Goal: Task Accomplishment & Management: Manage account settings

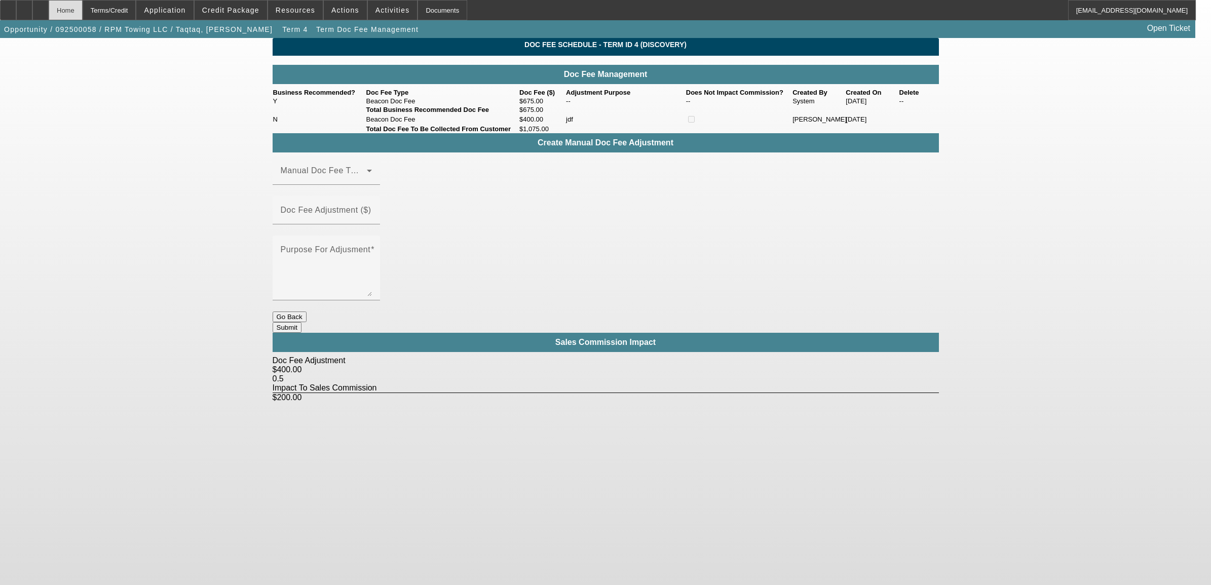
click at [83, 14] on div "Home" at bounding box center [66, 10] width 34 height 20
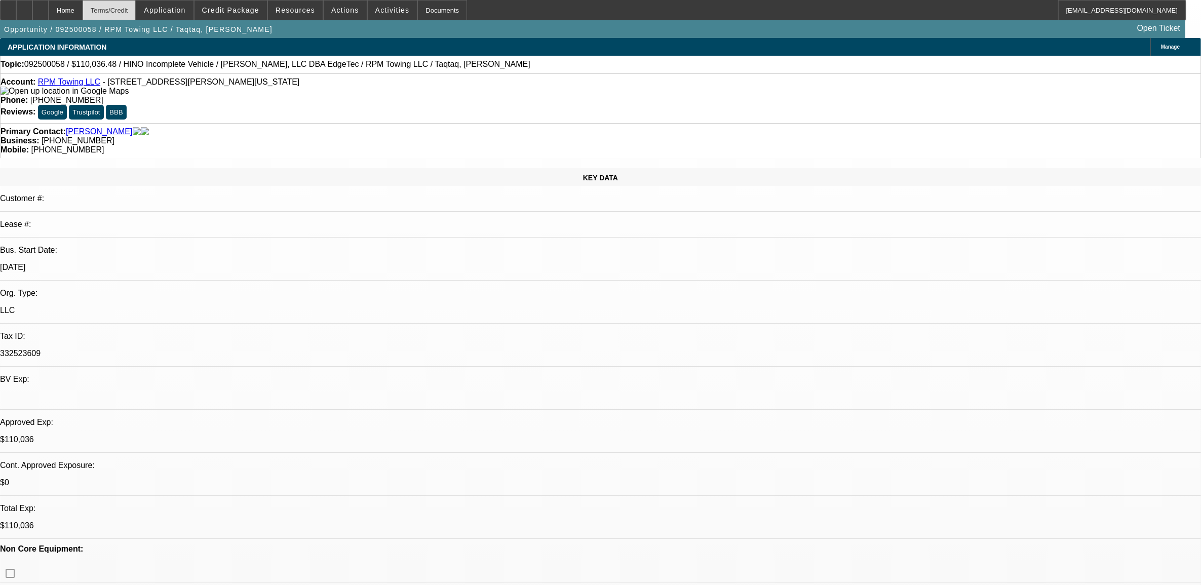
select select "0.15"
select select "2"
select select "0"
select select "6"
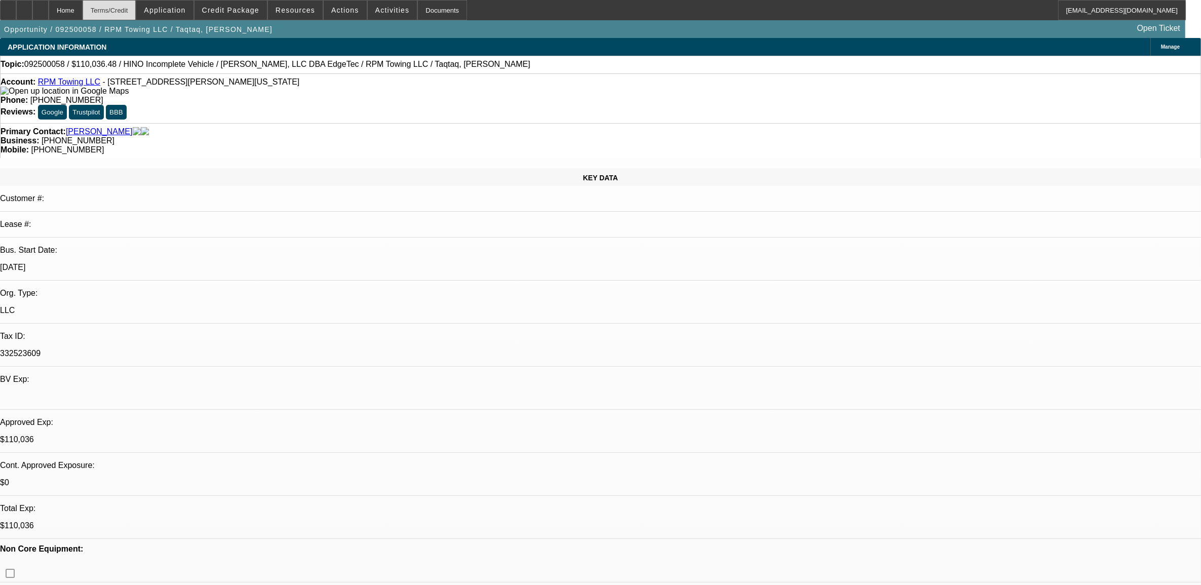
select select "0.15"
select select "2"
select select "0"
select select "6"
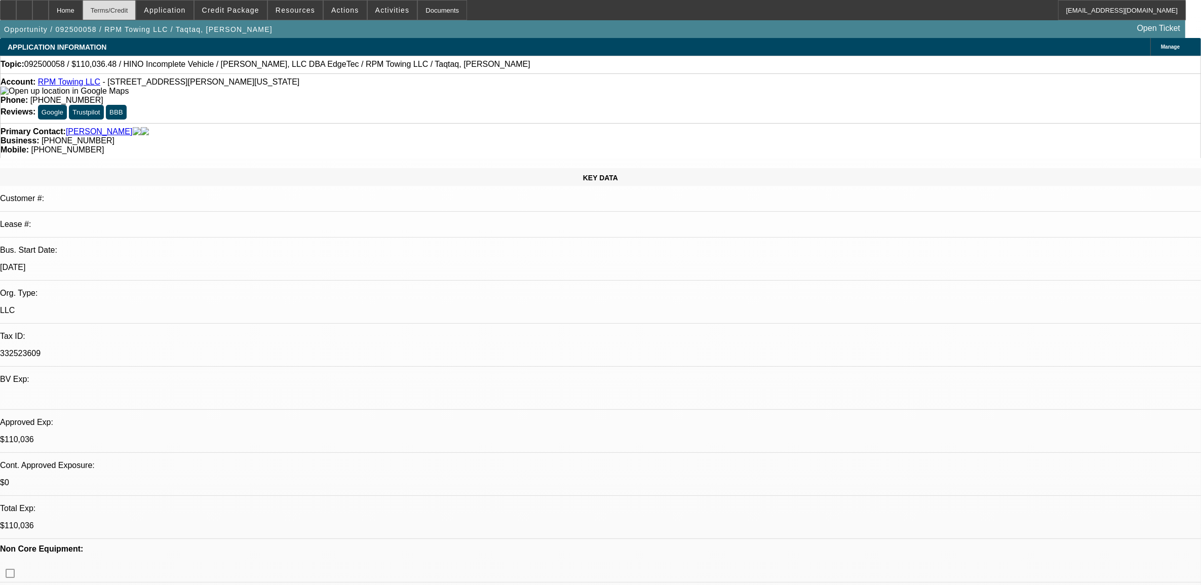
select select "0.15"
select select "2"
select select "0.1"
select select "4"
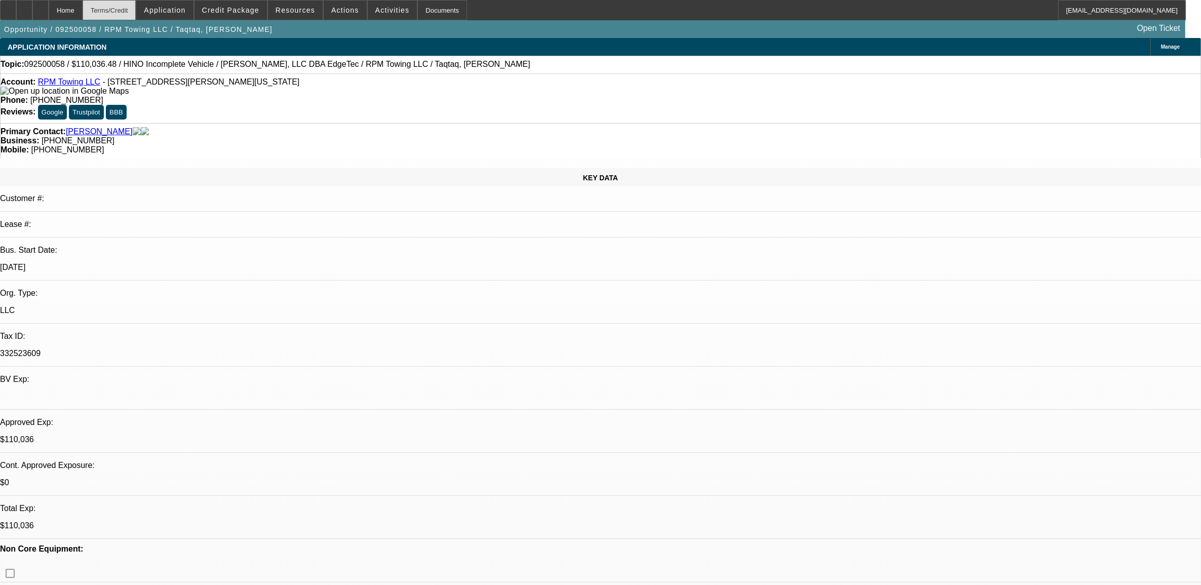
select select "0"
select select "2"
select select "0.1"
select select "4"
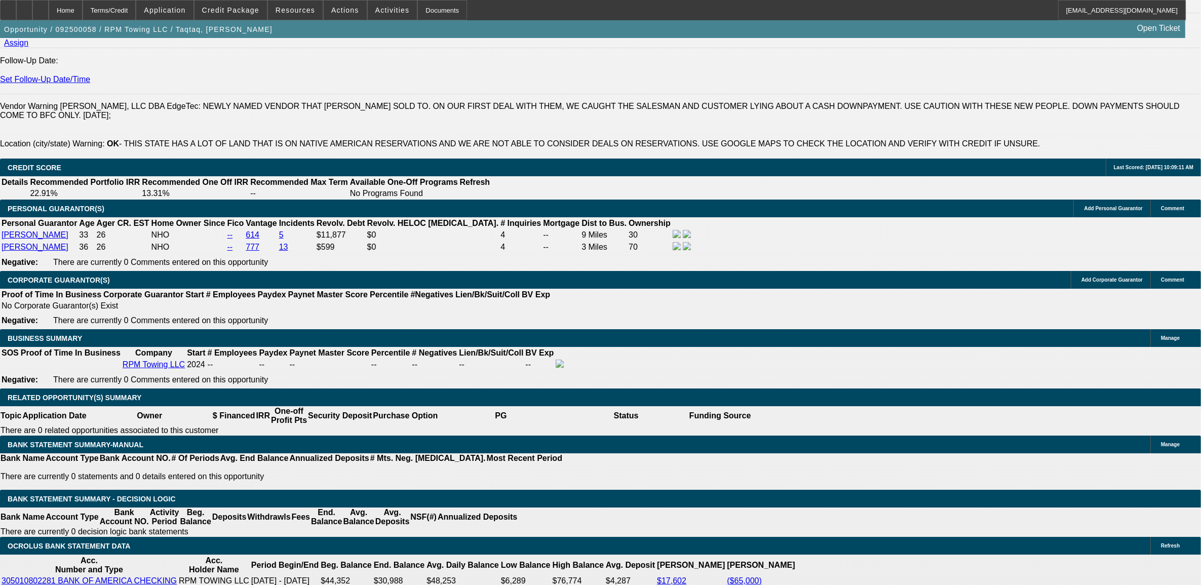
scroll to position [1456, 0]
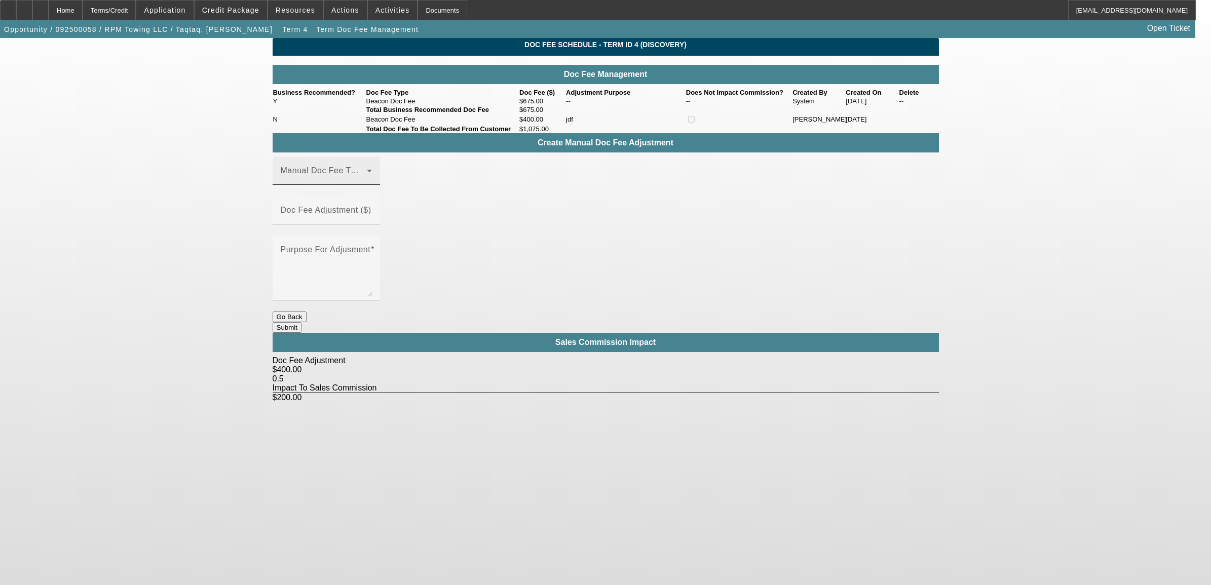
click at [335, 181] on span at bounding box center [324, 175] width 86 height 12
click at [333, 239] on span "Beacon Doc Fee" at bounding box center [313, 243] width 64 height 12
click at [371, 214] on mat-label "Doc Fee Adjustment ($)" at bounding box center [326, 210] width 91 height 9
click at [372, 214] on input "Doc Fee Adjustment ($)" at bounding box center [326, 214] width 91 height 12
type input "($400.00)"
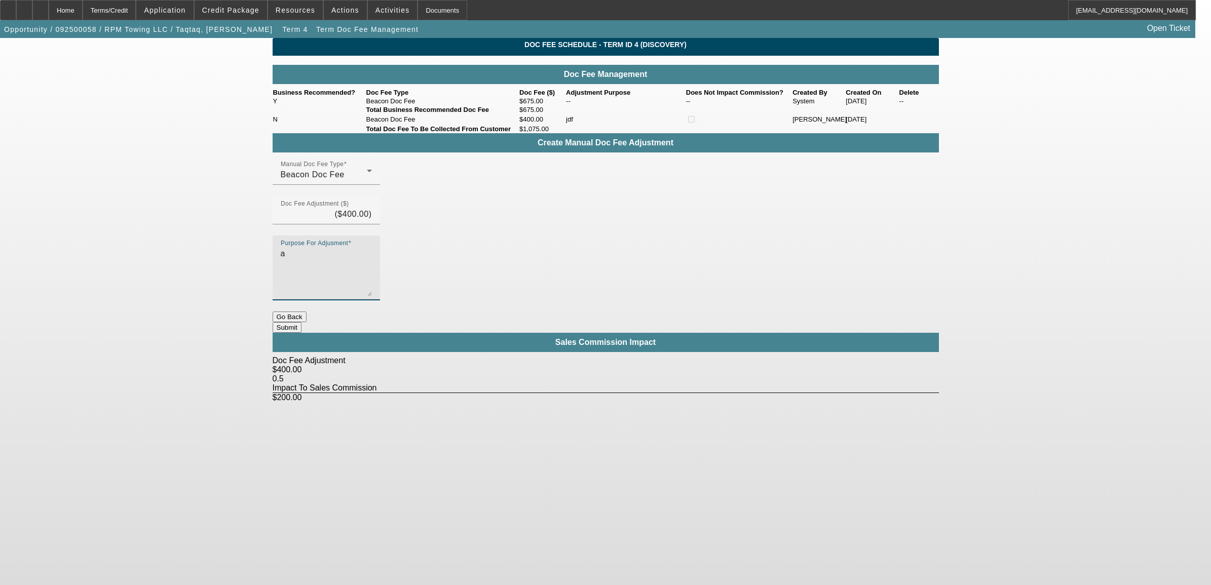
type textarea "a"
click at [301, 322] on button "Submit" at bounding box center [287, 327] width 29 height 11
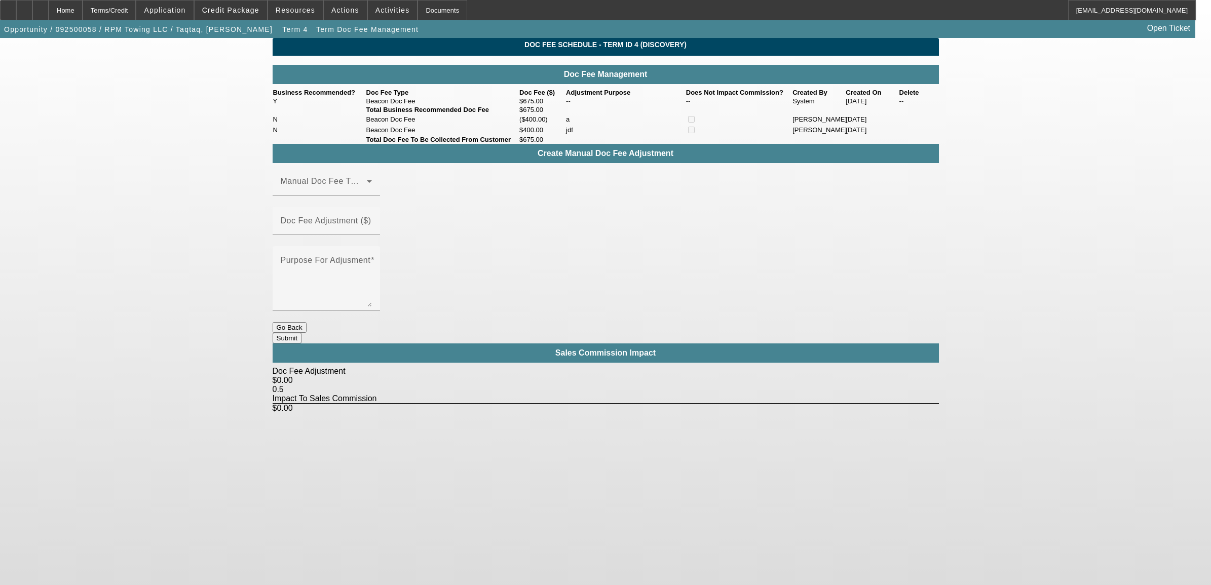
click at [306, 322] on button "Go Back" at bounding box center [290, 327] width 34 height 11
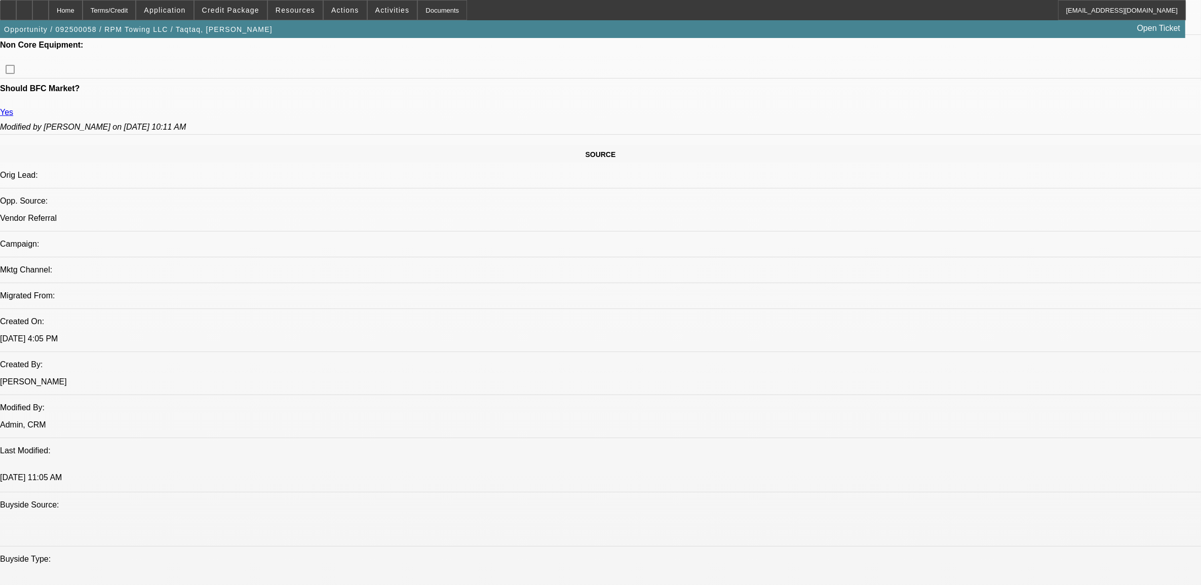
select select "0.15"
select select "2"
select select "0"
select select "6"
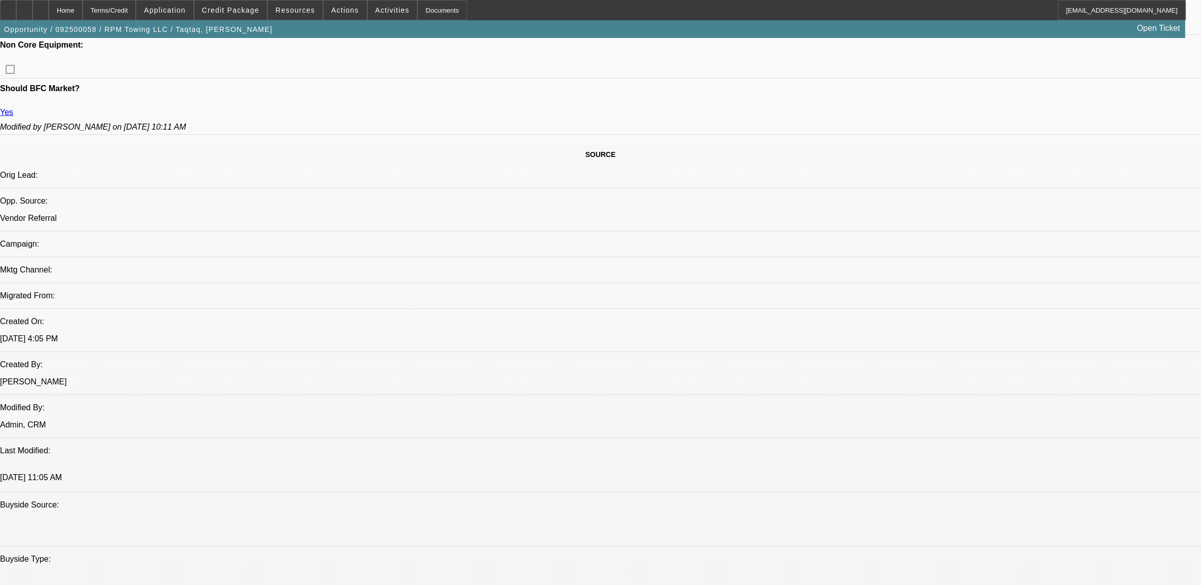
select select "0.15"
select select "2"
select select "0"
select select "6"
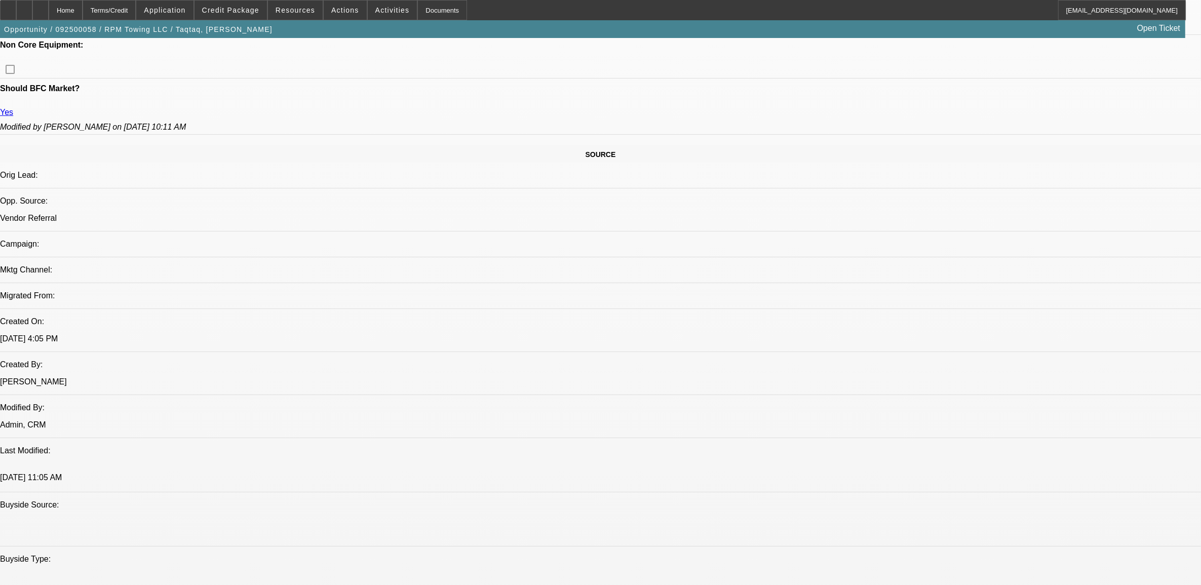
select select "0.15"
select select "2"
select select "0.1"
select select "4"
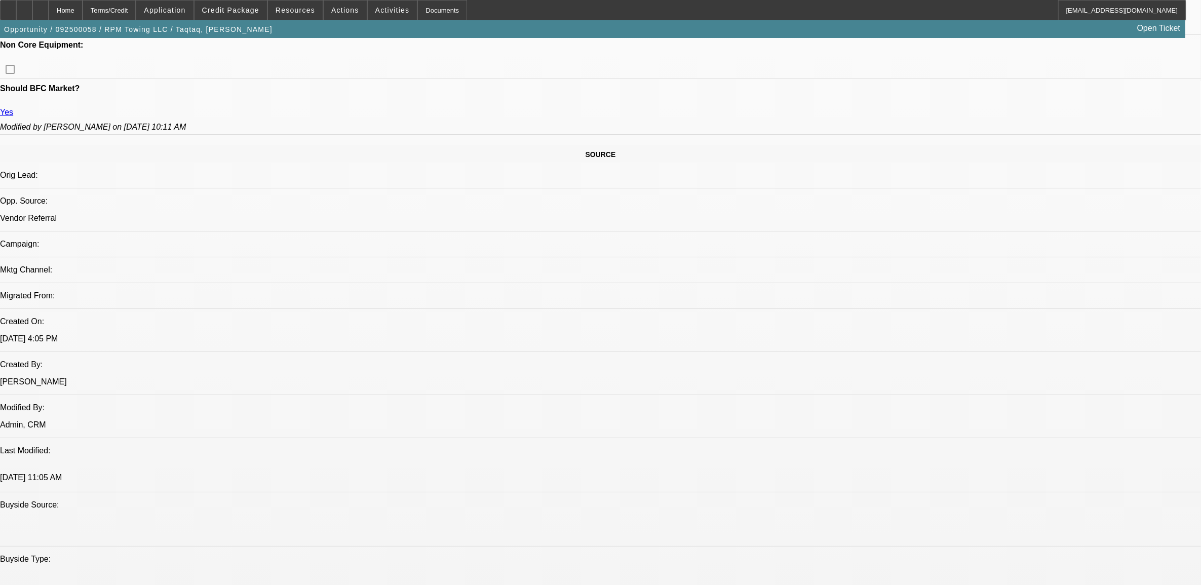
select select "0"
select select "2"
select select "0.1"
select select "4"
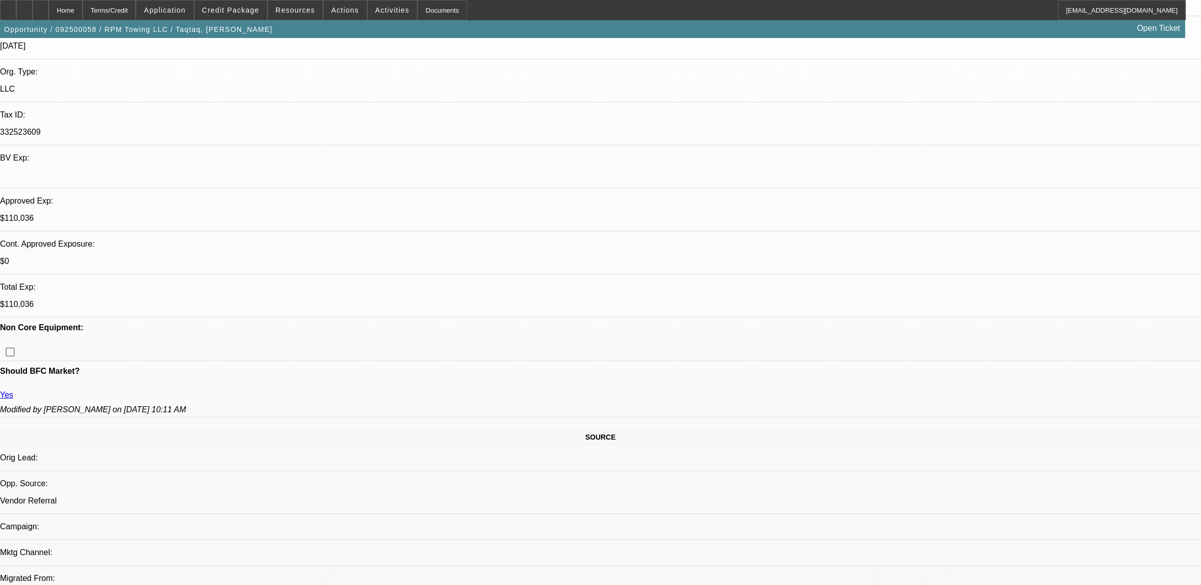
scroll to position [51, 0]
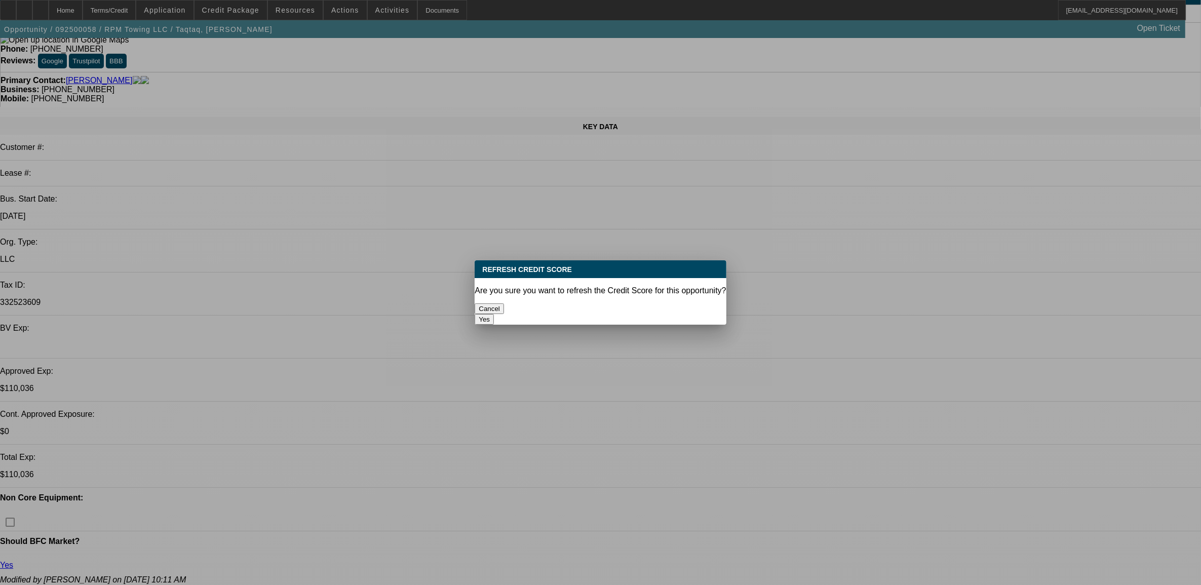
click at [494, 314] on button "Yes" at bounding box center [484, 319] width 19 height 11
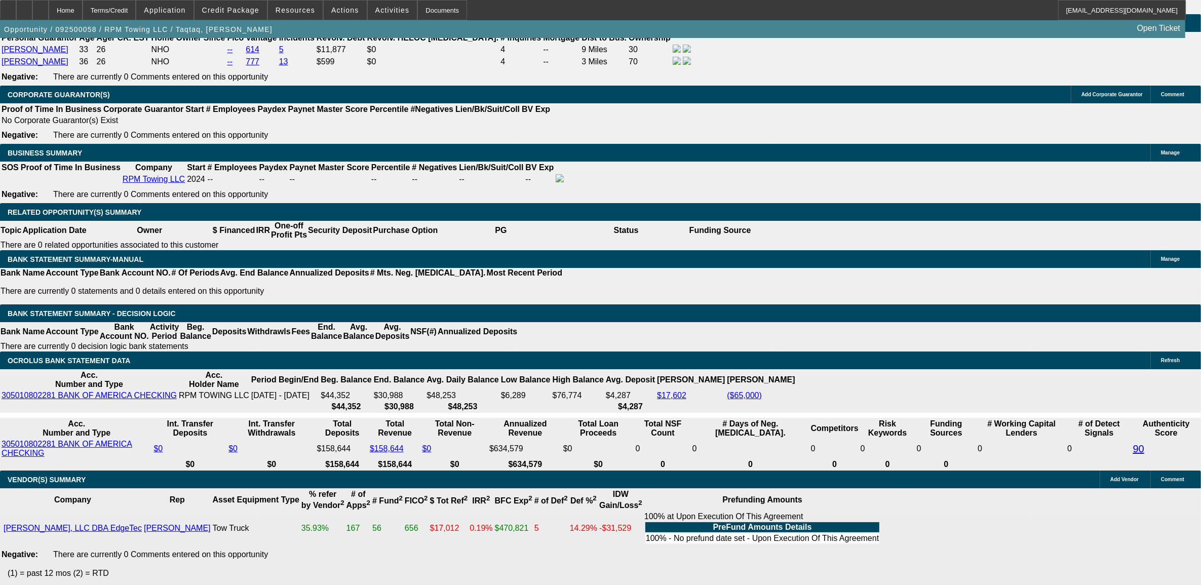
scroll to position [1508, 0]
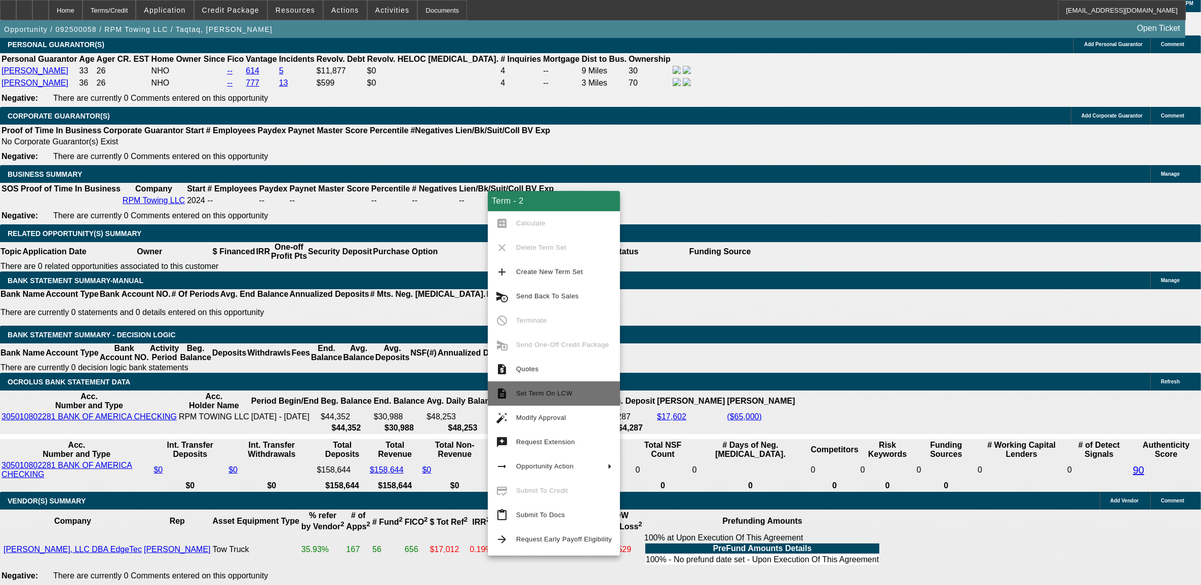
click at [556, 387] on button "description Set Term On LCW" at bounding box center [554, 393] width 132 height 24
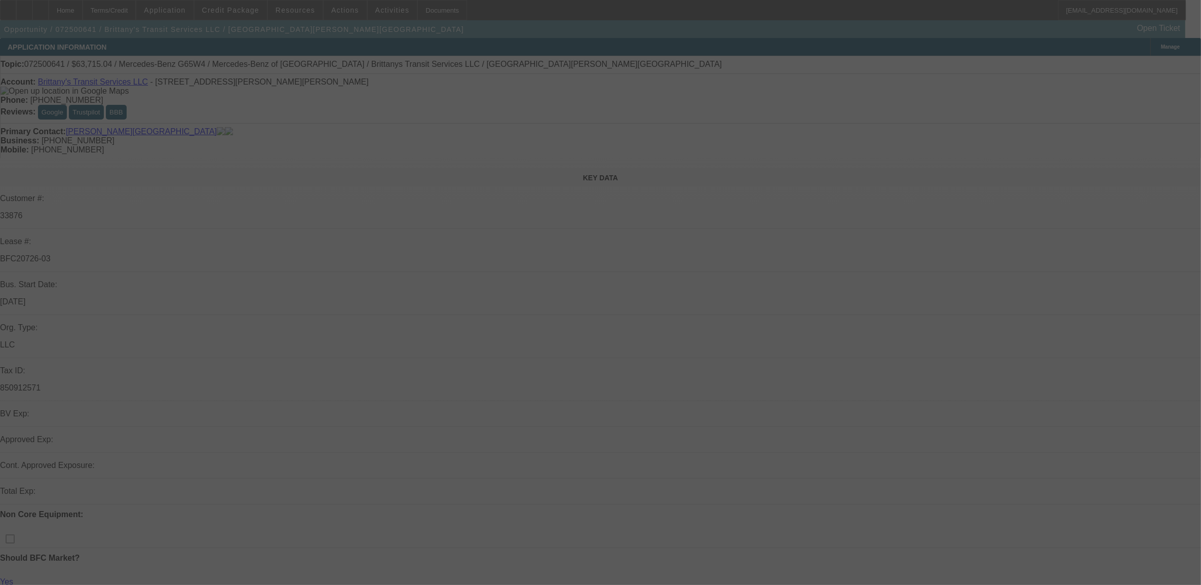
select select "0"
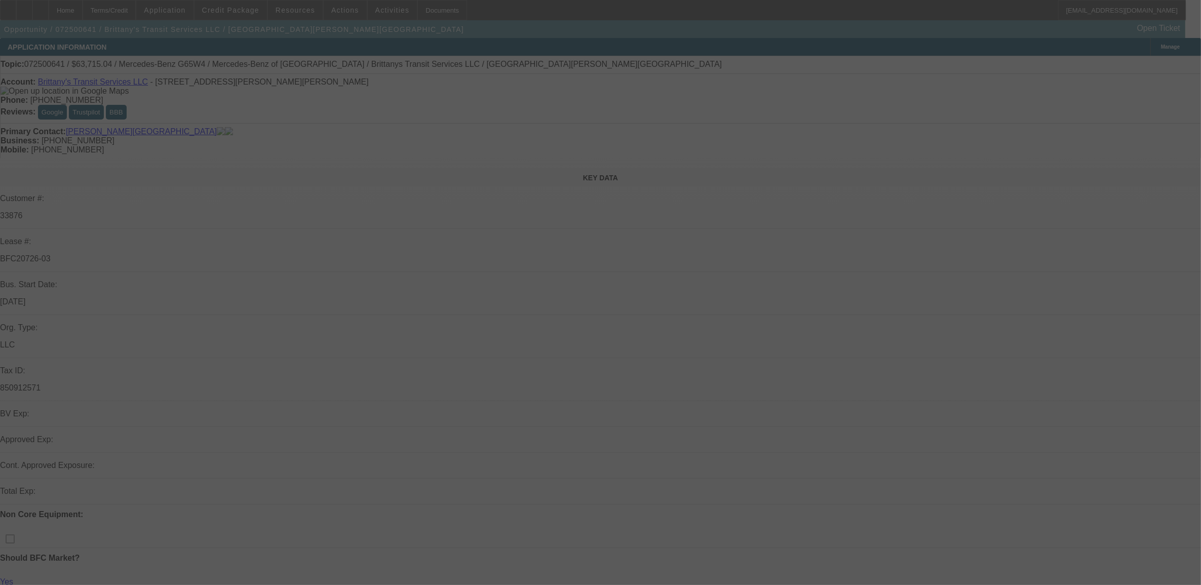
select select "0"
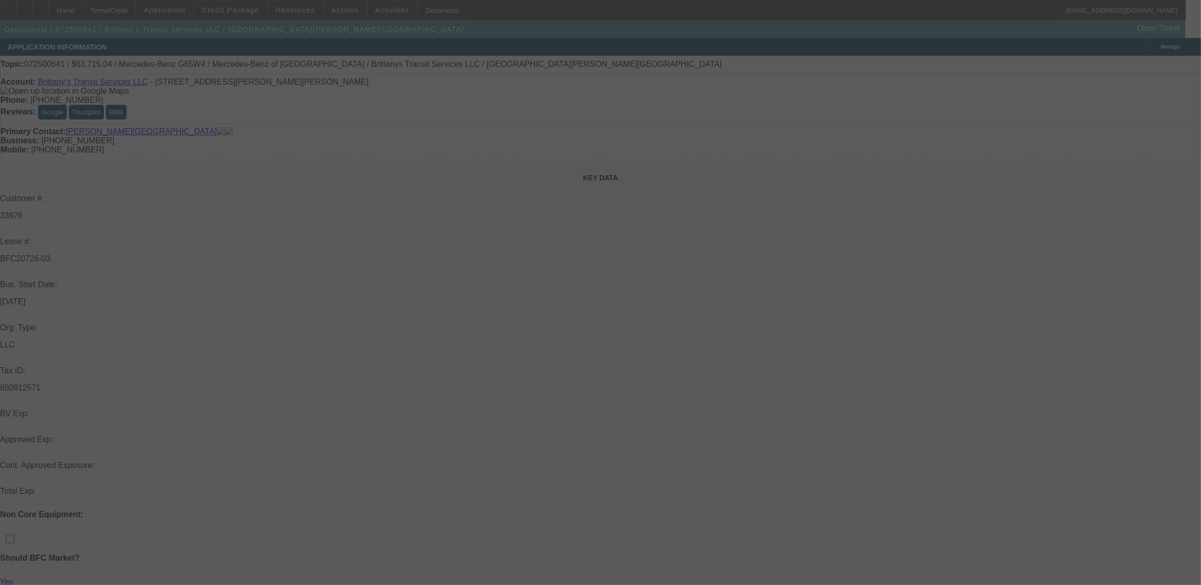
select select "0"
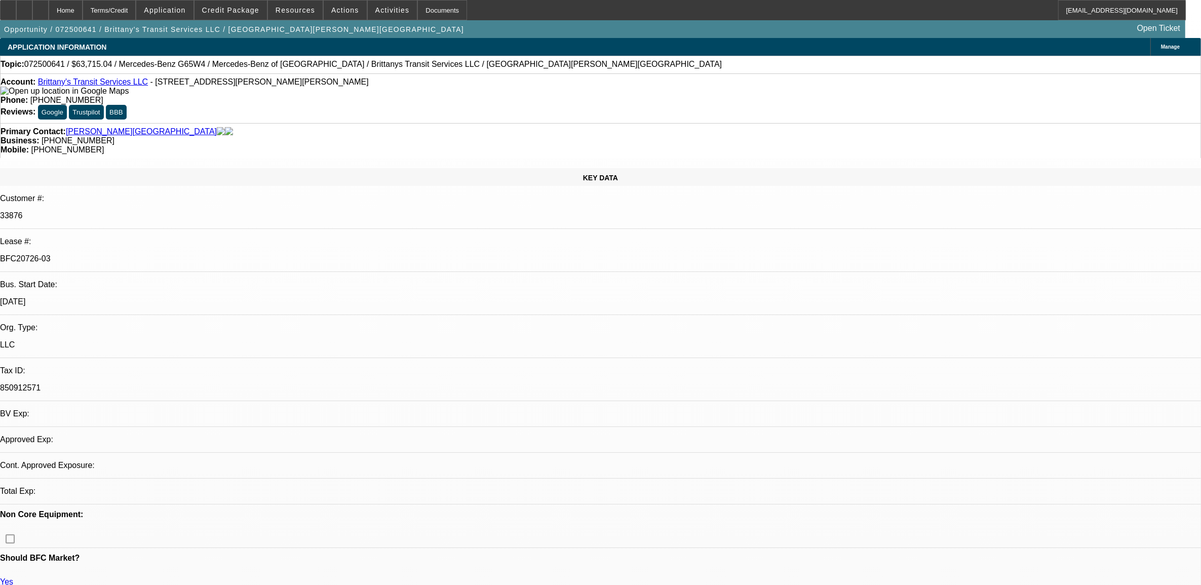
select select "1"
select select "2"
select select "6"
select select "1"
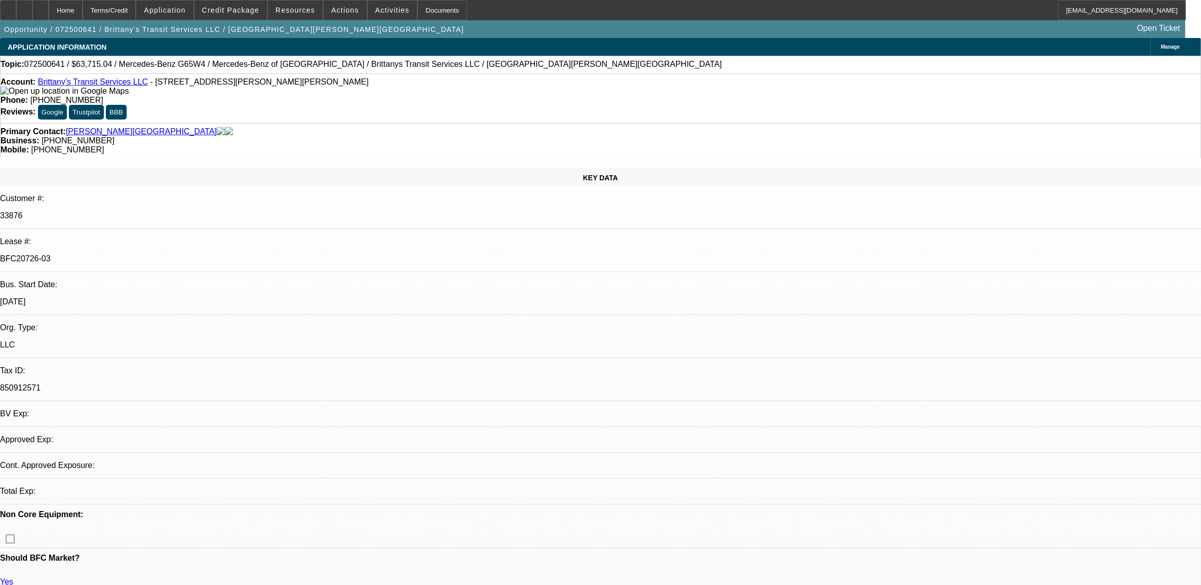
select select "6"
select select "1"
select select "6"
select select "1"
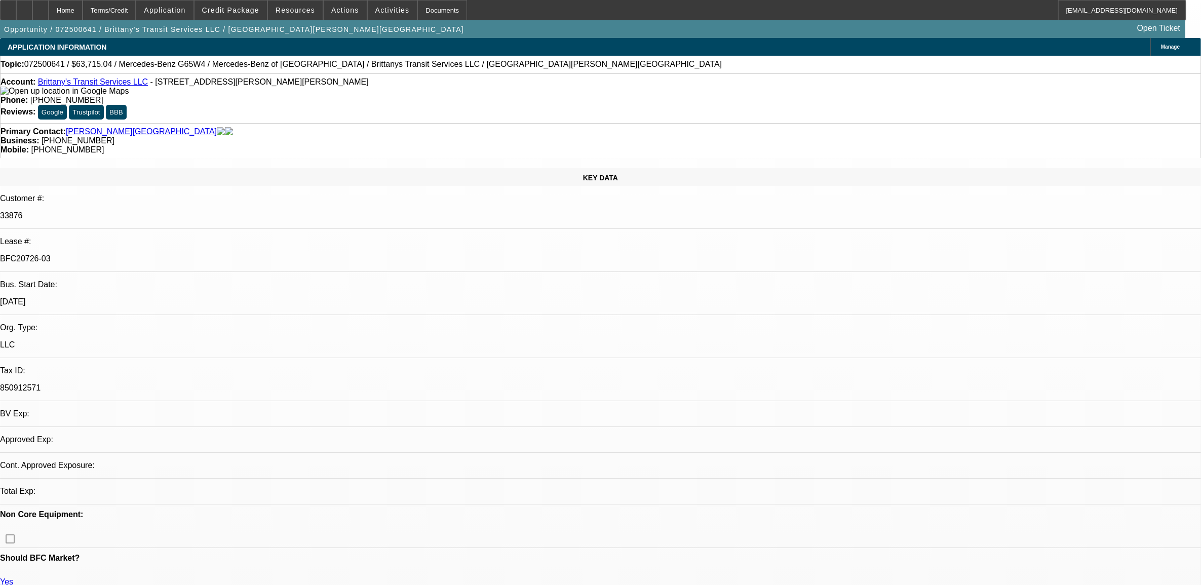
select select "2"
select select "6"
click at [56, 427] on link "LP Summary" at bounding box center [32, 431] width 47 height 9
click at [208, 168] on div "KEY DATA Customer #: 33876 Lease #: BFC20726-03 Bus. Start Date: 5/1/20 Org. Ty…" at bounding box center [600, 420] width 1201 height 505
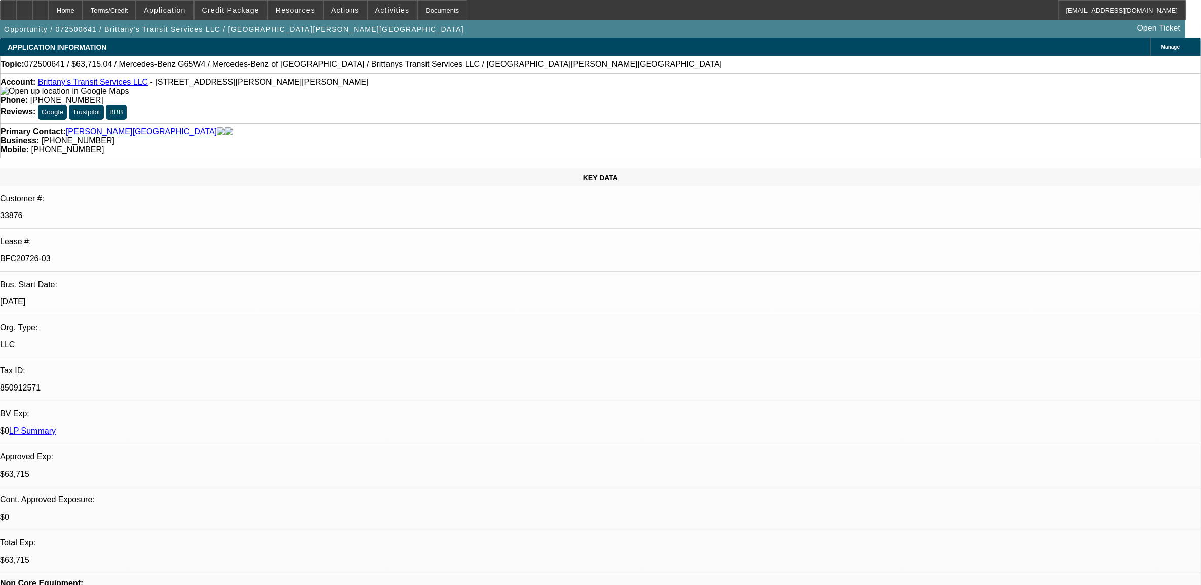
copy div "Lease #: BFC20726-03"
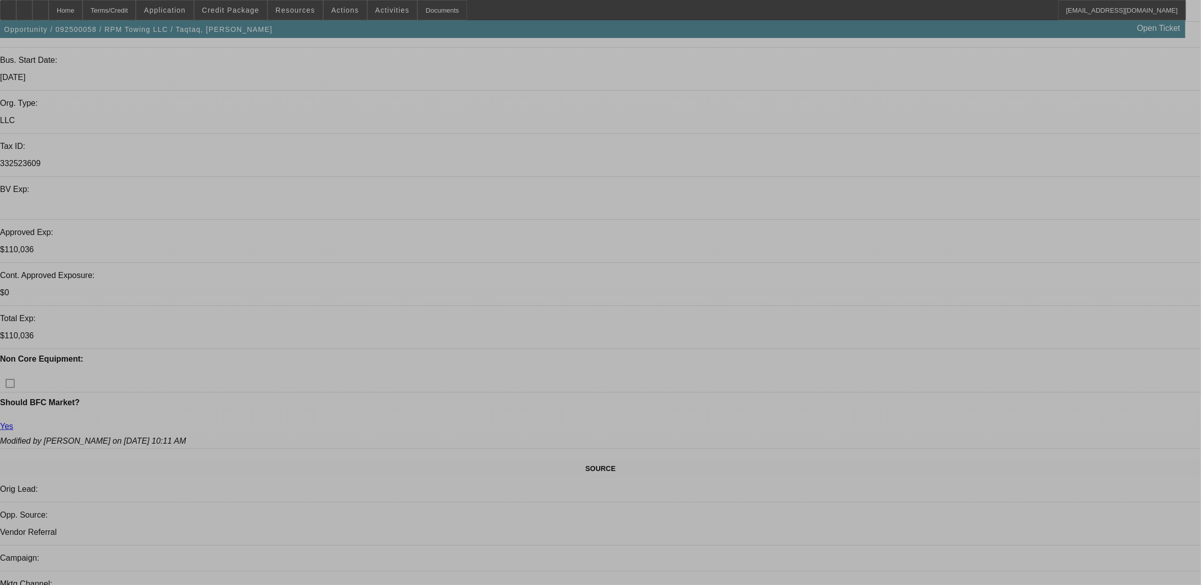
select select "0.15"
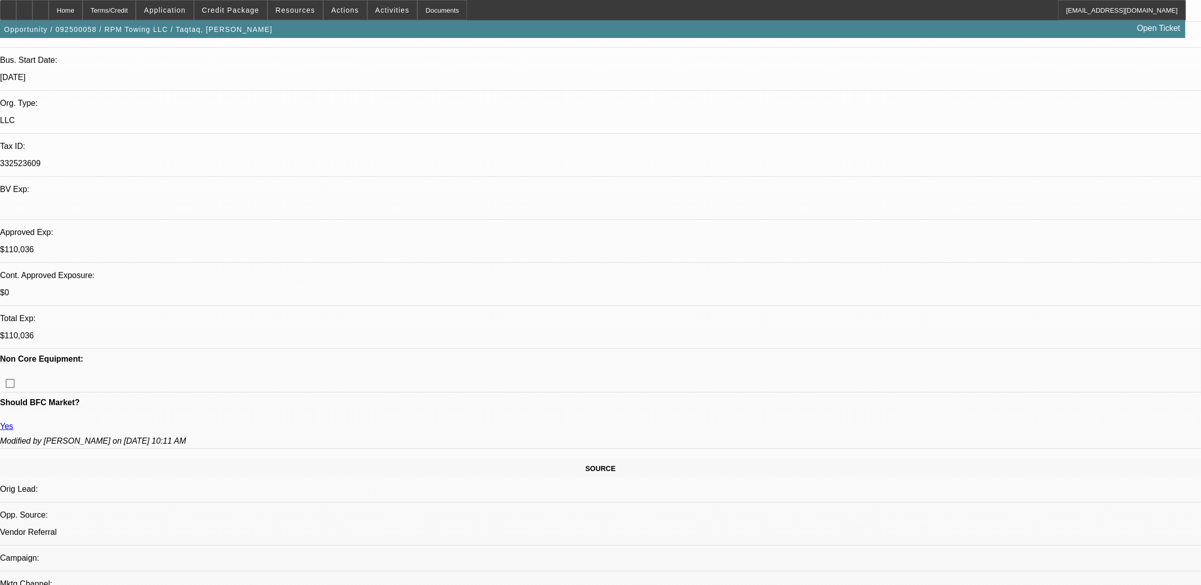
select select "2"
select select "0"
select select "0.15"
select select "2"
select select "0"
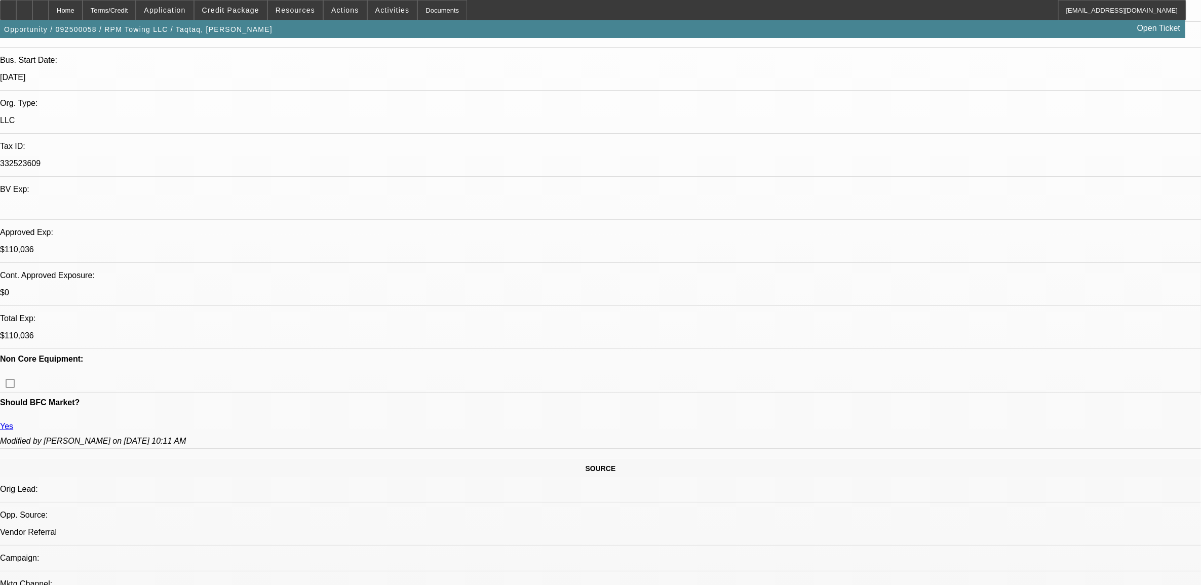
select select "0.15"
select select "2"
select select "0.1"
select select "0"
select select "2"
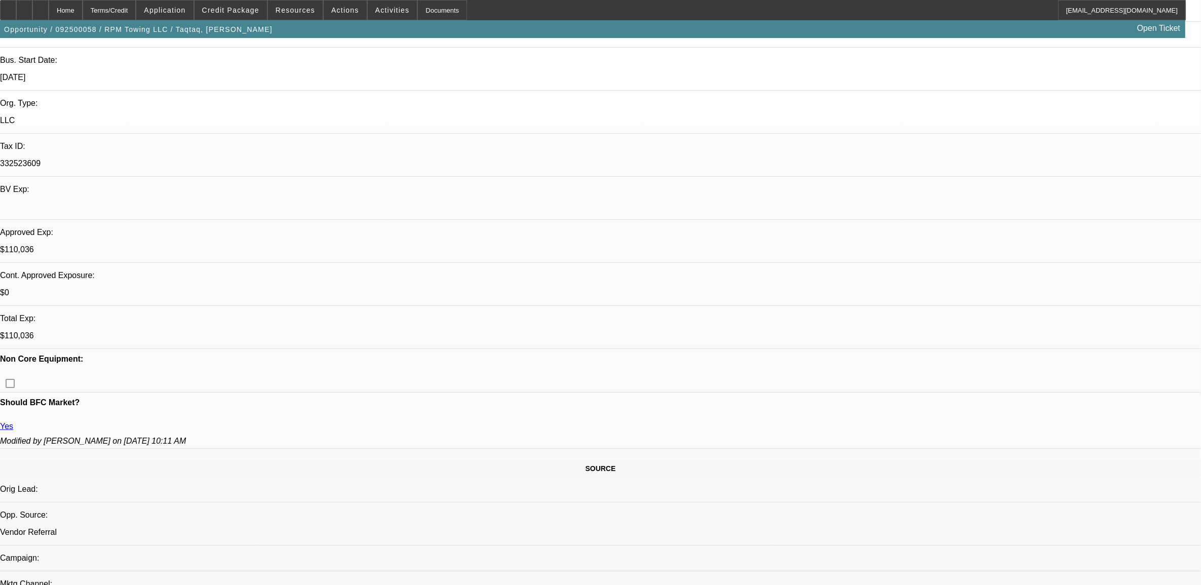
select select "0.1"
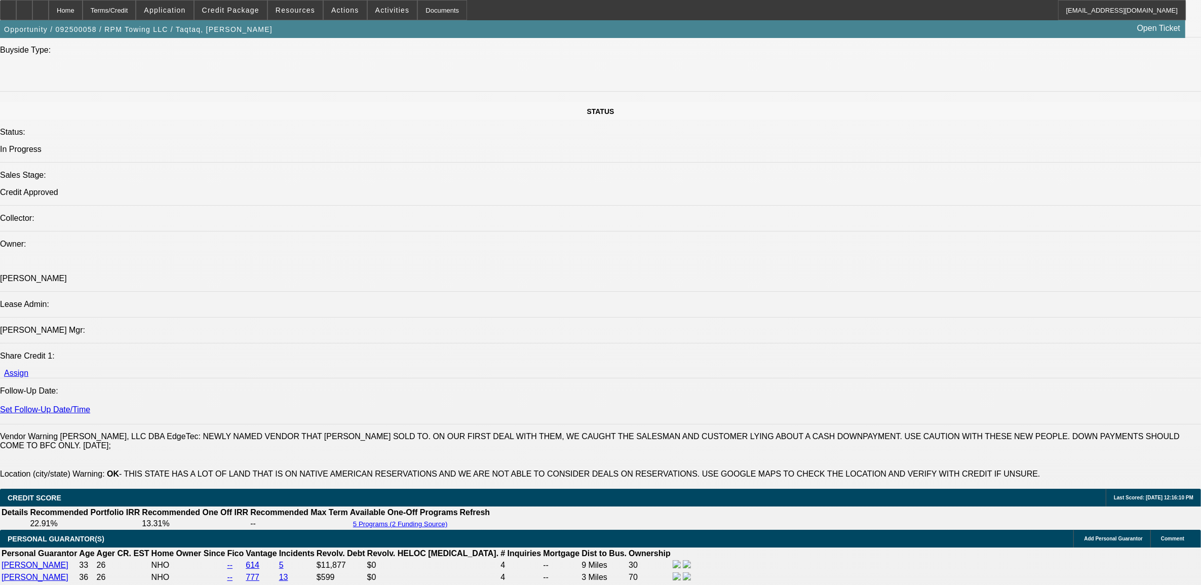
select select "1"
select select "2"
select select "6"
select select "1"
select select "2"
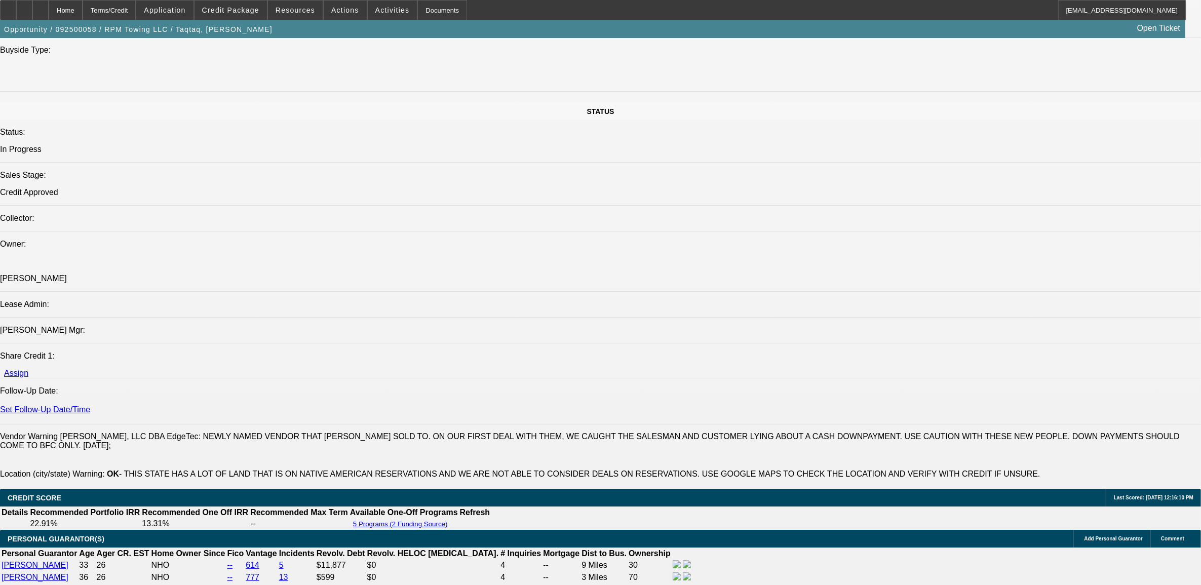
select select "6"
select select "1"
select select "2"
select select "4"
select select "1"
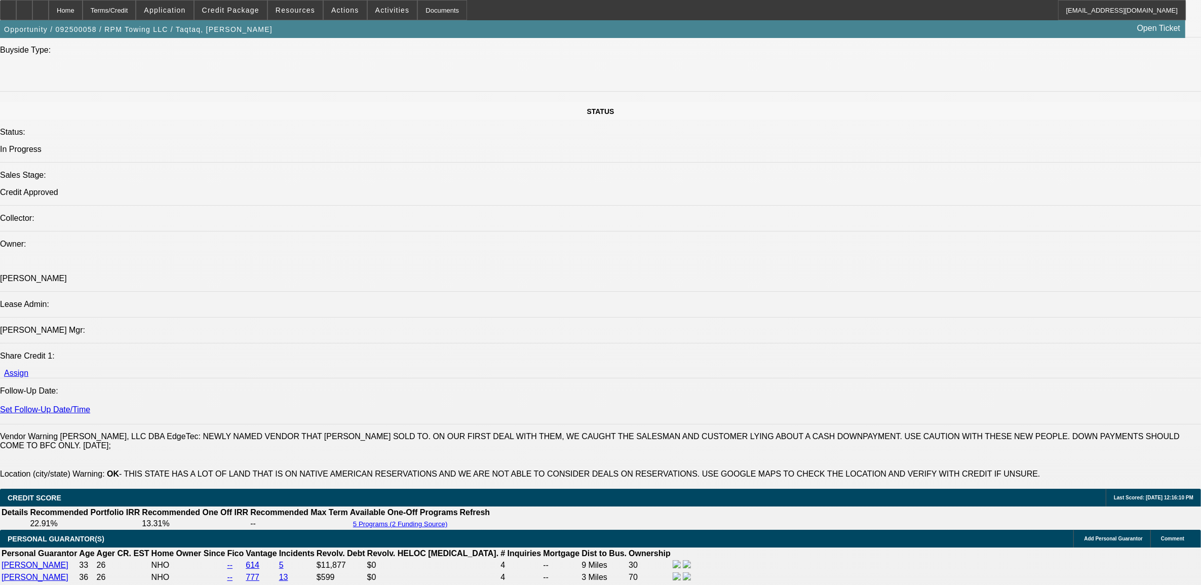
select select "2"
select select "4"
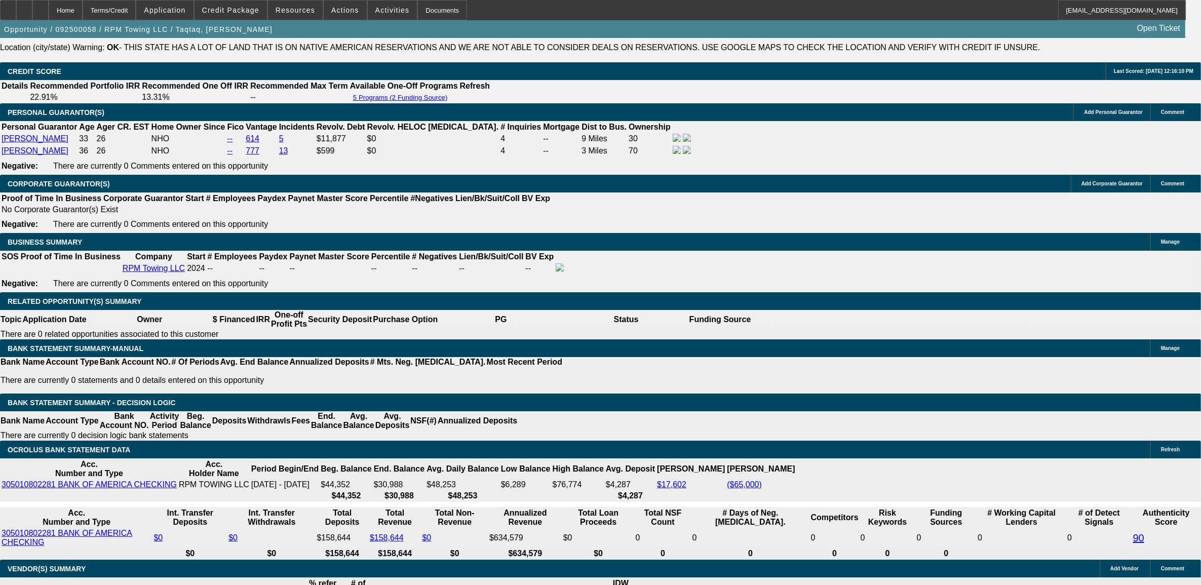
scroll to position [1456, 0]
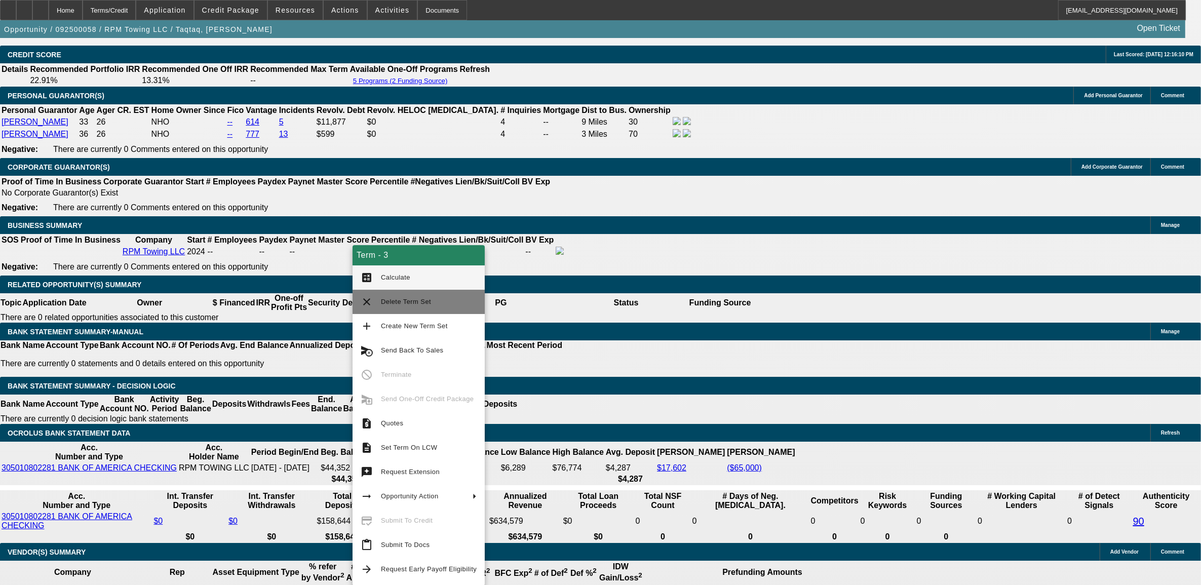
click at [393, 308] on button "clear Delete Term Set" at bounding box center [419, 302] width 132 height 24
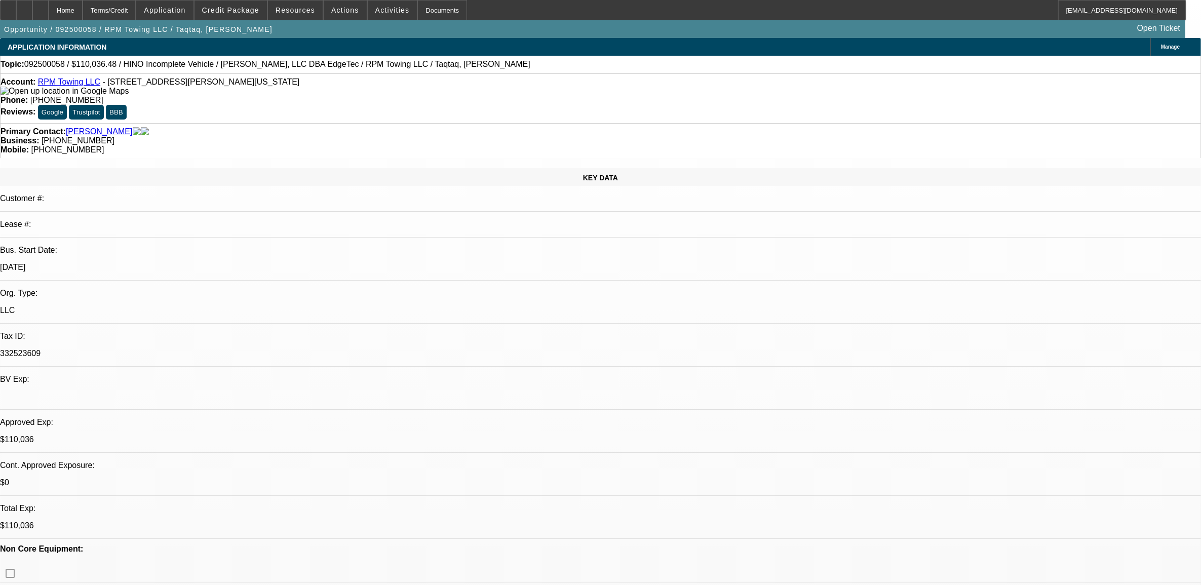
select select "0.15"
select select "2"
select select "0"
select select "0.15"
select select "2"
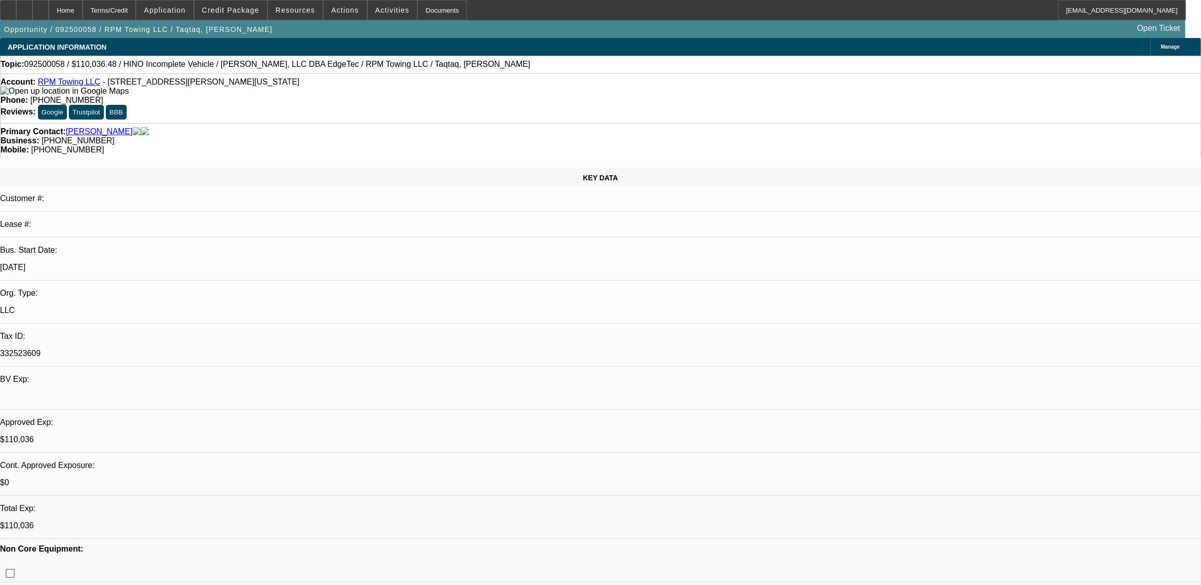
select select "0.1"
select select "0"
select select "2"
select select "0.1"
select select "1"
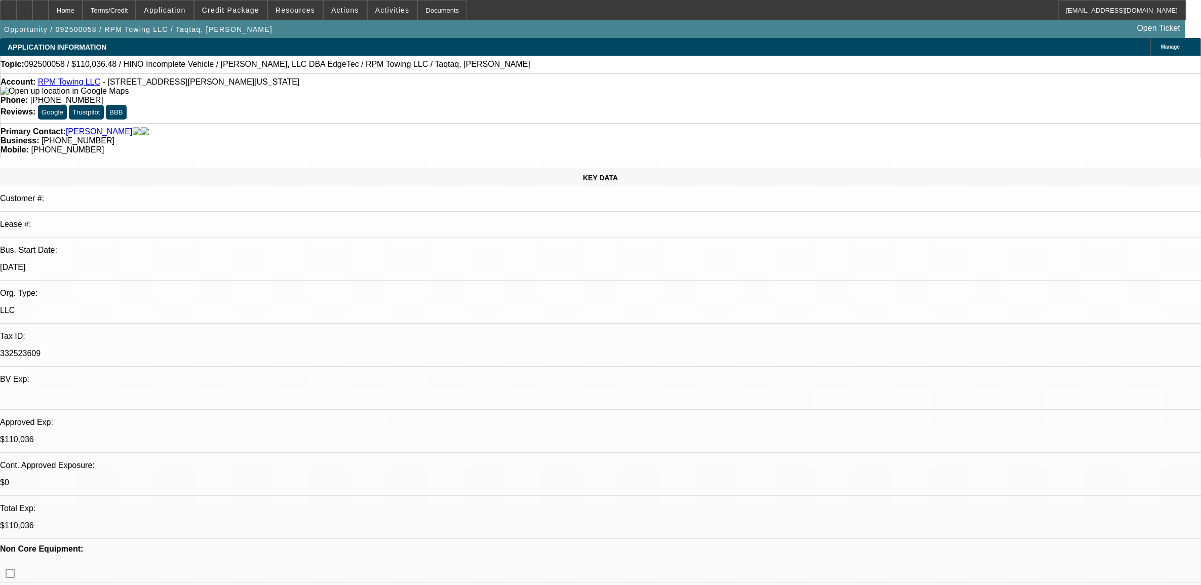
select select "2"
select select "6"
select select "1"
select select "2"
select select "4"
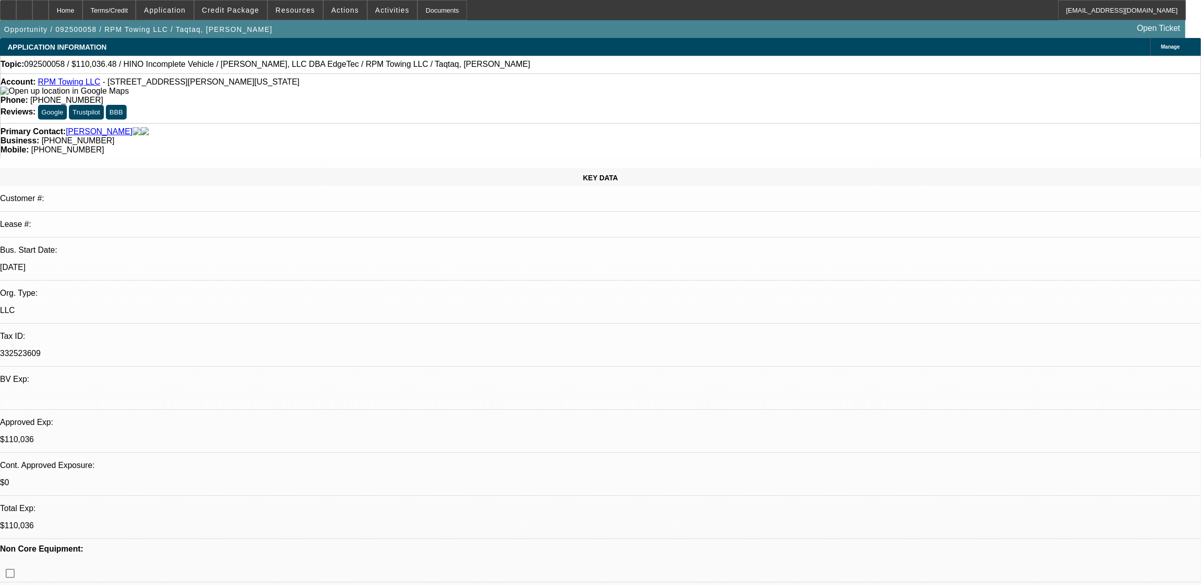
select select "1"
select select "2"
select select "4"
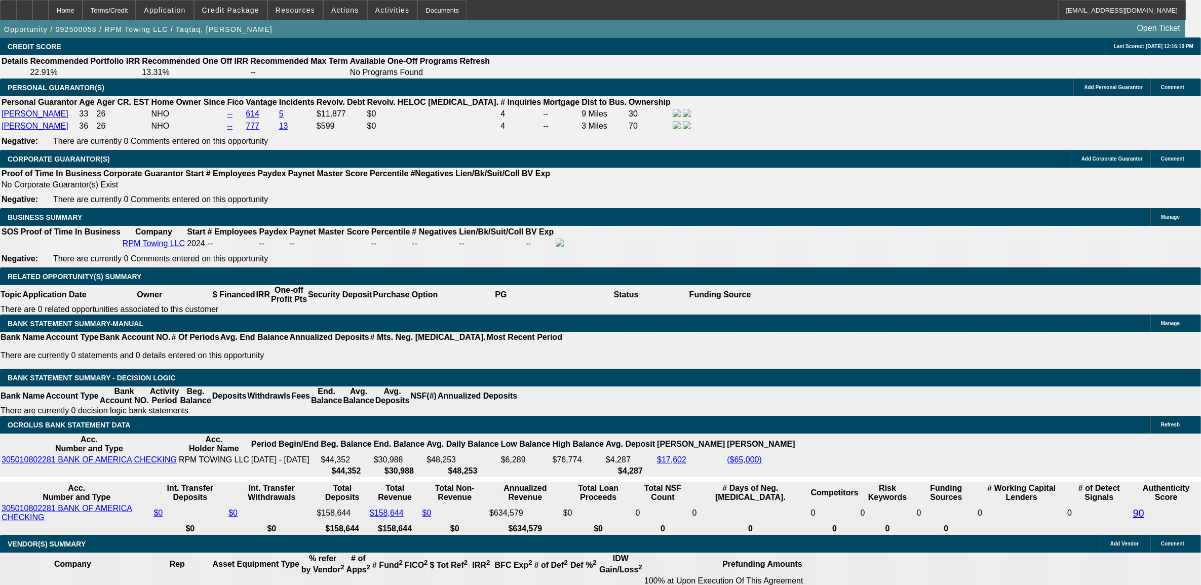
scroll to position [1520, 0]
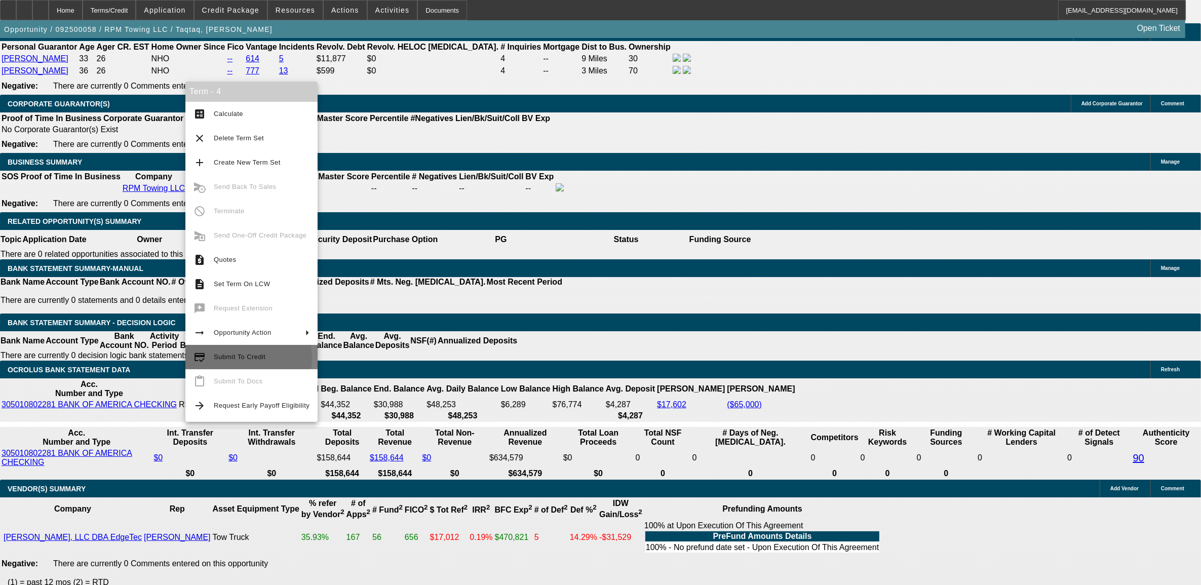
click at [238, 358] on span "Submit To Credit" at bounding box center [240, 357] width 52 height 8
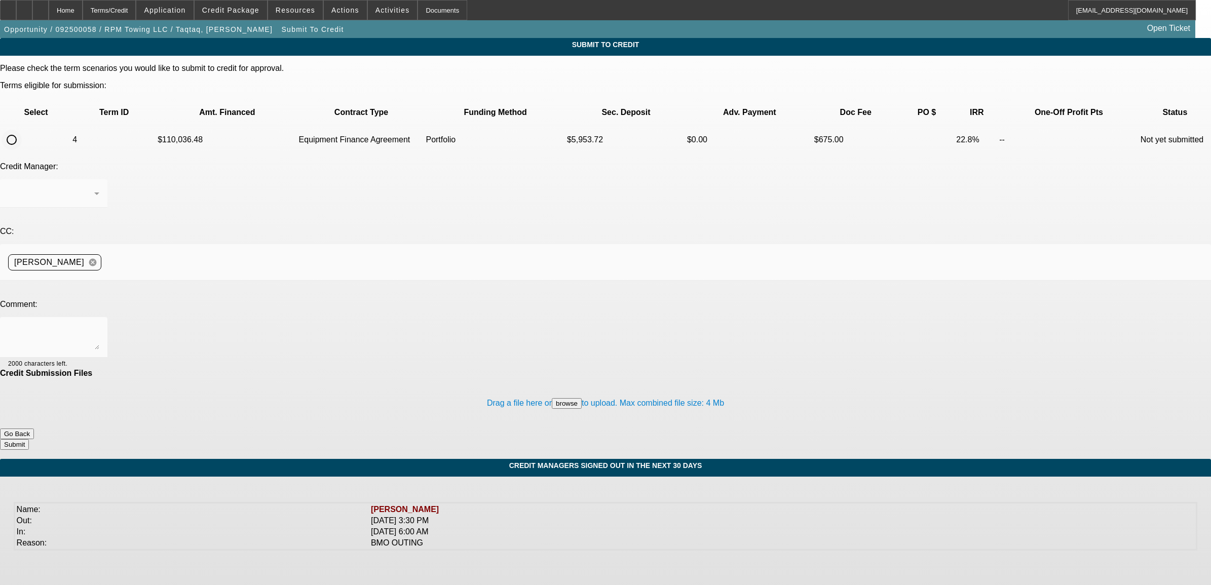
click at [22, 130] on input "radio" at bounding box center [12, 140] width 20 height 20
radio input "true"
click at [94, 187] on div "Arida, George" at bounding box center [51, 193] width 86 height 12
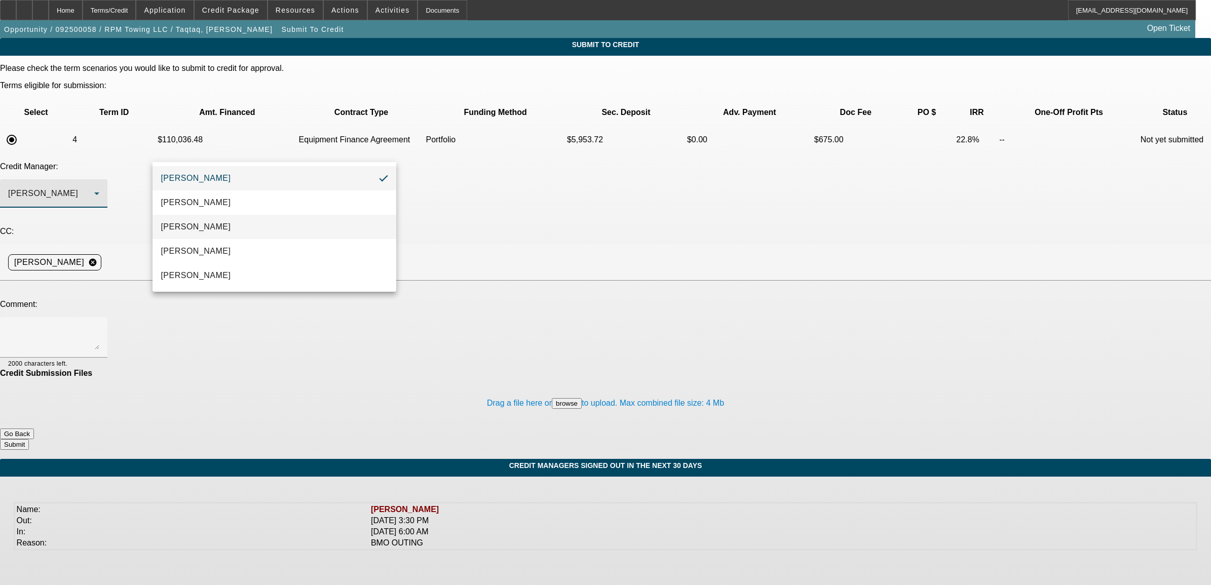
click at [205, 221] on span "[PERSON_NAME]" at bounding box center [196, 227] width 70 height 12
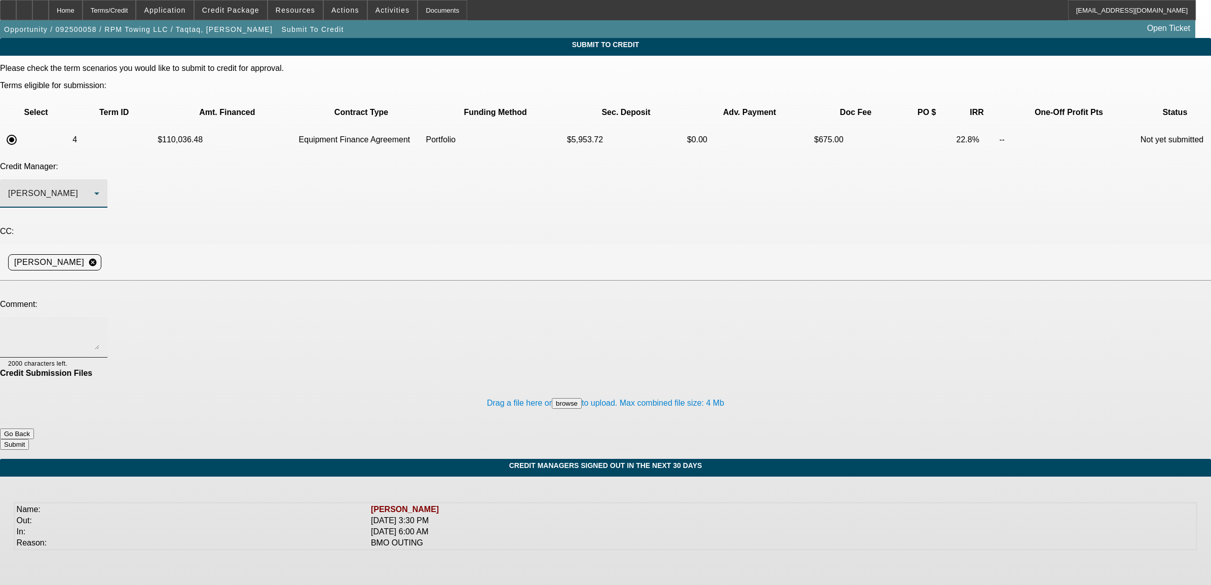
click at [99, 325] on textarea at bounding box center [53, 337] width 91 height 24
type textarea "Same structured as approved. Just as an EFA. I will also be asking for early pa…"
click at [29, 439] on button "Submit" at bounding box center [14, 444] width 29 height 11
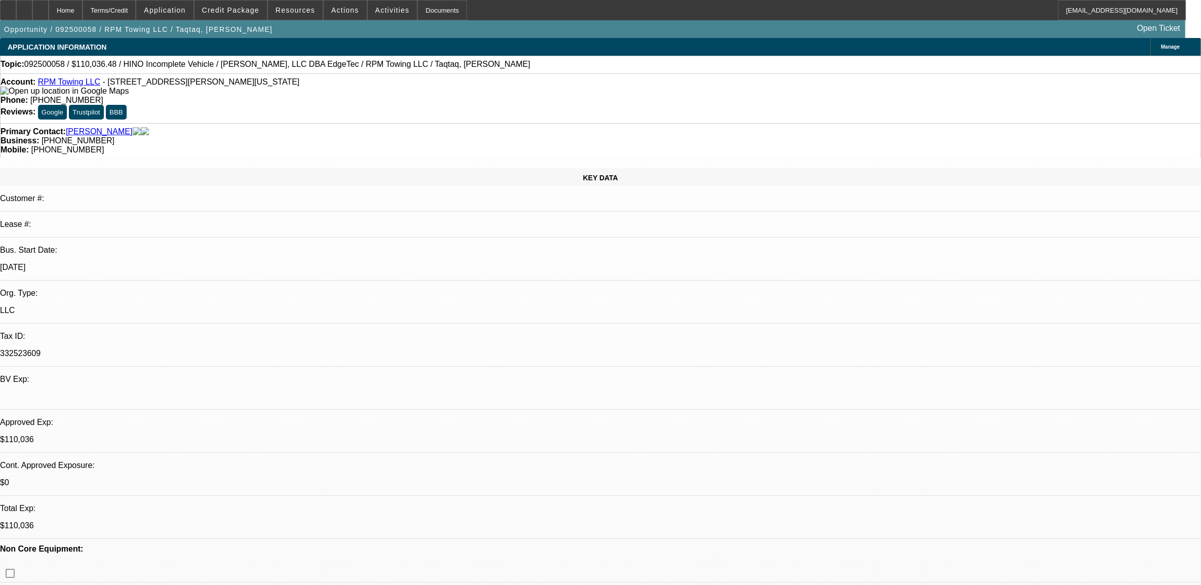
select select "0.15"
select select "2"
select select "0"
select select "6"
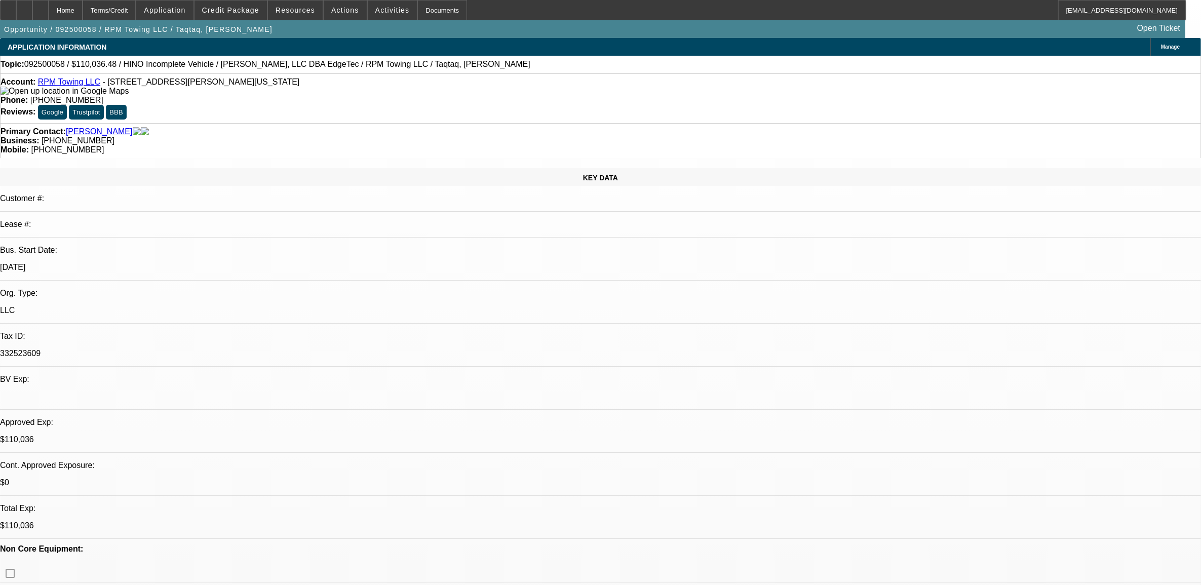
select select "0.15"
select select "2"
select select "0.1"
select select "4"
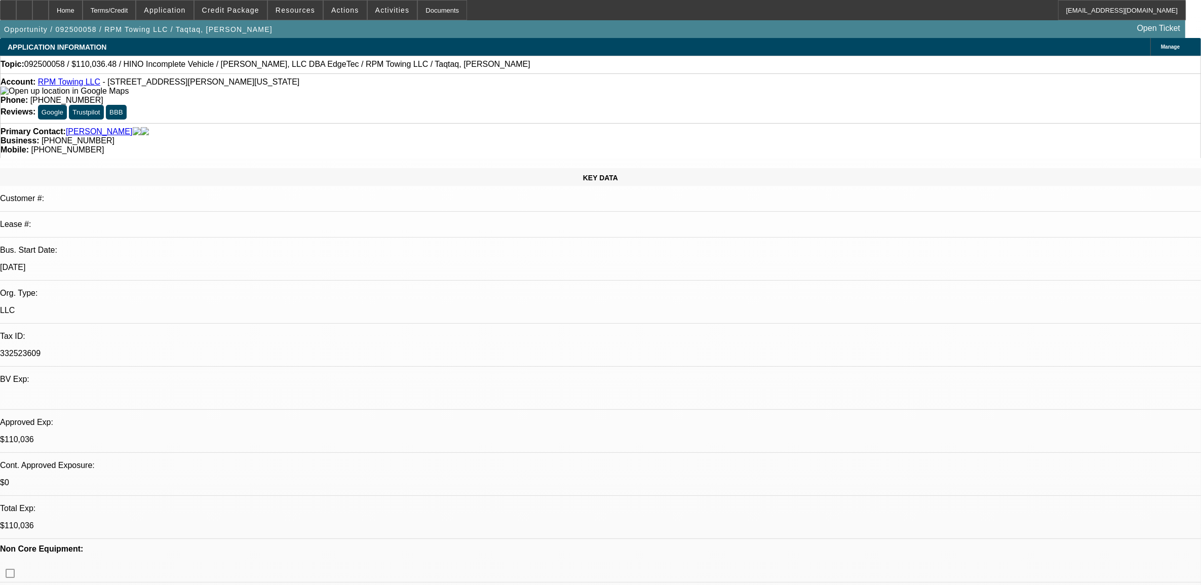
select select "0"
select select "2"
select select "0.1"
select select "4"
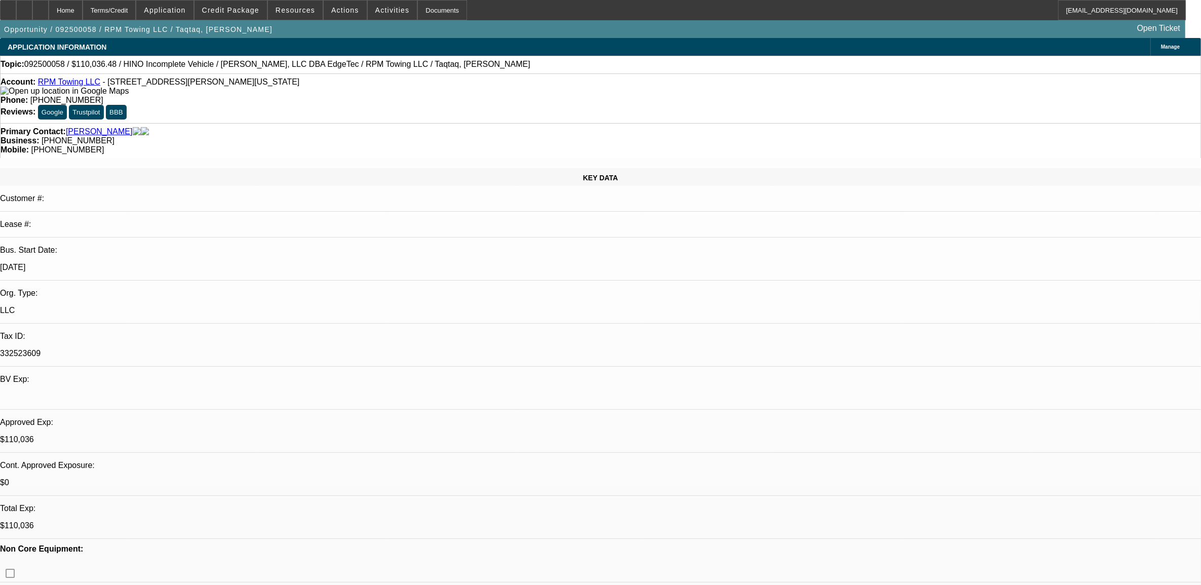
select select "0"
select select "2"
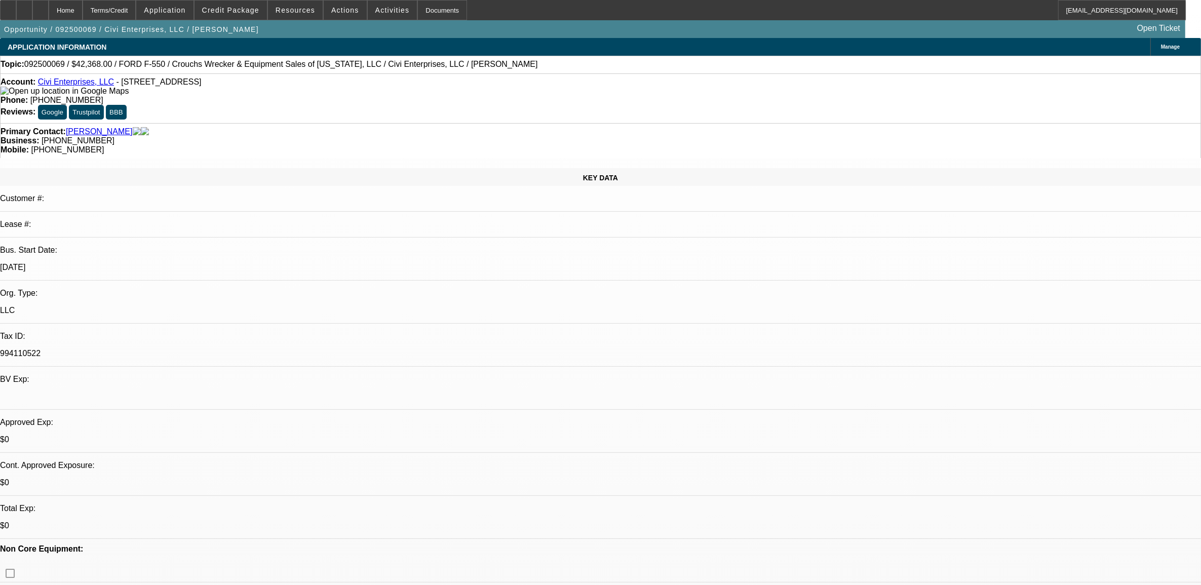
select select "0"
select select "6"
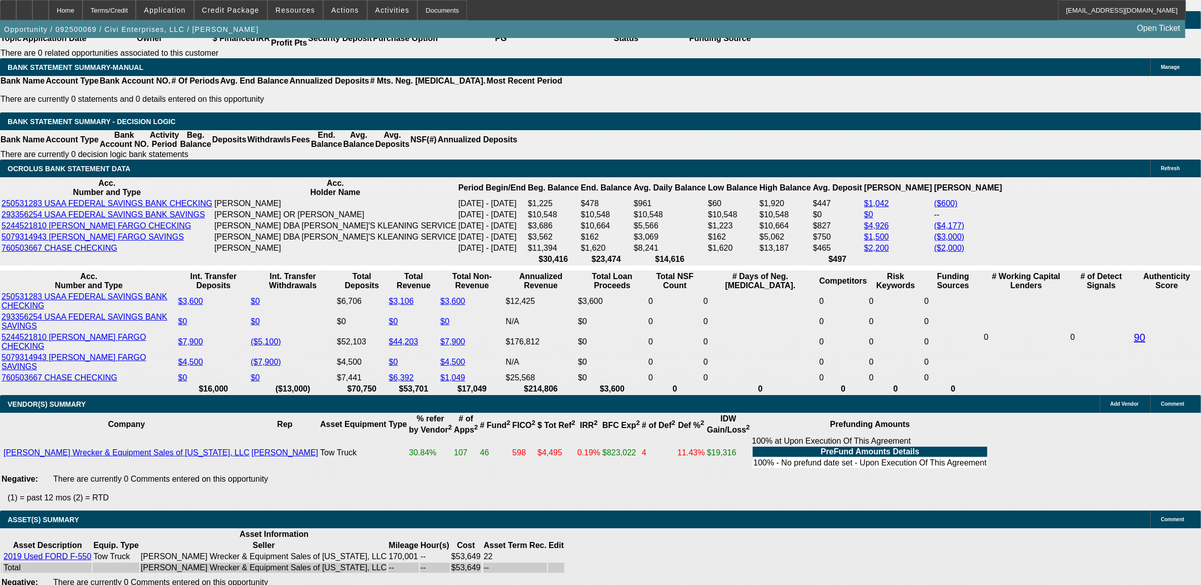
scroll to position [1710, 0]
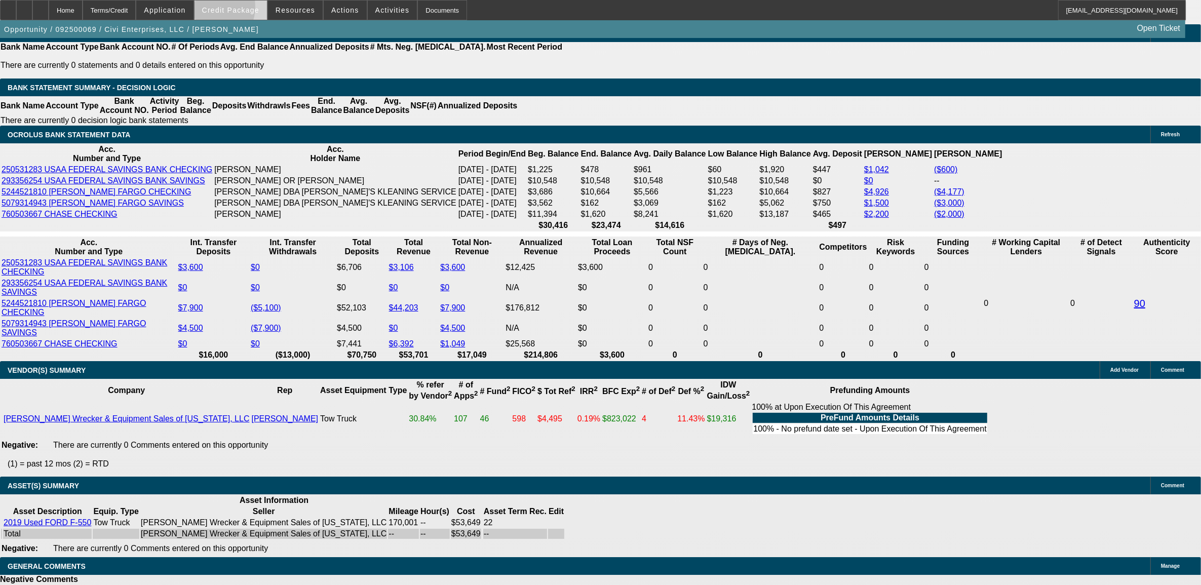
click at [221, 9] on span "Credit Package" at bounding box center [230, 10] width 57 height 8
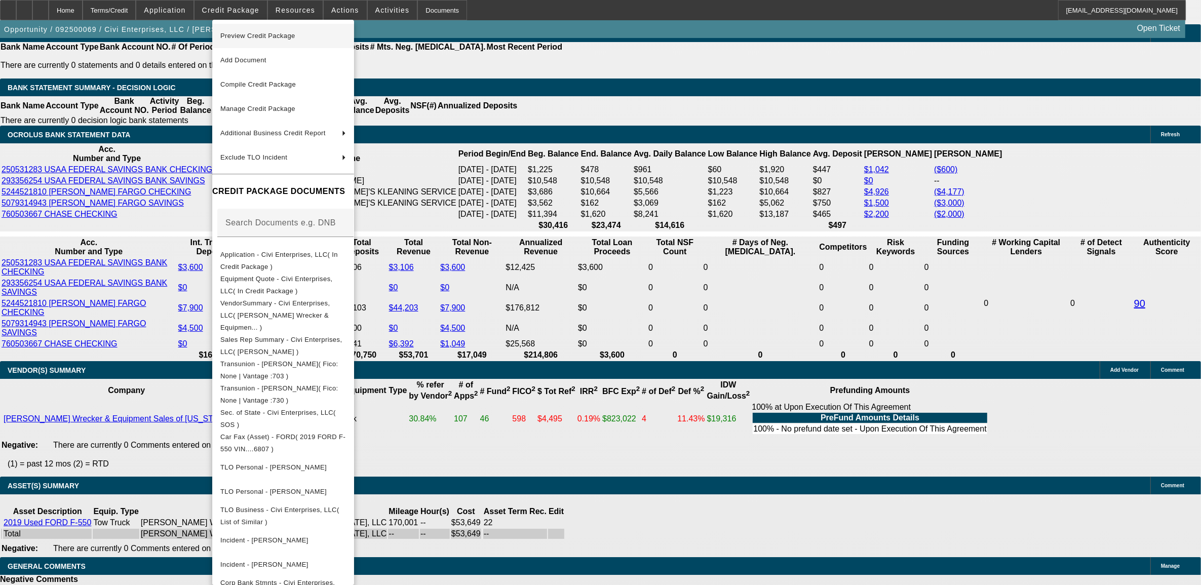
click at [290, 36] on span "Preview Credit Package" at bounding box center [257, 36] width 75 height 8
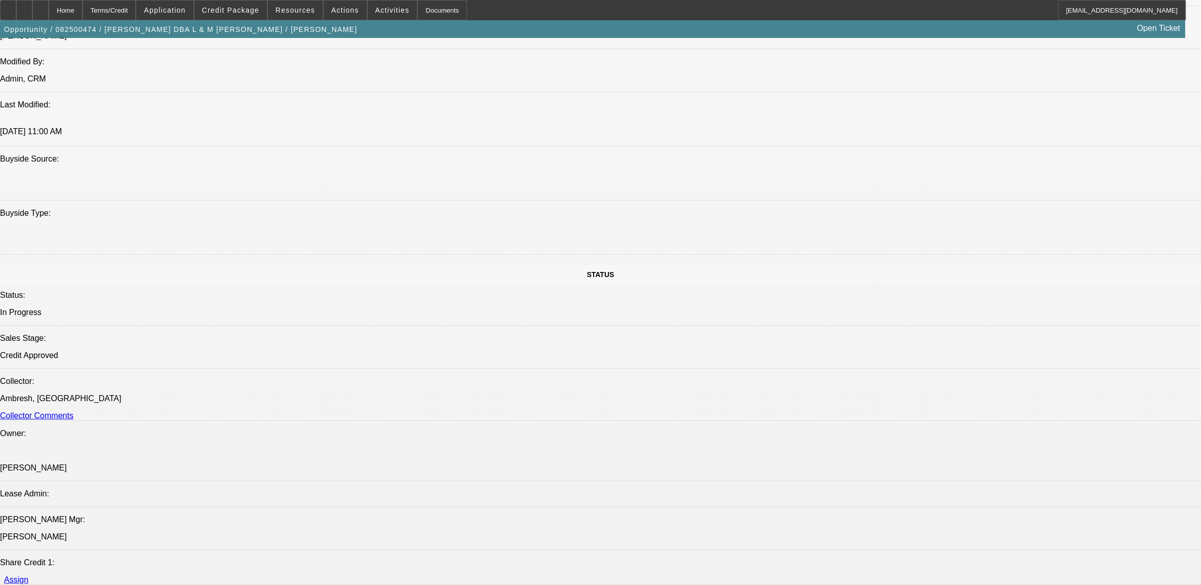
select select "0"
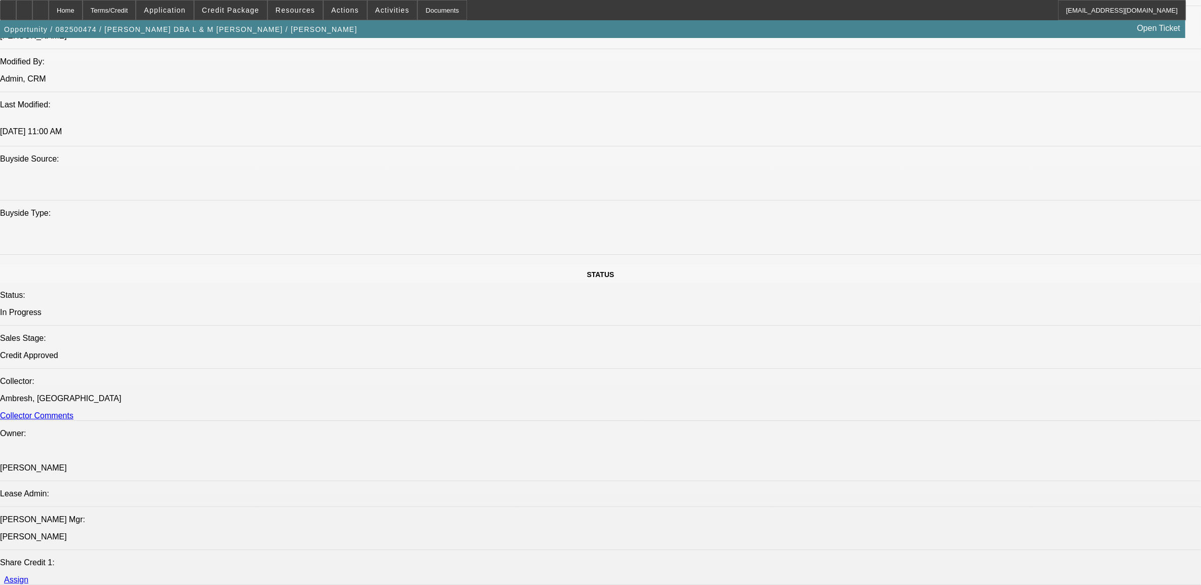
select select "0"
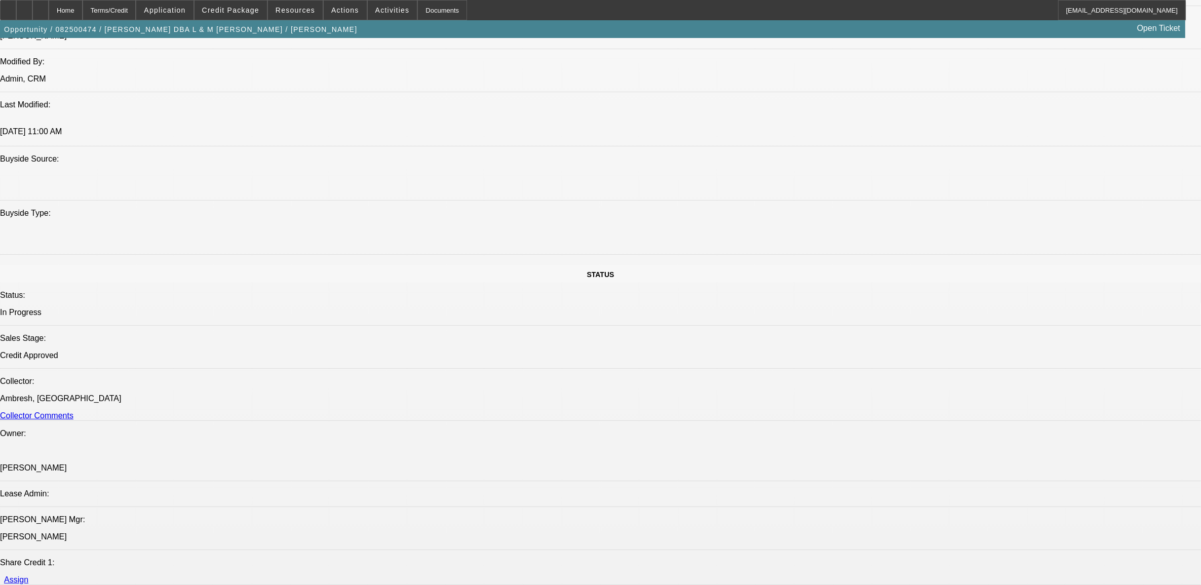
select select "0"
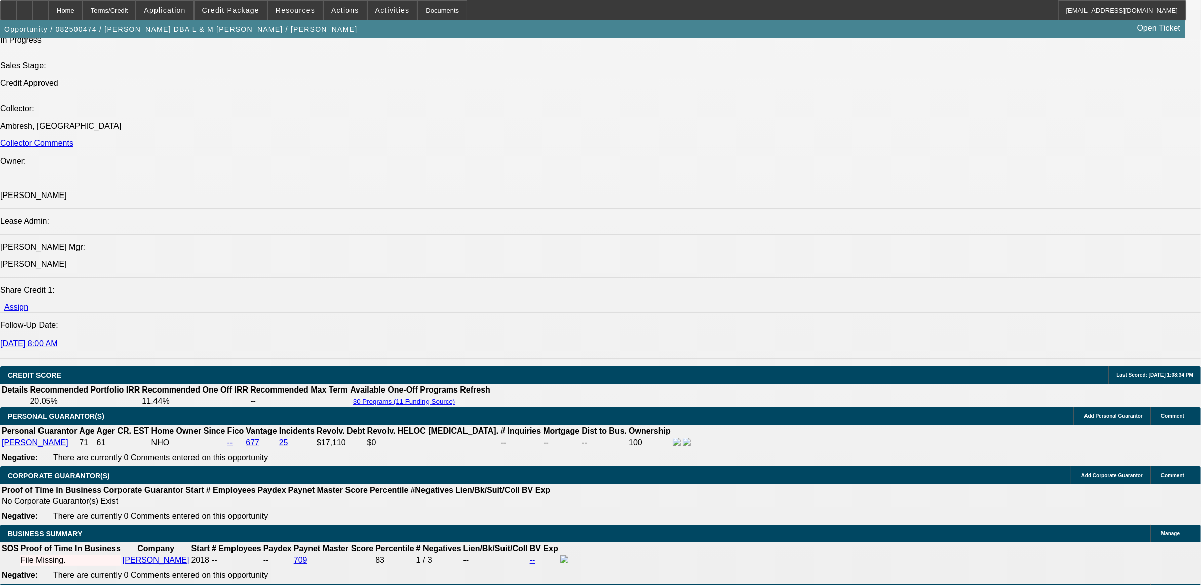
select select "1"
select select "3"
select select "6"
select select "1"
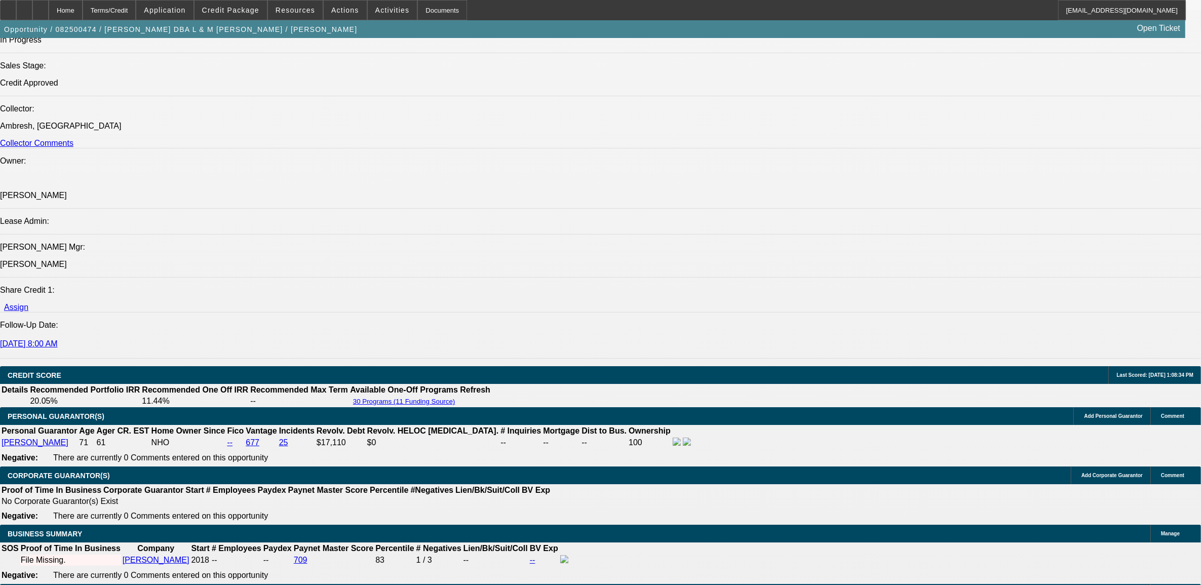
select select "6"
select select "1"
select select "3"
select select "6"
select select "1"
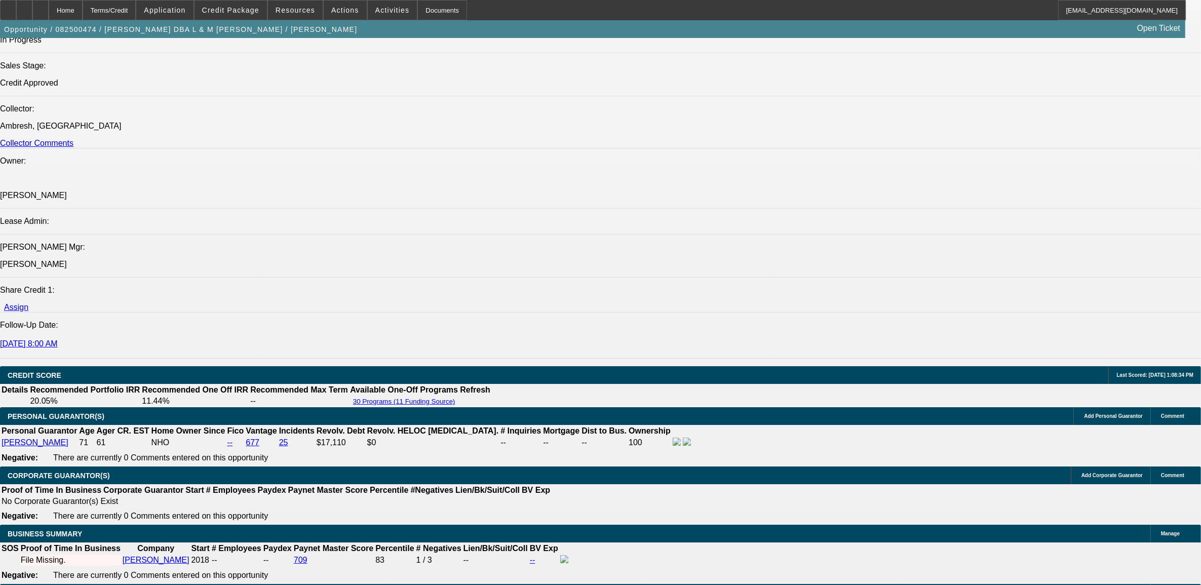
select select "2"
select select "6"
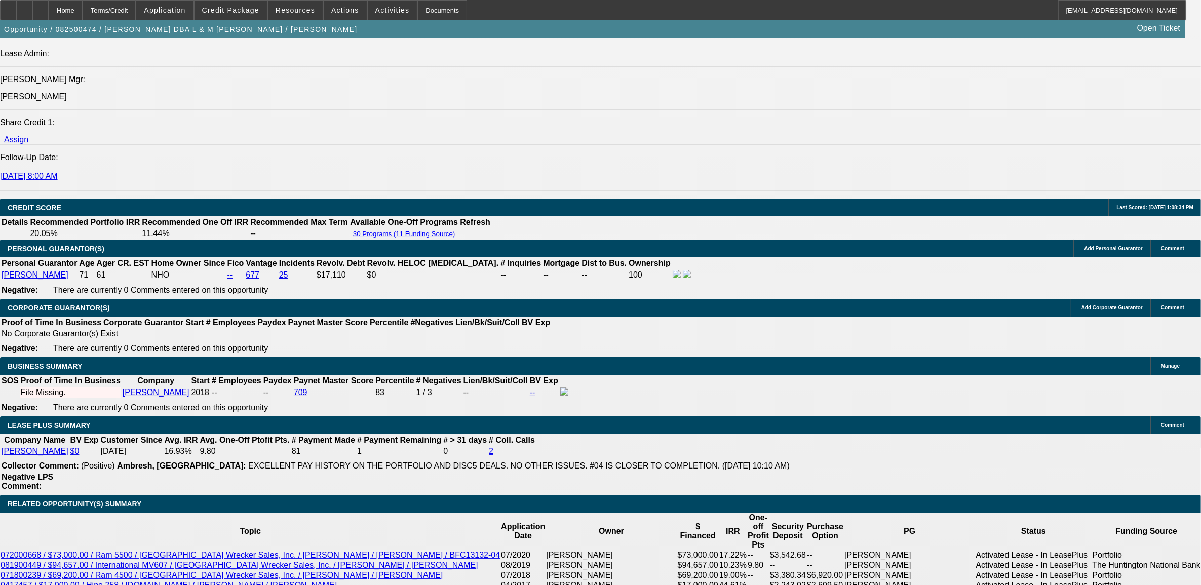
scroll to position [1330, 0]
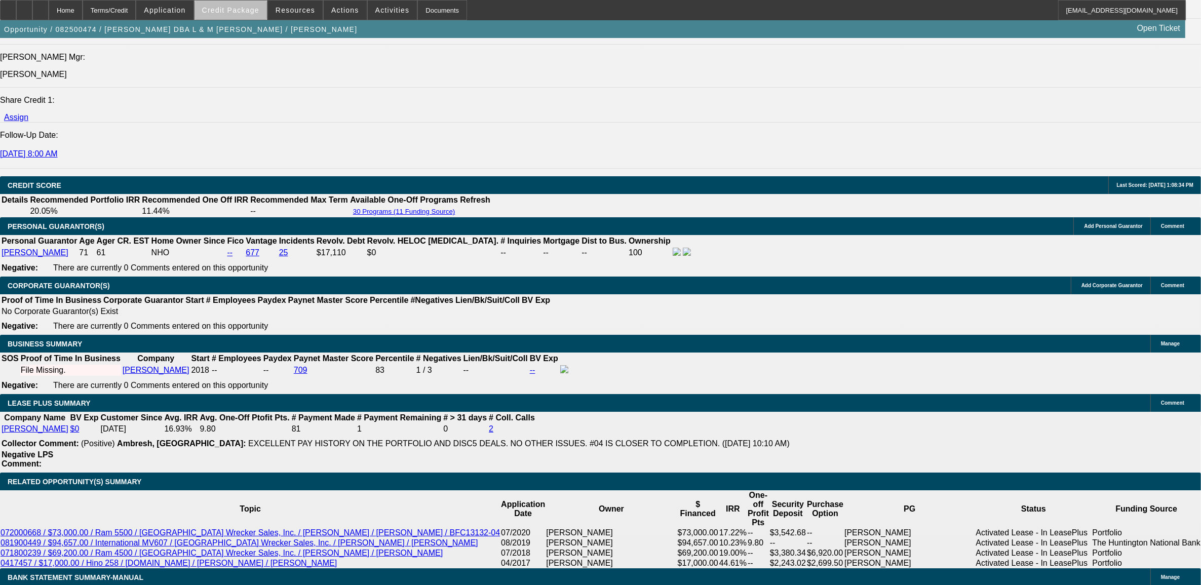
click at [252, 13] on span "Credit Package" at bounding box center [230, 10] width 57 height 8
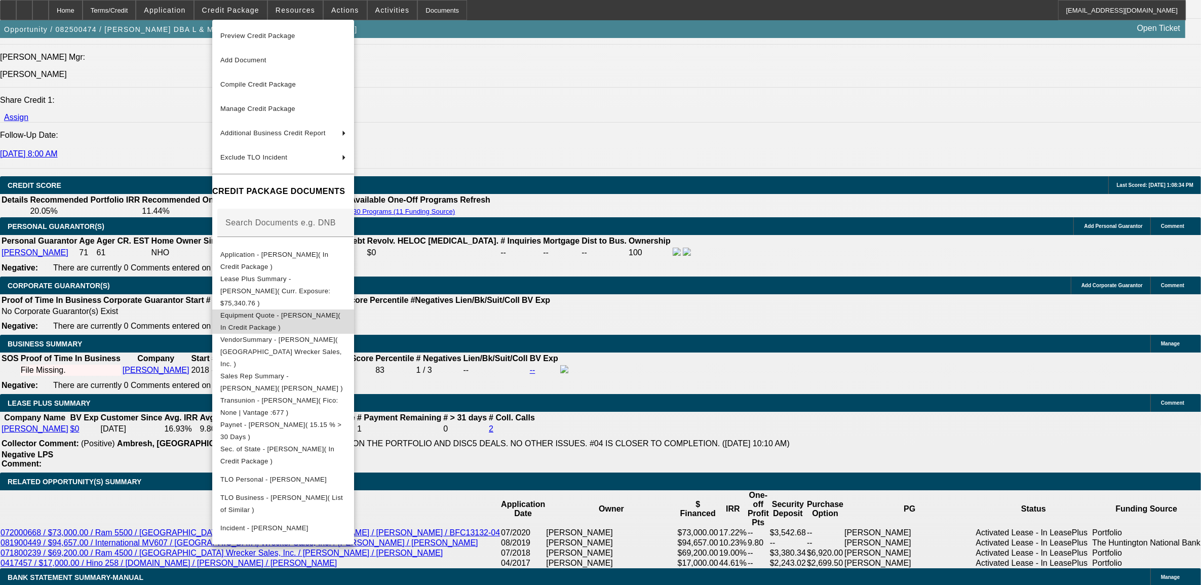
click at [303, 309] on span "Equipment Quote - Levi Jones( In Credit Package )" at bounding box center [283, 321] width 126 height 24
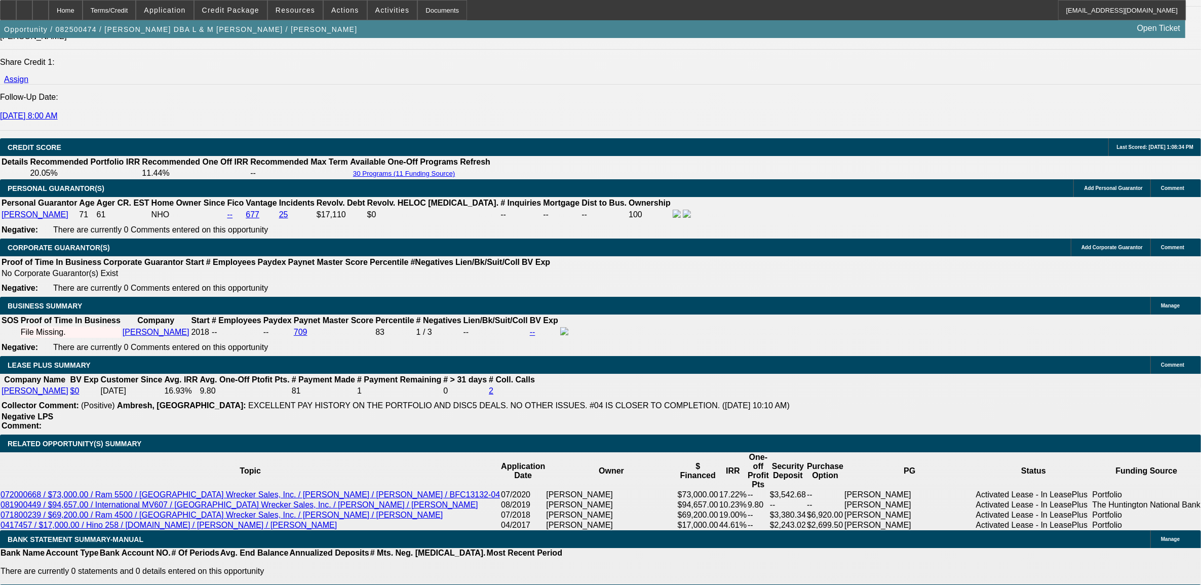
scroll to position [1393, 0]
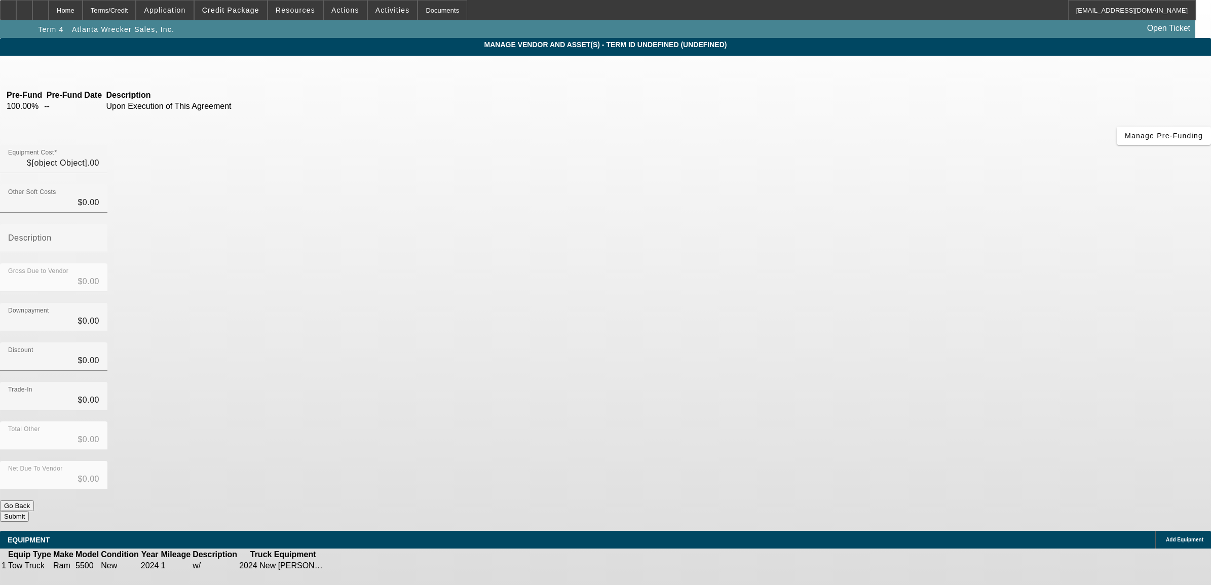
type input "$107,000.00"
click at [359, 566] on icon at bounding box center [359, 566] width 0 height 0
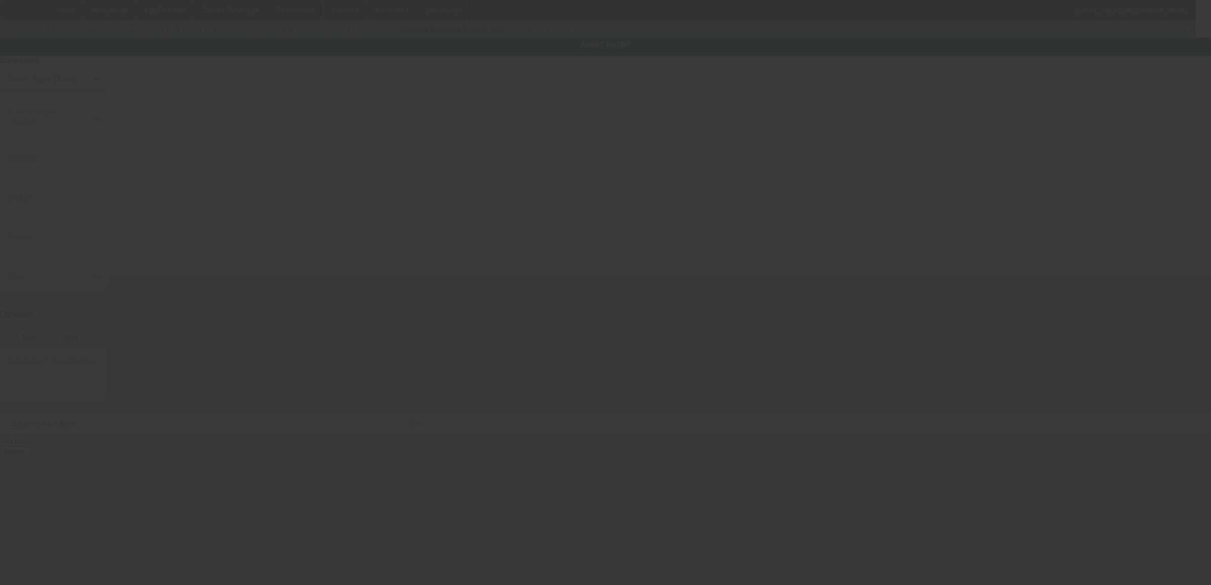
type input "Ram"
type input "5500"
radio input "true"
type textarea "w/"
type input "1208 NC Highway 48"
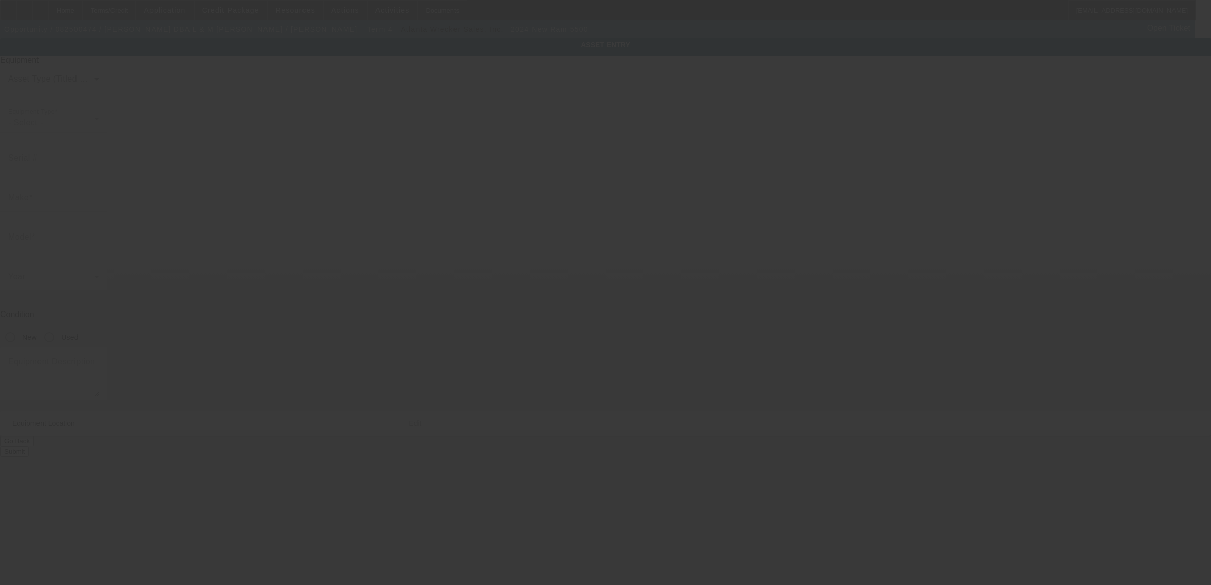
type input "Roanoke Rapids"
type input "27870"
type input "Halifax"
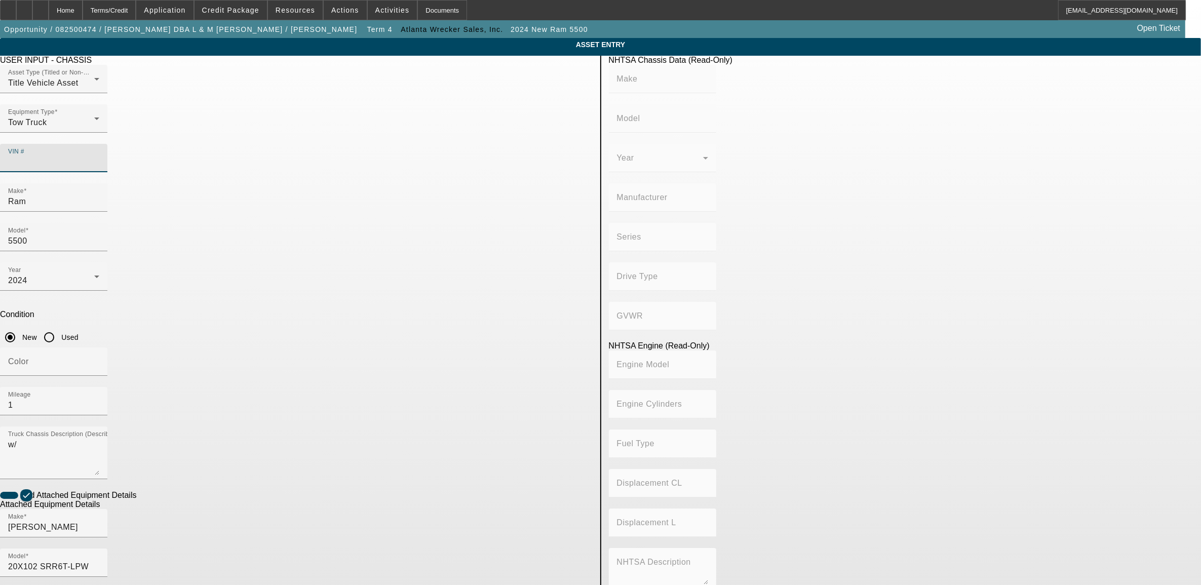
click at [99, 156] on input "VIN #" at bounding box center [53, 162] width 91 height 12
type input "3c7wrmdlxrg213951"
type input "RAM"
type input "5500"
type input "CHRYSLER DE MEXICO TOLUCA"
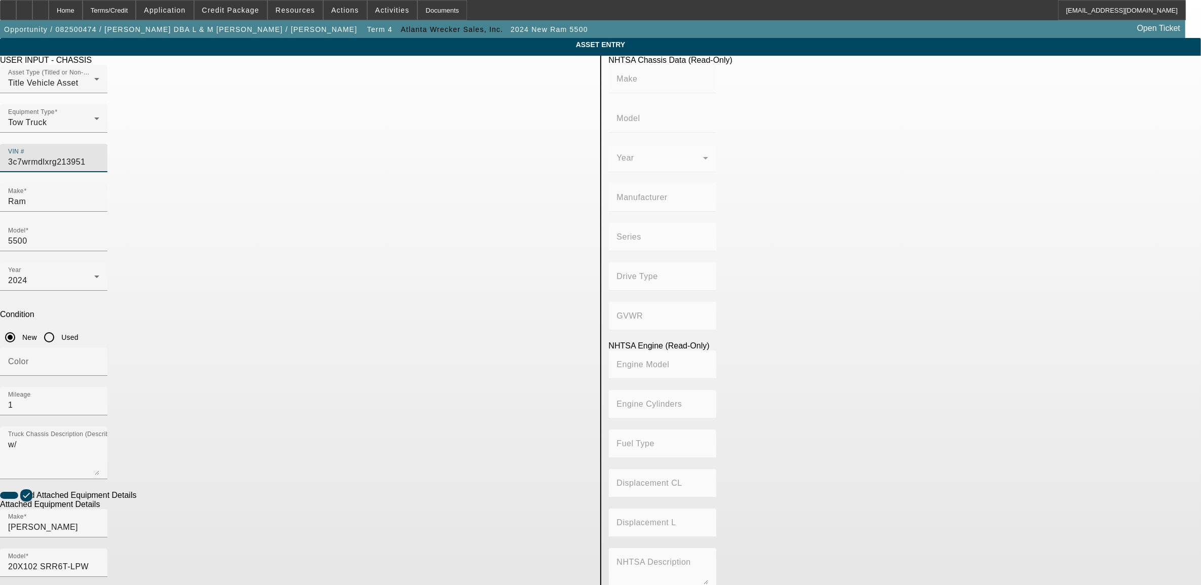
type input "4x2"
type input "Class 5: 16,001 - 19,500 lb (7,258 - 8,845 kg)"
type input "6"
type input "Diesel"
type input "408.85908543470"
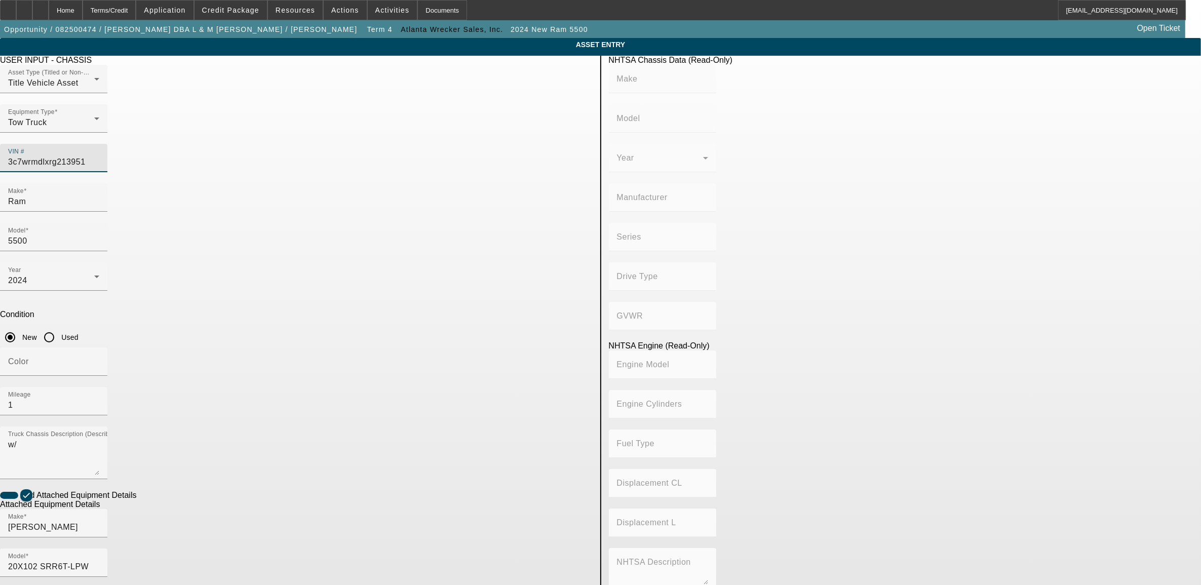
type input "6.7"
type input "3C7WRMDLXRG213951"
click at [213, 307] on app-asset-collateral-manage "ASSET ENTRY Delete asset USER INPUT - CHASSIS Asset Type (Titled or Non-Titled)…" at bounding box center [600, 432] width 1201 height 788
type input "RAM"
type input "5500"
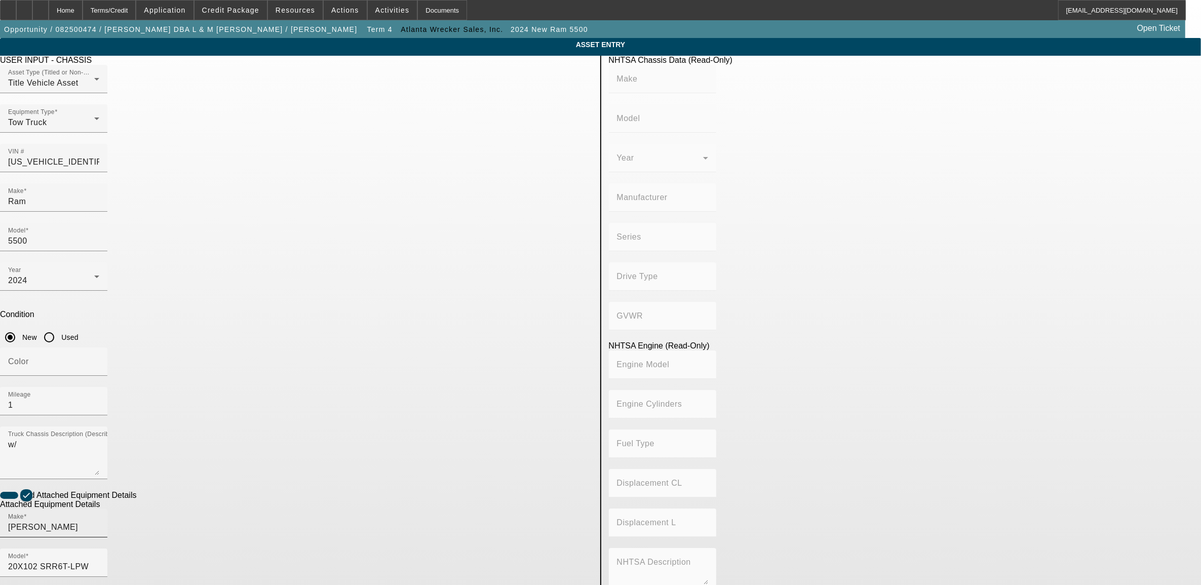
type input "CHRYSLER DE MEXICO TOLUCA"
type input "4x2"
type input "Class 5: 16,001 - 19,500 lb (7,258 - 8,845 kg)"
type input "6"
type input "Diesel"
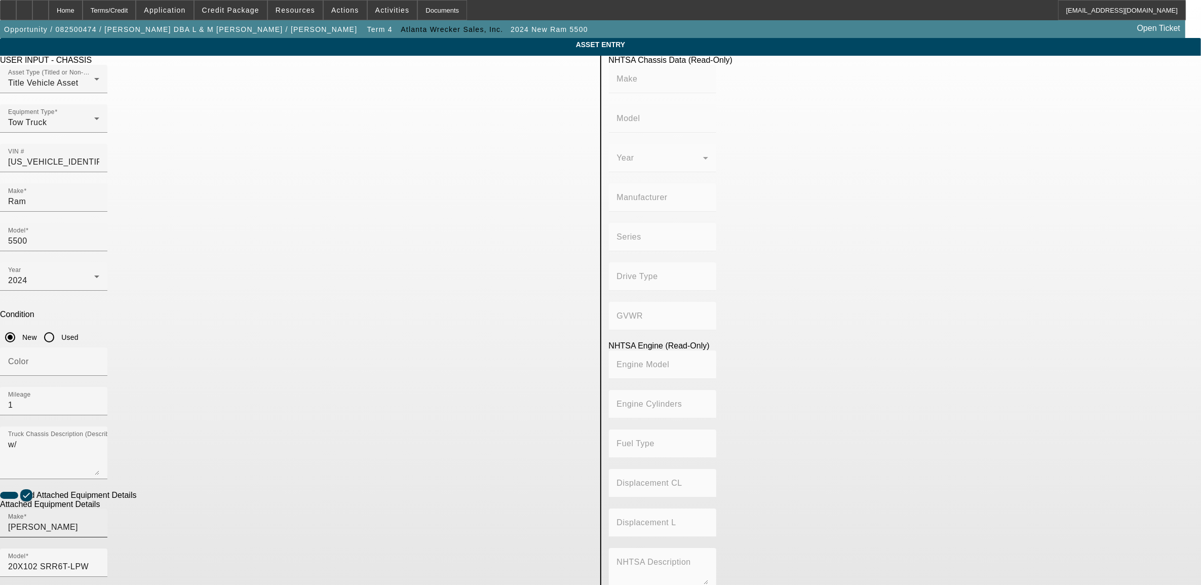
type input "408.85908543470"
type input "6.7"
type input "0220034812"
drag, startPoint x: 273, startPoint y: 522, endPoint x: 290, endPoint y: 529, distance: 18.6
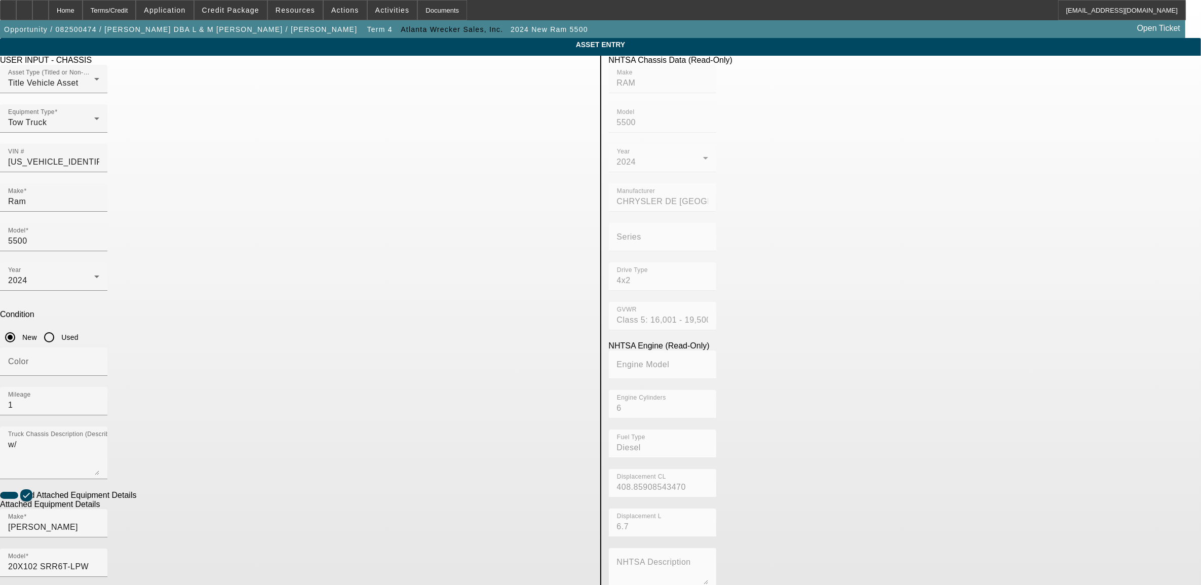
click at [274, 522] on app-asset-collateral-manage "ASSET ENTRY Delete asset USER INPUT - CHASSIS Asset Type (Titled or Non-Titled)…" at bounding box center [600, 432] width 1201 height 788
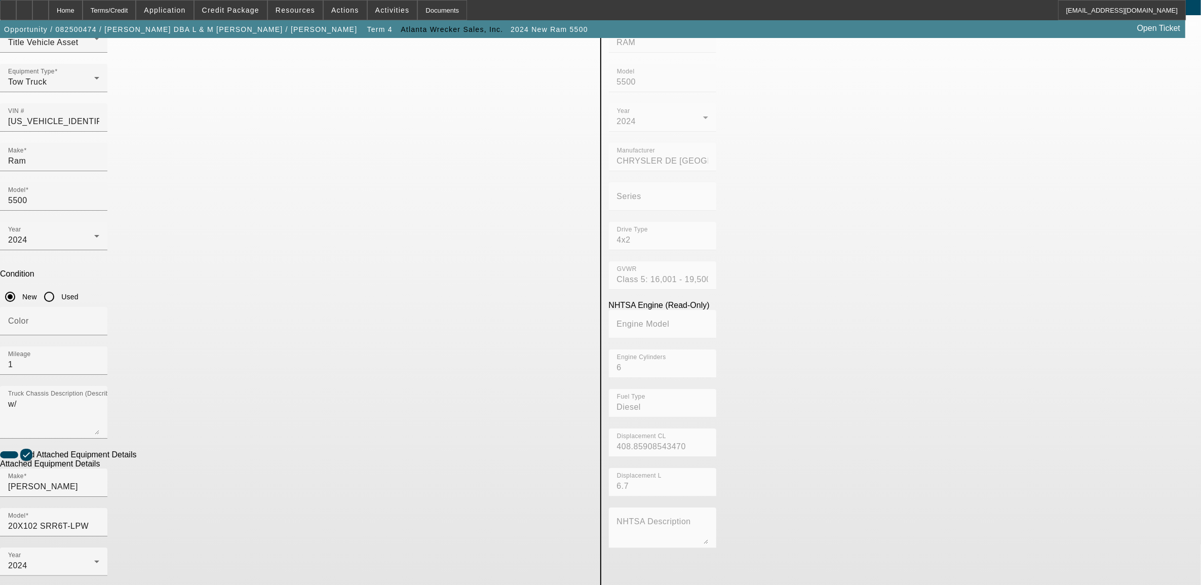
scroll to position [63, 0]
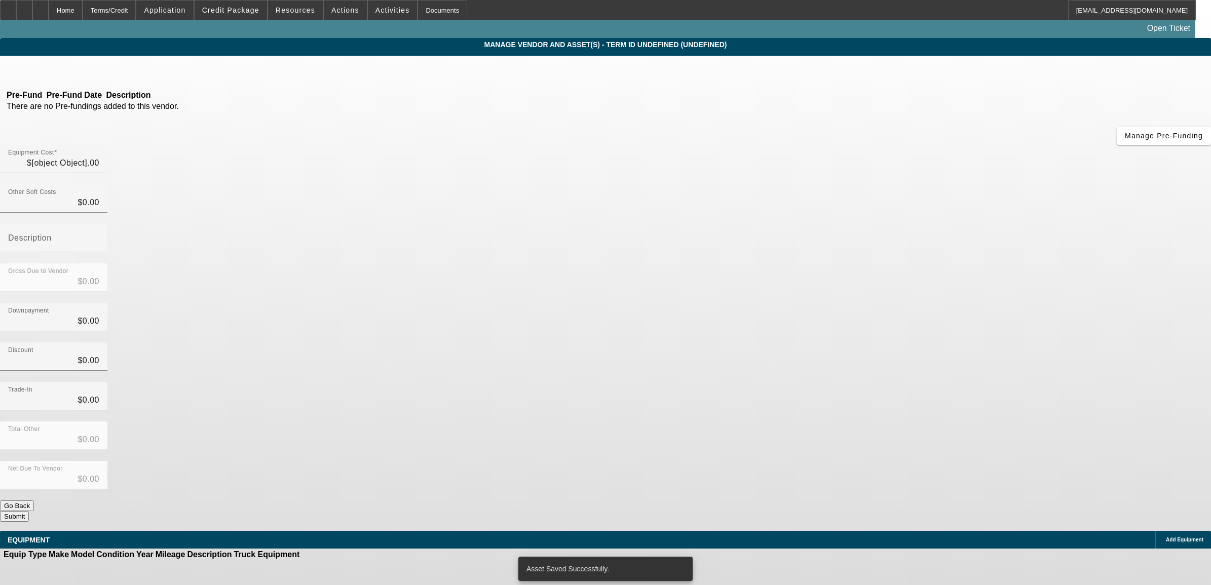
type input "$107,000.00"
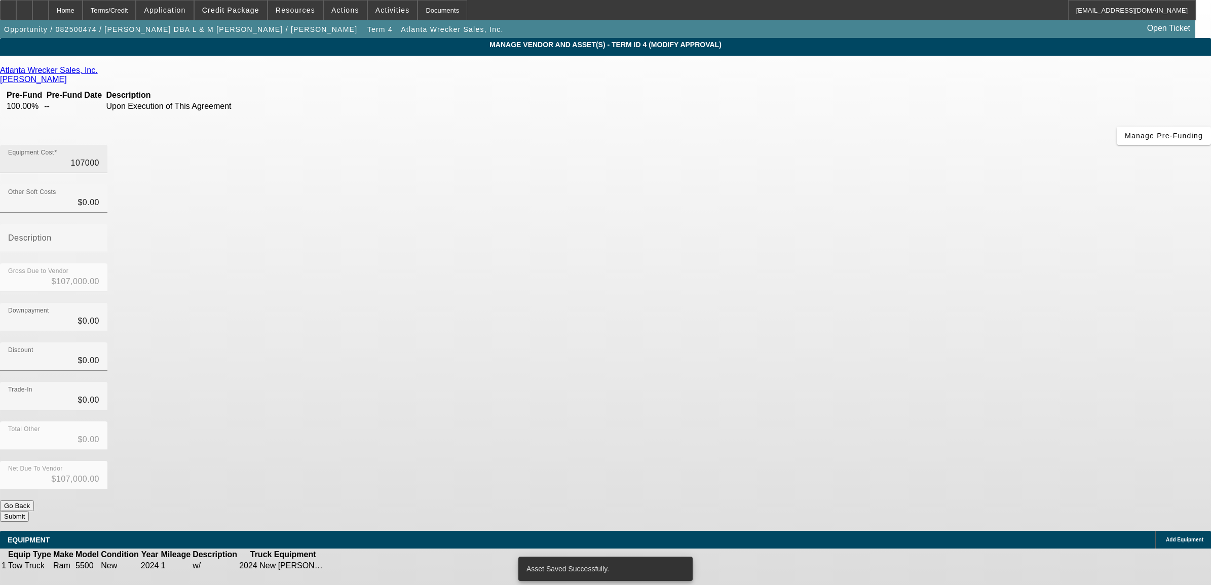
click at [99, 157] on input "107000" at bounding box center [53, 163] width 91 height 12
type input "1"
type input "$1.00"
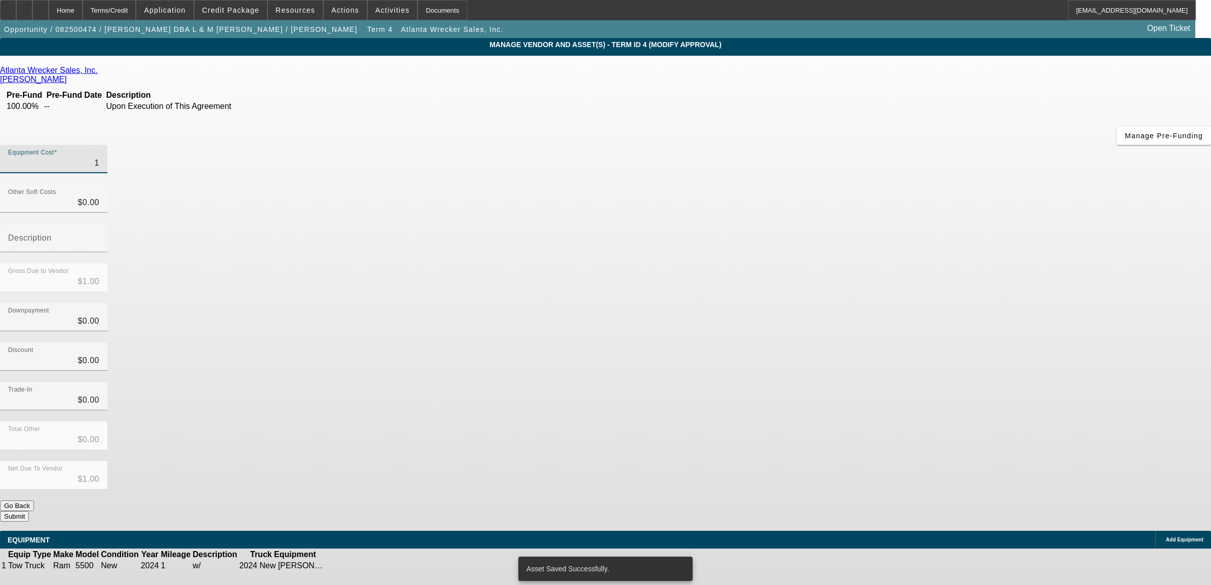
type input "10"
type input "$10.00"
type input "105"
type input "$105.00"
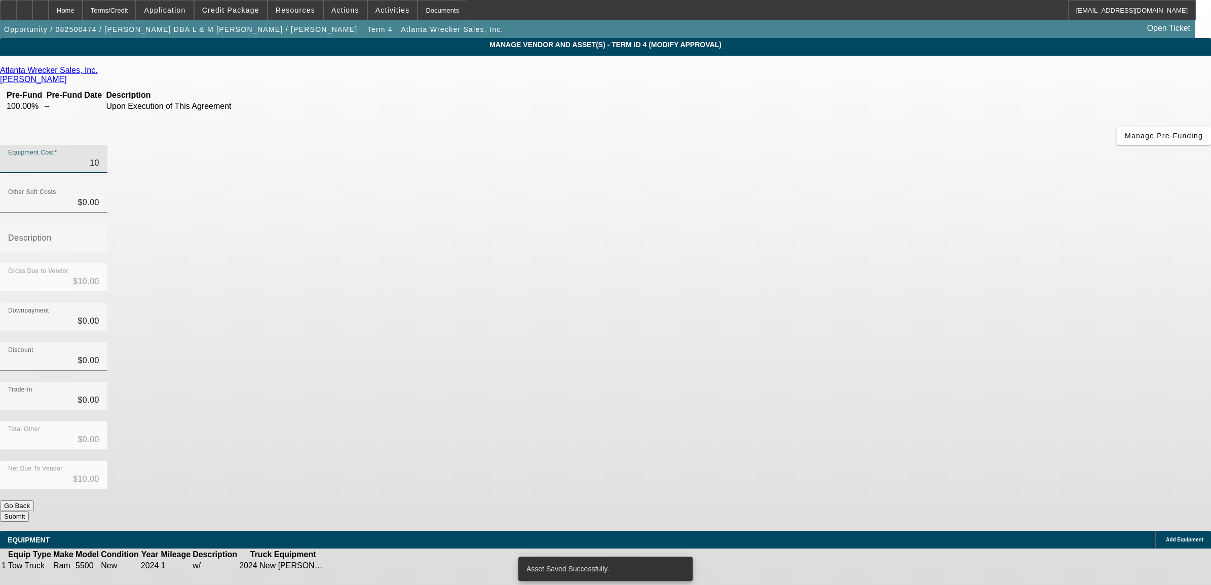
type input "$105.00"
type input "1050"
type input "$1,050.00"
type input "10500"
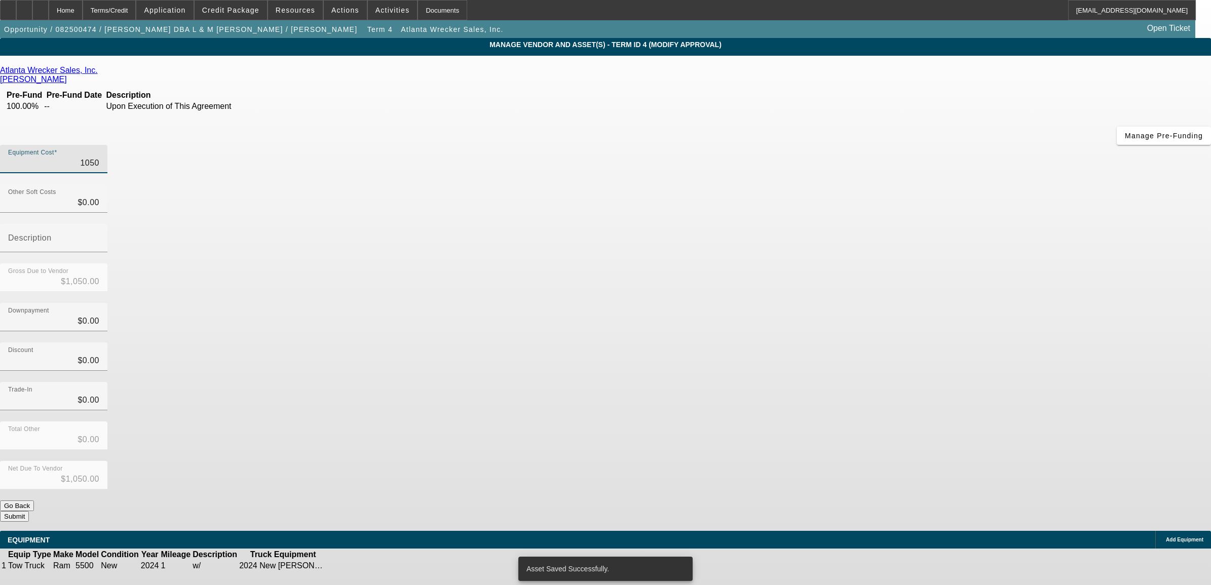
type input "$10,500.00"
type input "105000"
type input "$105,000.00"
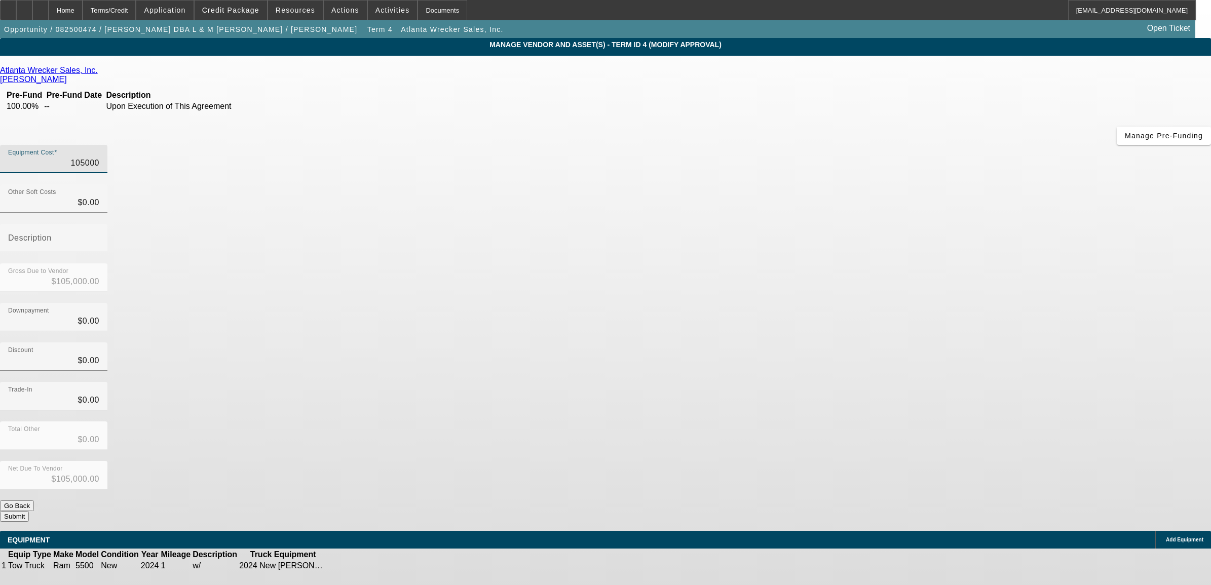
type input "$105,000.00"
click at [780, 263] on div "Gross Due to Vendor $105,000.00" at bounding box center [605, 283] width 1211 height 40
click at [99, 197] on input "0" at bounding box center [53, 203] width 91 height 12
type input "1"
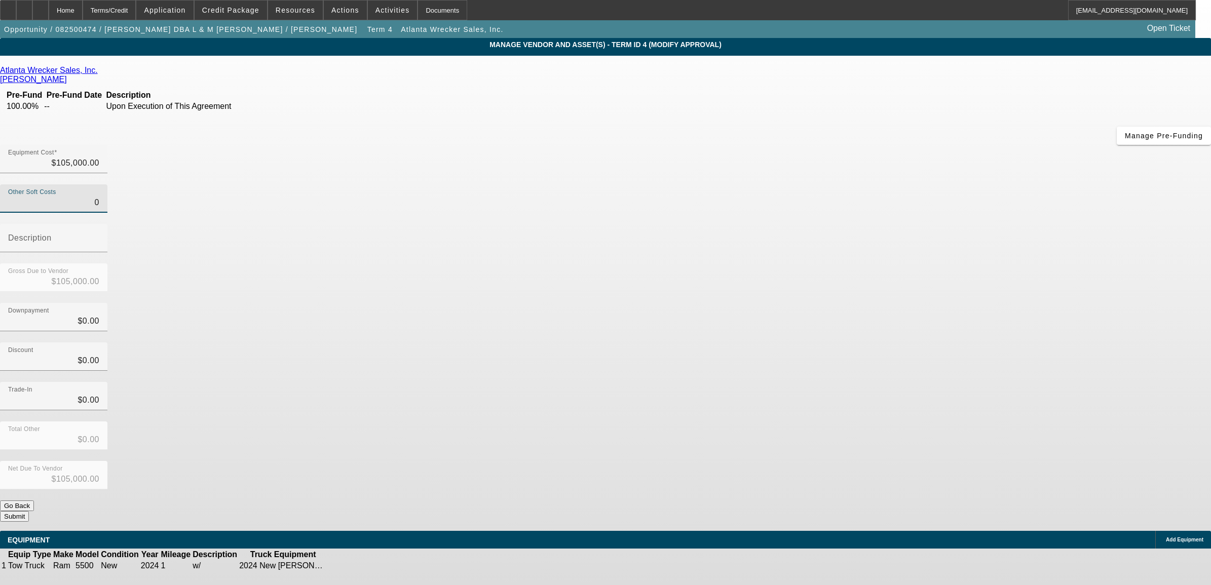
type input "$105,001.00"
type input "15"
type input "$105,015.00"
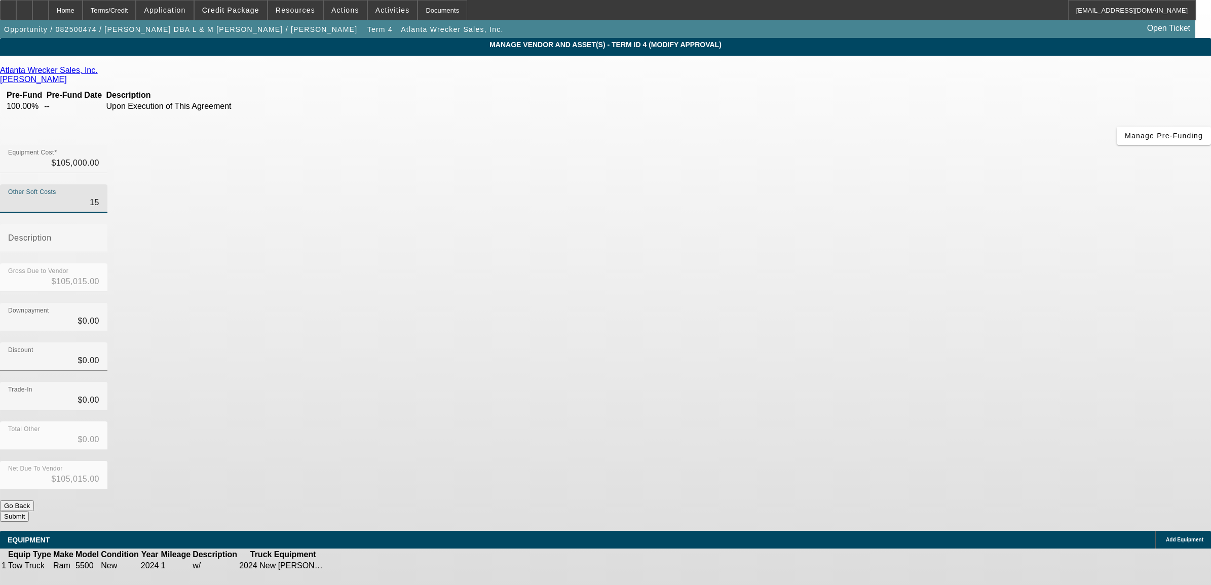
type input "150"
type input "$105,150.00"
type input "$150.00"
click at [794, 303] on div "Downpayment $0.00" at bounding box center [605, 323] width 1211 height 40
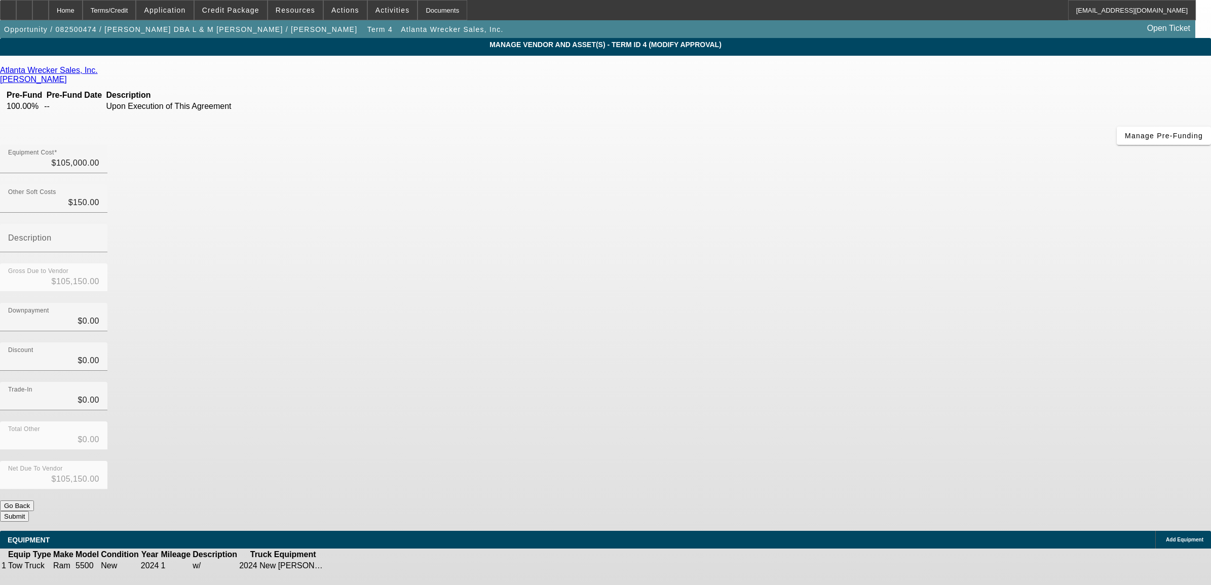
click at [29, 511] on button "Submit" at bounding box center [14, 516] width 29 height 11
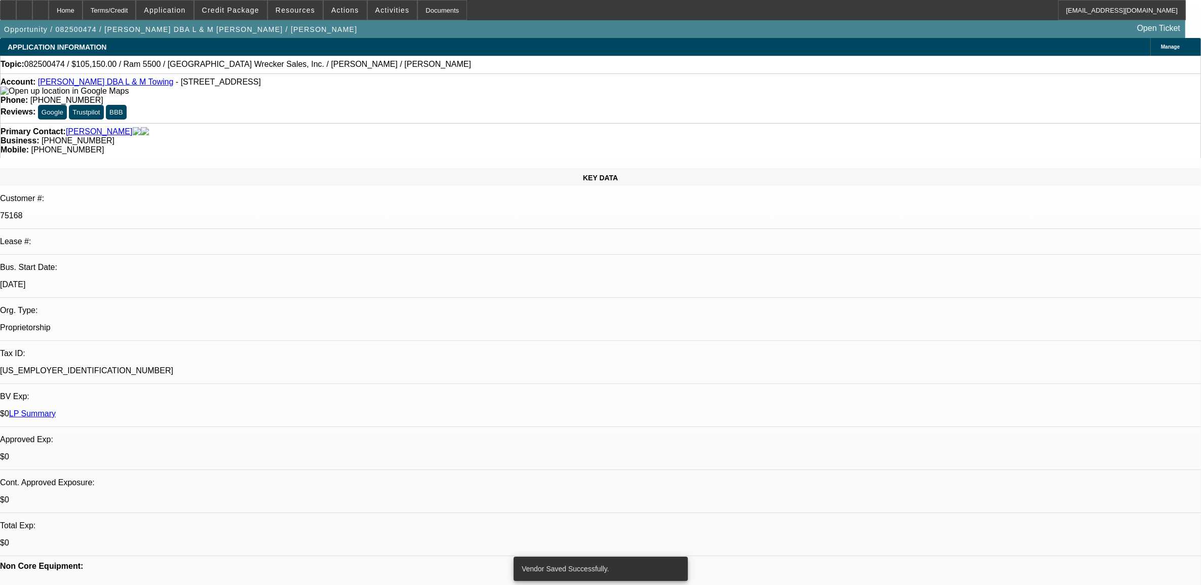
select select "0"
select select "3"
select select "0"
select select "6"
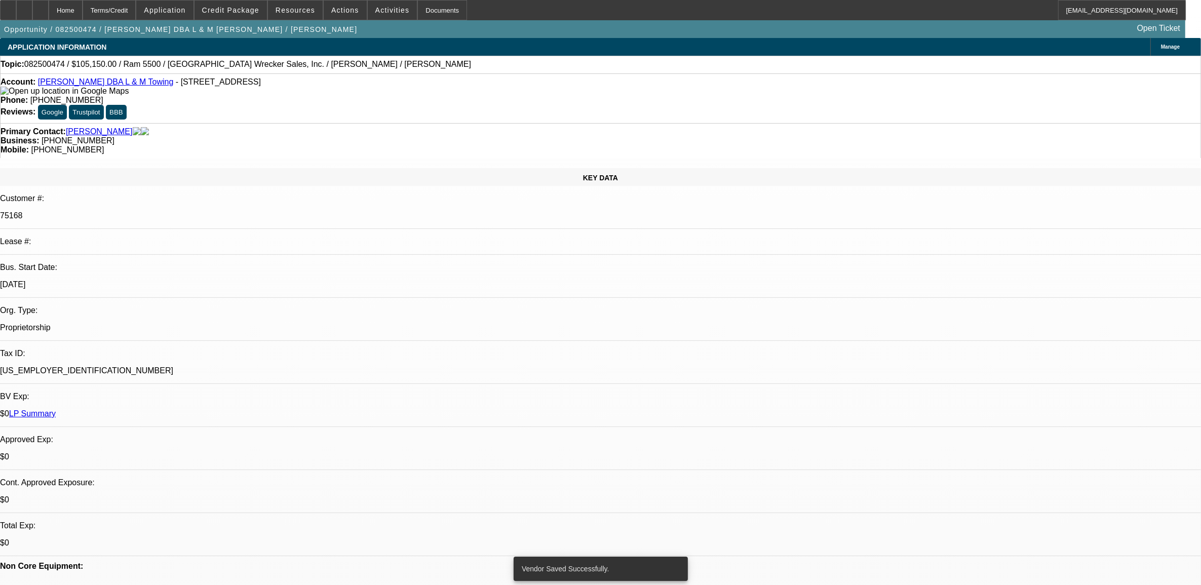
select select "0"
select select "6"
select select "0"
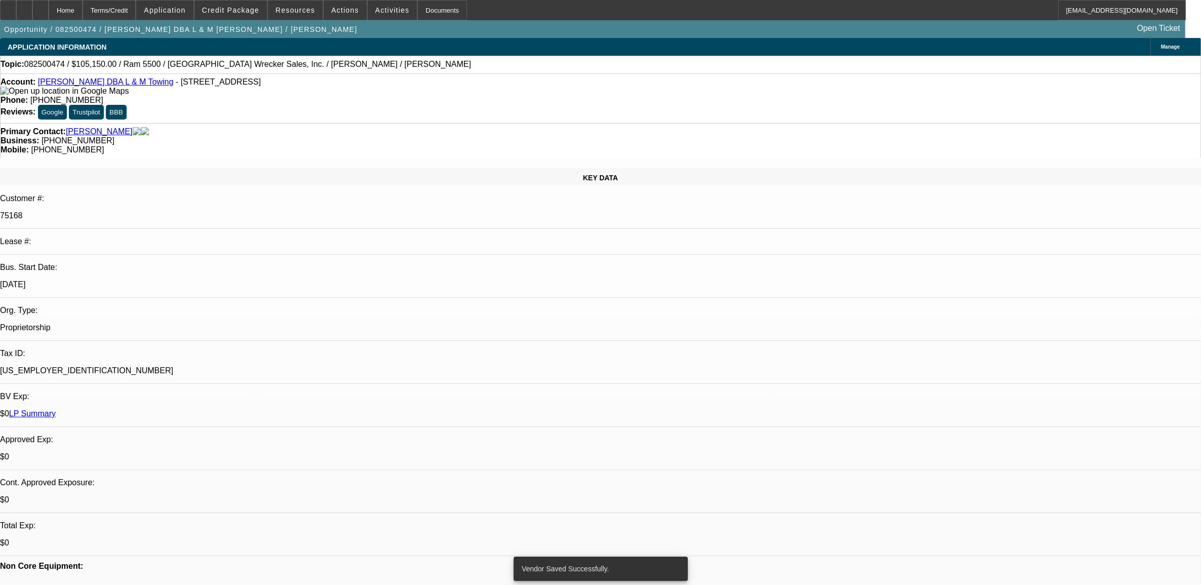
select select "0"
select select "3"
select select "0"
select select "6"
select select "0"
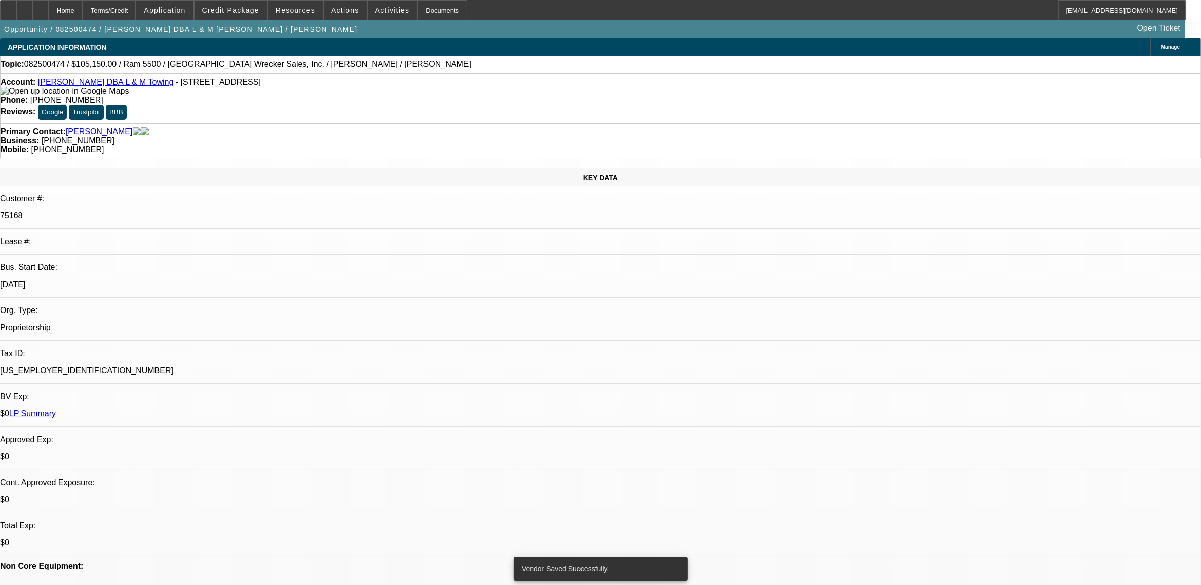
select select "0"
select select "2"
select select "0"
select select "6"
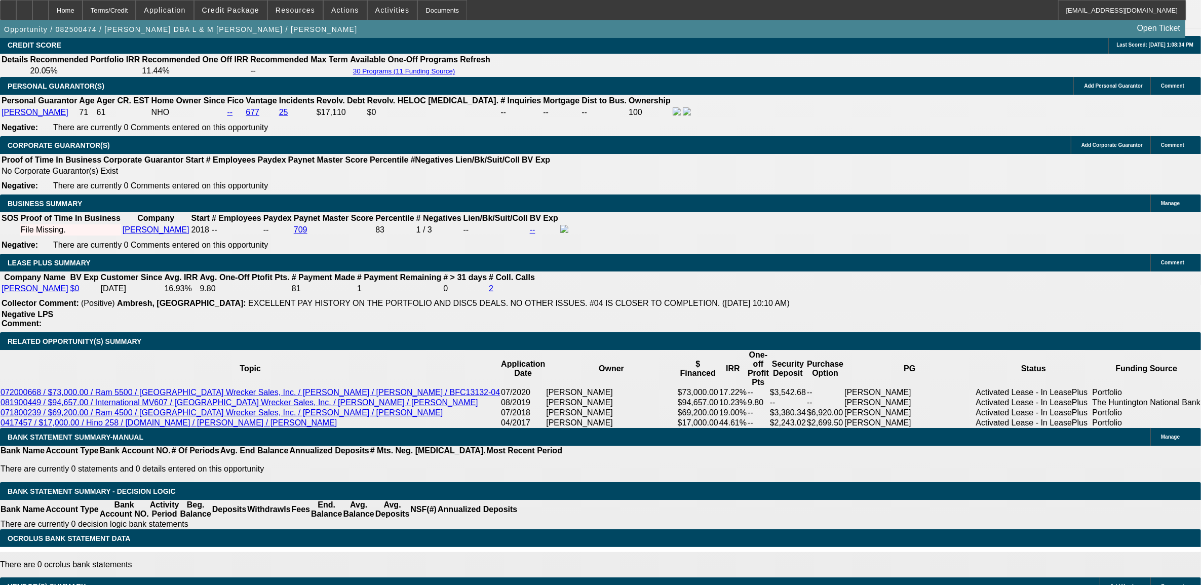
scroll to position [1412, 0]
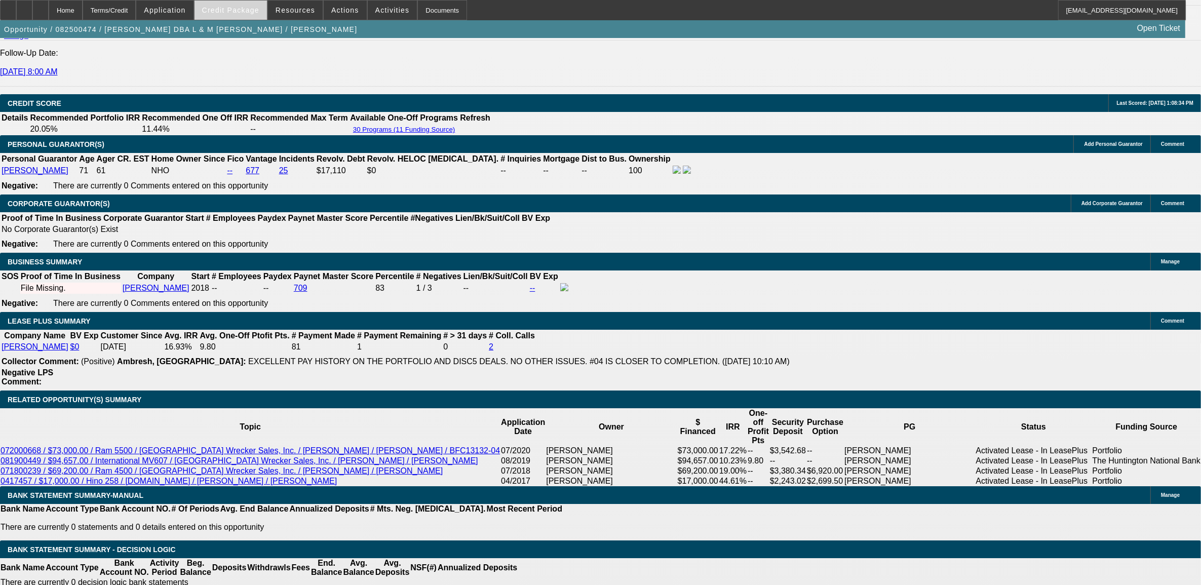
click at [240, 6] on span at bounding box center [231, 10] width 72 height 24
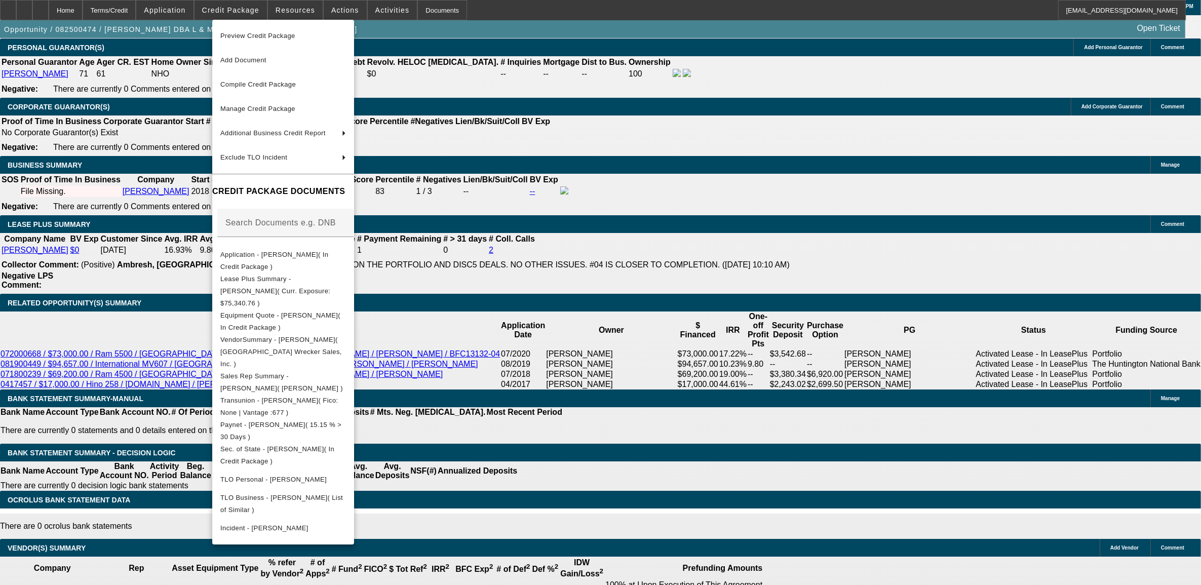
scroll to position [1539, 0]
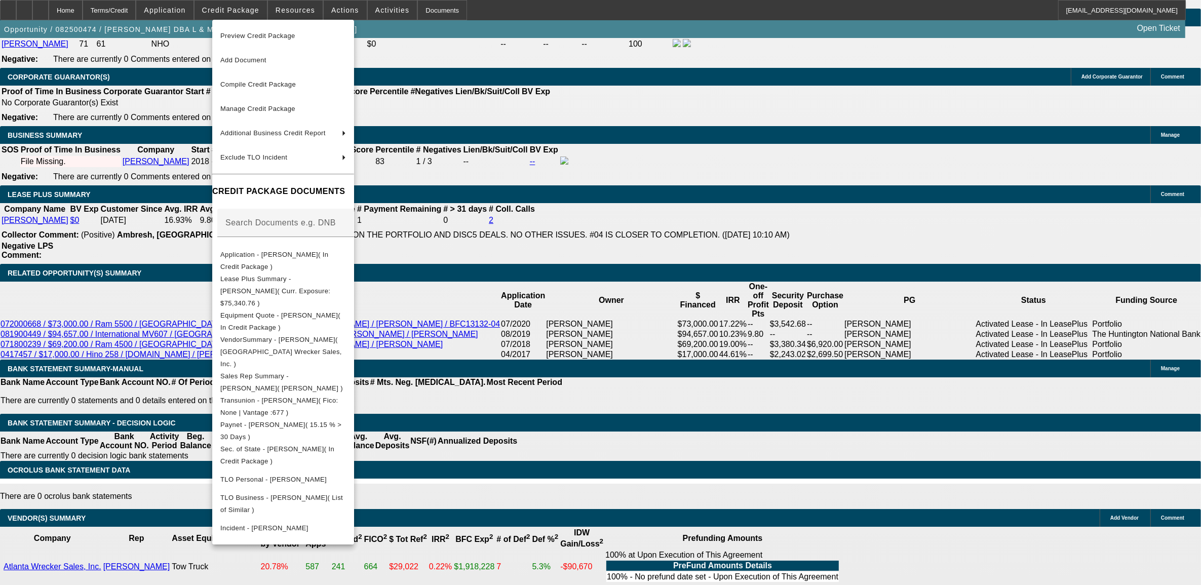
click at [910, 208] on div at bounding box center [600, 292] width 1201 height 585
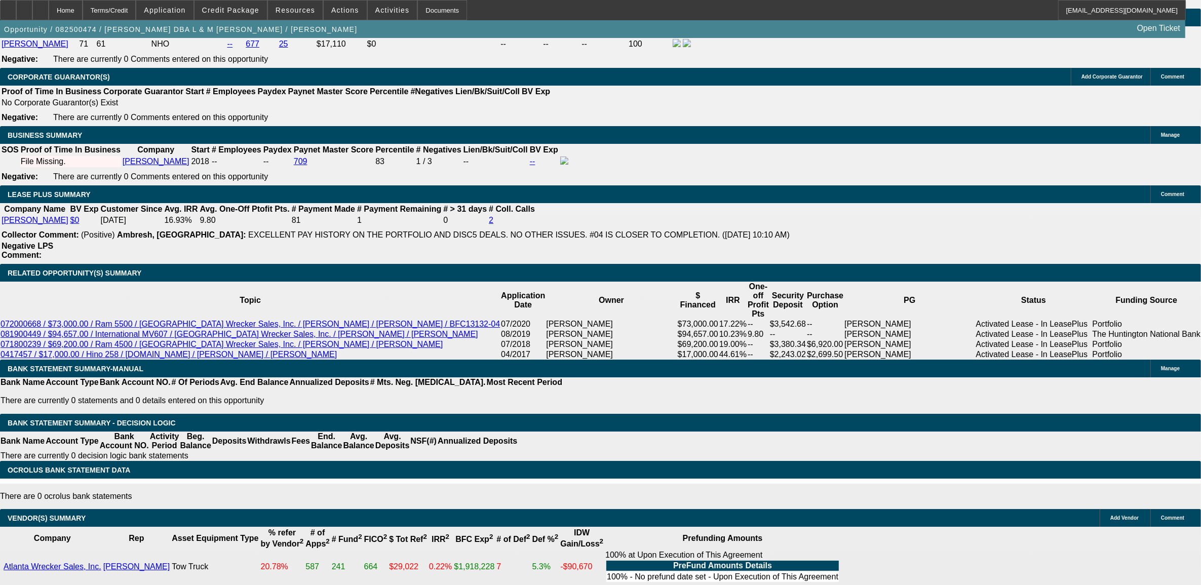
scroll to position [0, 0]
click at [228, 11] on span "Credit Package" at bounding box center [230, 10] width 57 height 8
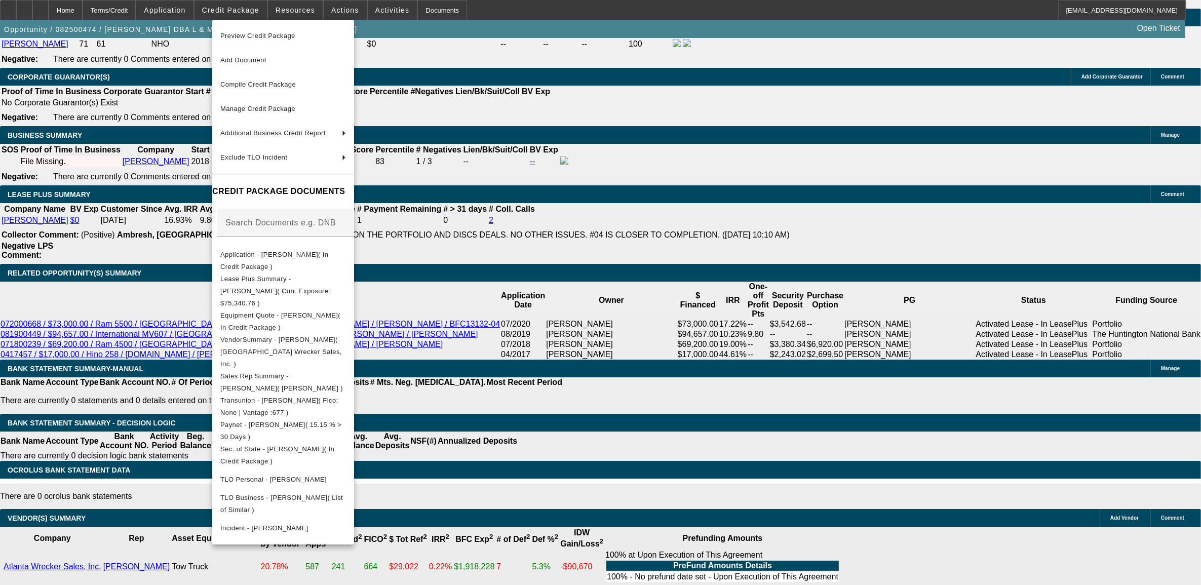
click at [247, 9] on div at bounding box center [600, 292] width 1201 height 585
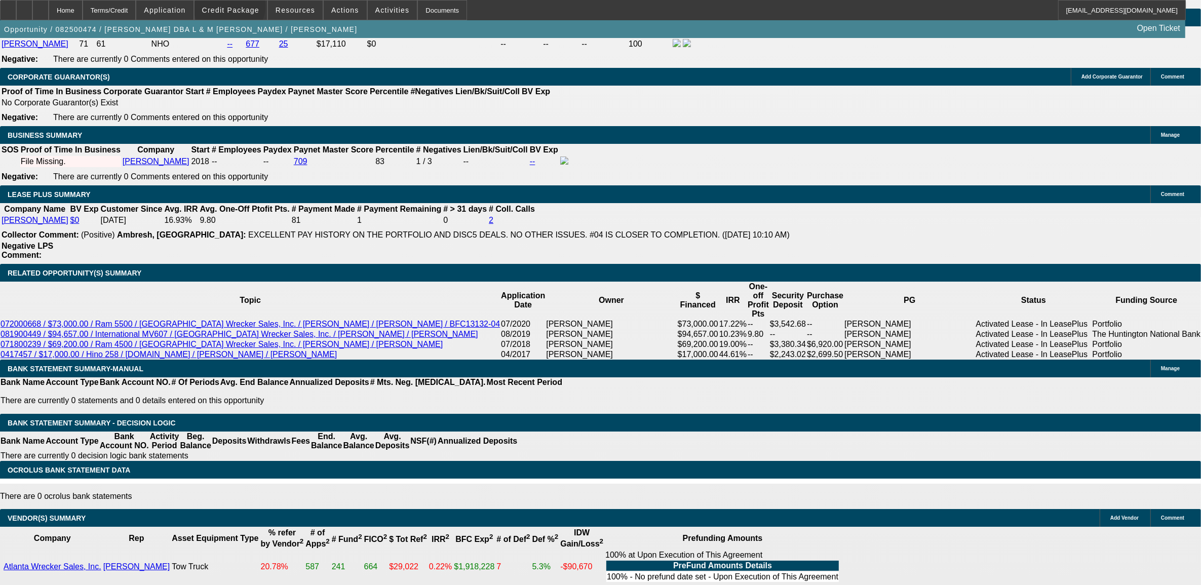
click at [247, 9] on span "Credit Package" at bounding box center [230, 10] width 57 height 8
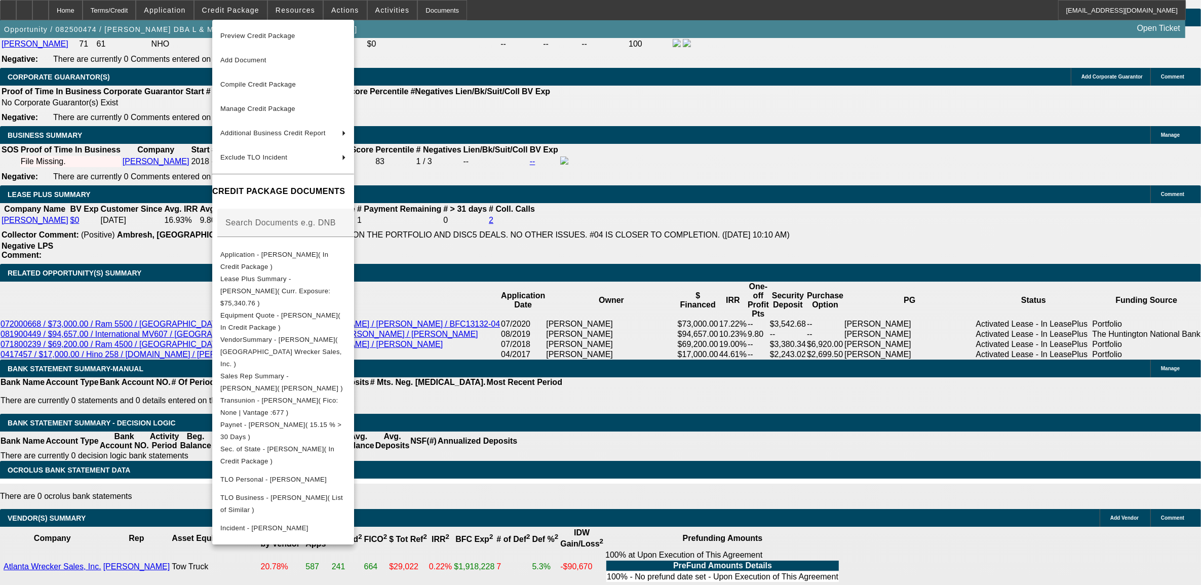
click at [290, 9] on div at bounding box center [600, 292] width 1201 height 585
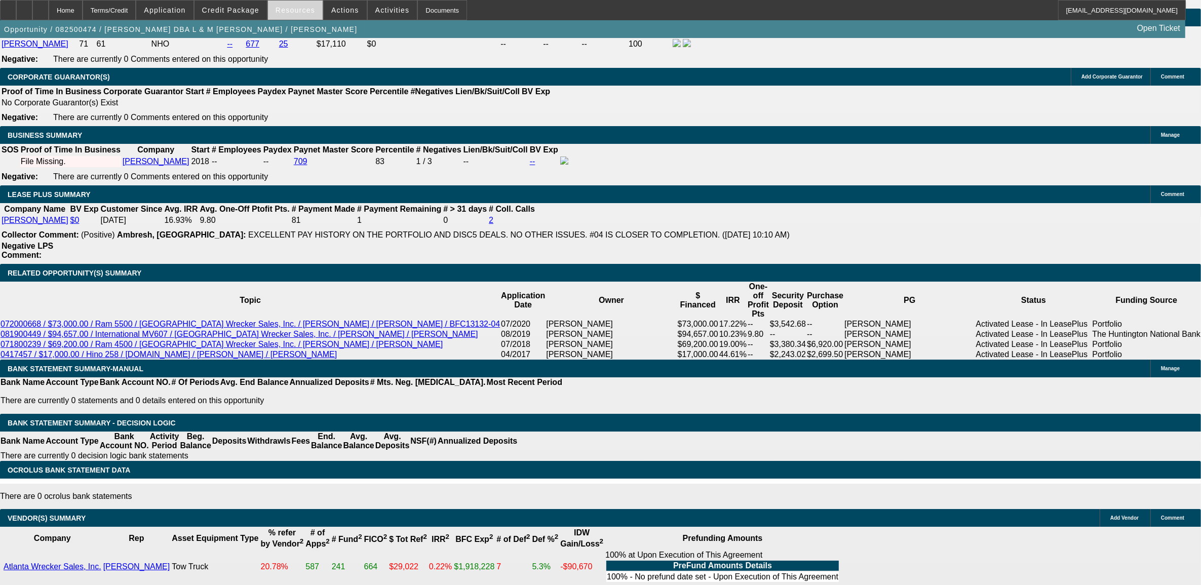
click at [294, 3] on span at bounding box center [295, 10] width 55 height 24
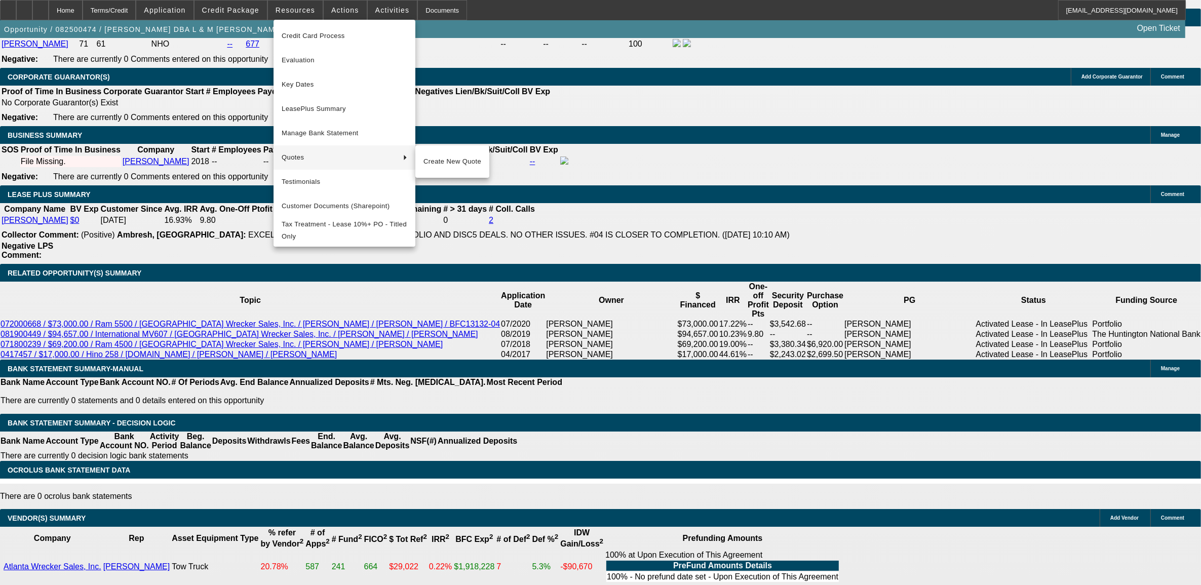
click at [122, 182] on div at bounding box center [600, 292] width 1201 height 585
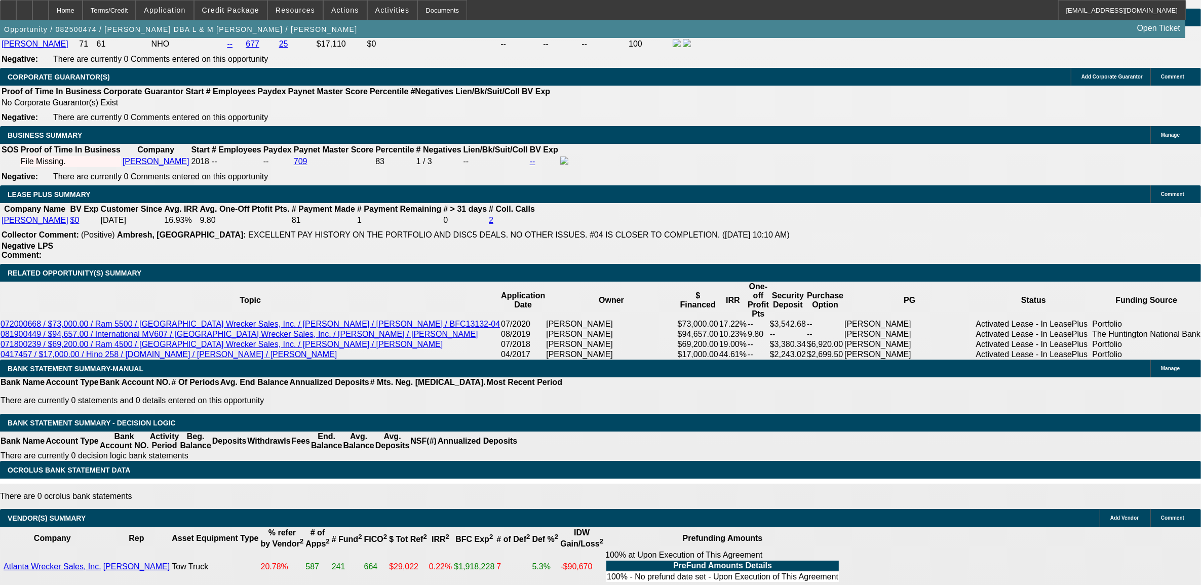
scroll to position [1475, 0]
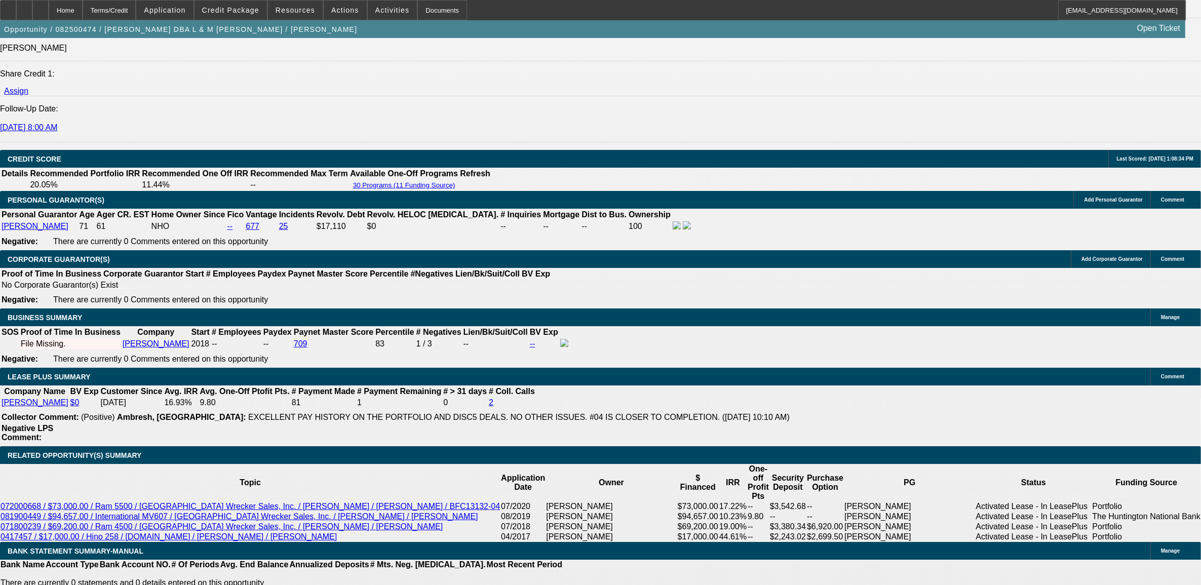
type input "$2,607.60"
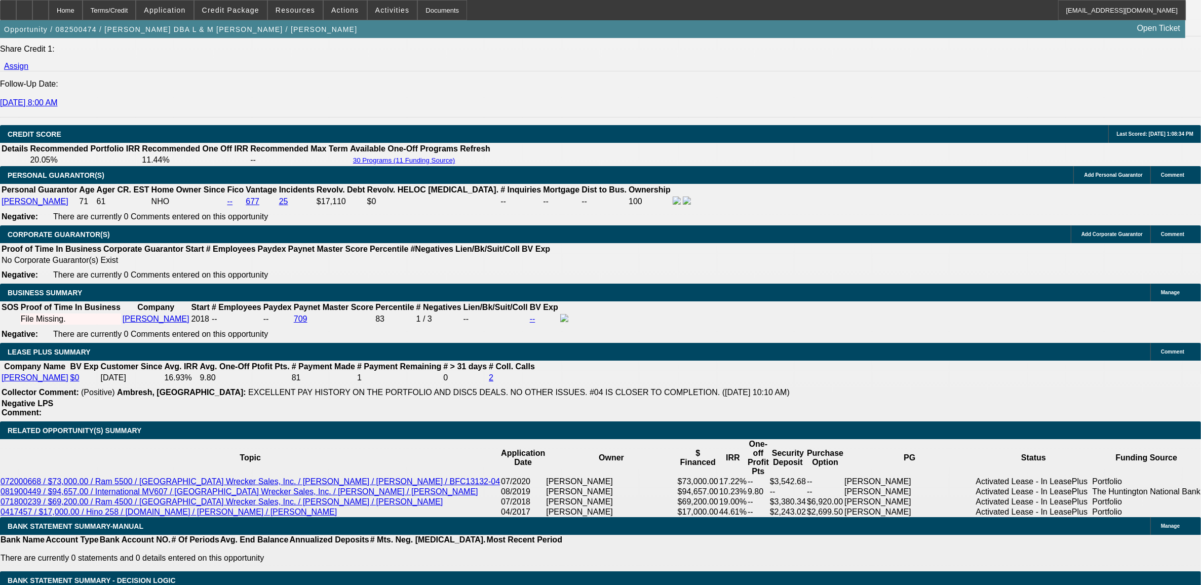
scroll to position [1412, 0]
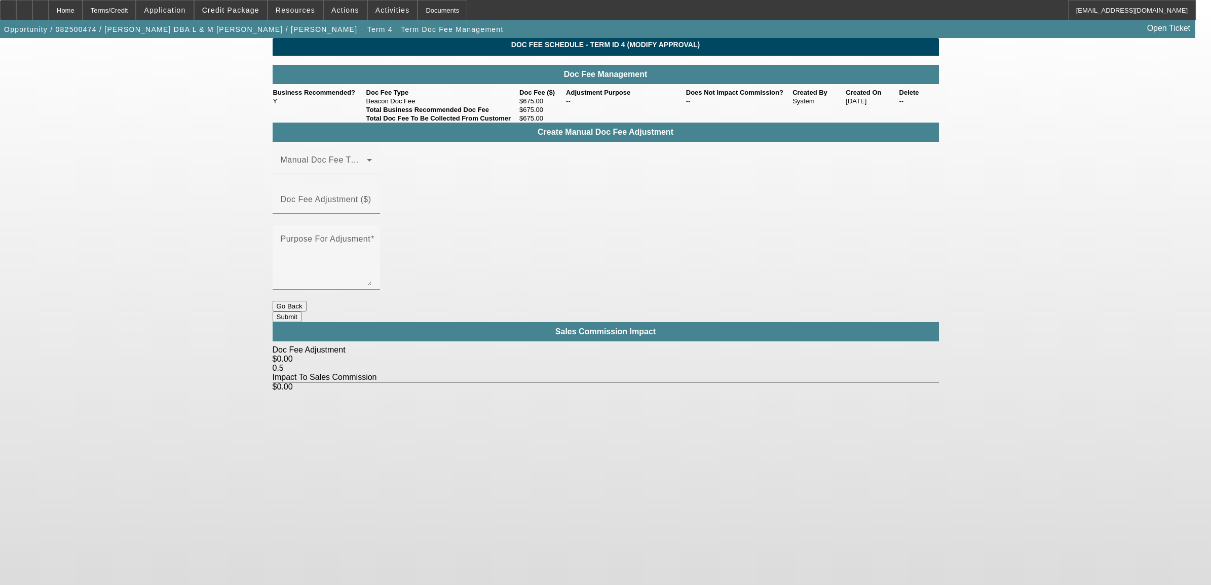
click at [306, 301] on button "Go Back" at bounding box center [290, 306] width 34 height 11
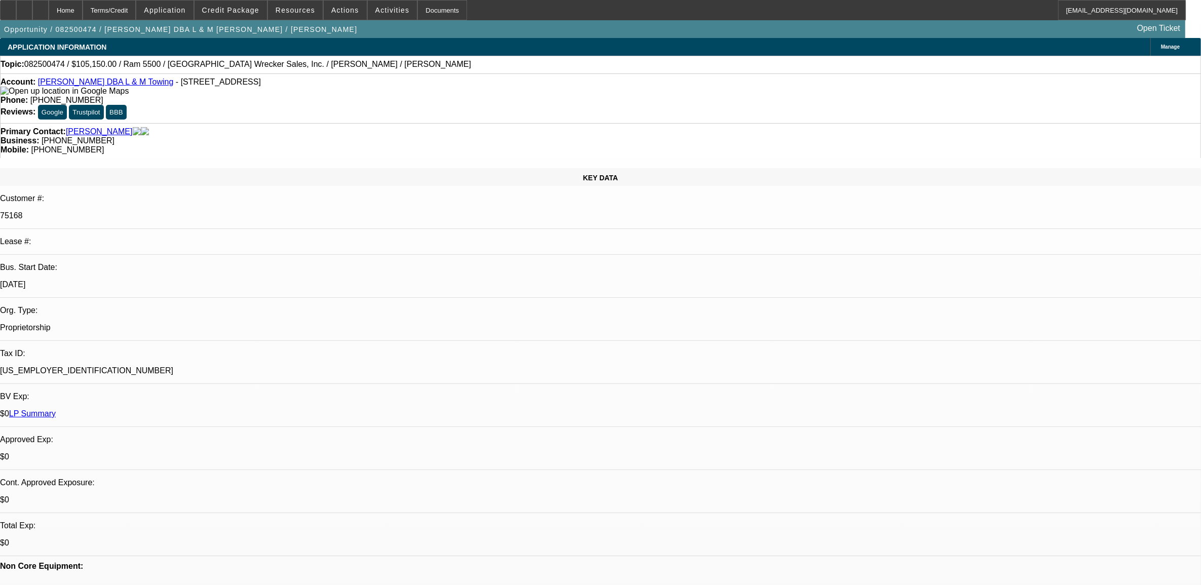
select select "0"
select select "3"
select select "0"
select select "6"
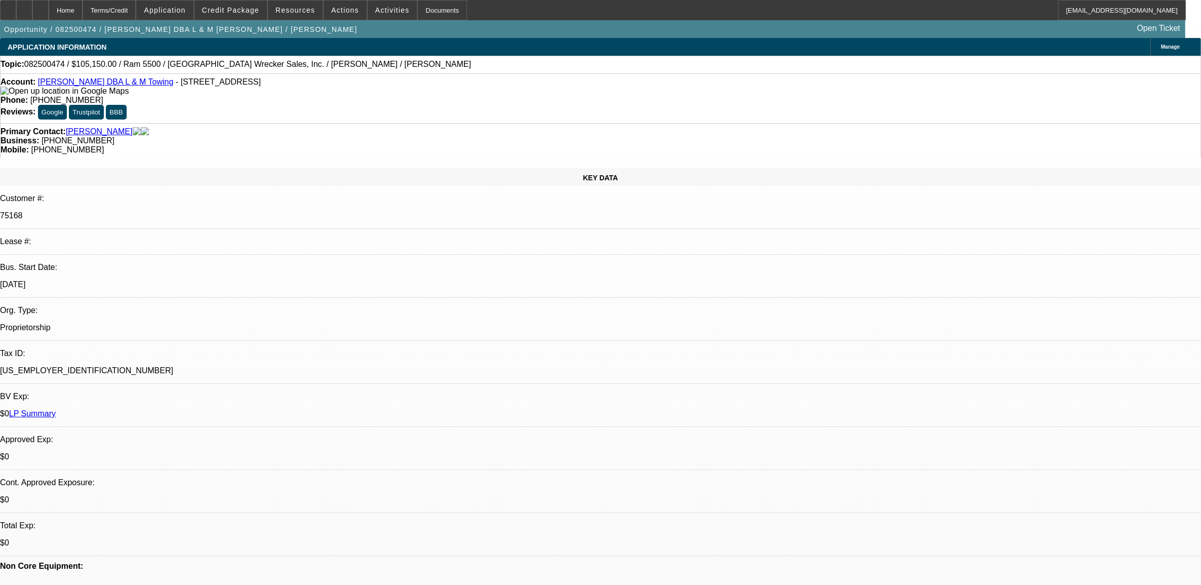
select select "0"
select select "6"
select select "0"
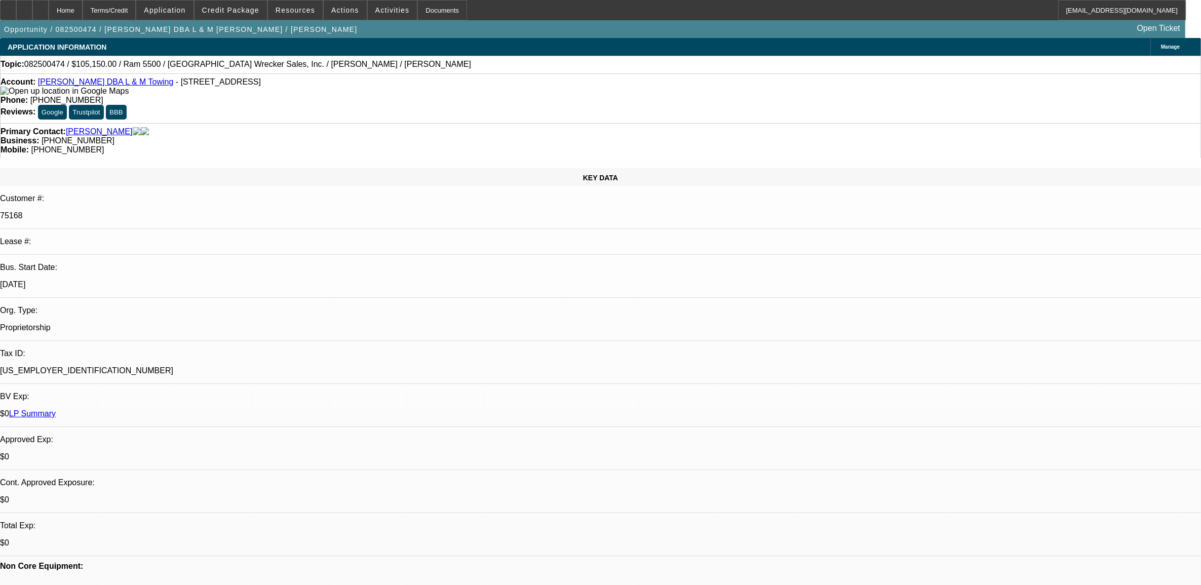
select select "0"
select select "3"
select select "0"
select select "6"
select select "0"
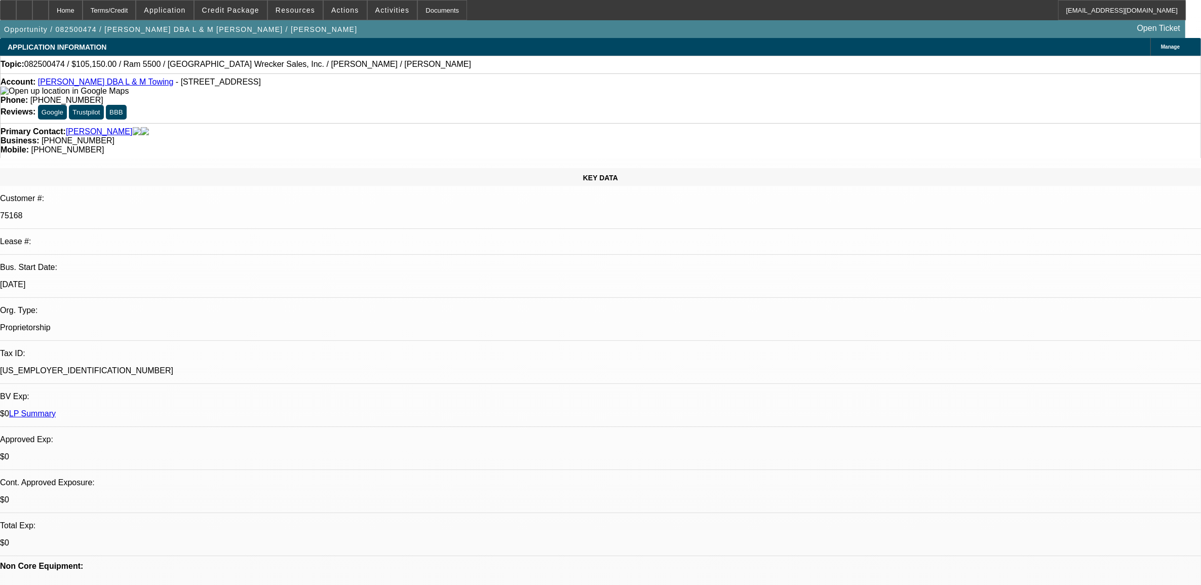
select select "0"
select select "2"
select select "0"
select select "6"
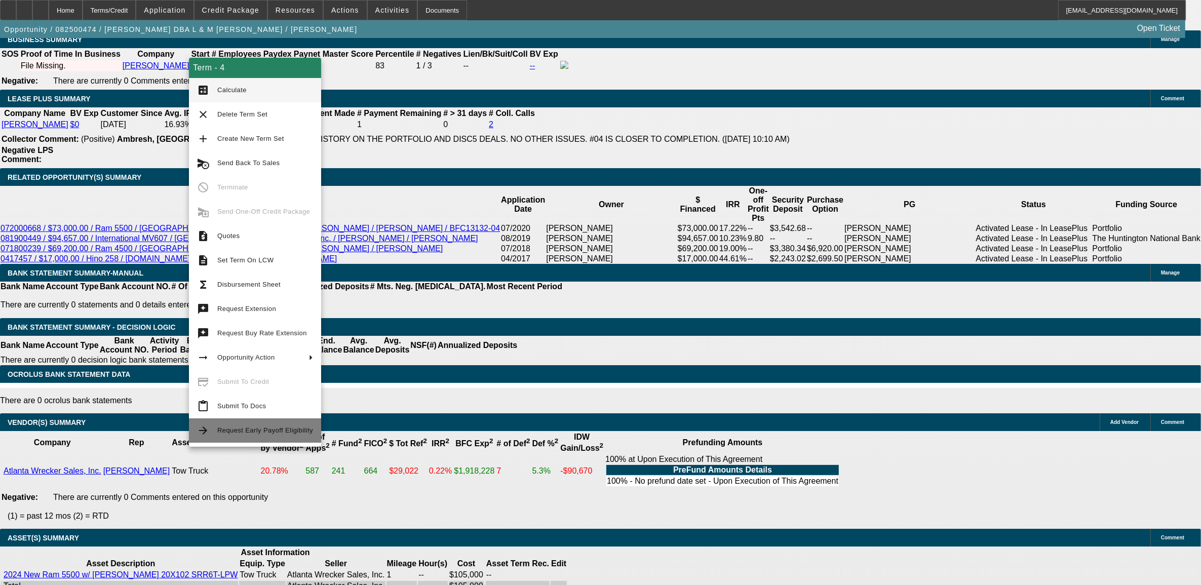
scroll to position [1665, 0]
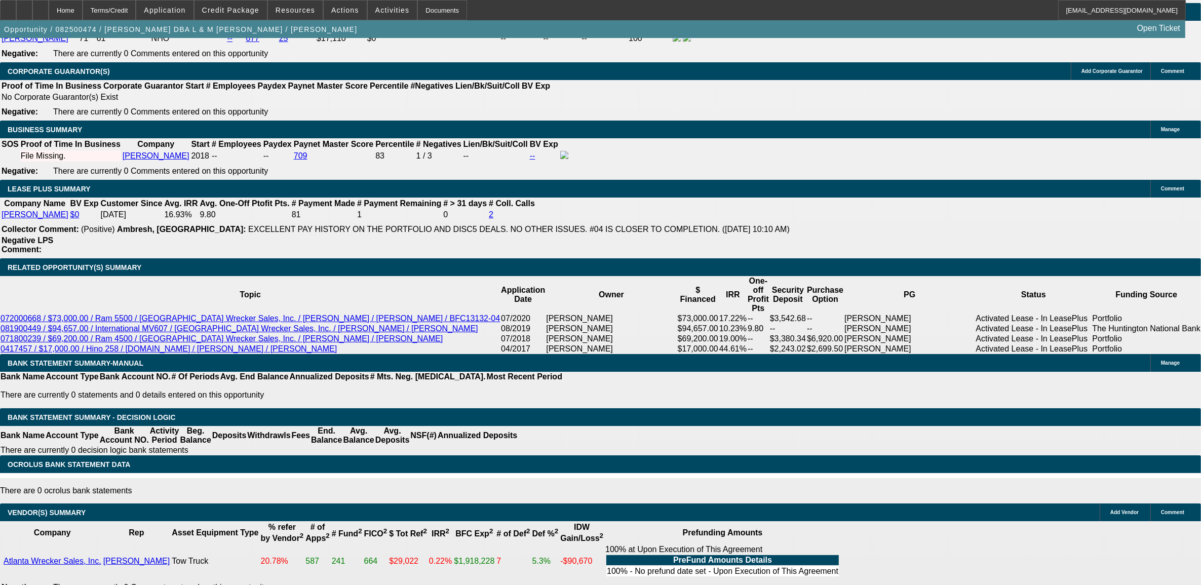
scroll to position [1539, 0]
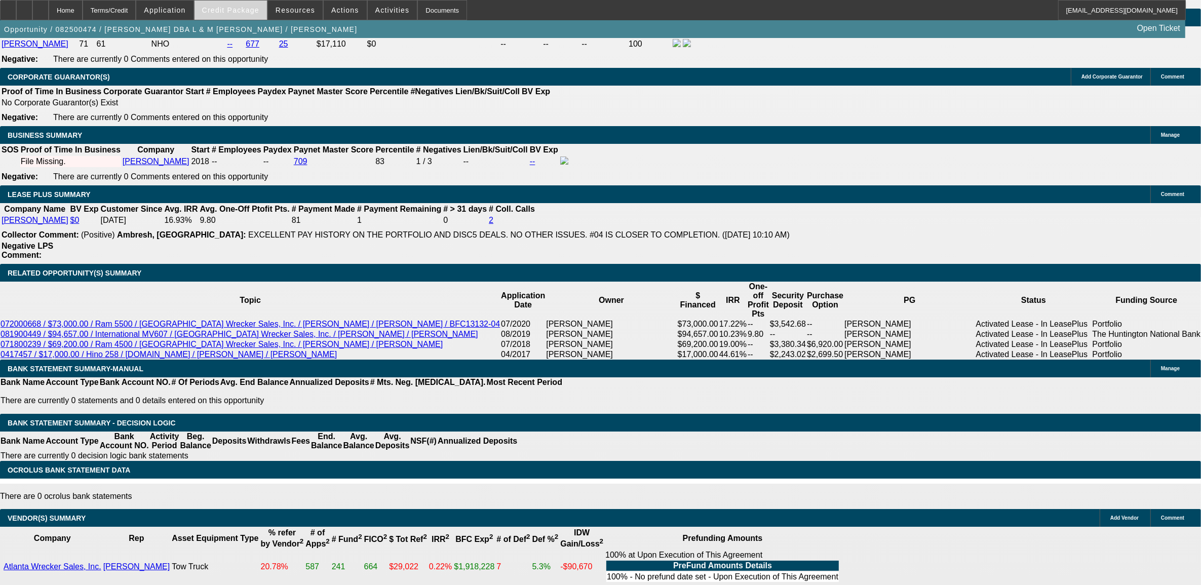
click at [237, 16] on span at bounding box center [231, 10] width 72 height 24
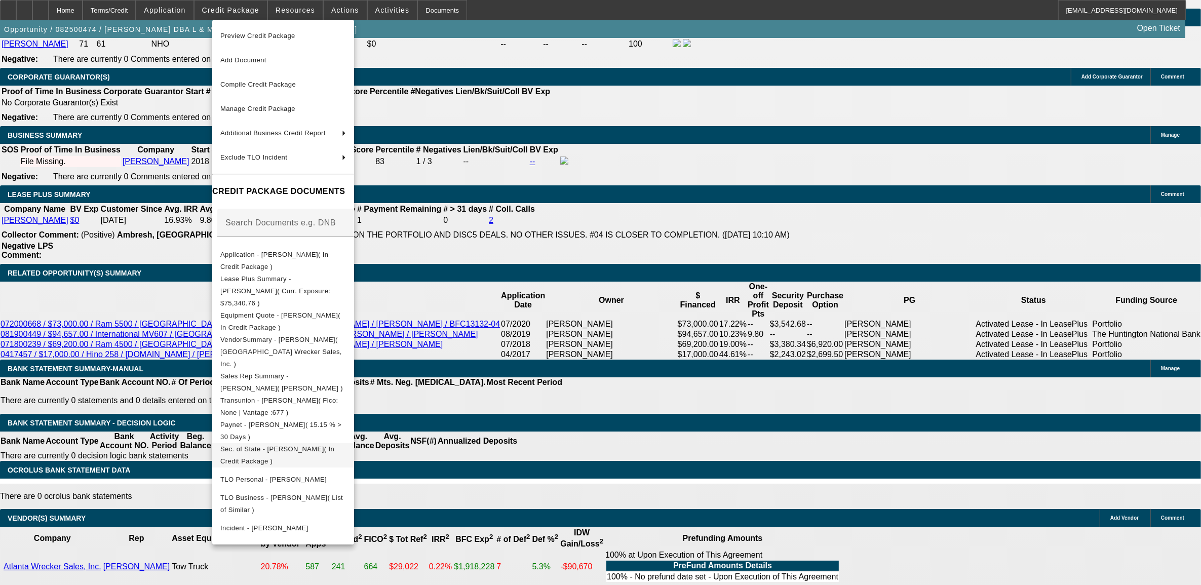
click at [278, 443] on span "Sec. of State - Levi Jones( In Credit Package )" at bounding box center [283, 455] width 126 height 24
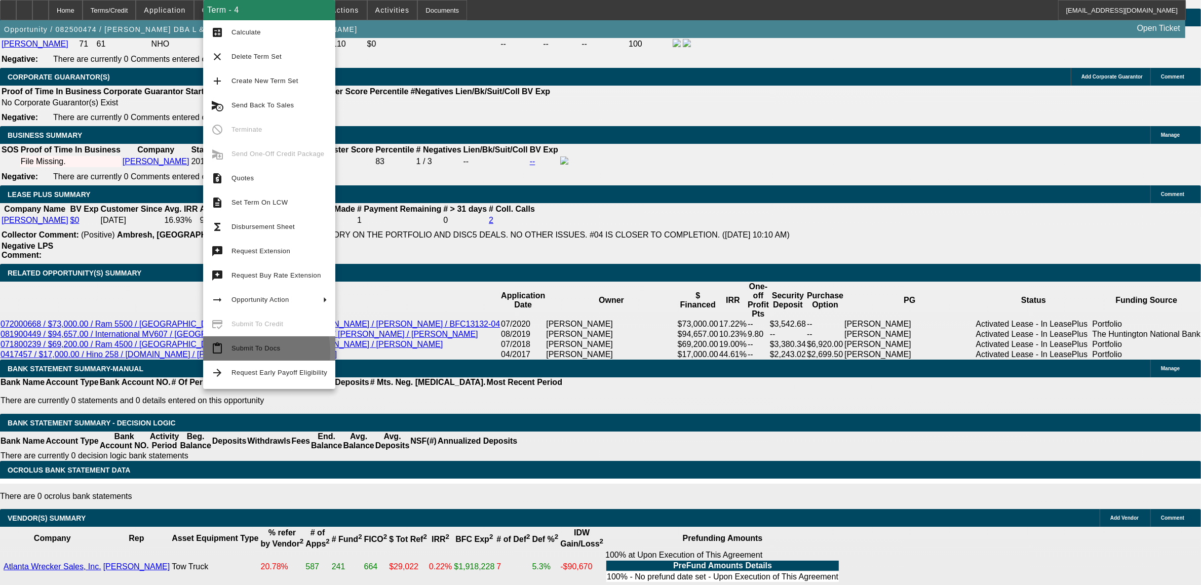
click at [235, 353] on span "Submit To Docs" at bounding box center [280, 348] width 96 height 12
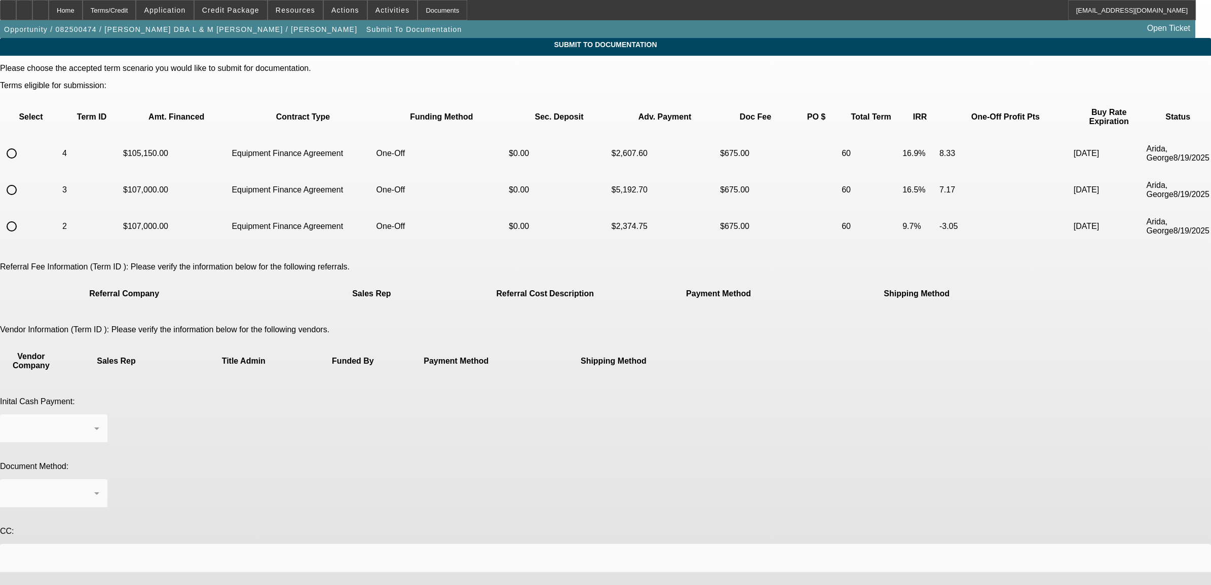
click at [22, 143] on input "radio" at bounding box center [12, 153] width 20 height 20
radio input "true"
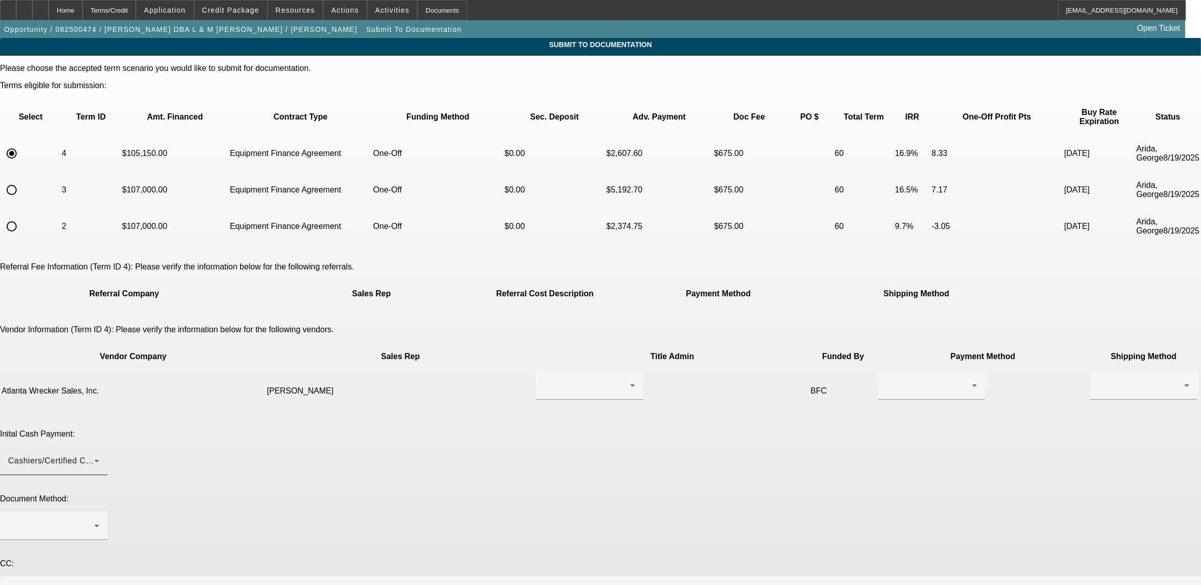
click at [470, 371] on td "Davis, Jeffrey" at bounding box center [400, 391] width 268 height 41
click at [544, 379] on div at bounding box center [587, 385] width 86 height 12
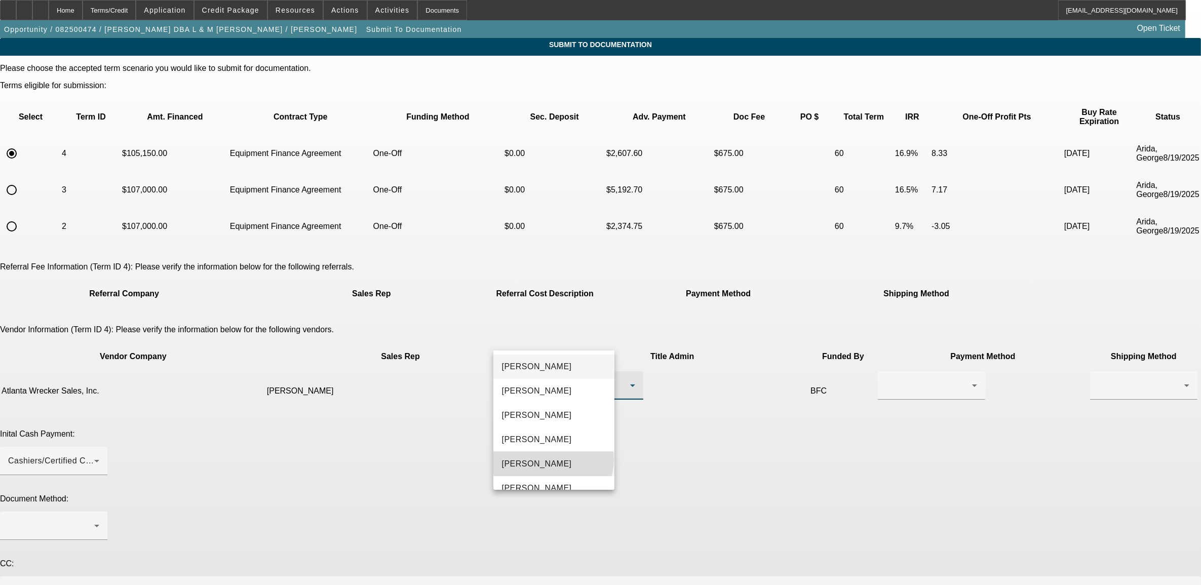
click at [553, 459] on span "Hudson, Martha" at bounding box center [537, 464] width 70 height 12
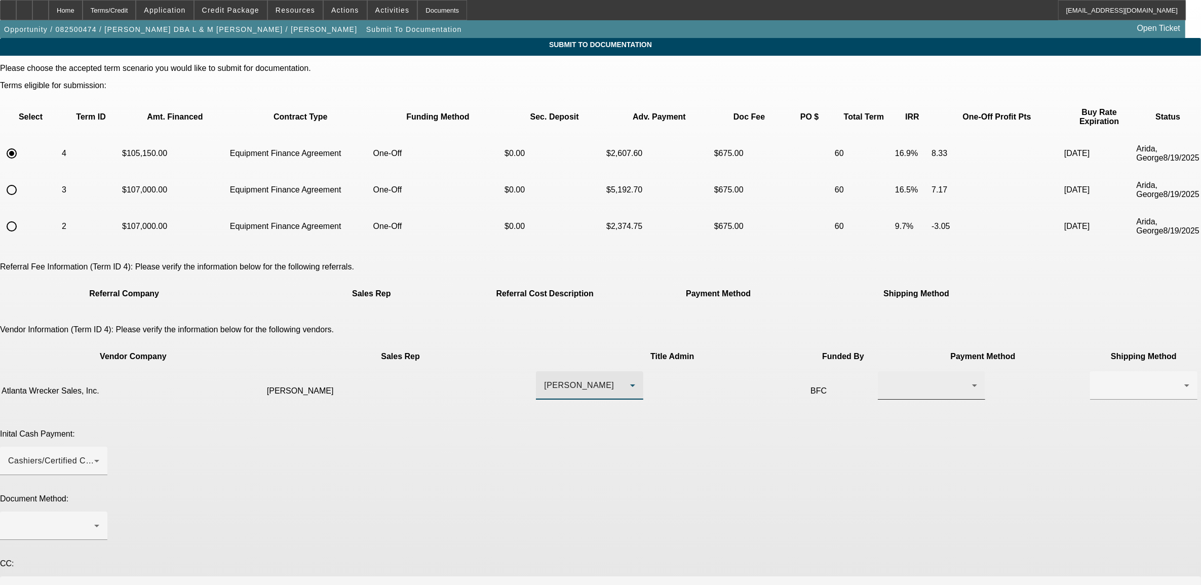
click at [886, 371] on div at bounding box center [931, 385] width 91 height 28
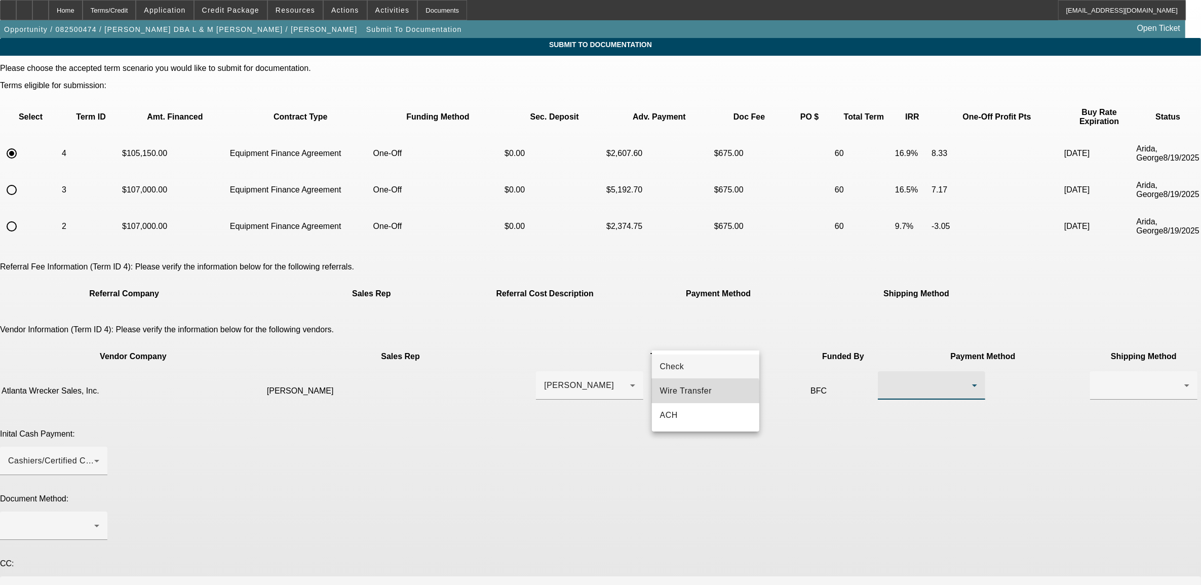
click at [687, 398] on mat-option "Wire Transfer" at bounding box center [705, 391] width 107 height 24
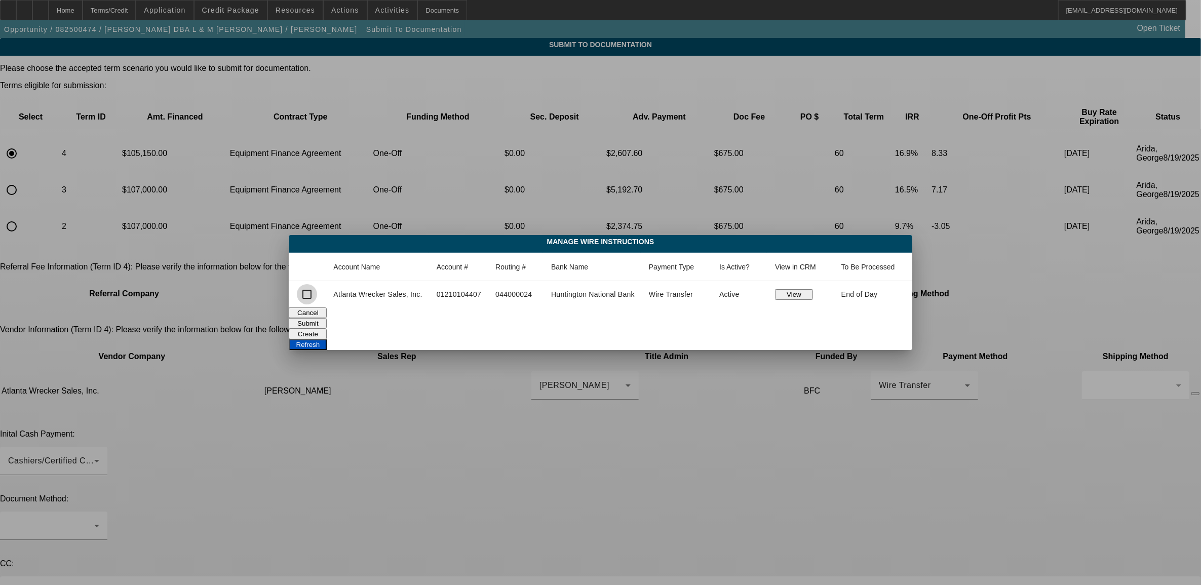
click at [305, 293] on input "checkbox" at bounding box center [307, 294] width 20 height 20
checkbox input "true"
click at [327, 318] on button "Submit" at bounding box center [308, 323] width 38 height 11
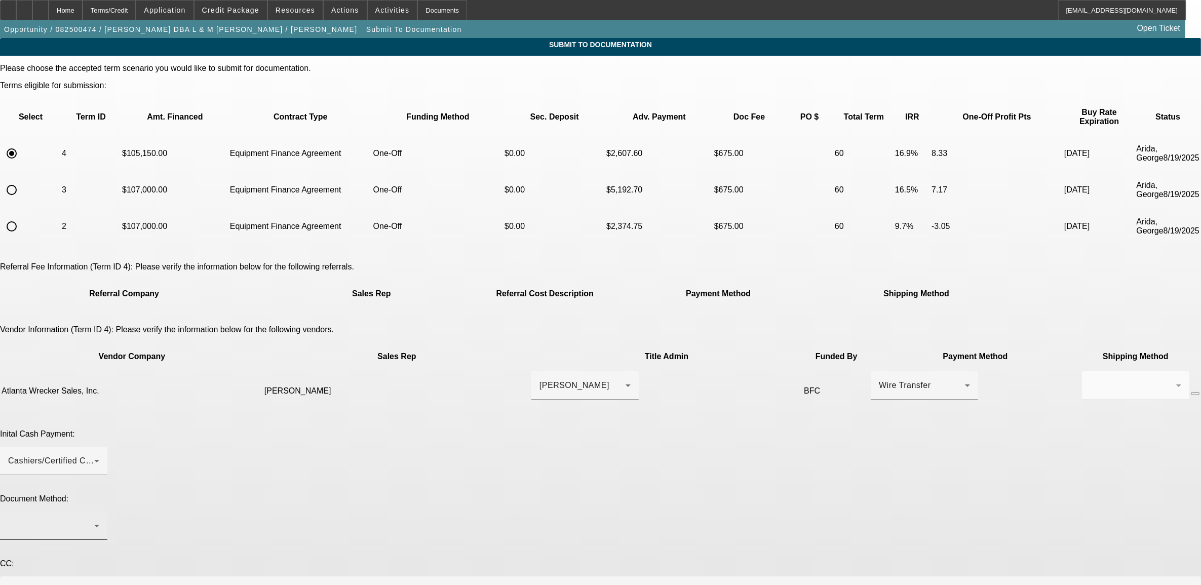
click at [94, 520] on div at bounding box center [51, 526] width 86 height 12
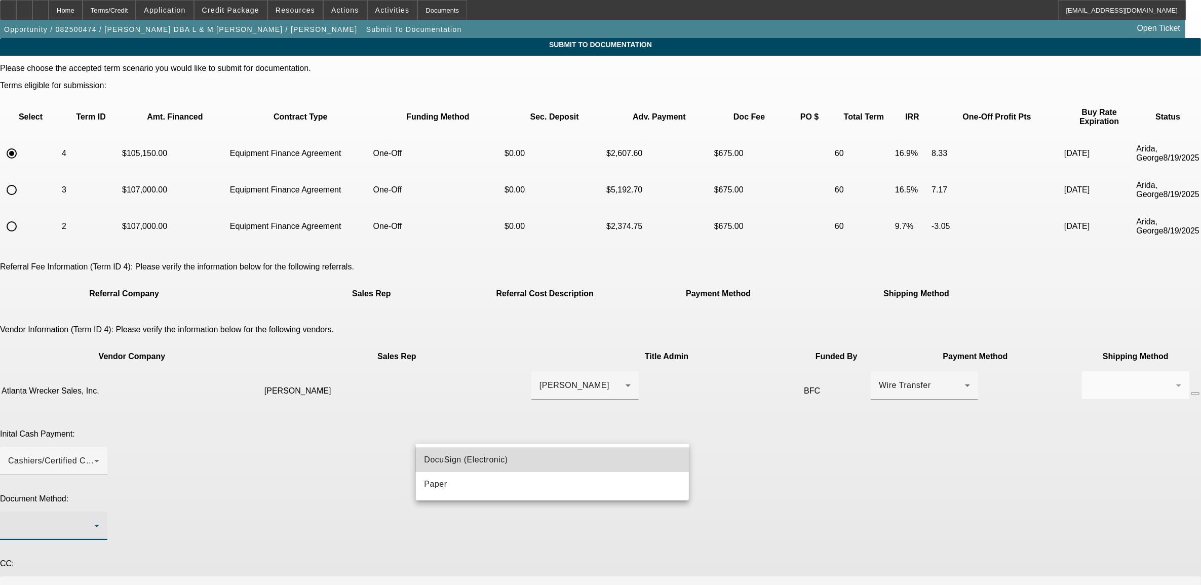
click at [479, 457] on span "DocuSign (Electronic)" at bounding box center [466, 460] width 84 height 12
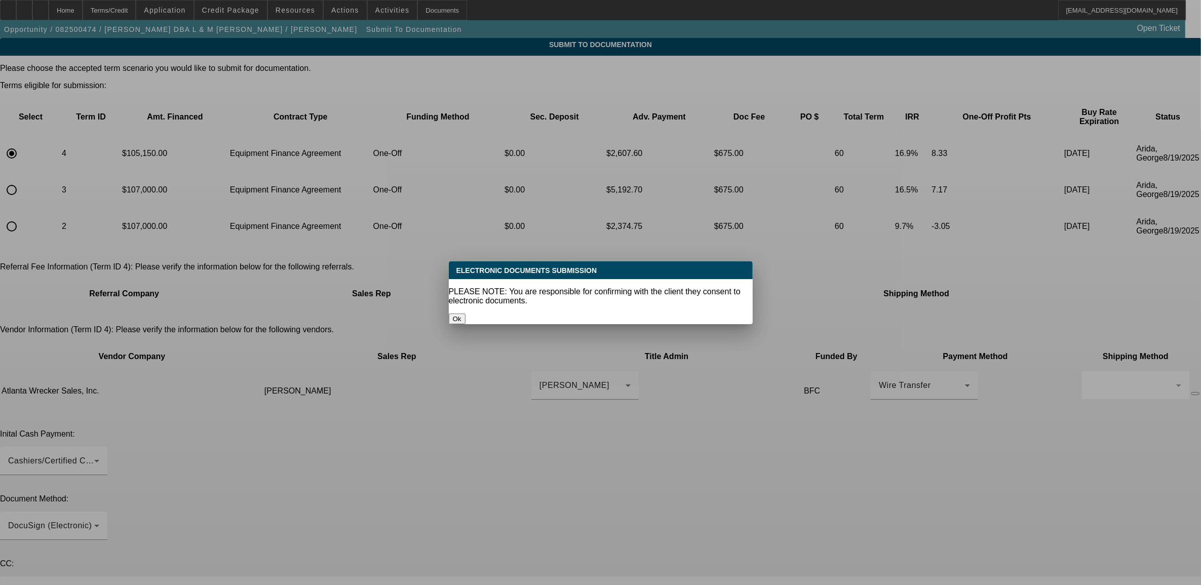
click at [466, 314] on button "Ok" at bounding box center [457, 319] width 17 height 11
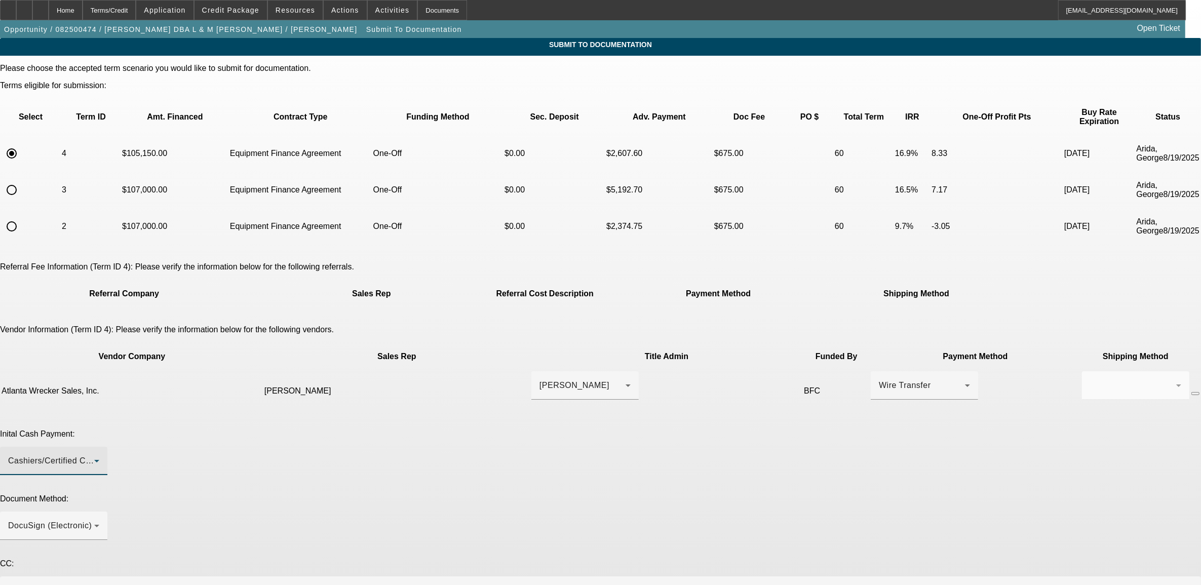
click at [94, 455] on div "Cashiers/Certified Check" at bounding box center [51, 461] width 86 height 12
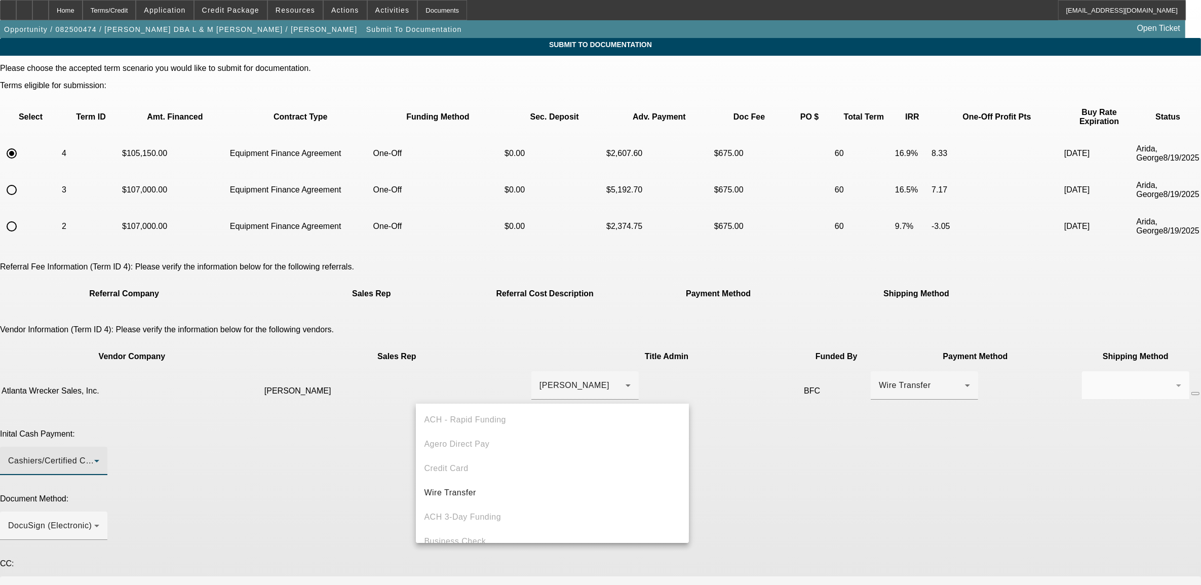
scroll to position [39, 0]
click at [381, 456] on div at bounding box center [600, 292] width 1201 height 585
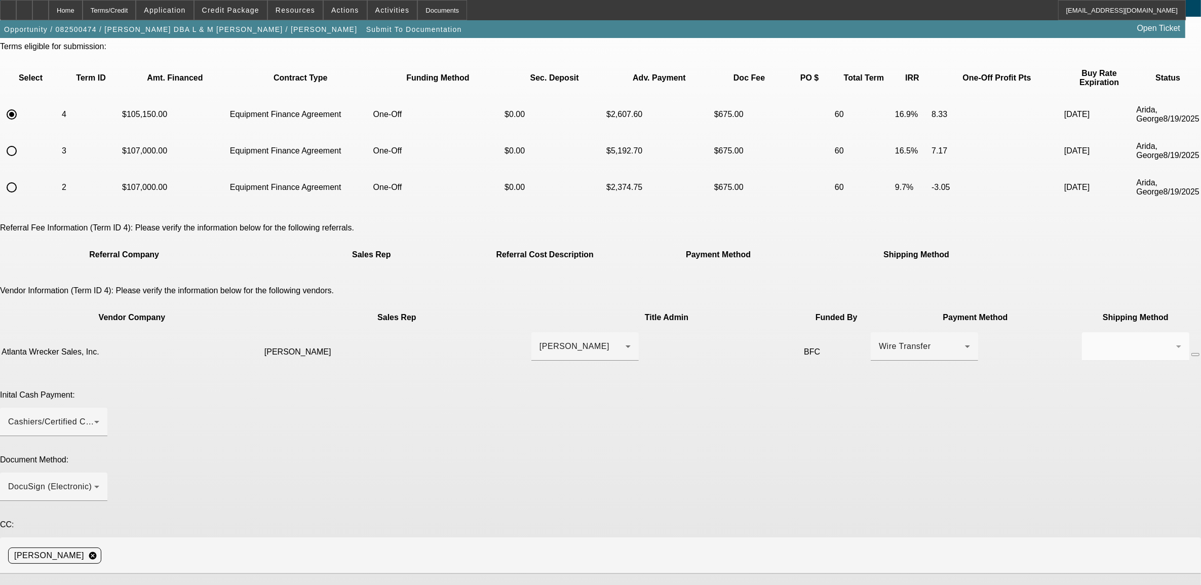
scroll to position [84, 0]
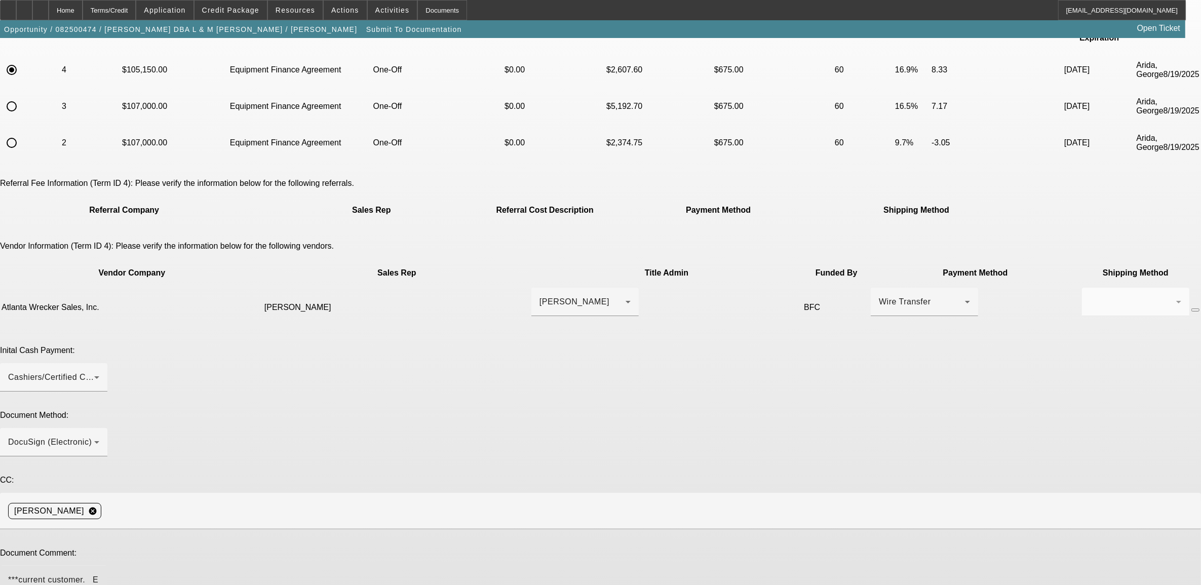
type textarea "***current customer. E POA *** Channel okayed short funding vendor 2K and using…"
type textarea "truck was less."
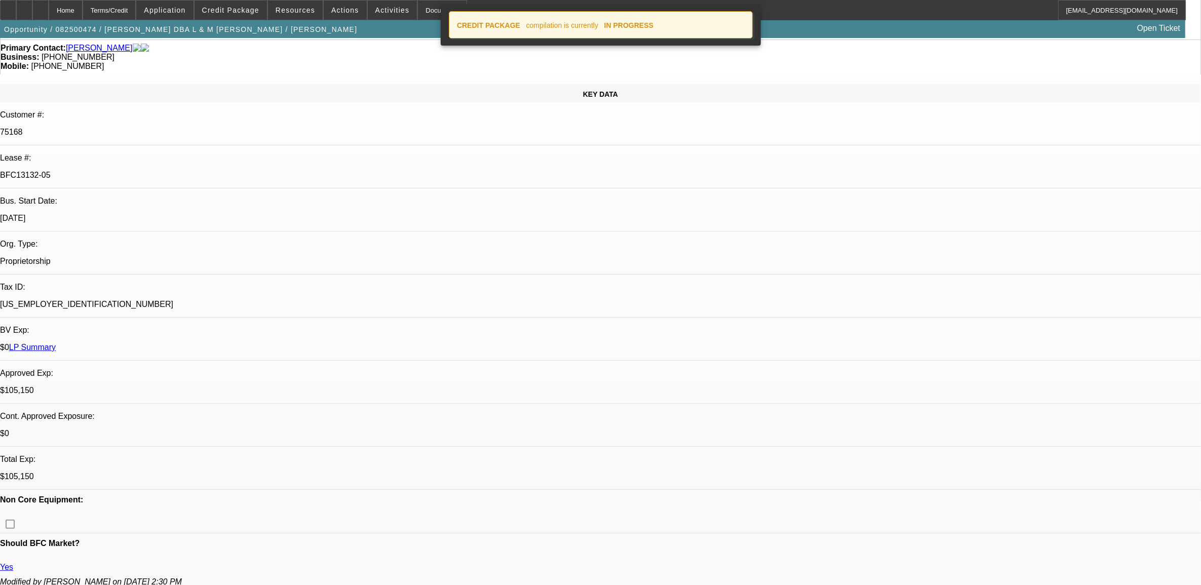
select select "0"
select select "3"
select select "0"
select select "6"
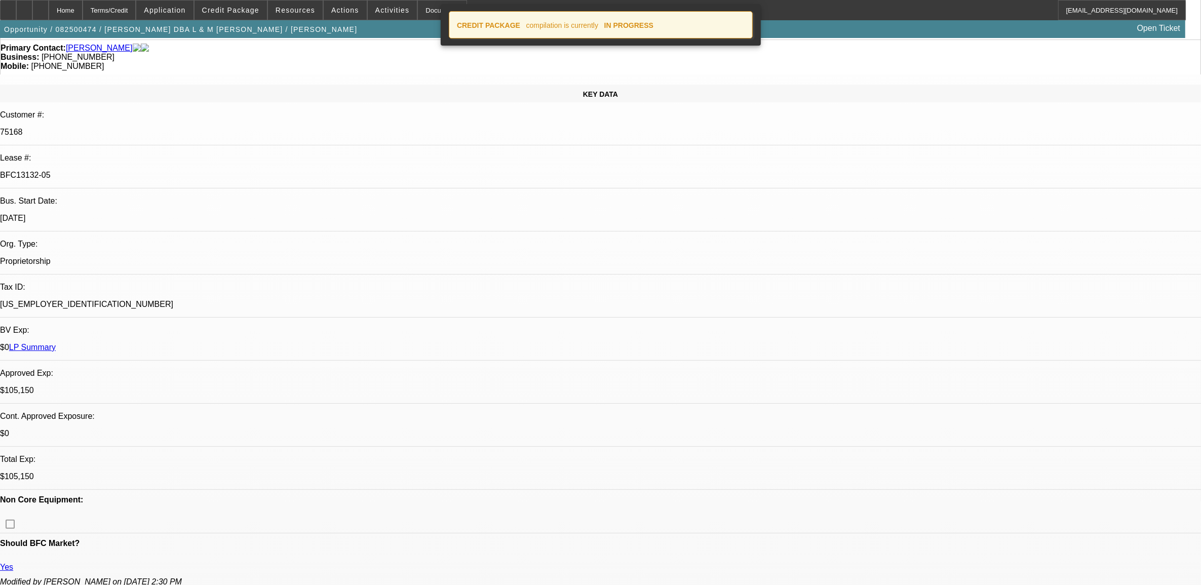
select select "0"
select select "6"
select select "0"
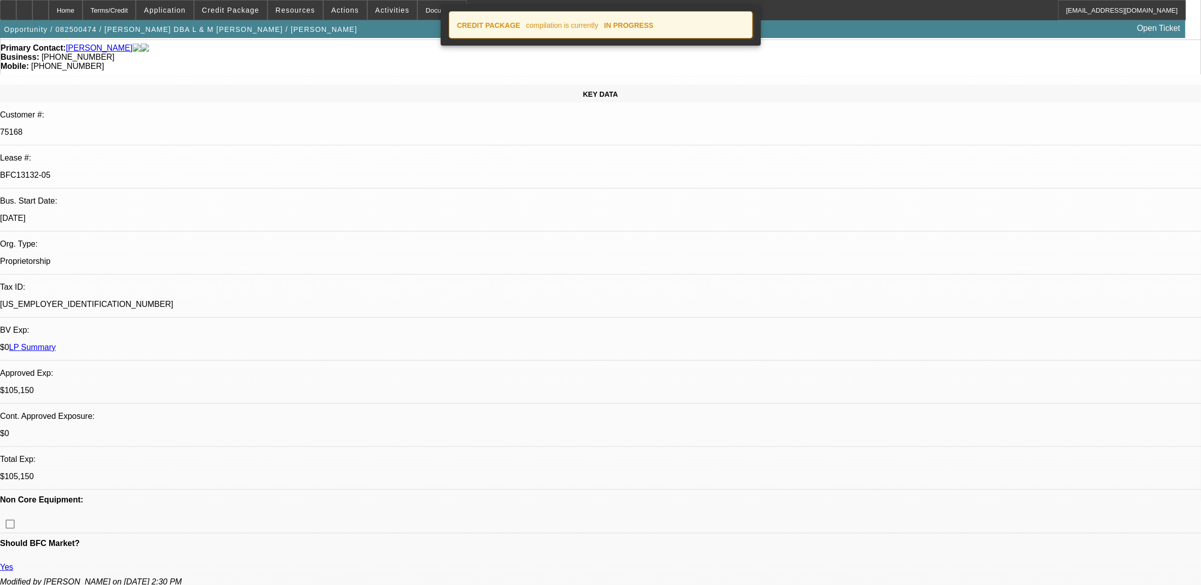
select select "0"
select select "3"
select select "0"
select select "6"
select select "0"
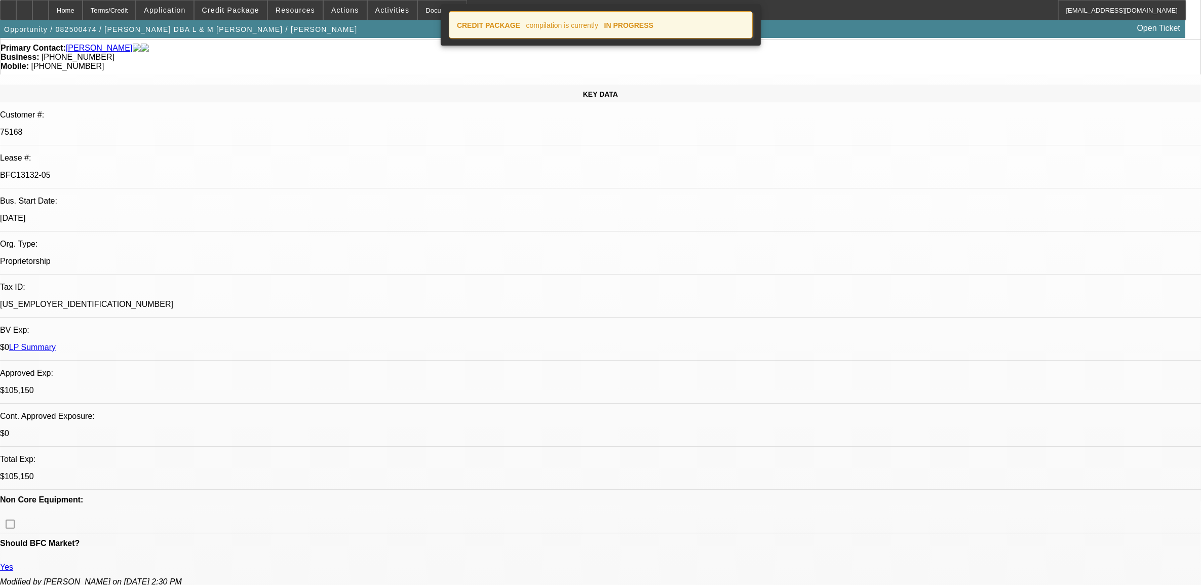
select select "0"
select select "2"
select select "0"
select select "6"
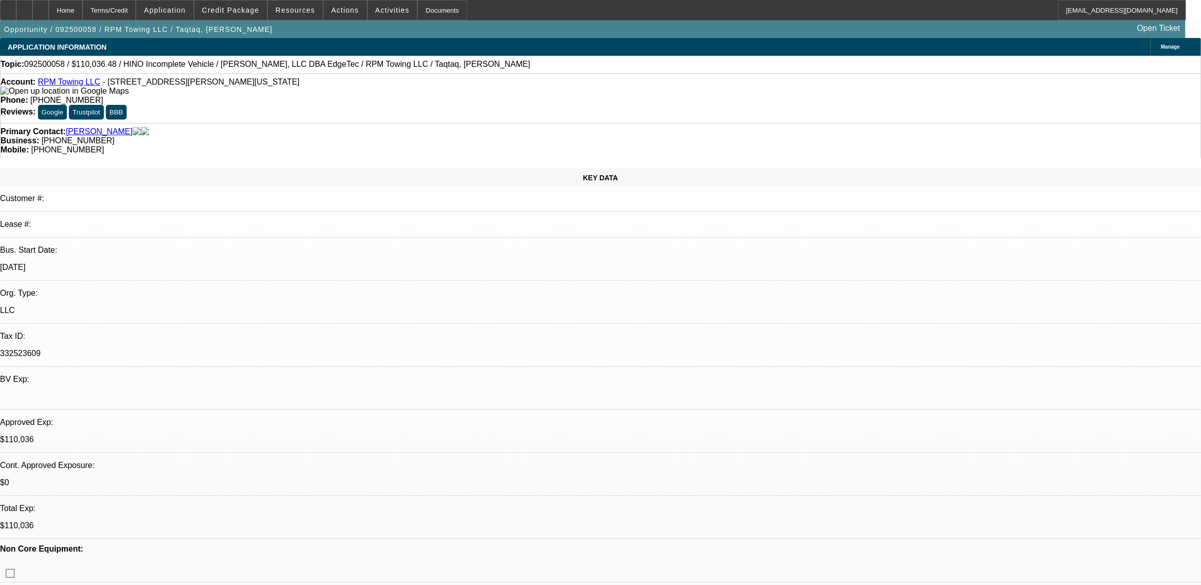
select select "0.15"
select select "2"
select select "0"
select select "0.15"
select select "2"
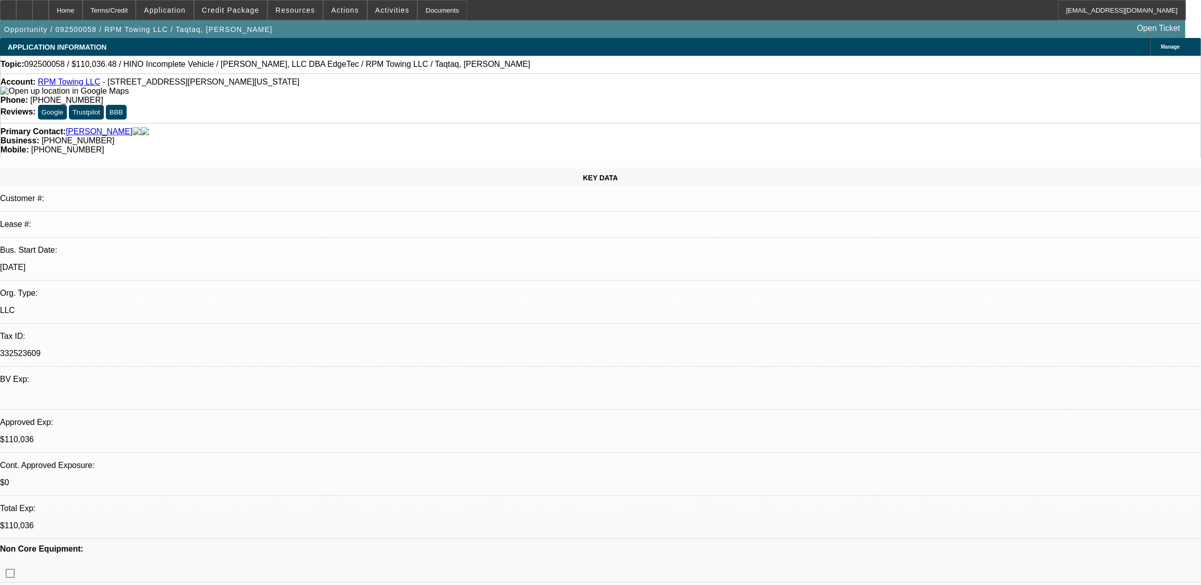
select select "0.1"
select select "0"
select select "2"
select select "0.1"
select select "1"
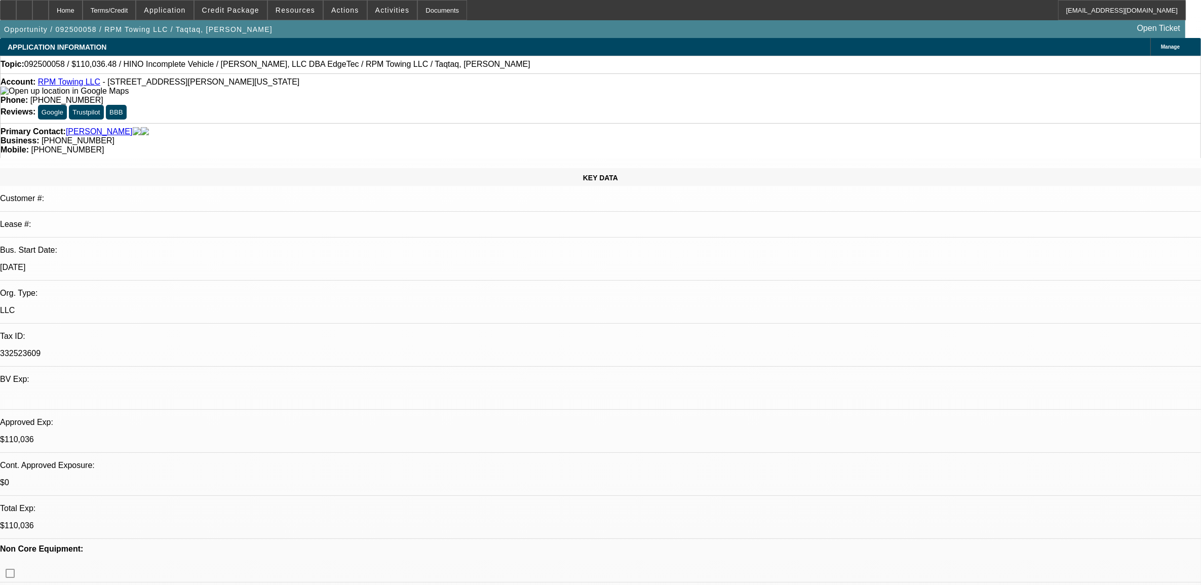
select select "2"
select select "6"
select select "1"
select select "2"
select select "4"
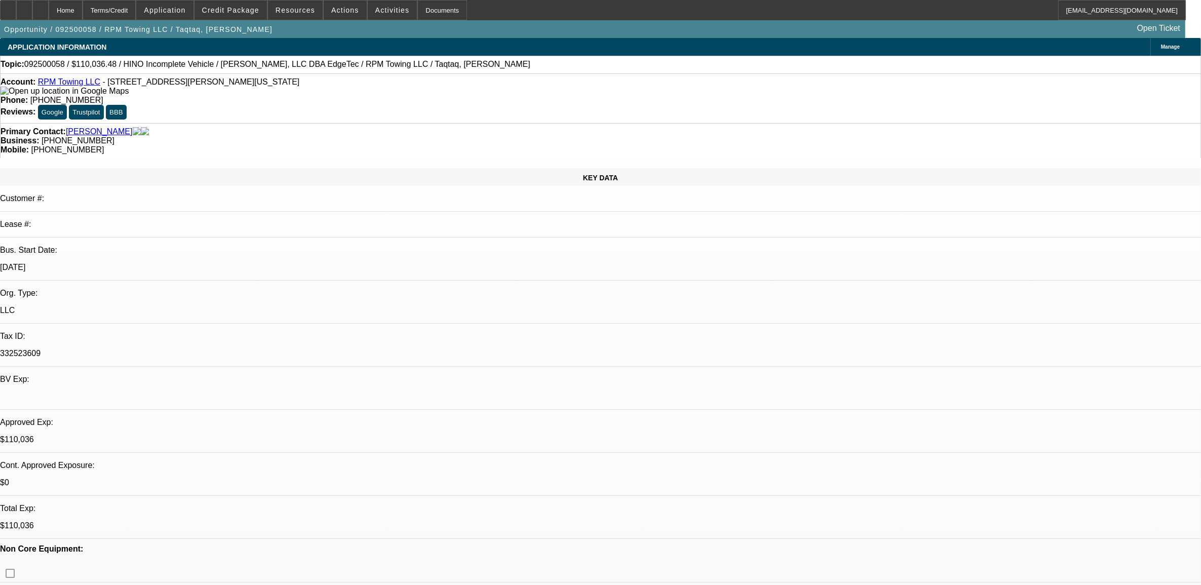
select select "1"
select select "2"
select select "4"
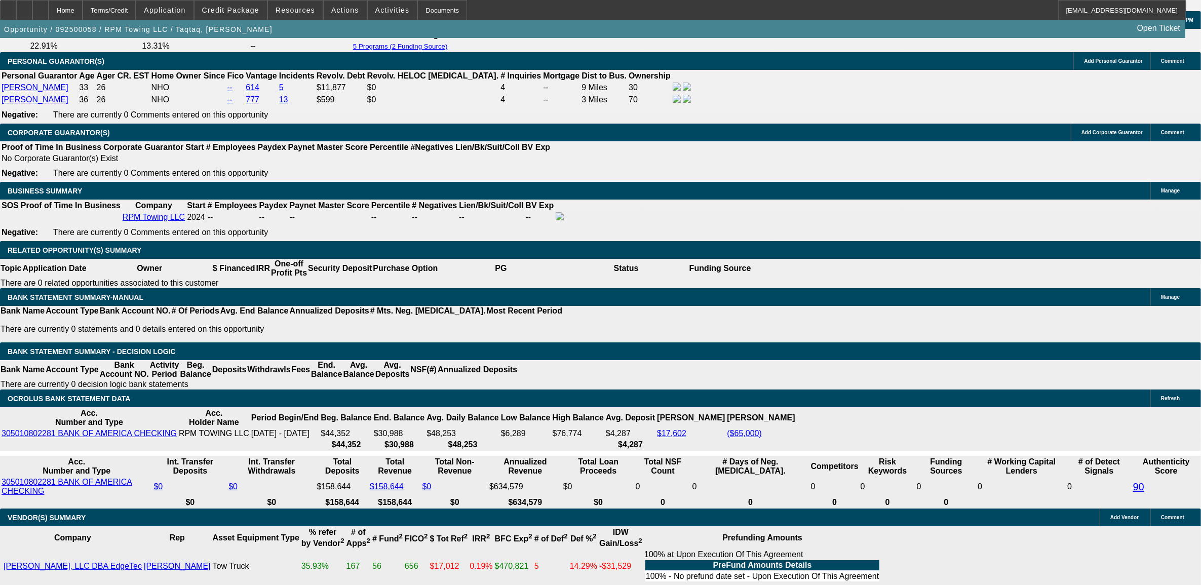
scroll to position [1520, 0]
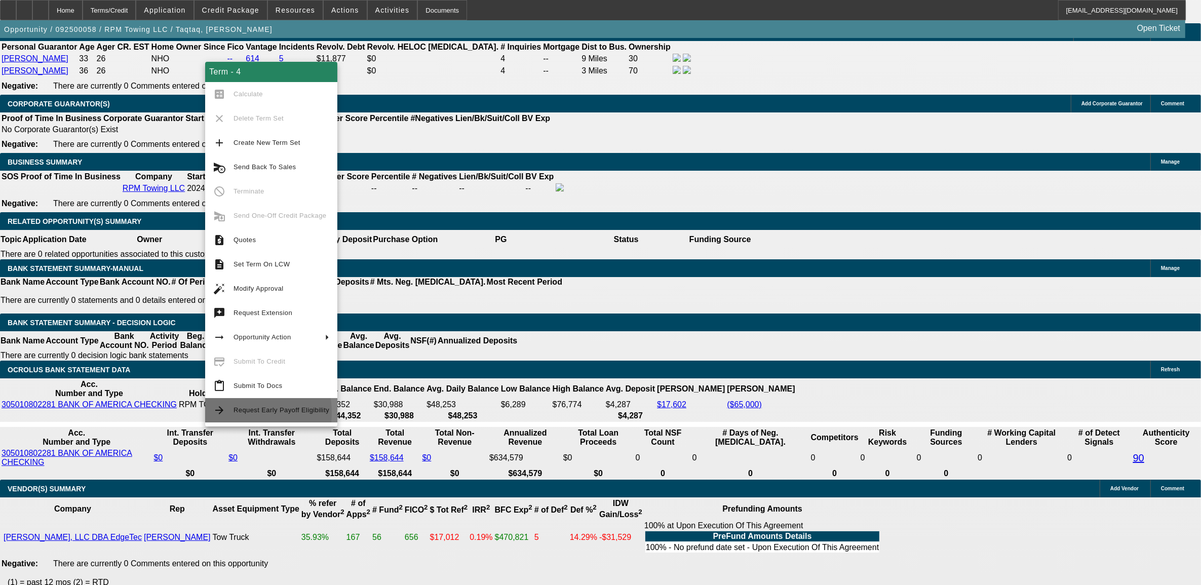
click at [237, 413] on span "Request Early Payoff Eligibility" at bounding box center [282, 410] width 96 height 8
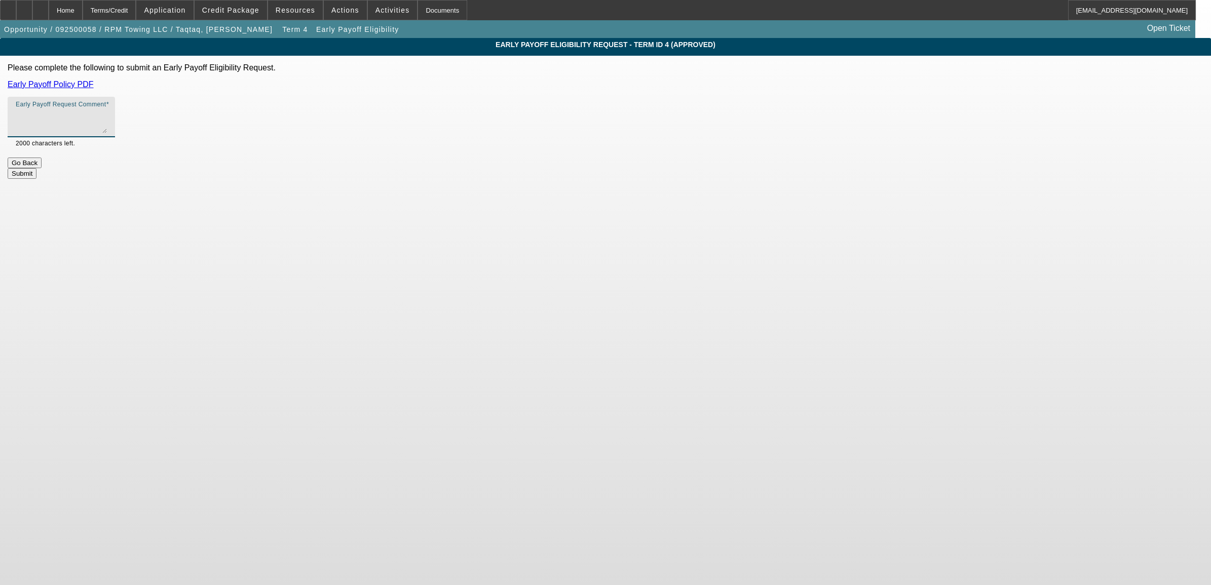
click at [107, 118] on textarea "Early Payoff Request Comment" at bounding box center [61, 121] width 91 height 24
type textarea "customer asked when I presented lease. told him MAYBE after 2 years."
click at [36, 172] on button "Submit" at bounding box center [22, 173] width 29 height 11
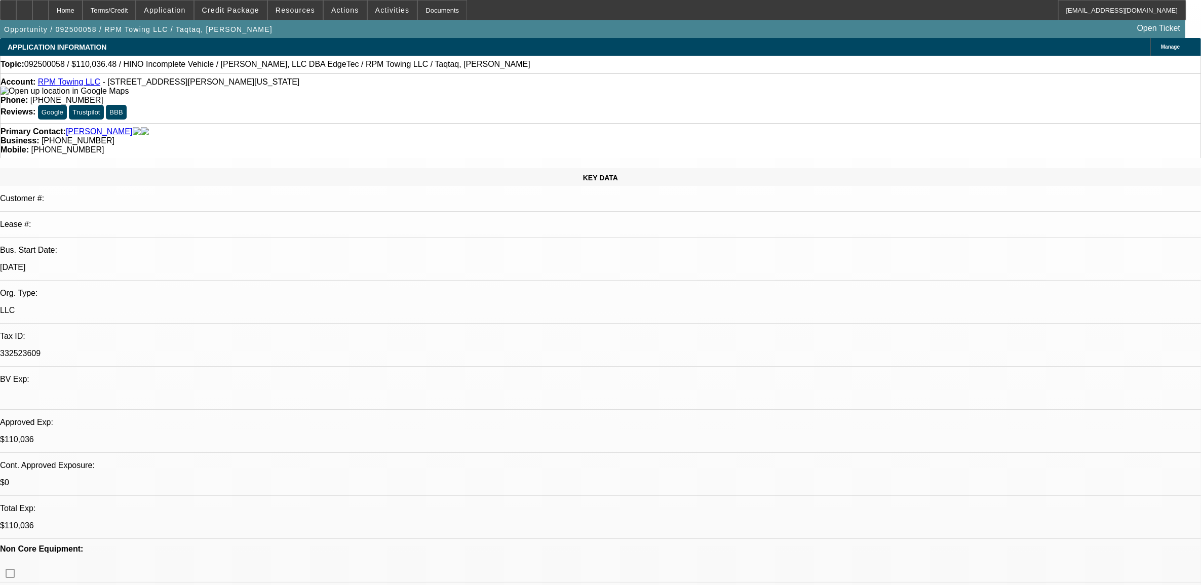
select select "0.15"
select select "2"
select select "0"
select select "6"
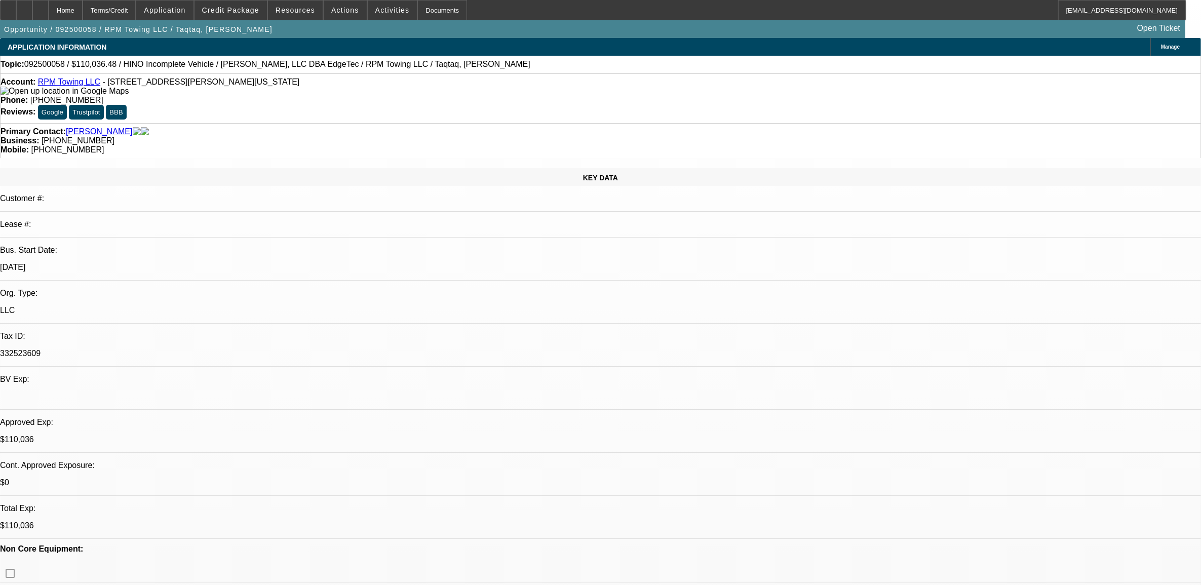
select select "0.15"
select select "2"
select select "0.1"
select select "4"
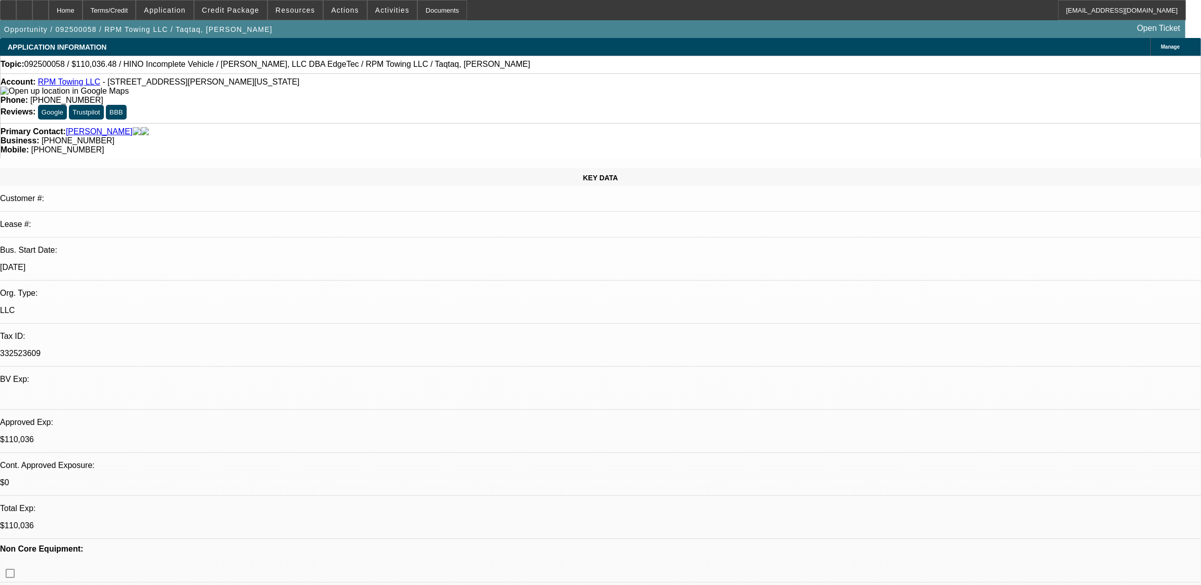
select select "0"
select select "2"
select select "0.1"
select select "4"
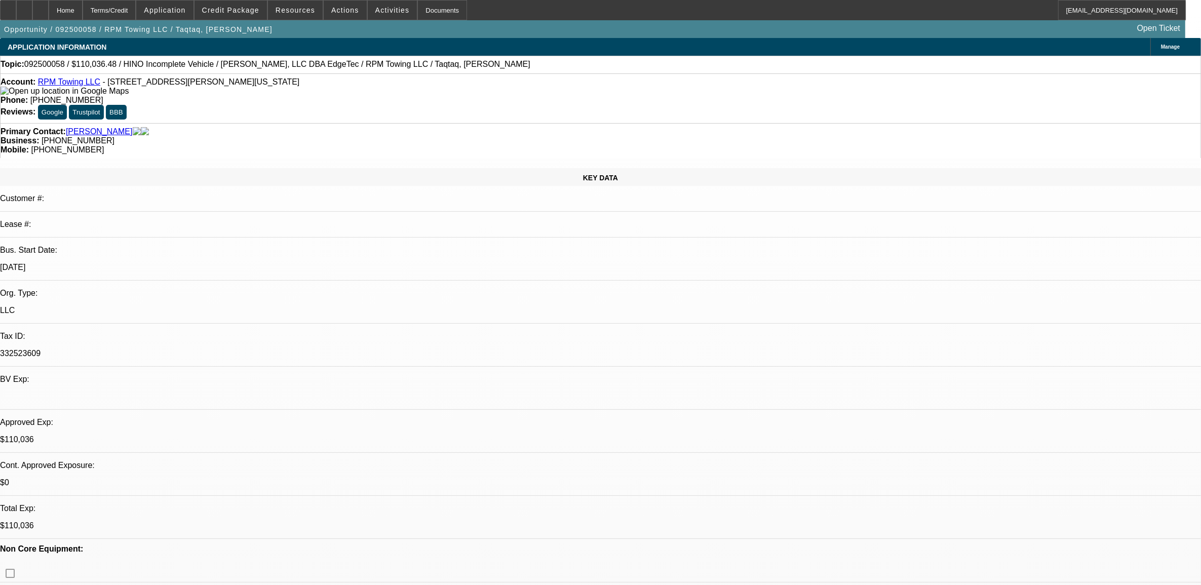
select select "0.15"
select select "2"
select select "0"
select select "0.15"
select select "2"
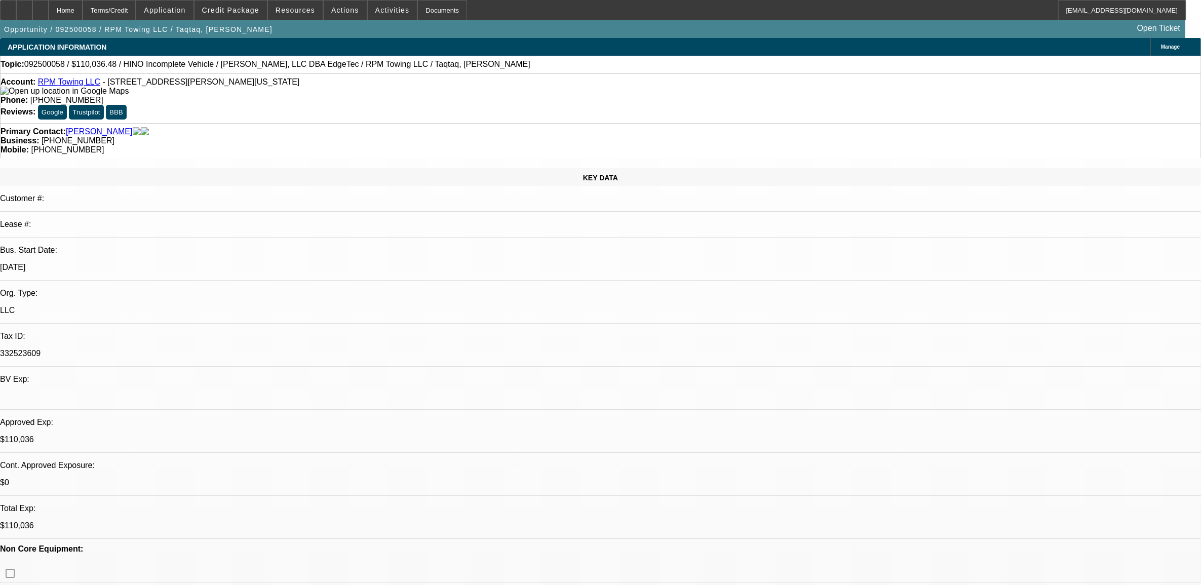
select select "0.1"
select select "0"
select select "2"
select select "0.1"
select select "1"
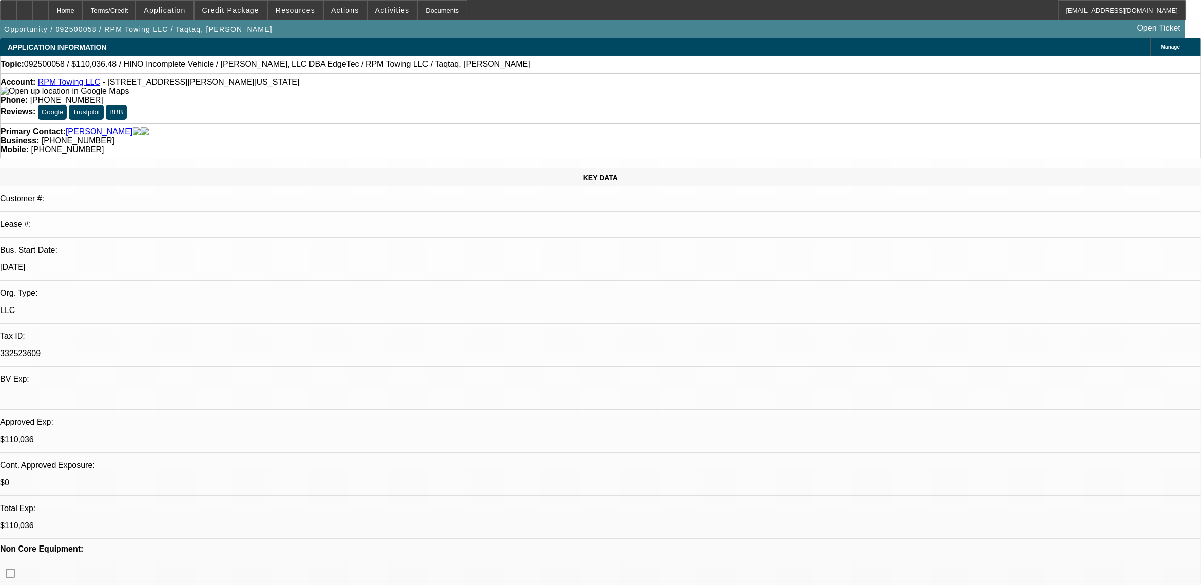
select select "2"
select select "6"
select select "1"
select select "2"
select select "4"
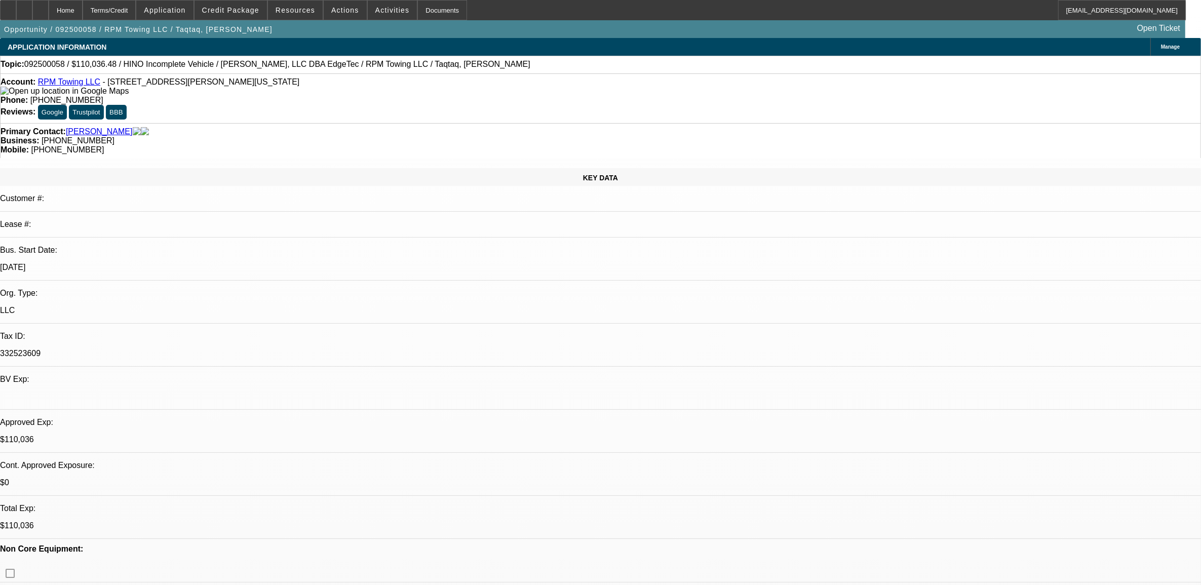
select select "1"
select select "2"
select select "4"
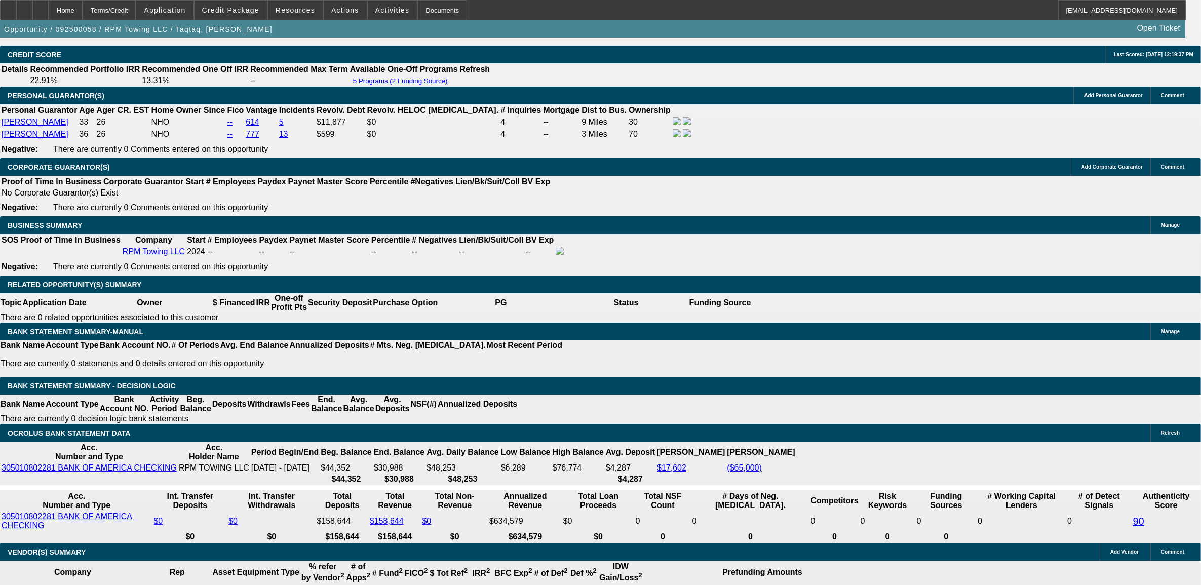
scroll to position [1472, 0]
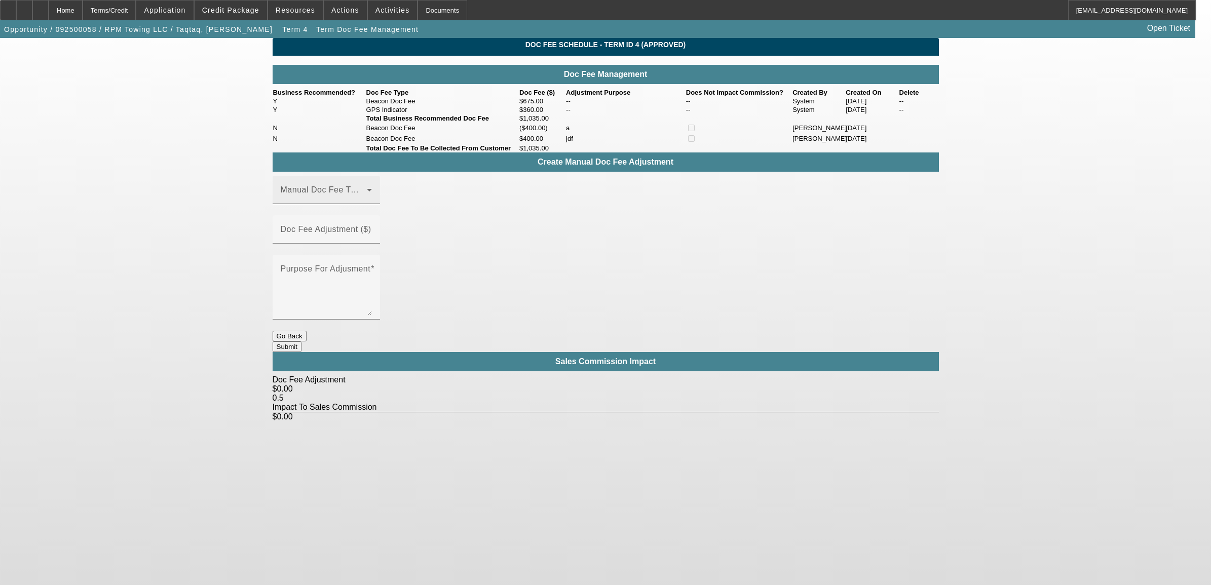
click at [347, 200] on span at bounding box center [324, 194] width 86 height 12
click at [332, 274] on span "Beacon Doc Fee" at bounding box center [313, 273] width 64 height 12
click at [371, 234] on mat-label "Doc Fee Adjustment ($)" at bounding box center [326, 229] width 91 height 9
click at [372, 240] on input "Doc Fee Adjustment ($)" at bounding box center [326, 233] width 91 height 12
type input "($400.00)"
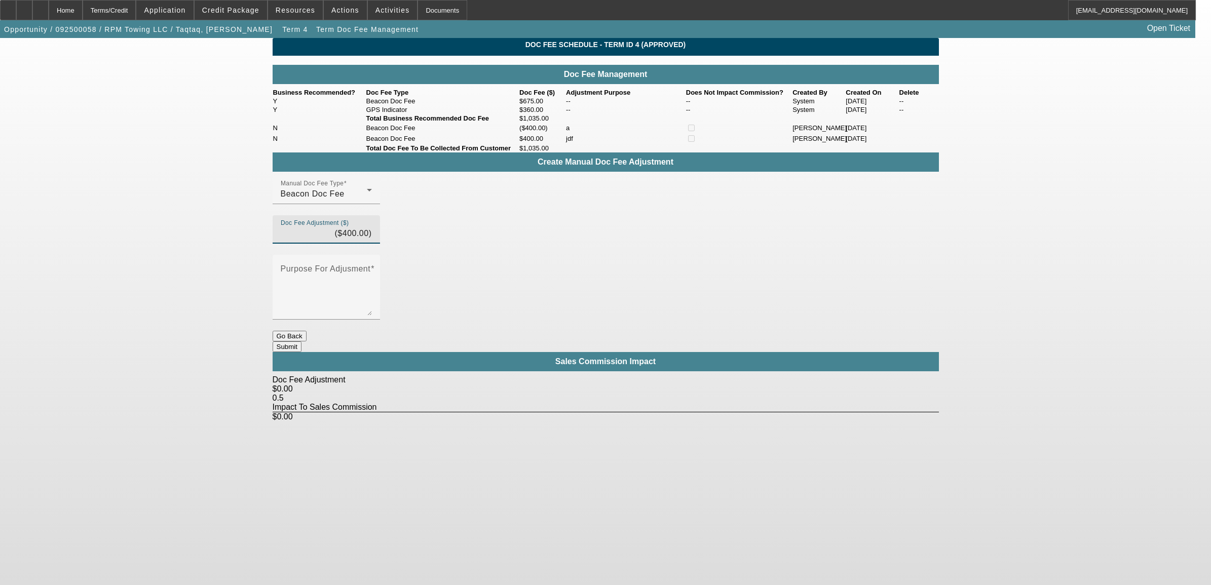
drag, startPoint x: 522, startPoint y: 352, endPoint x: 548, endPoint y: 354, distance: 25.9
click at [529, 358] on body "Home Terms/Credit Application Credit Package Resources Actions Activities Docum…" at bounding box center [605, 292] width 1211 height 585
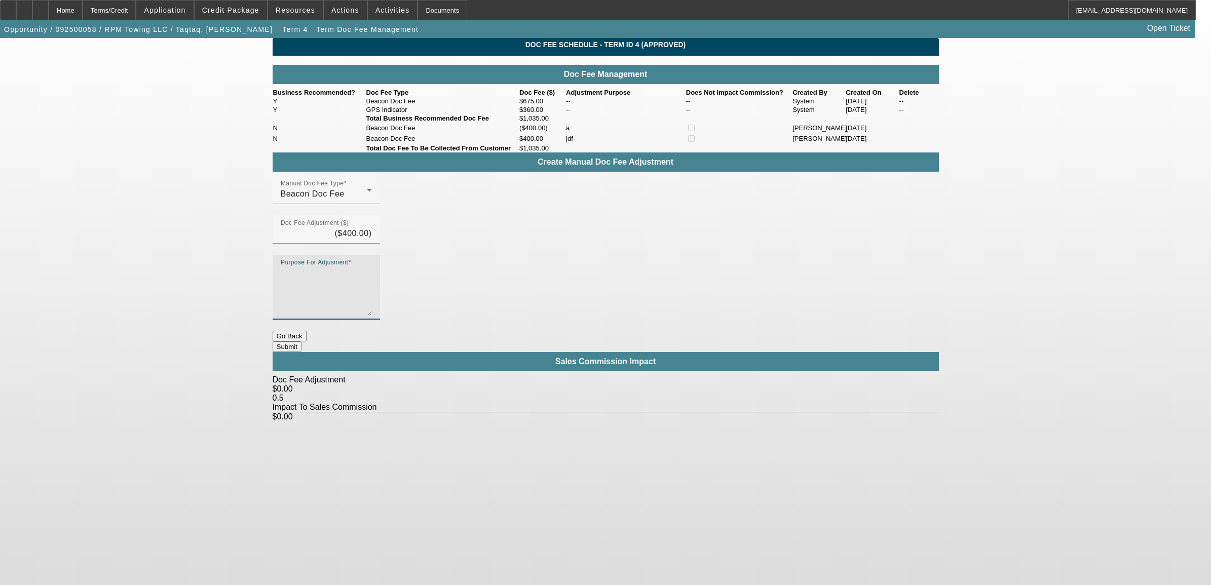
click at [372, 275] on textarea "Purpose For Adjusment" at bounding box center [326, 291] width 91 height 49
type textarea "customer bitched."
click at [301, 341] on button "Submit" at bounding box center [287, 346] width 29 height 11
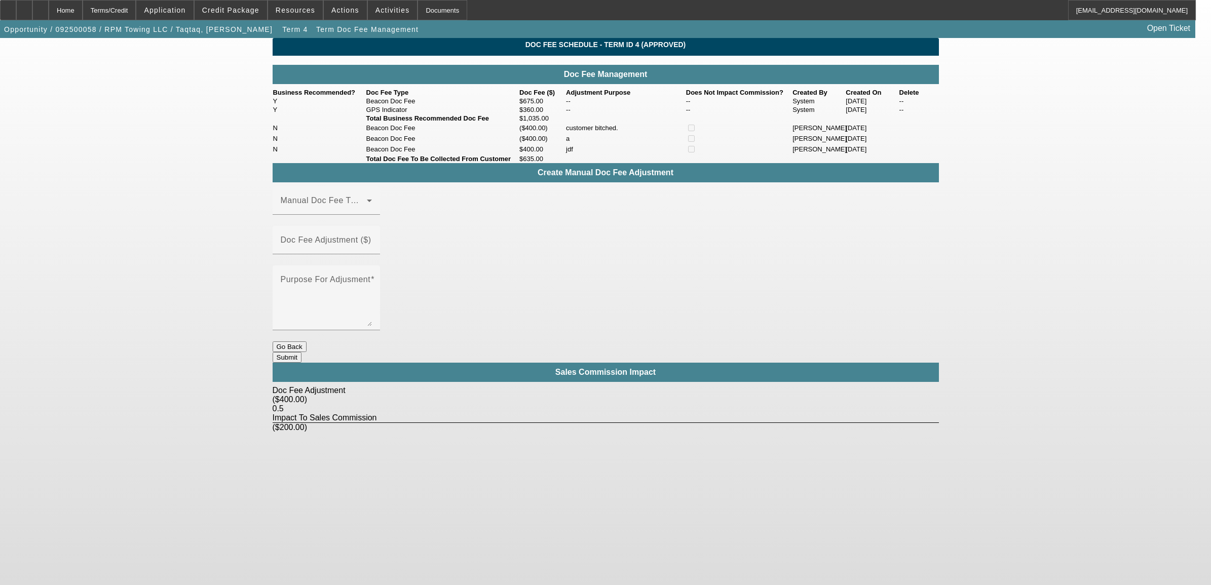
click at [306, 341] on button "Go Back" at bounding box center [290, 346] width 34 height 11
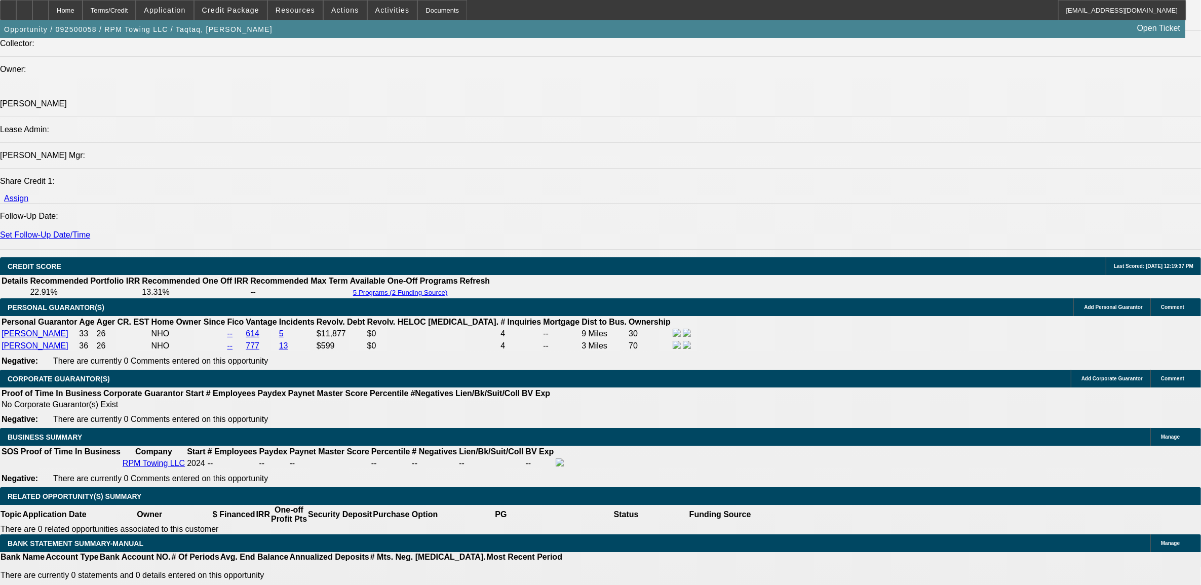
select select "0.15"
select select "2"
select select "0"
select select "6"
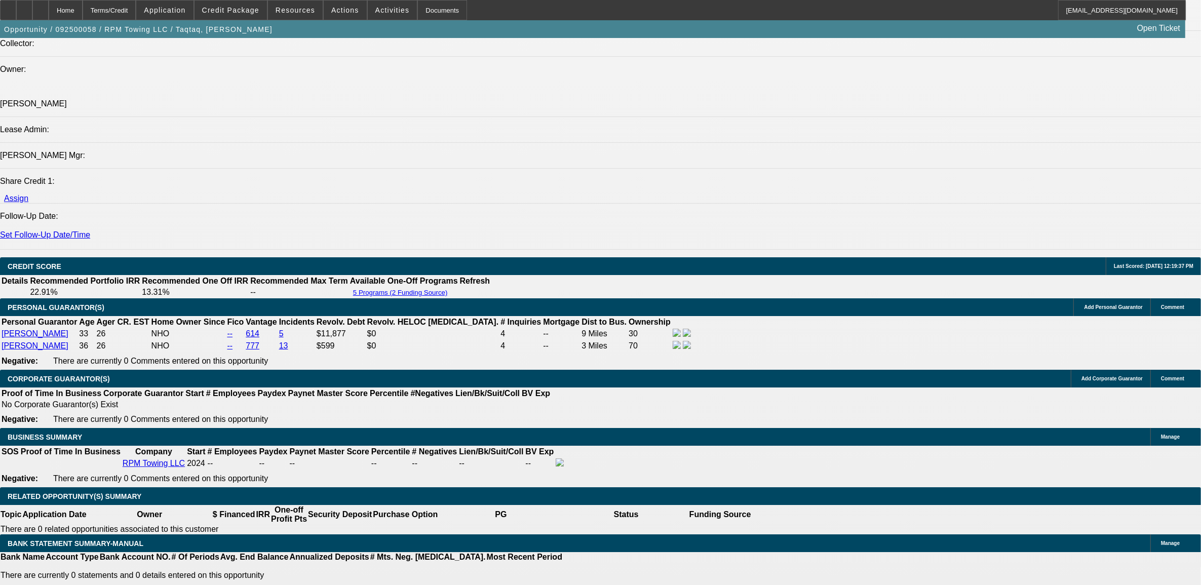
select select "0.15"
select select "2"
select select "0.1"
select select "4"
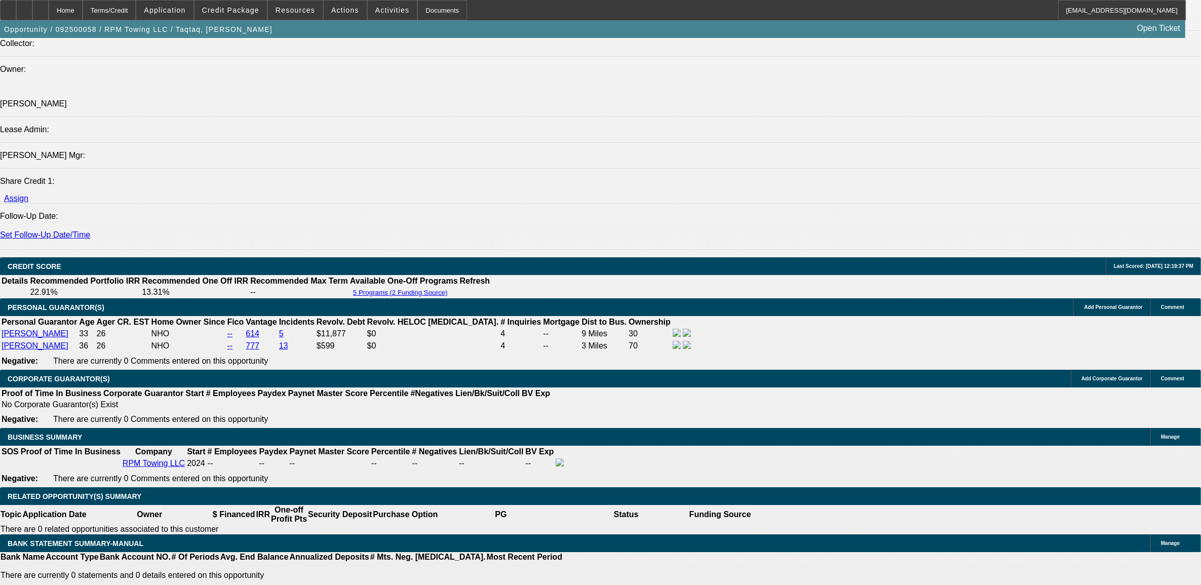
select select "0"
select select "2"
select select "0.1"
select select "4"
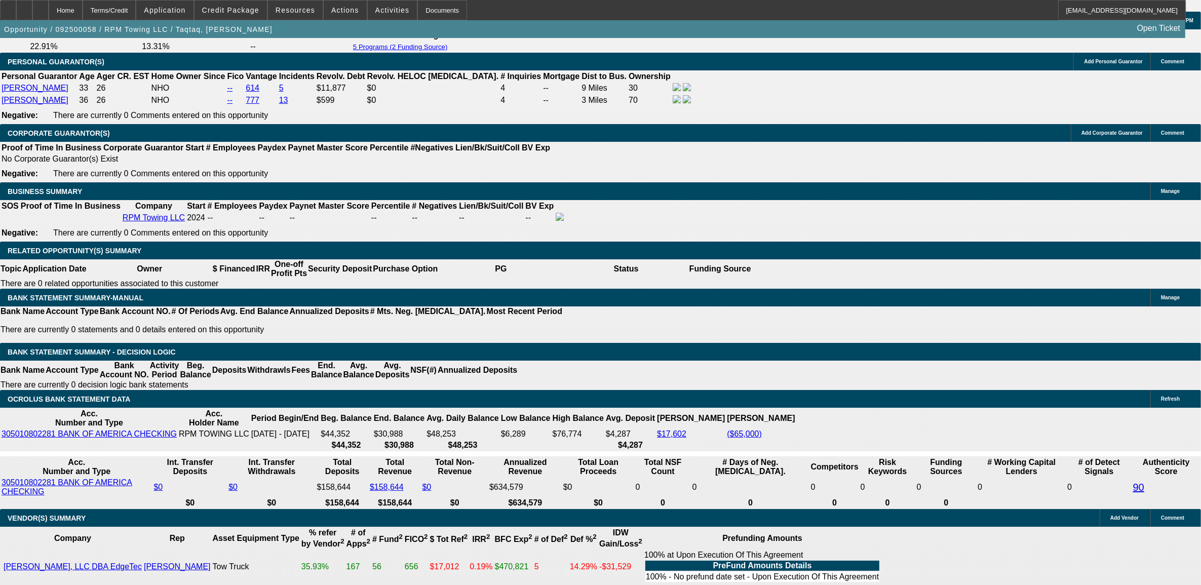
scroll to position [1506, 0]
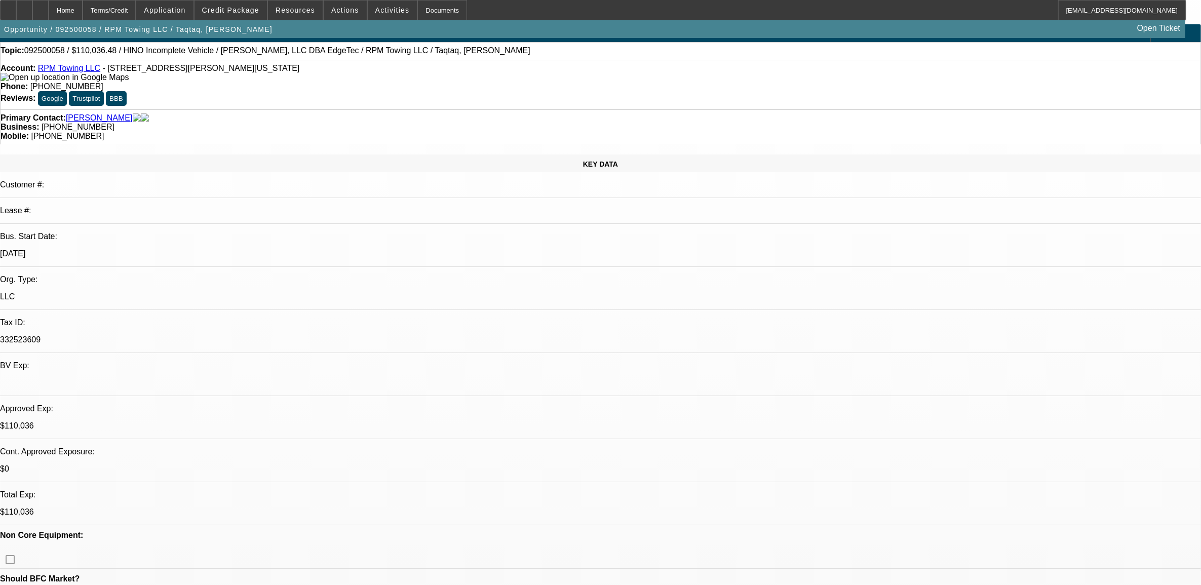
scroll to position [0, 0]
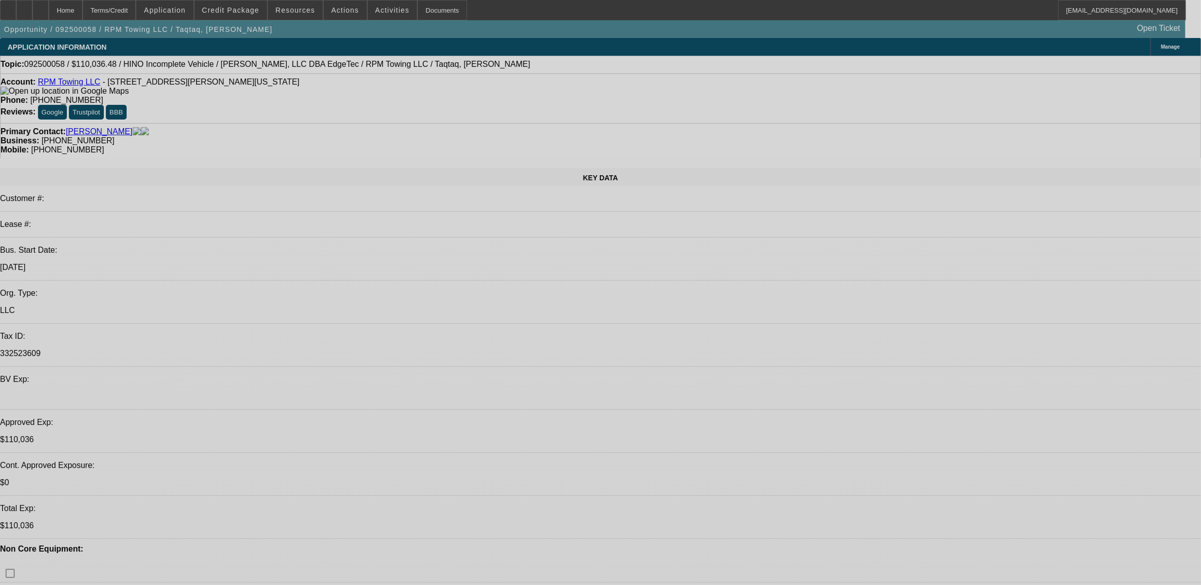
select select "0.15"
select select "2"
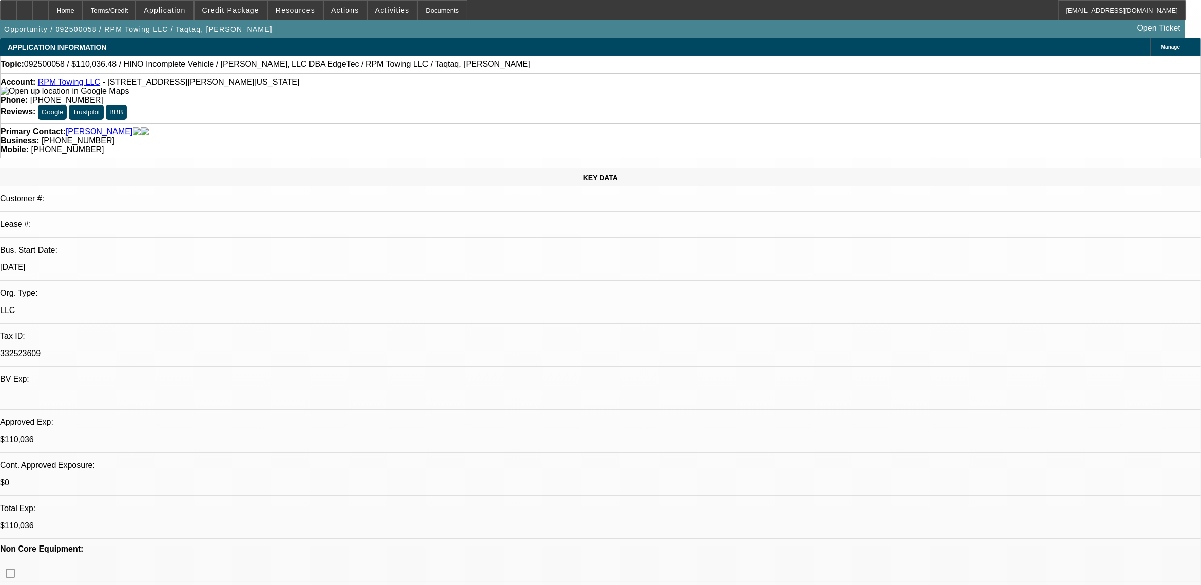
select select "0"
select select "0.15"
select select "2"
select select "0.1"
select select "0"
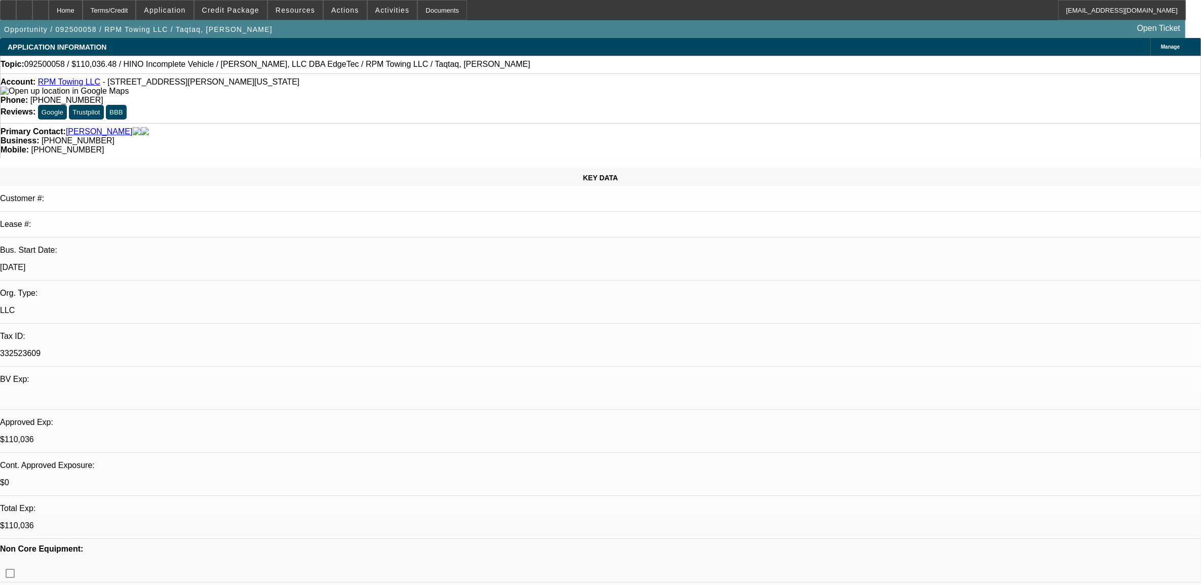
select select "2"
select select "0.1"
select select "1"
select select "2"
select select "6"
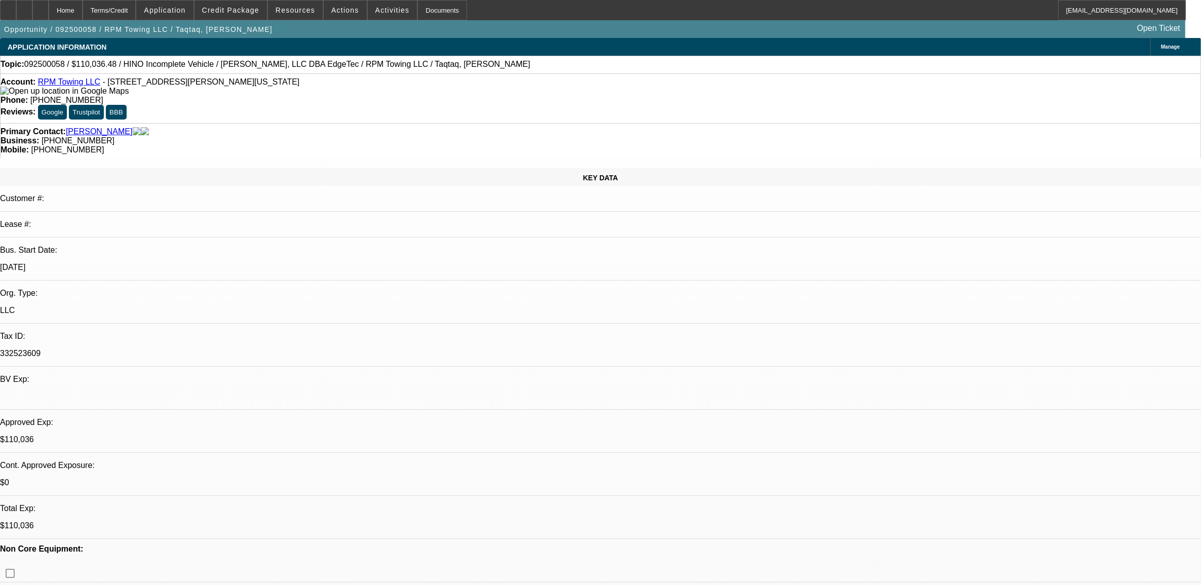
select select "1"
select select "2"
select select "4"
select select "1"
select select "2"
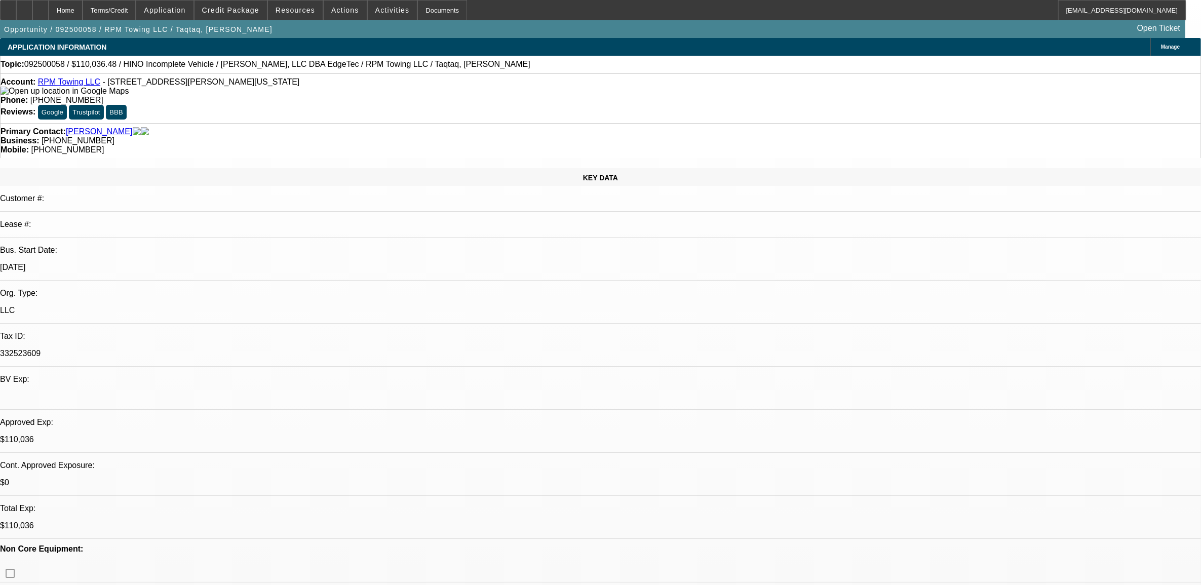
select select "4"
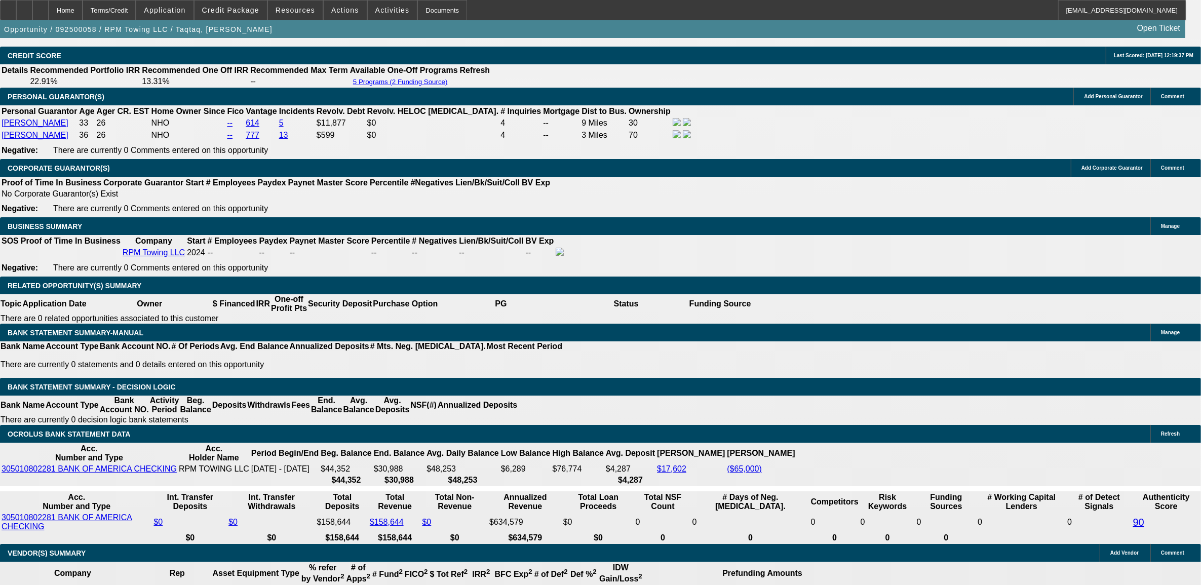
scroll to position [1456, 0]
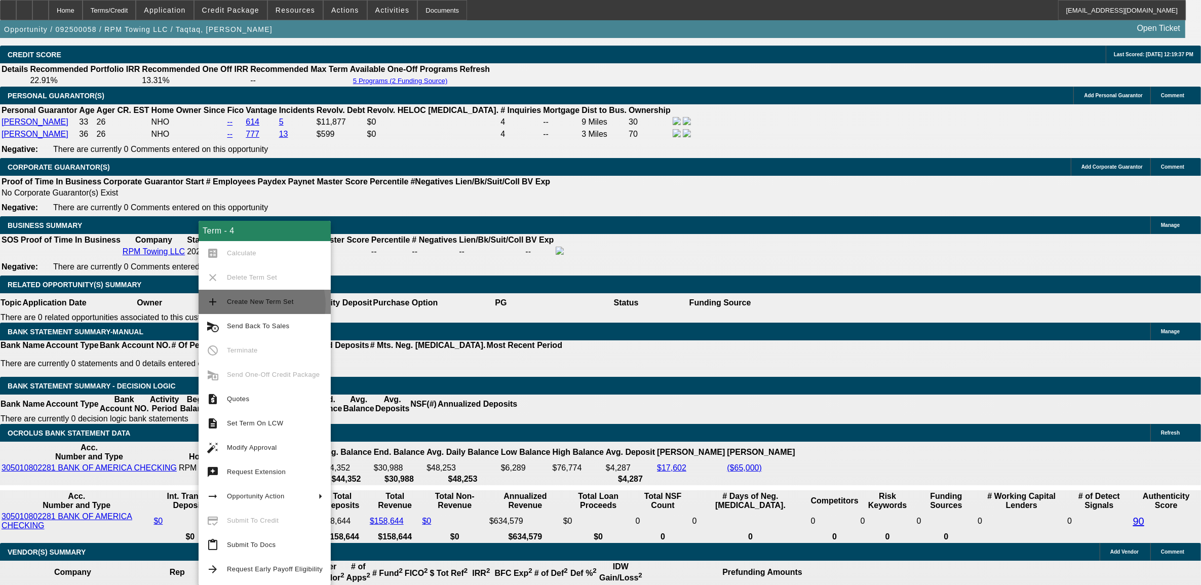
click at [258, 304] on span "Create New Term Set" at bounding box center [260, 302] width 67 height 8
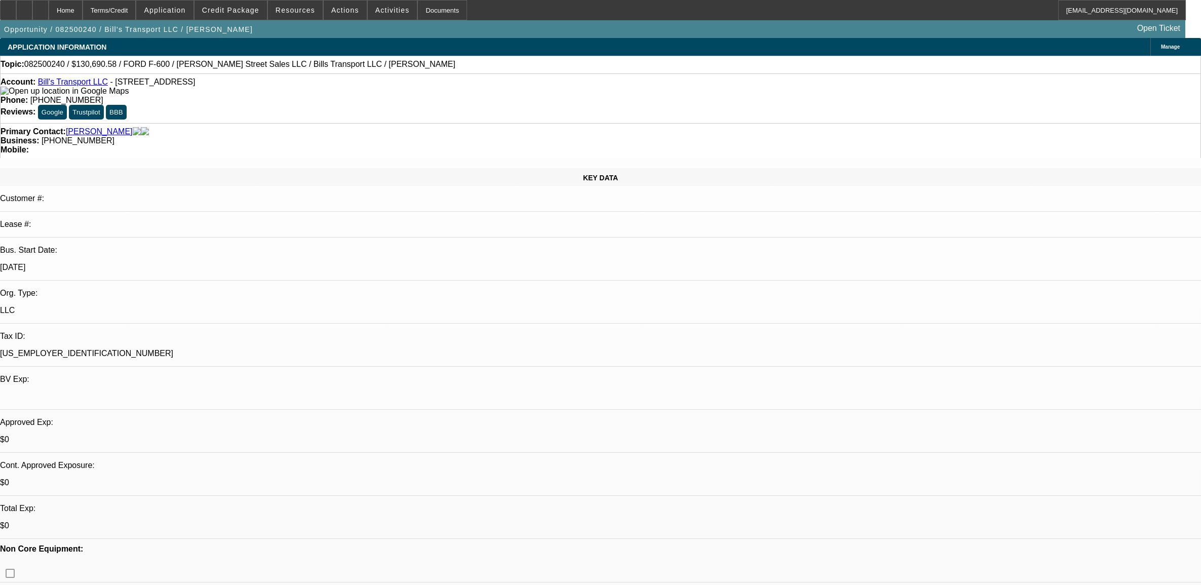
select select "0"
select select "3"
select select "0"
select select "6"
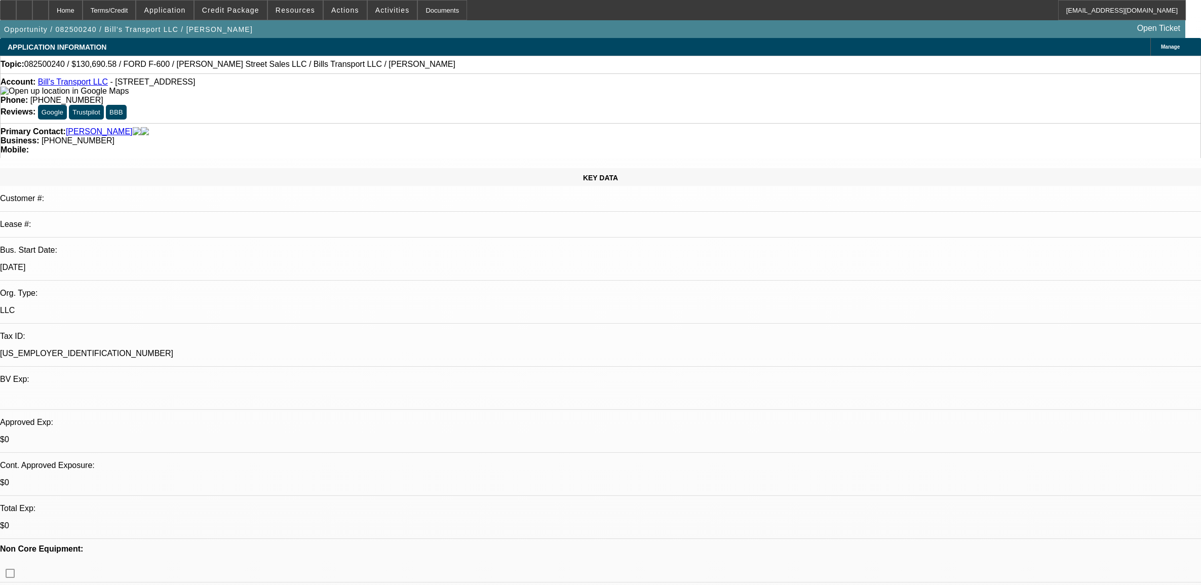
select select "0"
select select "6"
select select "0"
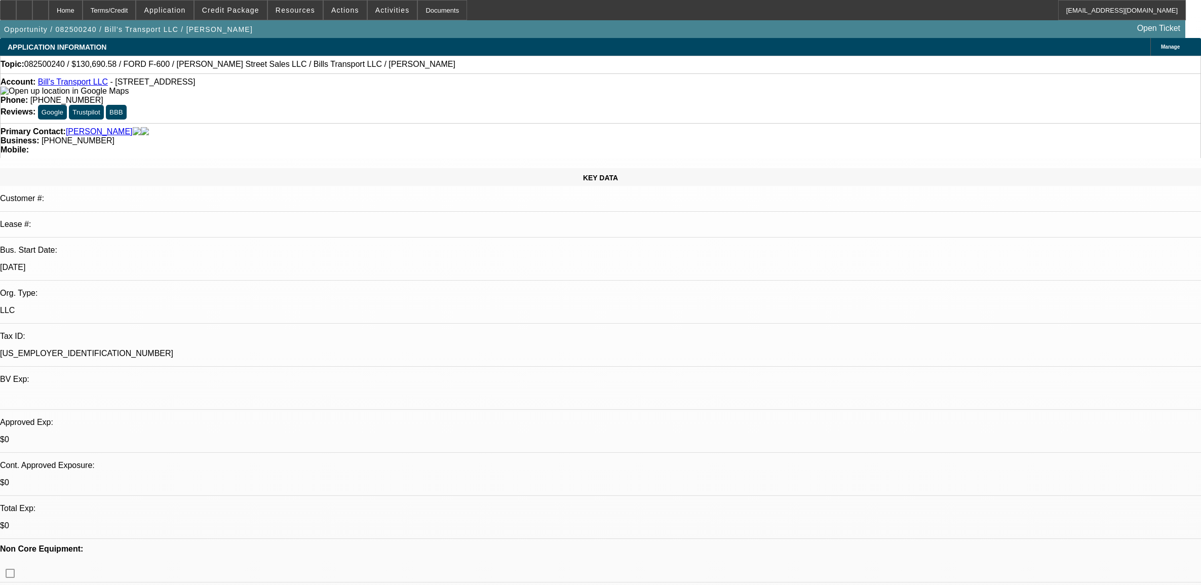
select select "0"
select select "3"
select select "0"
select select "6"
select select "0"
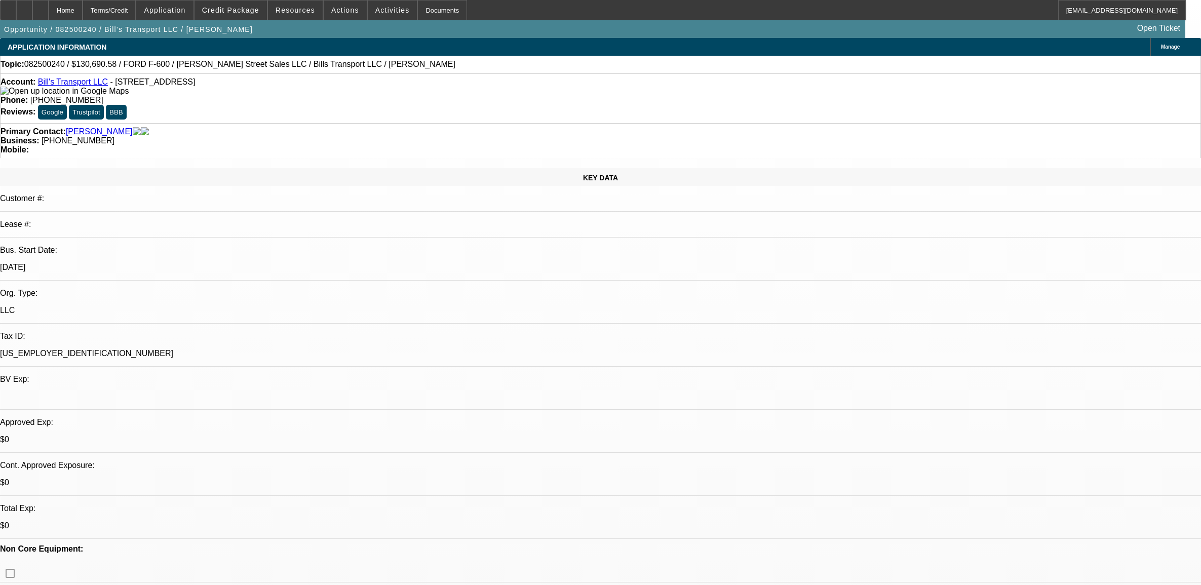
select select "0"
select select "6"
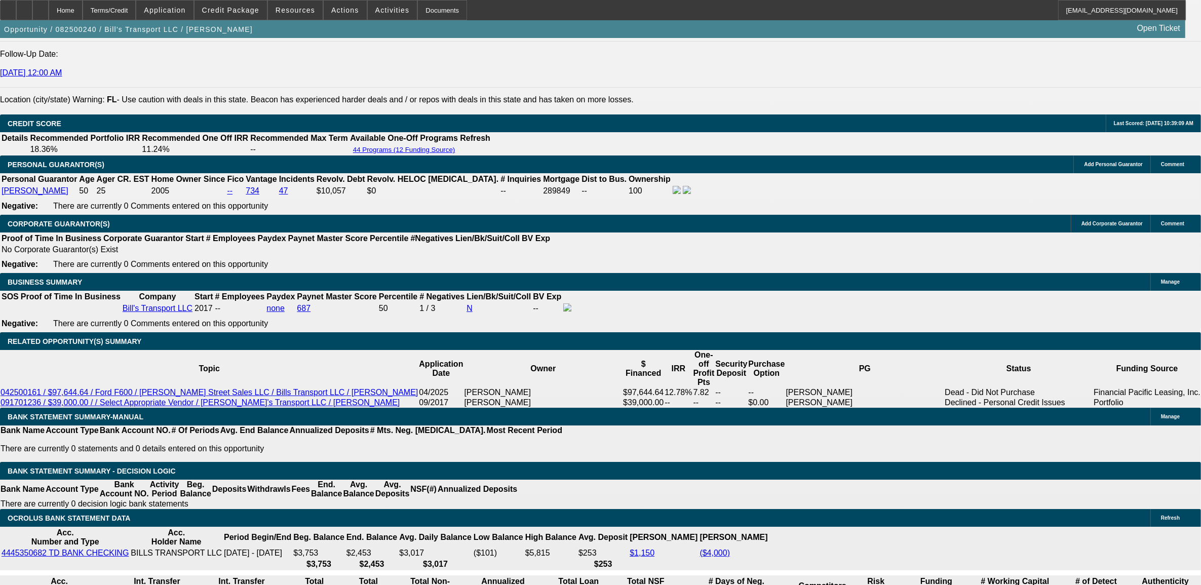
scroll to position [1456, 0]
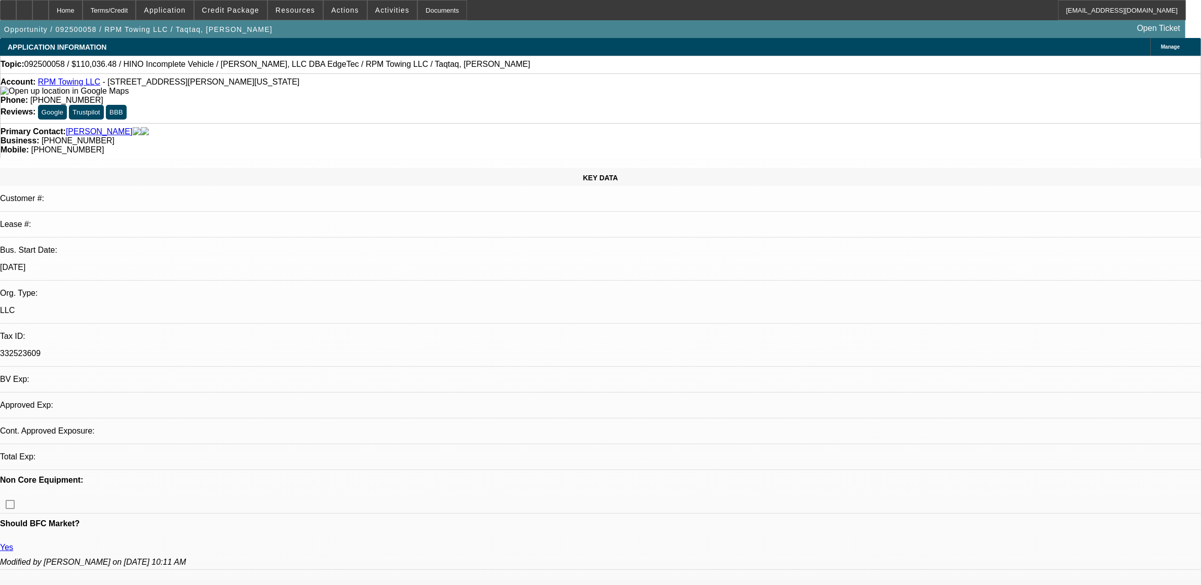
select select "0.15"
select select "2"
select select "0"
select select "0.15"
select select "2"
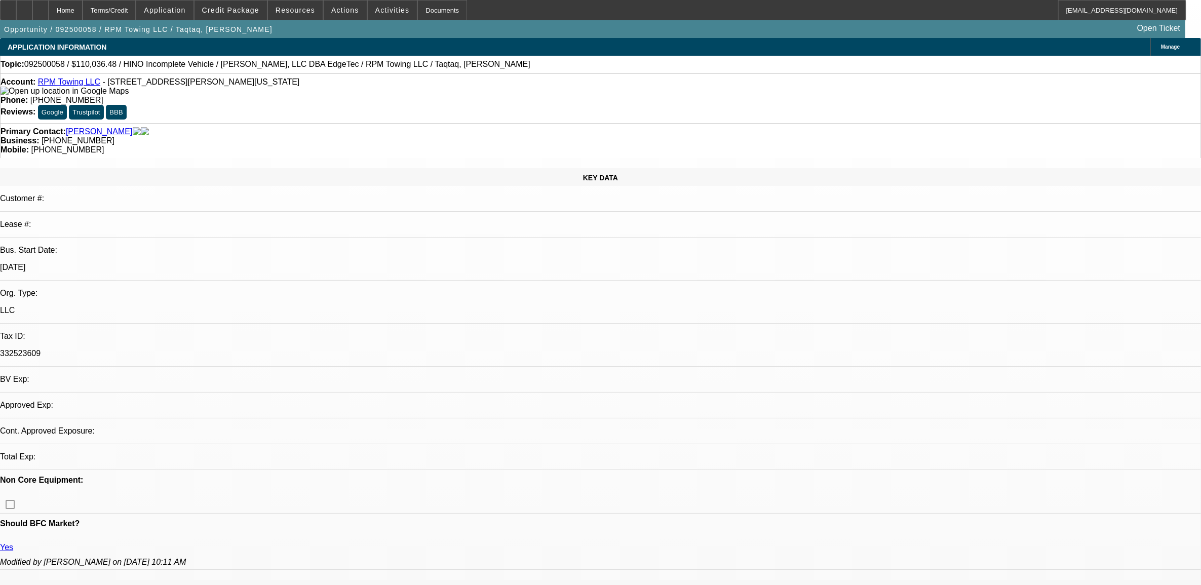
select select "0"
select select "0.15"
select select "2"
select select "0.1"
select select "0"
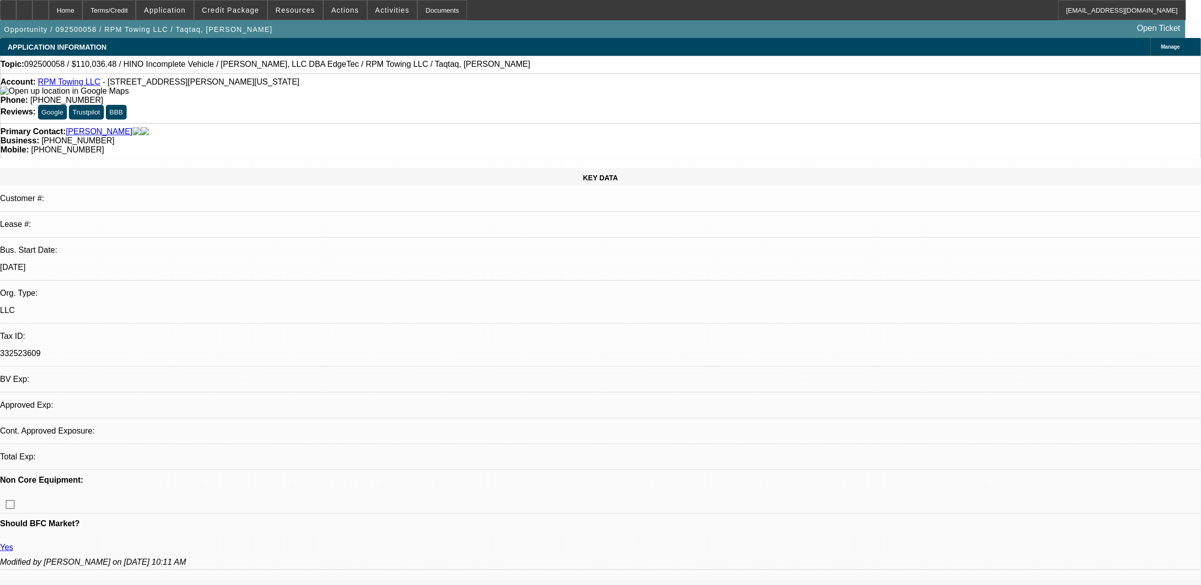
select select "2"
select select "0.1"
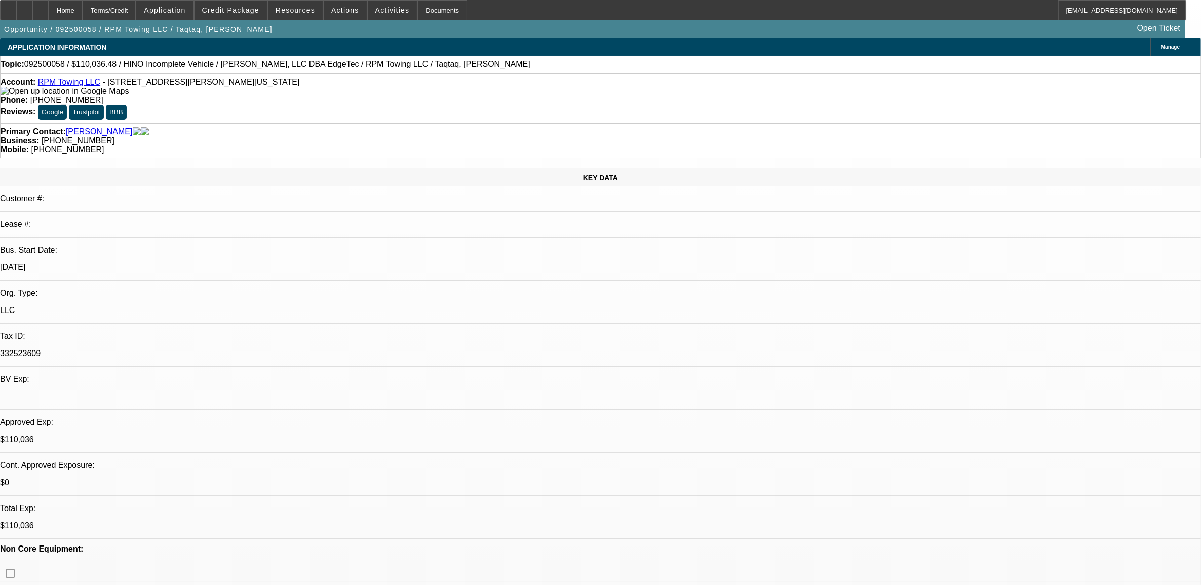
select select "1"
select select "2"
select select "6"
select select "1"
select select "2"
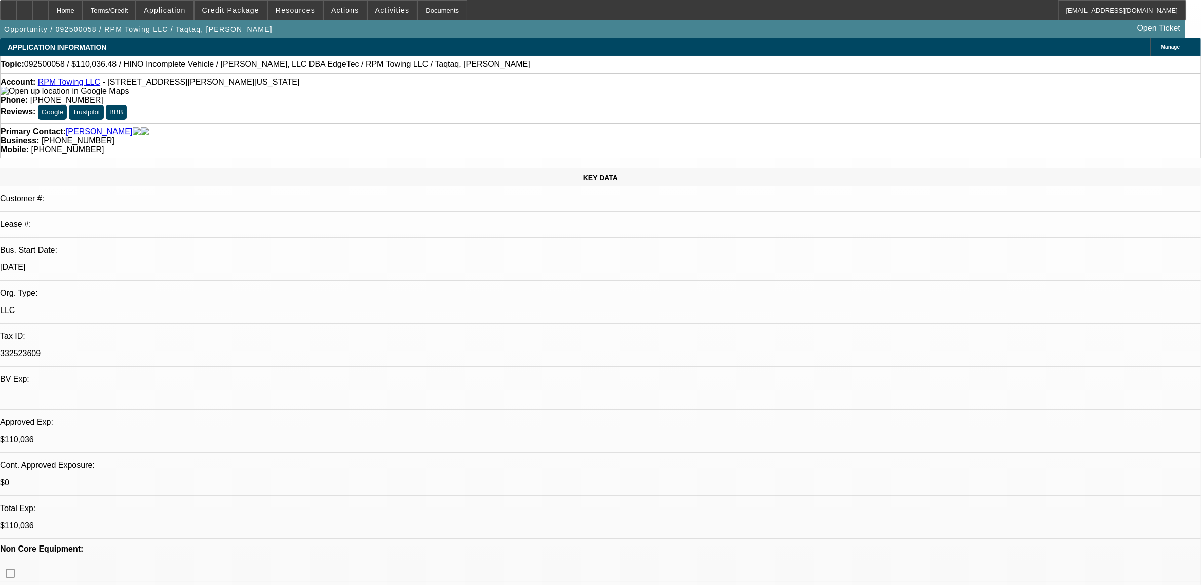
select select "6"
select select "1"
select select "2"
select select "4"
select select "1"
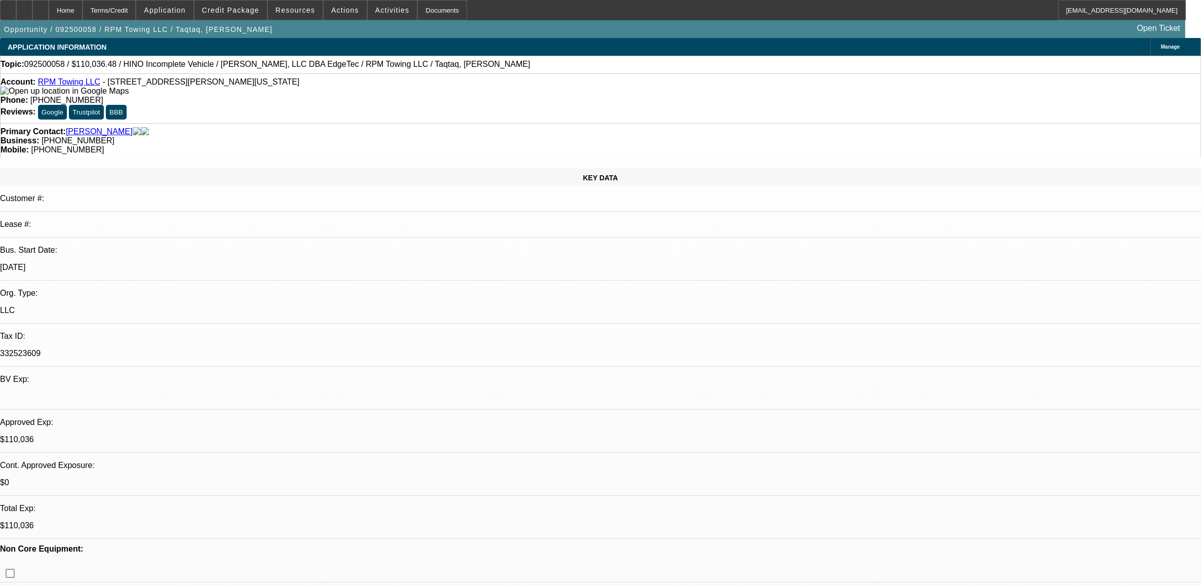
select select "2"
select select "4"
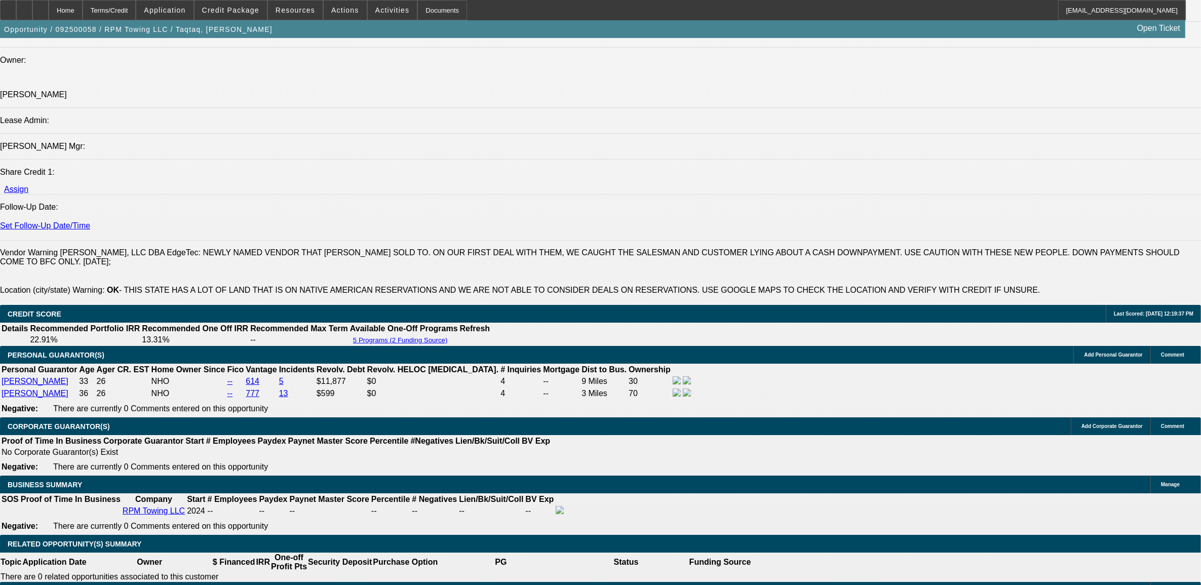
scroll to position [1393, 0]
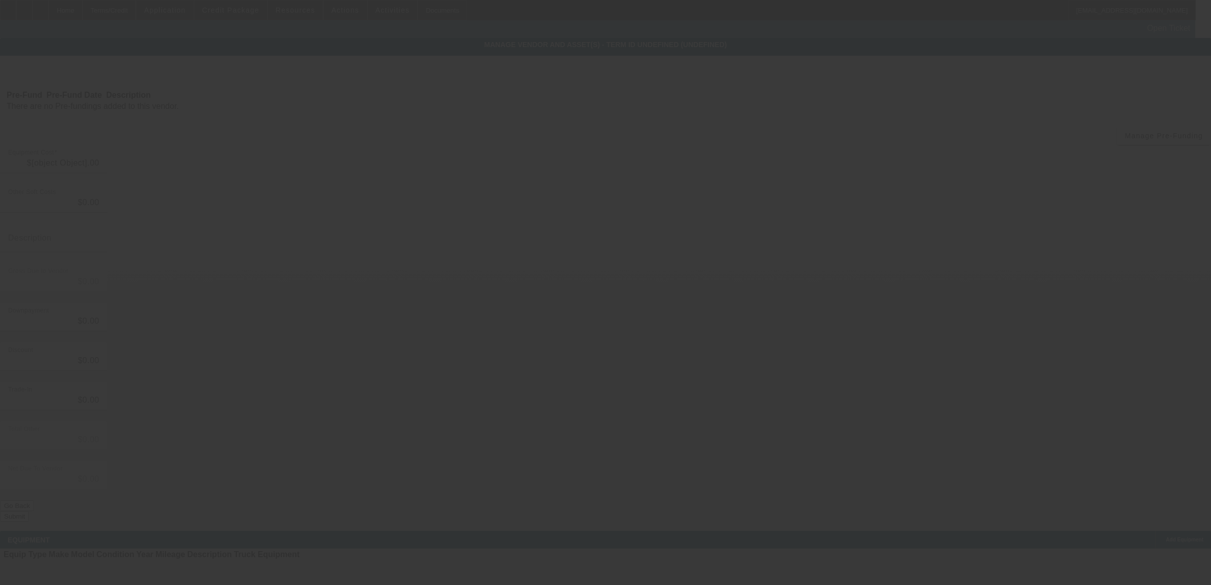
type input "$123,880.08"
type input "$5,574.60"
type input "tax"
type input "$129,454.68"
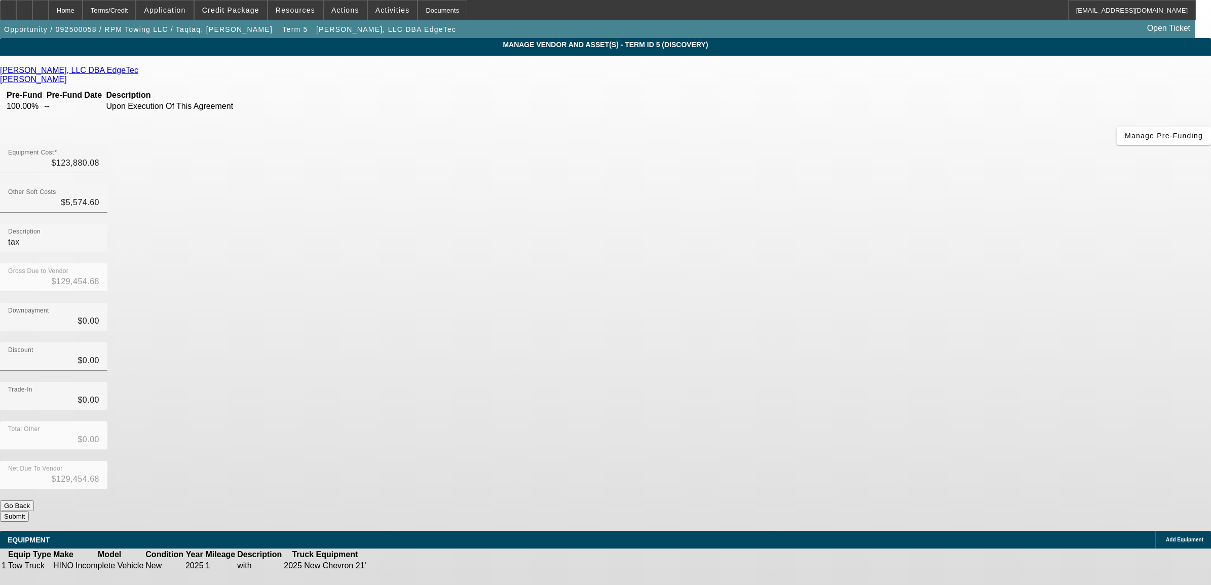
click at [377, 566] on icon at bounding box center [377, 566] width 0 height 0
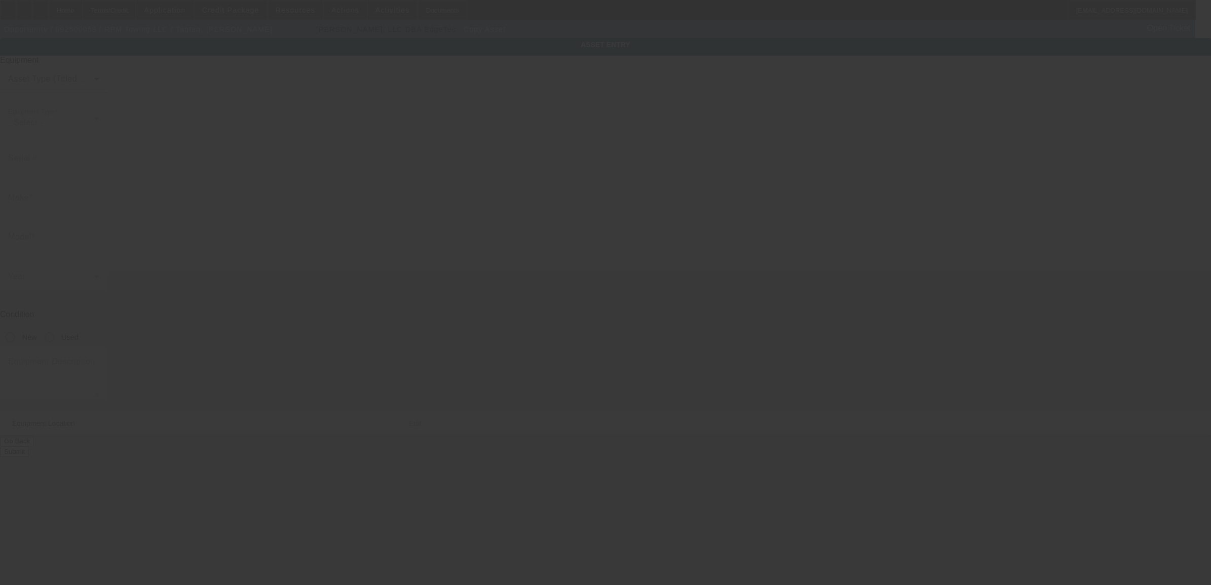
type input "[US_VEHICLE_IDENTIFICATION_NUMBER]"
type input "HINO"
type input "Incomplete Vehicle"
radio input "true"
type textarea "with"
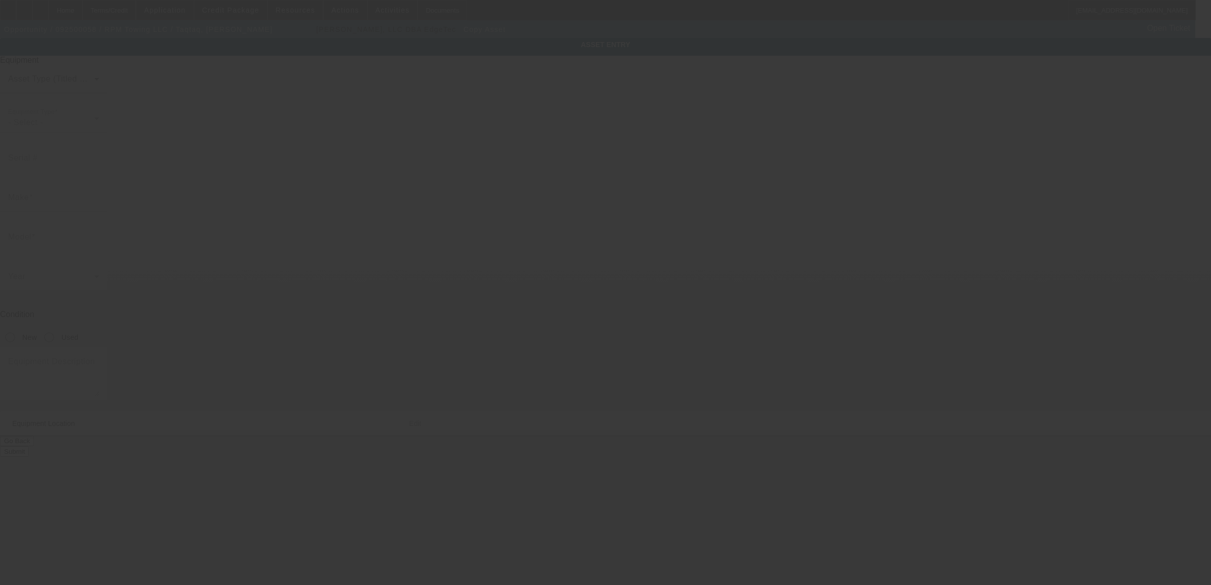
type input "[STREET_ADDRESS][PERSON_NAME]"
type input "[US_STATE][GEOGRAPHIC_DATA]"
type input "73112"
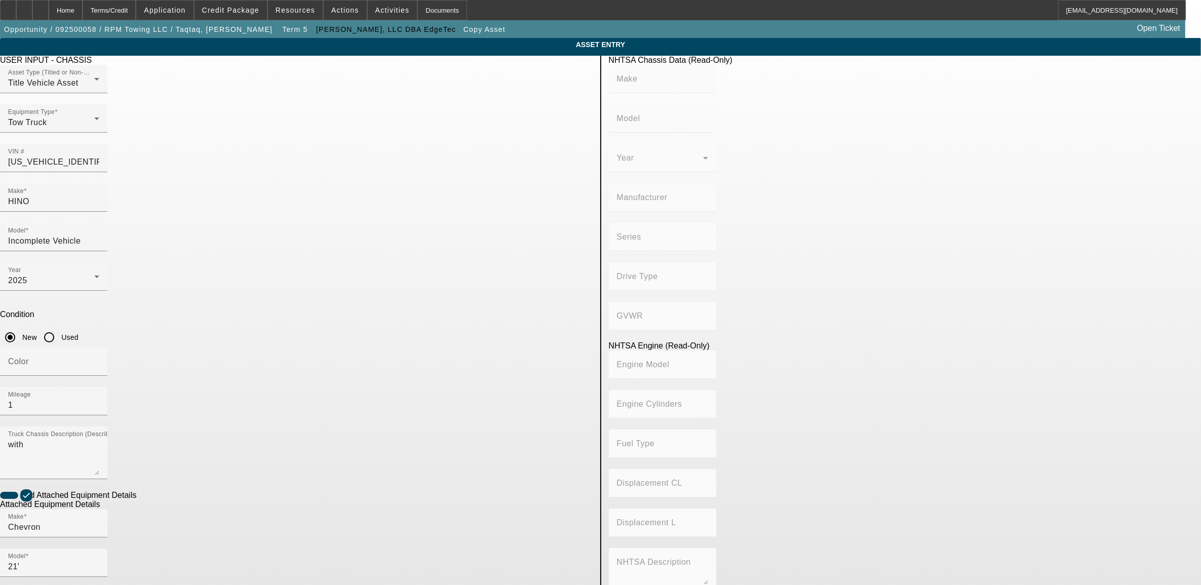
type input "HINO"
type input "Incomplete Vehicle"
type input "HINO MOTORS MANUFACTURING U.S.A."
type input "4x2"
type input "Class 6: 19,501 - 26,000 lb (8,845 - 11,794 kg)"
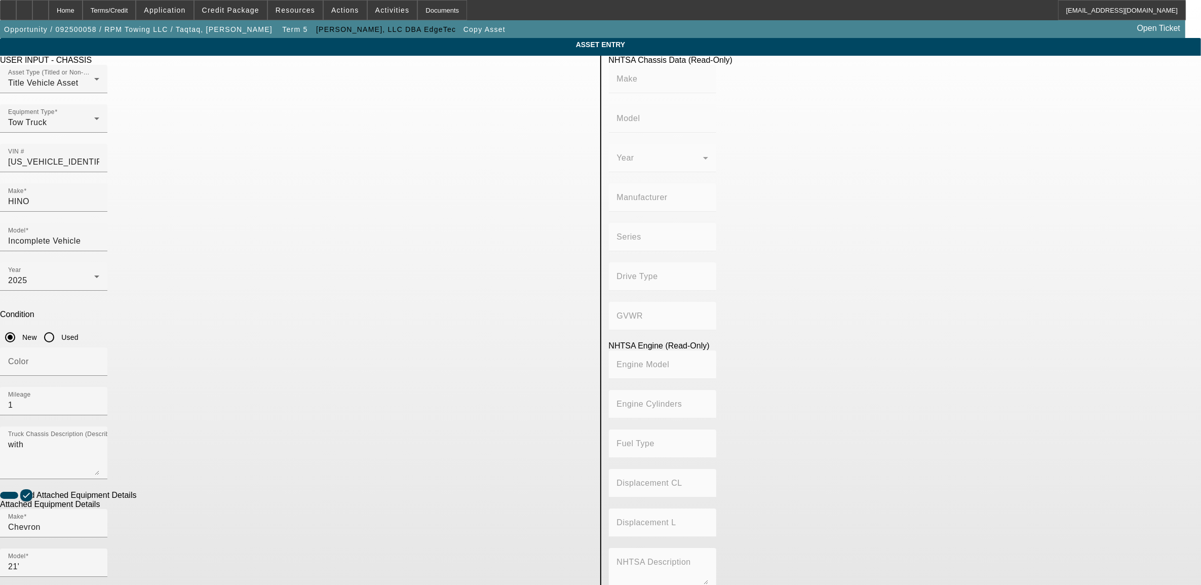
type input "B6.7 260 / B6.7 240"
type input "Diesel"
type input "408.85908543470"
type input "6.7"
click at [239, 407] on app-asset-collateral-manage "ASSET ENTRY Delete asset USER INPUT - CHASSIS Asset Type (Titled or Non-Titled)…" at bounding box center [600, 432] width 1201 height 788
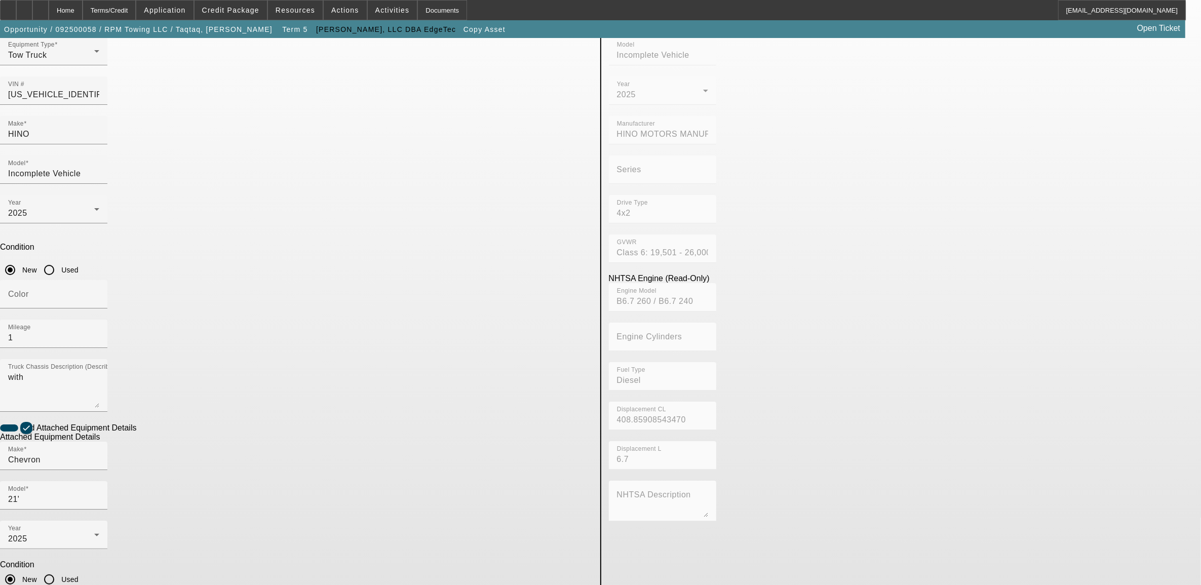
scroll to position [69, 0]
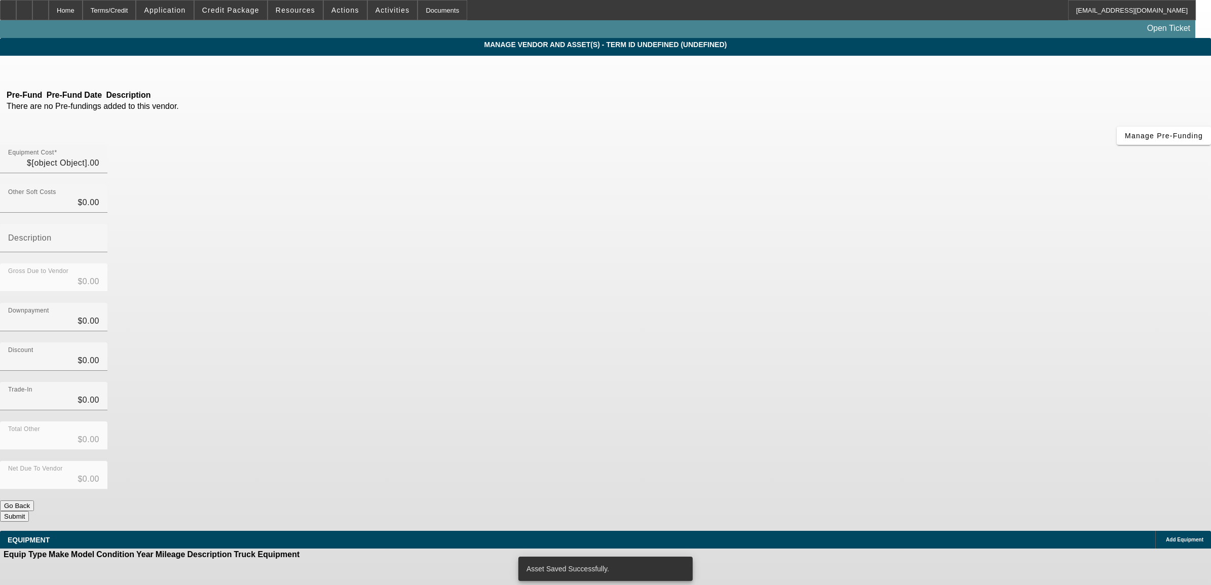
type input "$123,880.08"
type input "$5,574.60"
type input "tax"
type input "$129,454.68"
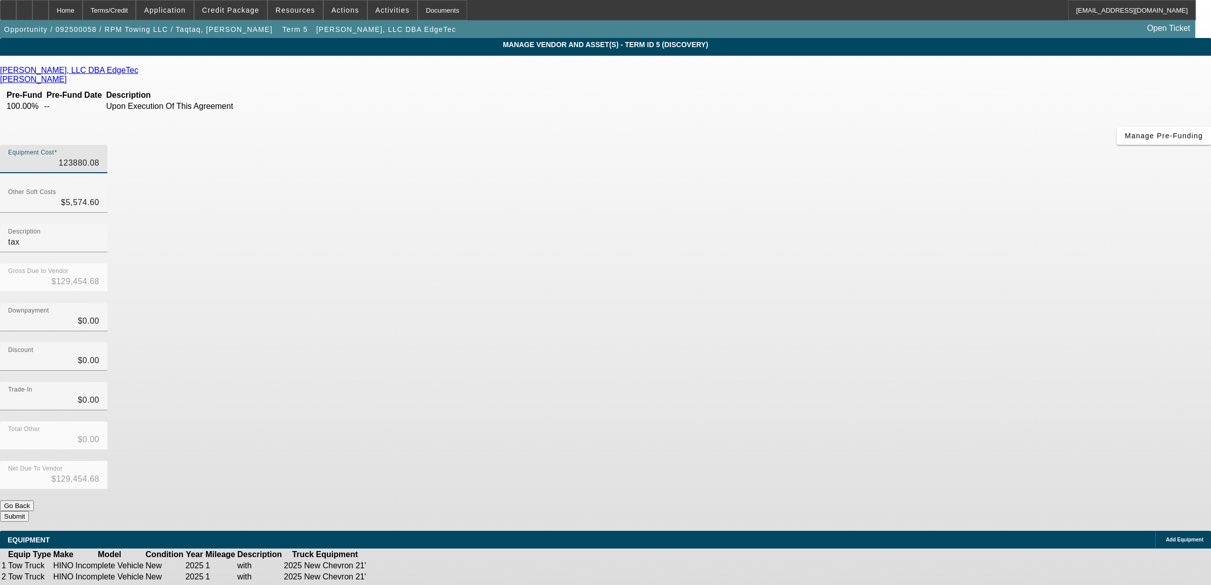
click at [99, 157] on input "123880.08" at bounding box center [53, 163] width 91 height 12
type input "2"
type input "$5,576.60"
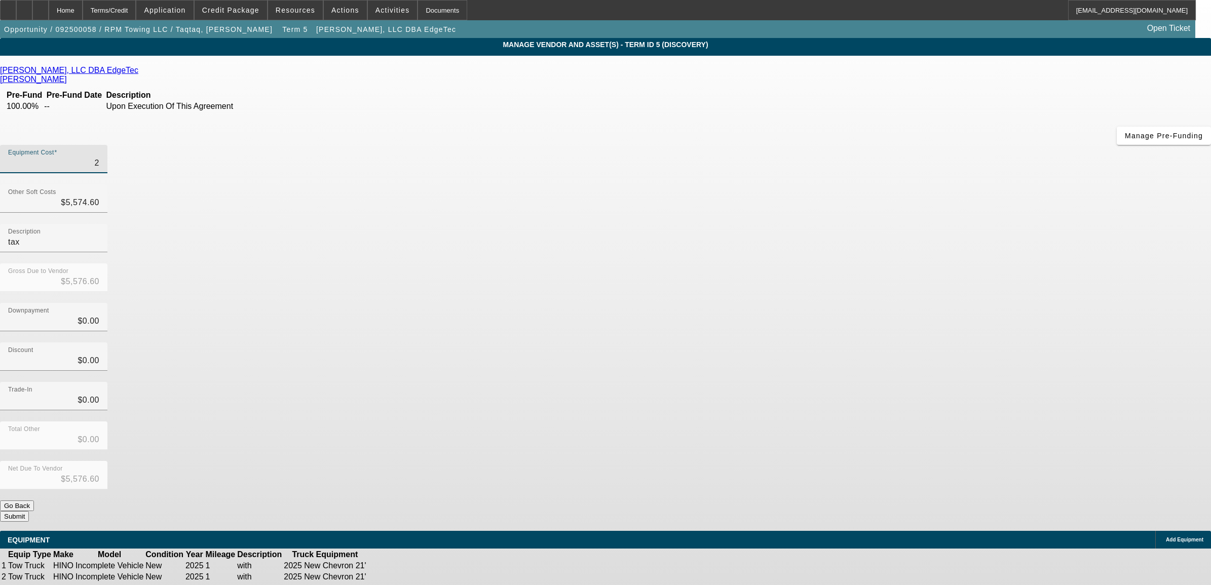
type input "24"
type input "$5,598.60"
type input "247"
type input "$5,821.60"
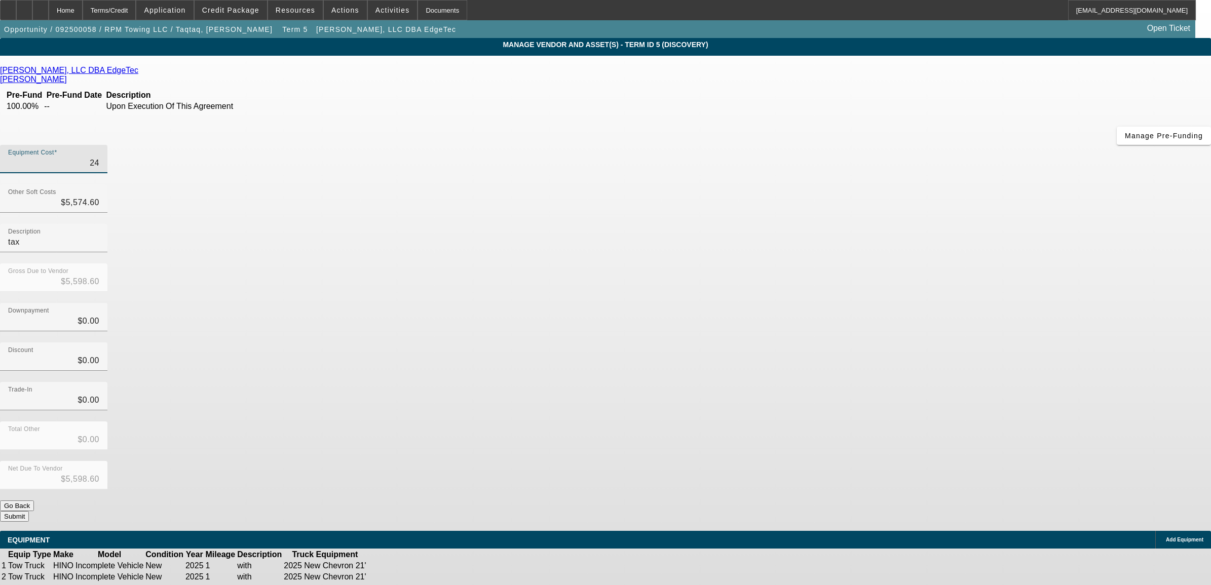
type input "$5,821.60"
type input "2477"
type input "$8,051.60"
type input "24776"
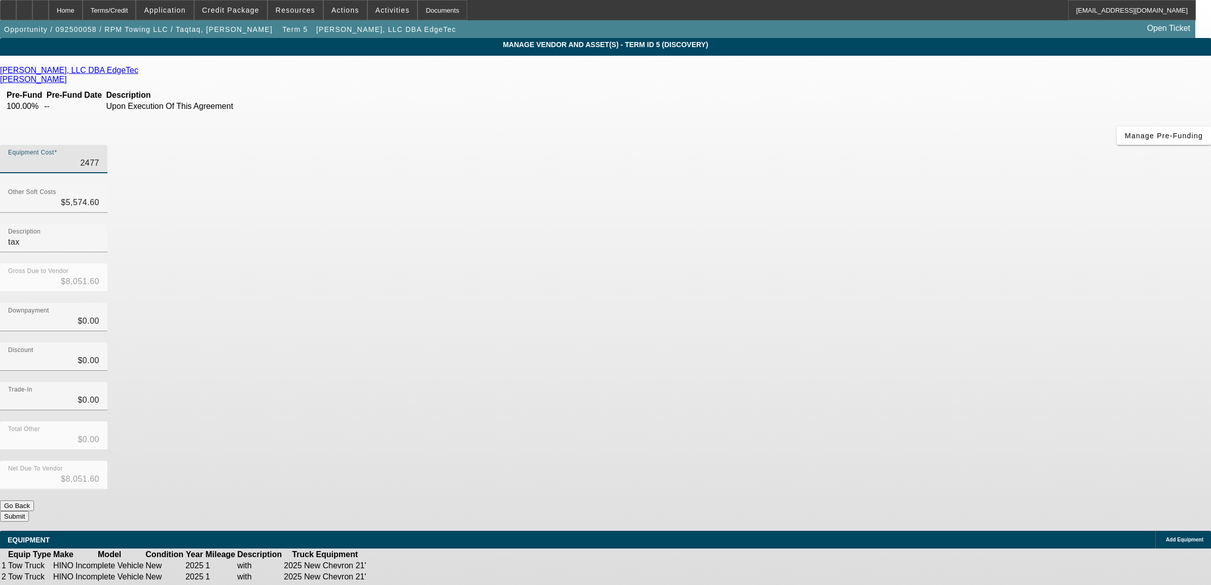
type input "$30,350.60"
type input "247760"
type input "$253,334.60"
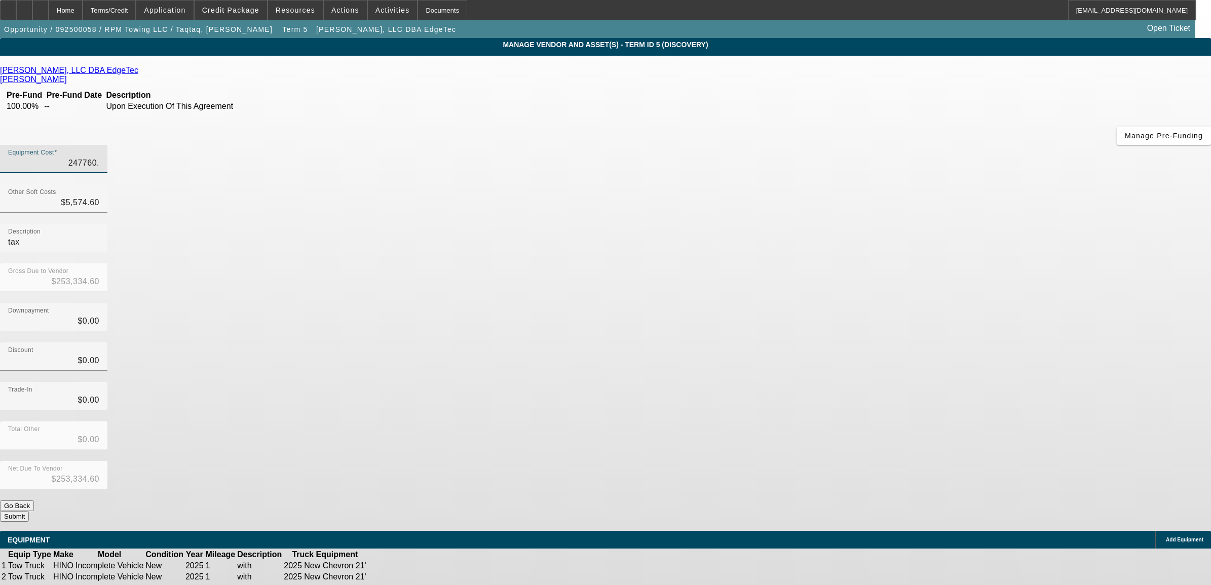
type input "247760.1"
type input "$253,334.70"
type input "247760.16"
type input "$253,334.76"
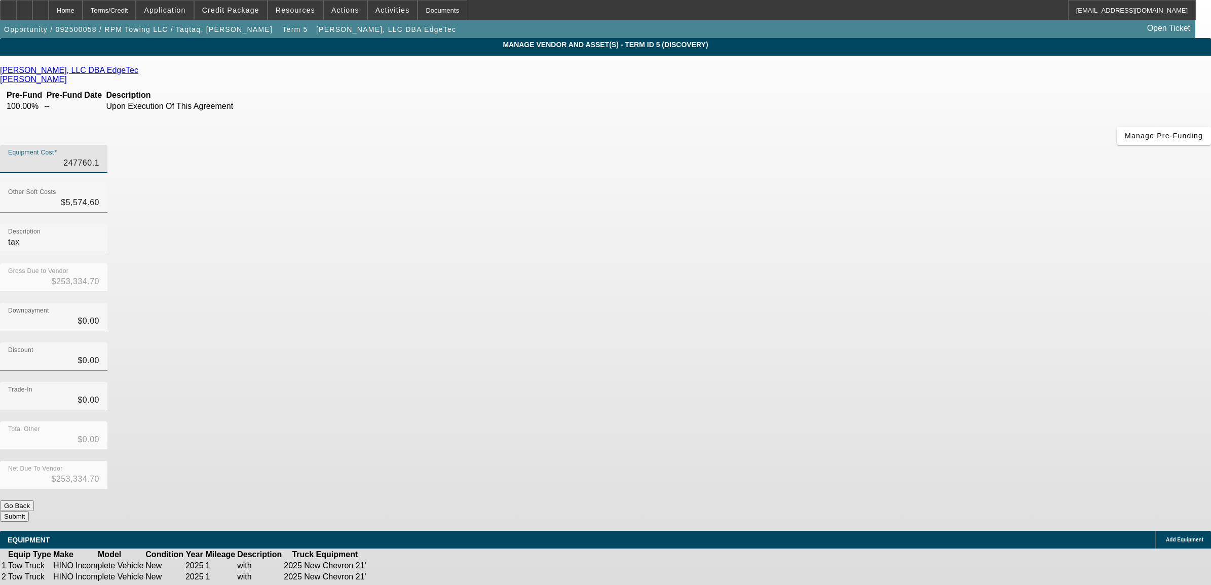
type input "$253,334.76"
type input "$247,760.16"
click at [817, 303] on div "Downpayment $0.00" at bounding box center [605, 323] width 1211 height 40
click at [99, 197] on input "5574.60" at bounding box center [53, 203] width 91 height 12
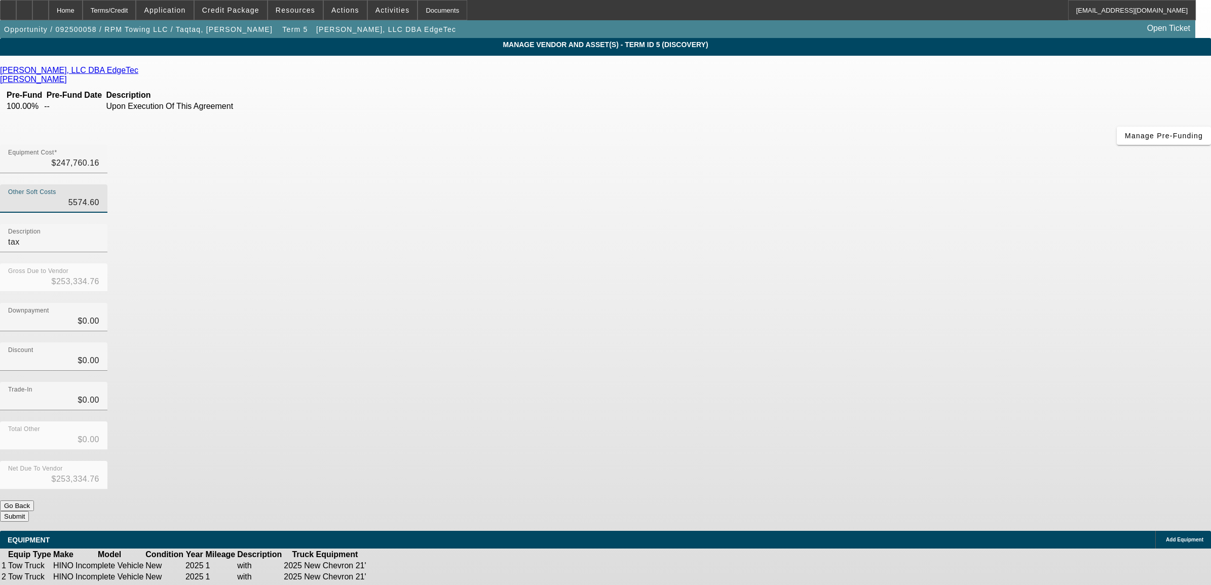
type input "1"
type input "$247,761.16"
type input "11"
type input "$247,771.16"
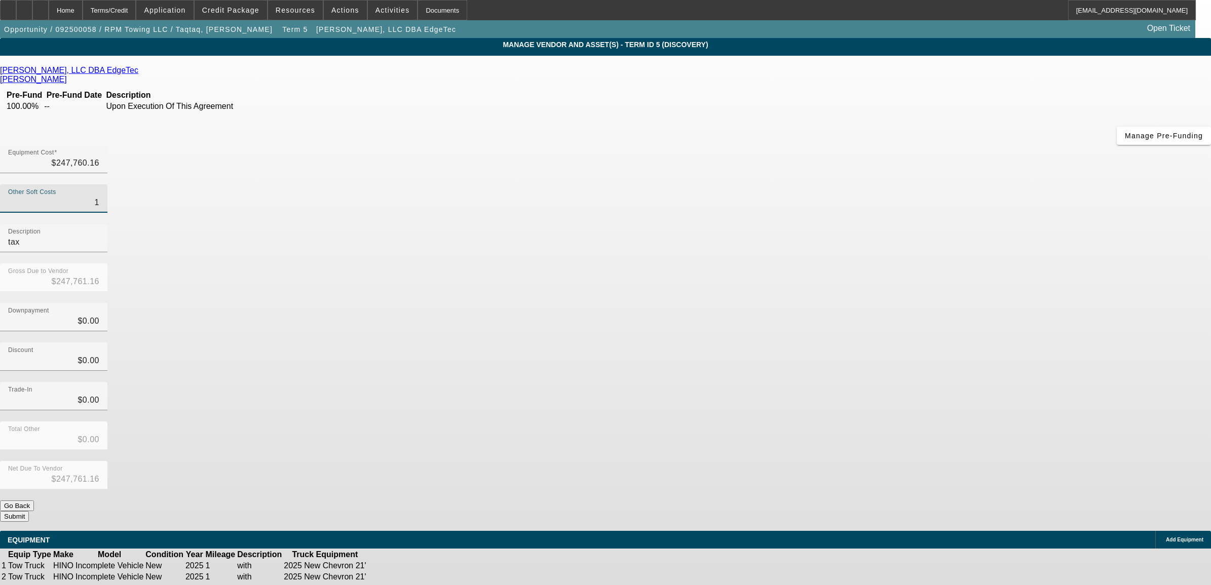
type input "$247,771.16"
type input "111"
type input "$247,871.16"
type input "1114"
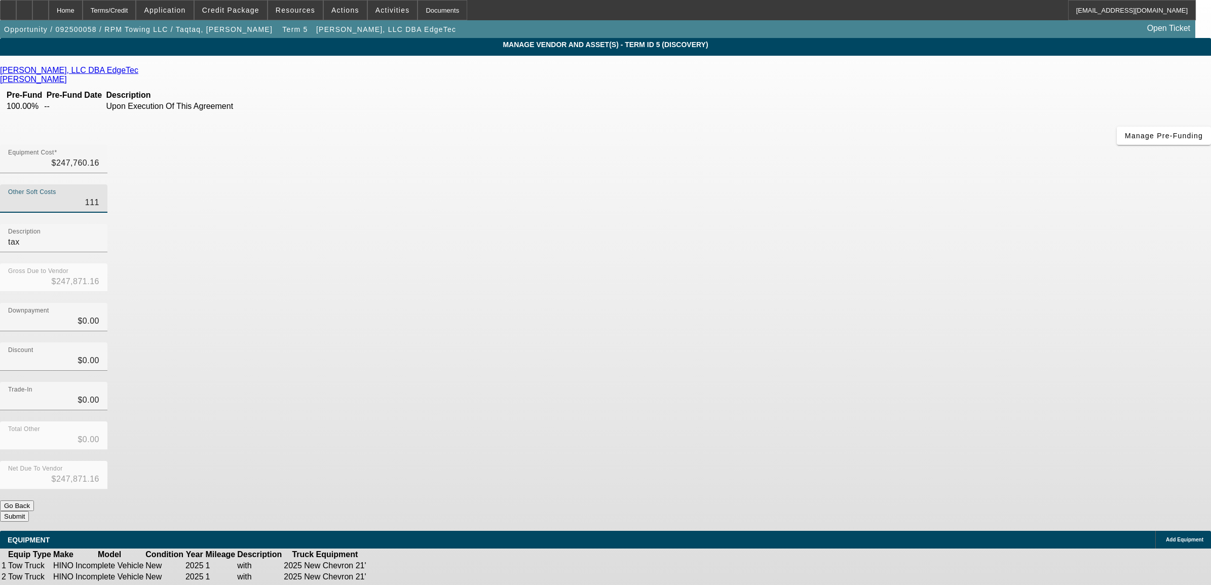
type input "$248,874.16"
type input "11149"
type input "$258,909.16"
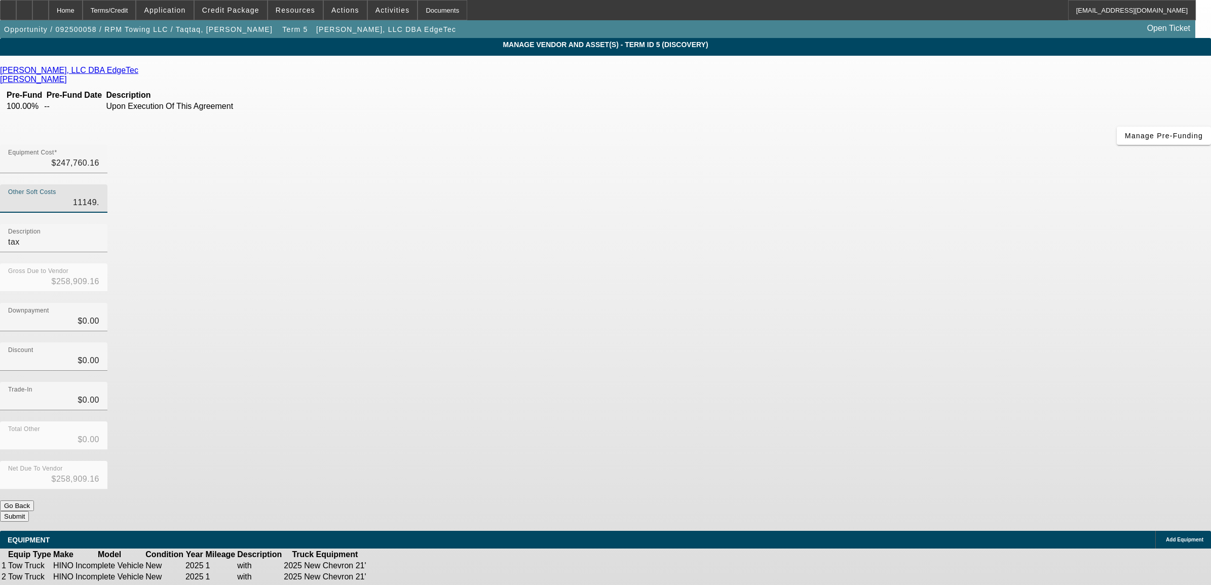
type input "11149.2"
type input "$258,909.36"
type input "$11,149.20"
click at [824, 303] on div "Downpayment $0.00" at bounding box center [605, 323] width 1211 height 40
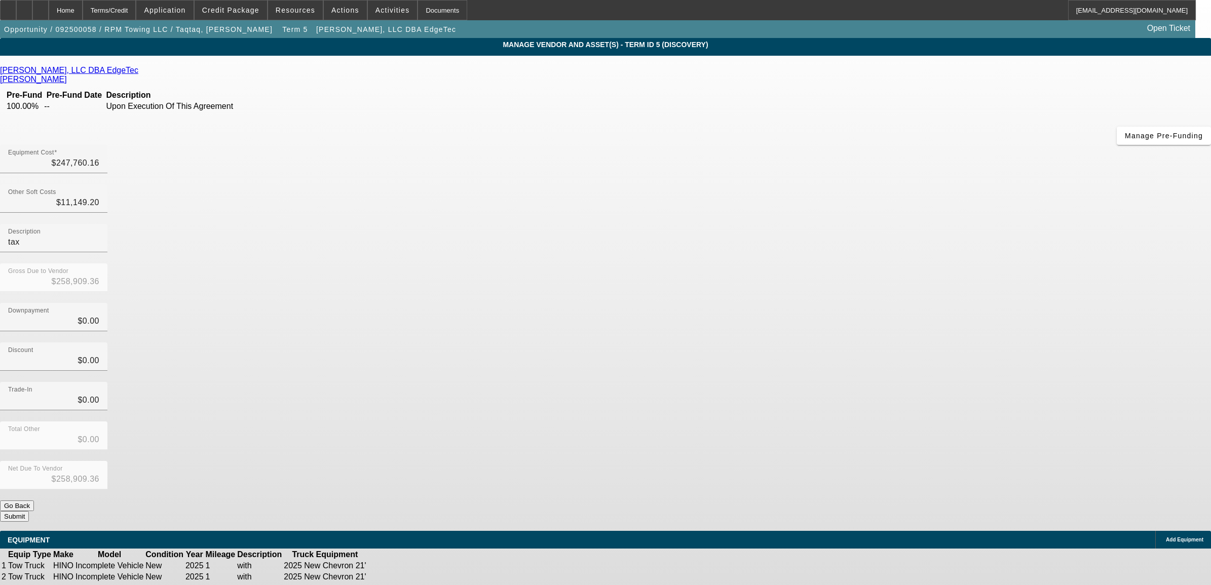
click at [29, 511] on button "Submit" at bounding box center [14, 516] width 29 height 11
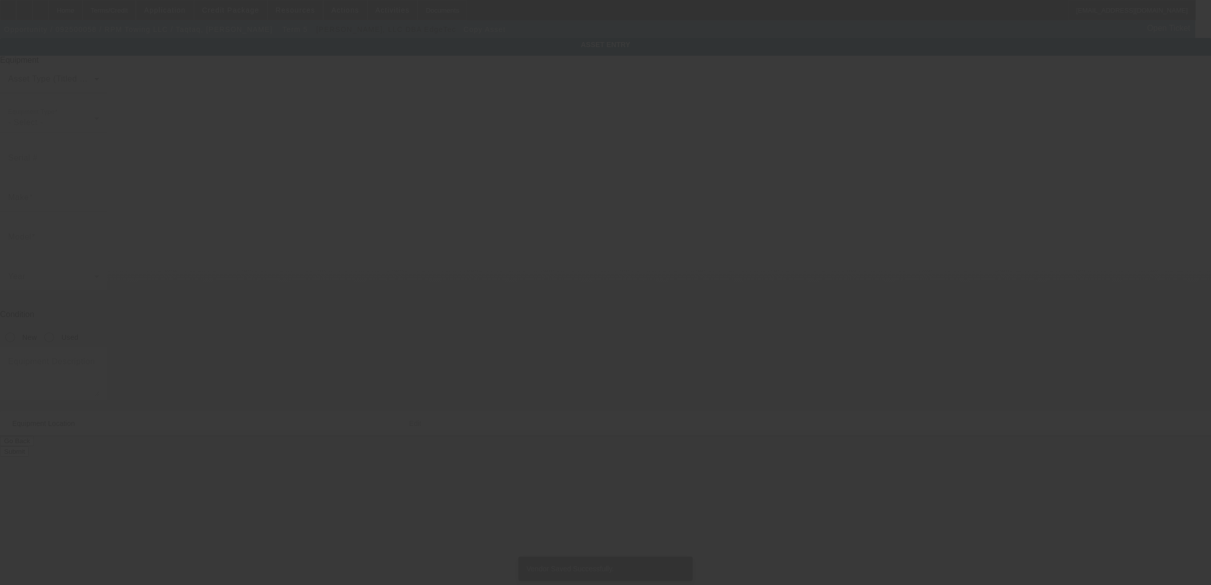
type input "[US_VEHICLE_IDENTIFICATION_NUMBER]"
type input "HINO"
type input "Incomplete Vehicle"
radio input "true"
type textarea "with"
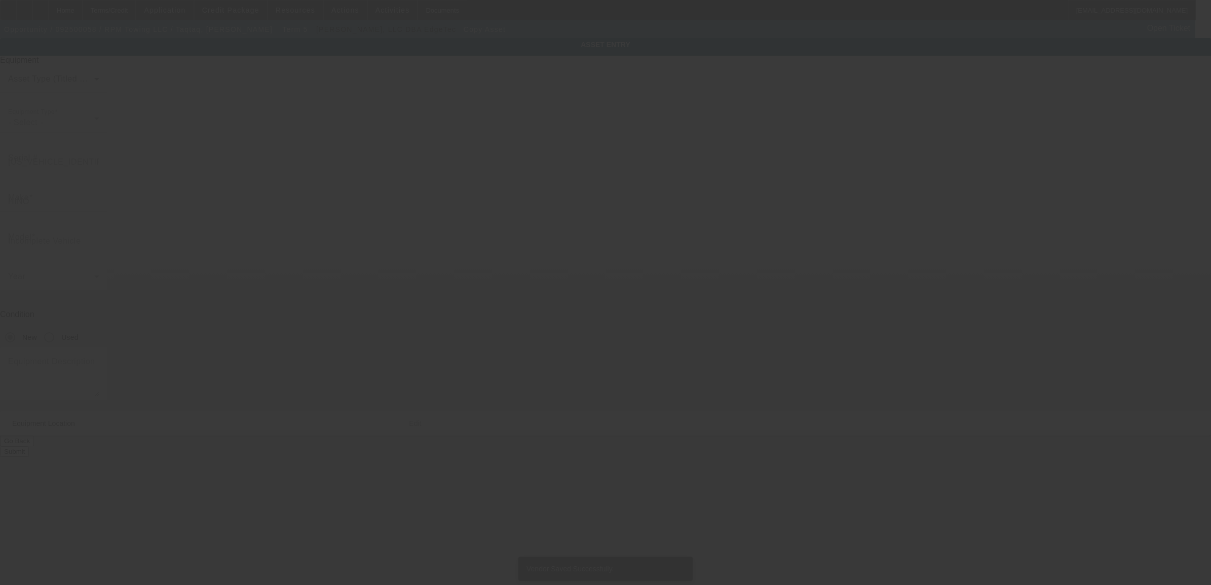
type input "[STREET_ADDRESS][PERSON_NAME]"
type input "[US_STATE][GEOGRAPHIC_DATA]"
type input "73112"
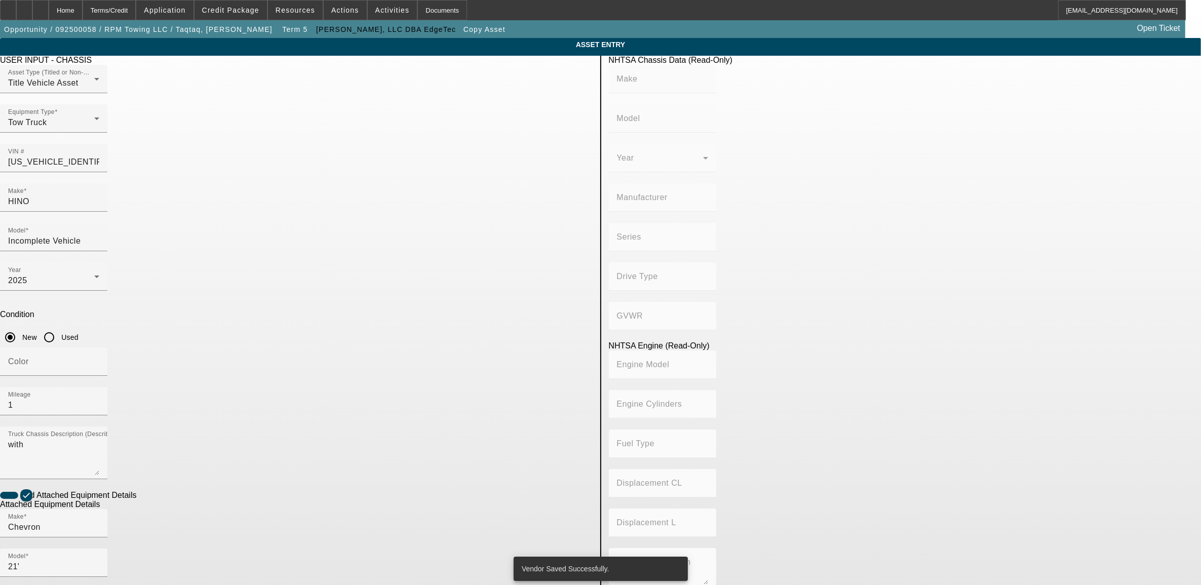
type input "HINO"
type input "Incomplete Vehicle"
type input "HINO MOTORS MANUFACTURING U.S.A."
type input "4x2"
type input "Class 6: 19,501 - 26,000 lb (8,845 - 11,794 kg)"
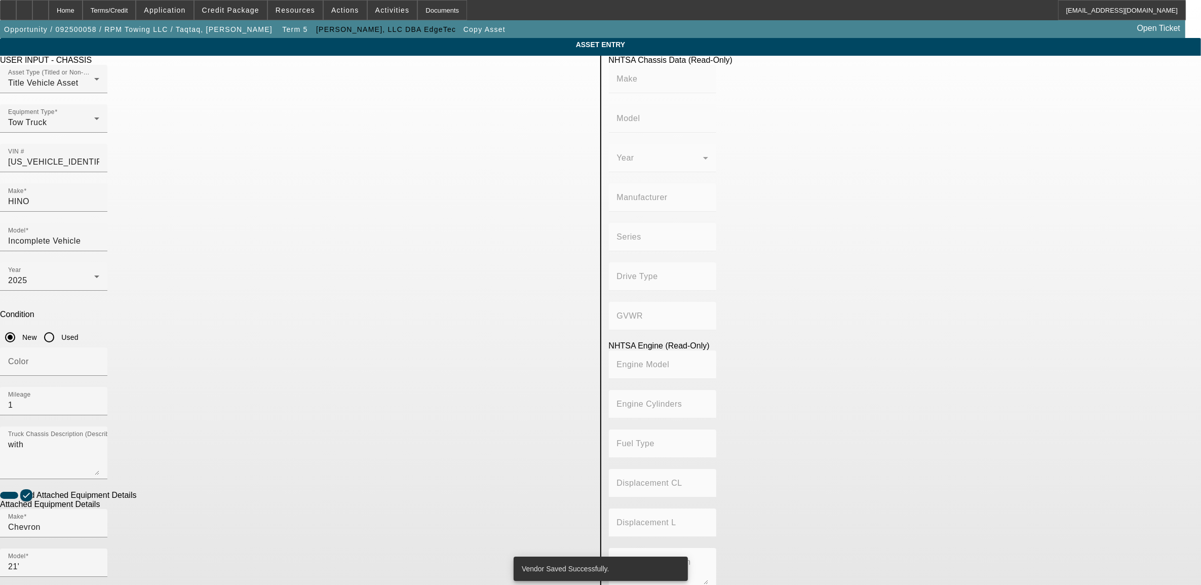
type input "B6.7 260 / B6.7 240"
type input "Diesel"
type input "408.85908543470"
type input "6.7"
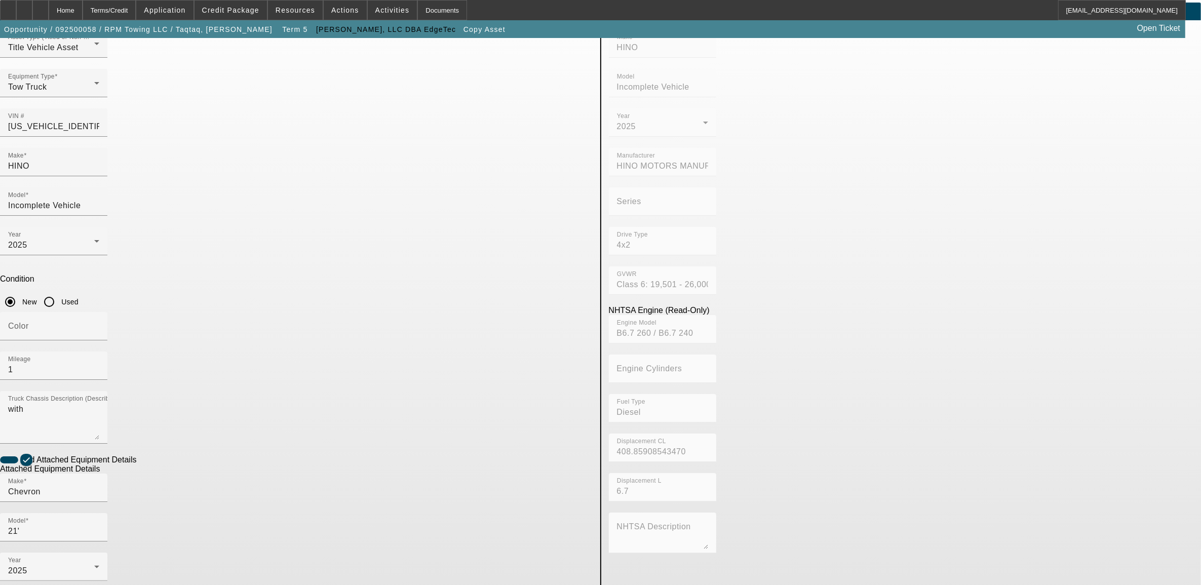
scroll to position [69, 0]
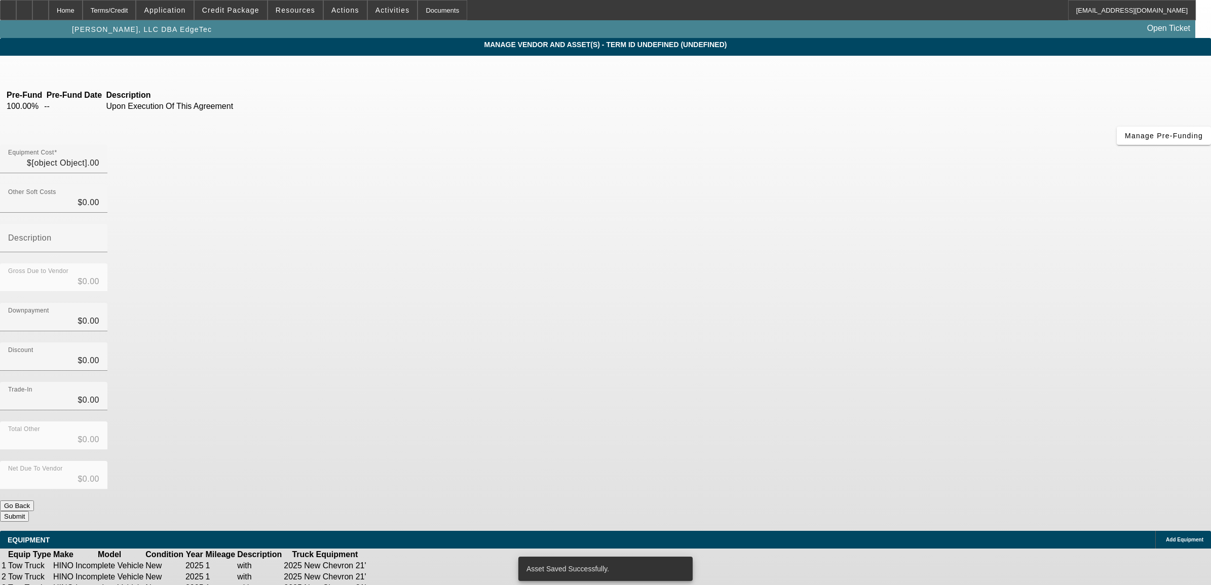
type input "$247,760.16"
type input "$11,149.20"
type input "tax"
type input "$258,909.36"
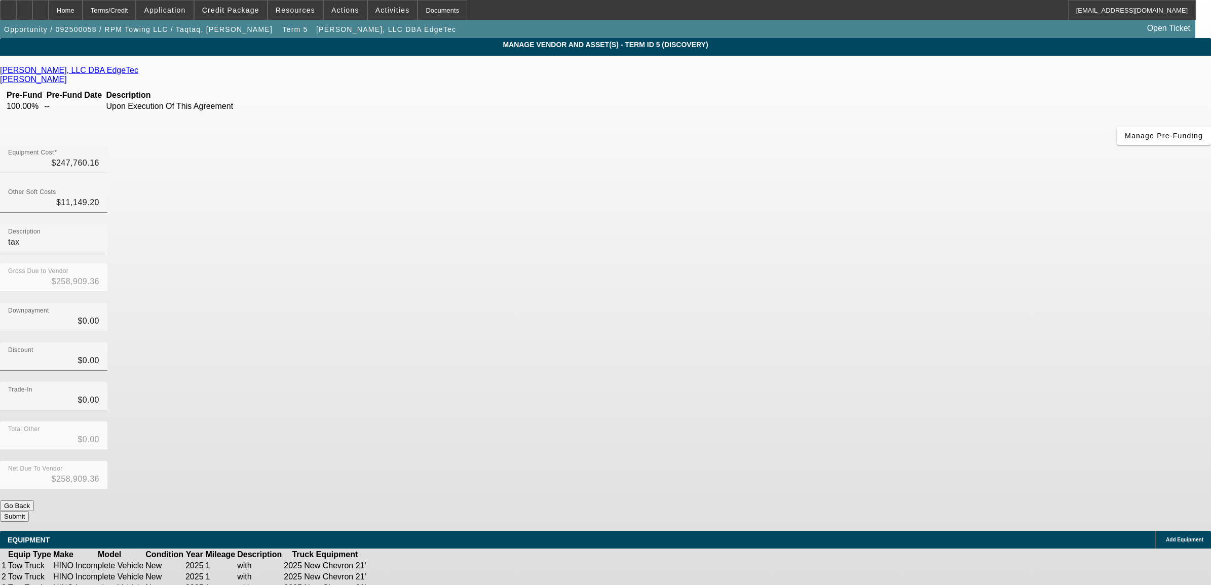
click at [419, 585] on icon at bounding box center [419, 588] width 0 height 0
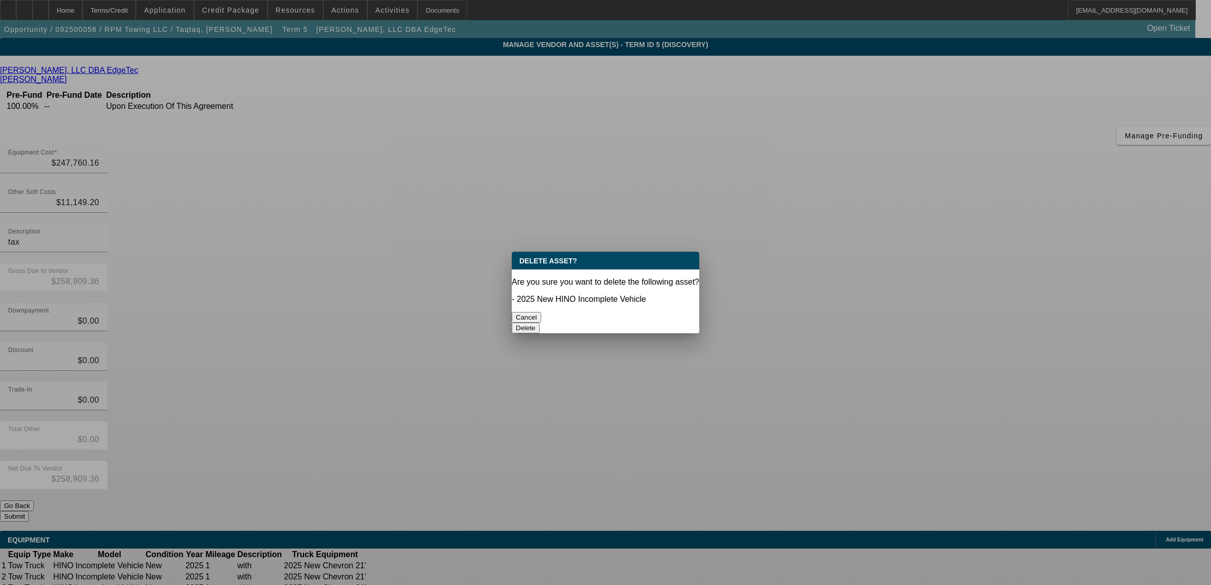
click at [540, 323] on button "Delete" at bounding box center [526, 328] width 28 height 11
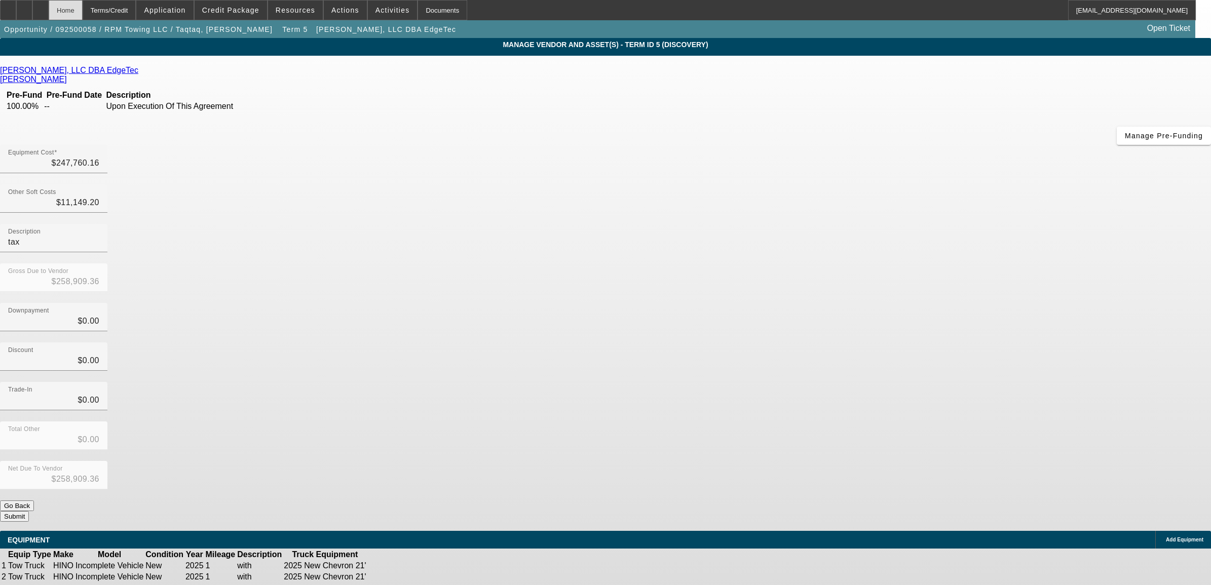
click at [83, 6] on div "Home" at bounding box center [66, 10] width 34 height 20
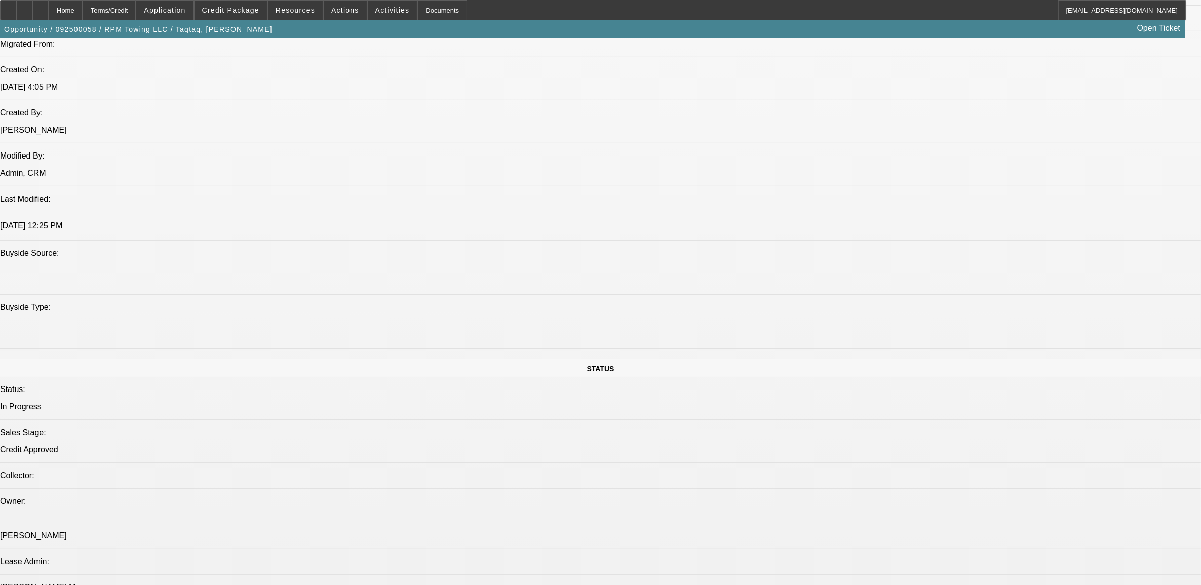
select select "0.15"
select select "2"
select select "0"
select select "6"
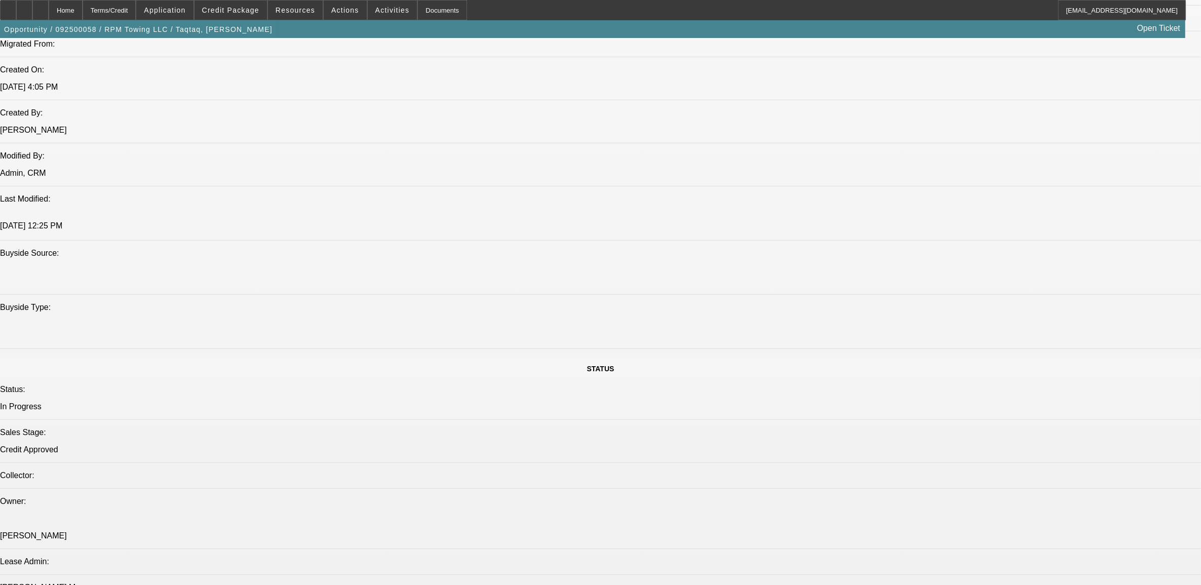
select select "0.15"
select select "2"
select select "0"
select select "6"
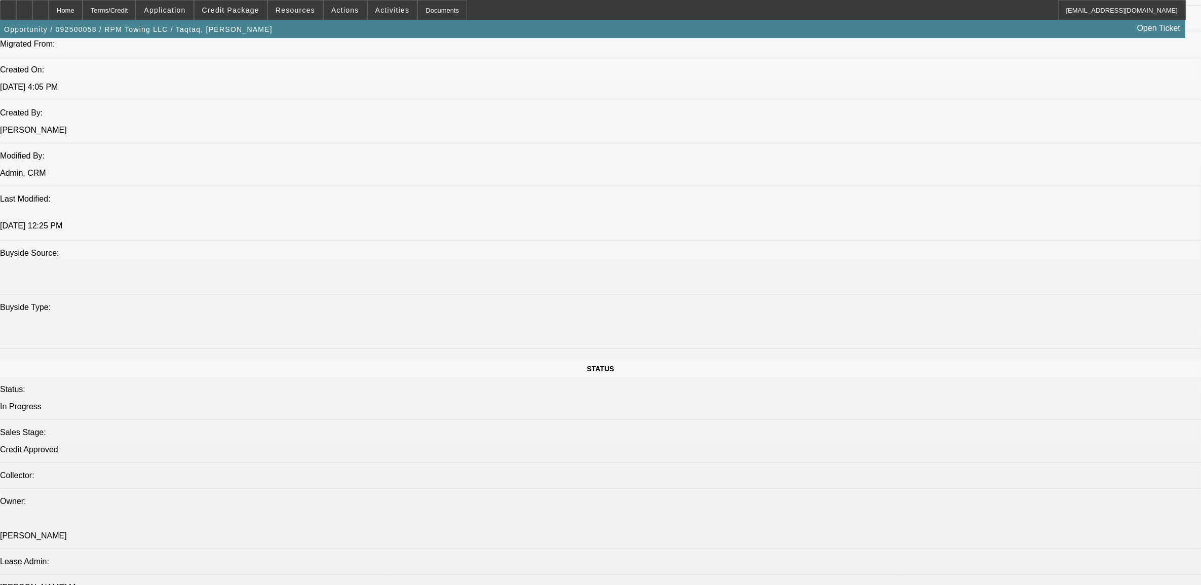
select select "0.15"
select select "2"
select select "0.1"
select select "4"
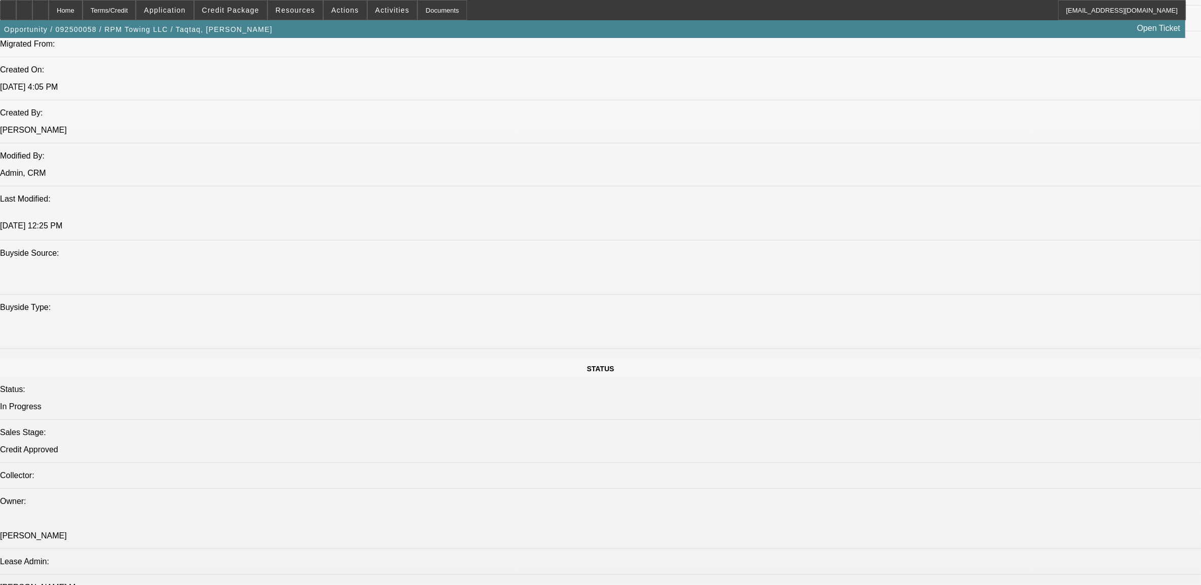
select select "0"
select select "2"
select select "0.1"
select select "4"
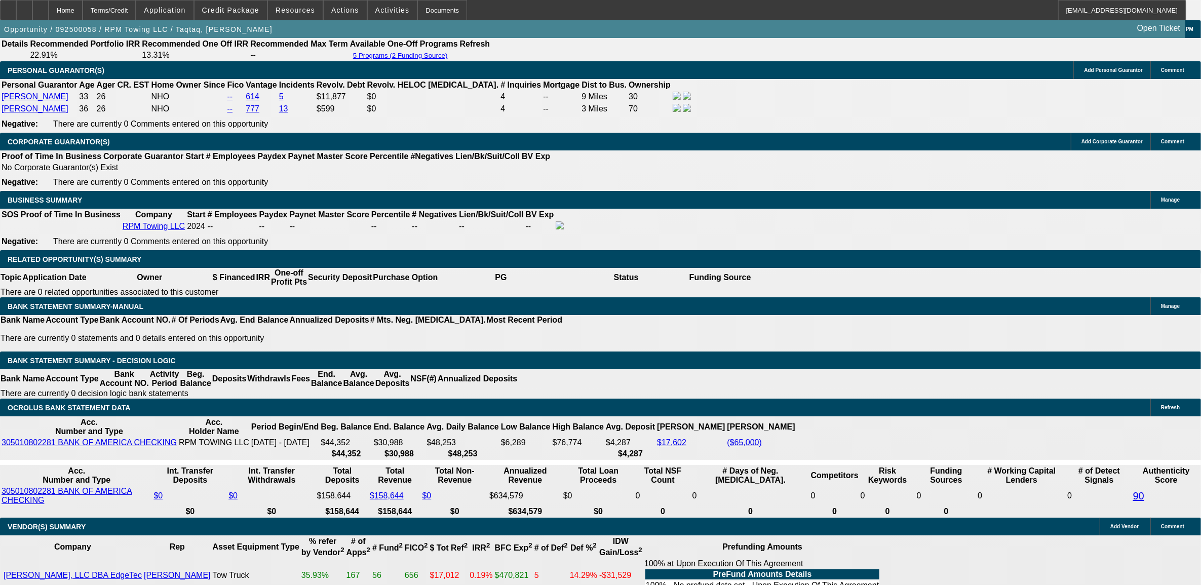
scroll to position [1452, 0]
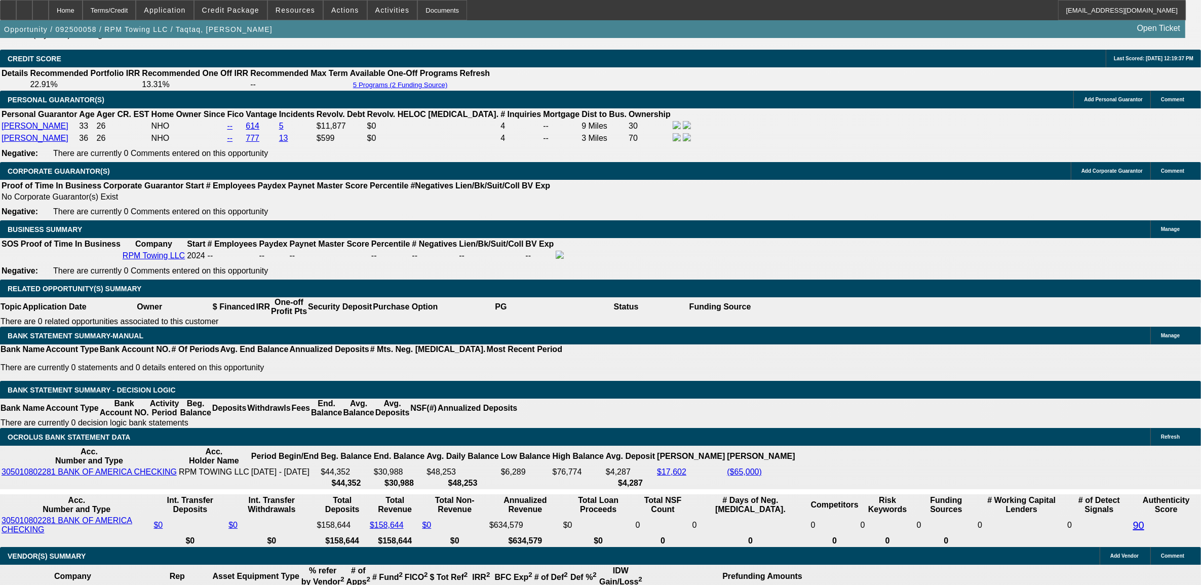
select select "0.2"
type input "$51,781.87"
type input "UNKNOWN"
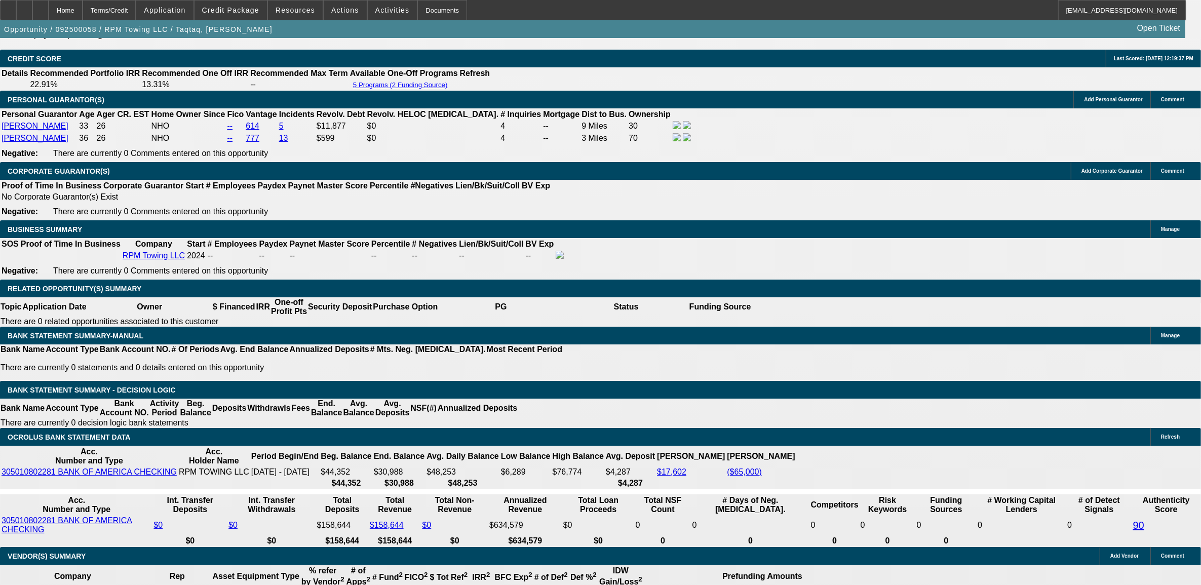
type input "$11,206.98"
type input "$5,603.49"
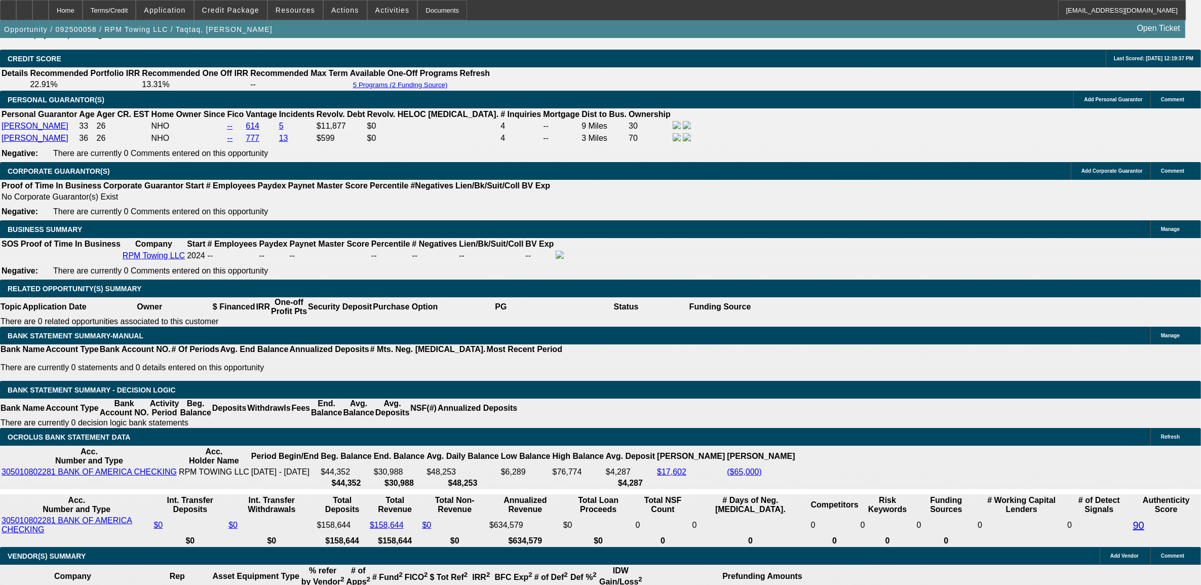
type input "$51,909.36"
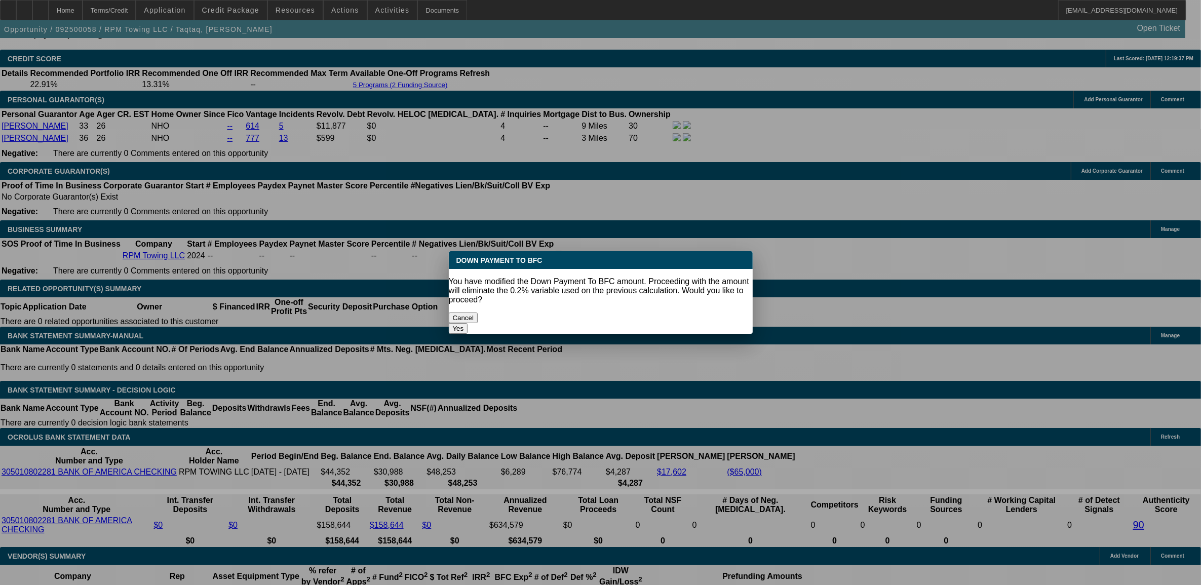
scroll to position [0, 0]
click at [449, 323] on button "Yes" at bounding box center [458, 328] width 19 height 11
select select "0"
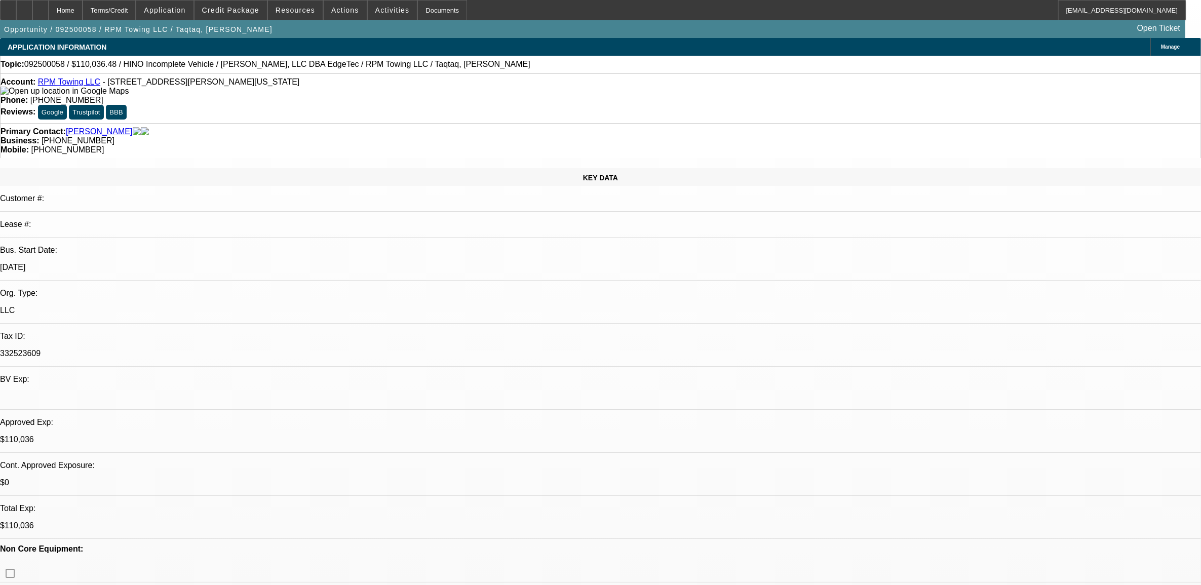
scroll to position [1452, 0]
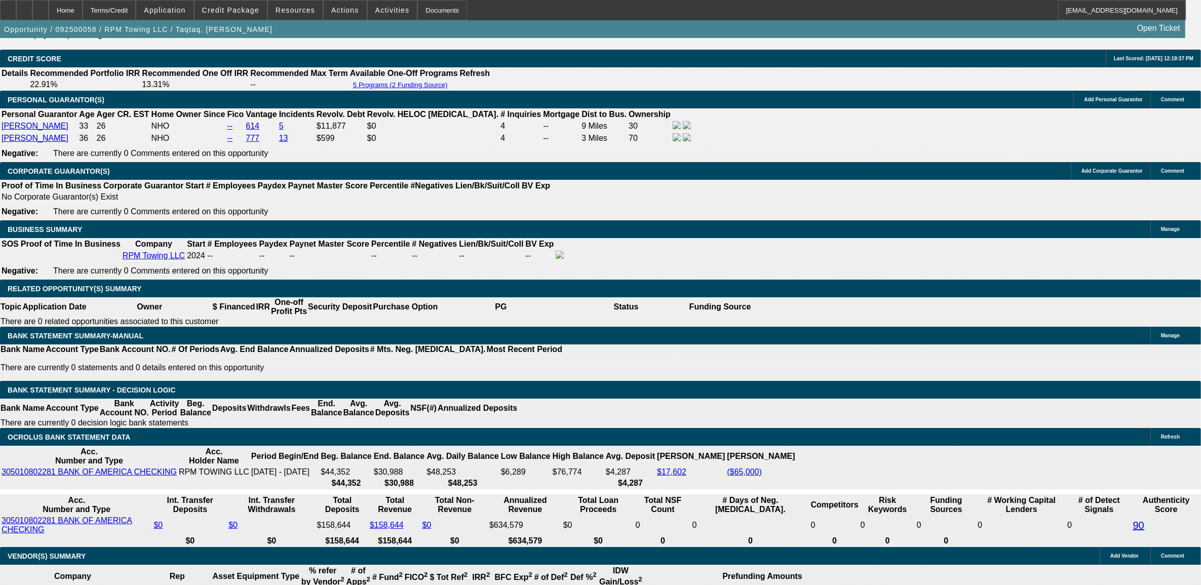
type input "$11,200.10"
type input "$5,600.05"
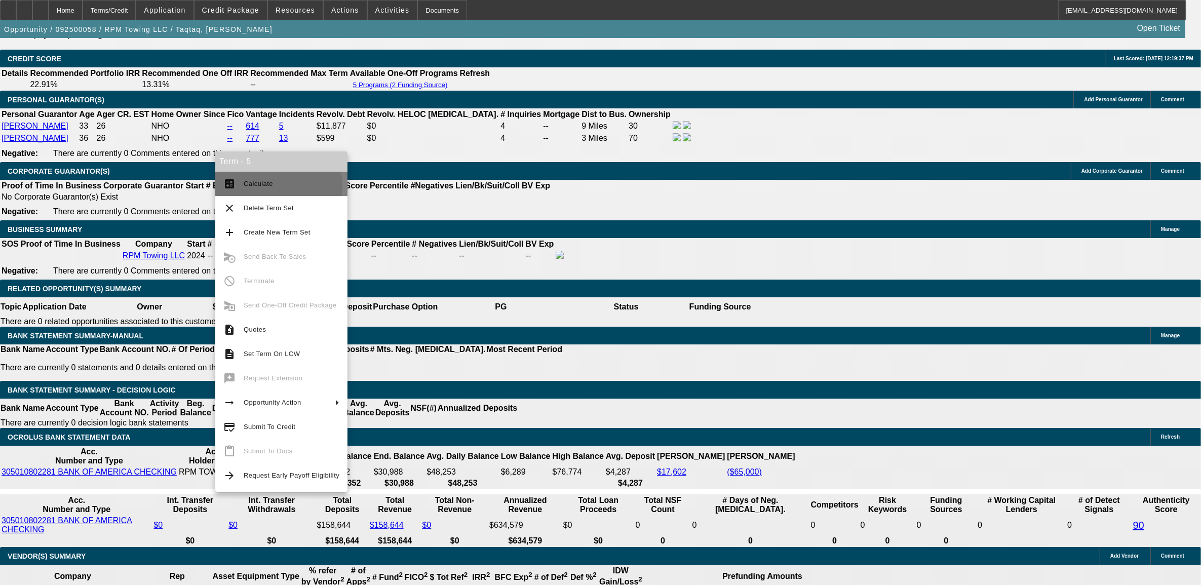
click at [274, 185] on span "Calculate" at bounding box center [292, 184] width 96 height 12
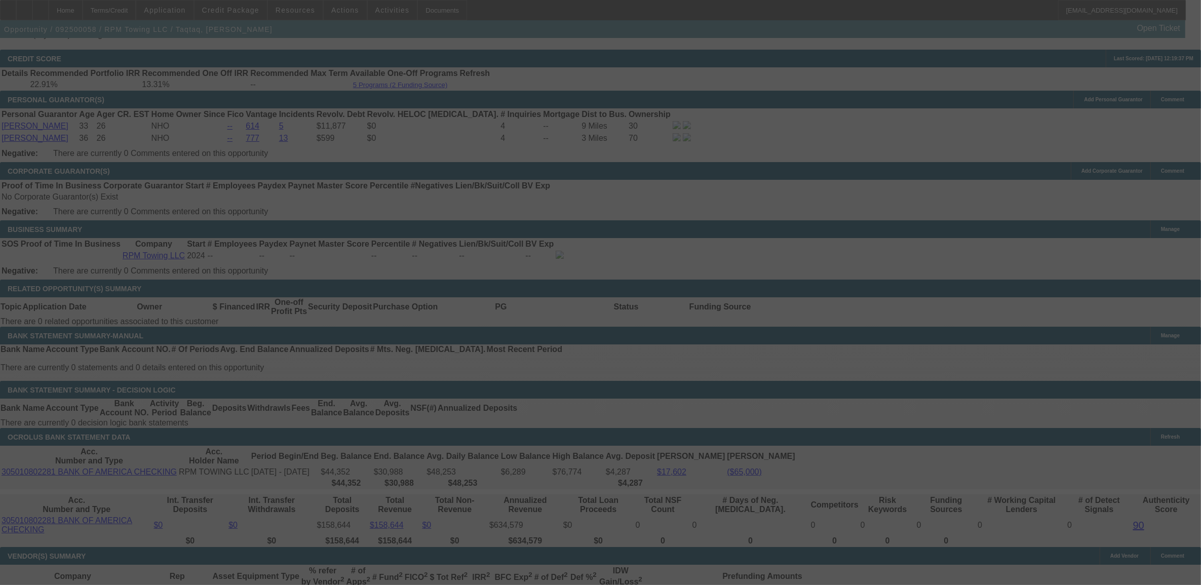
select select "0"
select select "2"
select select "0"
select select "6"
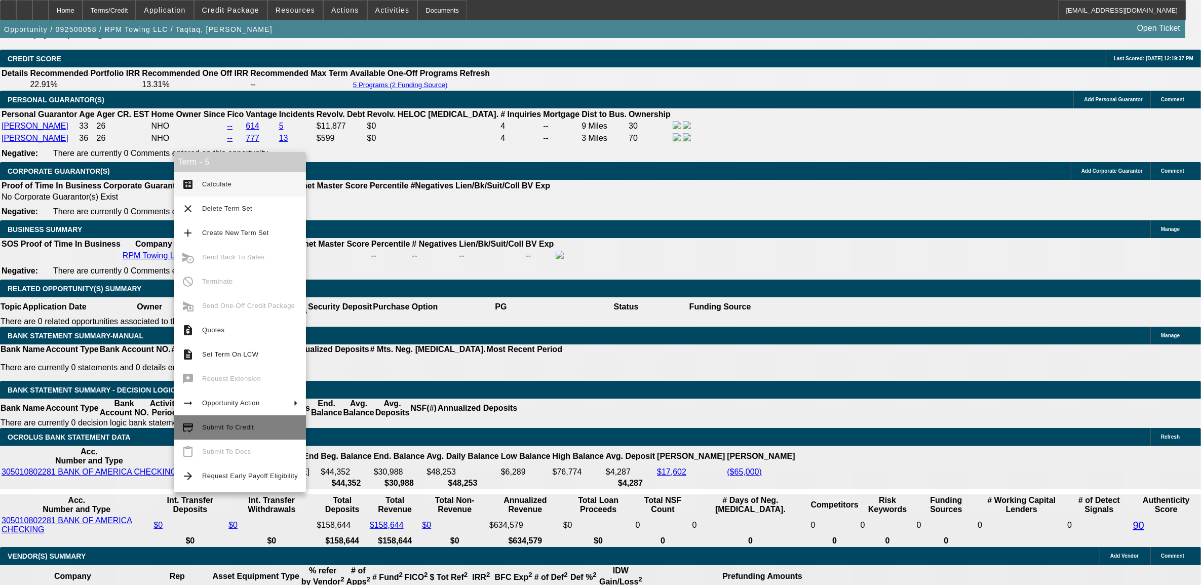
click at [197, 437] on button "credit_score Submit To Credit" at bounding box center [240, 427] width 132 height 24
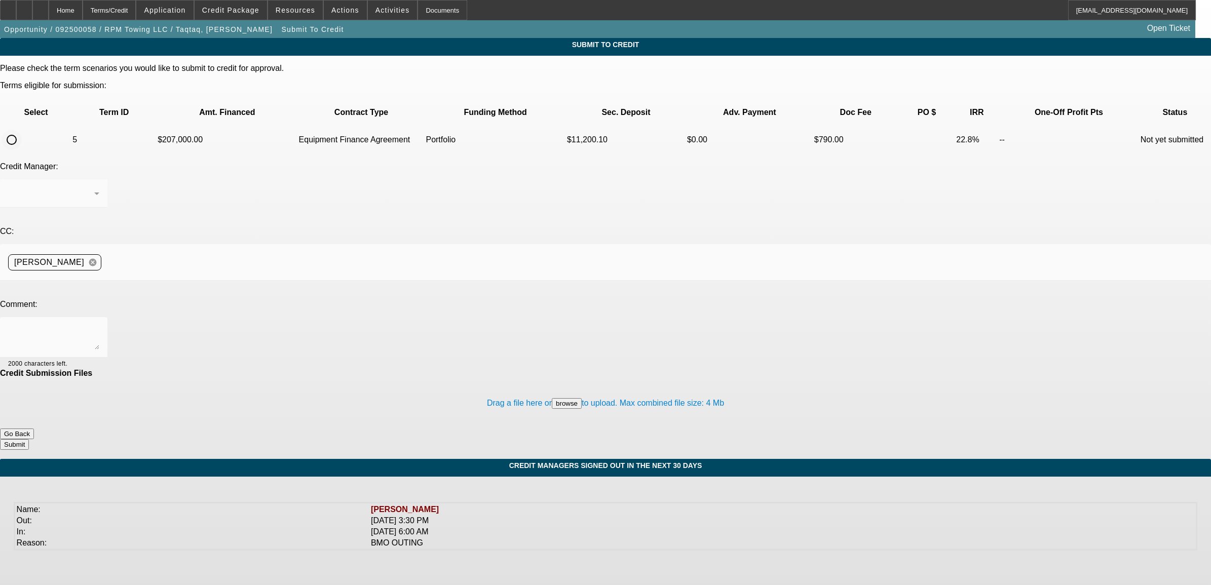
click at [22, 130] on input "radio" at bounding box center [12, 140] width 20 height 20
radio input "true"
click at [99, 325] on textarea at bounding box center [53, 337] width 91 height 24
click at [94, 187] on div "Arida, George" at bounding box center [51, 193] width 86 height 12
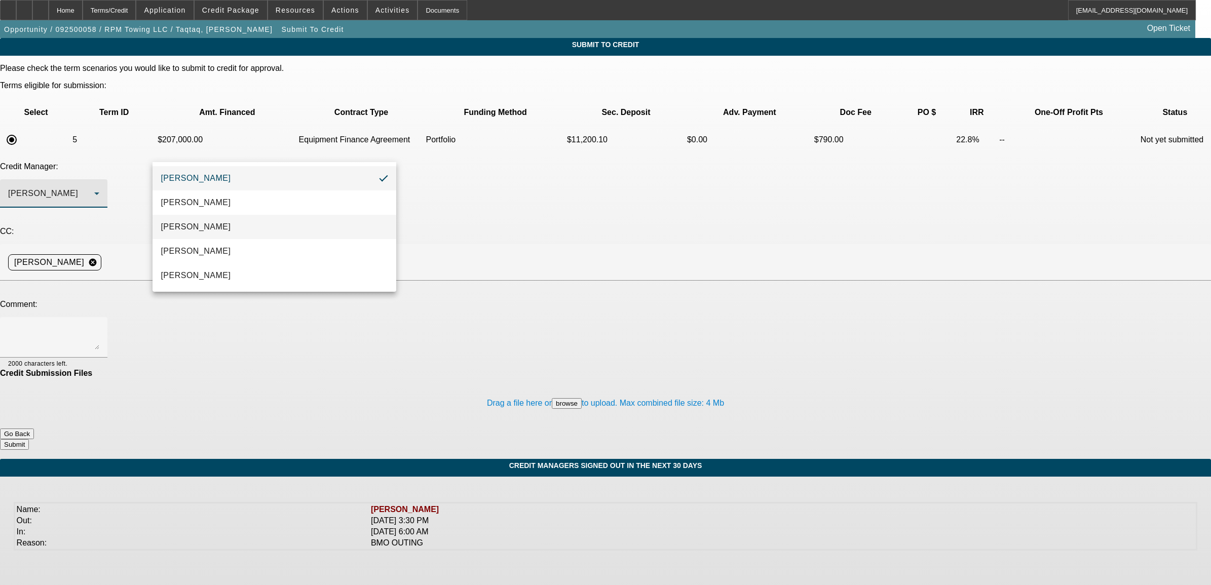
click at [231, 229] on mat-option "[PERSON_NAME]" at bounding box center [273, 227] width 243 height 24
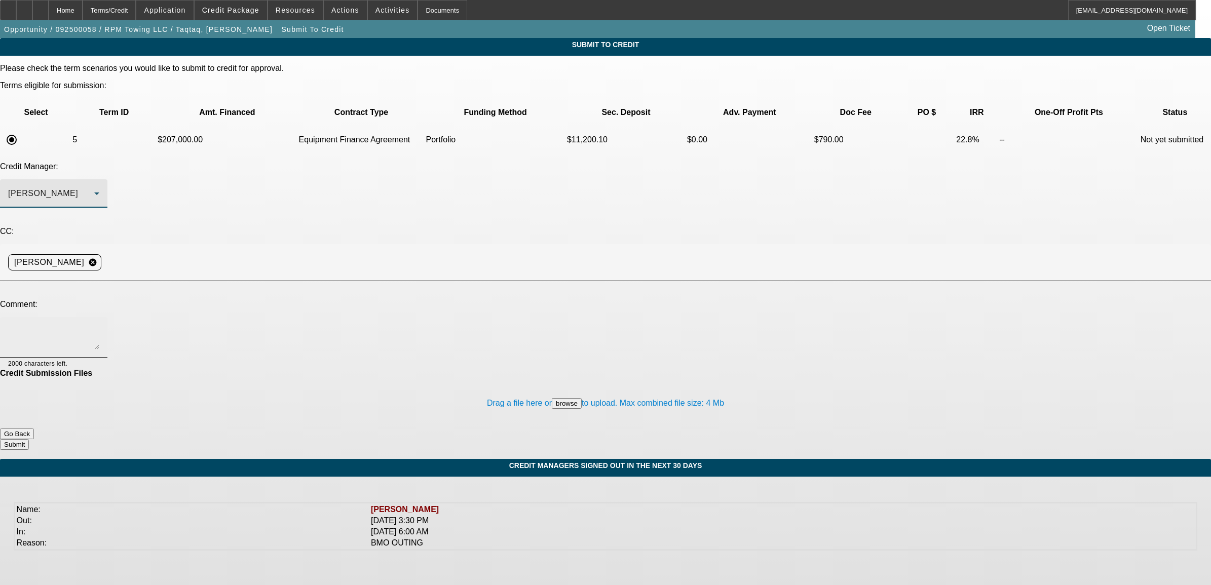
click at [99, 325] on textarea at bounding box center [53, 337] width 91 height 24
type textarea "any interest in two trucks with more money down?"
click at [29, 439] on button "Submit" at bounding box center [14, 444] width 29 height 11
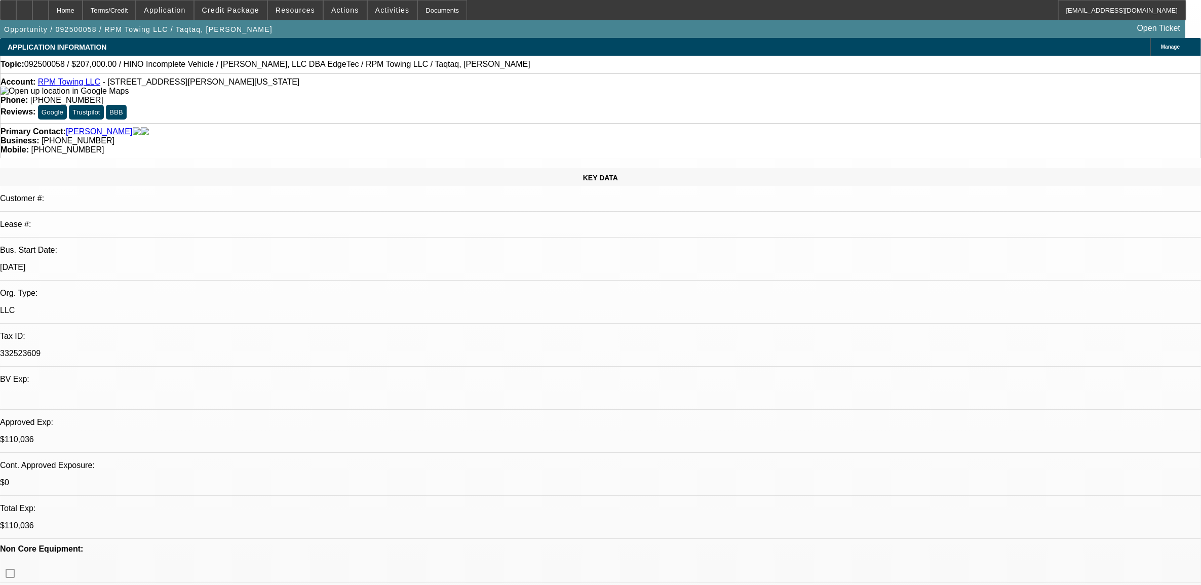
select select "0"
select select "2"
select select "0"
select select "6"
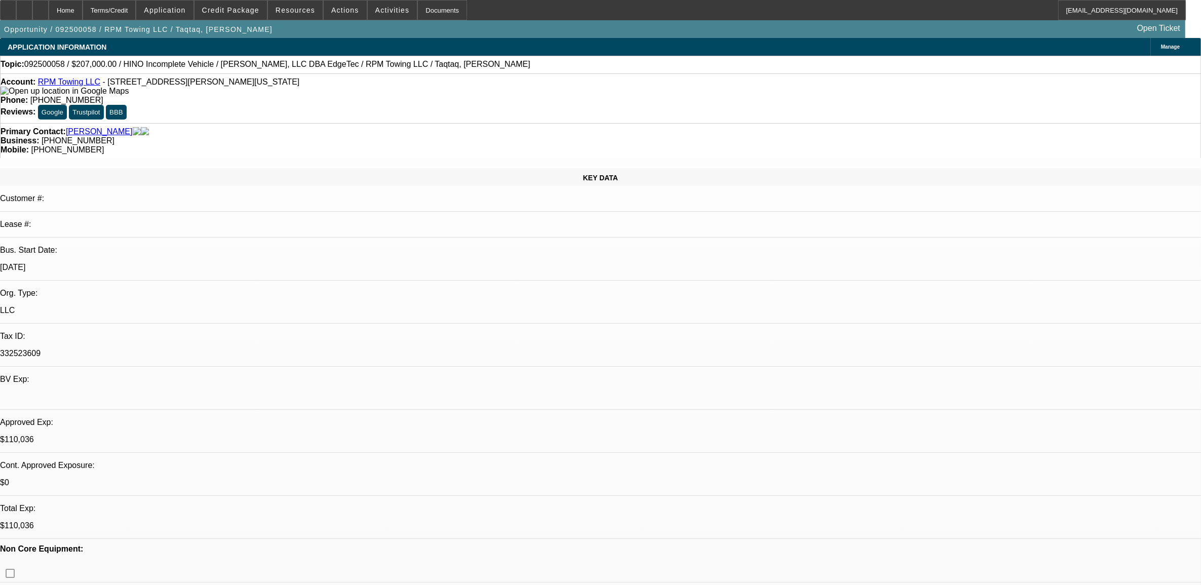
select select "0.15"
select select "2"
select select "0"
select select "6"
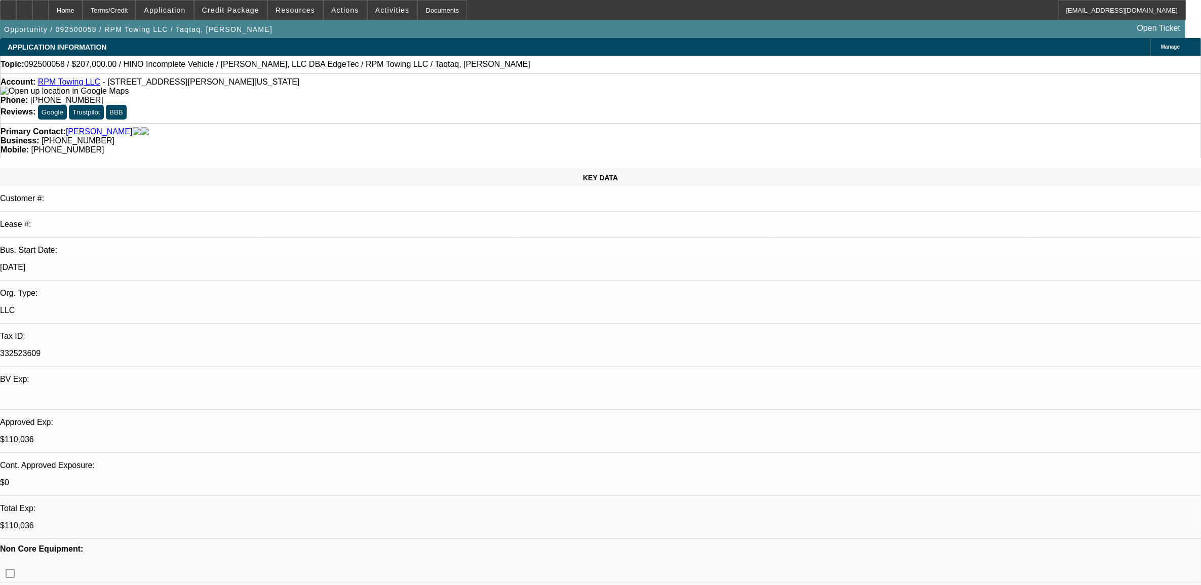
select select "0.15"
select select "2"
select select "0.1"
select select "4"
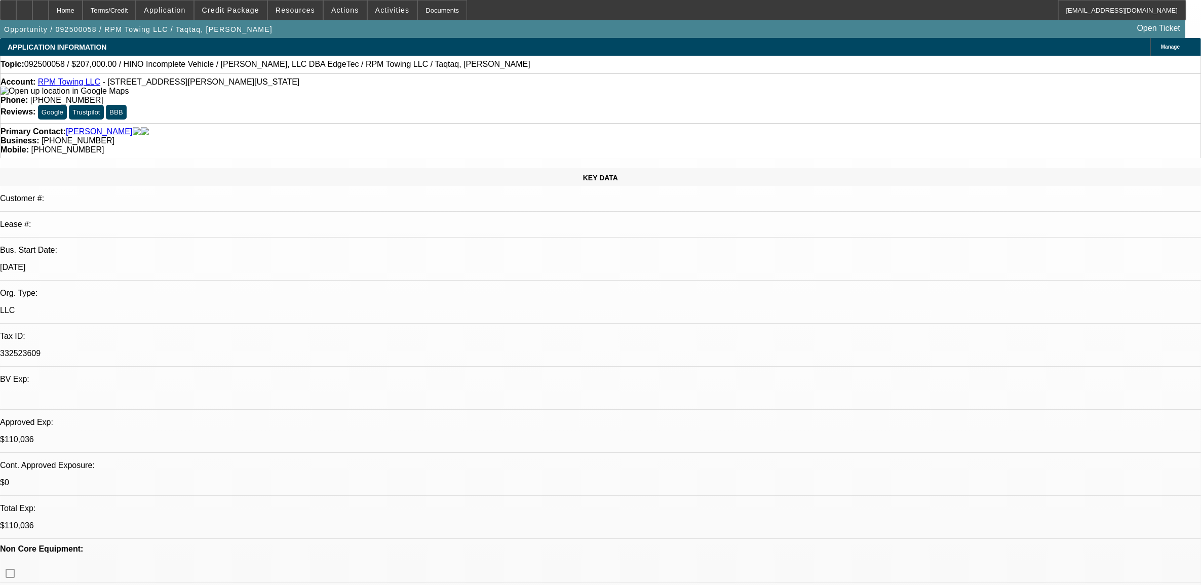
select select "0"
select select "2"
select select "0.1"
select select "4"
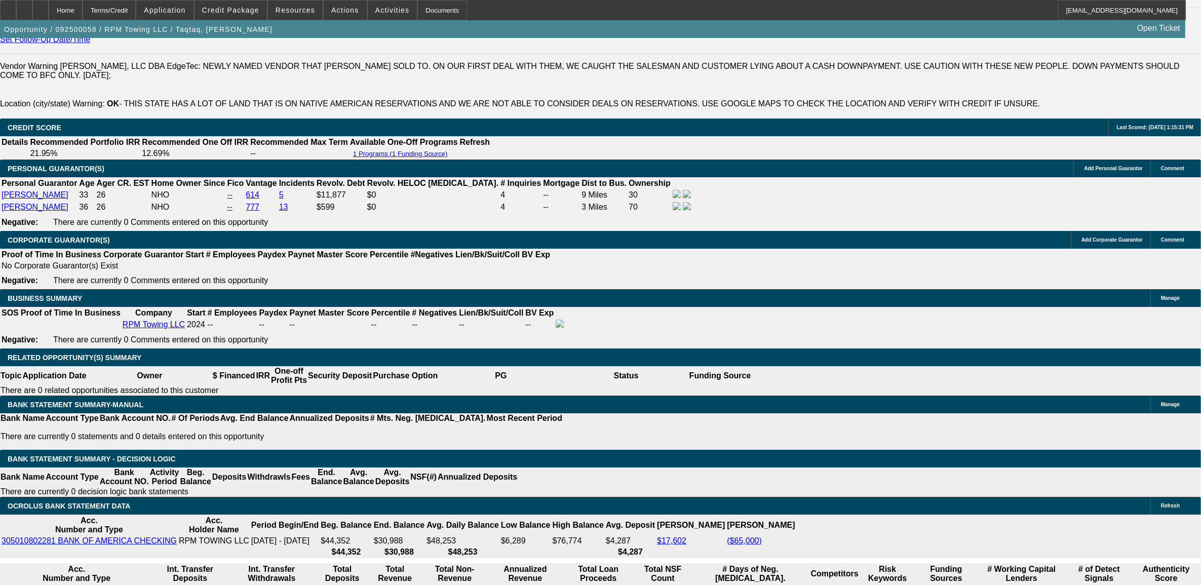
scroll to position [1520, 0]
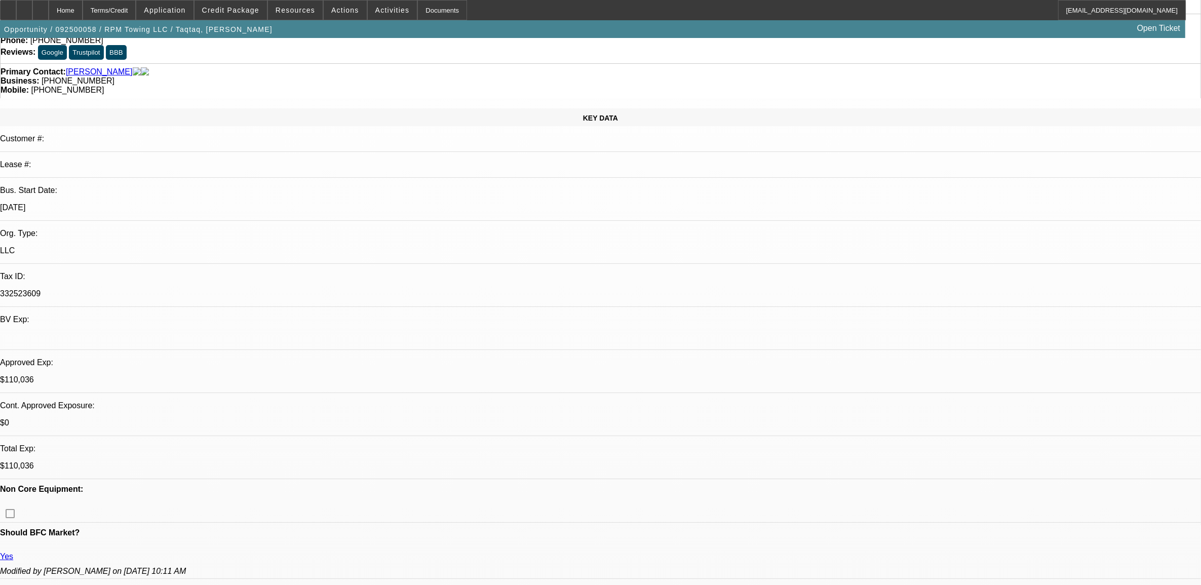
scroll to position [0, 0]
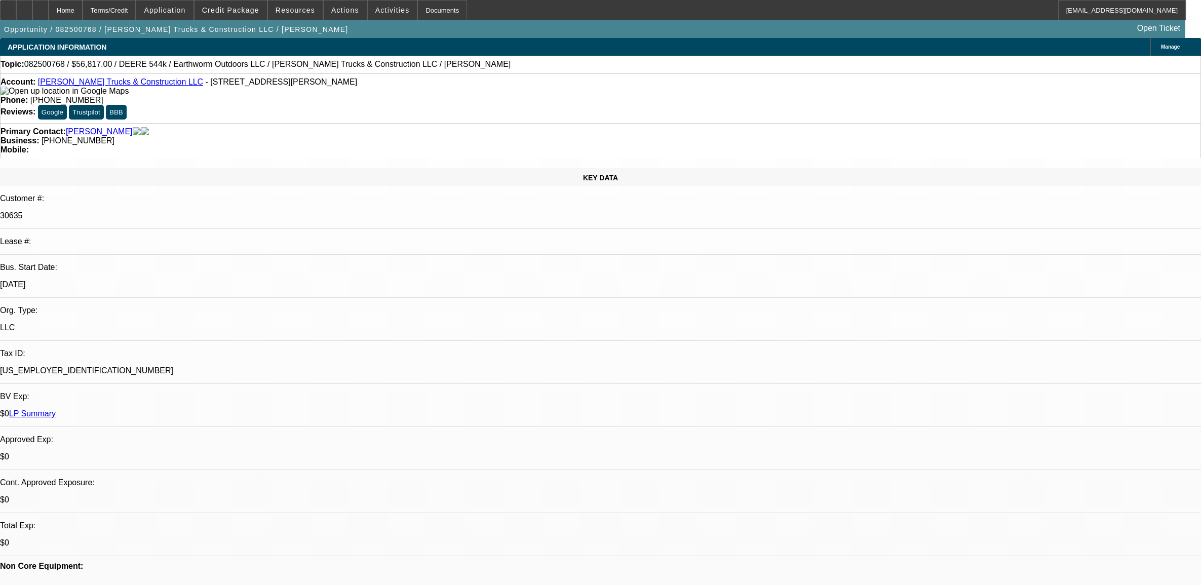
select select "0.1"
select select "0"
select select "6"
select select "0.1"
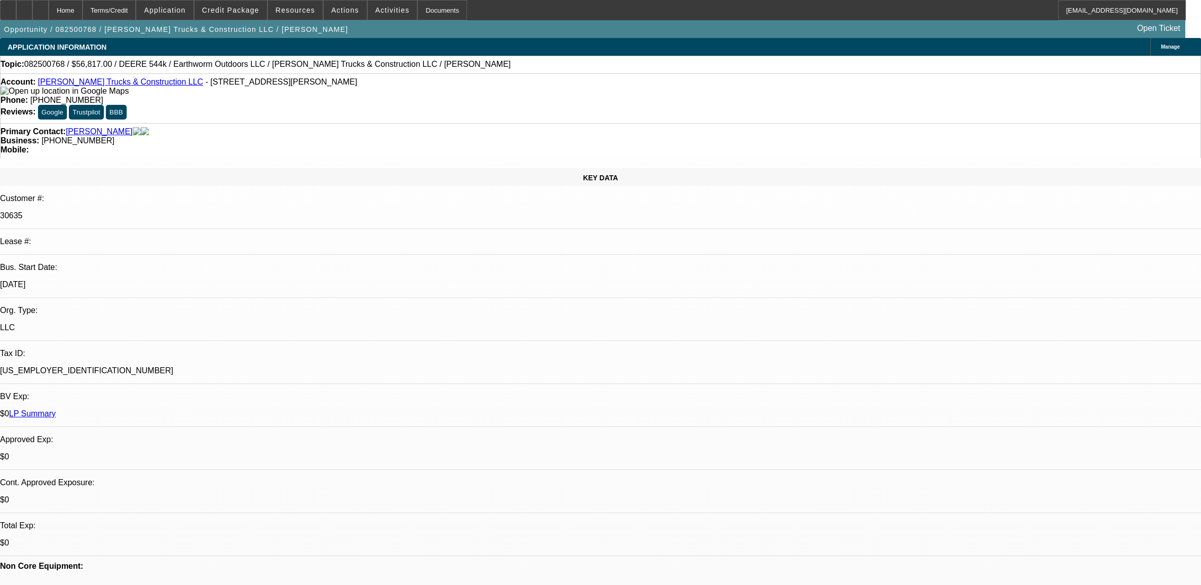
select select "0"
select select "2"
select select "0"
select select "6"
select select "0.1"
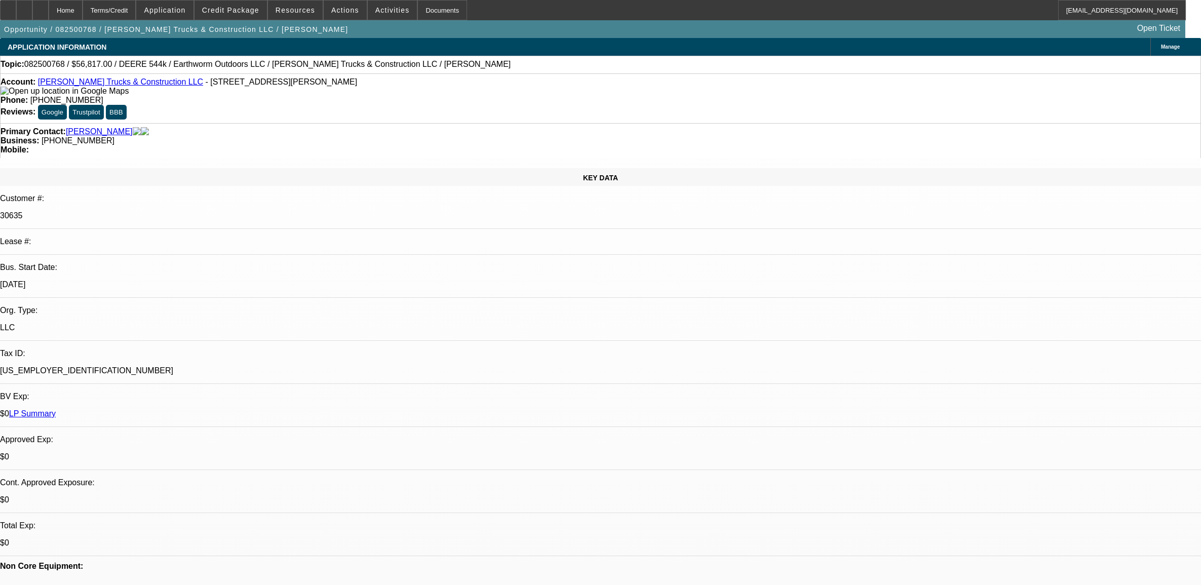
select select "0"
select select "2"
select select "0"
select select "6"
select select "0"
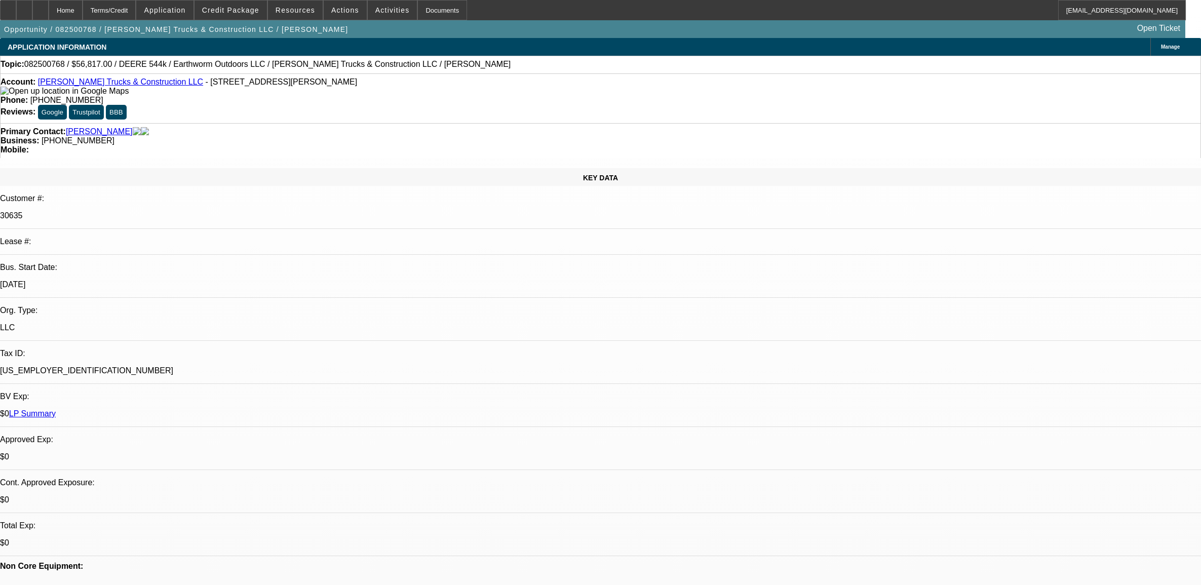
select select "0"
select select "2"
select select "0"
select select "6"
click at [355, 127] on div "Primary Contact: Stovall, Debra" at bounding box center [601, 131] width 1200 height 9
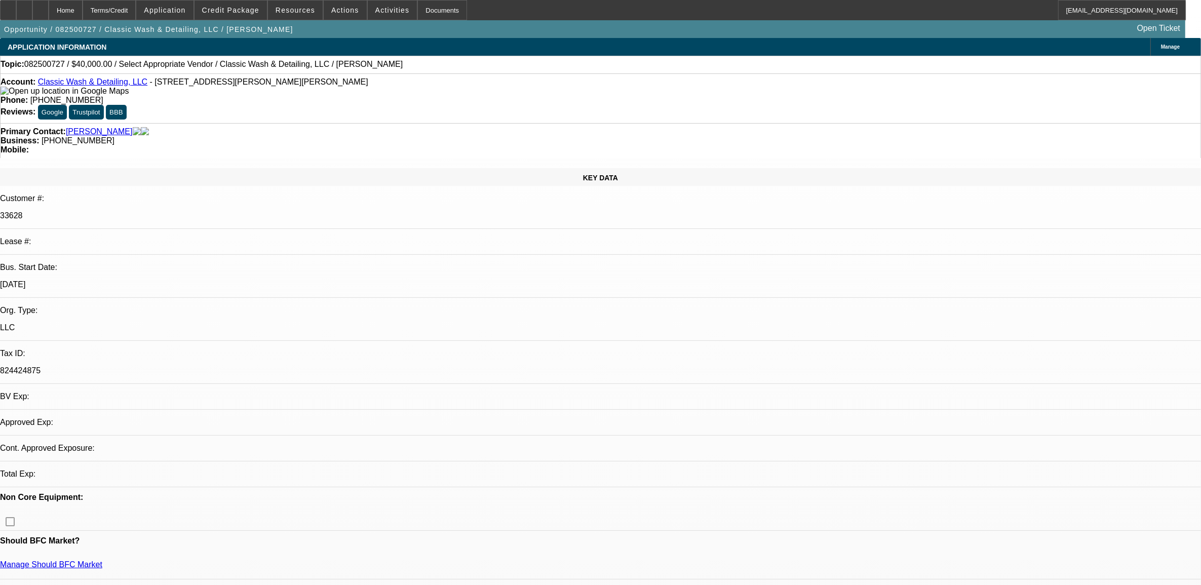
select select "0"
select select "2"
select select "0.1"
select select "1"
select select "2"
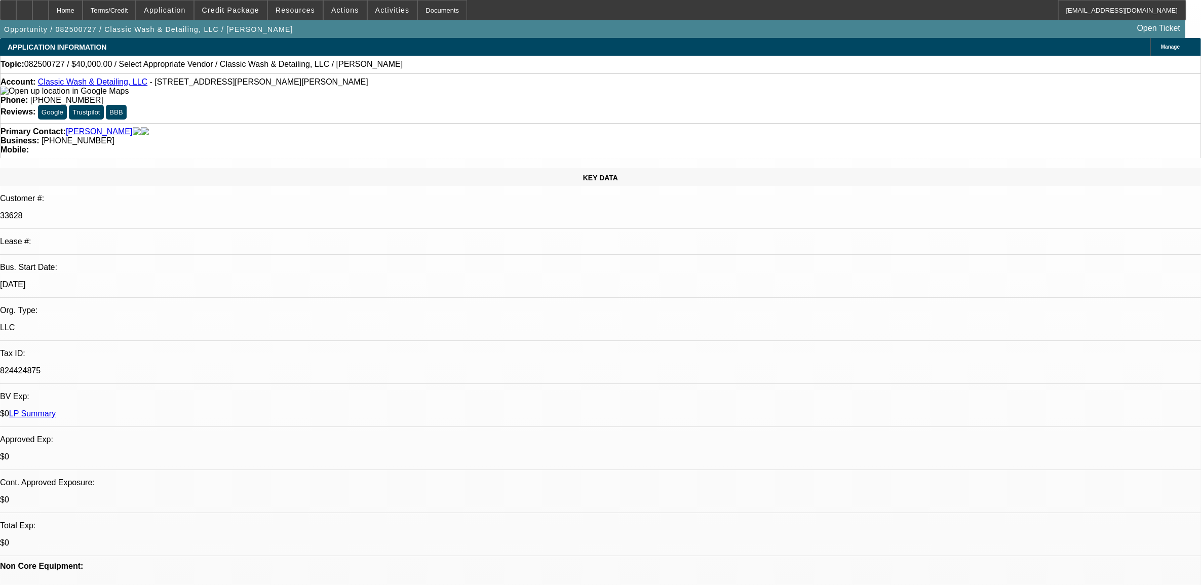
select select "4"
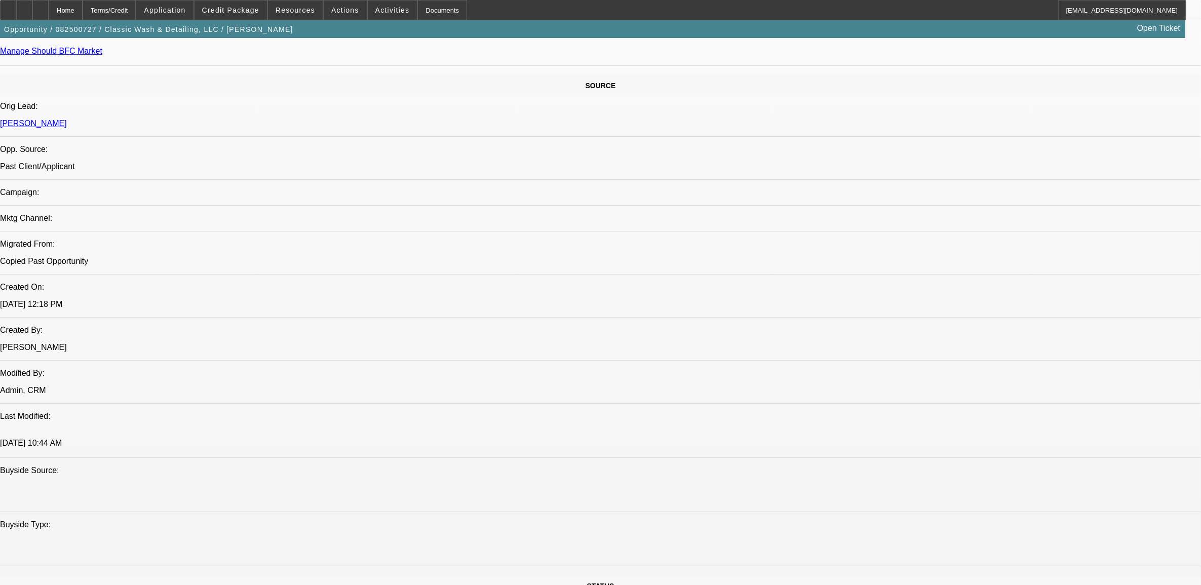
scroll to position [570, 0]
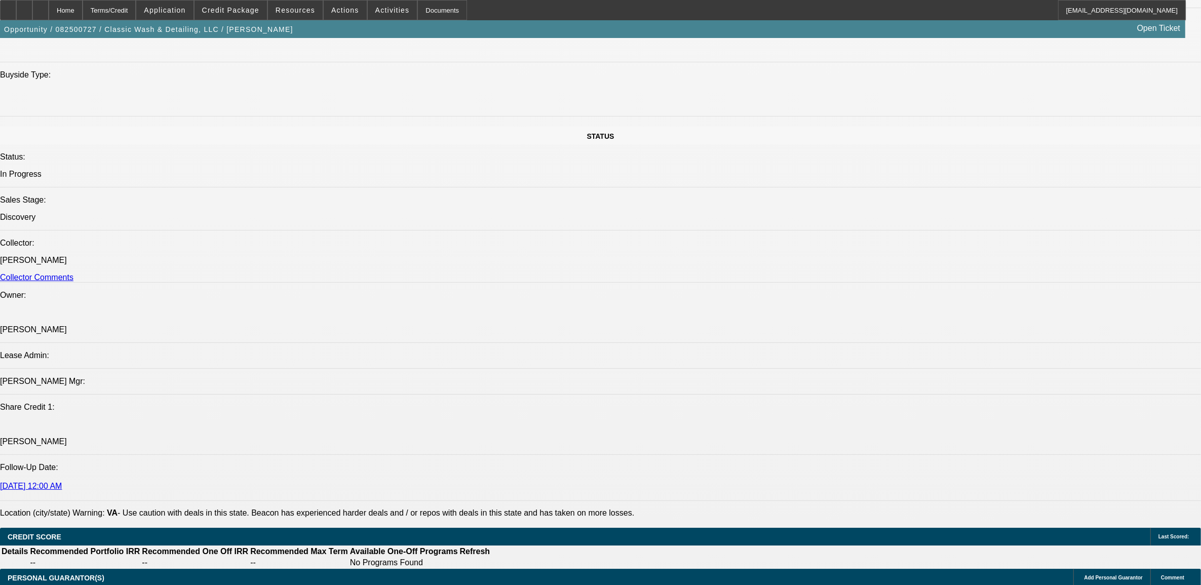
scroll to position [1267, 0]
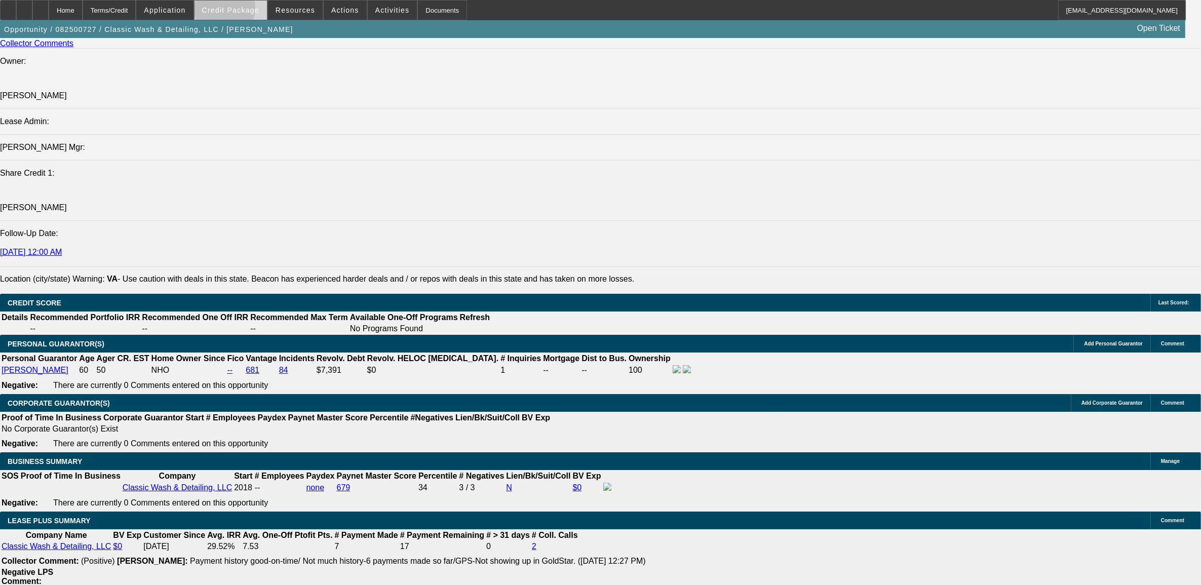
click at [242, 11] on span "Credit Package" at bounding box center [230, 10] width 57 height 8
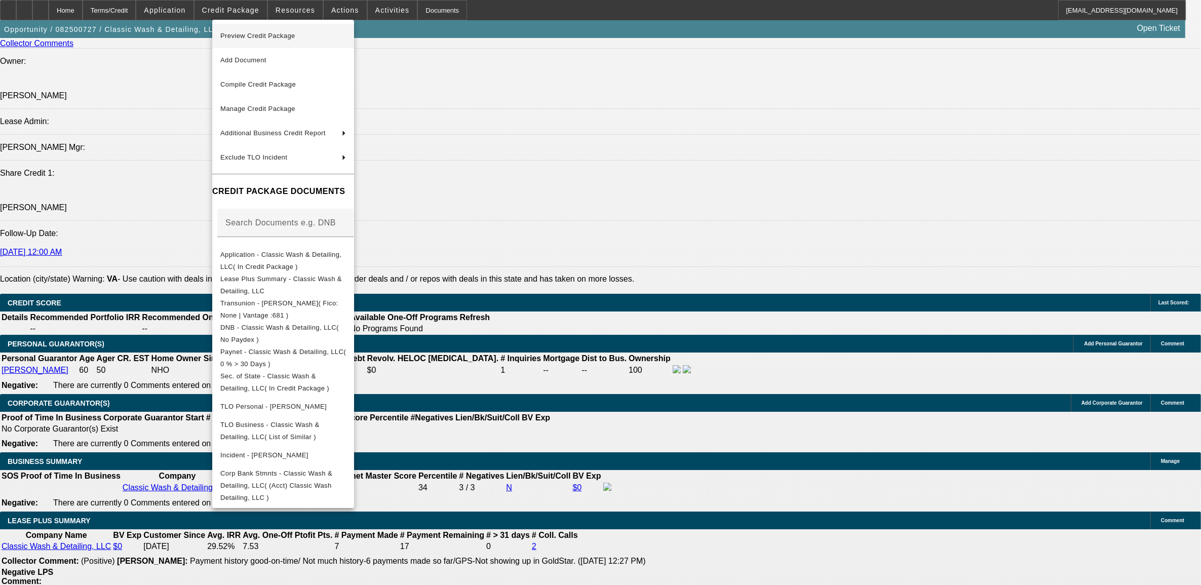
click at [256, 34] on span "Preview Credit Package" at bounding box center [257, 36] width 75 height 8
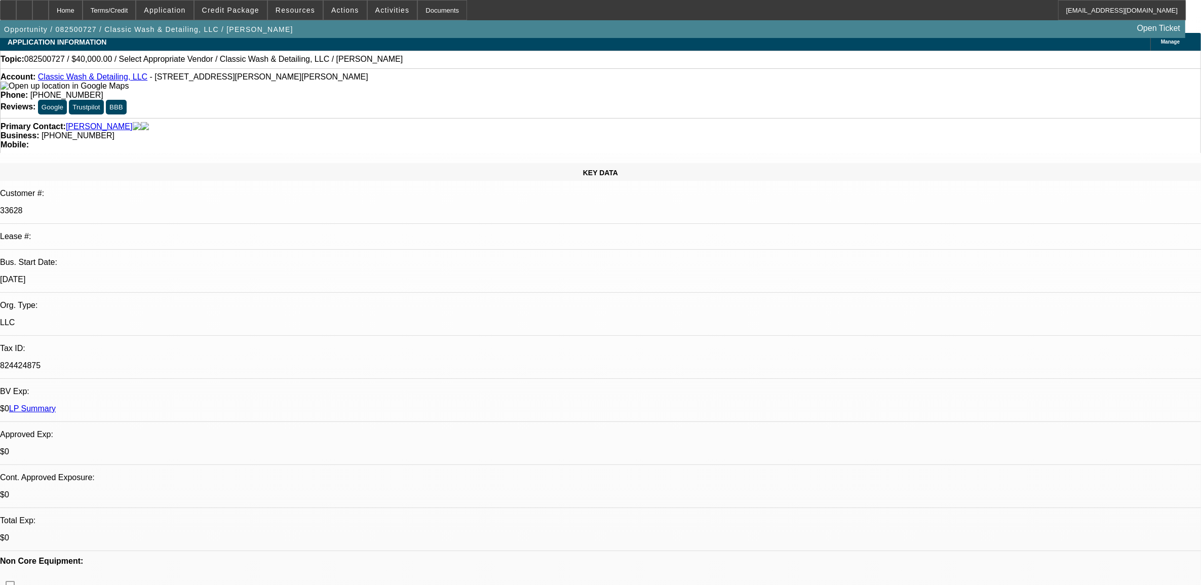
scroll to position [0, 0]
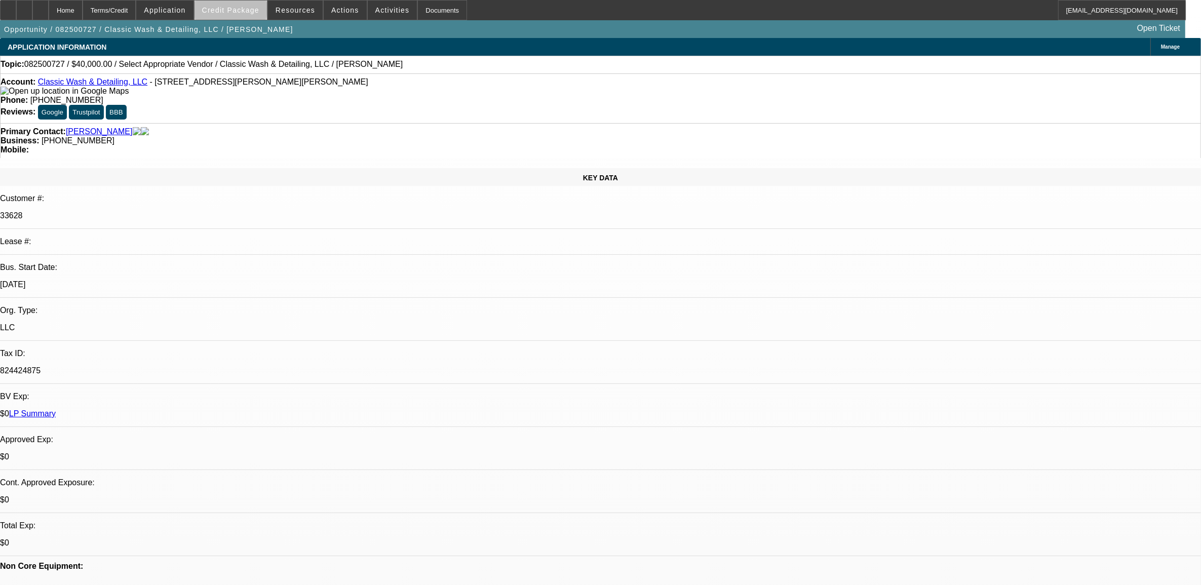
click at [248, 11] on span "Credit Package" at bounding box center [230, 10] width 57 height 8
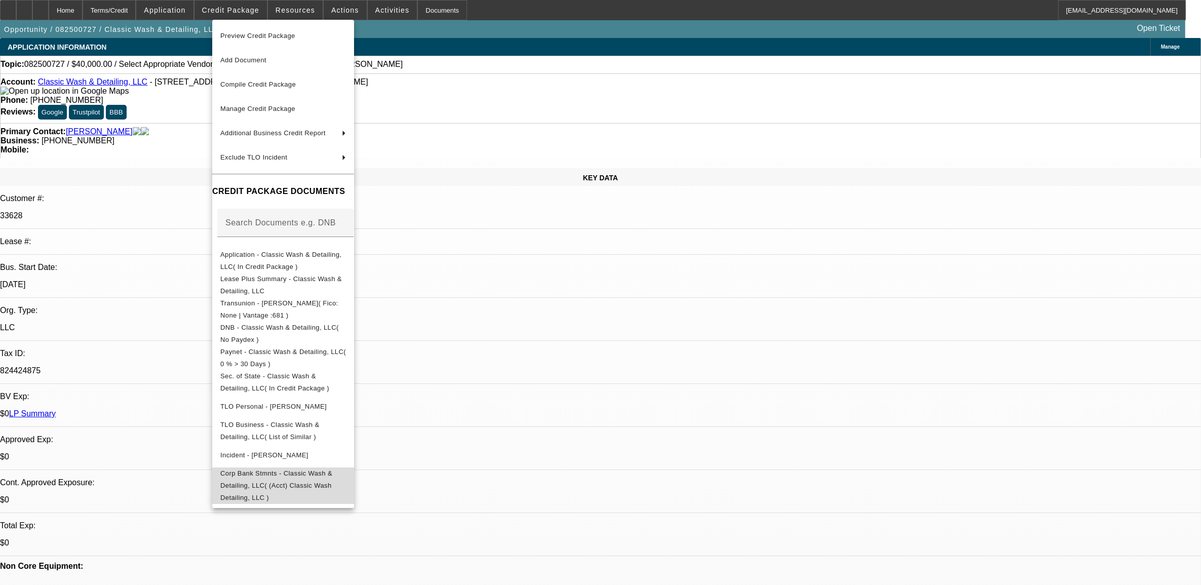
click at [270, 474] on span "Corp Bank Stmnts - Classic Wash & Detailing, LLC( (Acct) Classic Wash Detailing…" at bounding box center [276, 485] width 112 height 32
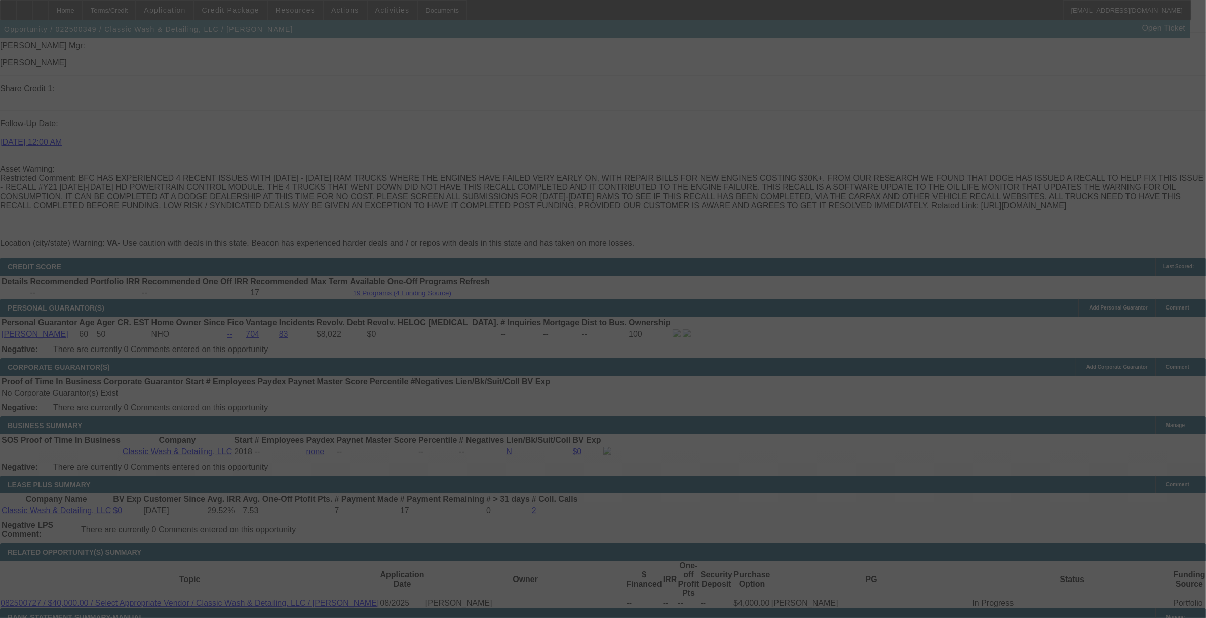
scroll to position [1313, 0]
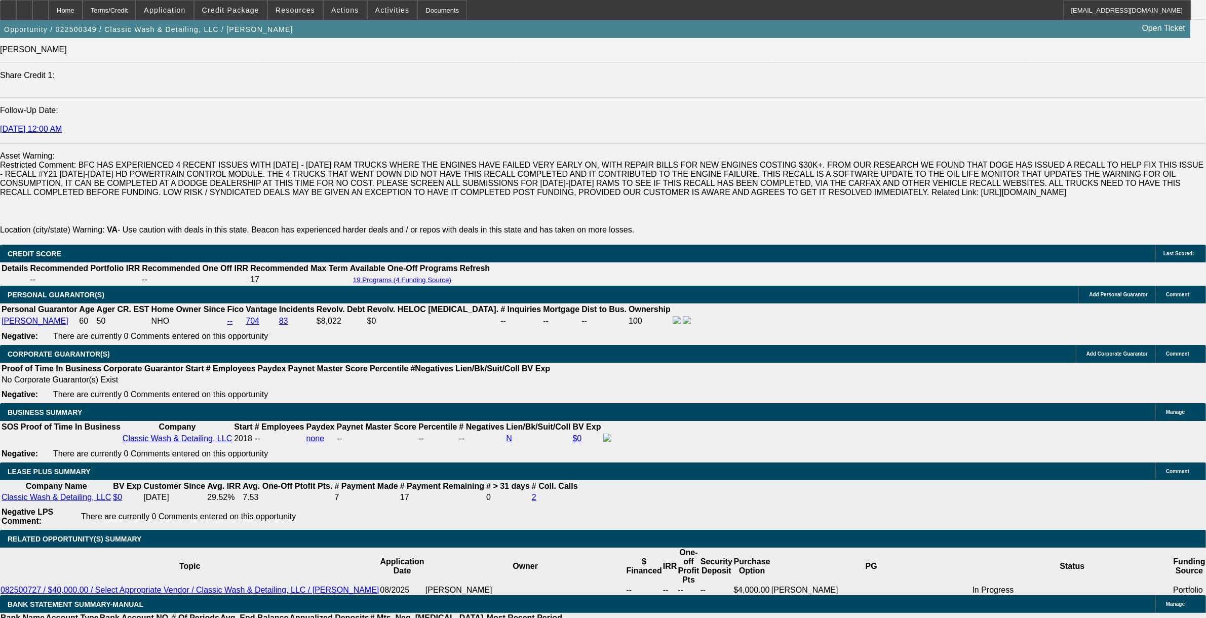
select select "0"
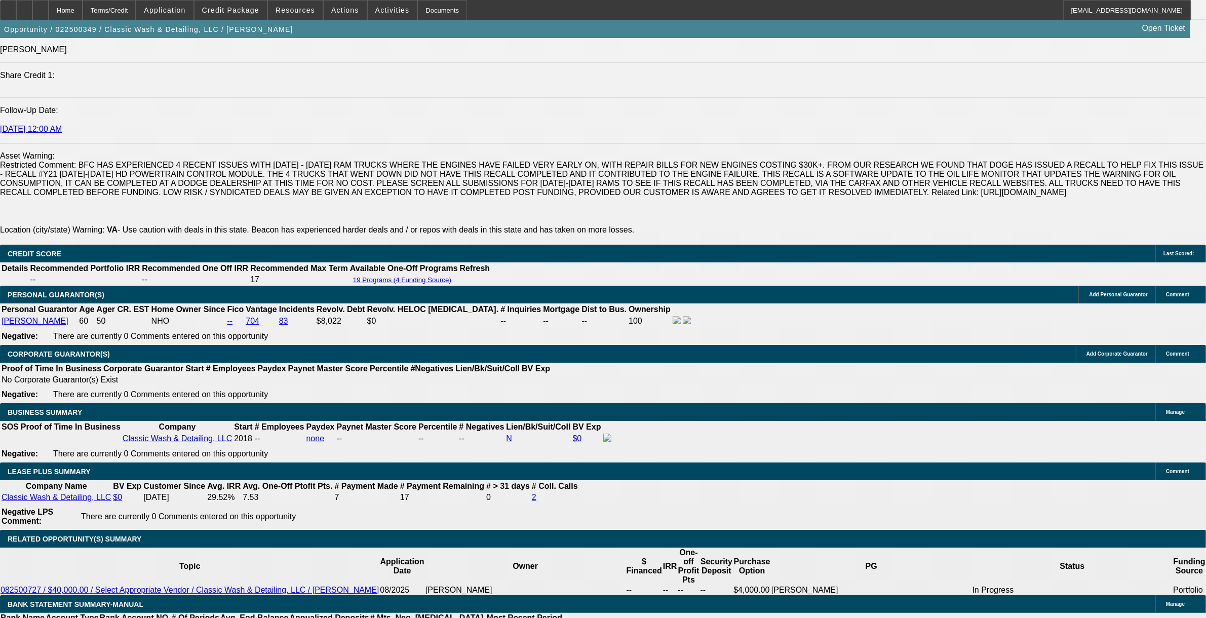
select select "0.1"
select select "0"
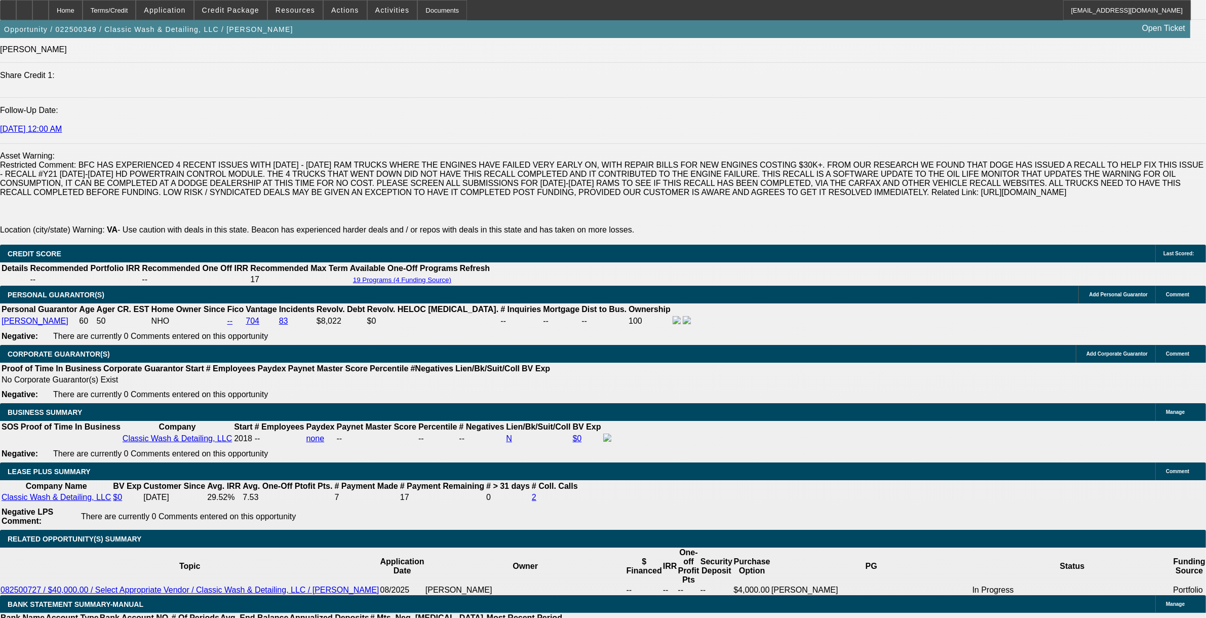
select select "0"
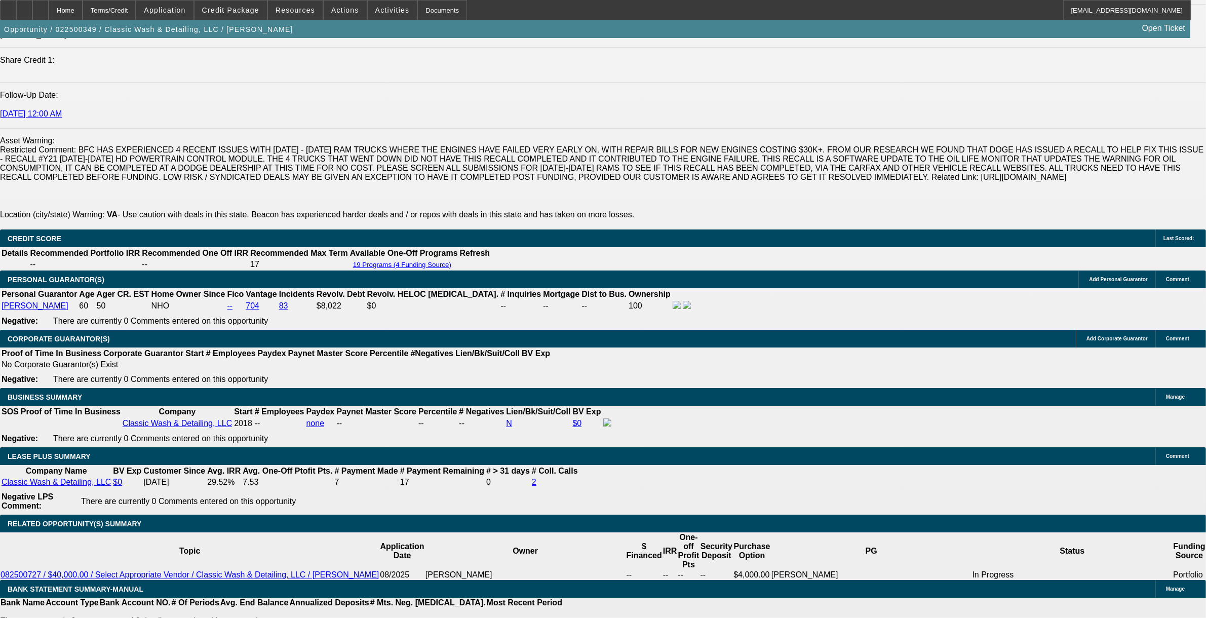
select select "1"
select select "3"
select select "6"
select select "1"
select select "3"
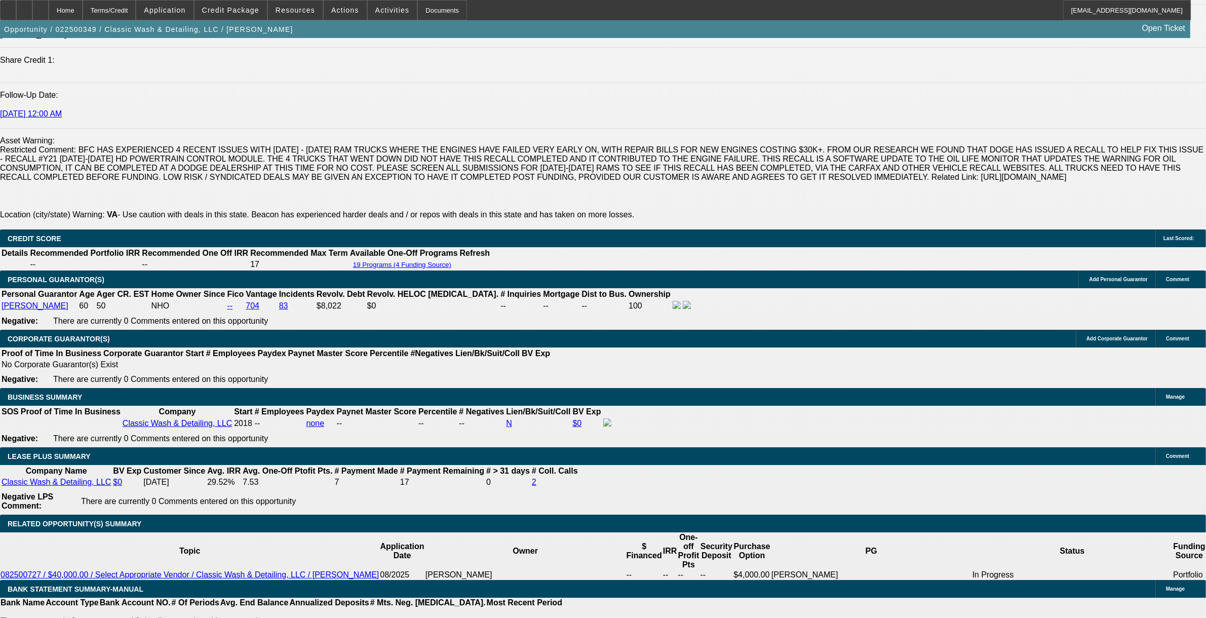
select select "4"
select select "1"
select select "3"
select select "6"
select select "1"
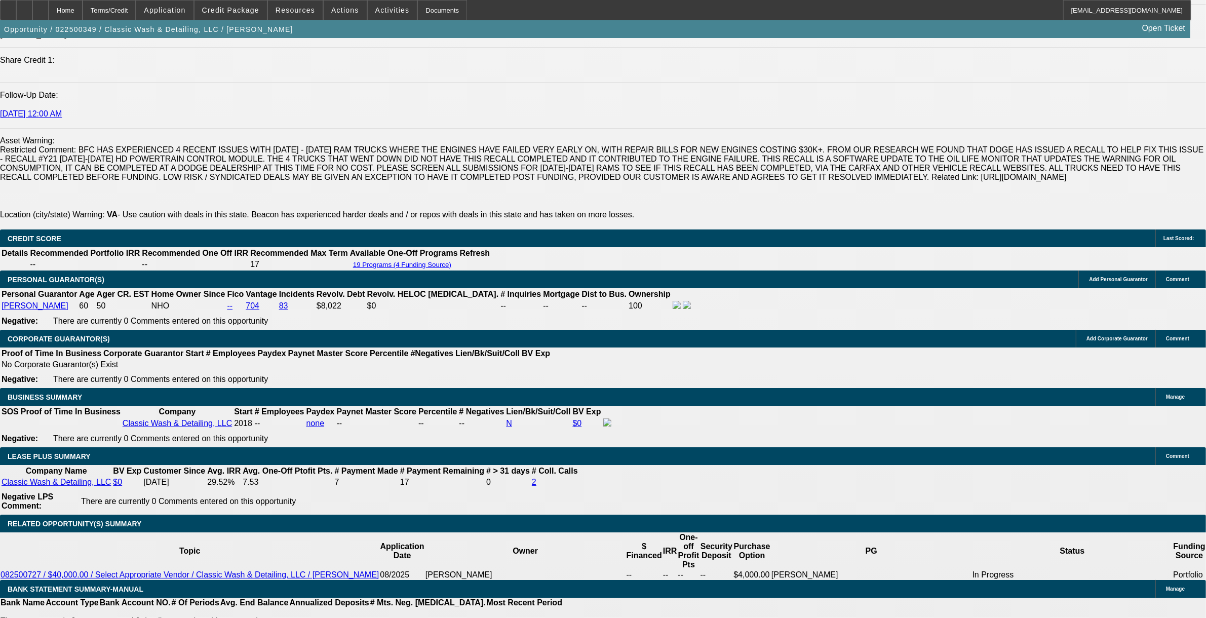
select select "1"
select select "6"
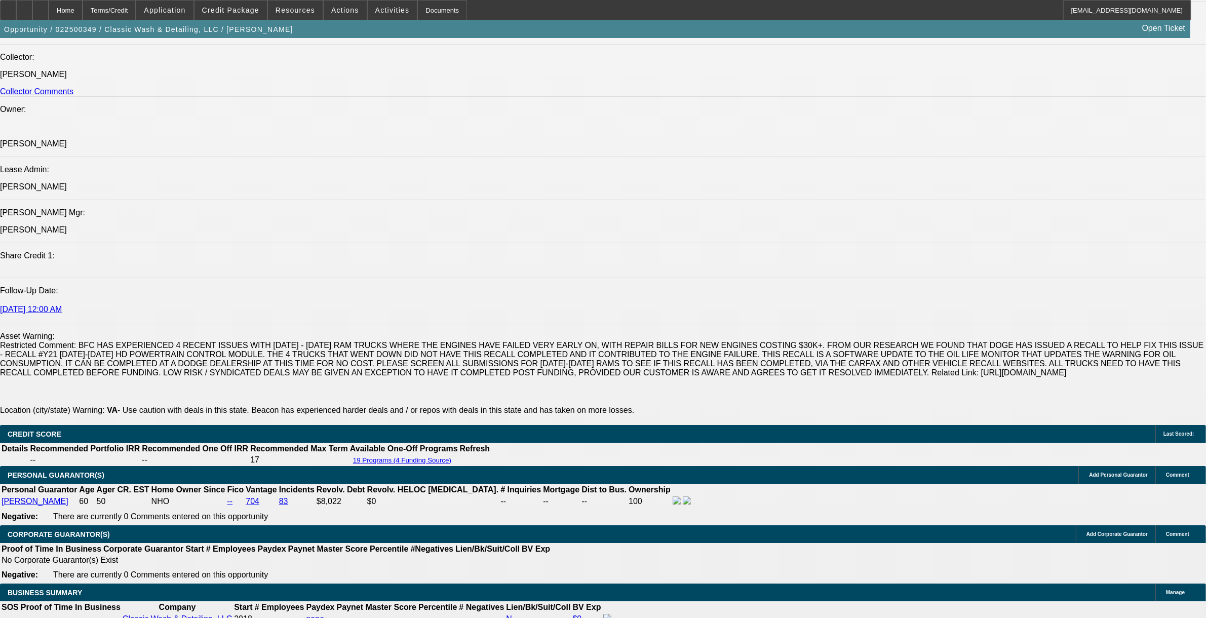
scroll to position [1264, 0]
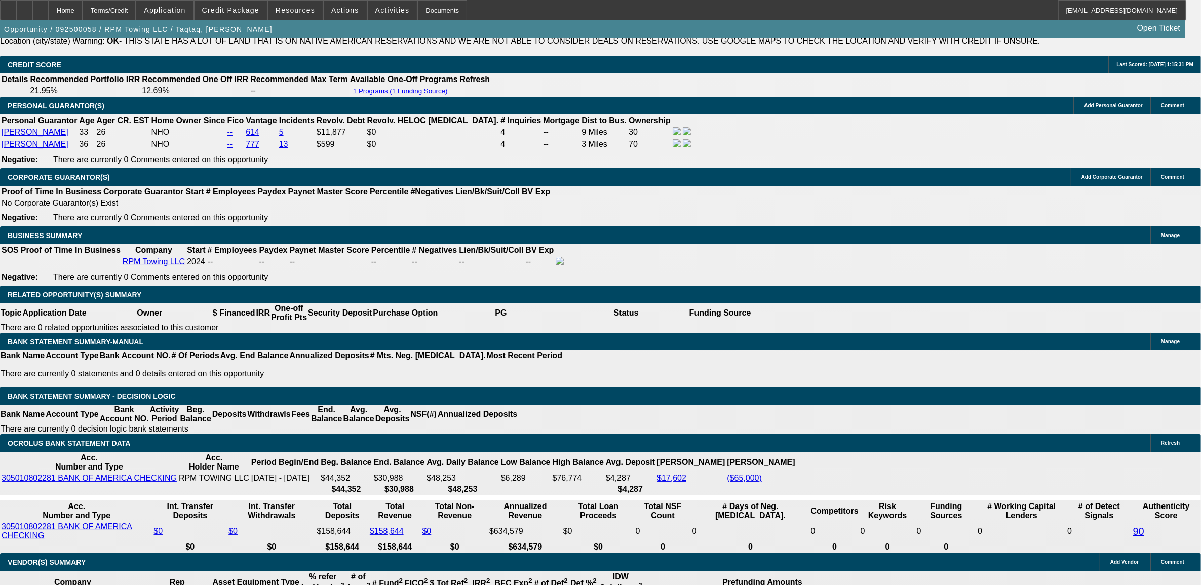
select select "0"
select select "2"
select select "0"
select select "2"
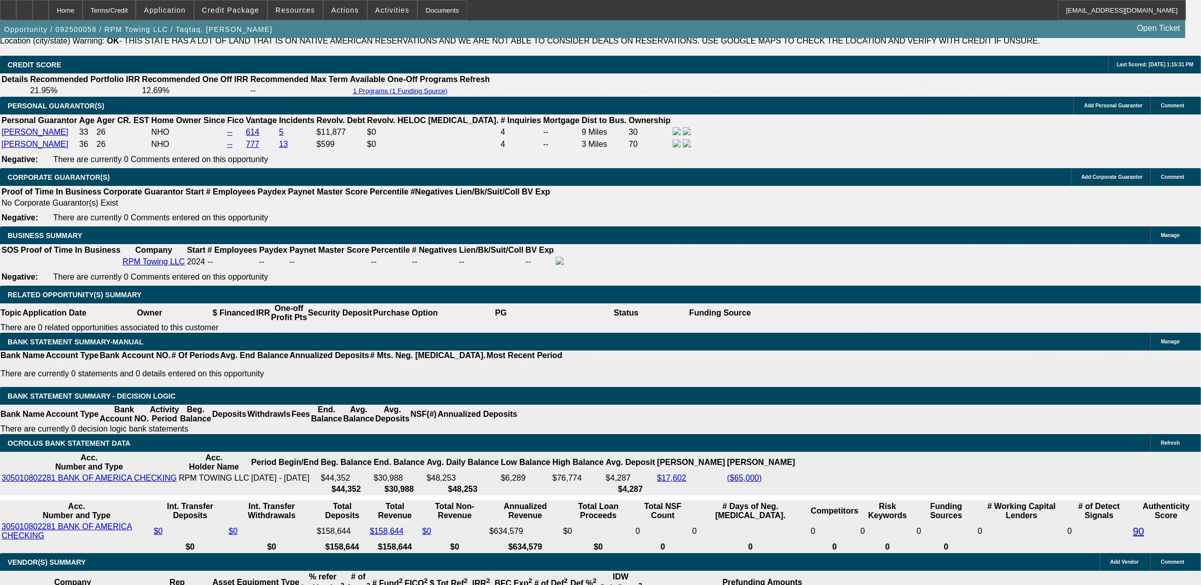
select select "0"
select select "0.15"
select select "2"
select select "0"
select select "0.15"
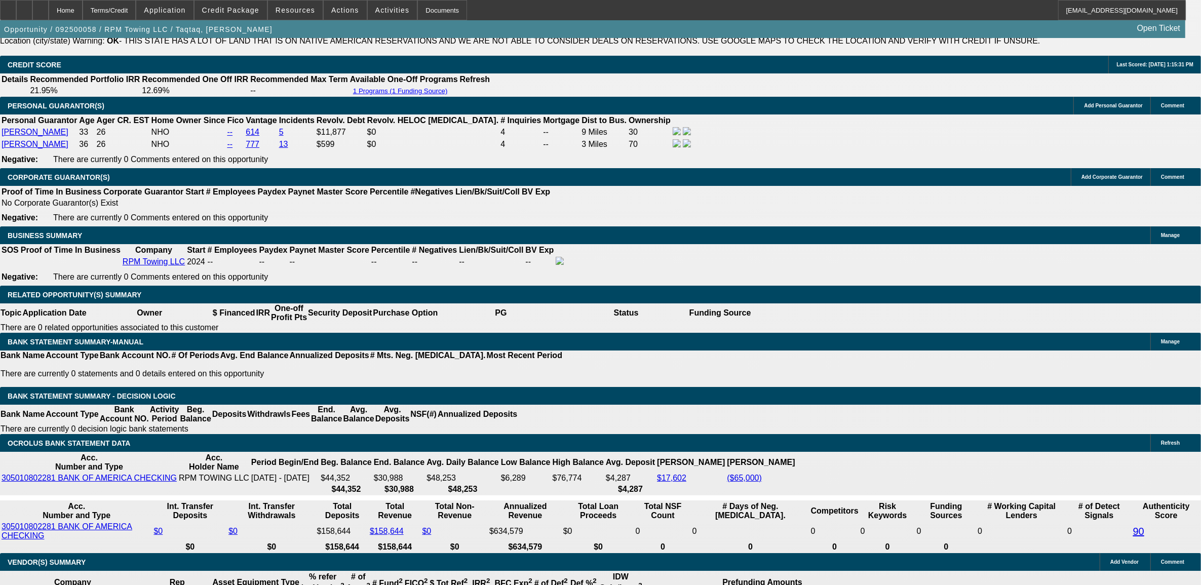
select select "2"
select select "0.1"
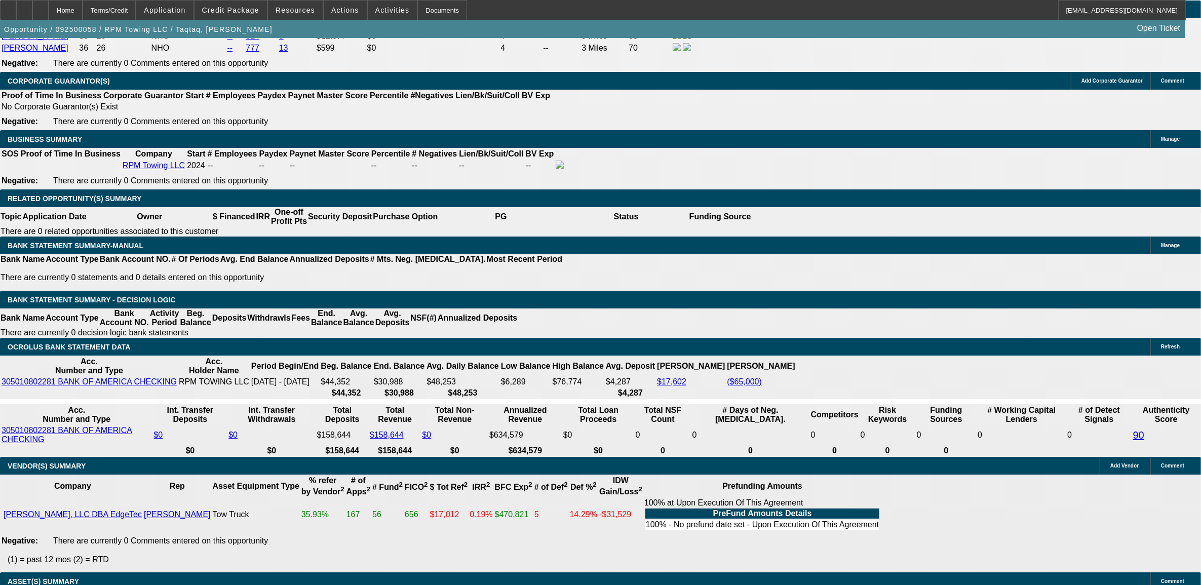
select select "1"
select select "2"
select select "6"
select select "1"
select select "2"
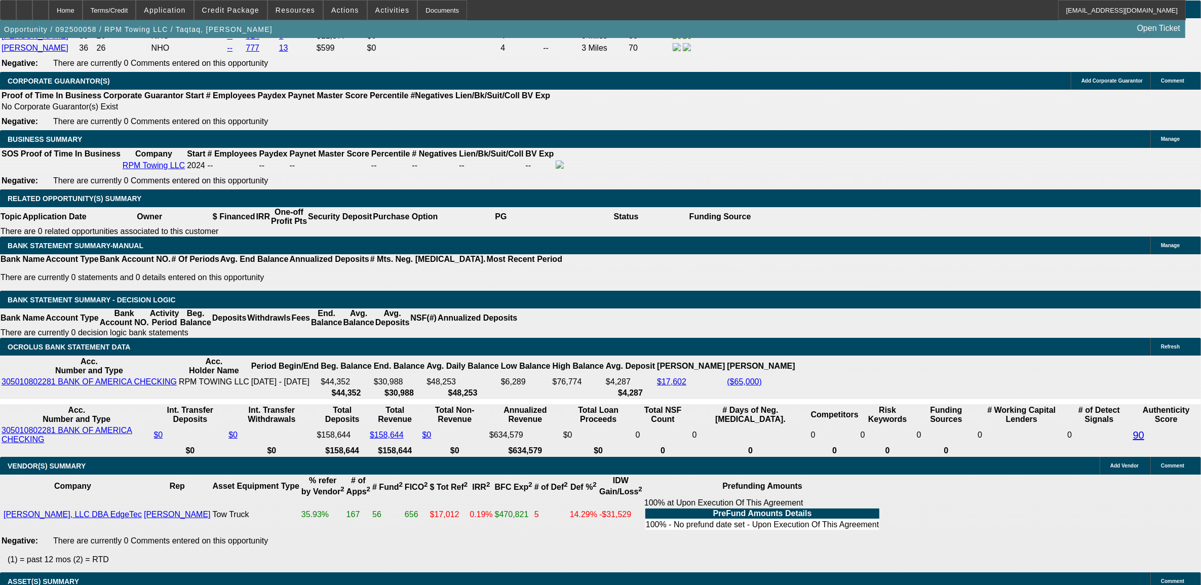
select select "6"
select select "1"
select select "2"
select select "6"
select select "1"
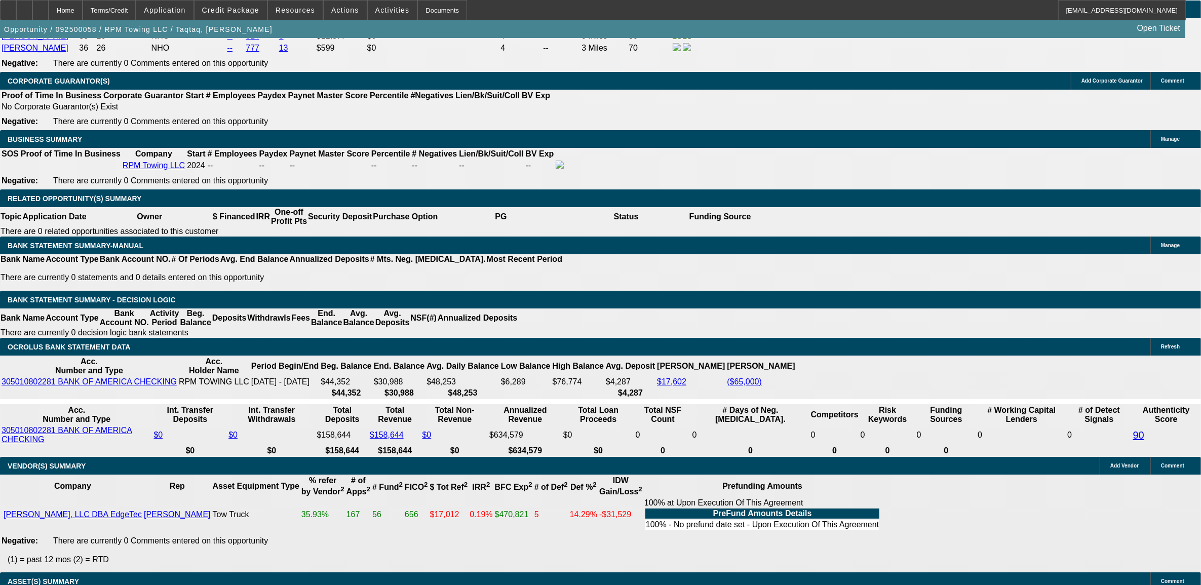
select select "2"
select select "4"
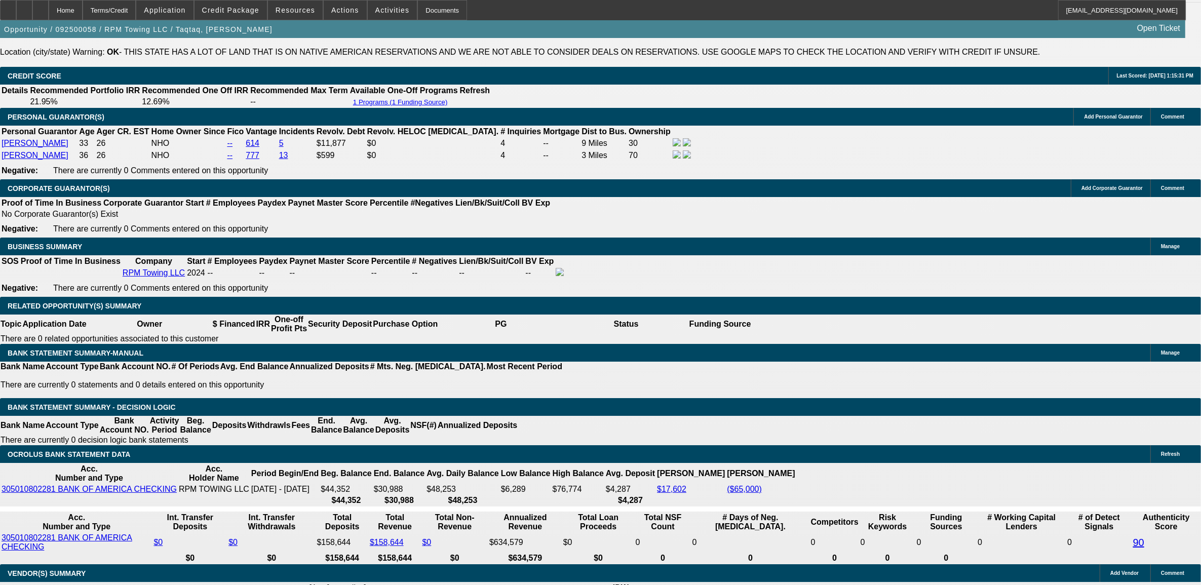
scroll to position [1416, 0]
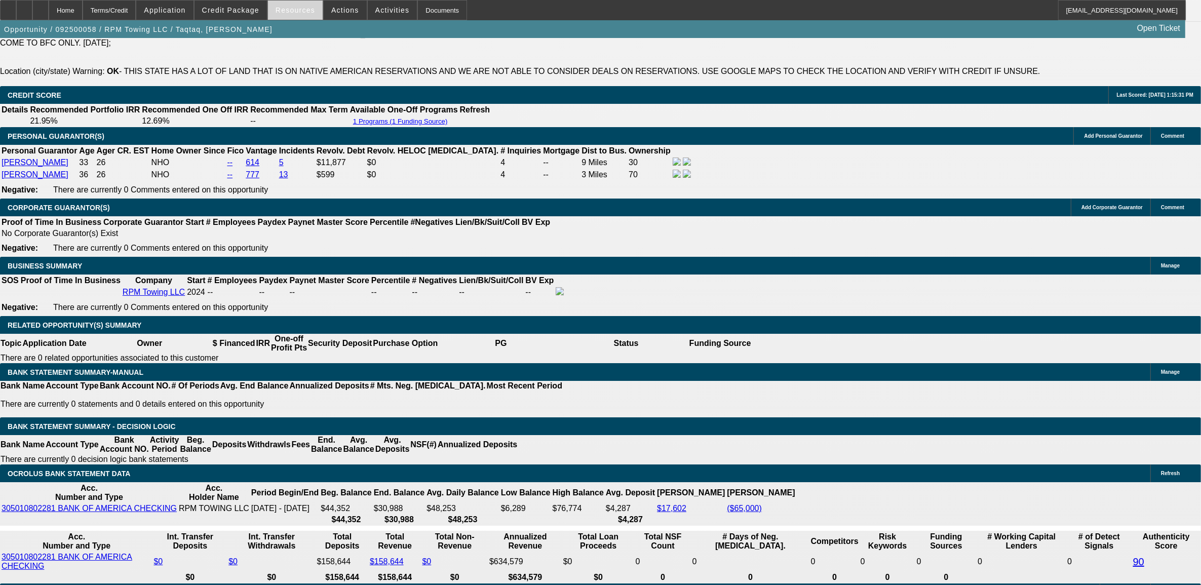
click at [277, 8] on span at bounding box center [295, 10] width 55 height 24
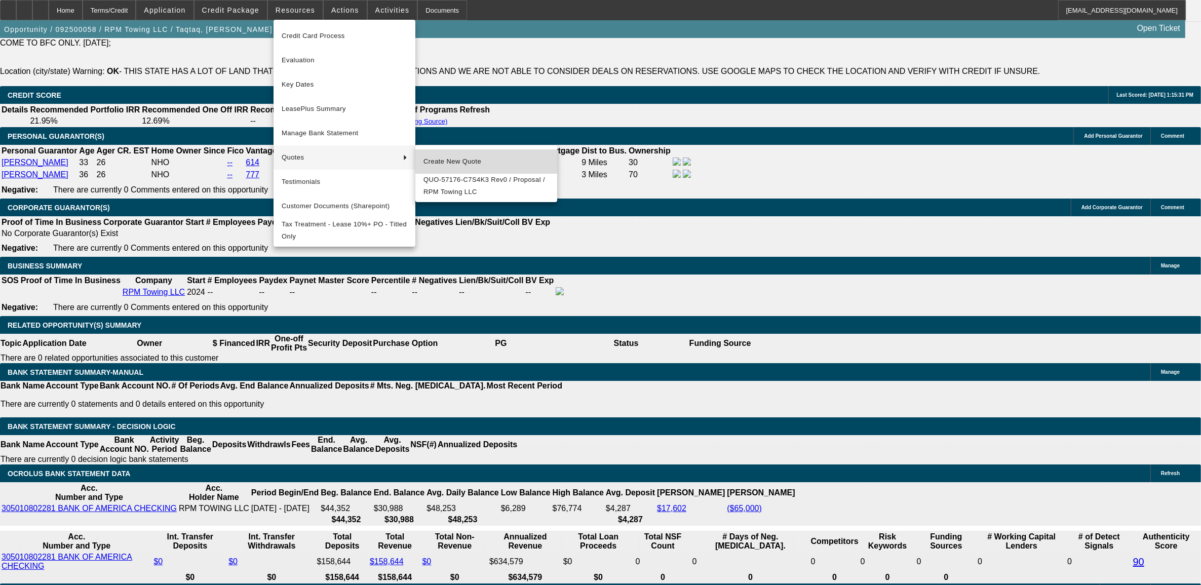
click at [439, 160] on span "Create New Quote" at bounding box center [487, 162] width 126 height 12
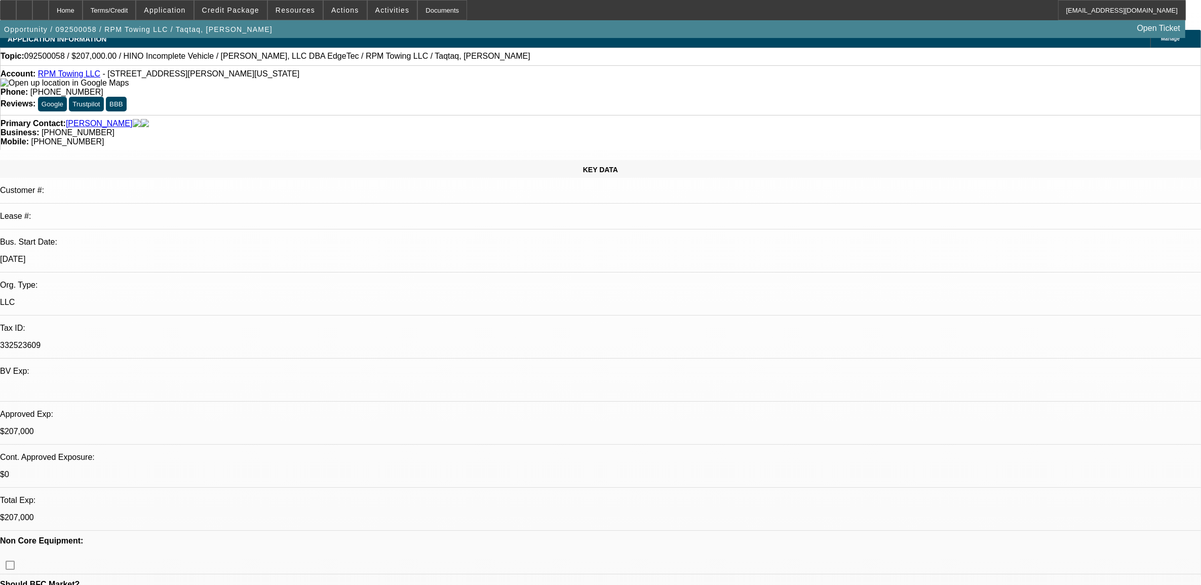
scroll to position [0, 0]
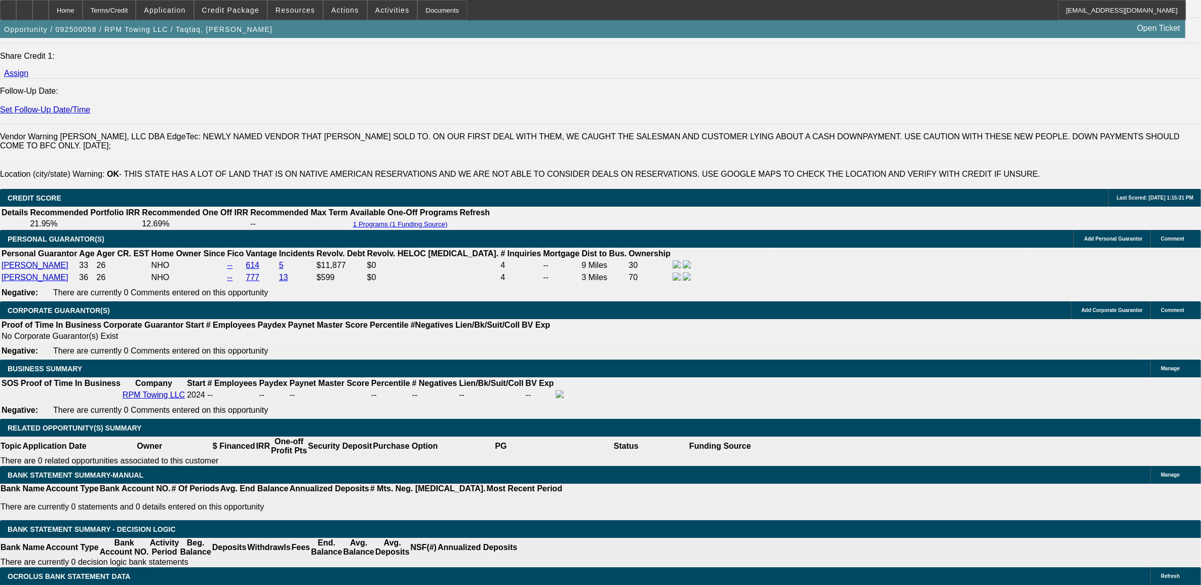
select select "0"
select select "2"
select select "0"
select select "2"
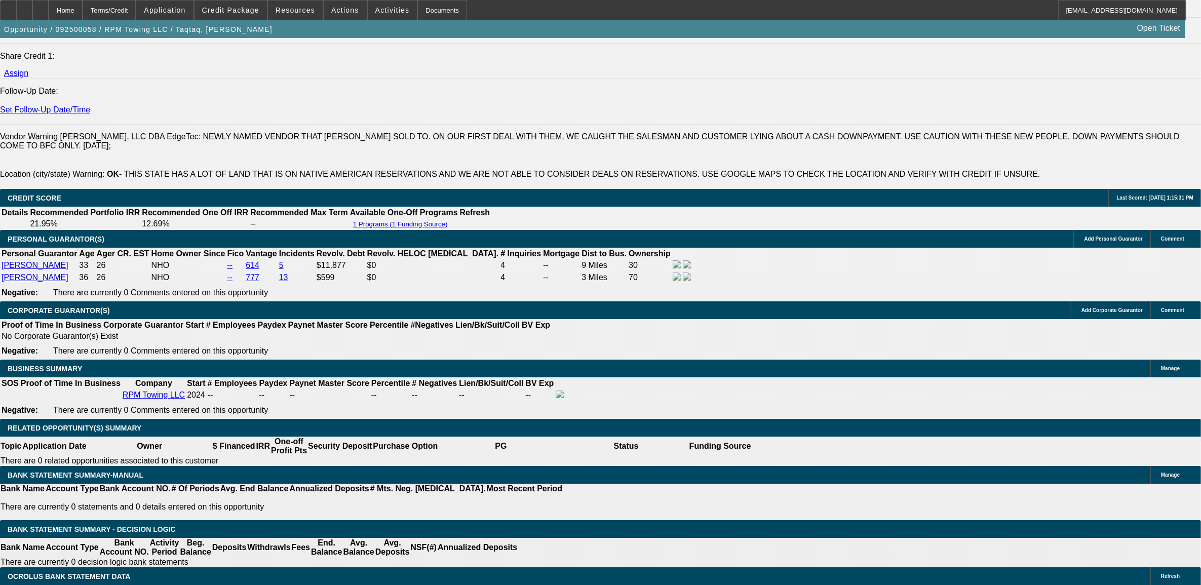
select select "0"
select select "0.15"
select select "2"
select select "0"
select select "0.15"
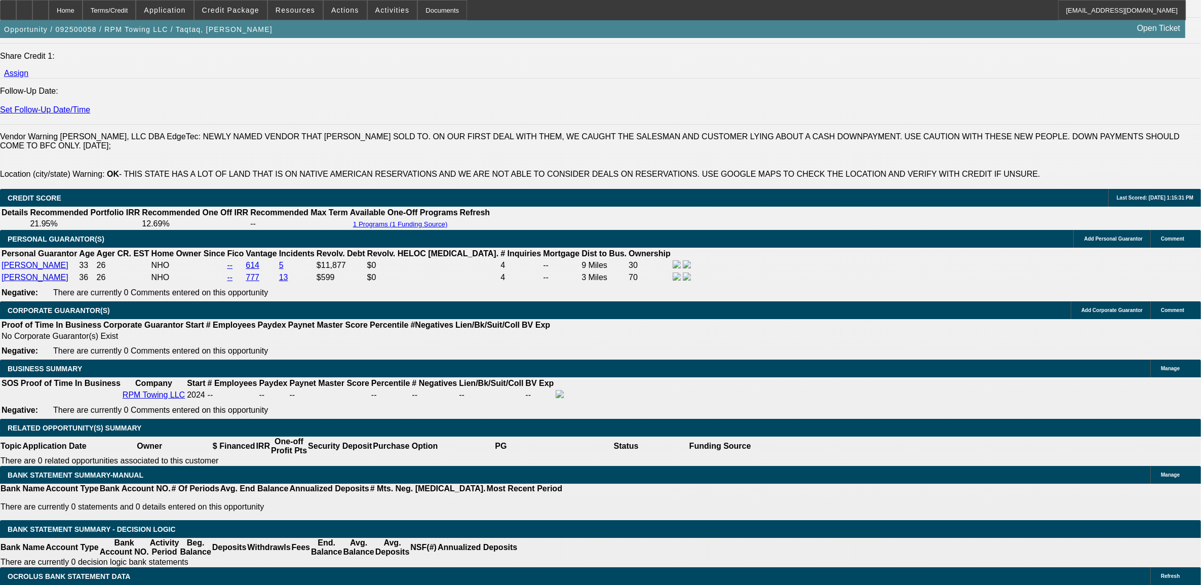
select select "2"
select select "0.1"
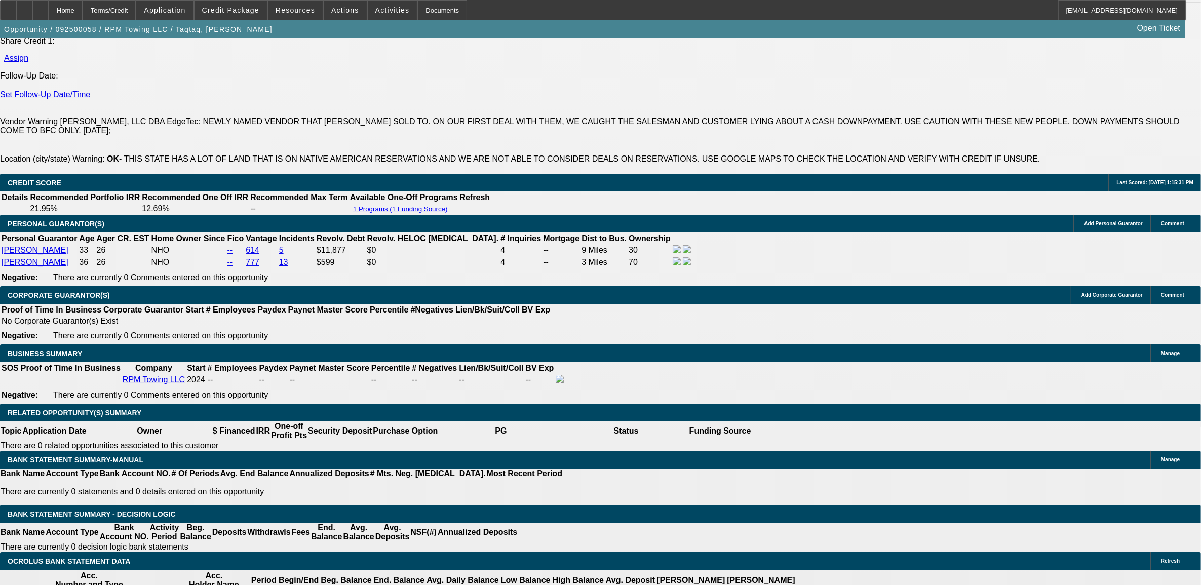
select select "1"
select select "2"
select select "6"
select select "1"
select select "2"
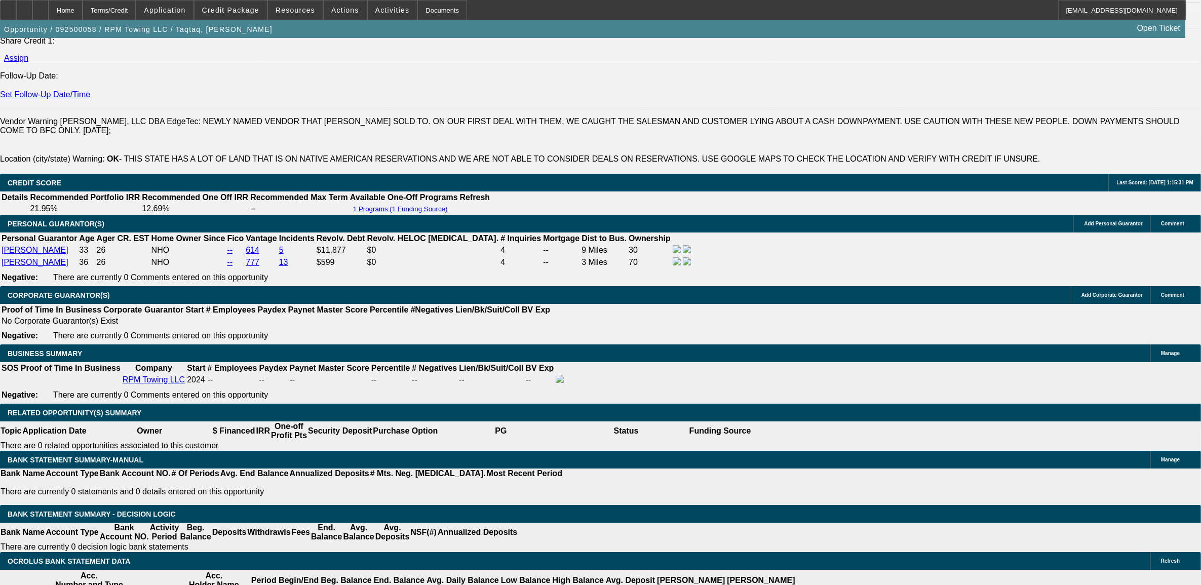
select select "6"
select select "1"
select select "2"
select select "6"
select select "1"
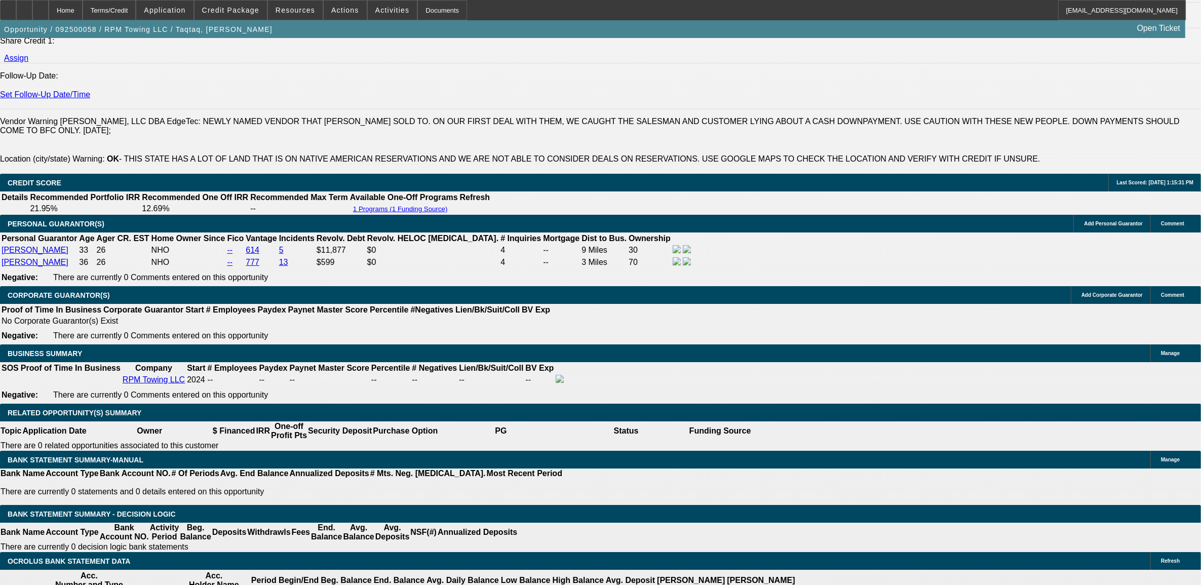
select select "2"
select select "4"
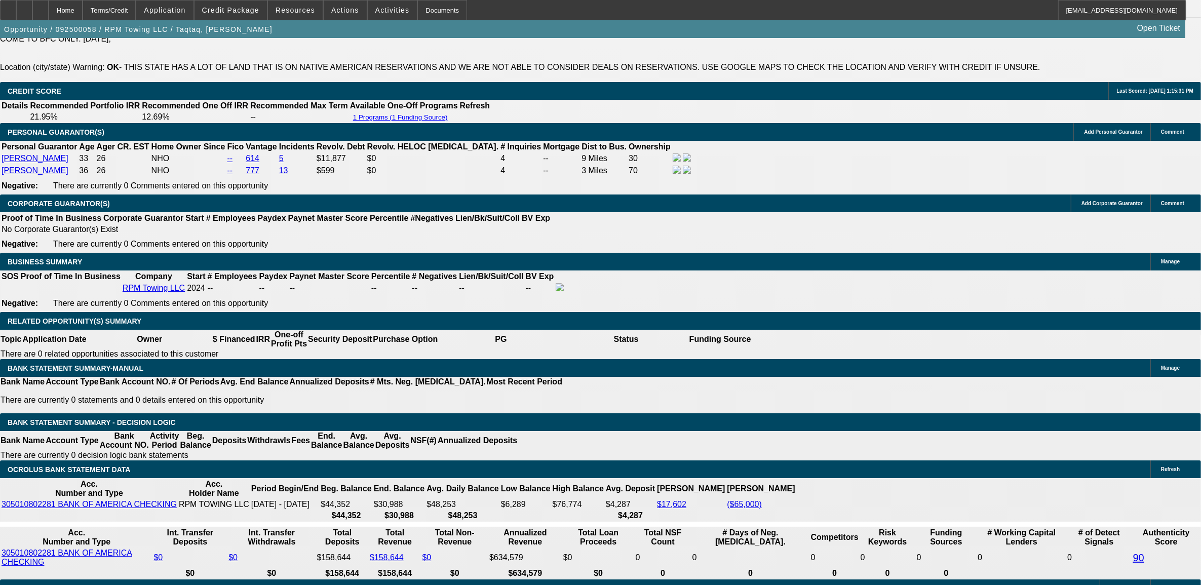
scroll to position [1392, 0]
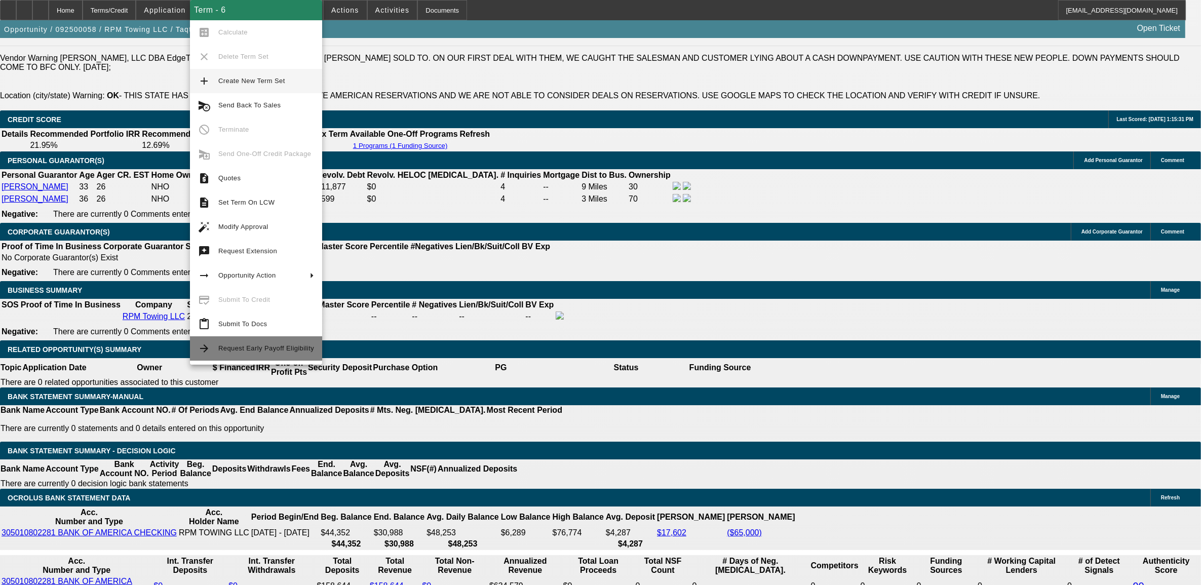
click at [214, 342] on button "arrow_forward Request Early Payoff Eligibility" at bounding box center [256, 348] width 132 height 24
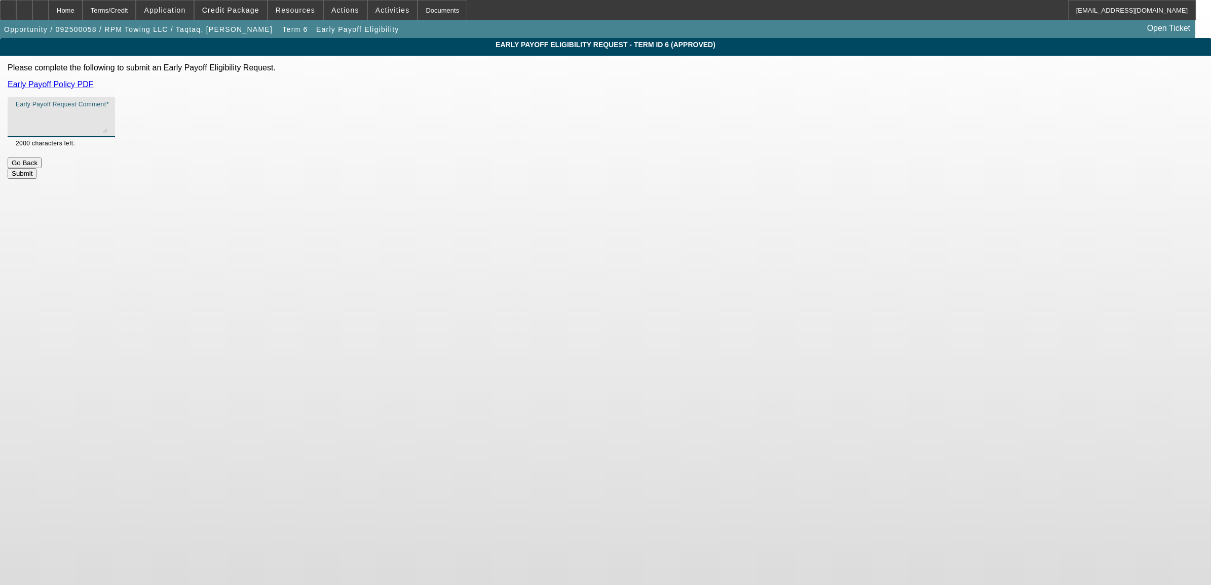
click at [107, 124] on textarea "Early Payoff Request Comment" at bounding box center [61, 121] width 91 height 24
type textarea "same as previously approved."
click at [36, 170] on button "Submit" at bounding box center [22, 173] width 29 height 11
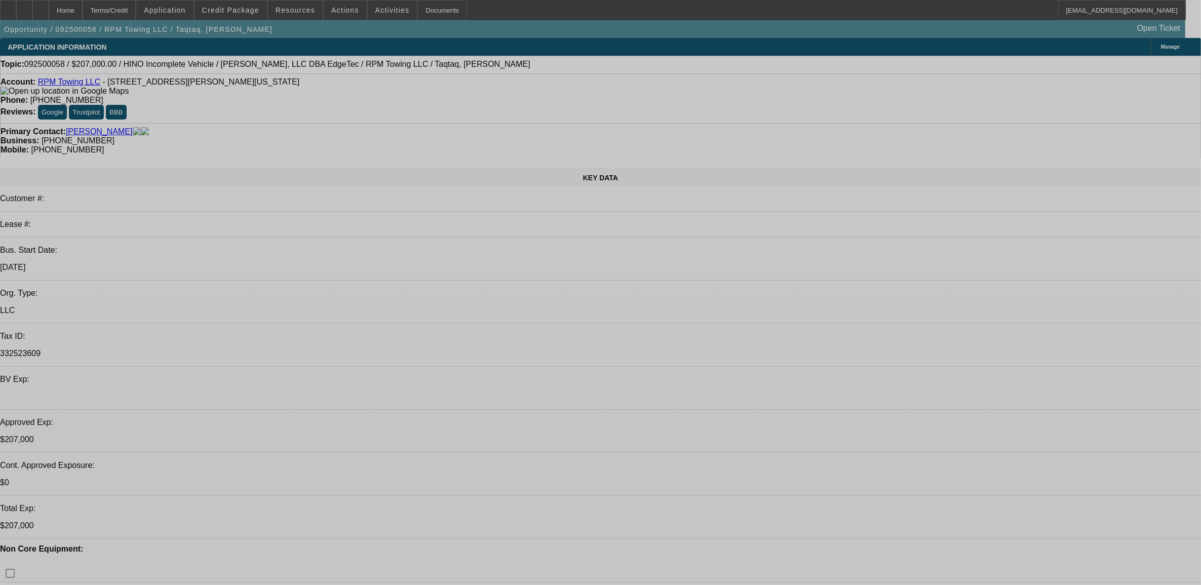
select select "0"
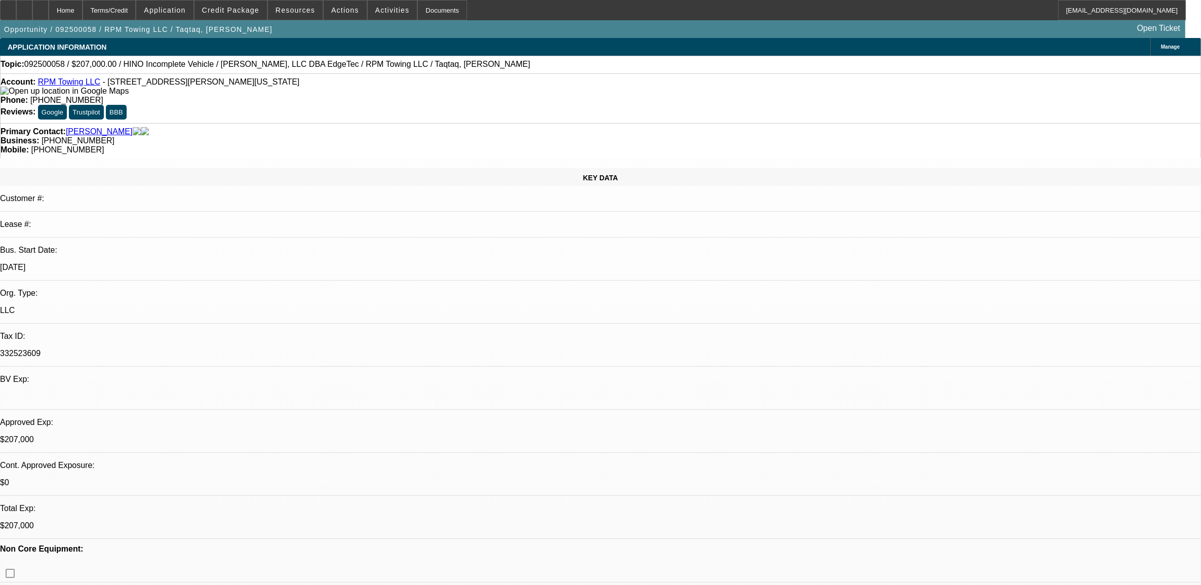
select select "2"
select select "0"
select select "6"
select select "0"
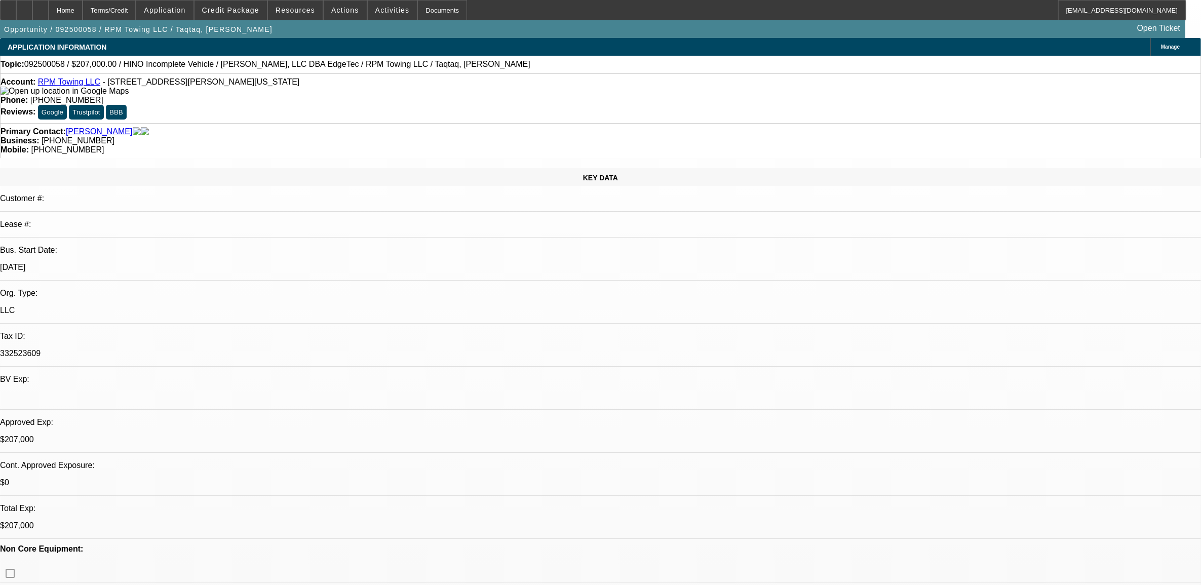
select select "2"
select select "0"
select select "6"
select select "0.15"
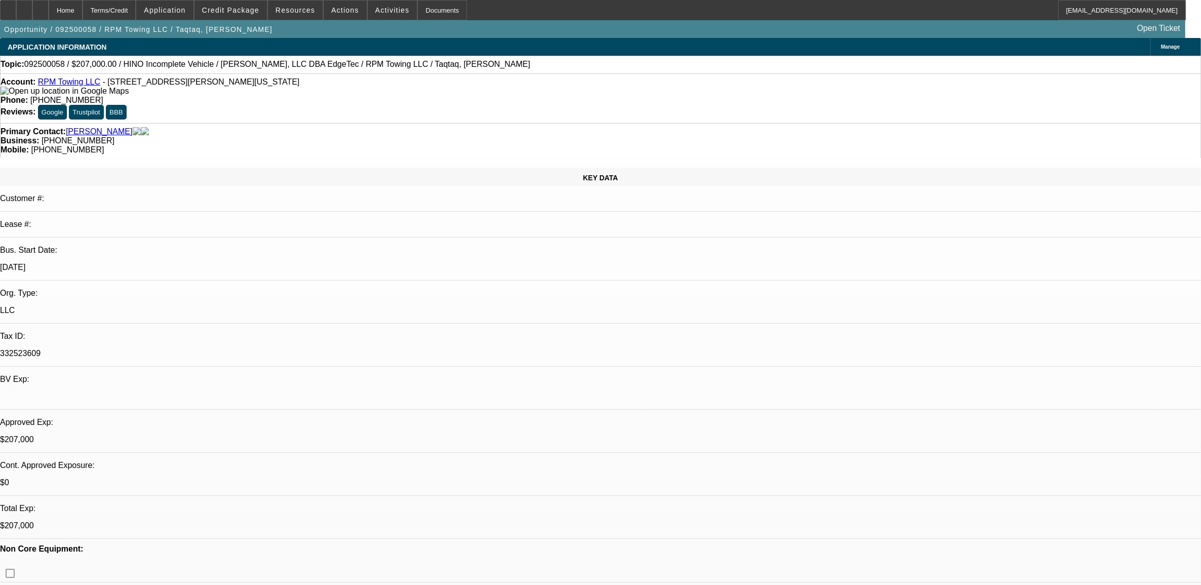
select select "2"
select select "0"
select select "6"
select select "0.15"
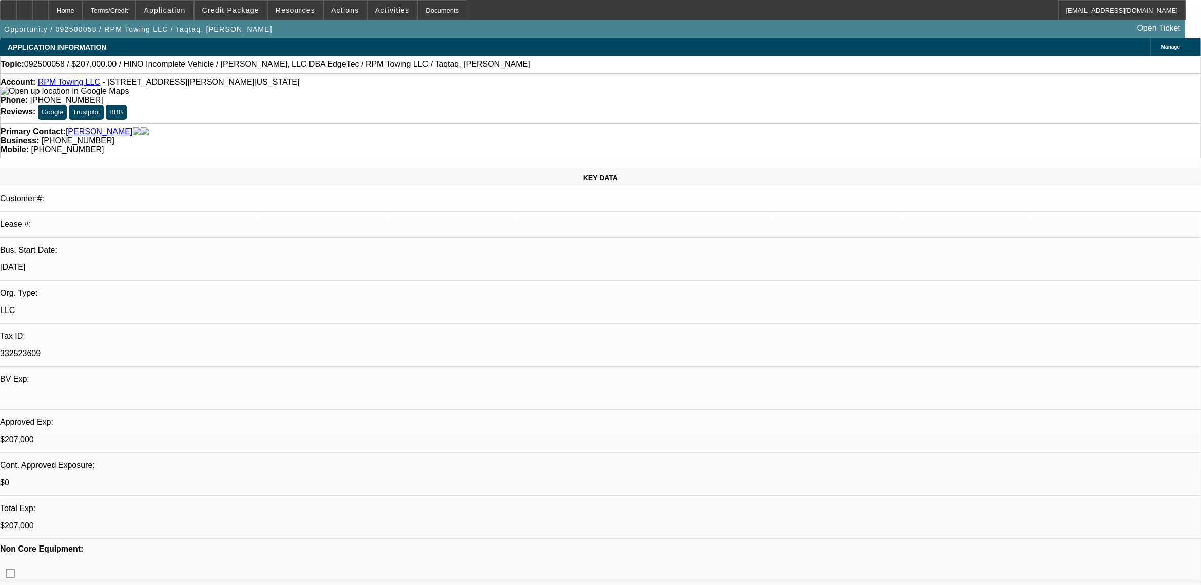
select select "2"
select select "0.1"
select select "4"
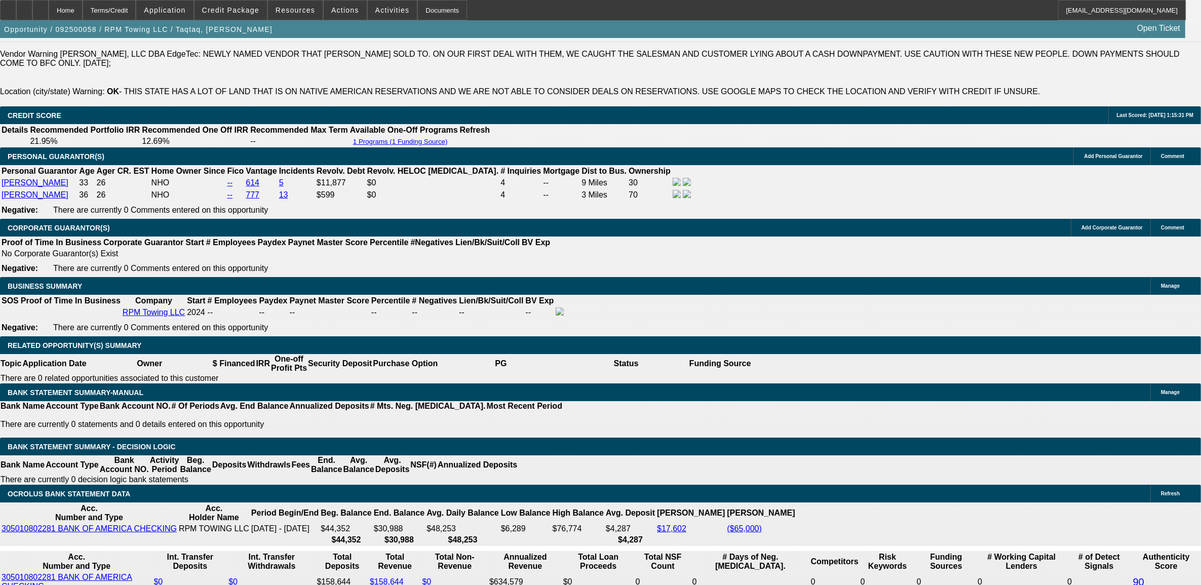
scroll to position [1456, 0]
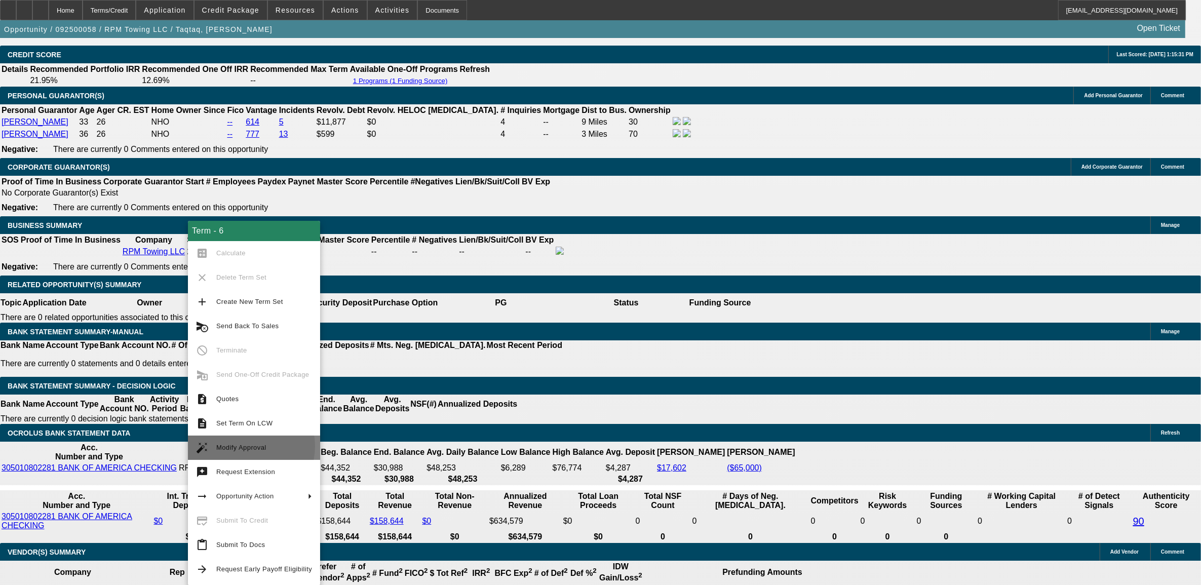
click at [246, 446] on span "Modify Approval" at bounding box center [241, 448] width 50 height 8
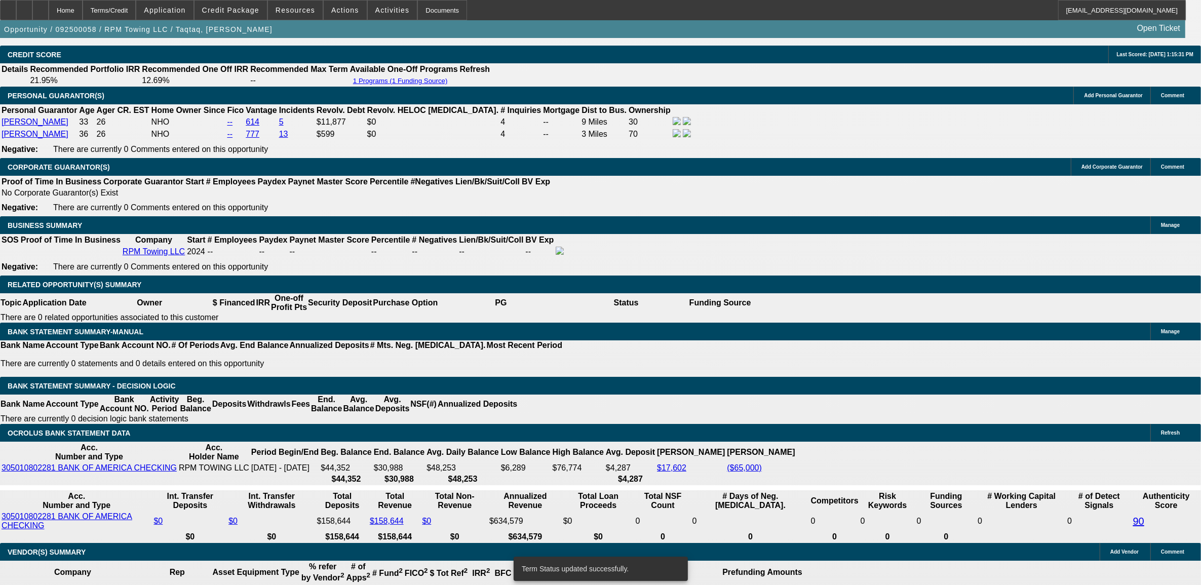
select select "0"
select select "2"
select select "0"
select select "6"
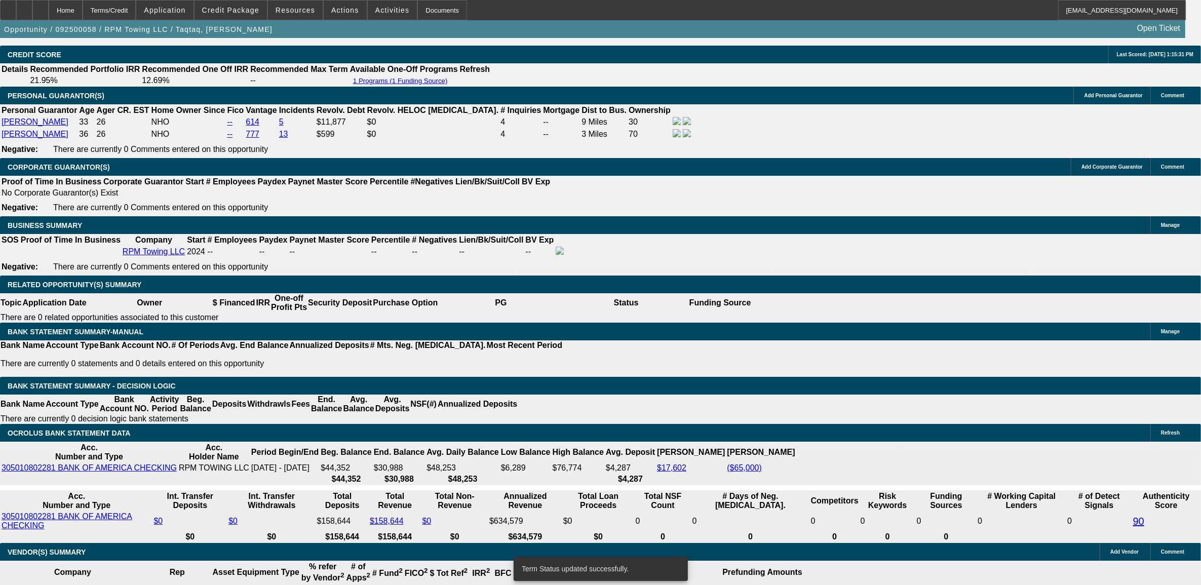
select select "0"
select select "2"
select select "0"
select select "6"
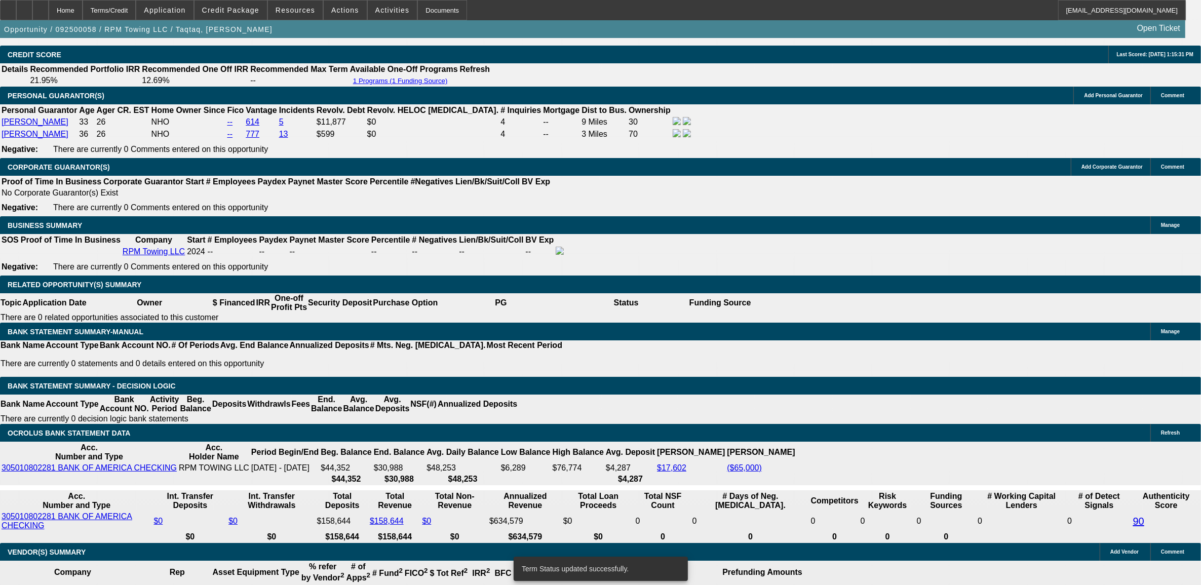
select select "0"
select select "2"
select select "0"
select select "6"
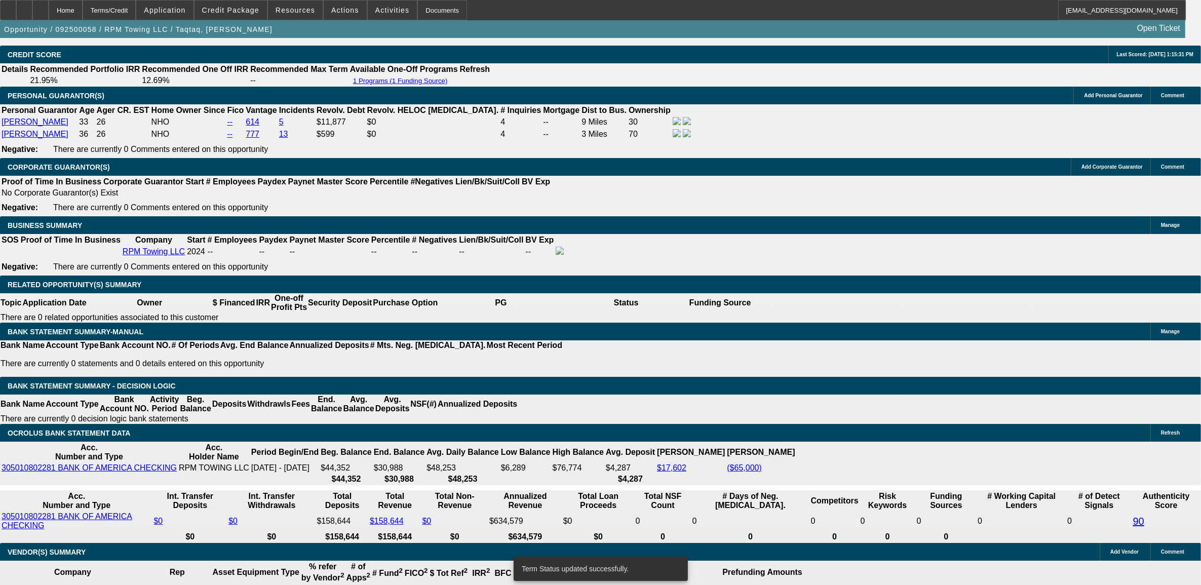
select select "0.15"
select select "2"
select select "0"
select select "6"
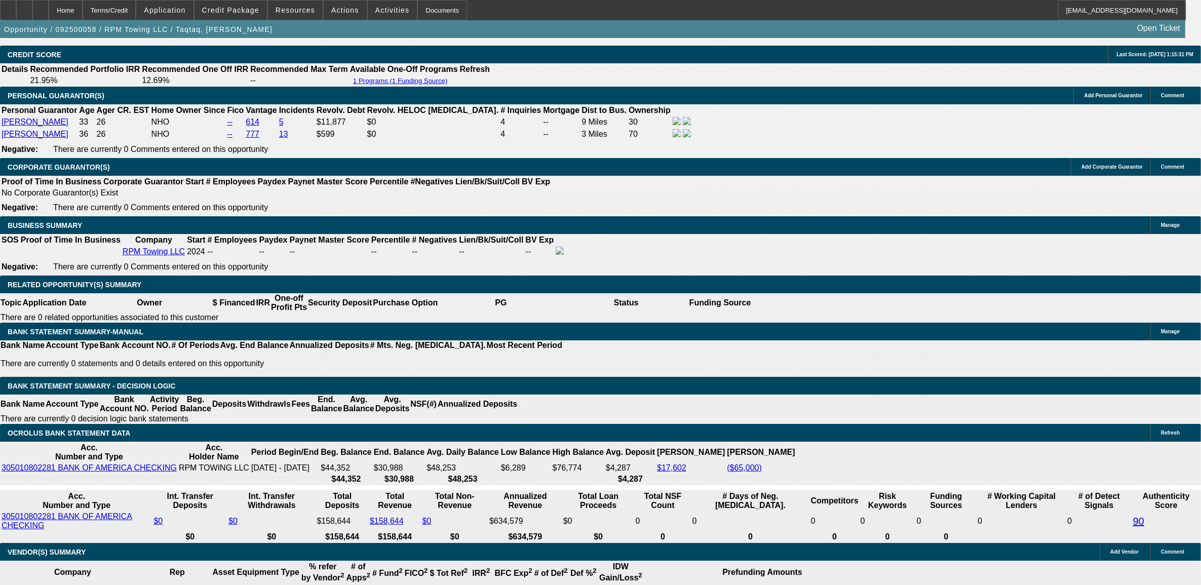
drag, startPoint x: 234, startPoint y: 178, endPoint x: 143, endPoint y: 199, distance: 93.4
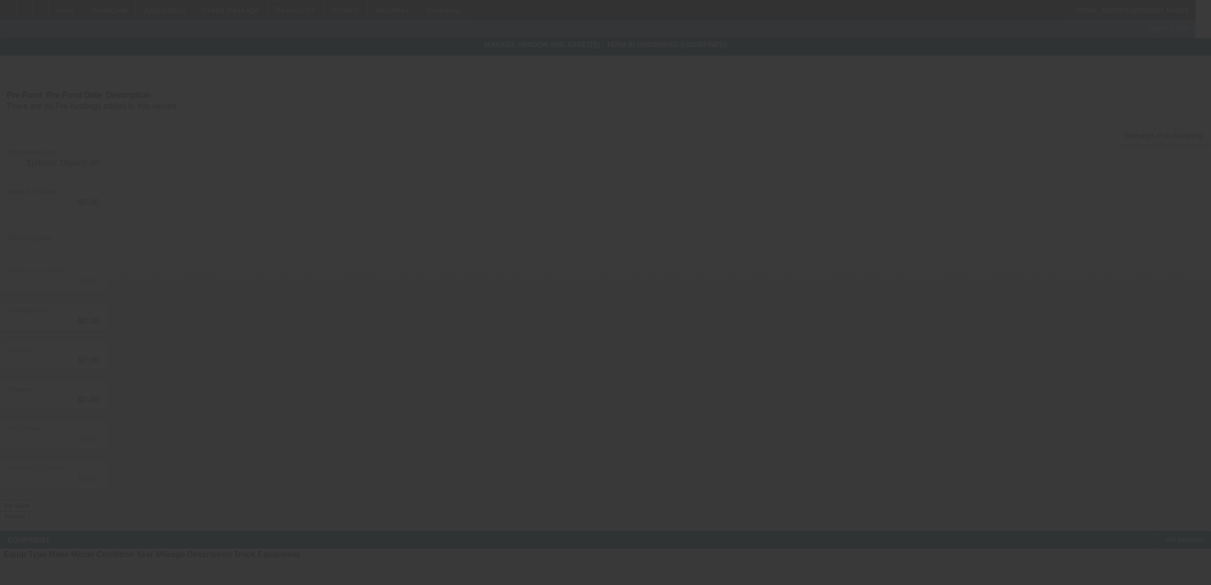
type input "$247,760.16"
type input "$11,149.20"
type input "tax"
type input "$258,909.36"
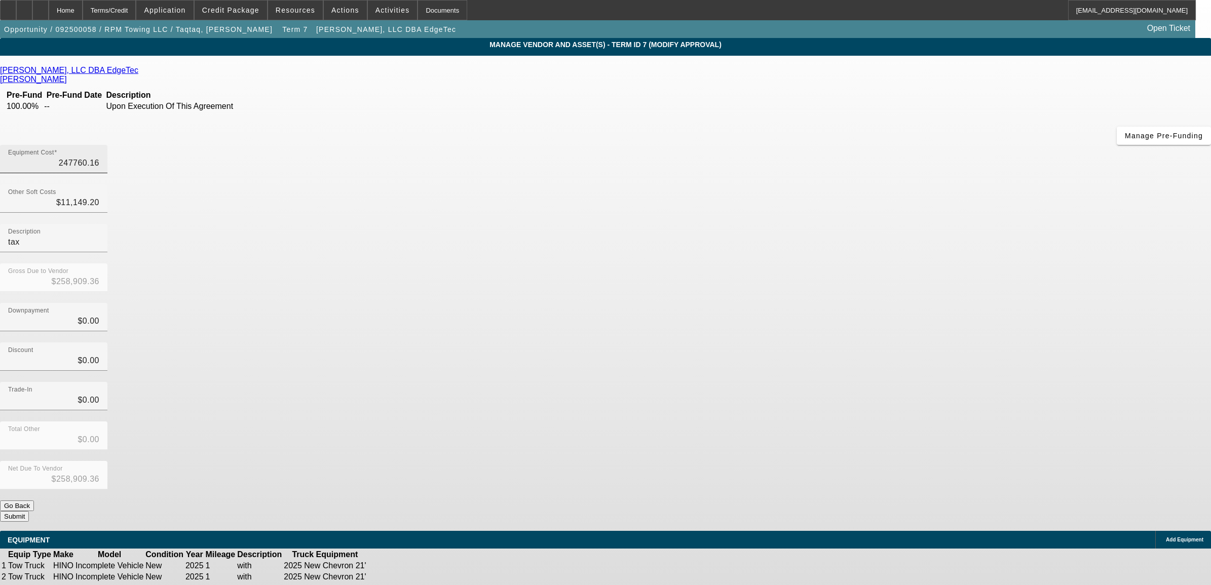
click at [99, 157] on input "247760.16" at bounding box center [53, 163] width 91 height 12
type input "1"
type input "$11,150.20"
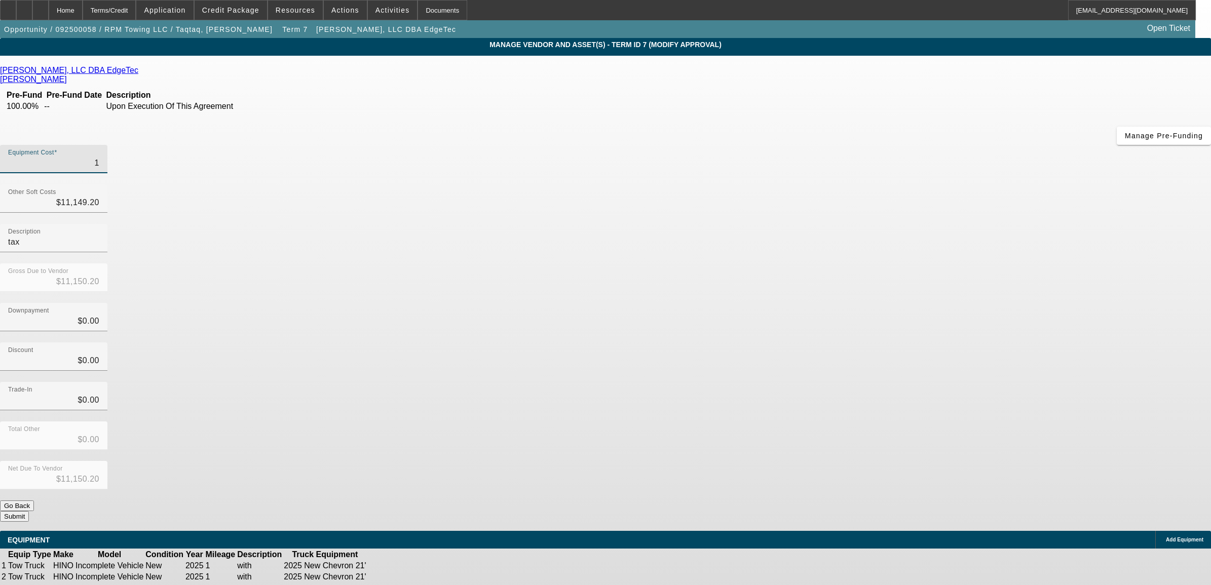
type input "12"
type input "$11,161.20"
type input "128"
type input "$11,277.20"
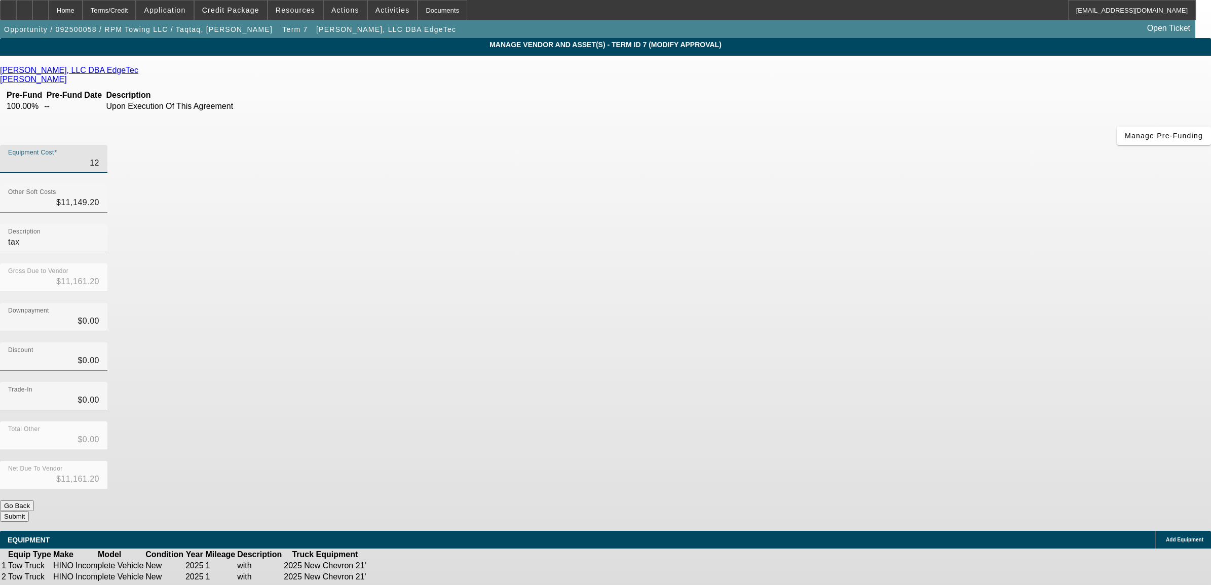
type input "$11,277.20"
type input "1288"
type input "$12,437.20"
type input "12888"
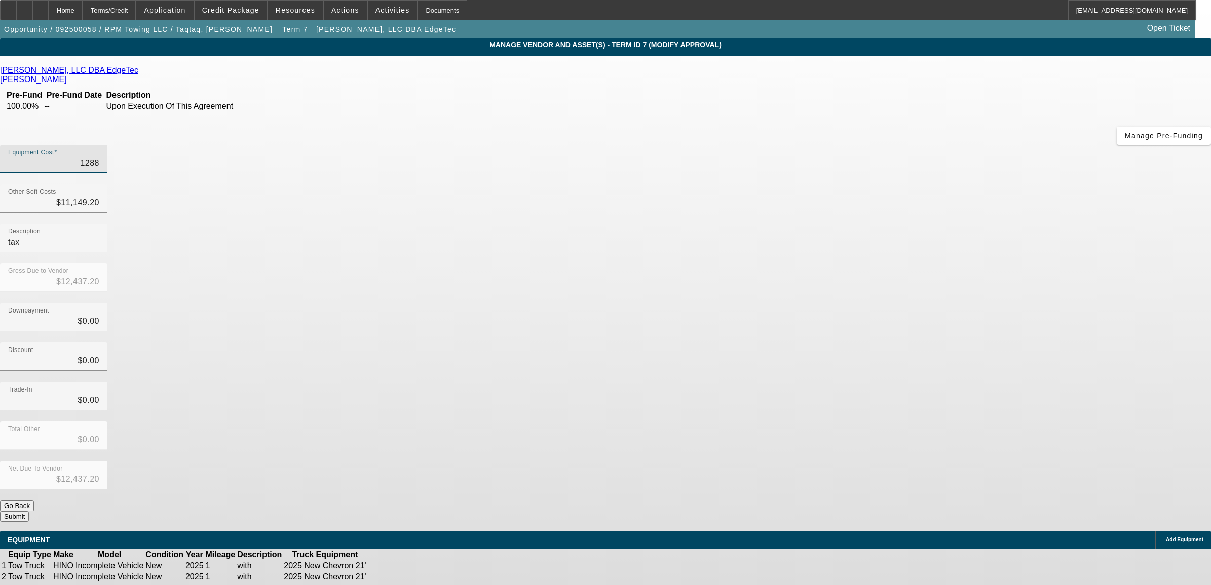
type input "$24,037.20"
type input "128889"
type input "$140,038.20"
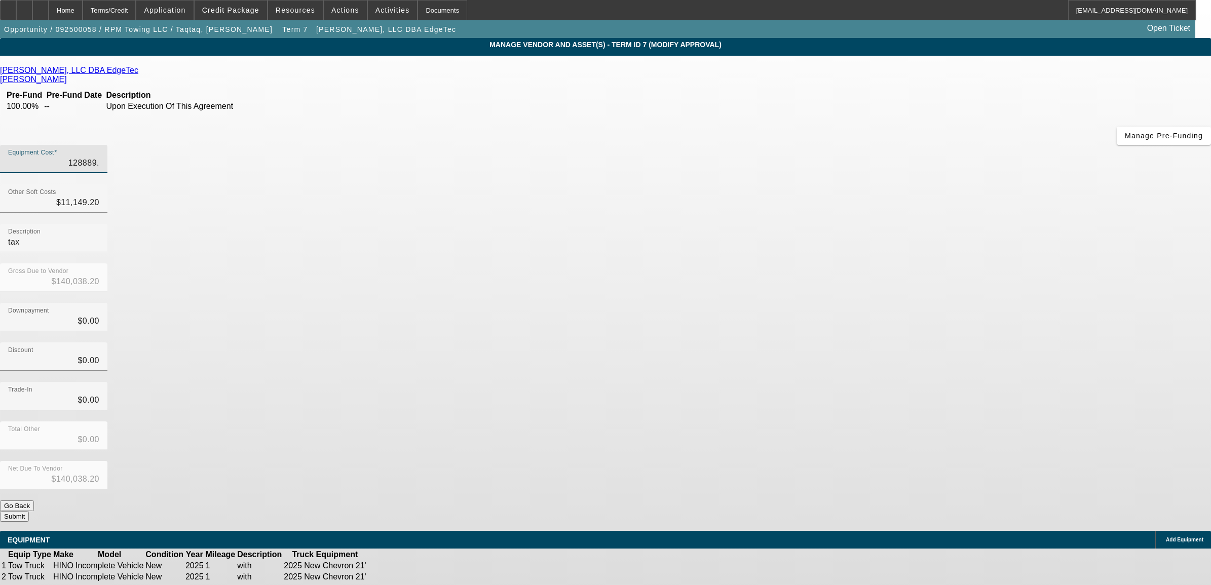
type input "128889.4"
type input "$140,038.60"
type input "$128,889.40"
click at [833, 303] on div "Downpayment $0.00" at bounding box center [605, 323] width 1211 height 40
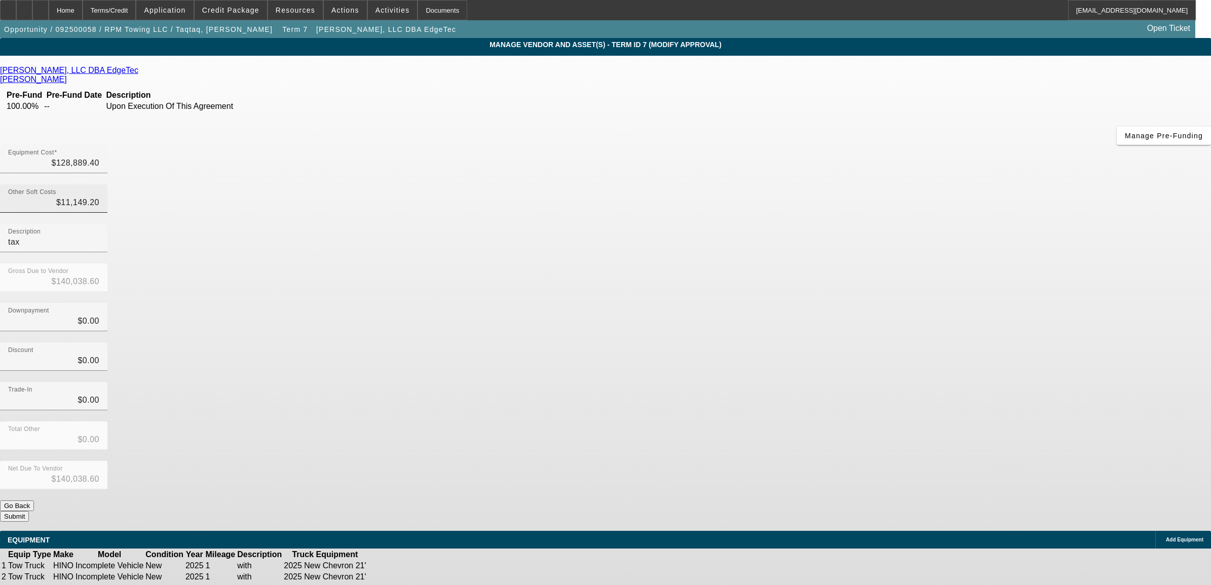
type input "11149.20"
click at [99, 197] on input "11149.20" at bounding box center [53, 203] width 91 height 12
type input "$128,889.40"
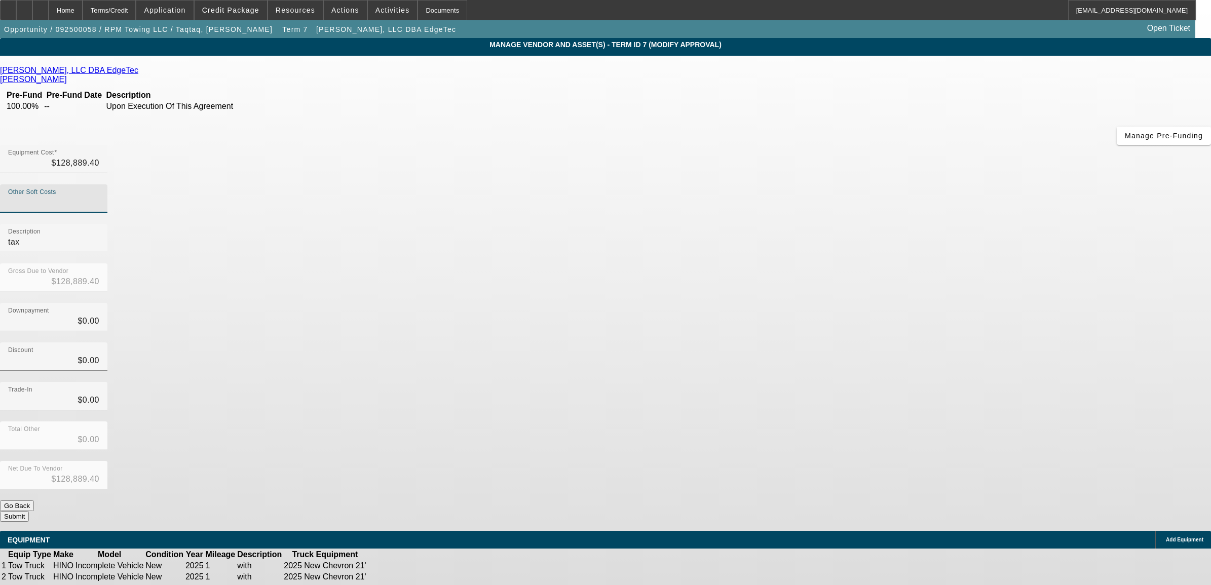
click at [398, 566] on icon at bounding box center [398, 566] width 0 height 0
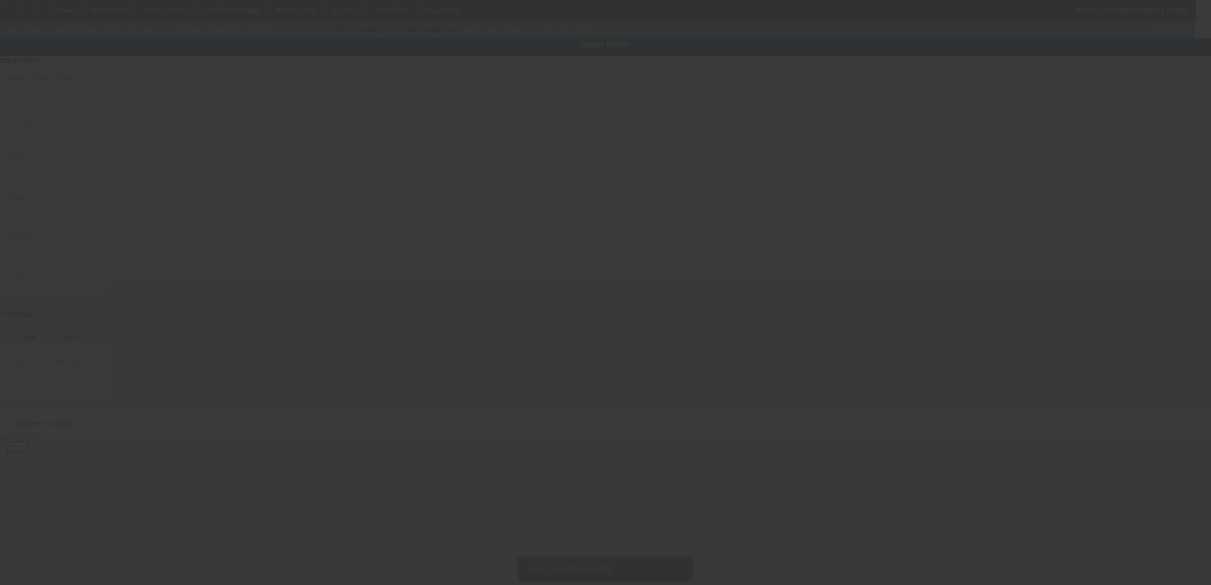
type input "5PVNE7AN6S5T50104"
type input "HINO"
type input "Incomplete Vehicle"
radio input "true"
type textarea "with"
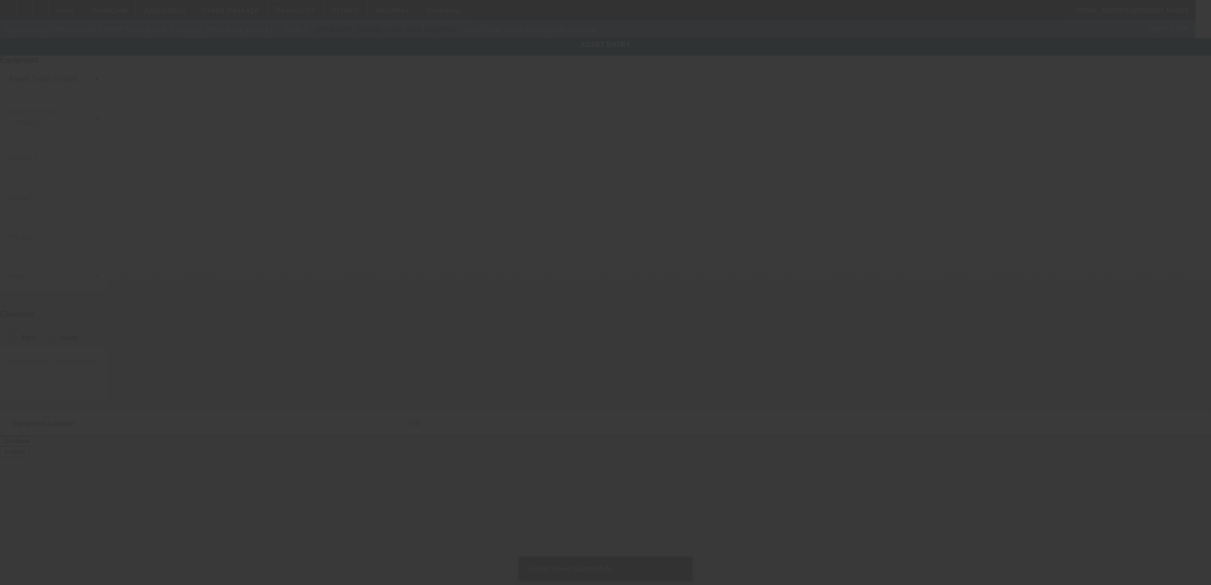
type input "3900 N Maney St"
type input "Oklahoma City"
type input "73112"
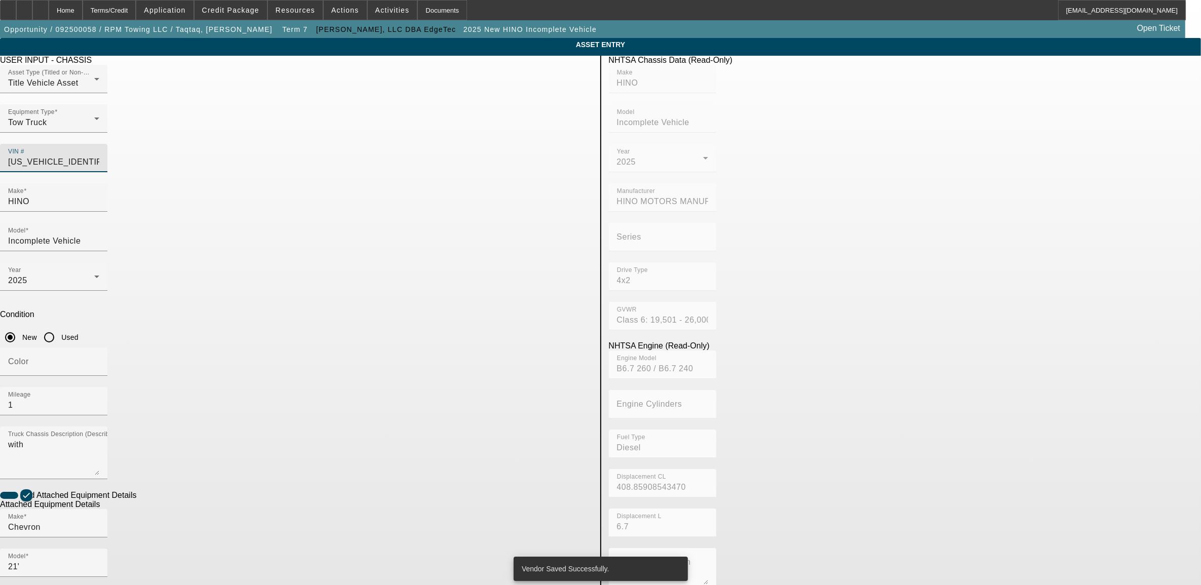
click at [99, 156] on input "5PVNE7AN6S5T50104" at bounding box center [53, 162] width 91 height 12
paste input "J7AN8S5t51086"
type input "5PVNJ7AN8S5t51086"
type input "HINO"
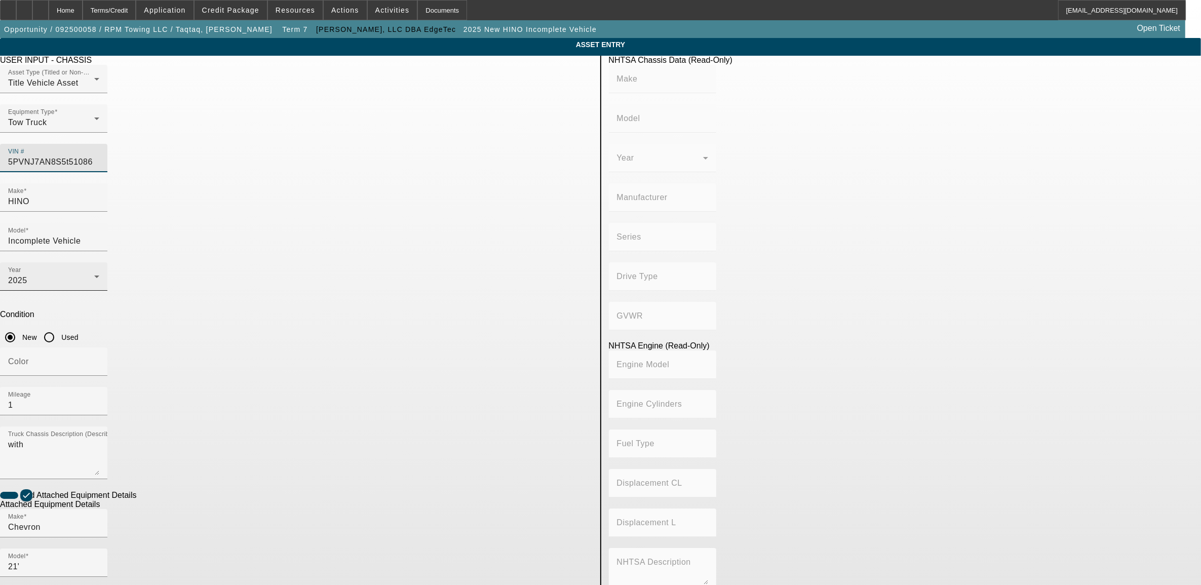
type input "Incomplete Vehicle"
type input "HINO MOTORS MANUFACTURING U.S.A."
type input "4x2"
type input "Class 6: 19,501 - 26,000 lb (8,845 - 11,794 kg)"
type input "B6.7 260 / B6.7 240"
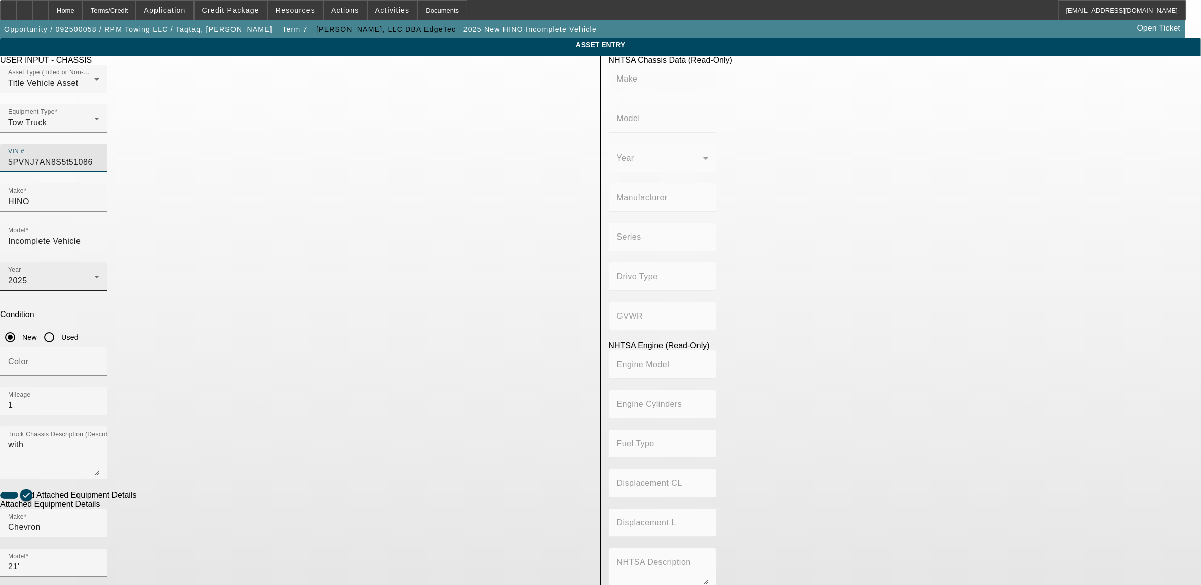
type input "Diesel"
type input "408.85908543470"
type input "6.7"
type input "5PVNJ7AN8S5T51086"
click at [259, 249] on app-asset-collateral-manage "ASSET ENTRY Delete asset USER INPUT - CHASSIS Asset Type (Titled or Non-Titled)…" at bounding box center [600, 432] width 1201 height 788
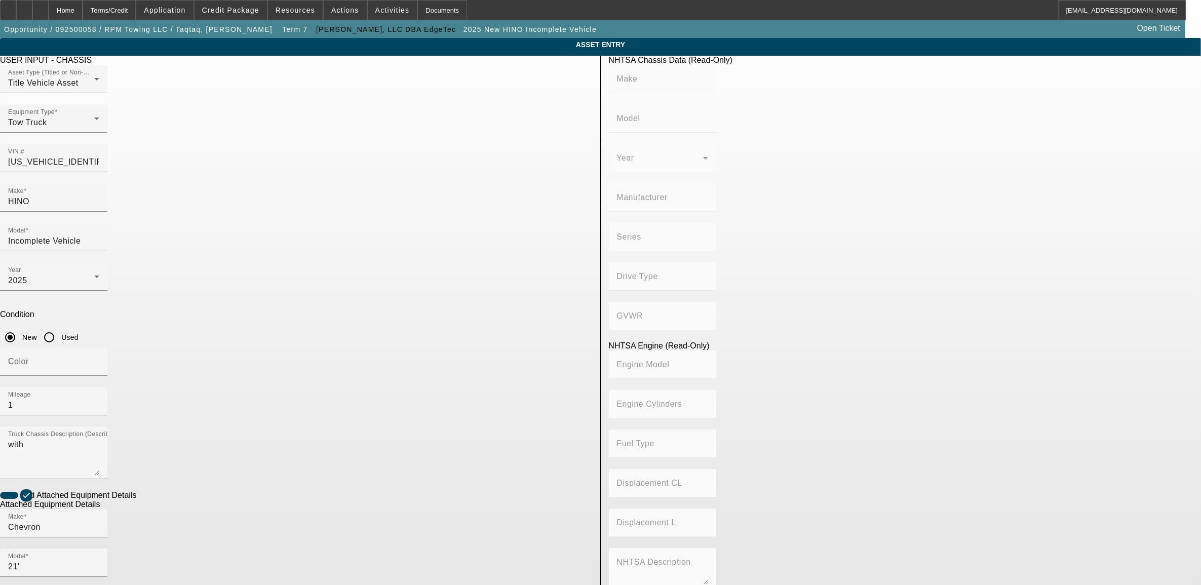
type input "HINO"
type input "Incomplete Vehicle"
type input "HINO MOTORS MANUFACTURING U.S.A."
type input "4x2"
type input "Class 6: 19,501 - 26,000 lb (8,845 - 11,794 kg)"
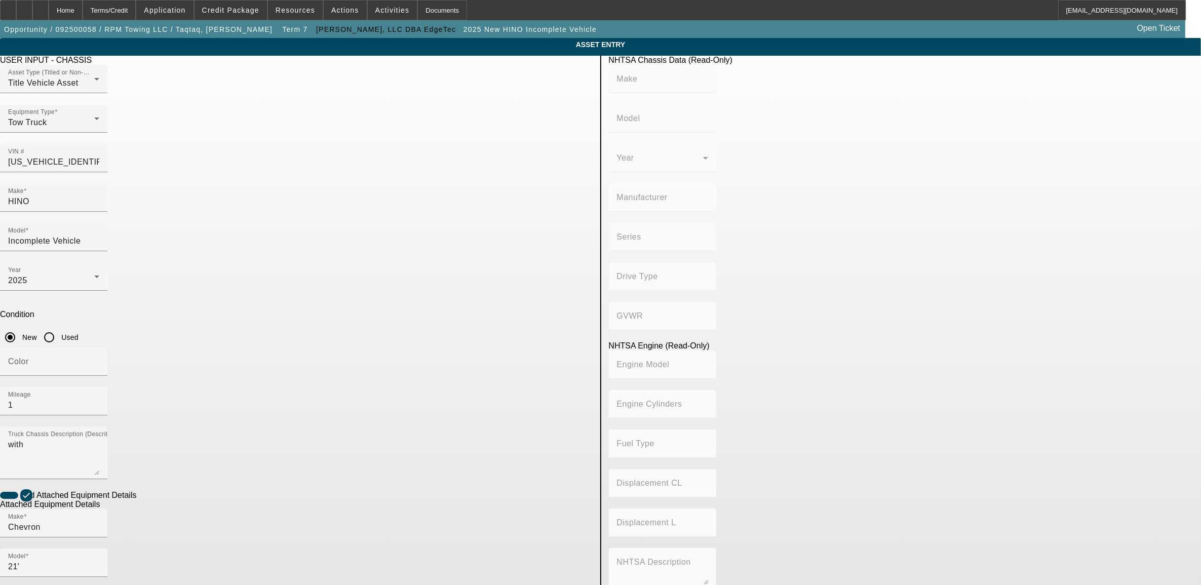
type input "B6.7 260 / B6.7 240"
type input "Diesel"
type input "408.85908543470"
type input "6.7"
drag, startPoint x: 375, startPoint y: 416, endPoint x: 291, endPoint y: 412, distance: 83.7
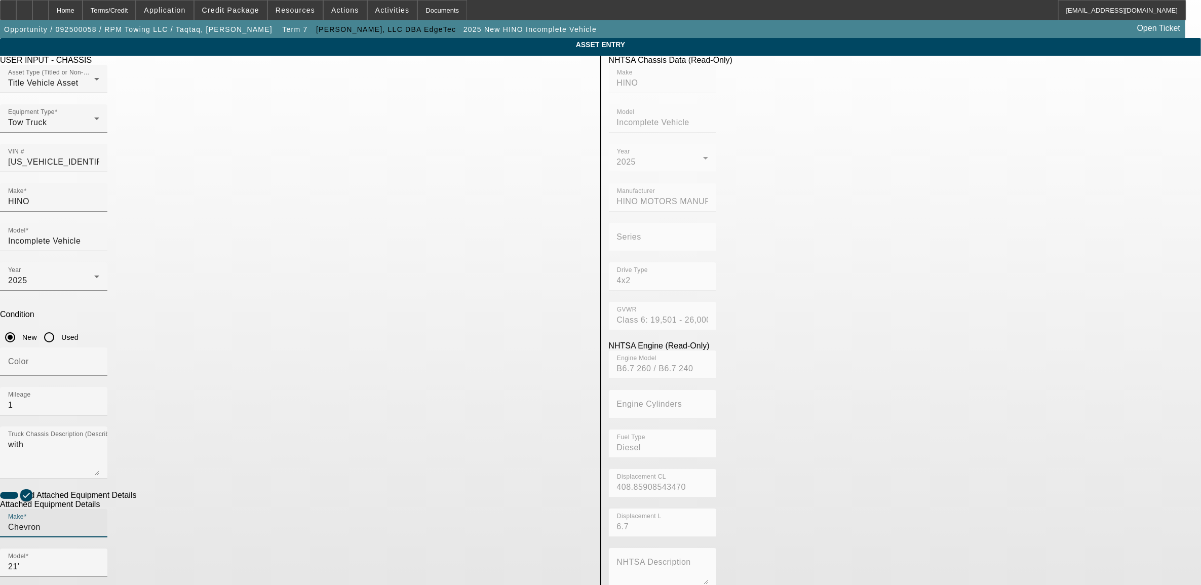
click at [291, 412] on app-asset-collateral-manage "ASSET ENTRY Delete asset USER INPUT - CHASSIS Asset Type (Titled or Non-Titled)…" at bounding box center [600, 432] width 1201 height 788
type input "e"
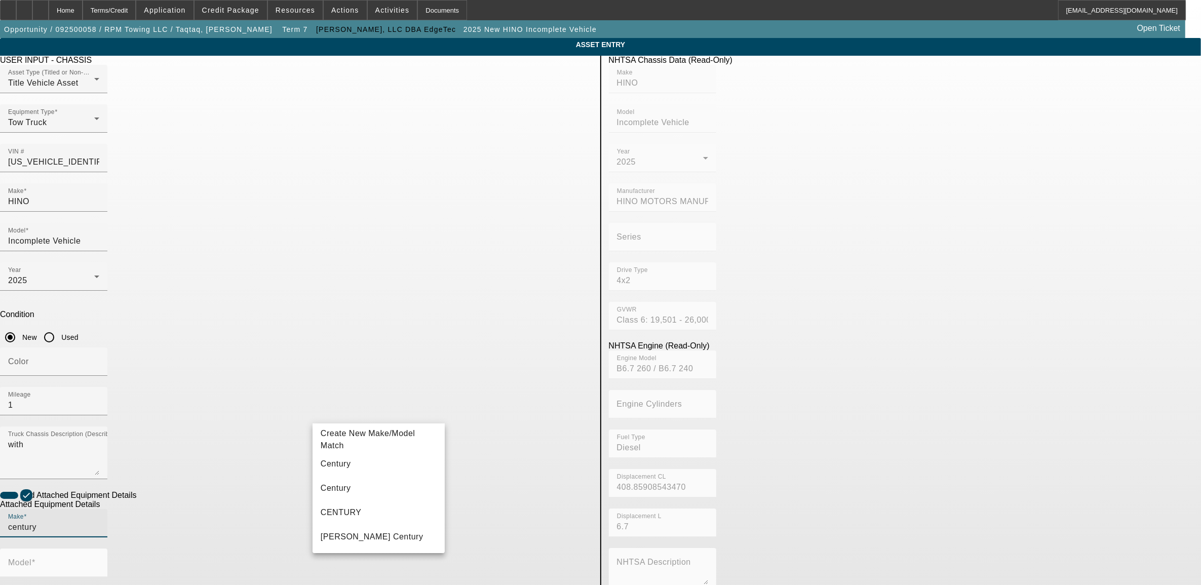
click at [340, 463] on span "Century" at bounding box center [336, 463] width 30 height 9
type input "Century"
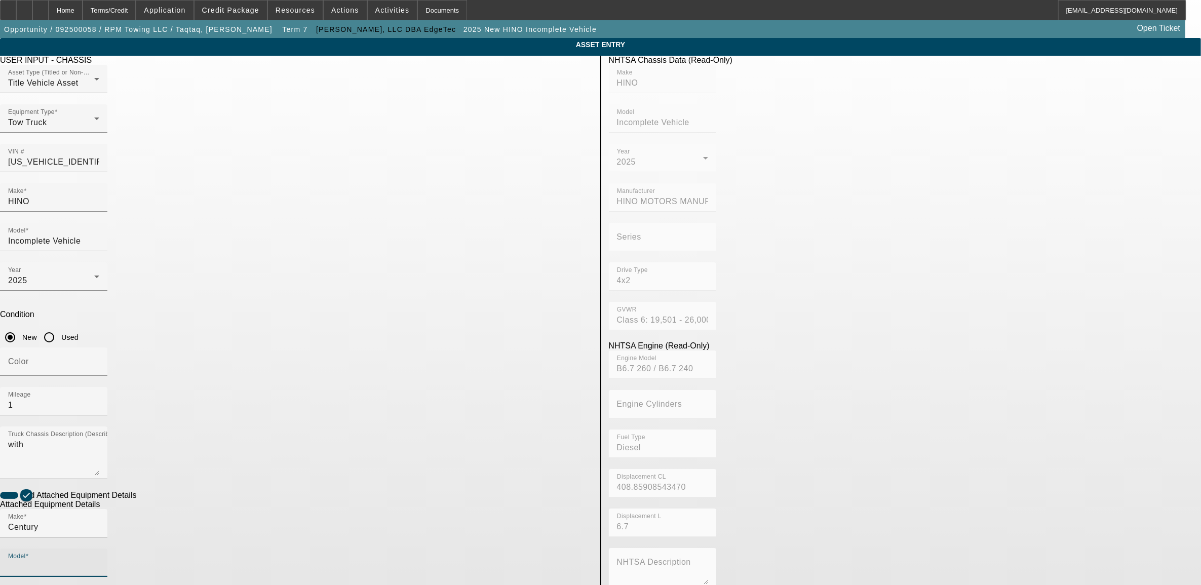
click at [99, 561] on input "Model" at bounding box center [53, 567] width 91 height 12
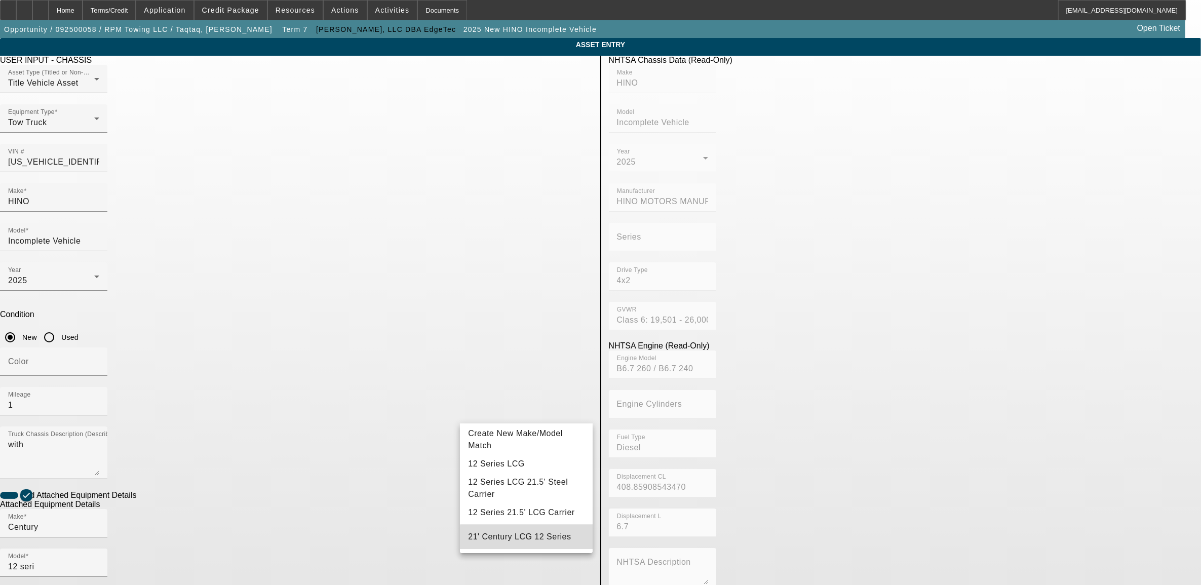
click at [541, 538] on span "21' Century LCG 12 Series" at bounding box center [519, 536] width 103 height 9
type input "21' Century LCG 12 Series"
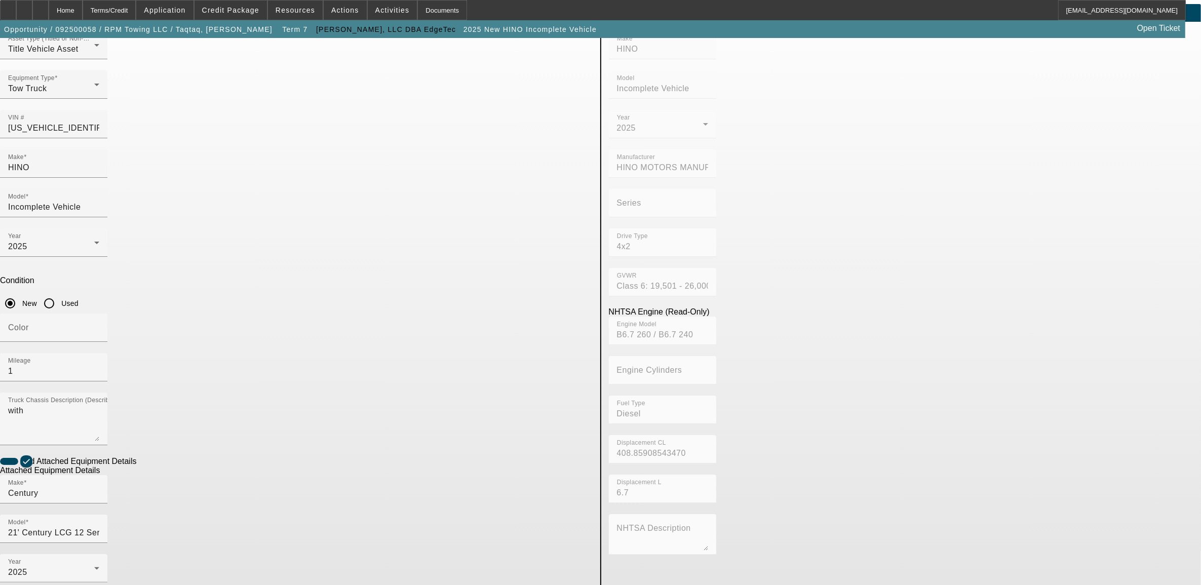
scroll to position [63, 0]
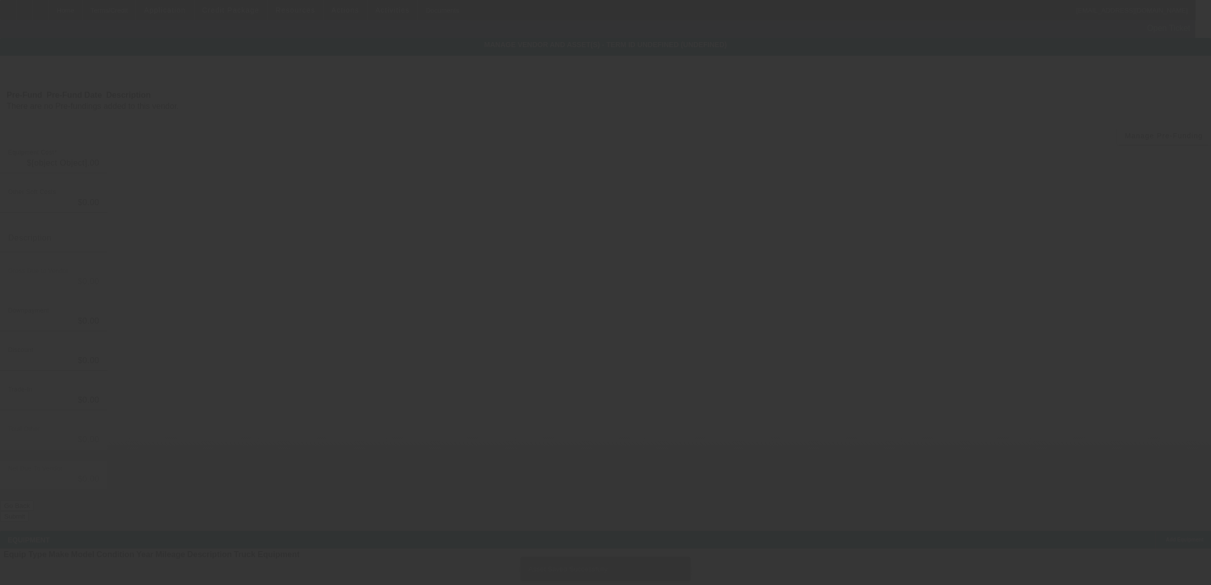
type input "$128,889.40"
type input "tax"
type input "$128,889.40"
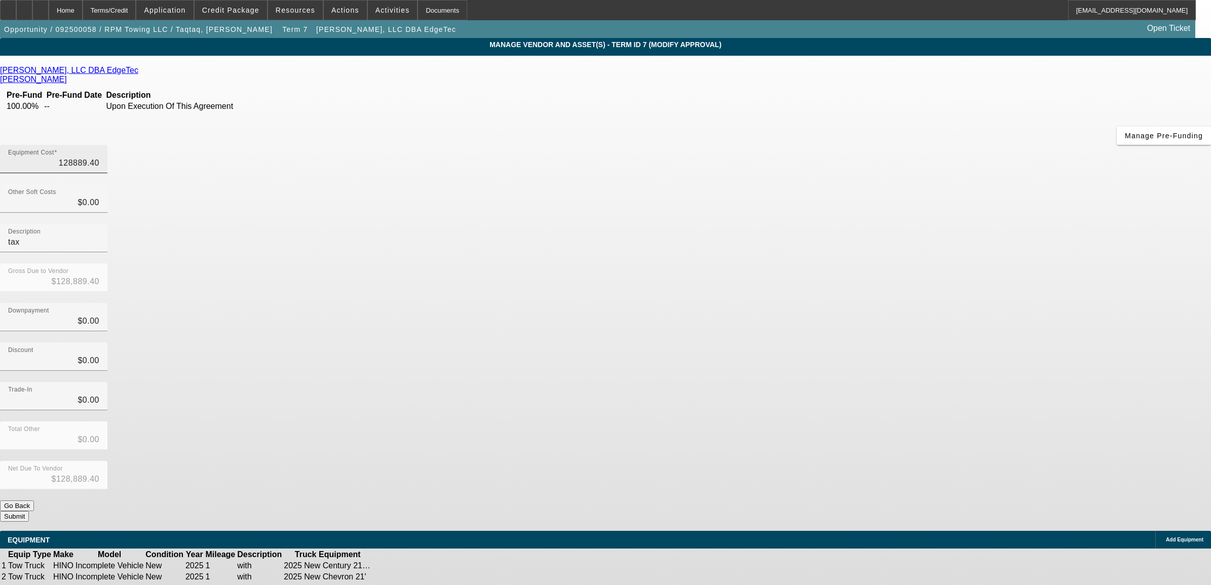
click at [99, 157] on input "128889.40" at bounding box center [53, 163] width 91 height 12
type input "2"
type input "$2.00"
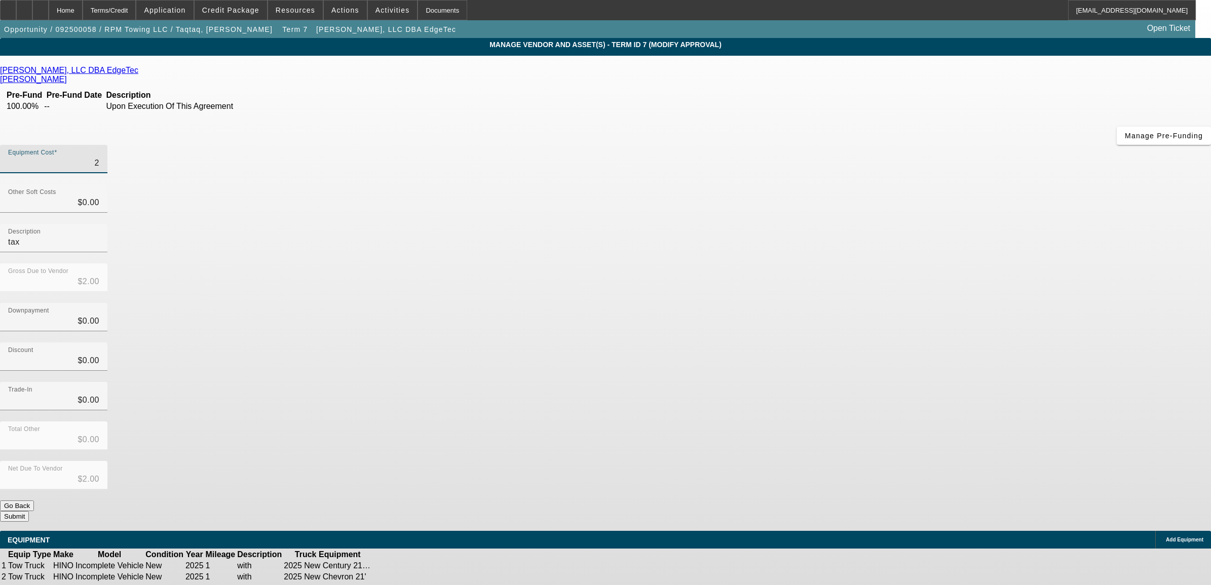
type input "25"
type input "$25.00"
type input "257"
type input "$257.00"
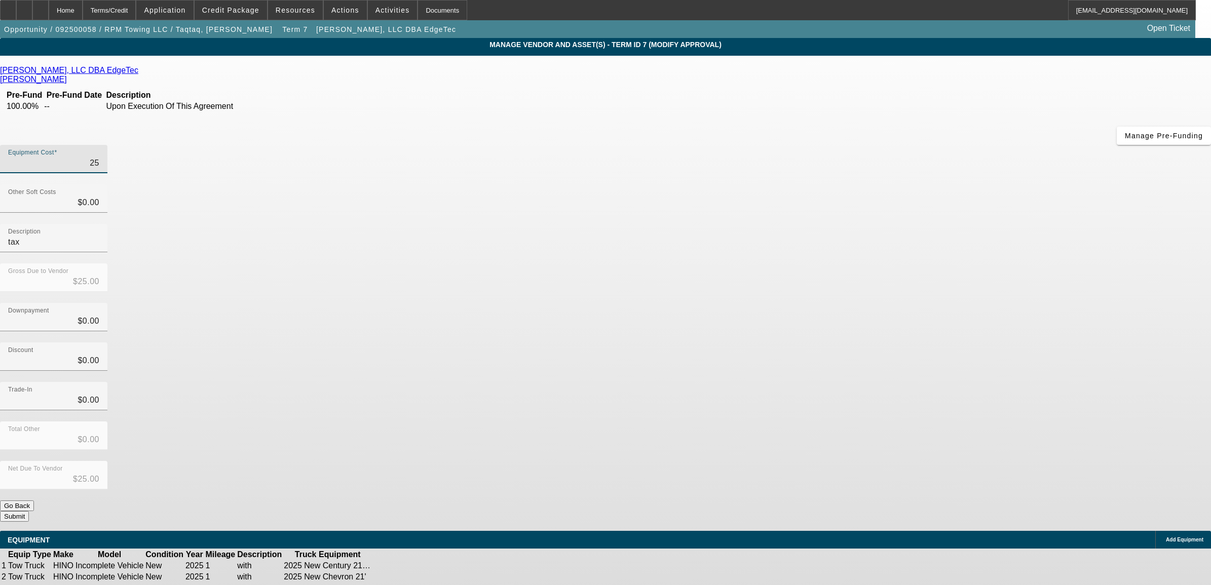
type input "$257.00"
type input "2570"
type input "$2,570.00"
type input "25700"
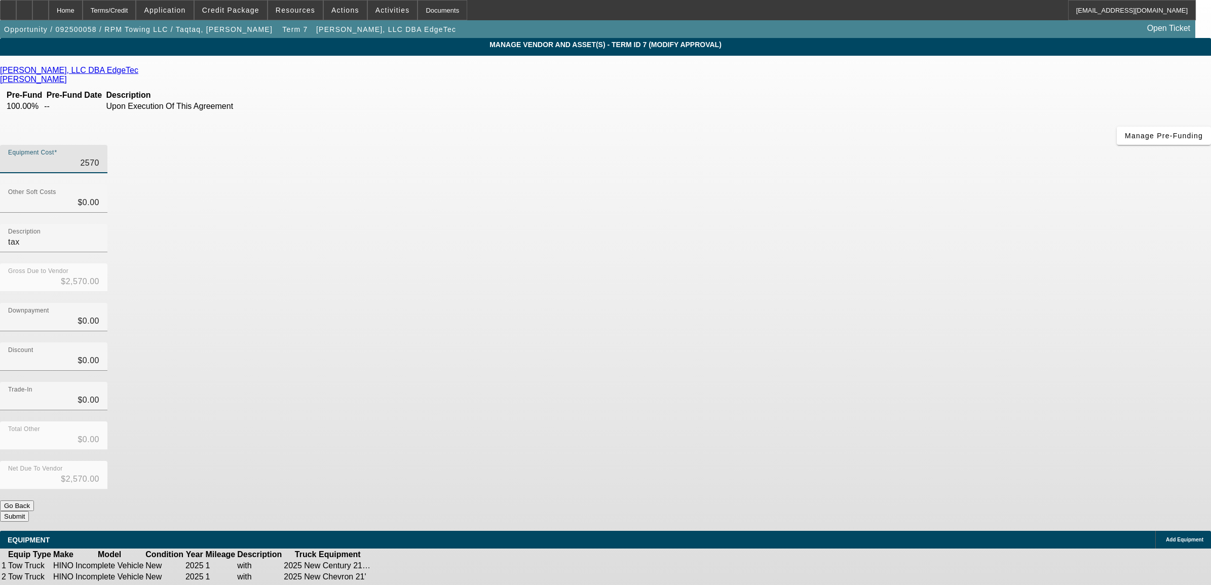
type input "$25,700.00"
type input "257000"
type input "$257,000.00"
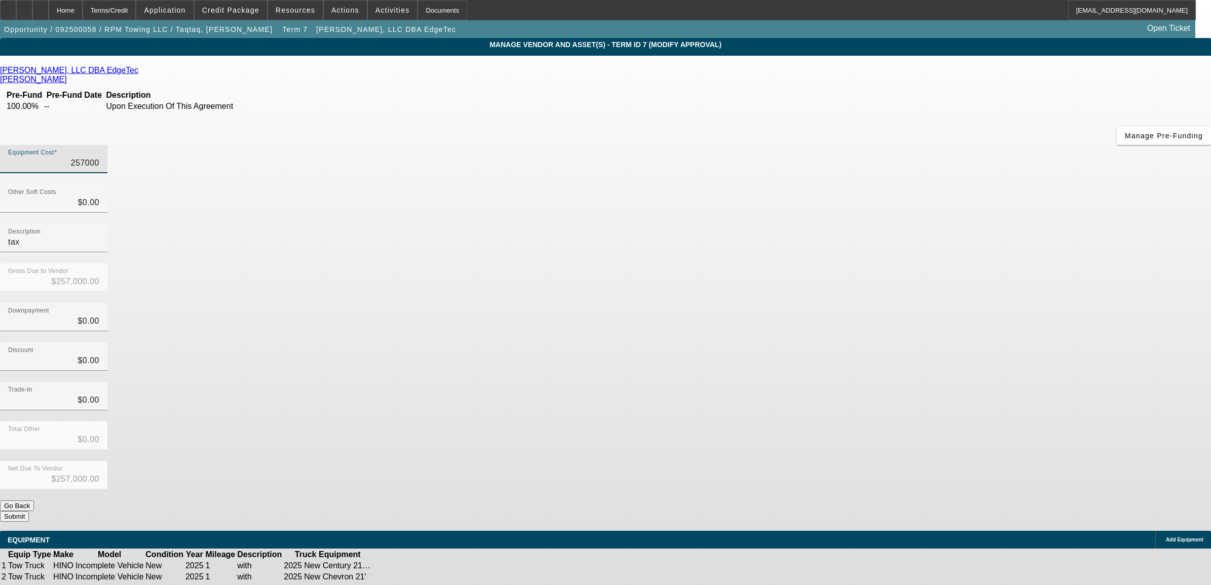
type input "$257,000.00"
click at [874, 382] on div "Trade-In $0.00" at bounding box center [605, 402] width 1211 height 40
click at [99, 197] on input "0" at bounding box center [53, 203] width 91 height 12
type input "3"
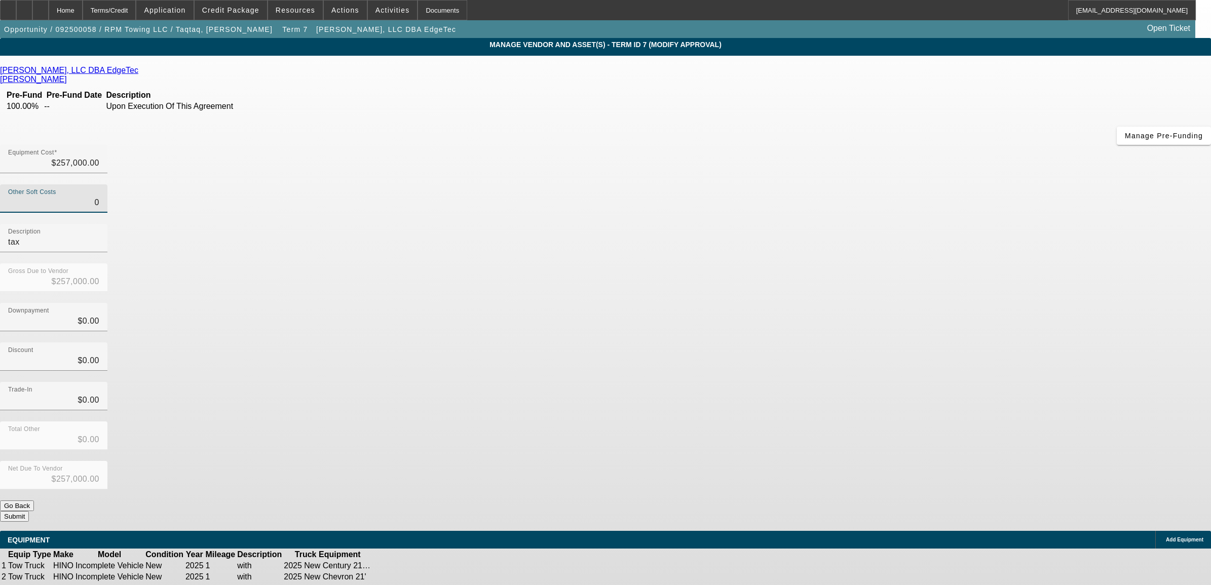
type input "$257,003.00"
type input "37"
type input "$257,037.00"
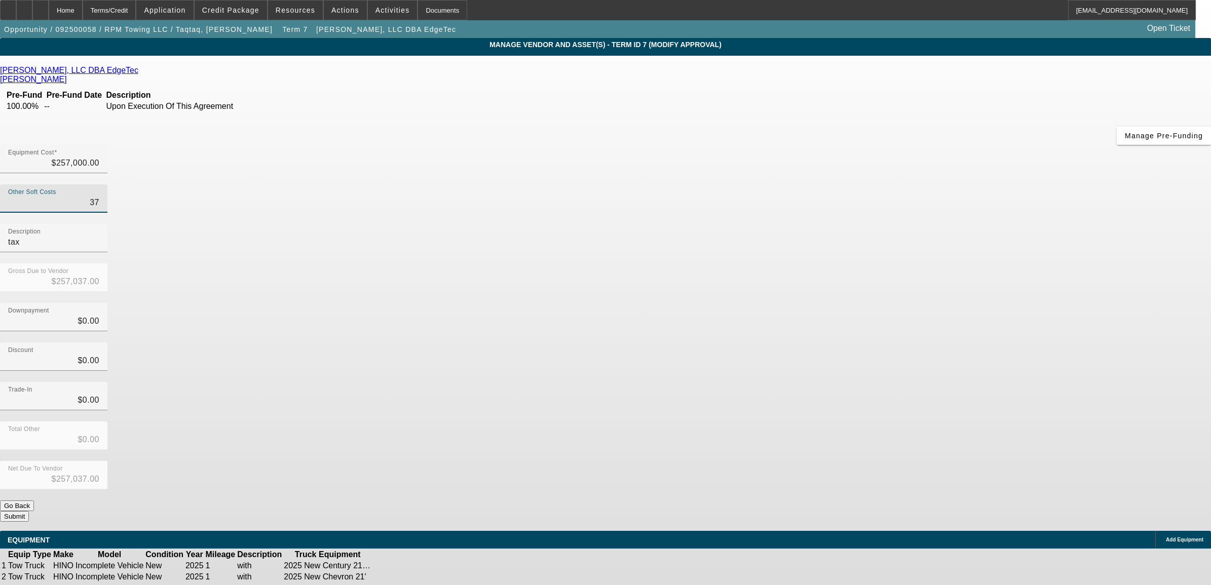
type input "378"
type input "$257,378.00"
type input "378.8"
type input "$257,378.80"
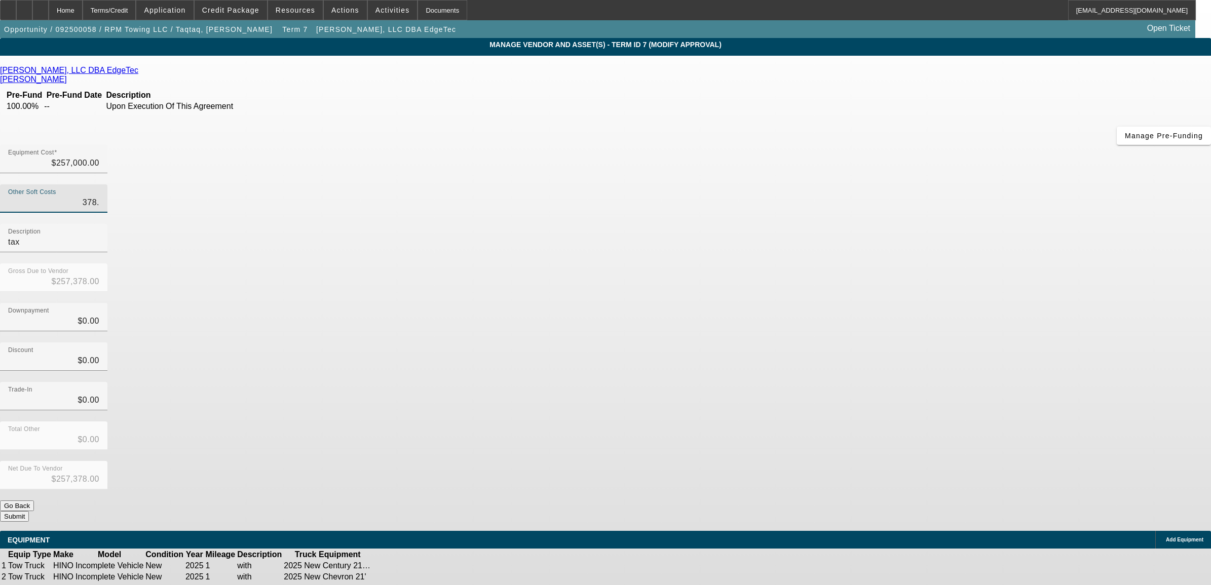
type input "$257,378.80"
click at [857, 382] on div "Trade-In $0.00" at bounding box center [605, 402] width 1211 height 40
click at [99, 197] on input "378.80" at bounding box center [53, 203] width 91 height 12
type input "3"
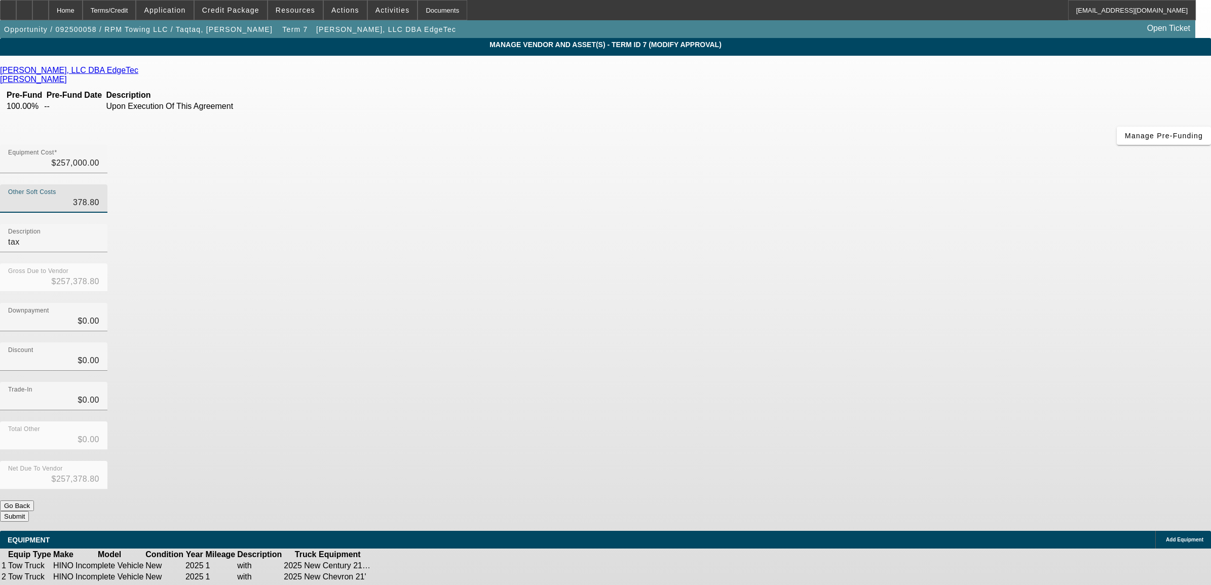
type input "$257,003.00"
type input "38"
type input "$257,038.00"
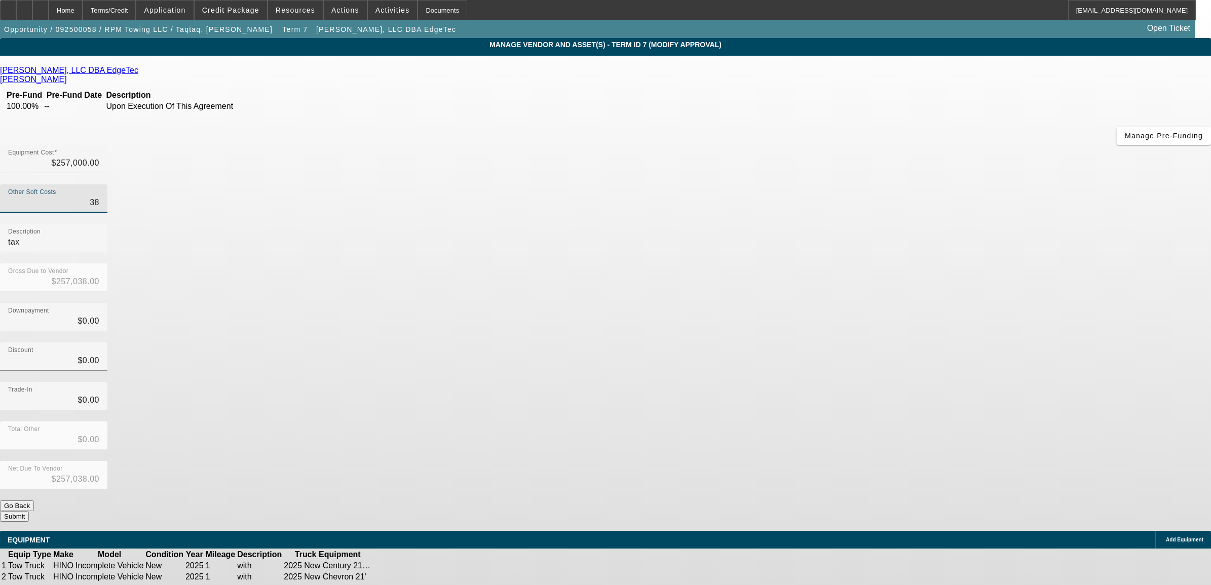
type input "389"
type input "$257,389.00"
type input "389.4"
type input "$257,389.40"
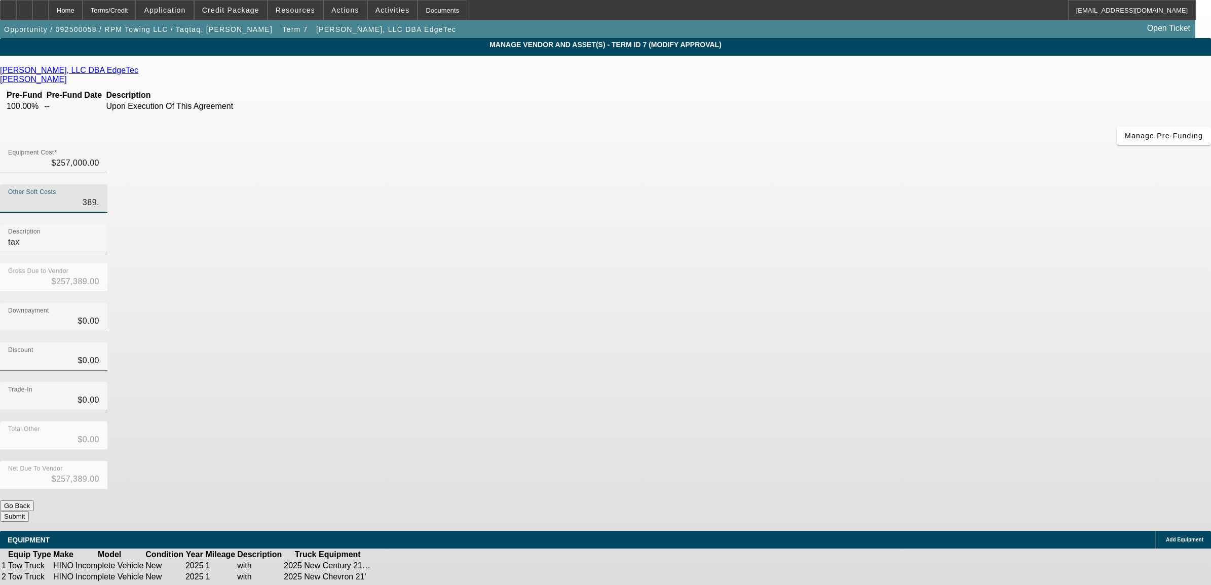
type input "$257,389.40"
type input "$389.40"
click at [786, 303] on div "Downpayment $0.00" at bounding box center [605, 323] width 1211 height 40
click at [404, 577] on icon at bounding box center [404, 577] width 0 height 0
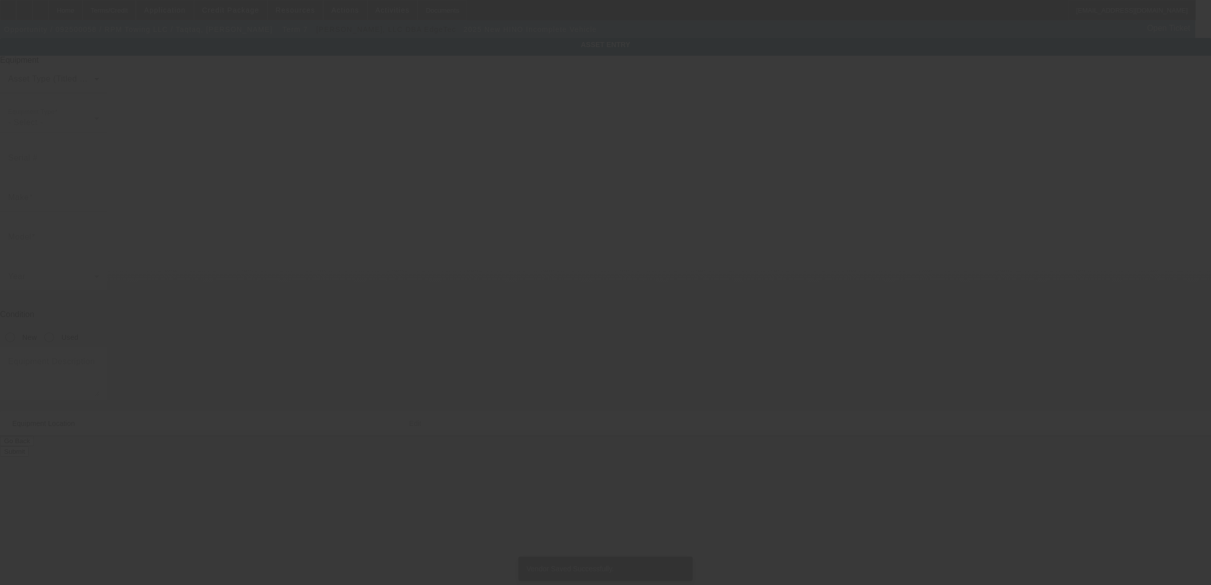
type input "5PVNE7AN6S5T50104"
type input "HINO"
type input "Incomplete Vehicle"
radio input "true"
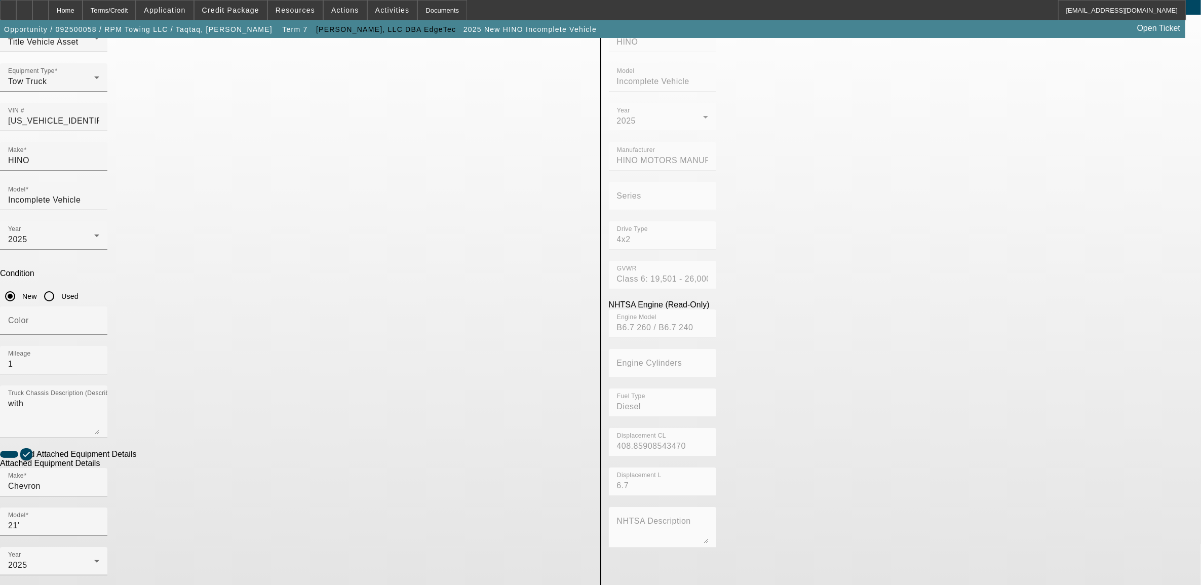
scroll to position [63, 0]
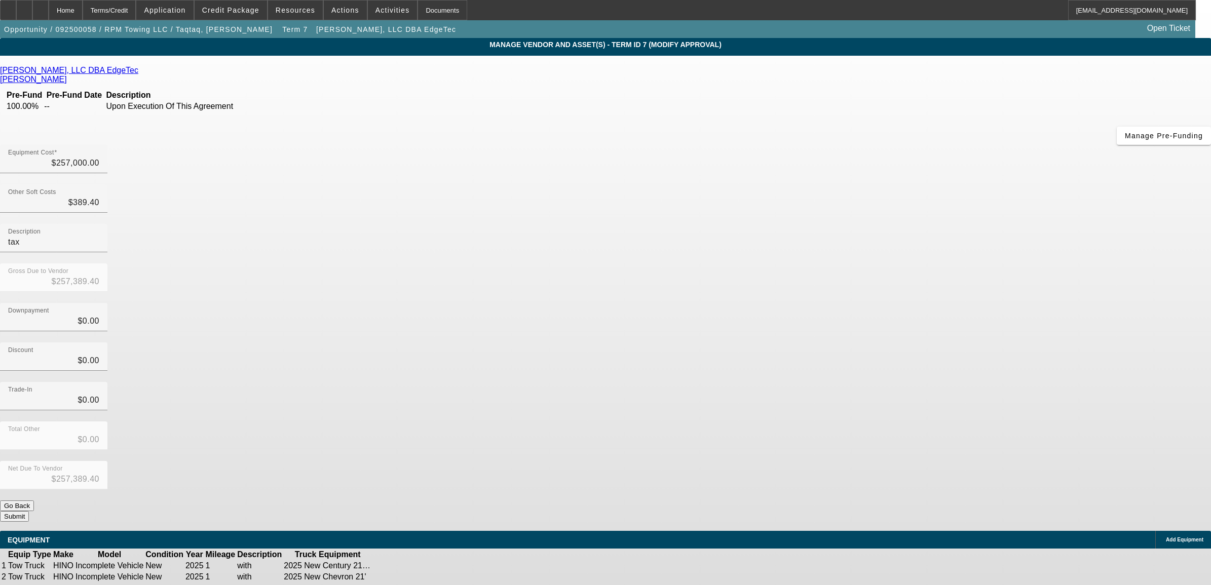
click at [404, 577] on icon at bounding box center [404, 577] width 0 height 0
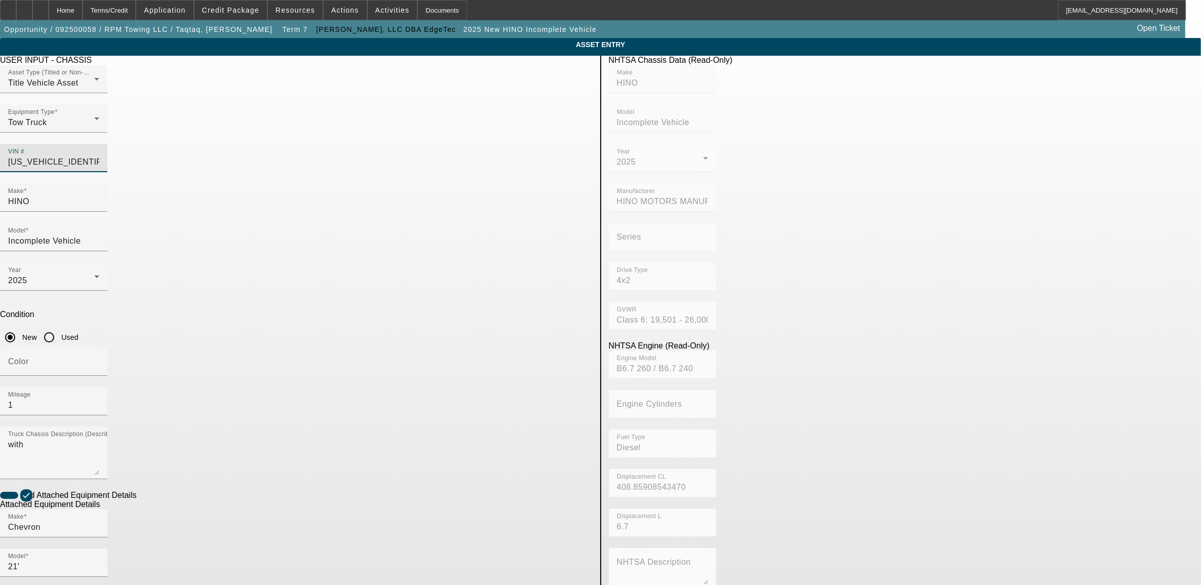
click at [99, 156] on input "5PVNE7AN6S5T50104" at bounding box center [53, 162] width 91 height 12
click at [99, 144] on div "VIN # 5PVNE7AN6S5T50104" at bounding box center [53, 158] width 91 height 28
paste input "J7AN2S5T51259"
click at [99, 521] on input "Chevron" at bounding box center [53, 527] width 91 height 12
drag, startPoint x: 421, startPoint y: 416, endPoint x: 270, endPoint y: 400, distance: 151.8
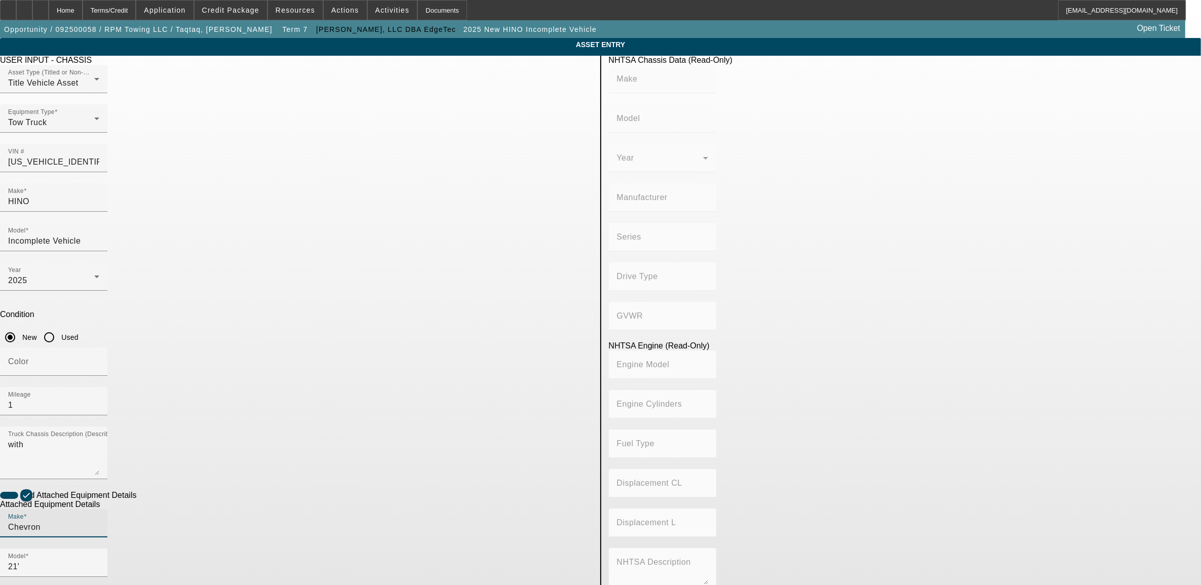
click at [270, 400] on app-asset-collateral-manage "ASSET ENTRY Delete asset USER INPUT - CHASSIS Asset Type (Titled or Non-Titled)…" at bounding box center [600, 432] width 1201 height 788
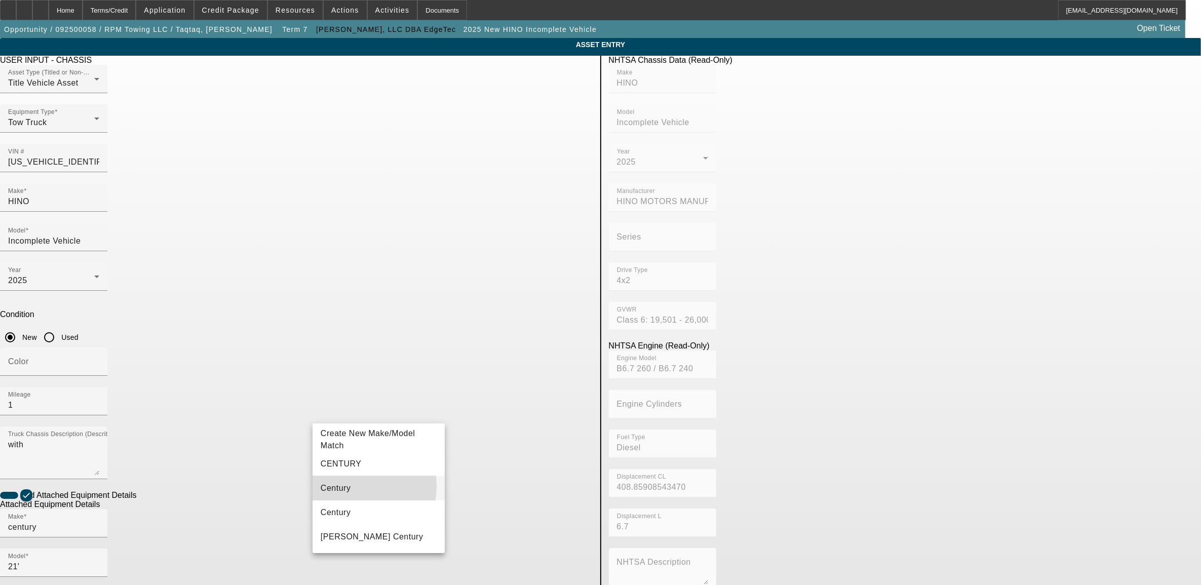
click at [346, 485] on mat-option "Century" at bounding box center [379, 488] width 132 height 24
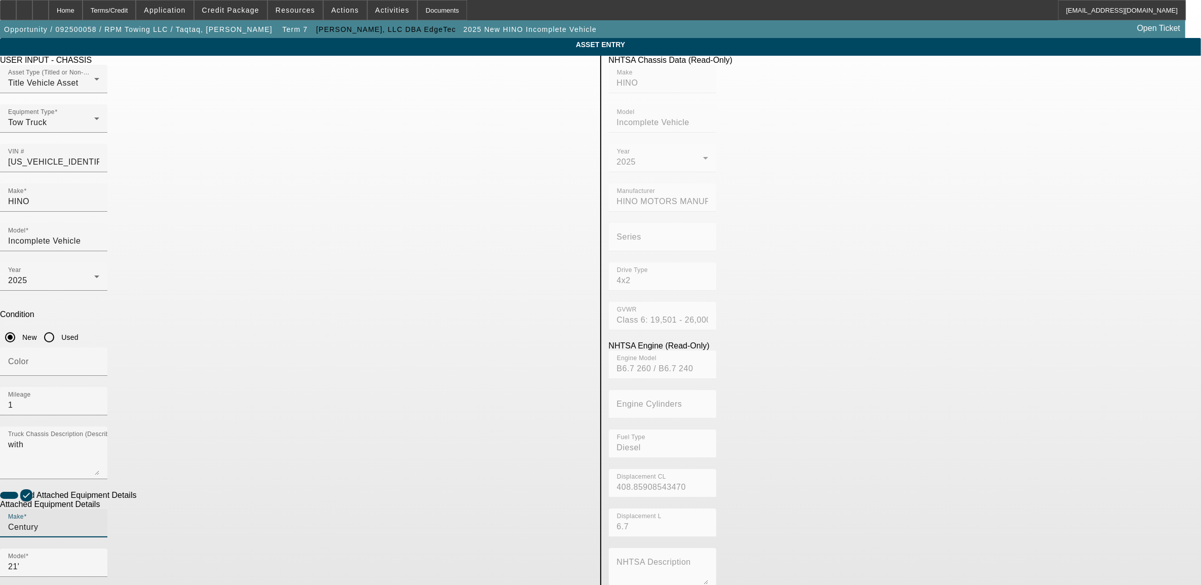
click at [99, 561] on input "21'" at bounding box center [53, 567] width 91 height 12
click at [443, 509] on div "Make Century Model 21'" at bounding box center [296, 548] width 593 height 79
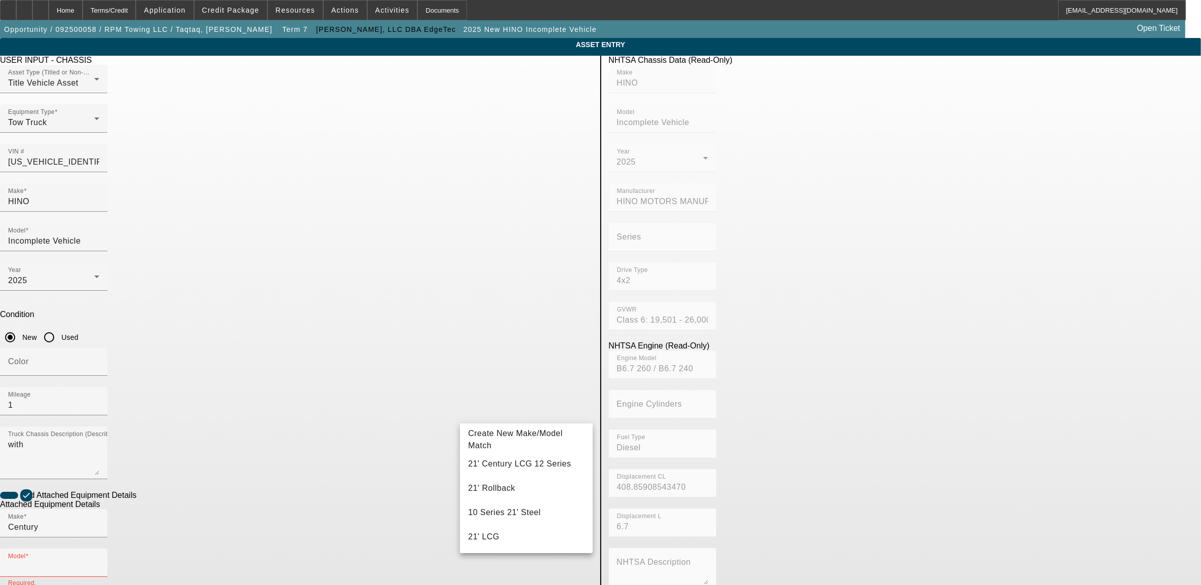
drag, startPoint x: 190, startPoint y: 413, endPoint x: 297, endPoint y: 412, distance: 106.9
click at [198, 409] on app-asset-collateral-manage "ASSET ENTRY Delete asset USER INPUT - CHASSIS Asset Type (Titled or Non-Titled)…" at bounding box center [600, 432] width 1201 height 788
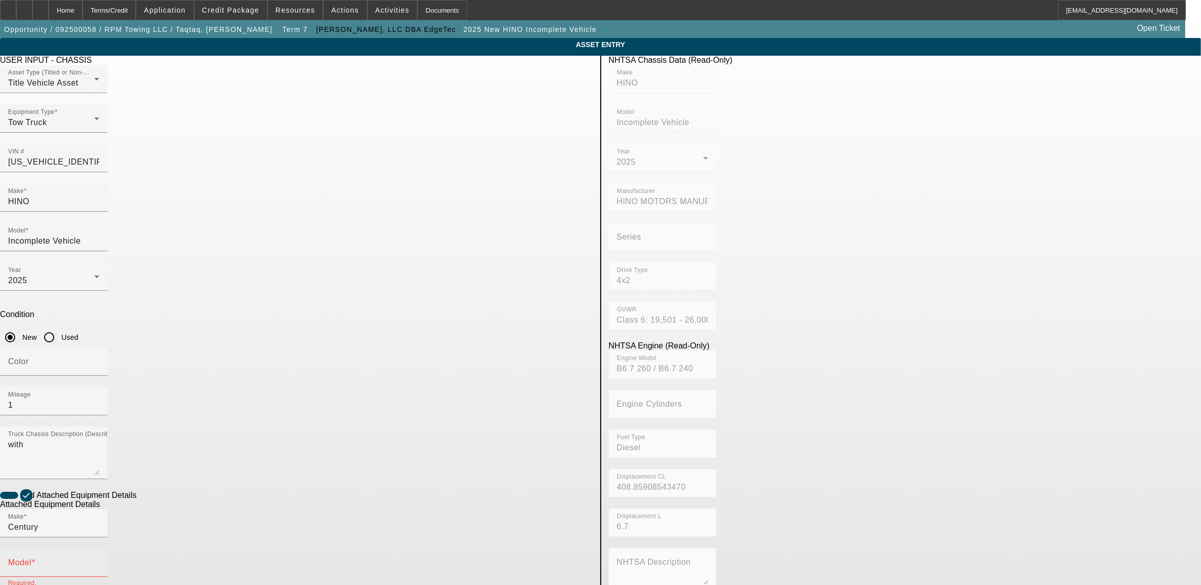
click at [99, 561] on input "Model" at bounding box center [53, 567] width 91 height 12
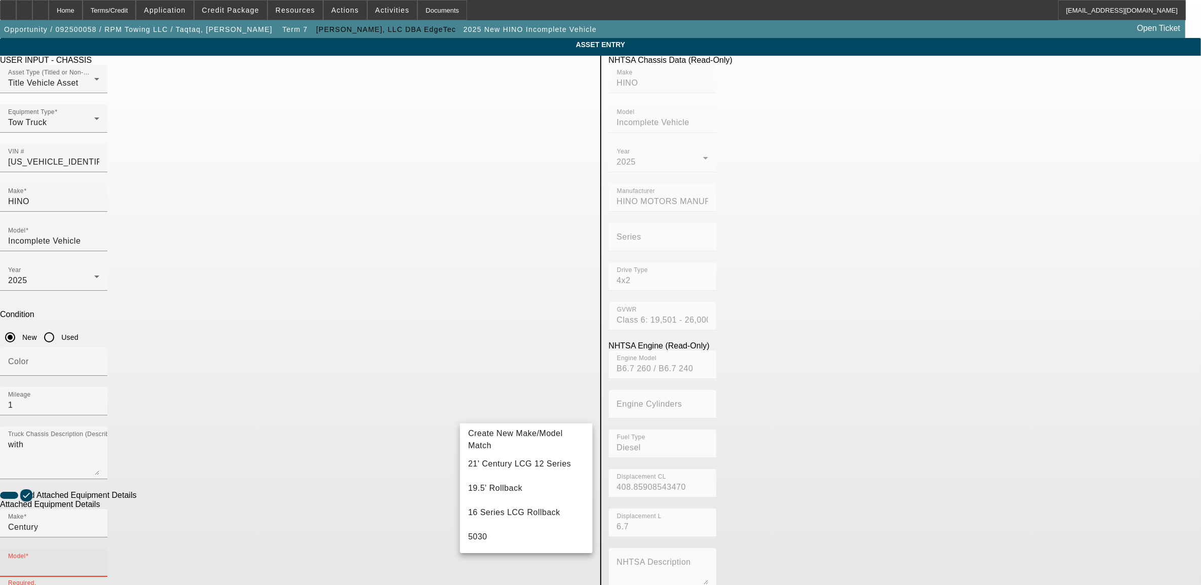
click at [531, 469] on span "21' Century LCG 12 Series" at bounding box center [519, 464] width 103 height 12
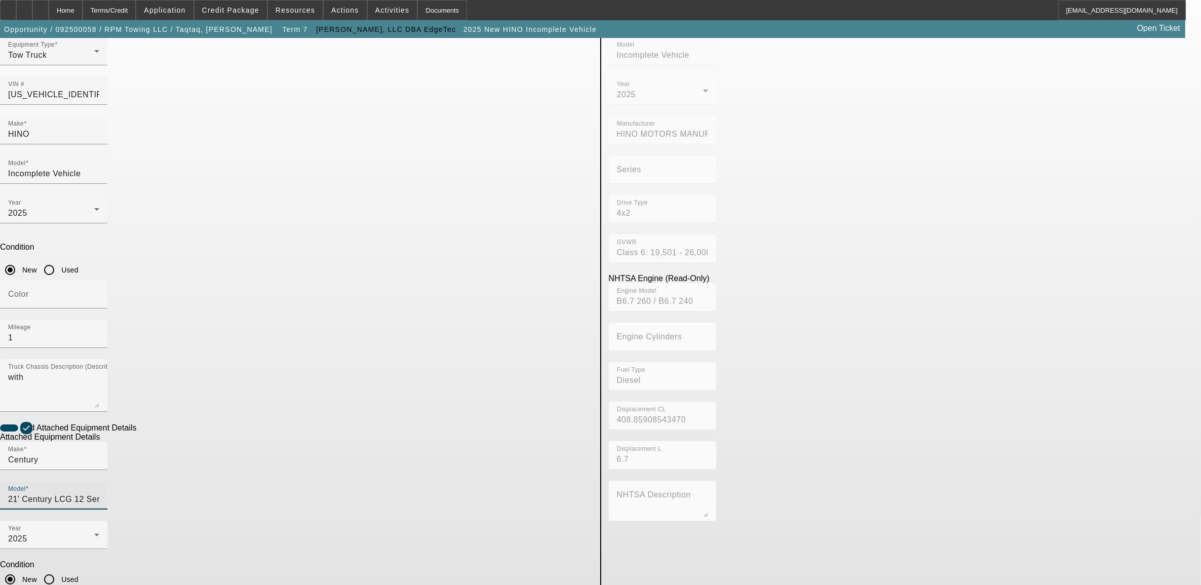
scroll to position [69, 0]
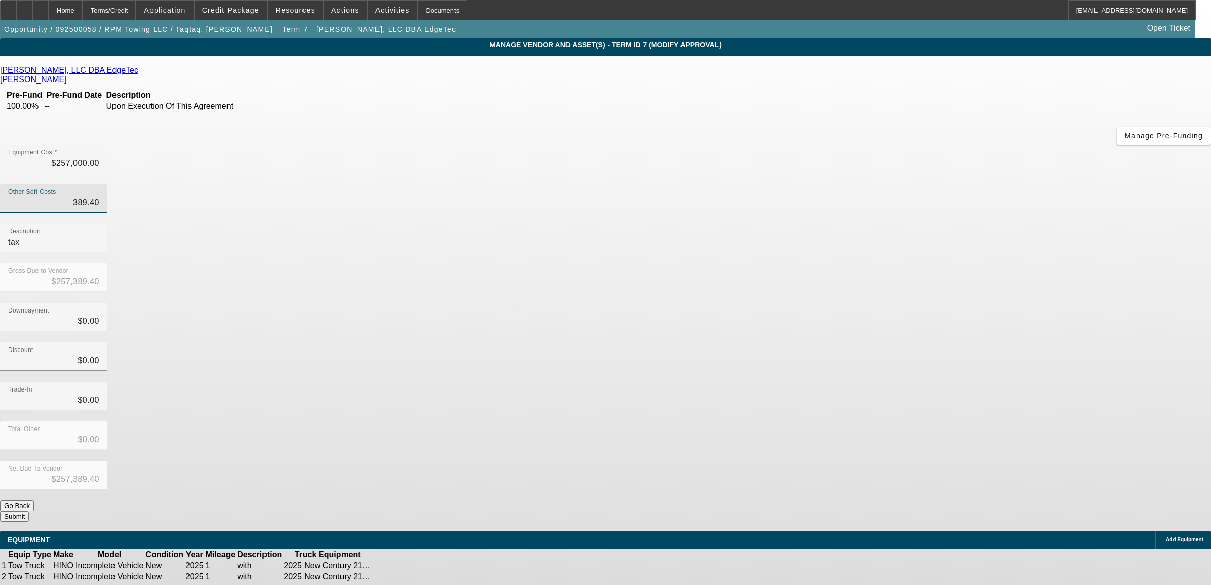
click at [99, 197] on input "389.40" at bounding box center [53, 203] width 91 height 12
click at [404, 566] on icon at bounding box center [404, 566] width 0 height 0
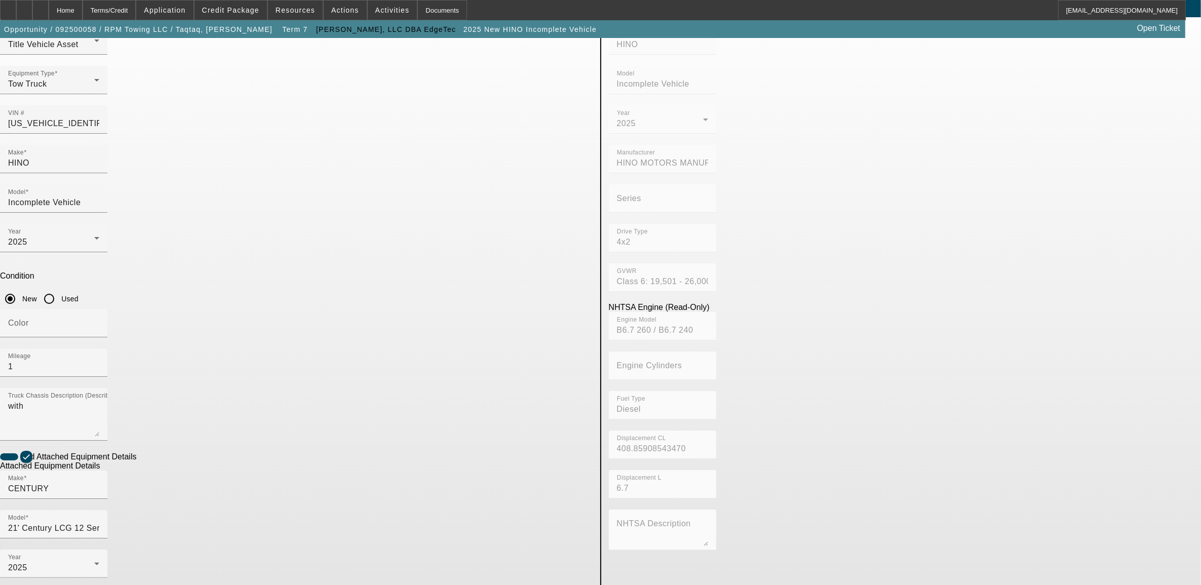
scroll to position [69, 0]
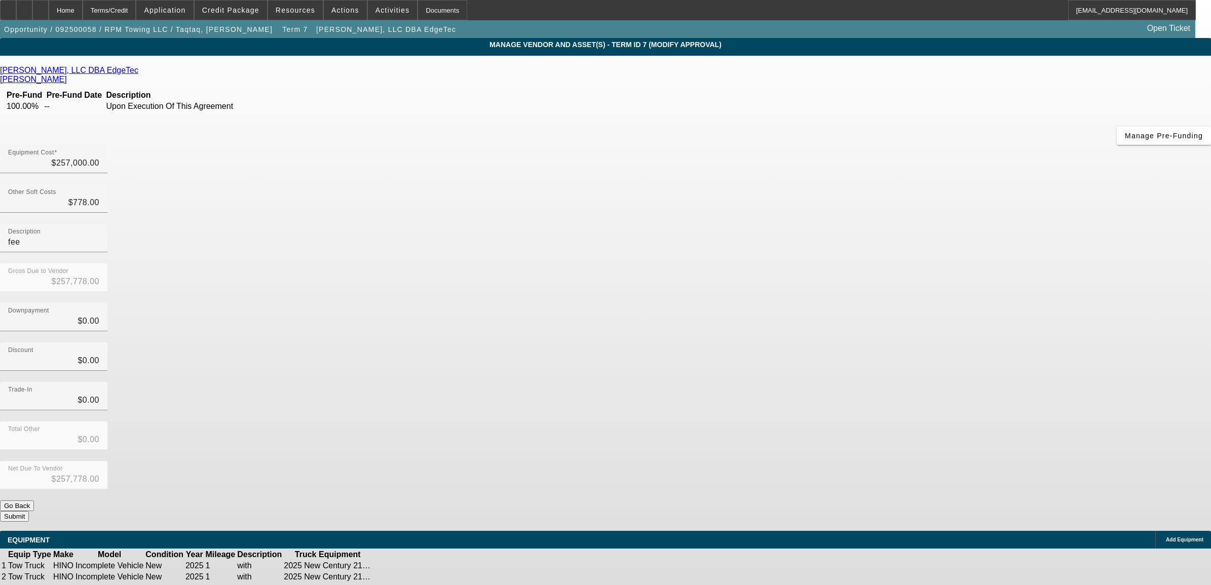
click at [404, 577] on icon at bounding box center [404, 577] width 0 height 0
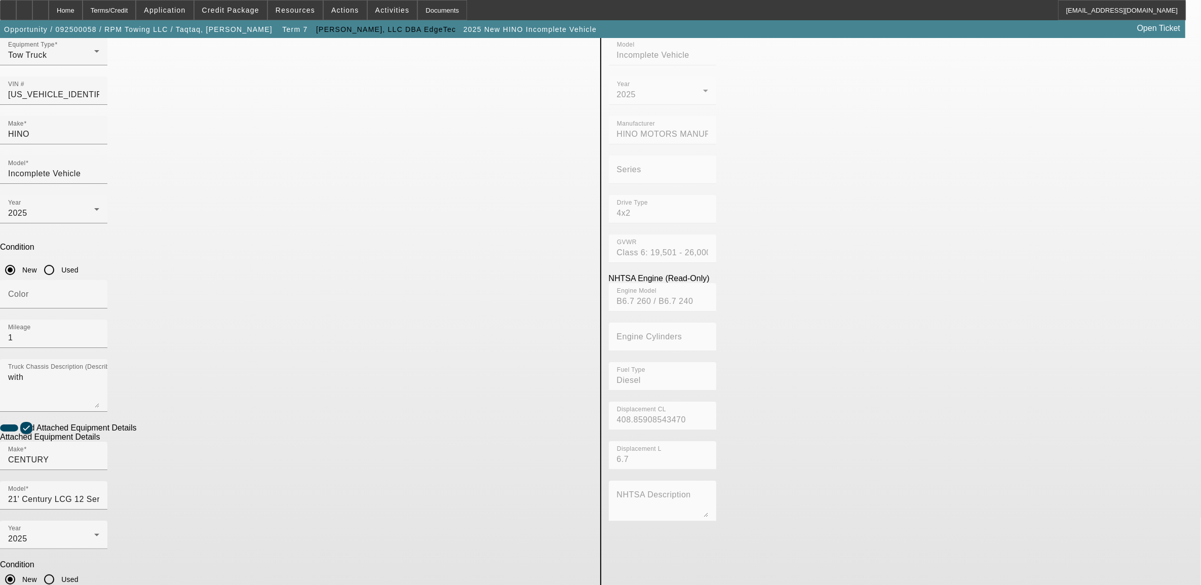
scroll to position [69, 0]
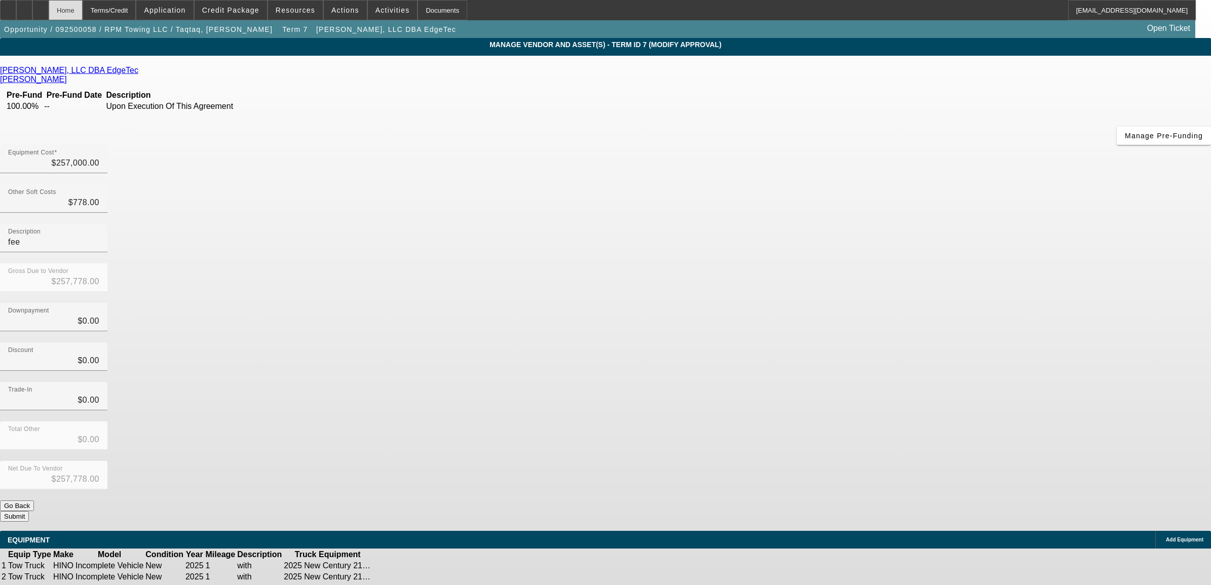
click at [83, 8] on div "Home" at bounding box center [66, 10] width 34 height 20
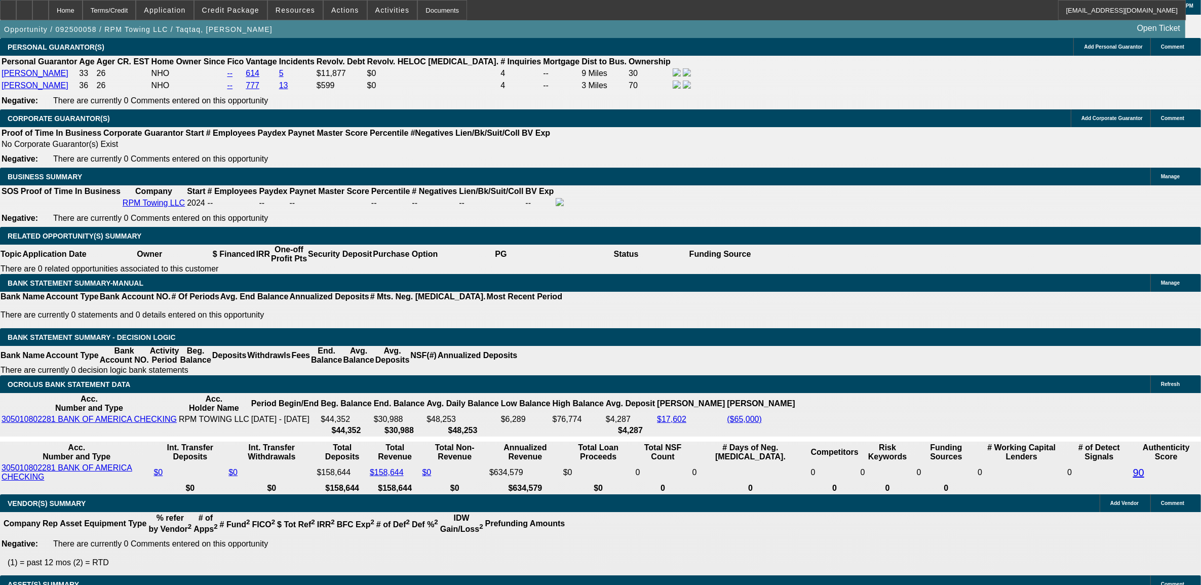
scroll to position [1483, 0]
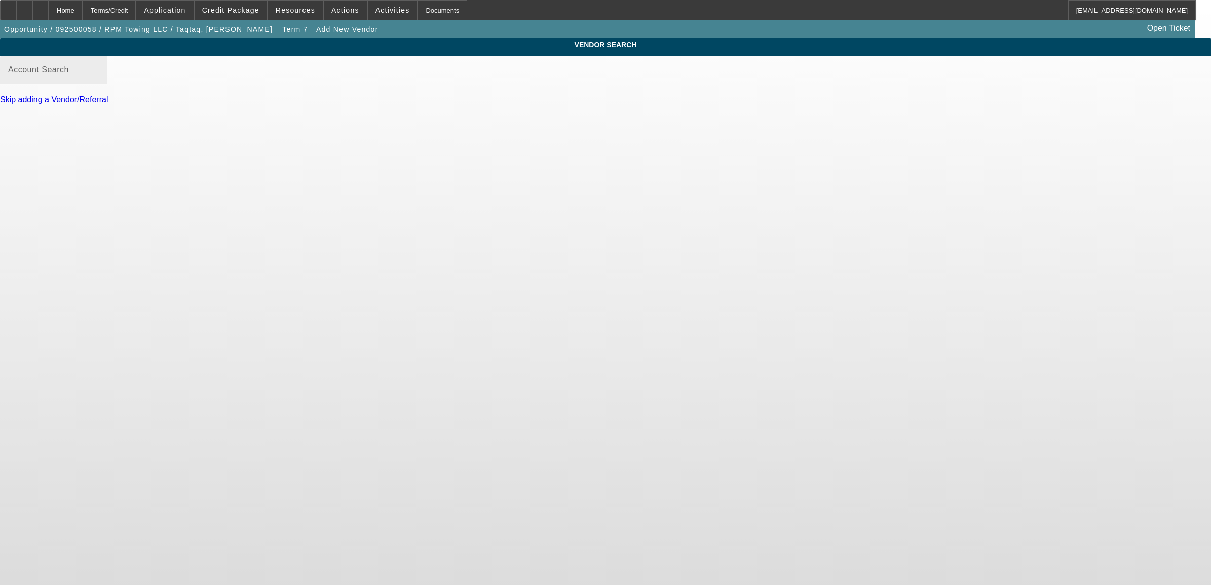
click at [99, 73] on div "Account Search" at bounding box center [53, 70] width 91 height 28
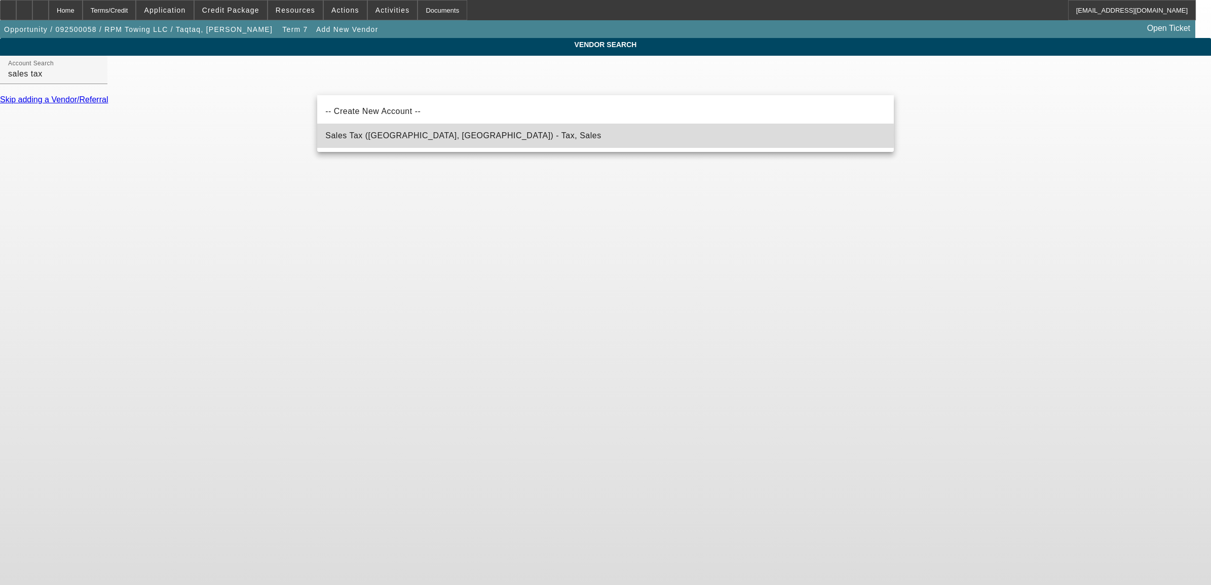
click at [380, 135] on span "Sales Tax (Marlborough, MA) - Tax, Sales" at bounding box center [463, 135] width 276 height 9
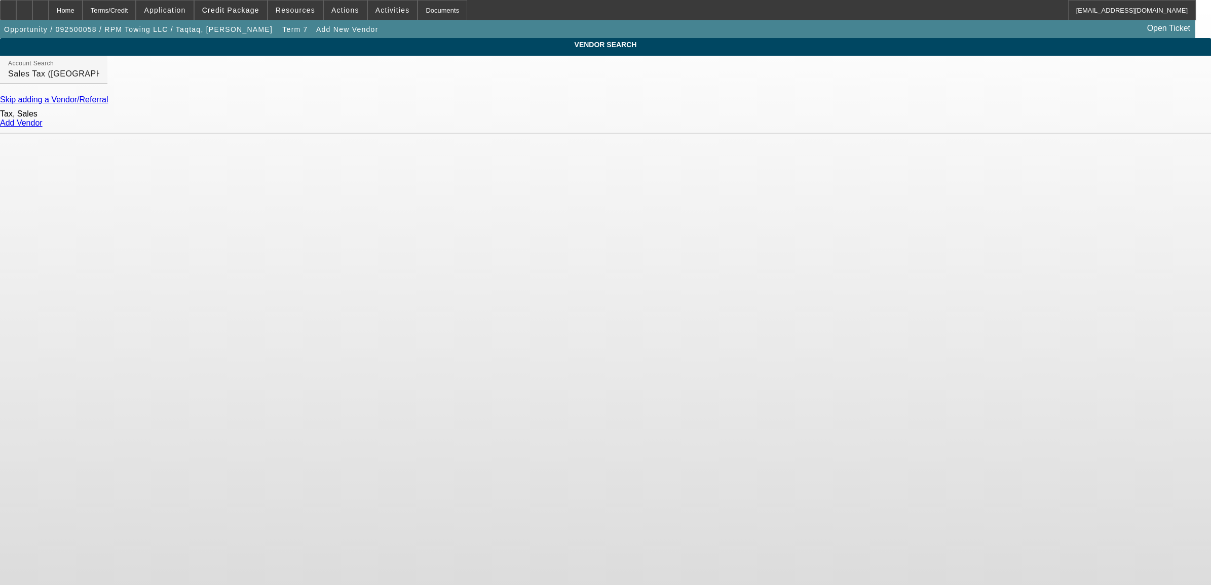
click at [43, 127] on link "Add Vendor" at bounding box center [21, 123] width 43 height 9
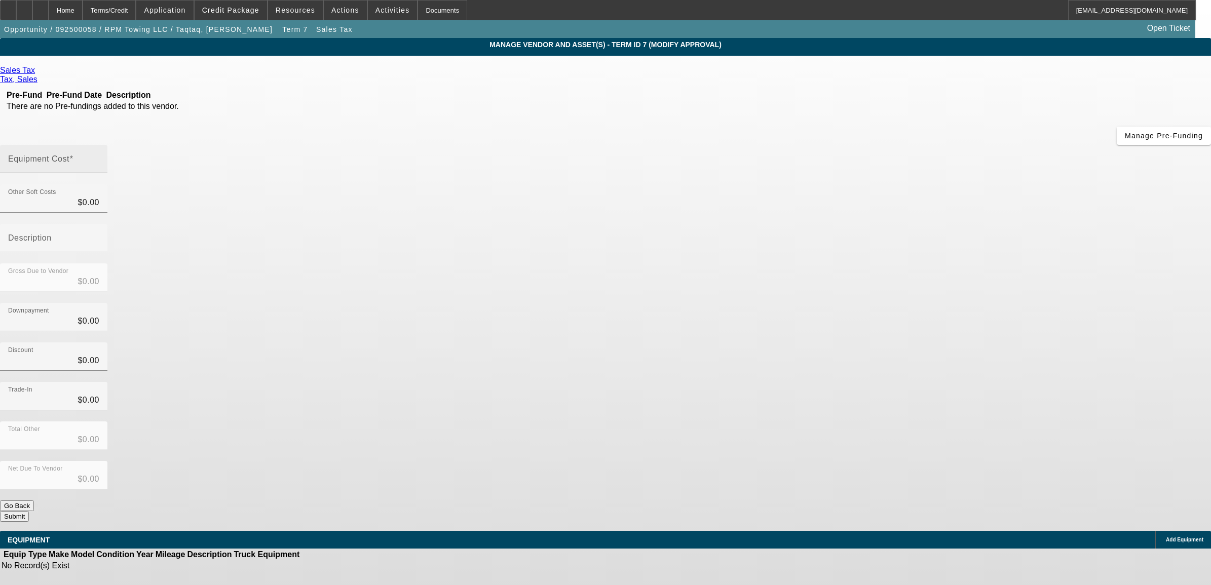
click at [99, 157] on input "Equipment Cost" at bounding box center [53, 163] width 91 height 12
click at [803, 303] on div "Downpayment $0.00" at bounding box center [605, 323] width 1211 height 40
click at [29, 511] on button "Submit" at bounding box center [14, 516] width 29 height 11
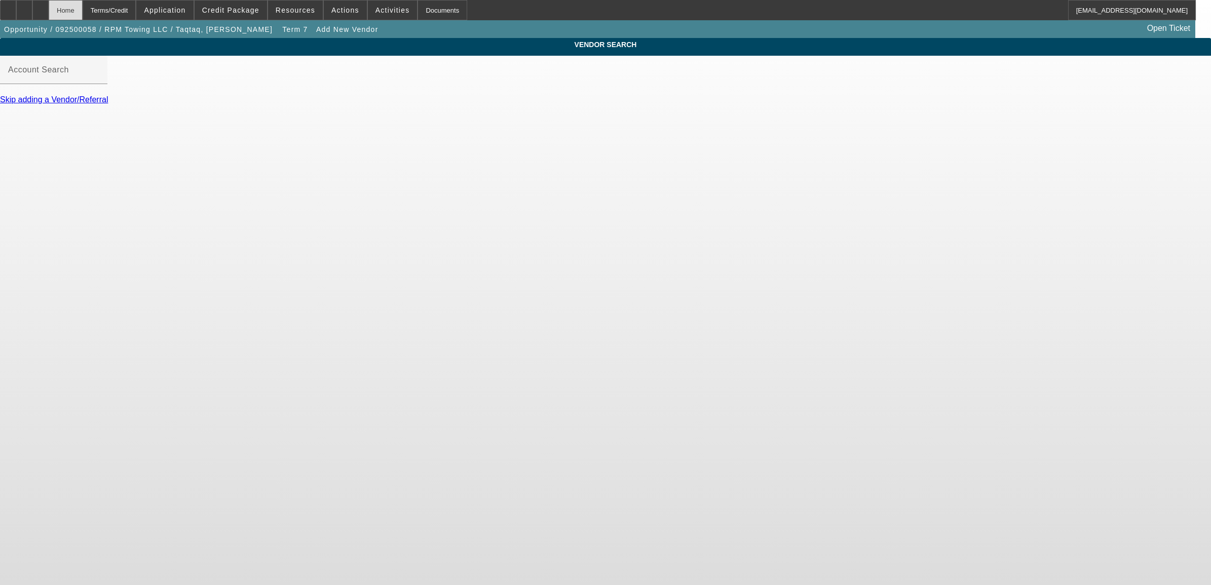
click at [83, 14] on div "Home" at bounding box center [66, 10] width 34 height 20
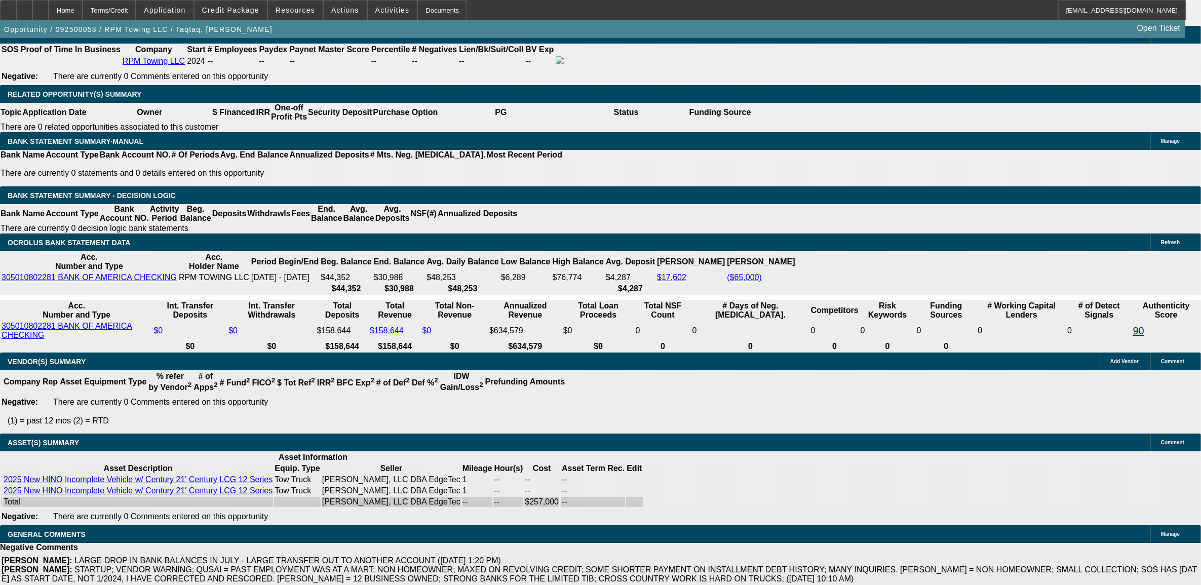
scroll to position [1480, 0]
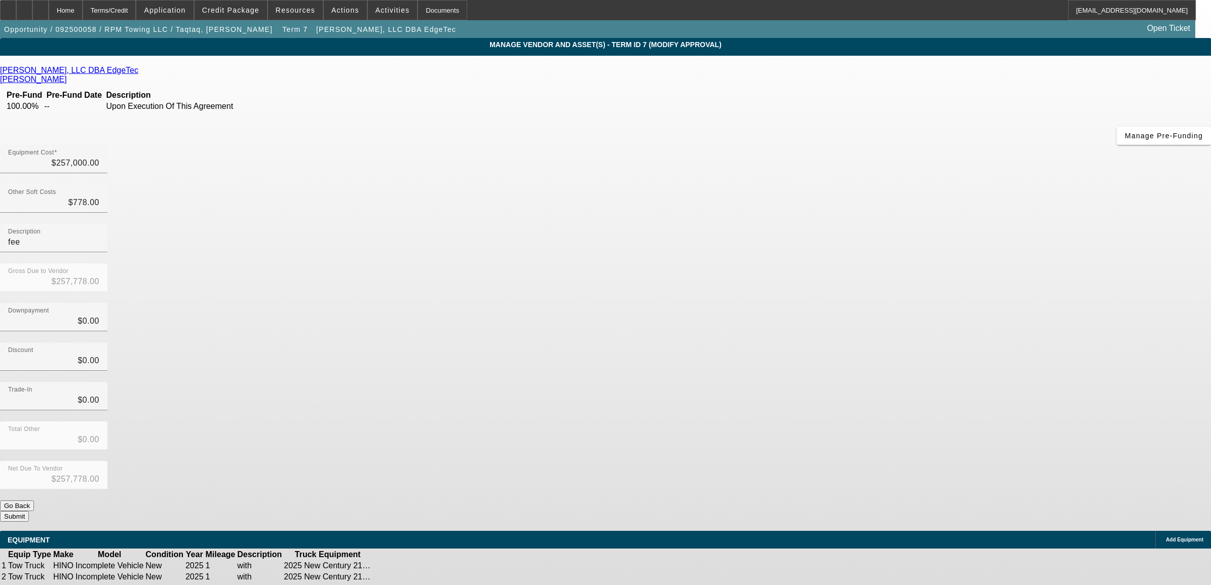
click at [404, 566] on icon at bounding box center [404, 566] width 0 height 0
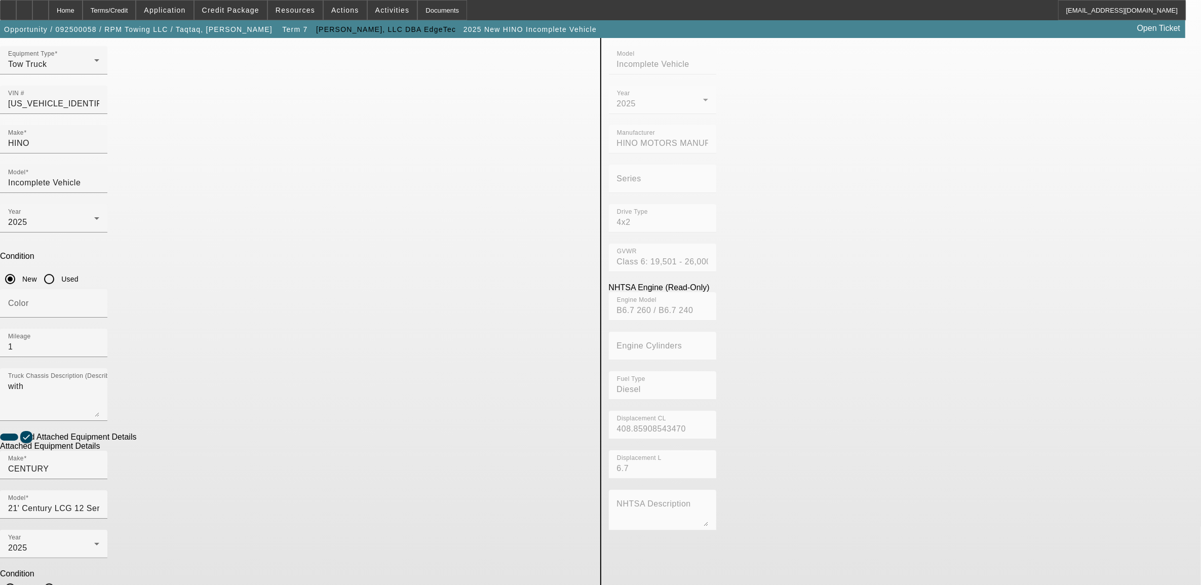
scroll to position [69, 0]
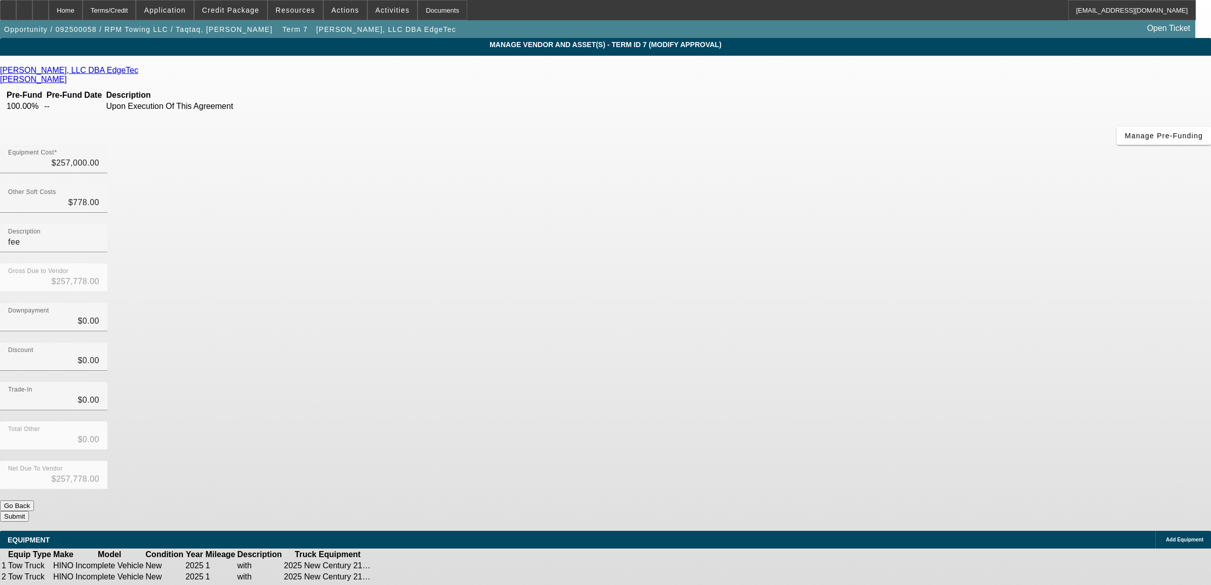
click at [404, 577] on icon at bounding box center [404, 577] width 0 height 0
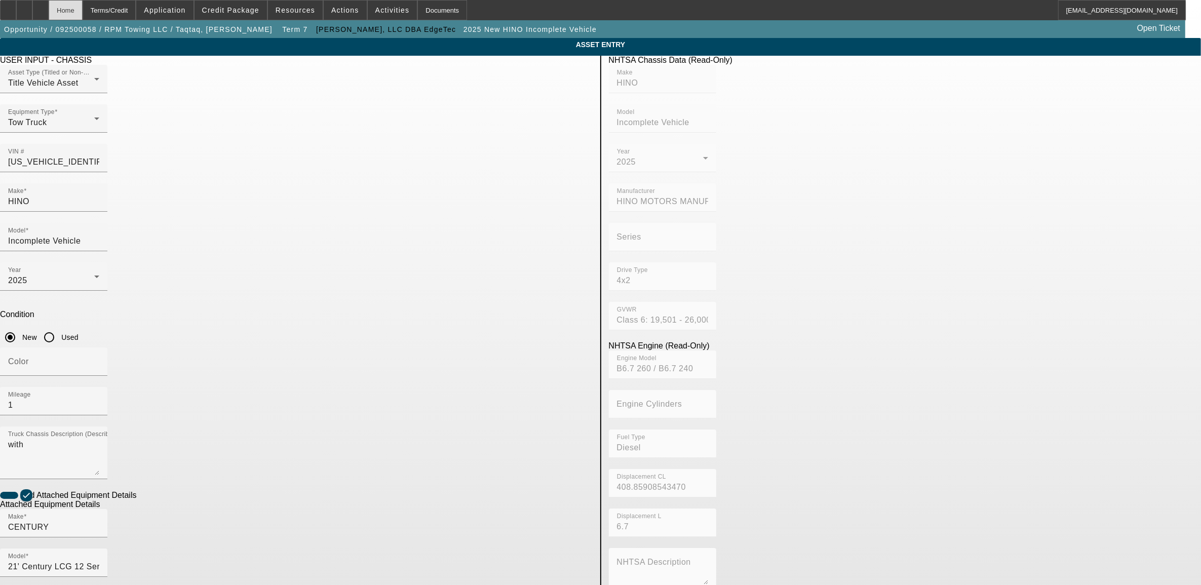
click at [83, 17] on div "Home" at bounding box center [66, 10] width 34 height 20
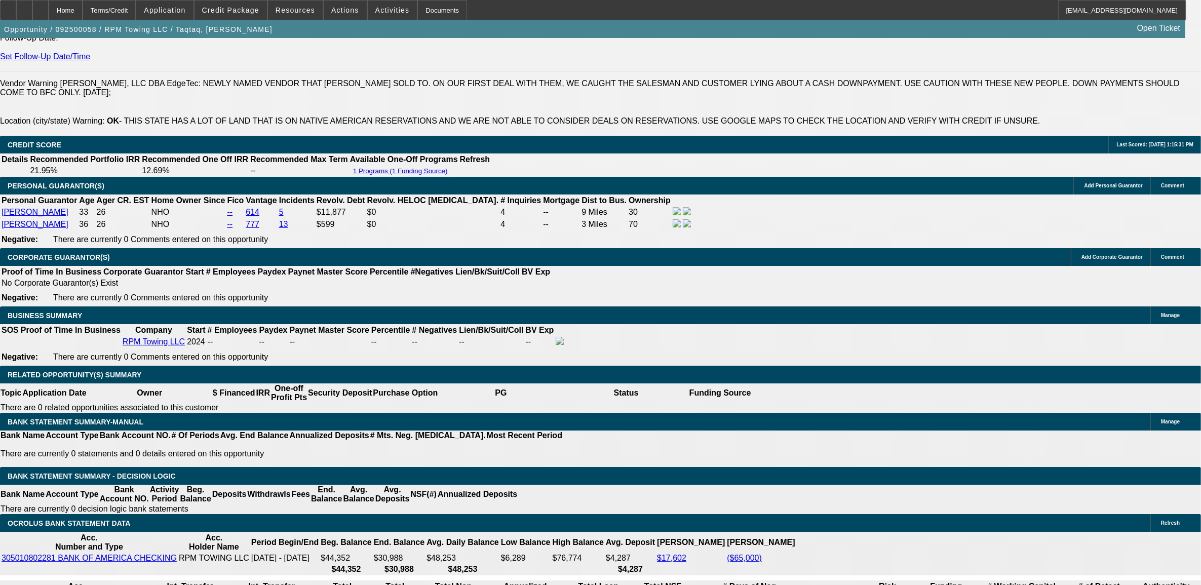
scroll to position [1382, 0]
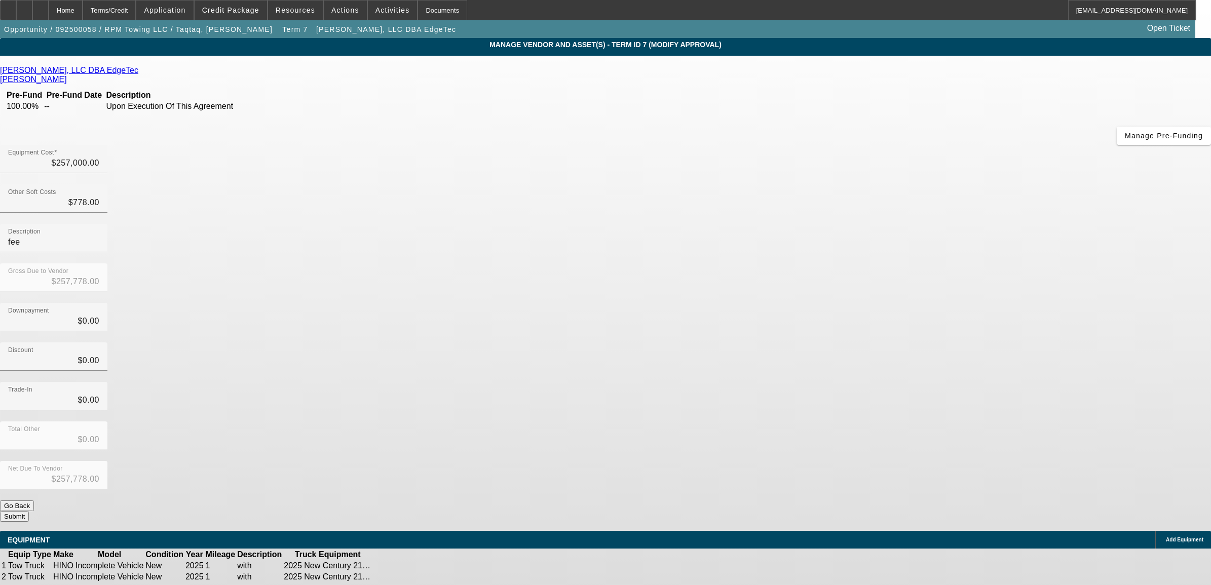
click at [415, 566] on link at bounding box center [415, 566] width 0 height 0
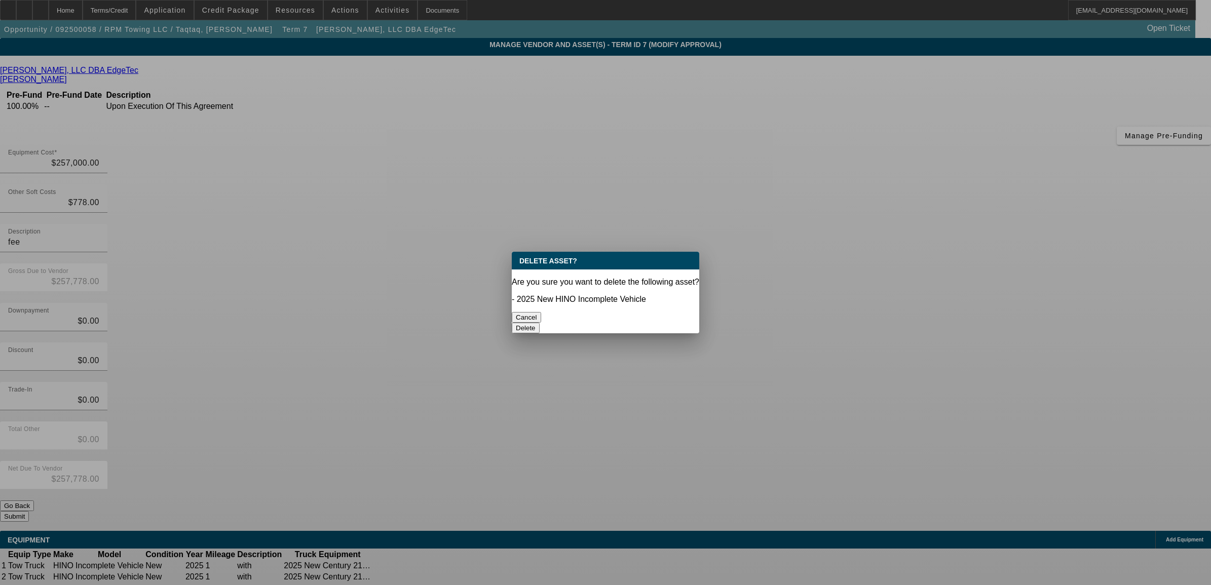
click at [540, 323] on button "Delete" at bounding box center [526, 328] width 28 height 11
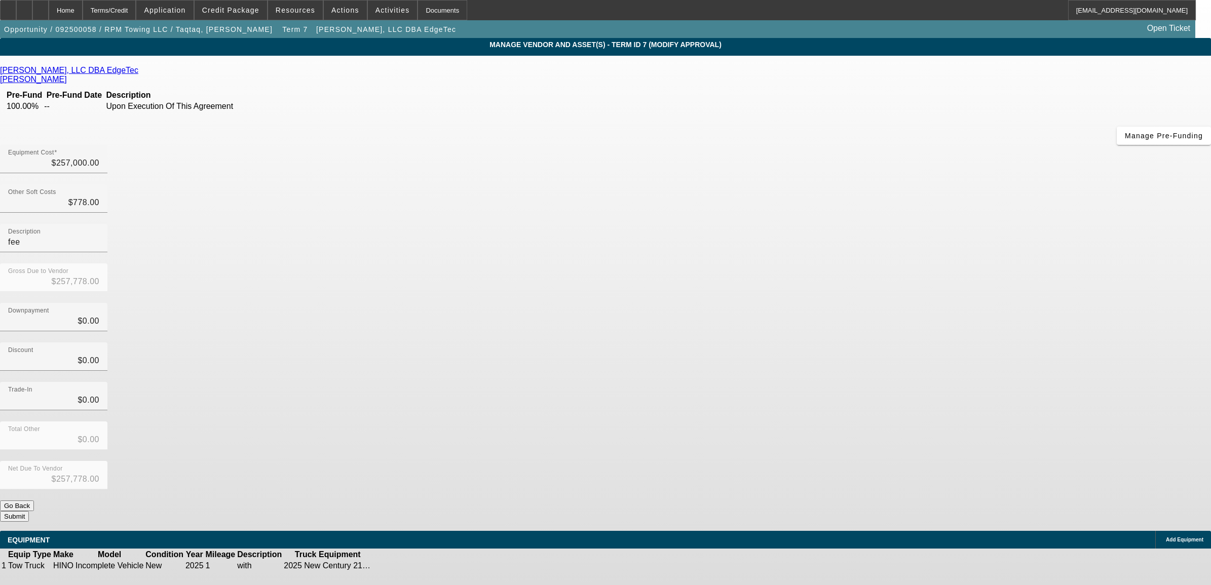
click at [415, 566] on link at bounding box center [415, 566] width 0 height 0
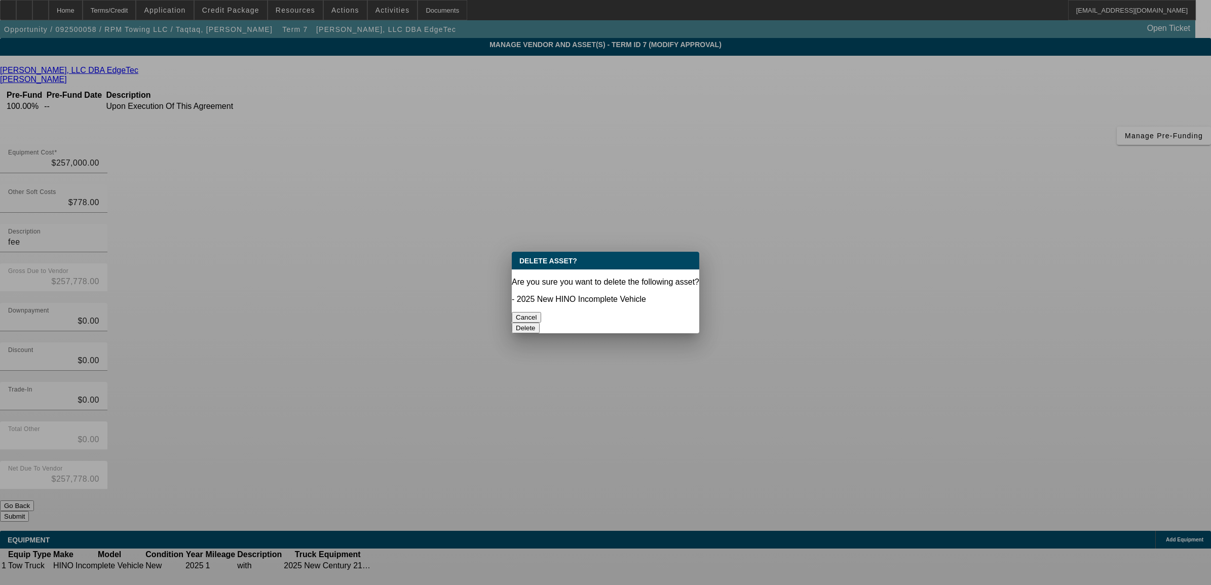
click at [540, 323] on button "Delete" at bounding box center [526, 328] width 28 height 11
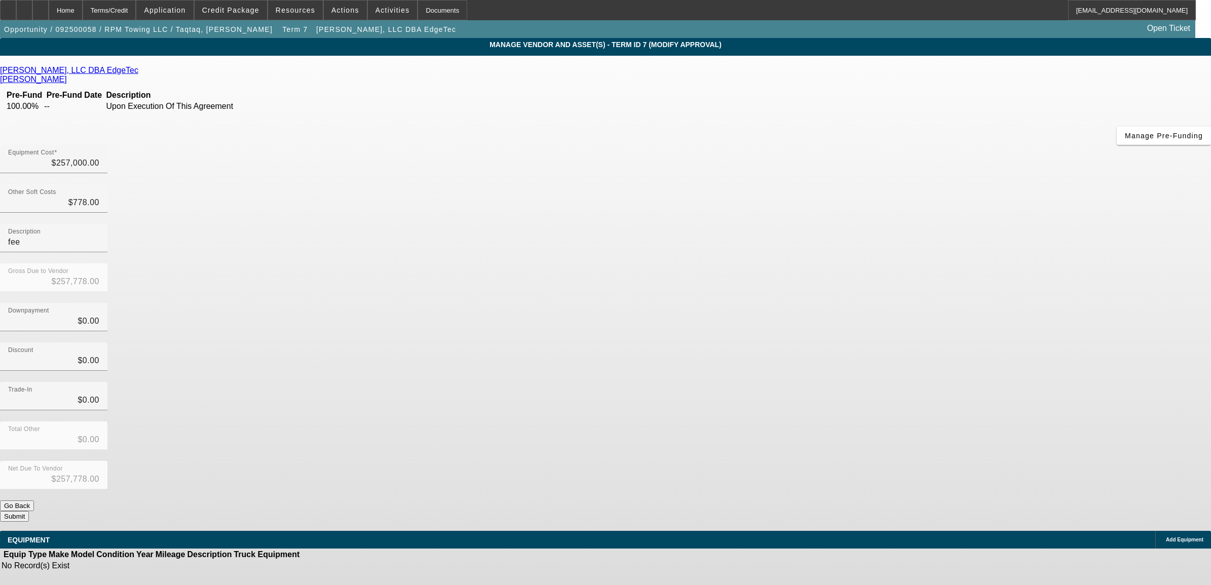
click at [1155, 531] on div "Add Equipment" at bounding box center [1183, 540] width 56 height 18
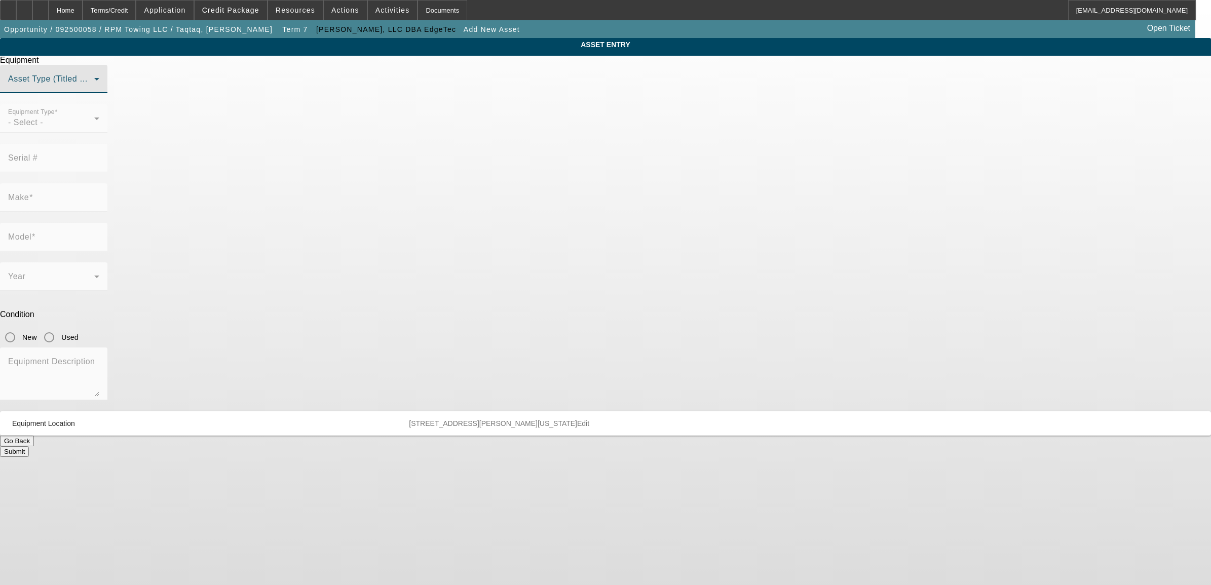
click at [94, 89] on span at bounding box center [51, 83] width 86 height 12
click at [524, 176] on span "Title Vehicle Asset" at bounding box center [509, 178] width 70 height 12
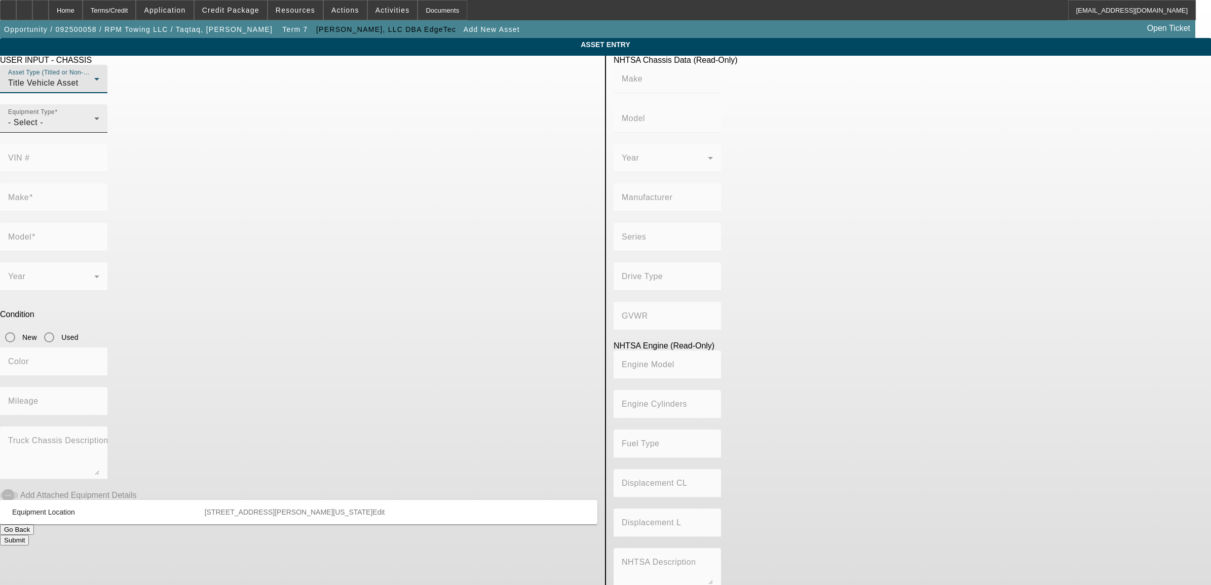
click at [94, 129] on div "- Select -" at bounding box center [51, 123] width 86 height 12
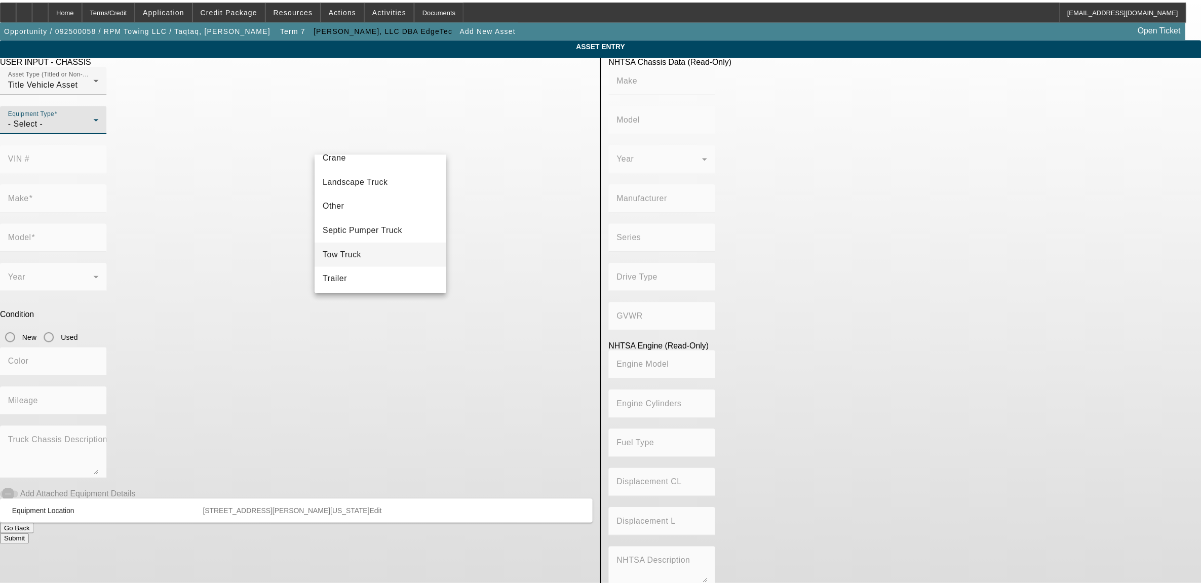
scroll to position [112, 0]
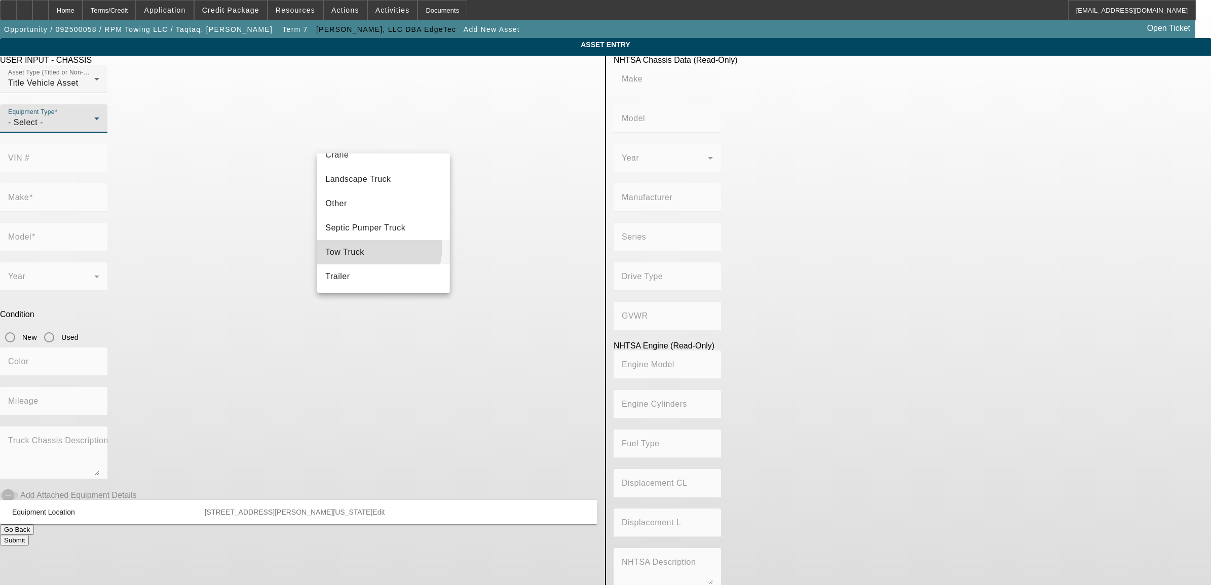
click at [365, 245] on mat-option "Tow Truck" at bounding box center [383, 252] width 132 height 24
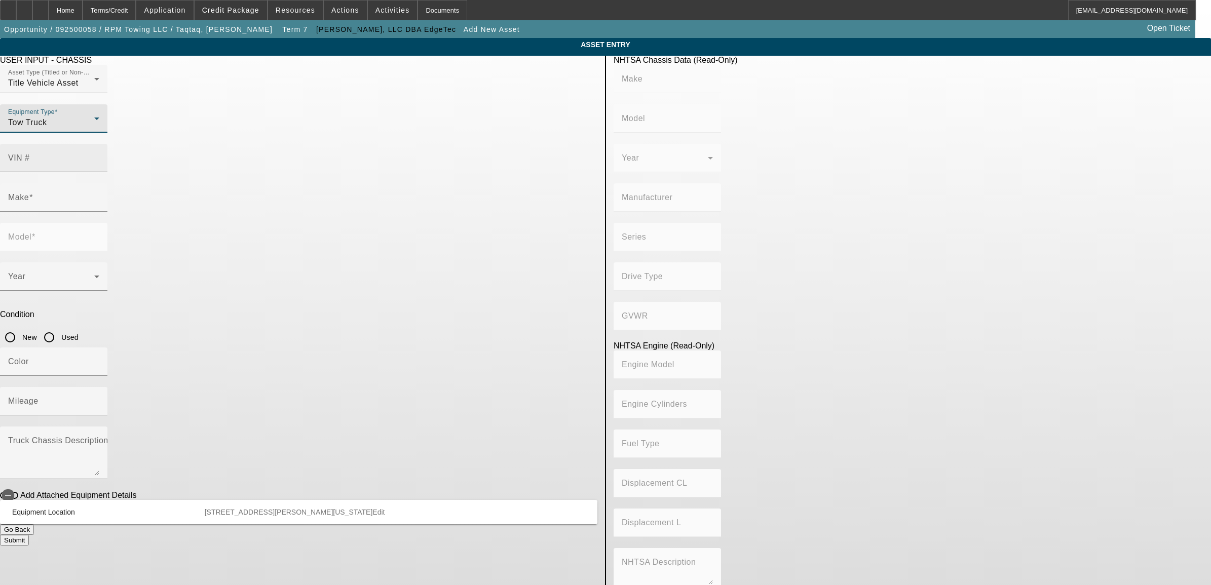
click at [30, 154] on mat-label "VIN #" at bounding box center [19, 158] width 22 height 9
click at [99, 156] on input "VIN #" at bounding box center [53, 162] width 91 height 12
paste input "5PVNJ7BS8S5t50606"
click at [20, 327] on input "New" at bounding box center [10, 337] width 20 height 20
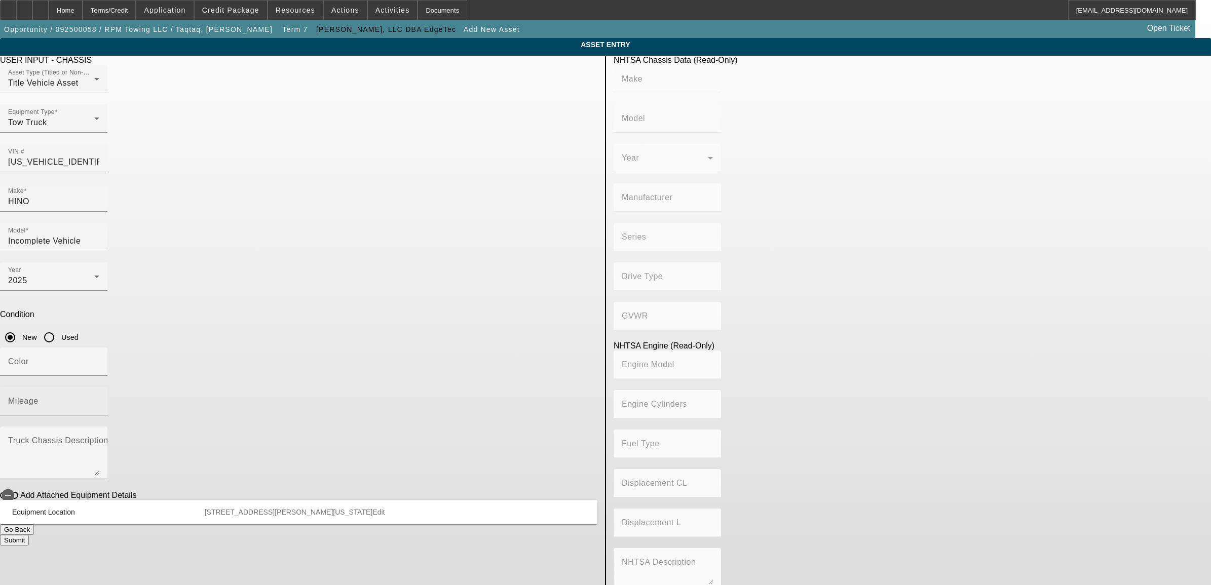
click at [39, 397] on mat-label "Mileage" at bounding box center [23, 401] width 30 height 9
click at [99, 399] on input "Mileage" at bounding box center [53, 405] width 91 height 12
click at [18, 485] on span "button" at bounding box center [8, 495] width 20 height 20
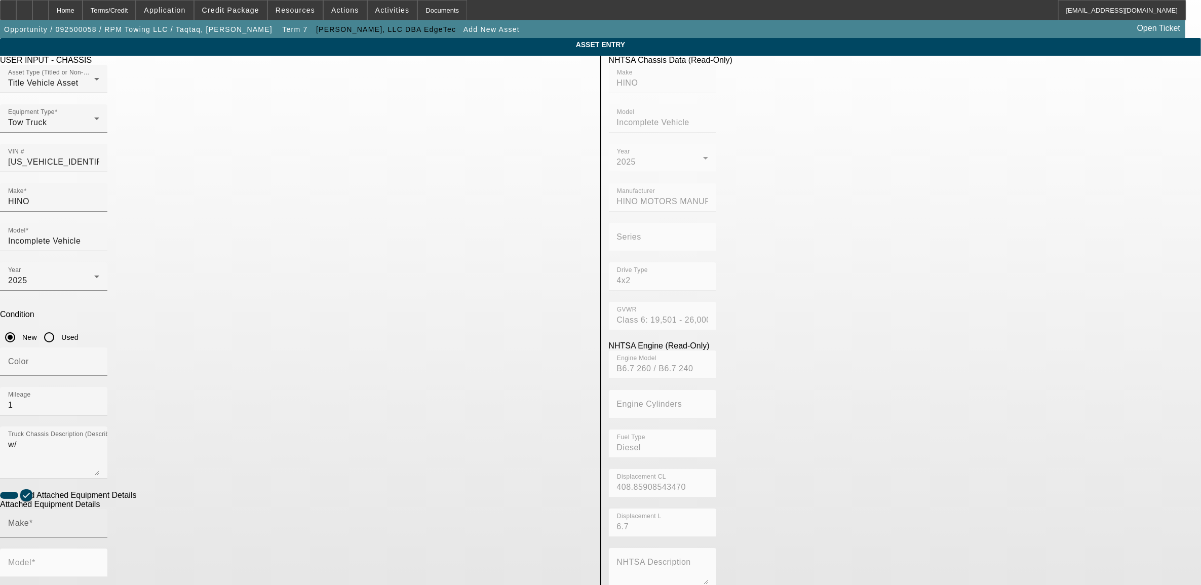
click at [99, 521] on input "Make" at bounding box center [53, 527] width 91 height 12
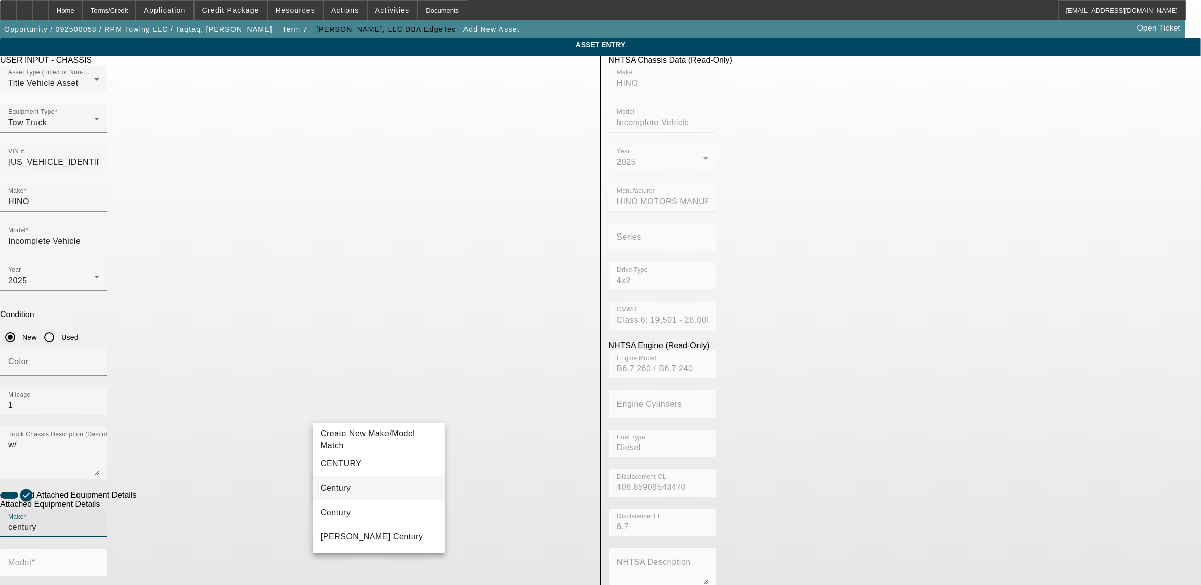
drag, startPoint x: 358, startPoint y: 489, endPoint x: 363, endPoint y: 488, distance: 5.7
click at [360, 489] on mat-option "Century" at bounding box center [379, 488] width 132 height 24
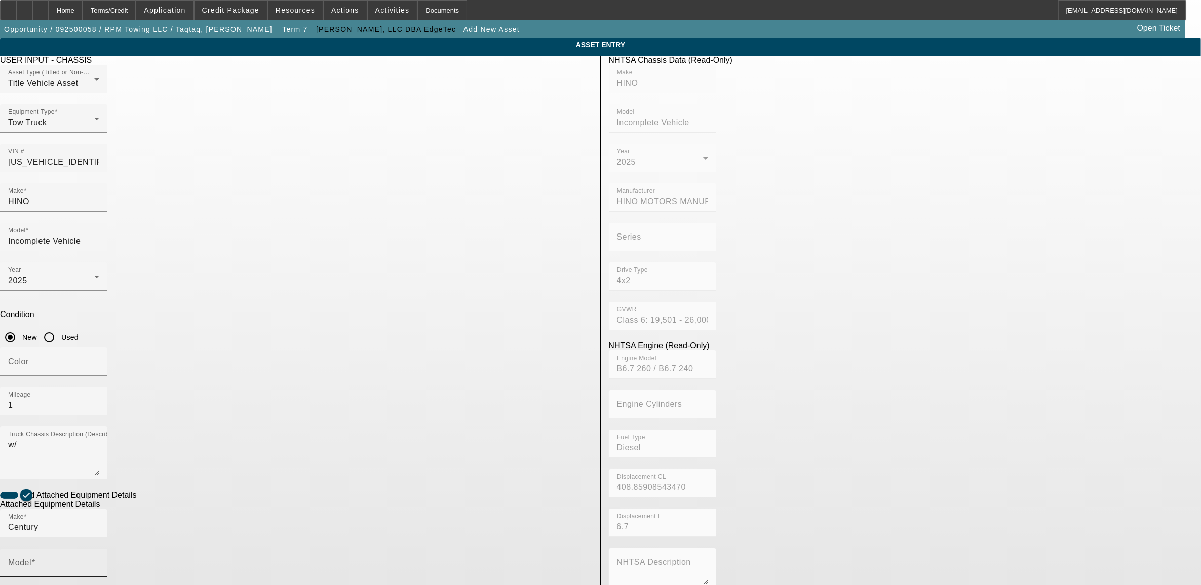
click at [35, 558] on span at bounding box center [33, 562] width 4 height 9
click at [99, 561] on input "Model" at bounding box center [53, 567] width 91 height 12
click at [519, 462] on span "21.5' LCG Carrier" at bounding box center [501, 463] width 67 height 9
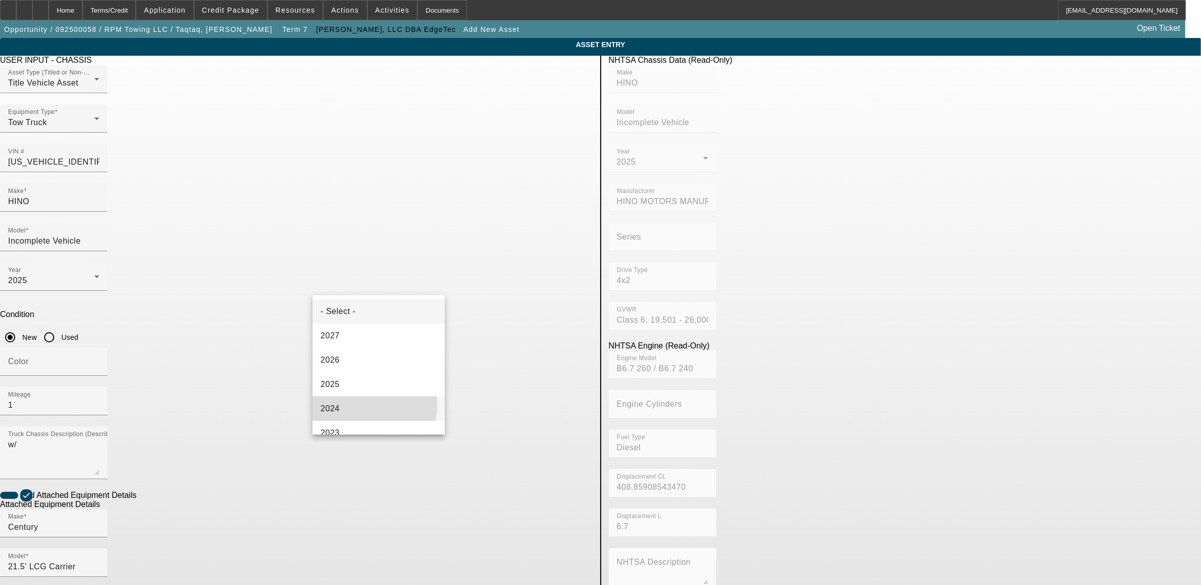
click at [355, 404] on mat-option "2024" at bounding box center [379, 409] width 132 height 24
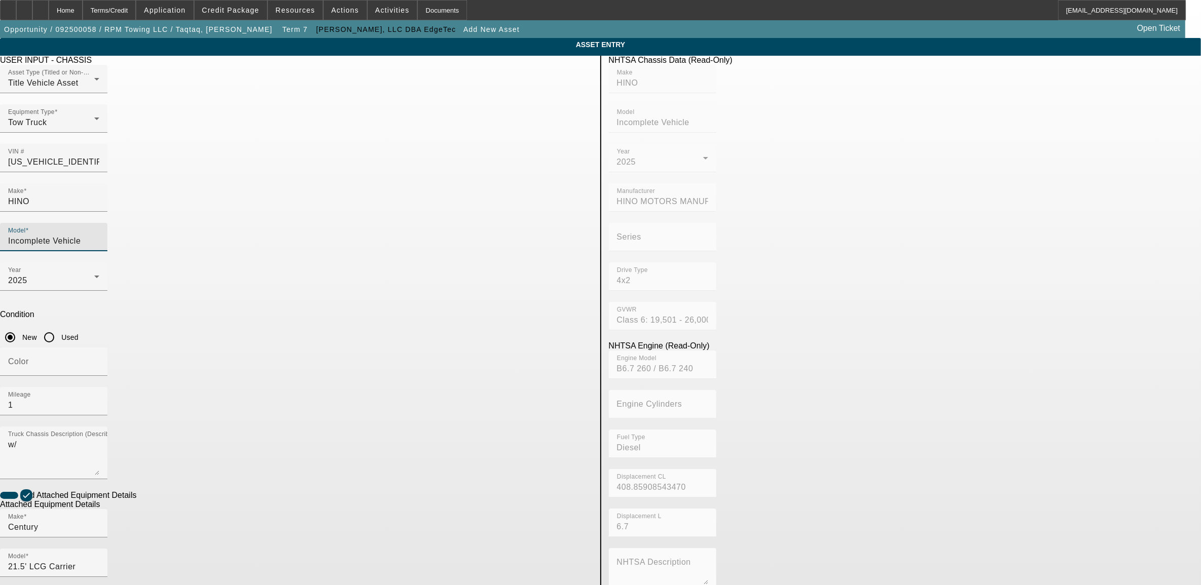
drag, startPoint x: 520, startPoint y: 176, endPoint x: 346, endPoint y: 161, distance: 175.0
click at [346, 161] on div "USER INPUT - CHASSIS Asset Type (Titled or Non-Titled) Title Vehicle Asset Equi…" at bounding box center [296, 441] width 608 height 771
click at [477, 263] on mat-option "L6" at bounding box center [526, 258] width 132 height 24
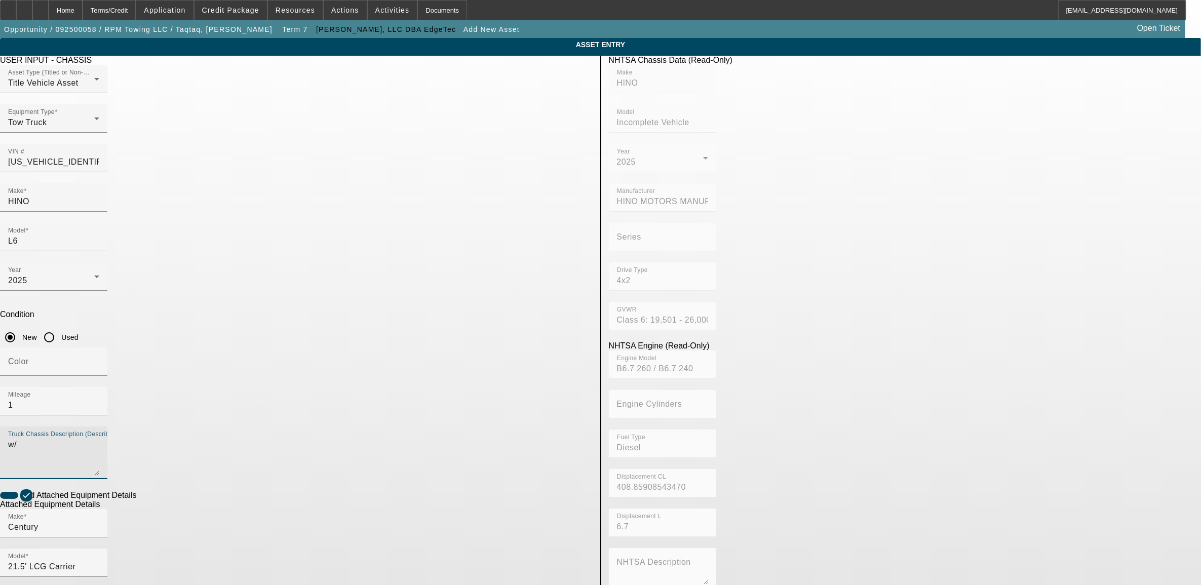
click at [99, 439] on textarea "w/" at bounding box center [53, 457] width 91 height 36
drag, startPoint x: 404, startPoint y: 315, endPoint x: 310, endPoint y: 321, distance: 94.9
click at [310, 427] on div "Truck Chassis Description (Describe the truck chassis only) w/" at bounding box center [296, 459] width 593 height 64
paste input "ST12L2J247336"
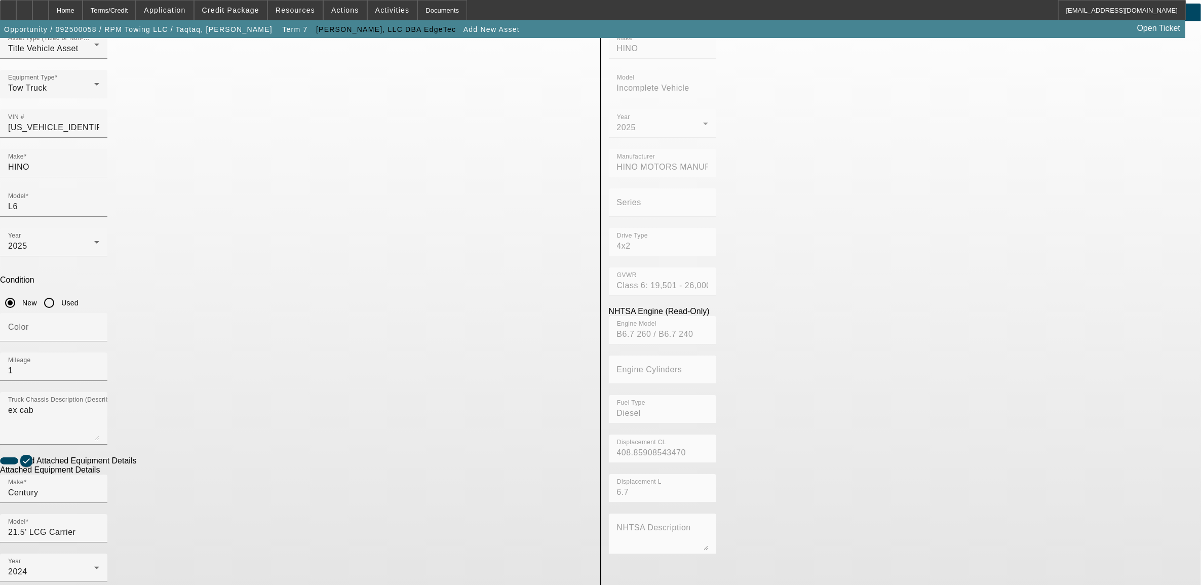
scroll to position [69, 0]
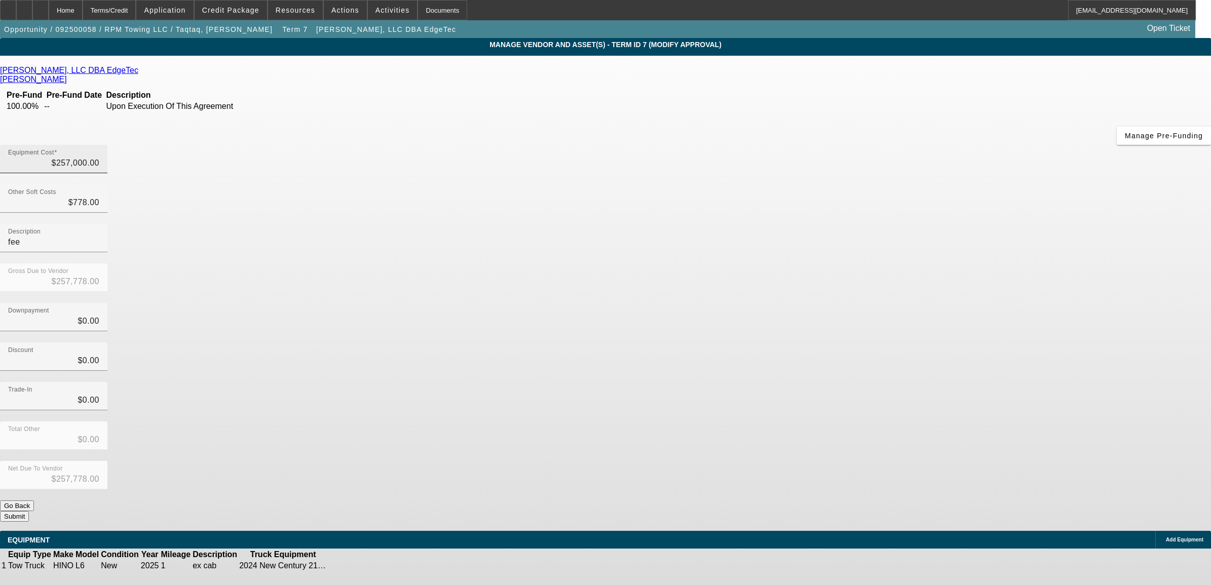
drag, startPoint x: 707, startPoint y: 79, endPoint x: 711, endPoint y: 82, distance: 5.4
click at [99, 145] on div "Equipment Cost $257,000.00" at bounding box center [53, 159] width 91 height 28
click at [99, 157] on input "257000" at bounding box center [53, 163] width 91 height 12
drag, startPoint x: 882, startPoint y: 292, endPoint x: 877, endPoint y: 307, distance: 15.4
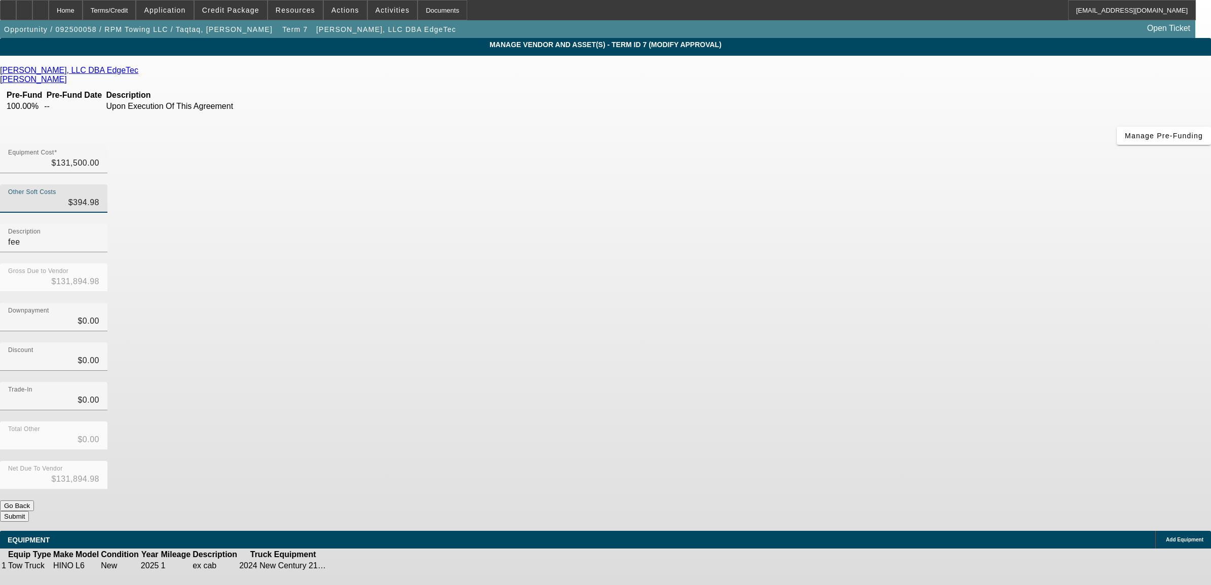
click at [882, 382] on div "Trade-In $0.00" at bounding box center [605, 402] width 1211 height 40
click at [1163, 540] on icon at bounding box center [1163, 540] width 0 height 0
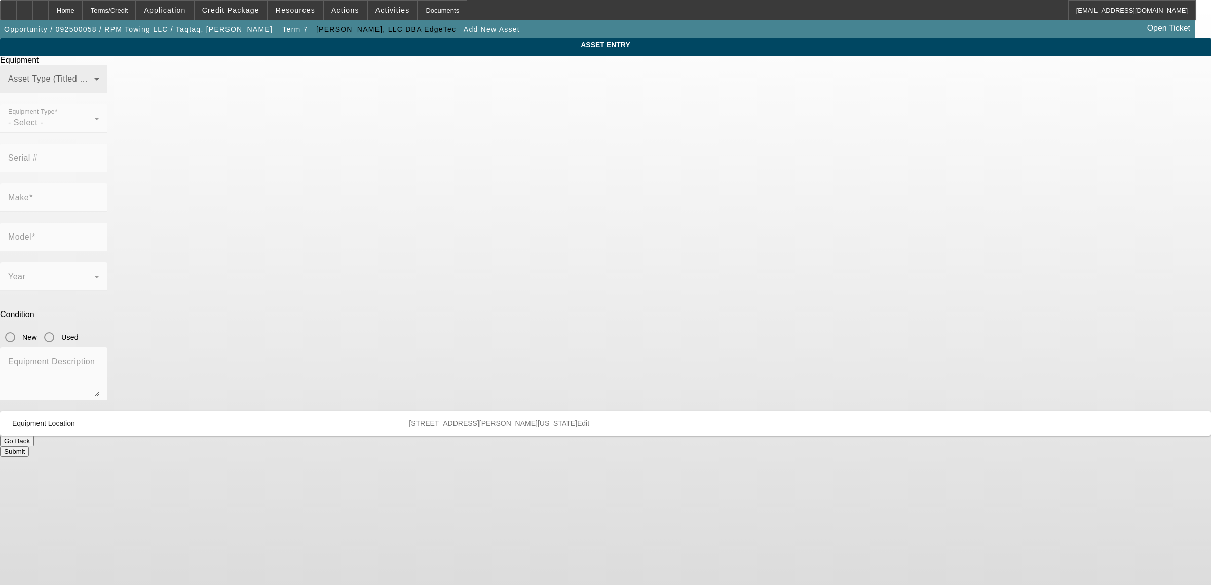
click at [94, 89] on span at bounding box center [51, 83] width 86 height 12
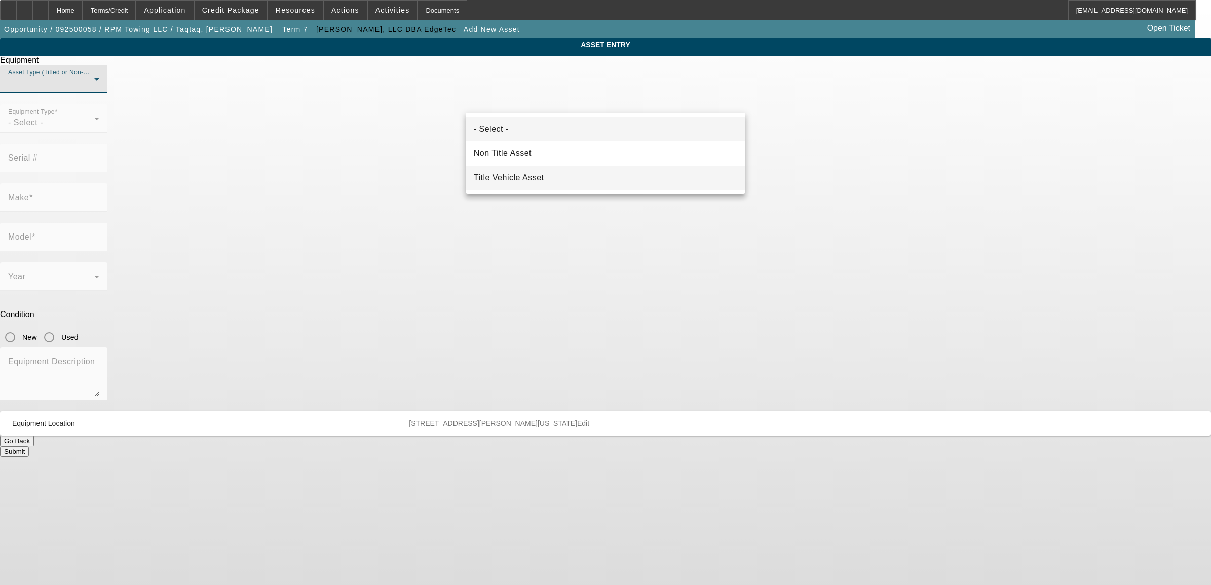
click at [523, 173] on span "Title Vehicle Asset" at bounding box center [509, 178] width 70 height 12
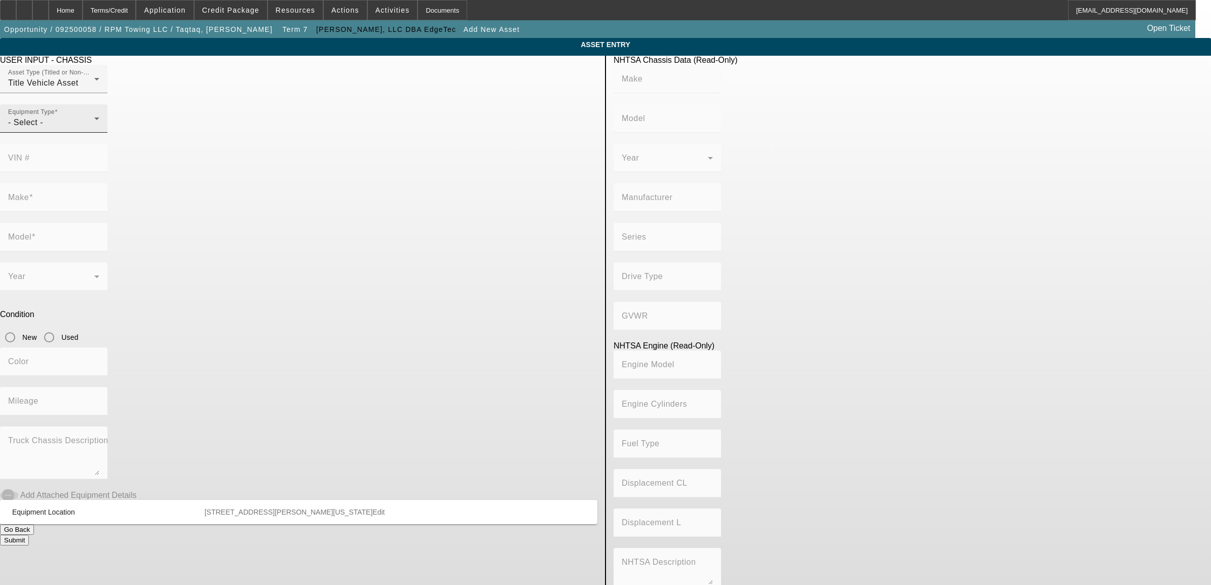
click at [107, 144] on mat-form-field "Equipment Type - Select -" at bounding box center [53, 124] width 107 height 40
click at [94, 129] on div "- Select -" at bounding box center [51, 123] width 86 height 12
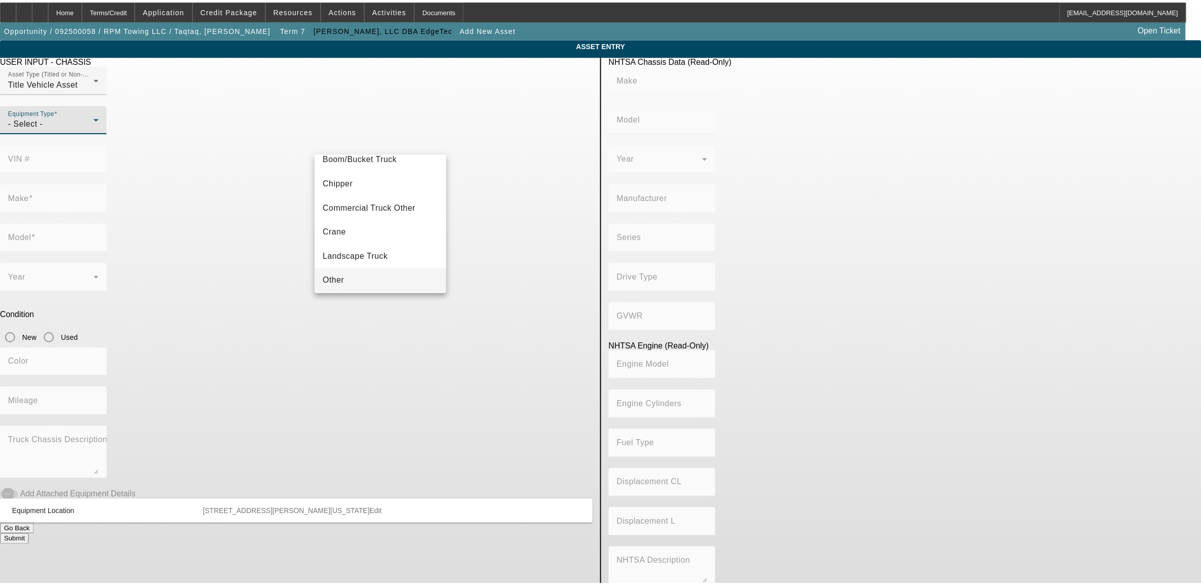
scroll to position [112, 0]
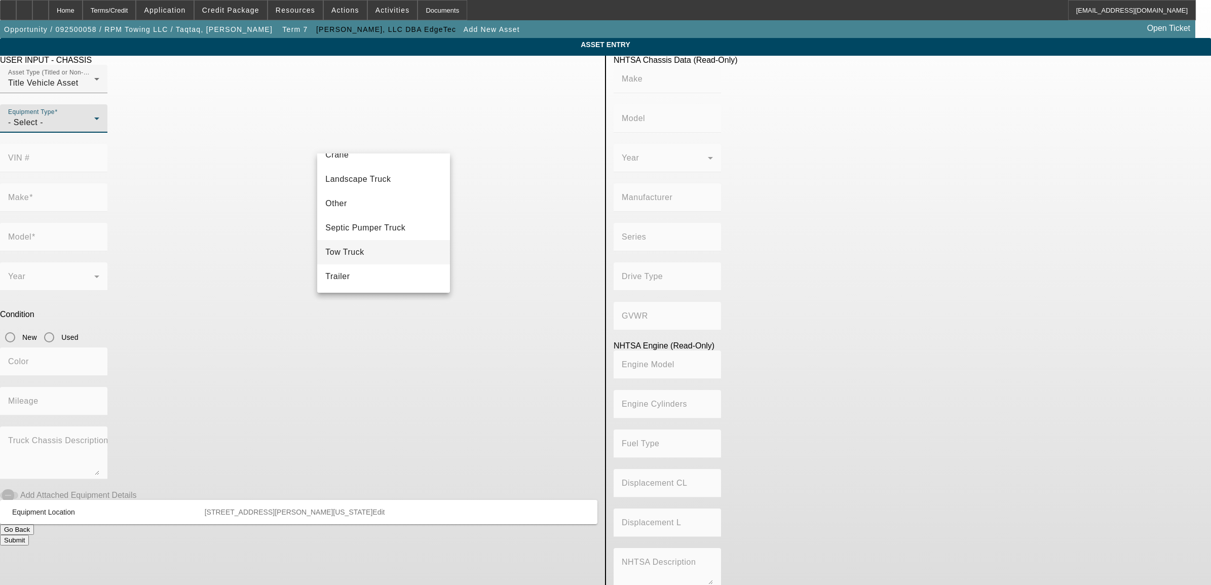
click at [359, 246] on span "Tow Truck" at bounding box center [344, 252] width 39 height 12
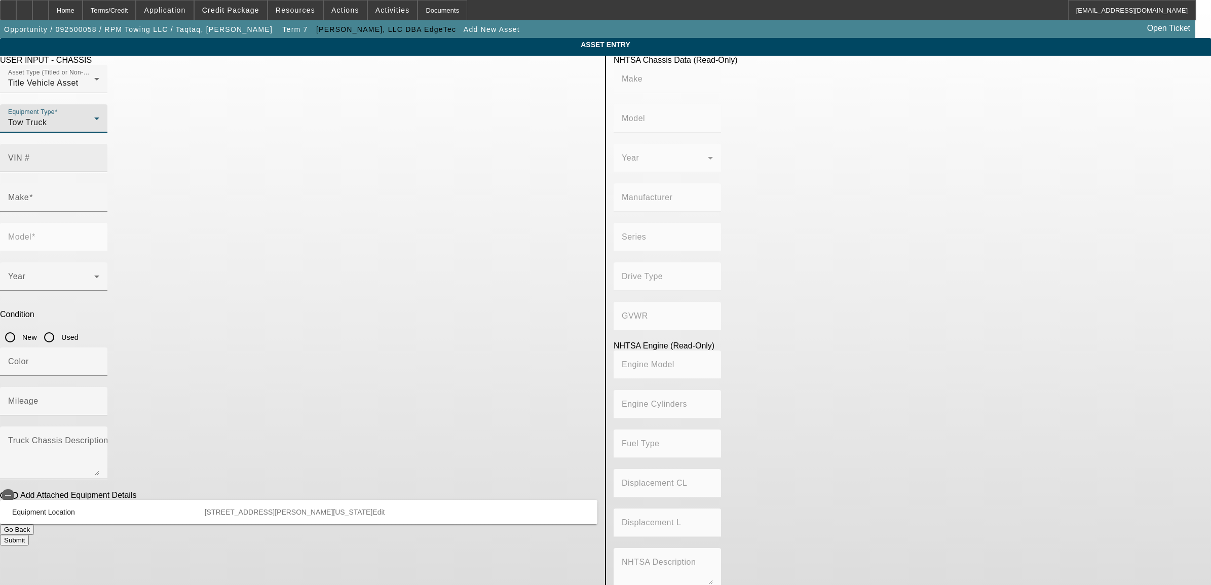
click at [99, 156] on input "VIN #" at bounding box center [53, 162] width 91 height 12
paste input "5PVNJ7AN8S5t51086"
click at [20, 327] on input "New" at bounding box center [10, 337] width 20 height 20
click at [99, 387] on div "Mileage" at bounding box center [53, 401] width 91 height 28
click at [13, 491] on icon "button" at bounding box center [8, 495] width 9 height 9
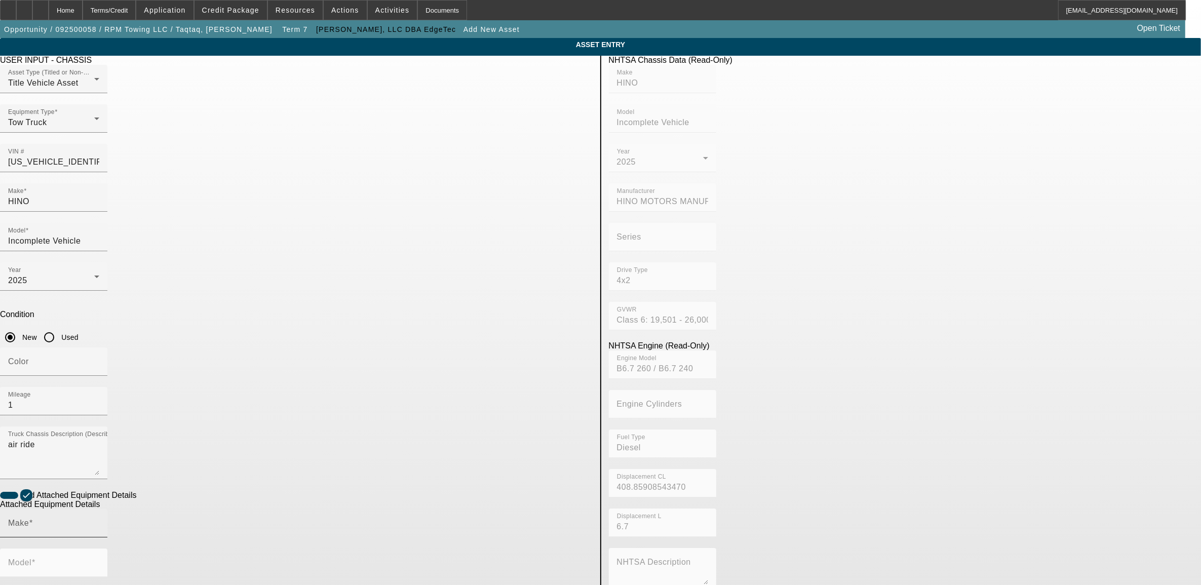
click at [99, 509] on div "Make" at bounding box center [53, 523] width 91 height 28
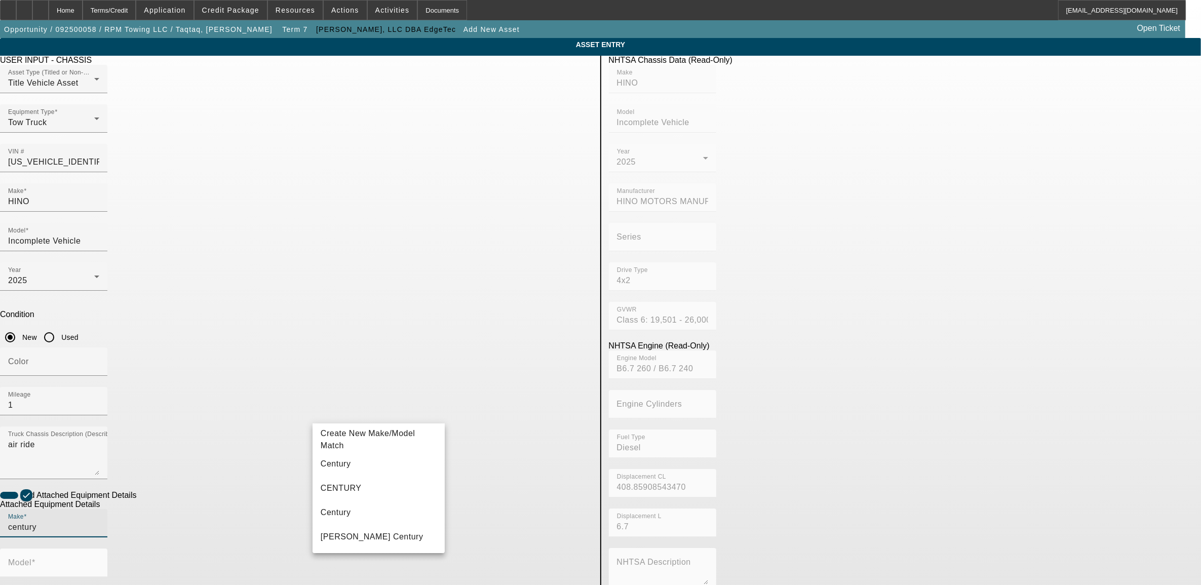
click at [351, 470] on mat-option "Century" at bounding box center [379, 464] width 132 height 24
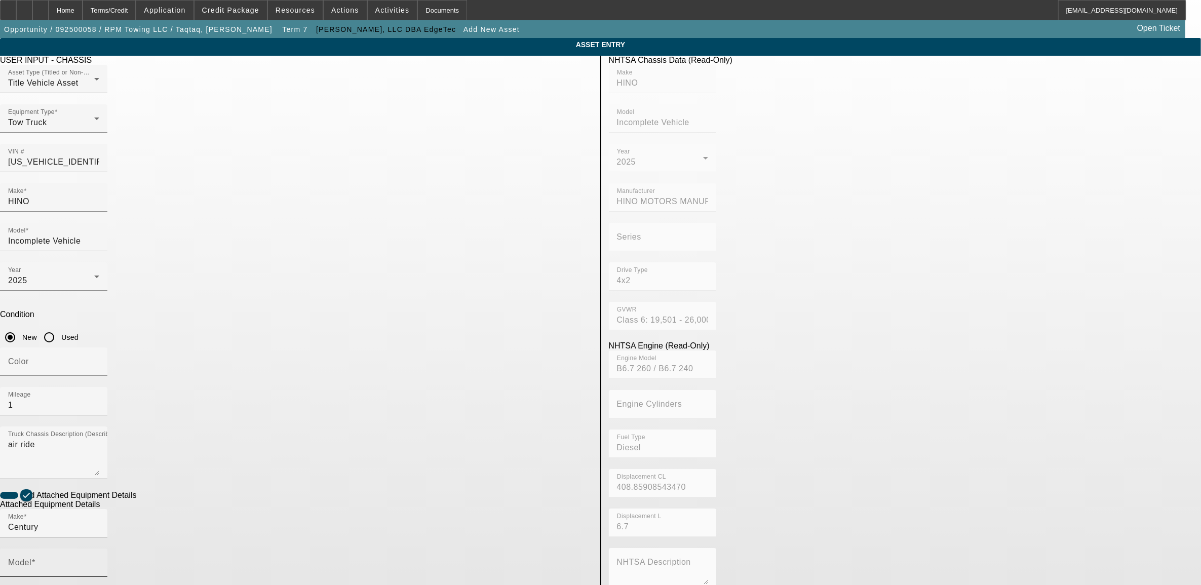
click at [31, 558] on mat-label "Model" at bounding box center [19, 562] width 23 height 9
click at [99, 561] on input "Model" at bounding box center [53, 567] width 91 height 12
click at [489, 462] on span "21.5' LCG Carrier" at bounding box center [501, 463] width 67 height 9
drag, startPoint x: 469, startPoint y: 450, endPoint x: 354, endPoint y: 443, distance: 115.7
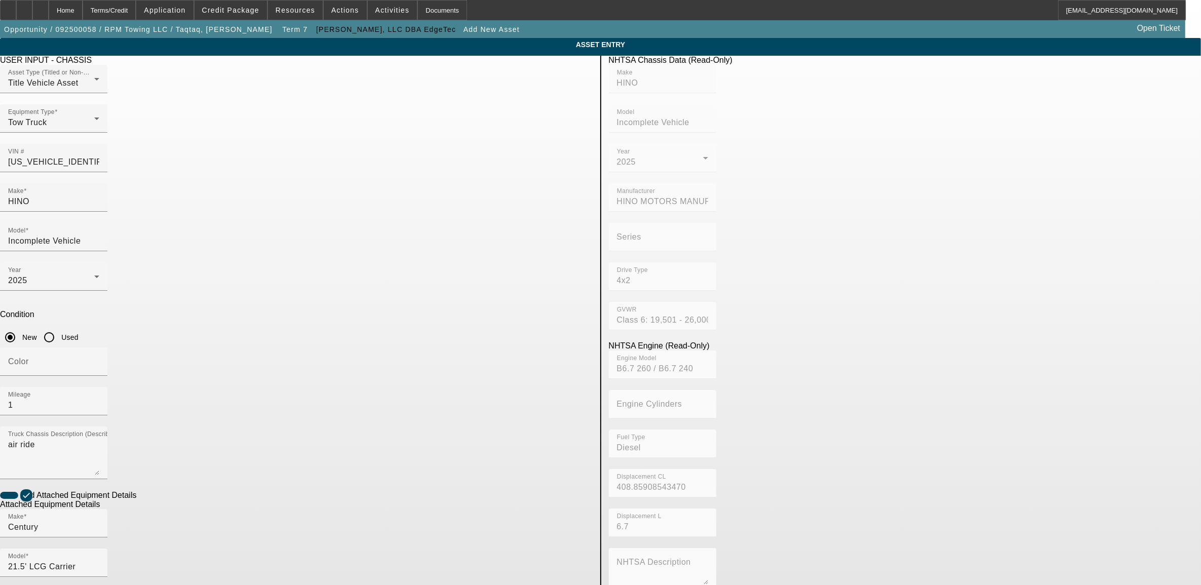
click at [340, 396] on div "- Select - 2027 2026 2025 2024 2023 2022 2021 2020 2019 2018 2017 2016 2015 201…" at bounding box center [379, 364] width 132 height 139
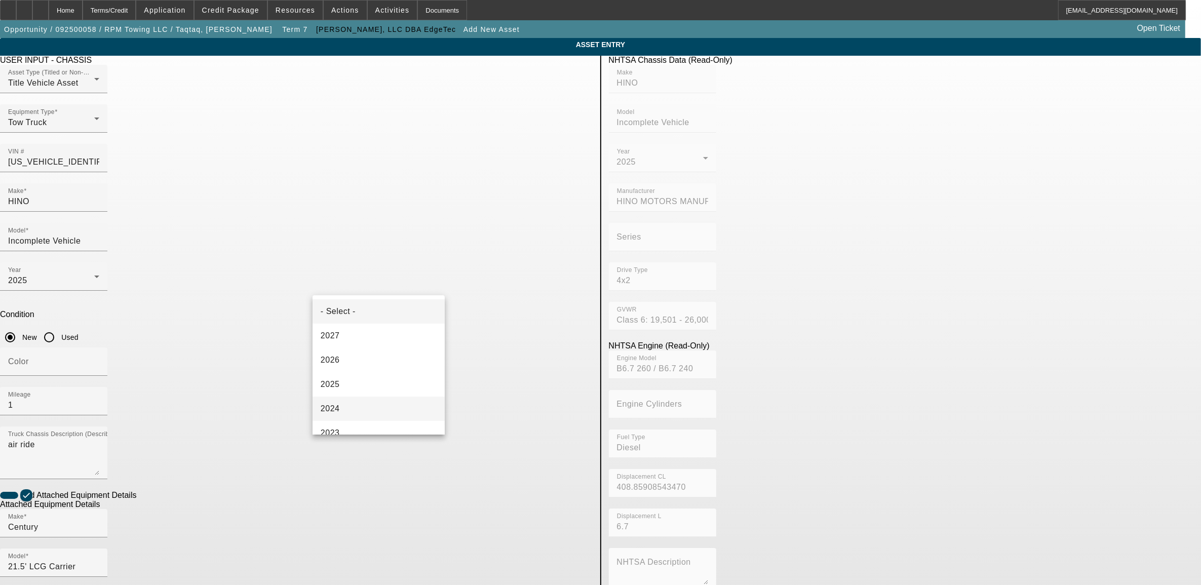
click at [357, 399] on mat-option "2024" at bounding box center [379, 409] width 132 height 24
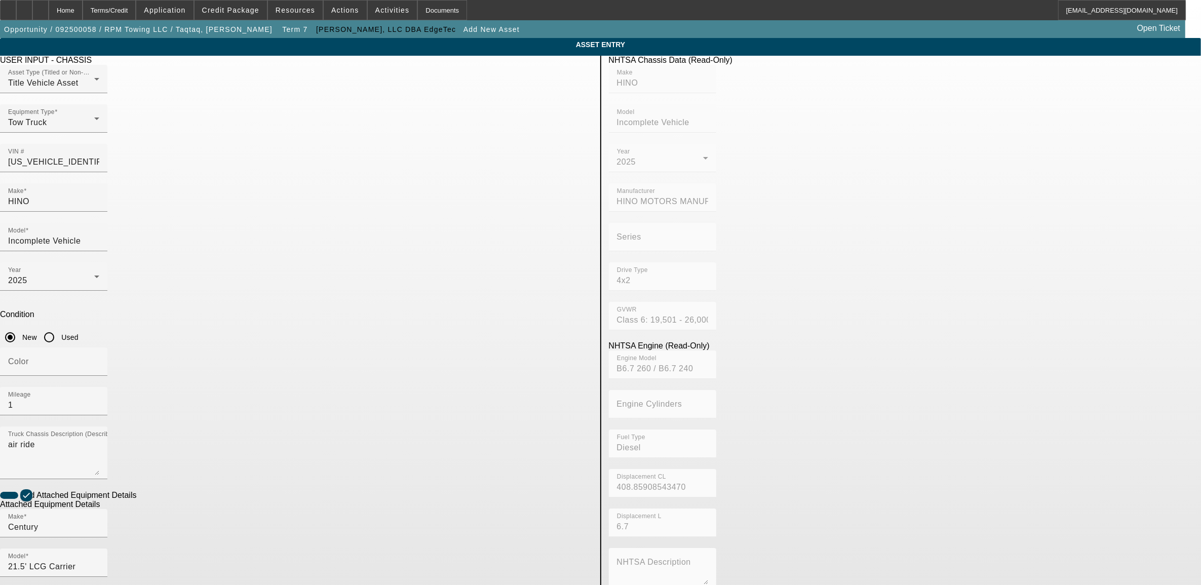
paste input "ST12L2K248354"
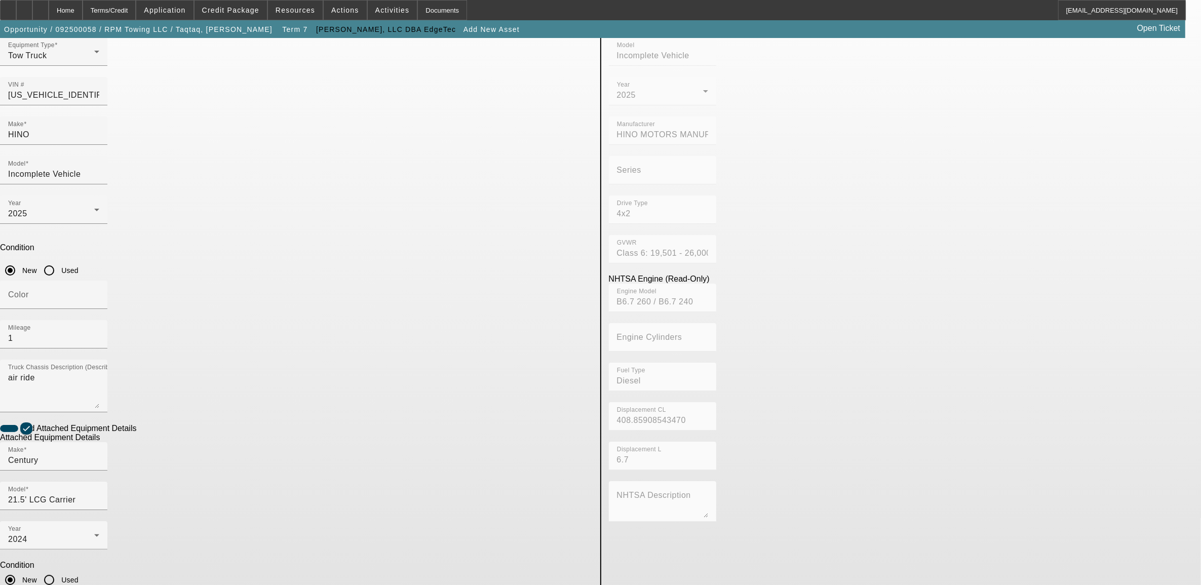
scroll to position [69, 0]
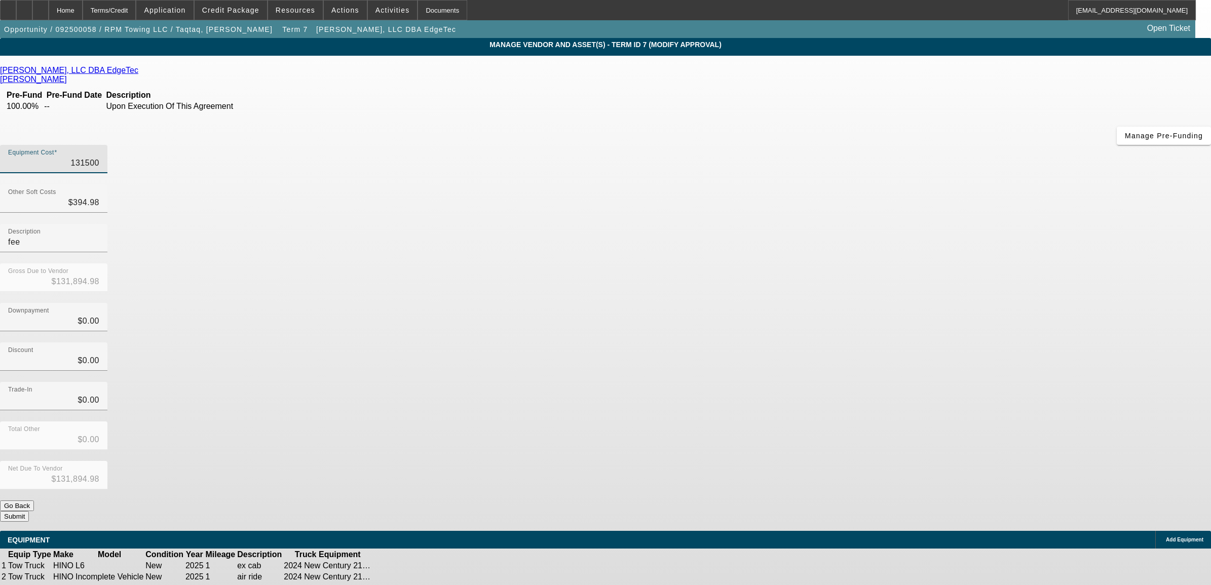
click at [99, 157] on input "131500" at bounding box center [53, 163] width 91 height 12
click at [874, 342] on div "Discount $0.00" at bounding box center [605, 362] width 1211 height 40
click at [99, 197] on input "394.98" at bounding box center [53, 203] width 91 height 12
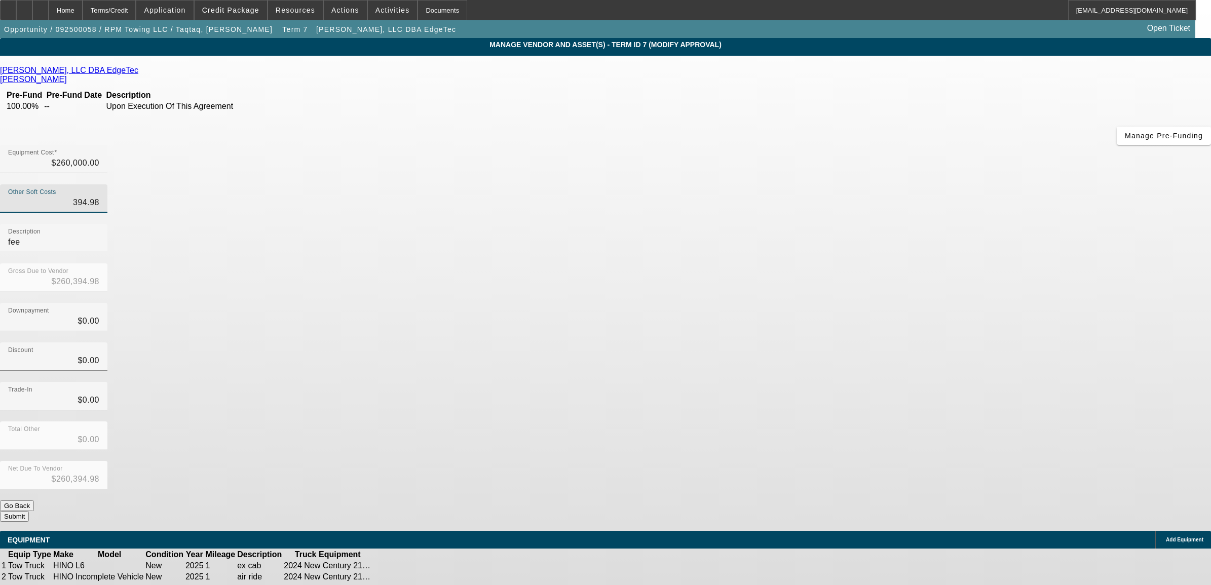
click at [99, 197] on input "394.98" at bounding box center [53, 203] width 91 height 12
drag, startPoint x: 708, startPoint y: 127, endPoint x: 746, endPoint y: 138, distance: 39.6
click at [746, 184] on div "Other Soft Costs 394.98" at bounding box center [605, 204] width 1211 height 40
click at [803, 303] on div "Downpayment $0.00" at bounding box center [605, 323] width 1211 height 40
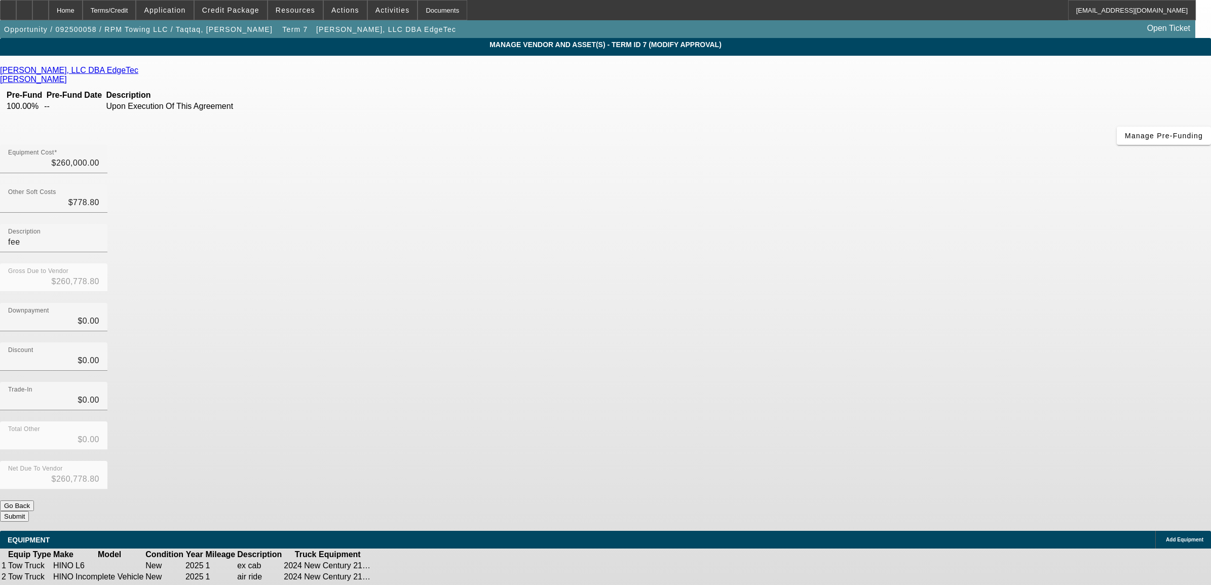
click at [29, 511] on button "Submit" at bounding box center [14, 516] width 29 height 11
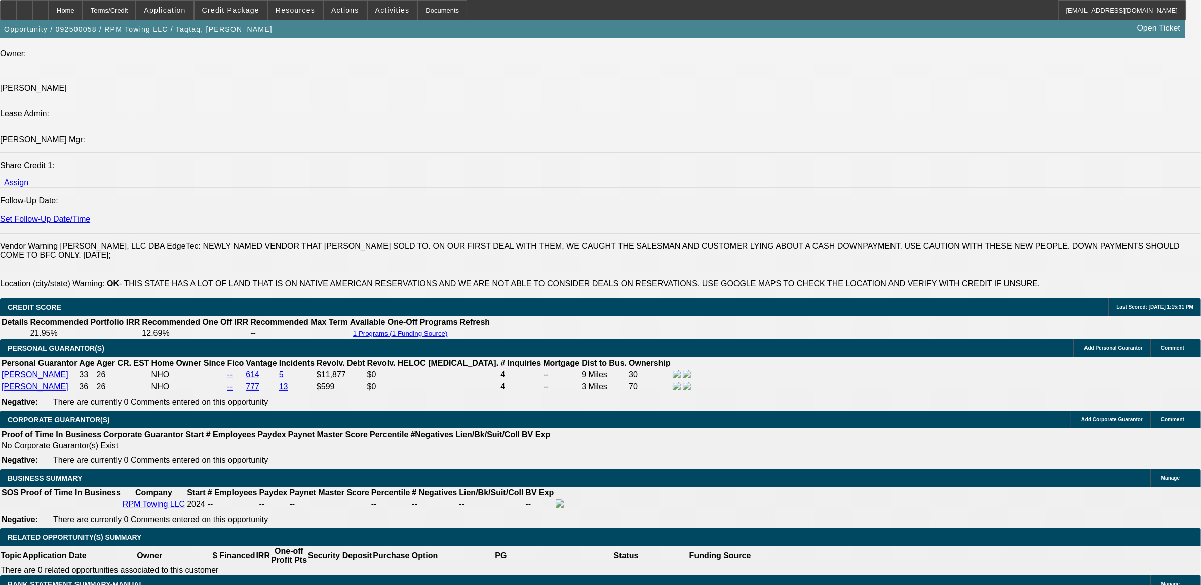
scroll to position [1336, 0]
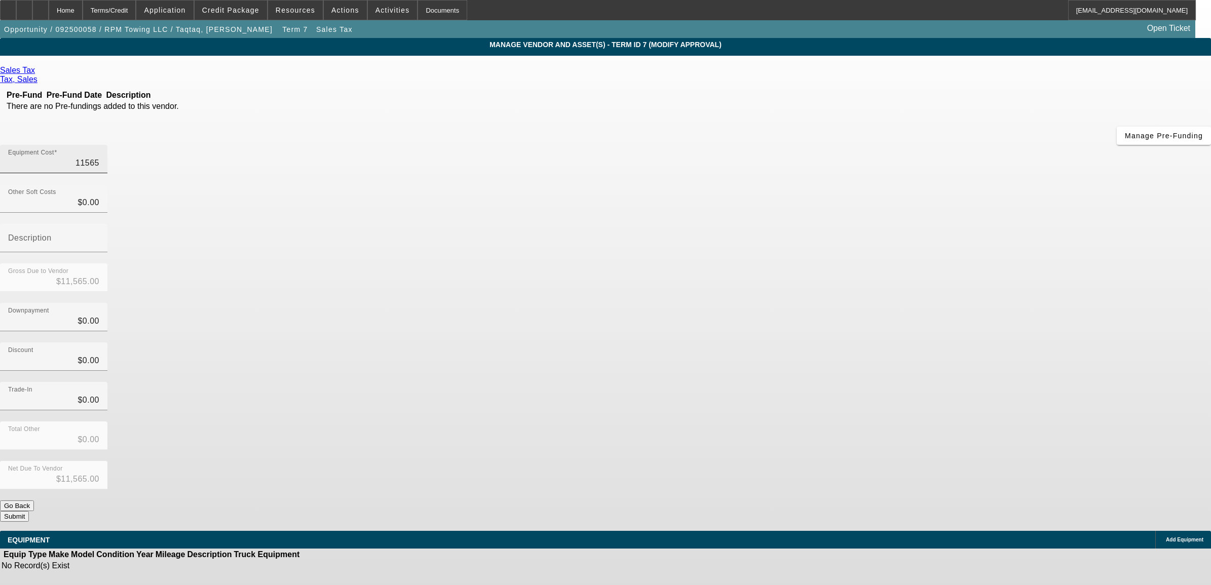
click at [99, 157] on input "11565" at bounding box center [53, 163] width 91 height 12
click at [29, 511] on button "Submit" at bounding box center [14, 516] width 29 height 11
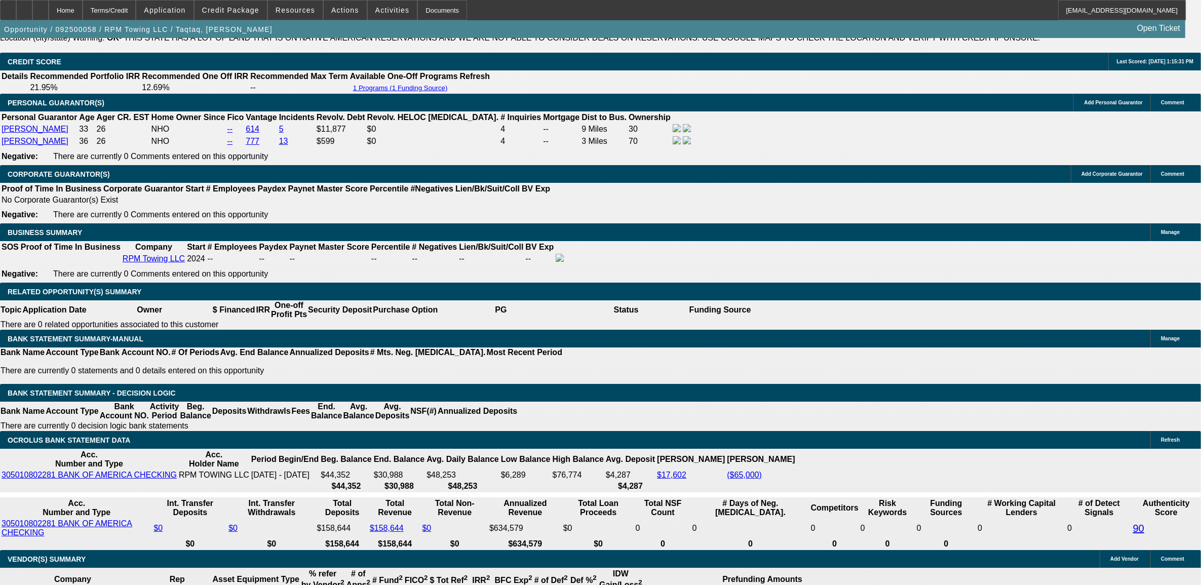
scroll to position [1456, 0]
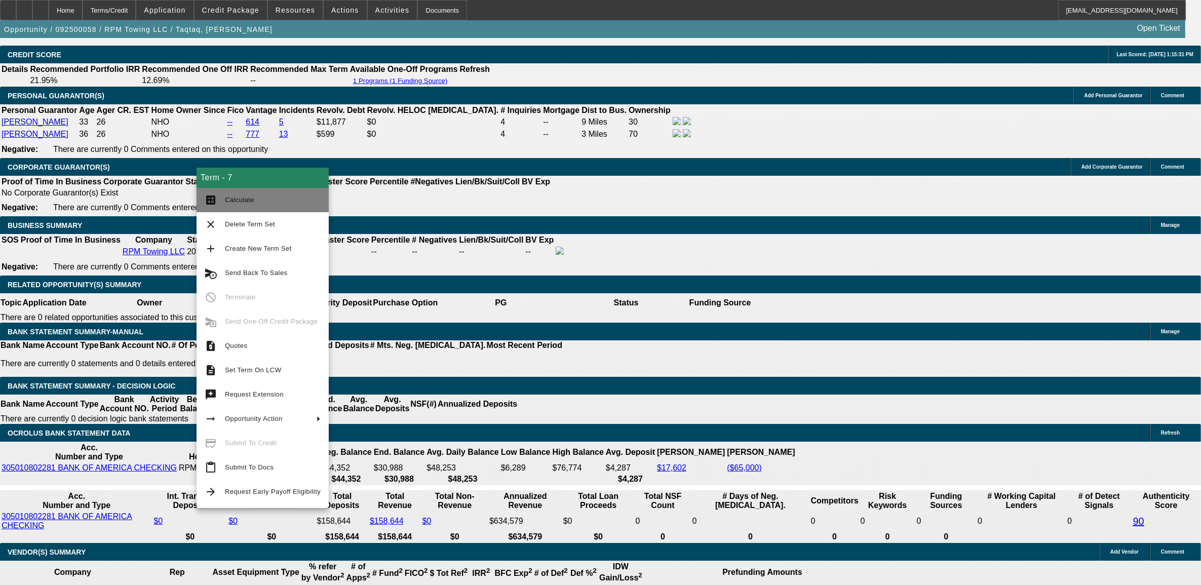
click at [244, 206] on button "calculate Calculate" at bounding box center [263, 200] width 132 height 24
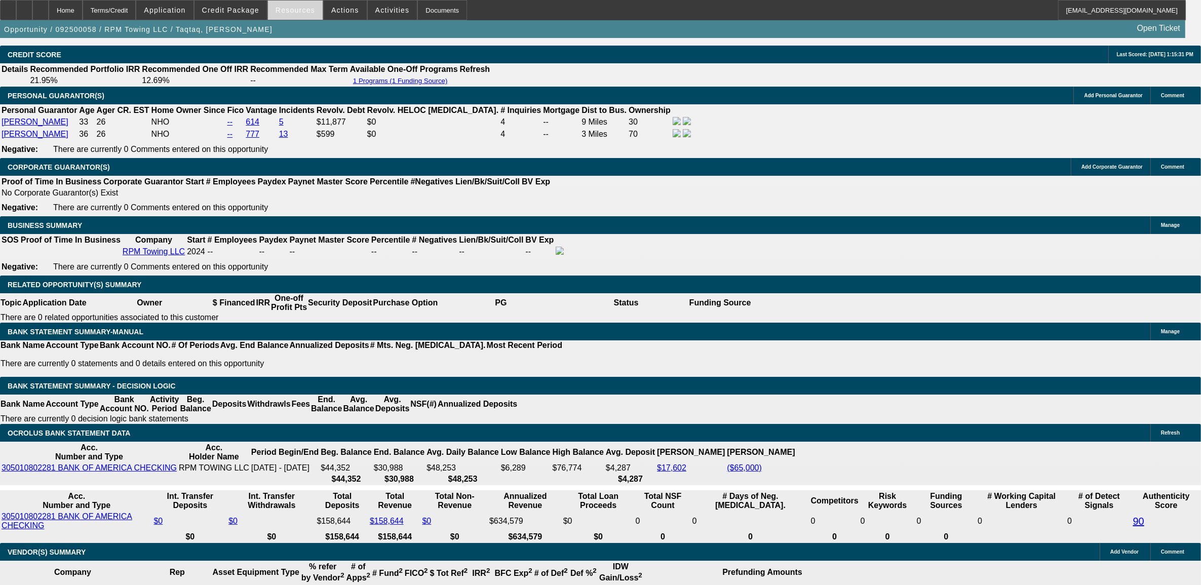
click at [298, 8] on span "Resources" at bounding box center [296, 10] width 40 height 8
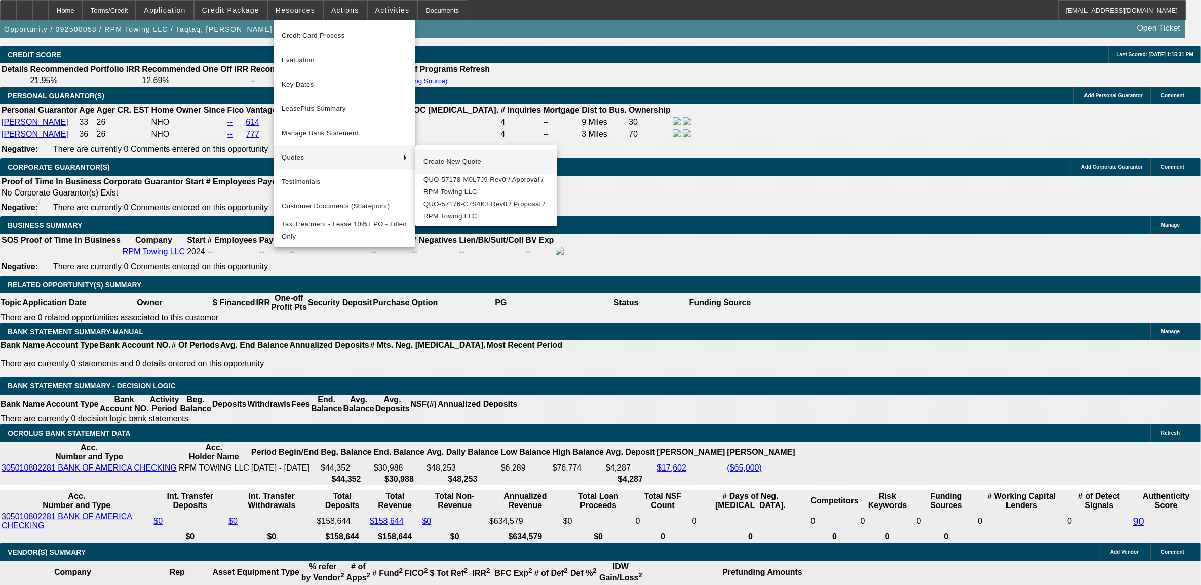
click at [450, 156] on span "Create New Quote" at bounding box center [487, 162] width 126 height 12
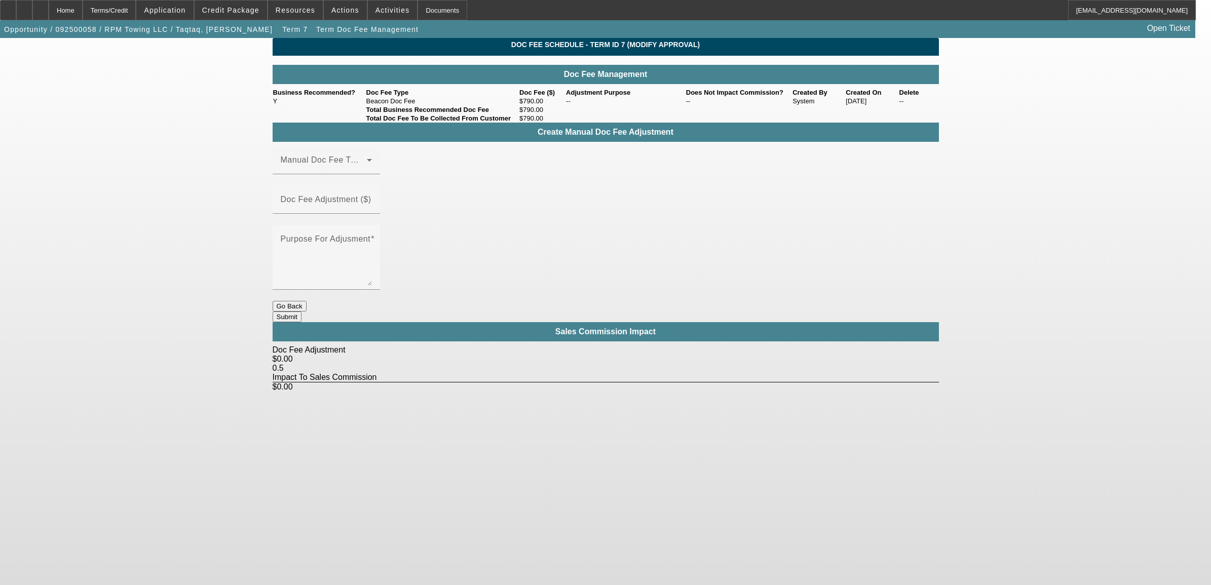
click at [306, 301] on button "Go Back" at bounding box center [290, 306] width 34 height 11
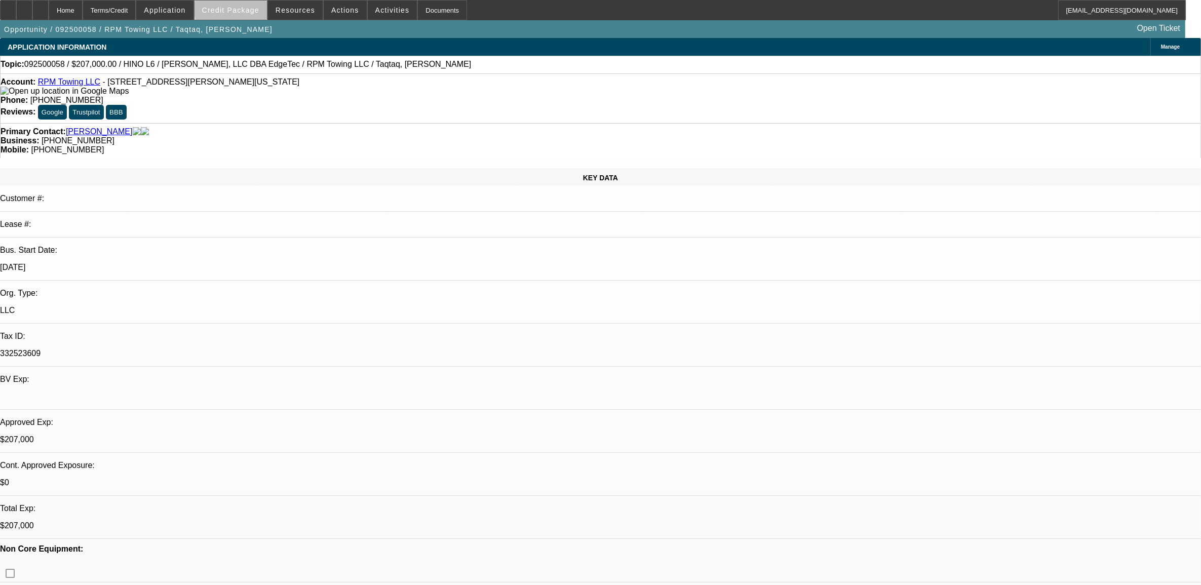
click at [252, 9] on span "Credit Package" at bounding box center [230, 10] width 57 height 8
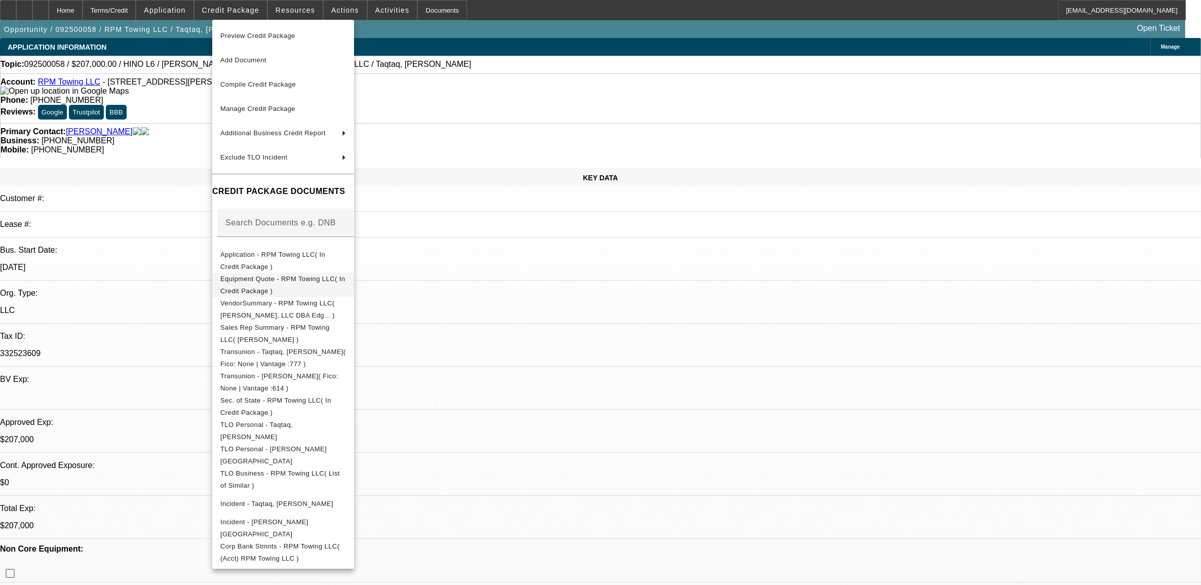
click at [323, 288] on button "Equipment Quote - RPM Towing LLC( In Credit Package )" at bounding box center [283, 285] width 142 height 24
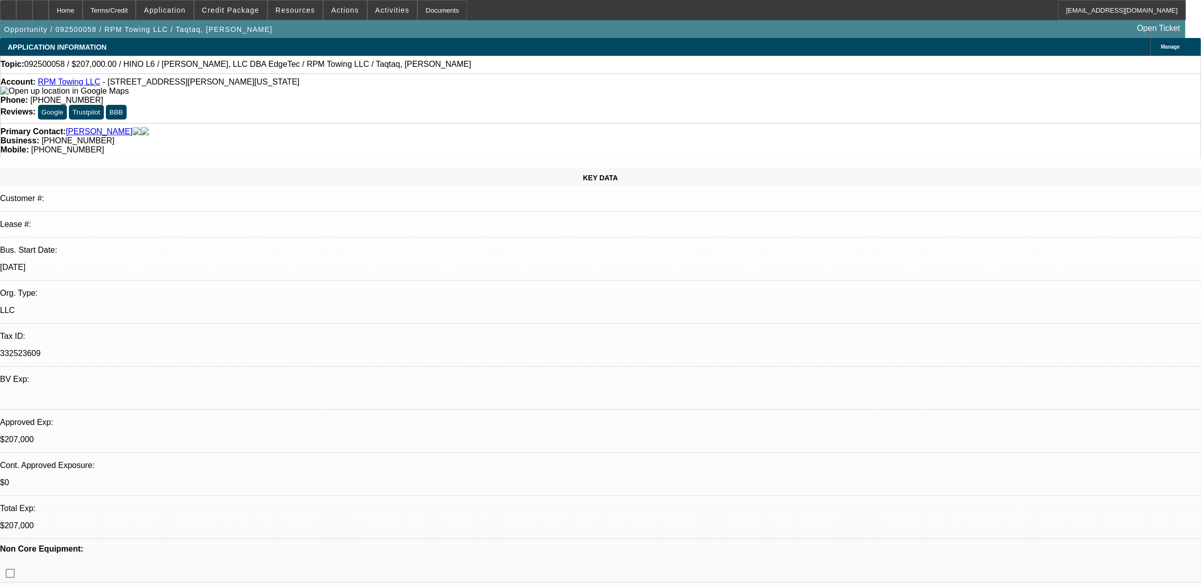
click at [883, 189] on mat-icon "reply" at bounding box center [883, 187] width 12 height 12
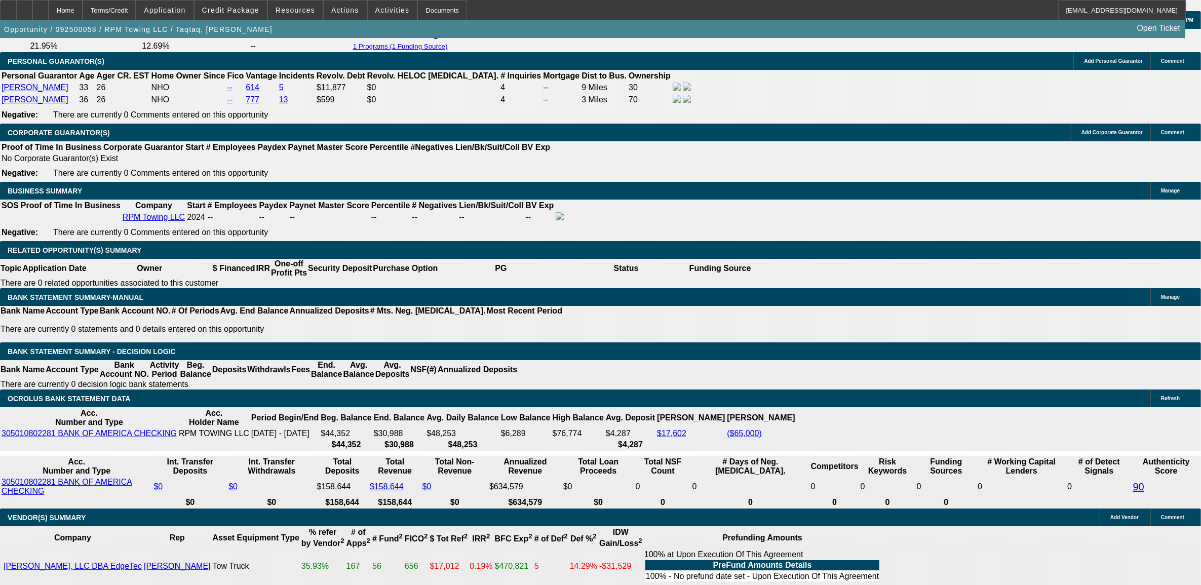
scroll to position [1520, 0]
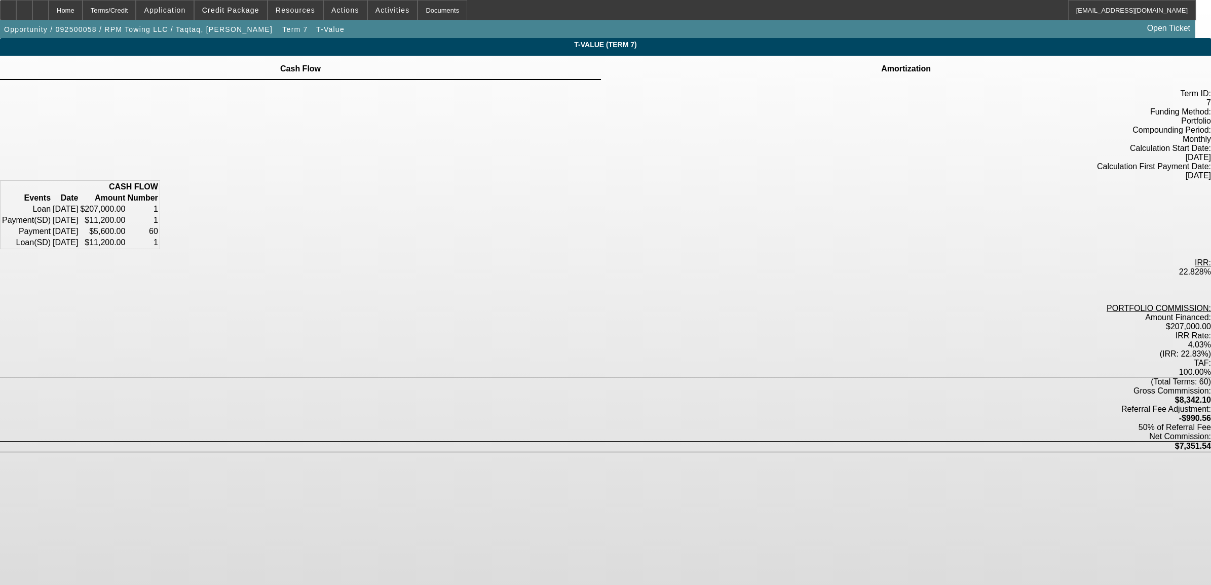
click at [880, 63] on td at bounding box center [905, 62] width 51 height 1
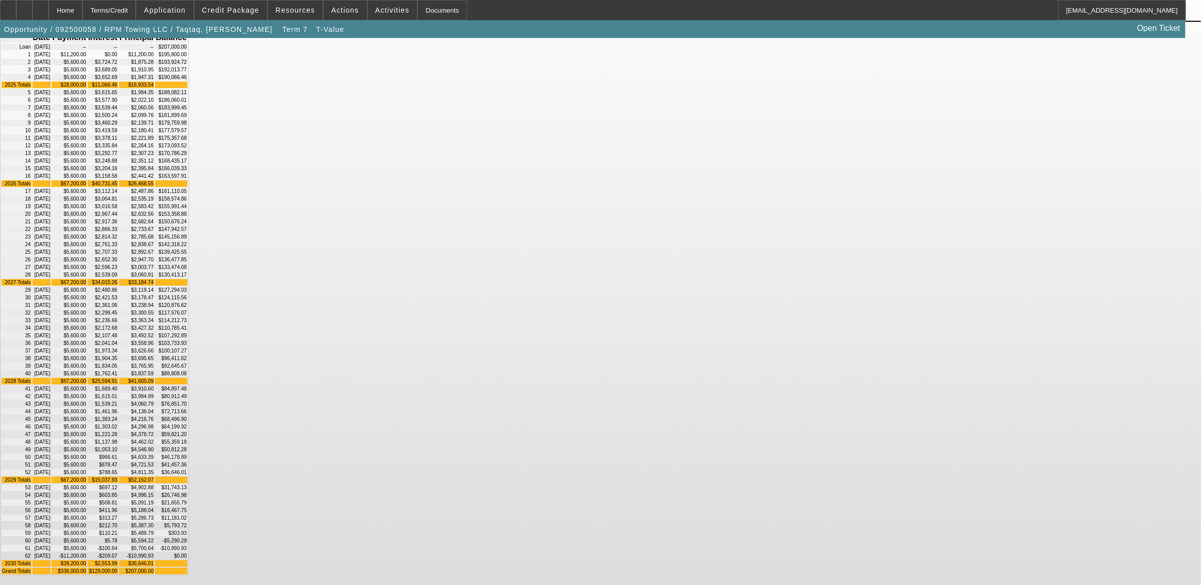
scroll to position [449, 0]
click at [83, 16] on div "Home" at bounding box center [66, 10] width 34 height 20
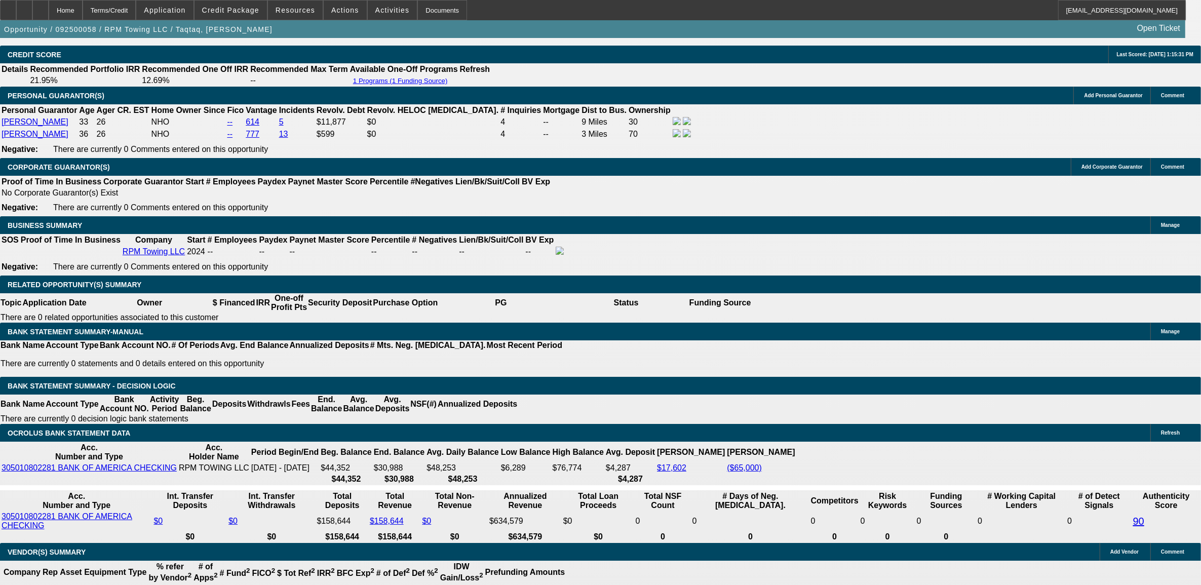
scroll to position [1472, 0]
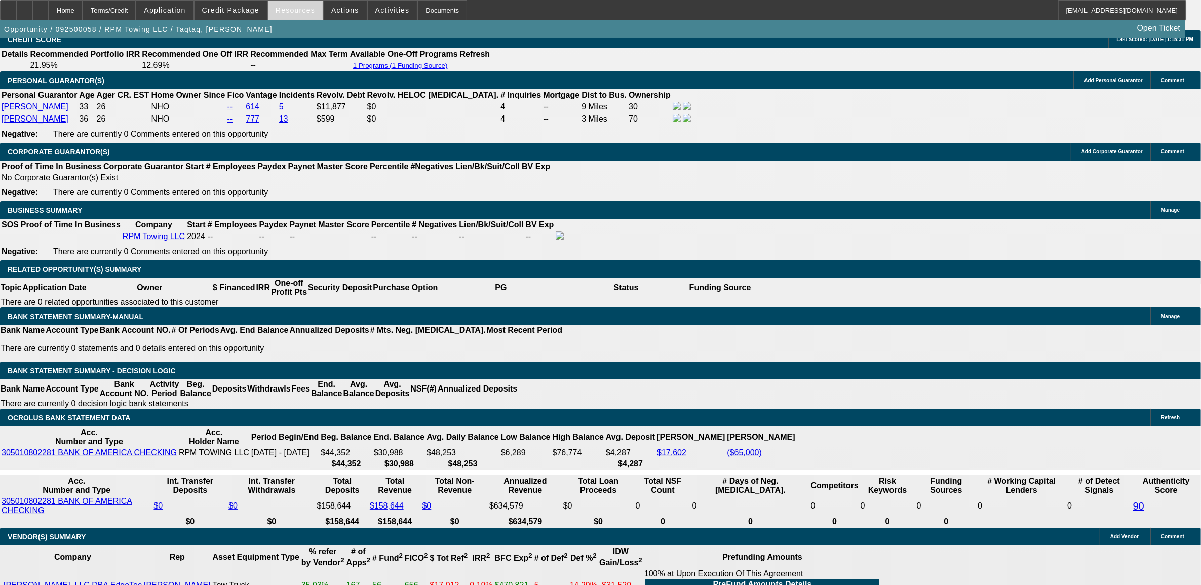
click at [280, 3] on span at bounding box center [295, 10] width 55 height 24
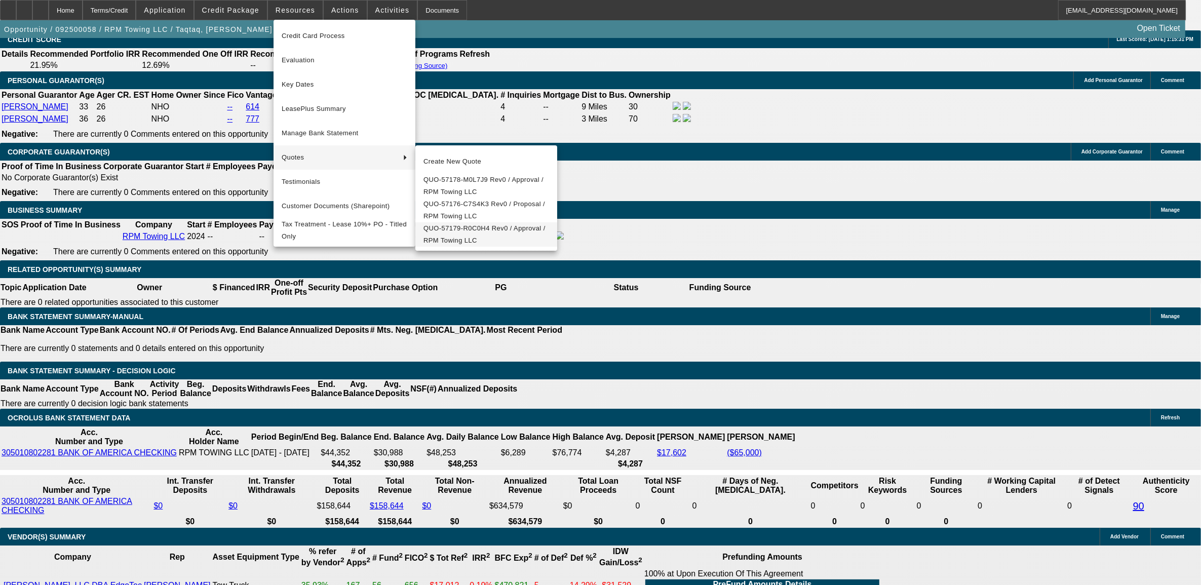
click at [495, 247] on span "QUO-57179-R0C0H4 Rev0 / Approval / RPM Towing LLC" at bounding box center [487, 234] width 126 height 24
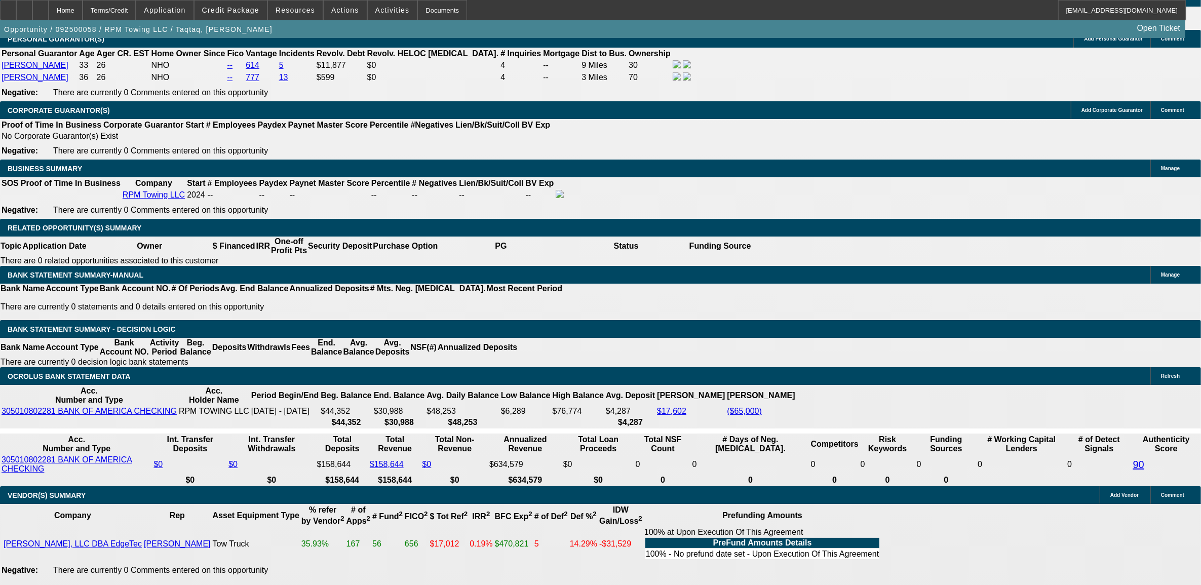
scroll to position [1535, 0]
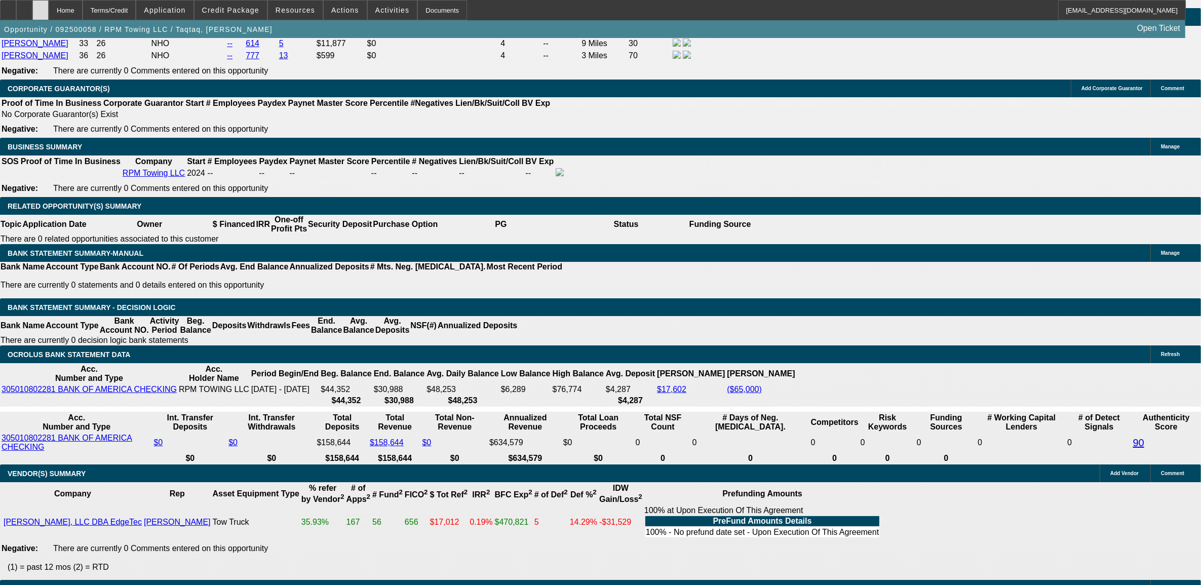
click at [49, 14] on div at bounding box center [40, 10] width 16 height 20
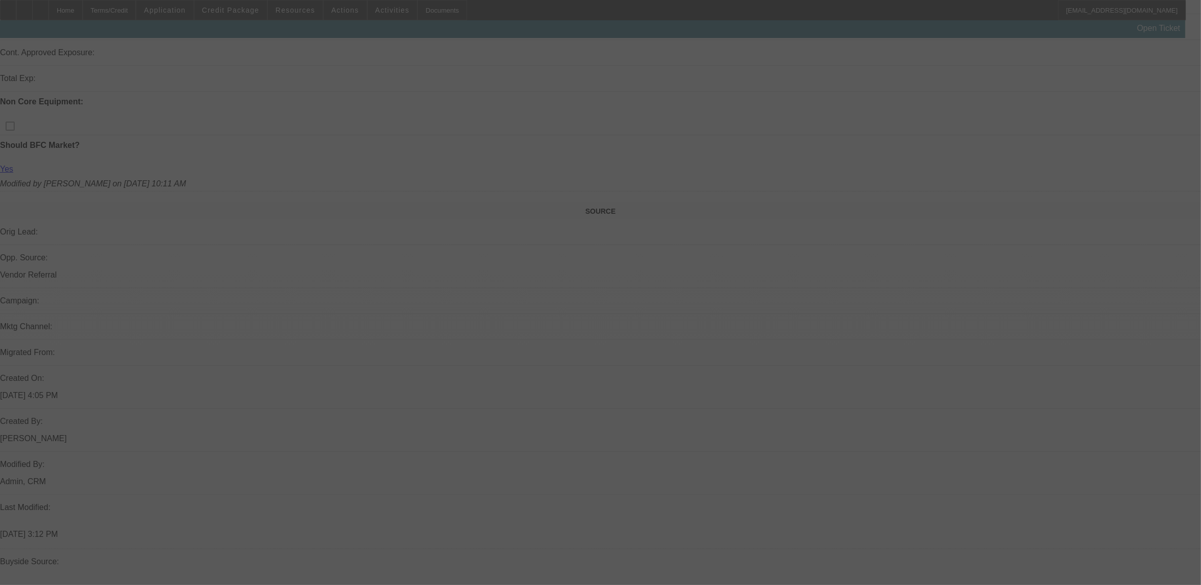
scroll to position [358, 0]
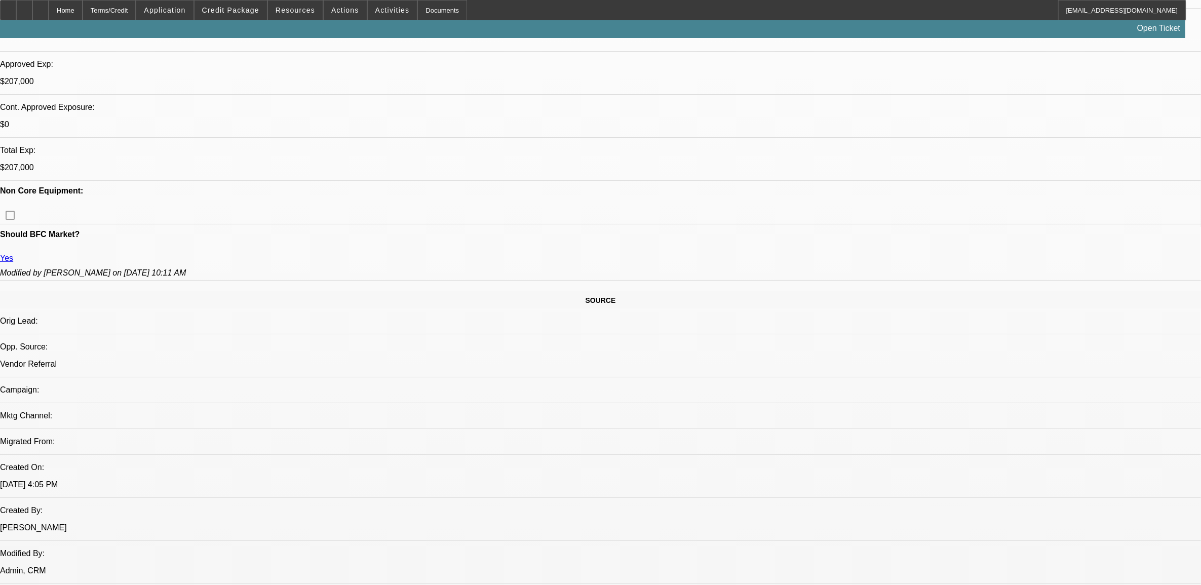
select select "0"
select select "2"
select select "0"
select select "2"
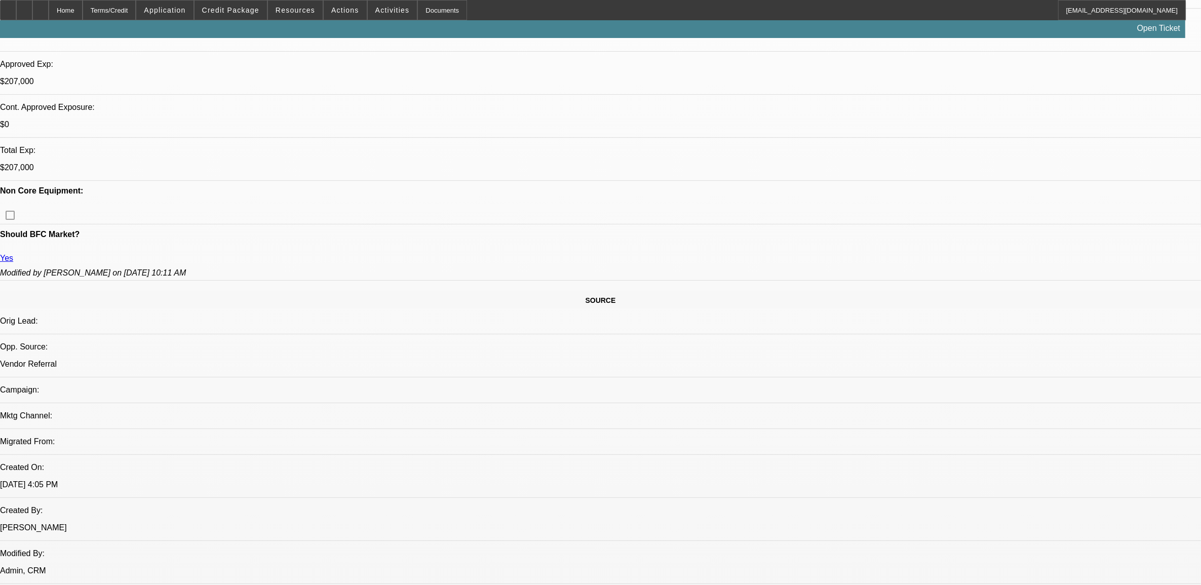
select select "0"
select select "2"
select select "0"
select select "0.15"
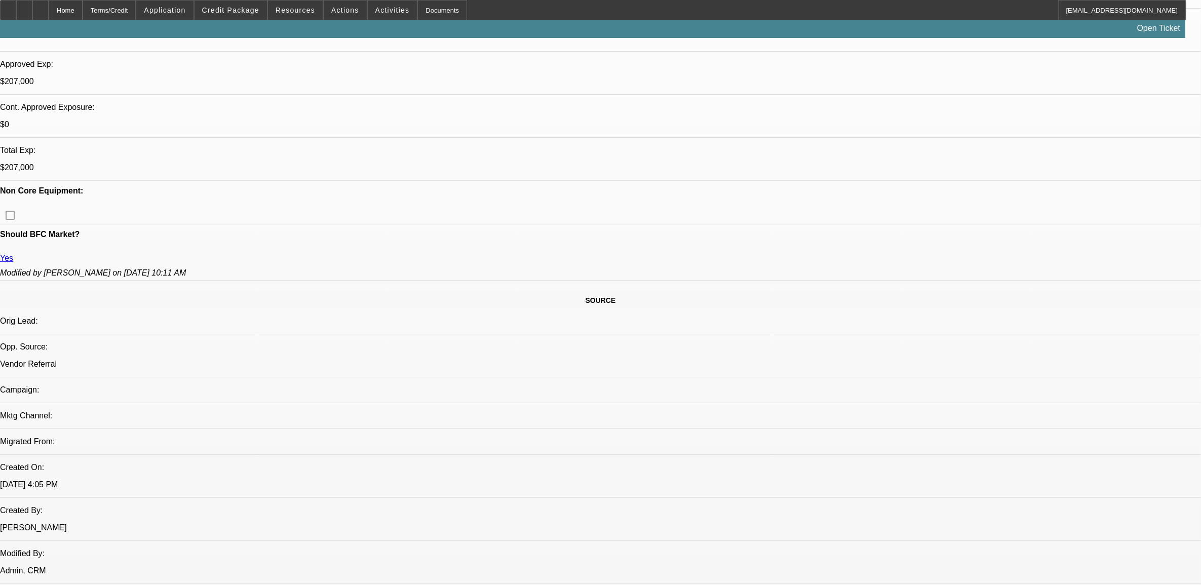
select select "2"
select select "0"
select select "1"
select select "2"
select select "6"
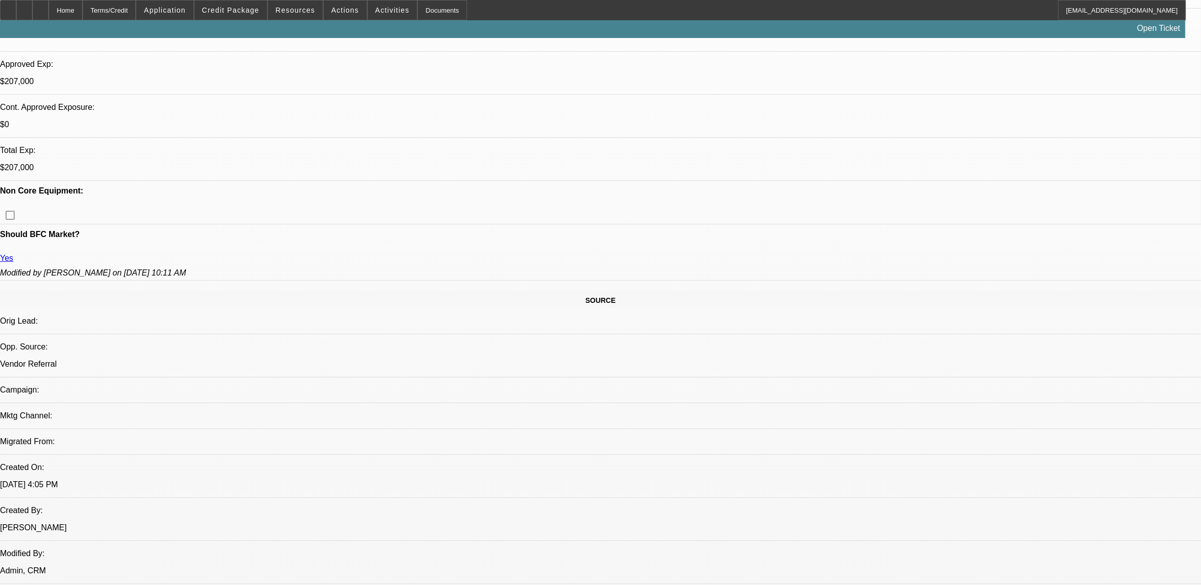
select select "1"
select select "2"
select select "6"
select select "1"
select select "2"
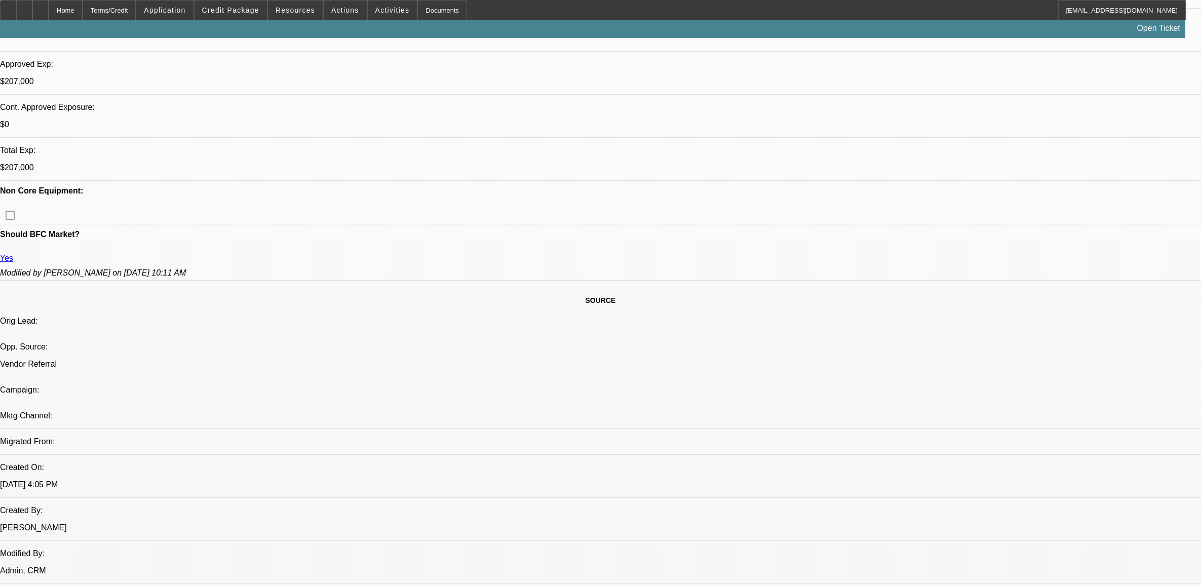
select select "6"
select select "1"
select select "2"
select select "6"
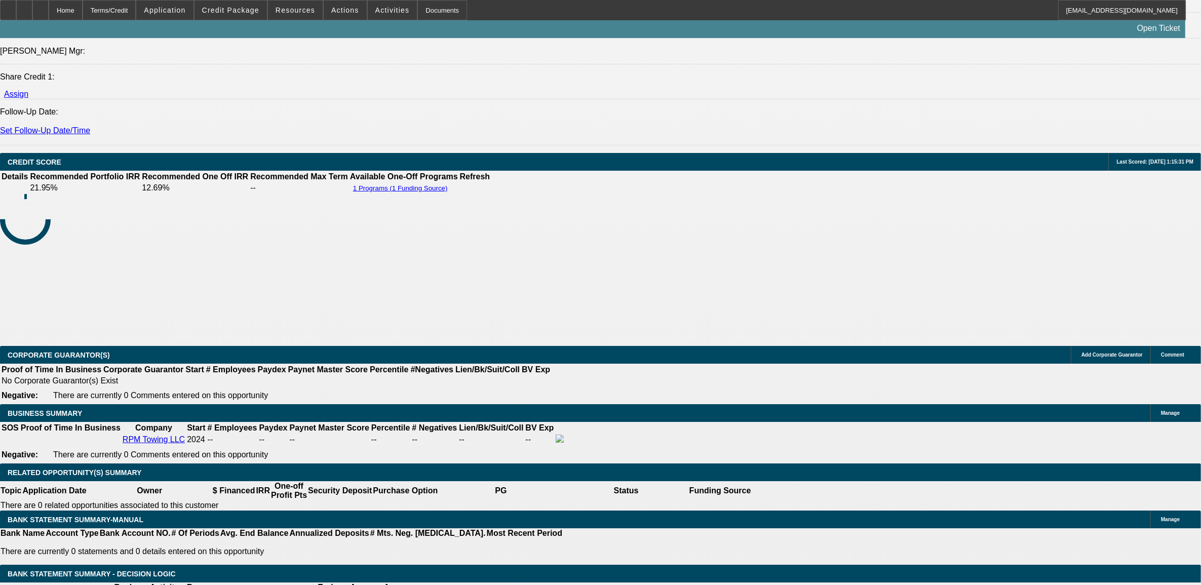
scroll to position [1435, 0]
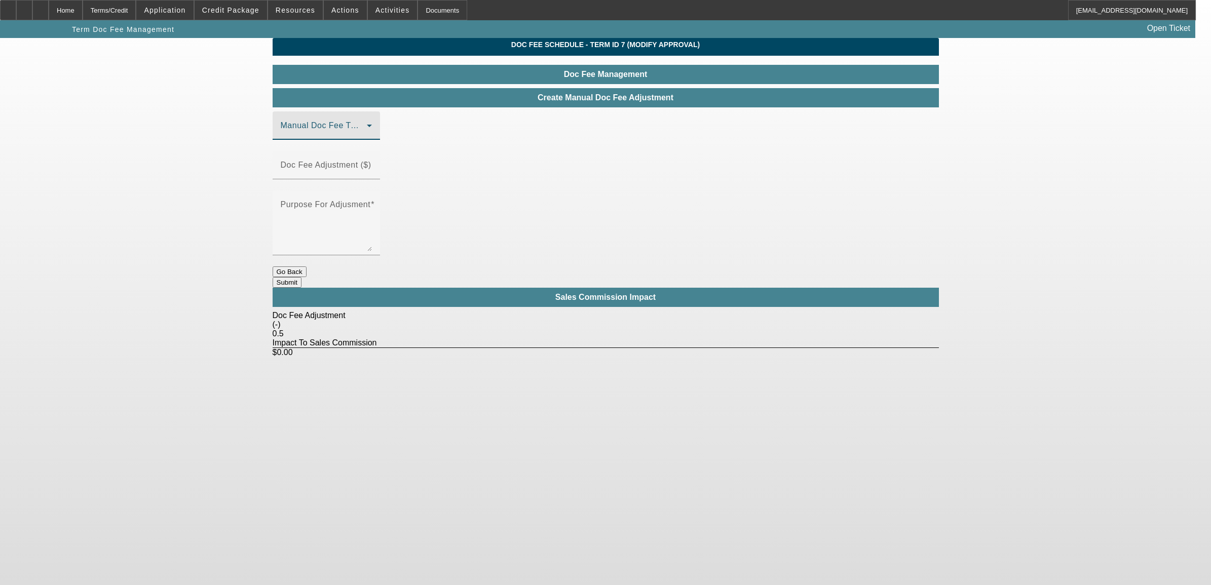
click at [320, 136] on span at bounding box center [324, 130] width 86 height 12
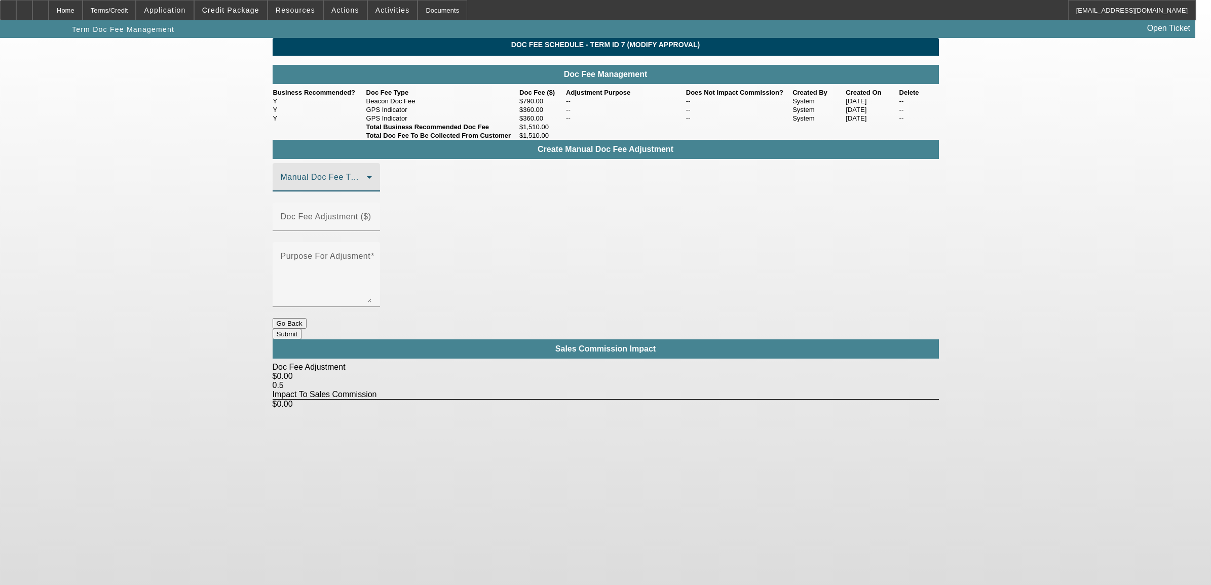
click at [323, 191] on div "Manual Doc Fee Type" at bounding box center [326, 177] width 91 height 28
click at [312, 281] on span "GPS Indicator" at bounding box center [308, 282] width 54 height 12
click at [372, 227] on input "Doc Fee Adjustment ($)" at bounding box center [326, 221] width 91 height 12
type input "($540.00)"
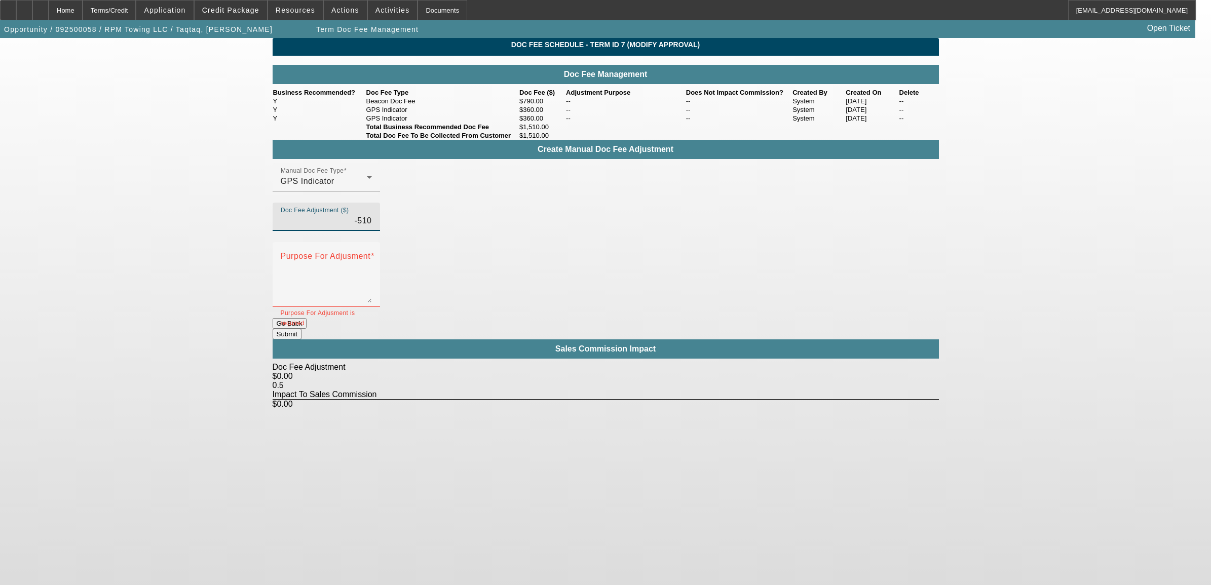
type input "($510.00)"
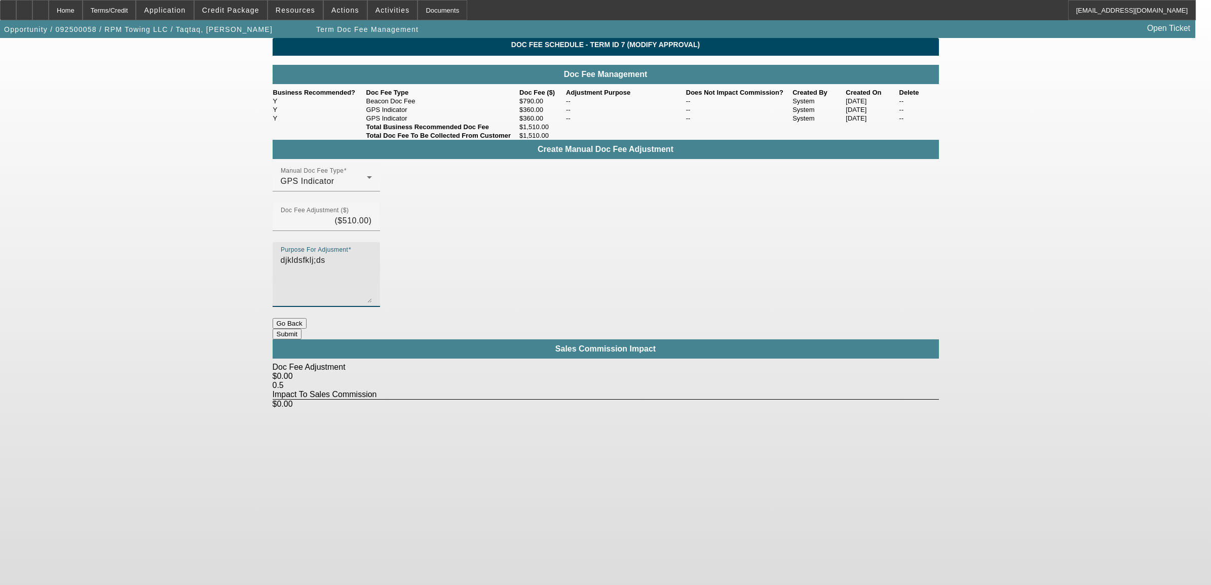
type textarea "djkldsfklj;ds"
click at [301, 329] on button "Submit" at bounding box center [287, 334] width 29 height 11
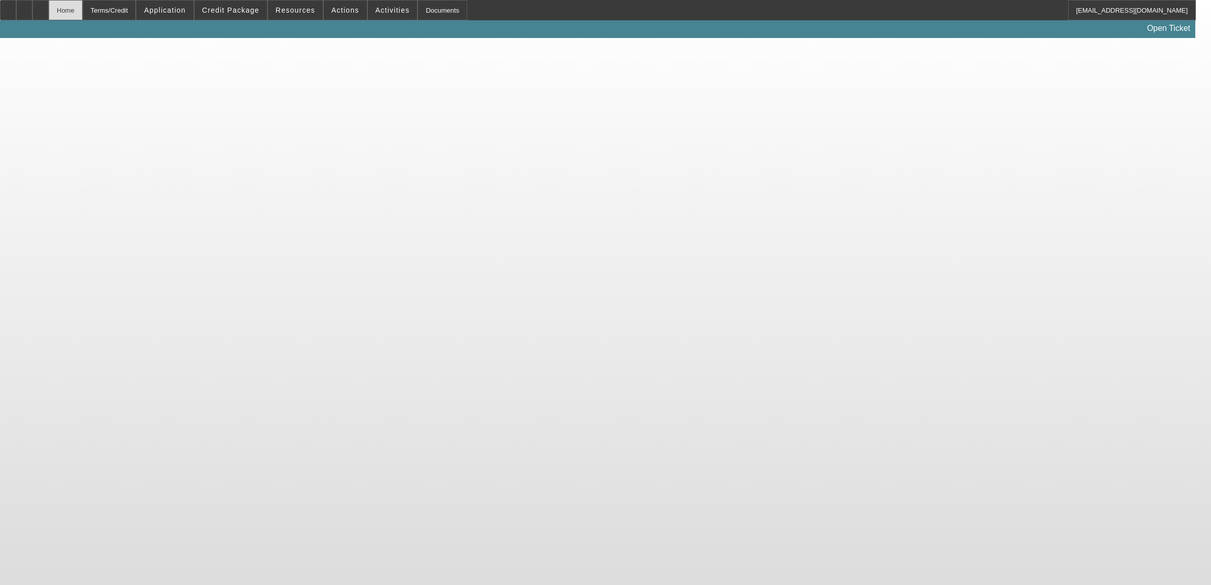
click at [83, 6] on div "Home" at bounding box center [66, 10] width 34 height 20
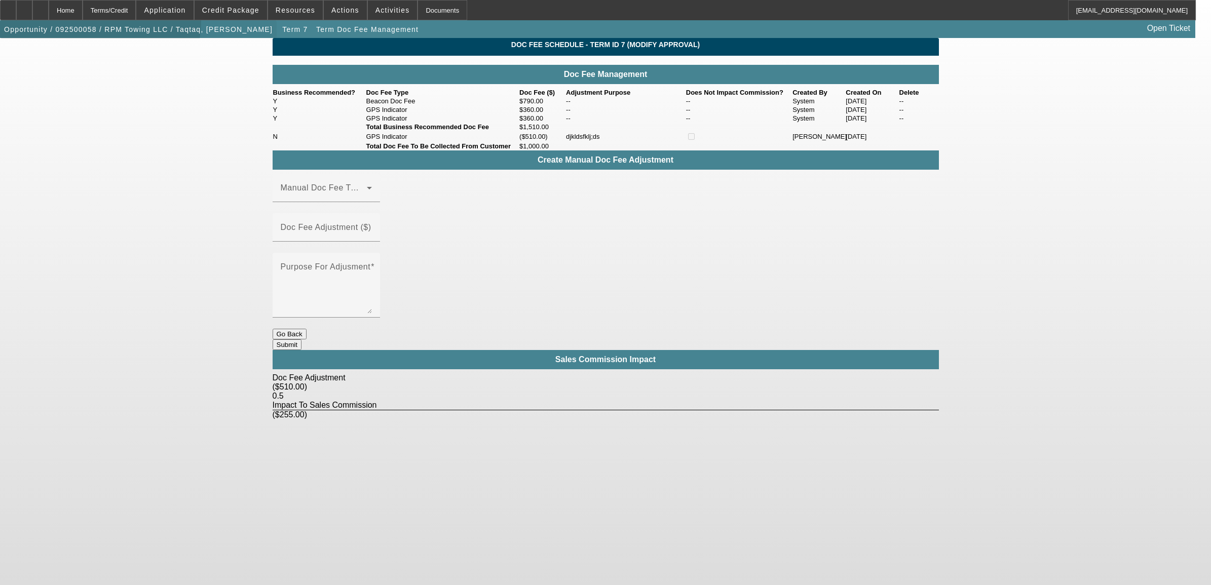
click at [94, 22] on span "button" at bounding box center [138, 29] width 277 height 24
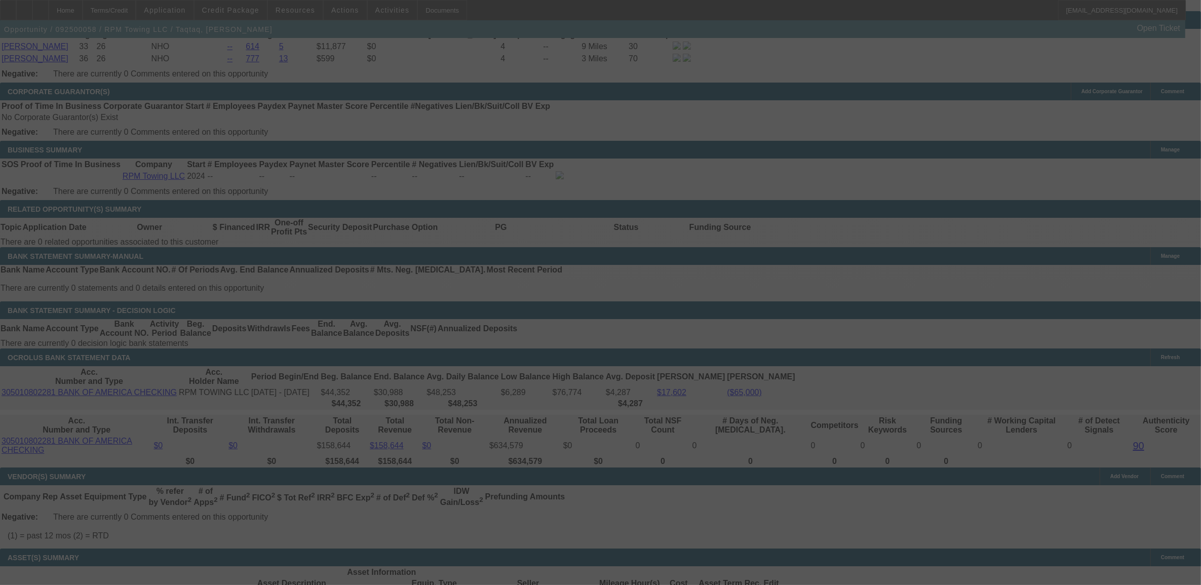
scroll to position [1452, 0]
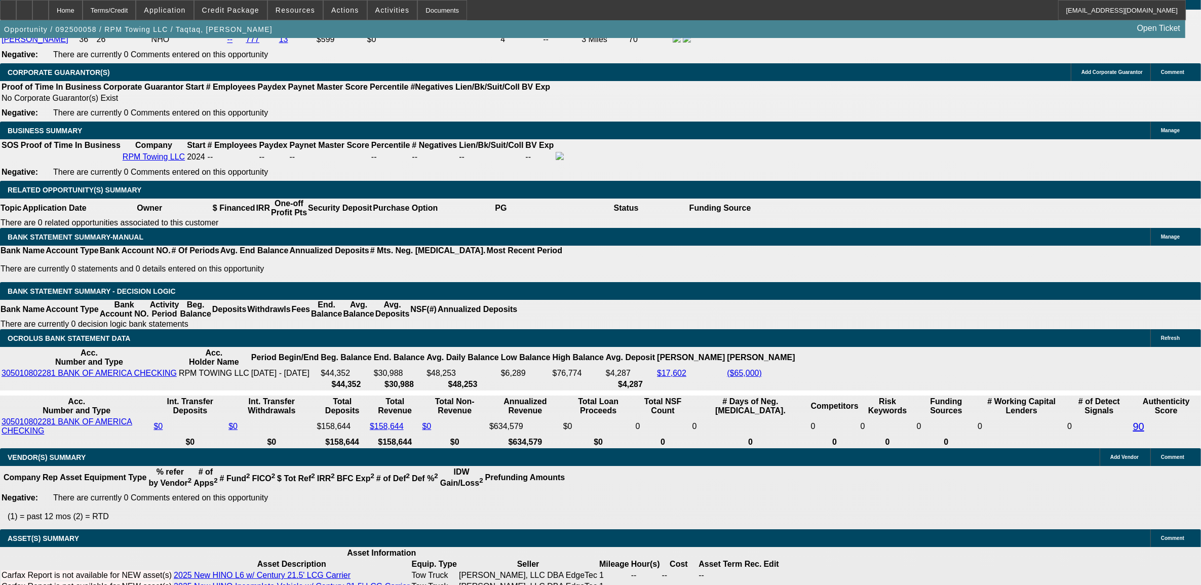
select select "0"
select select "2"
select select "0"
select select "2"
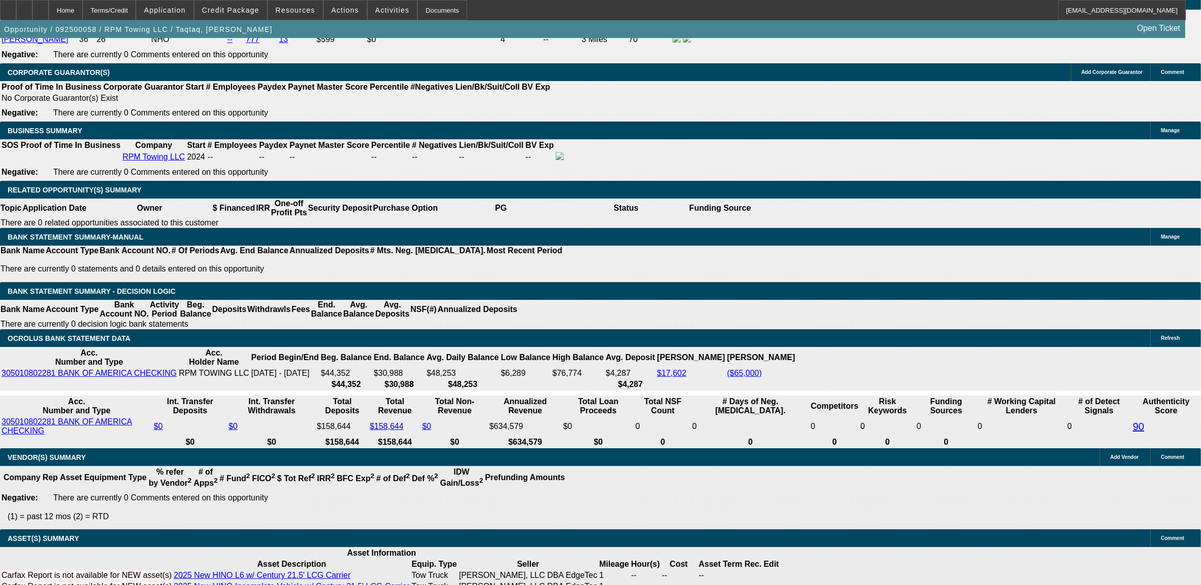
select select "0"
select select "2"
select select "0"
select select "0.15"
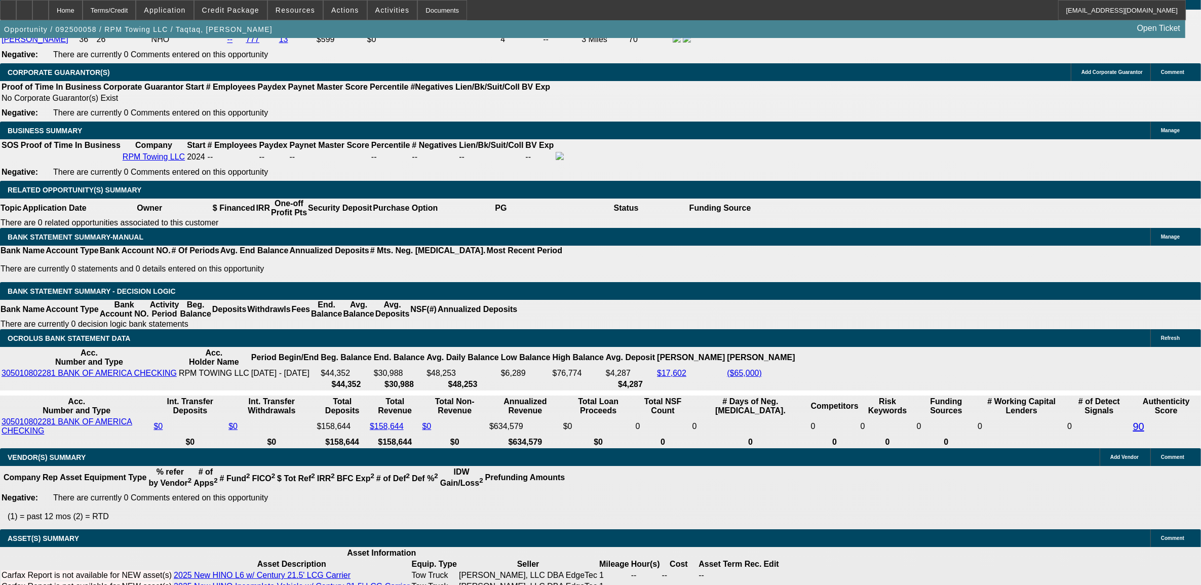
select select "2"
select select "0"
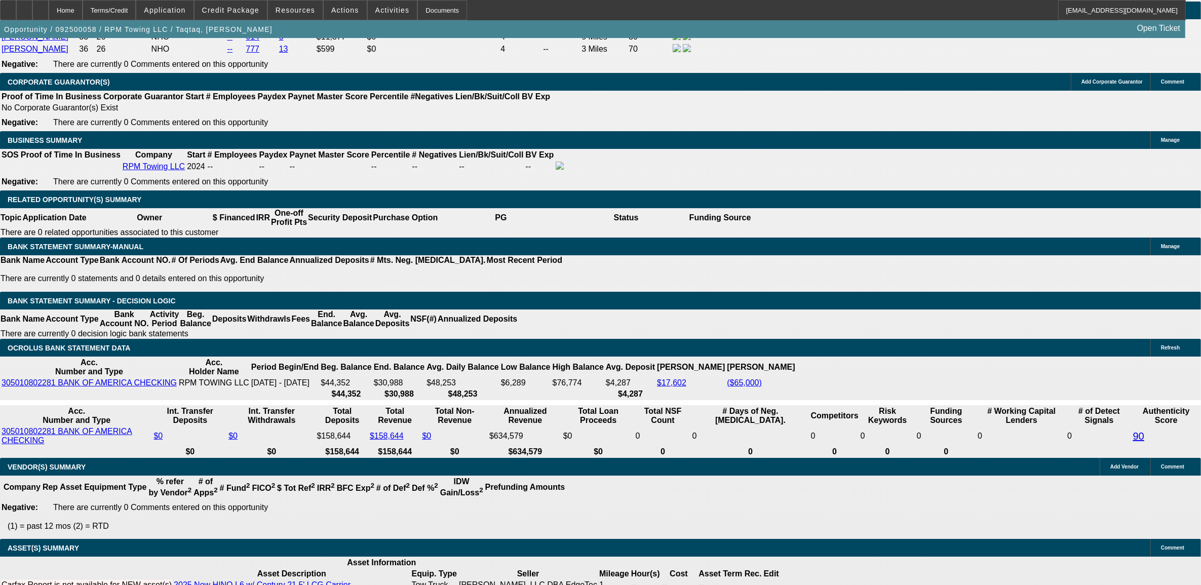
select select "1"
select select "2"
select select "6"
select select "1"
select select "2"
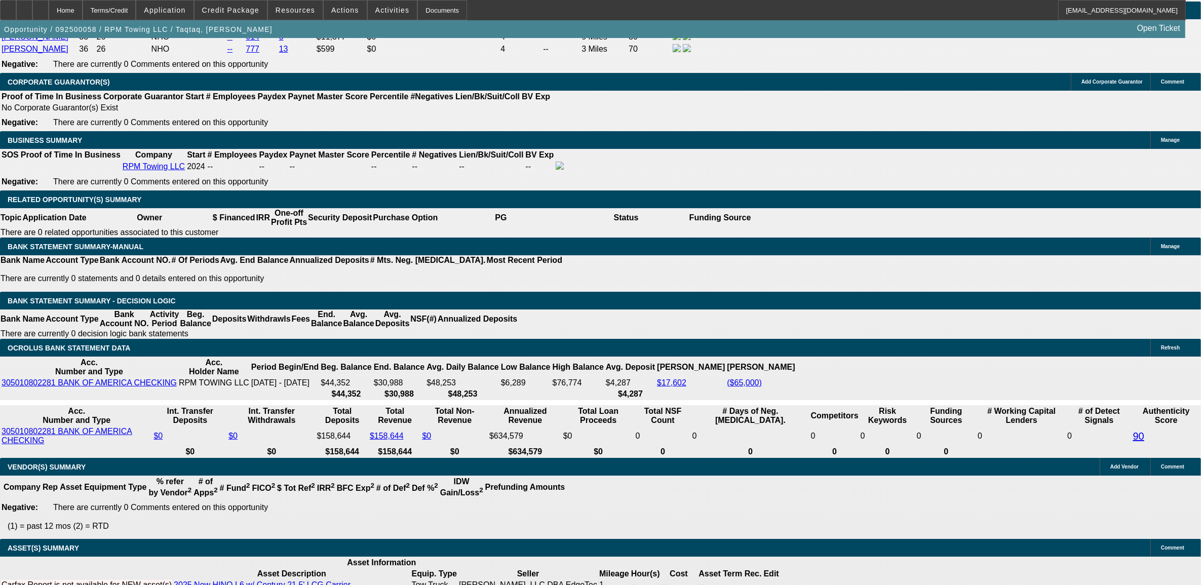
select select "6"
select select "1"
select select "2"
select select "6"
select select "1"
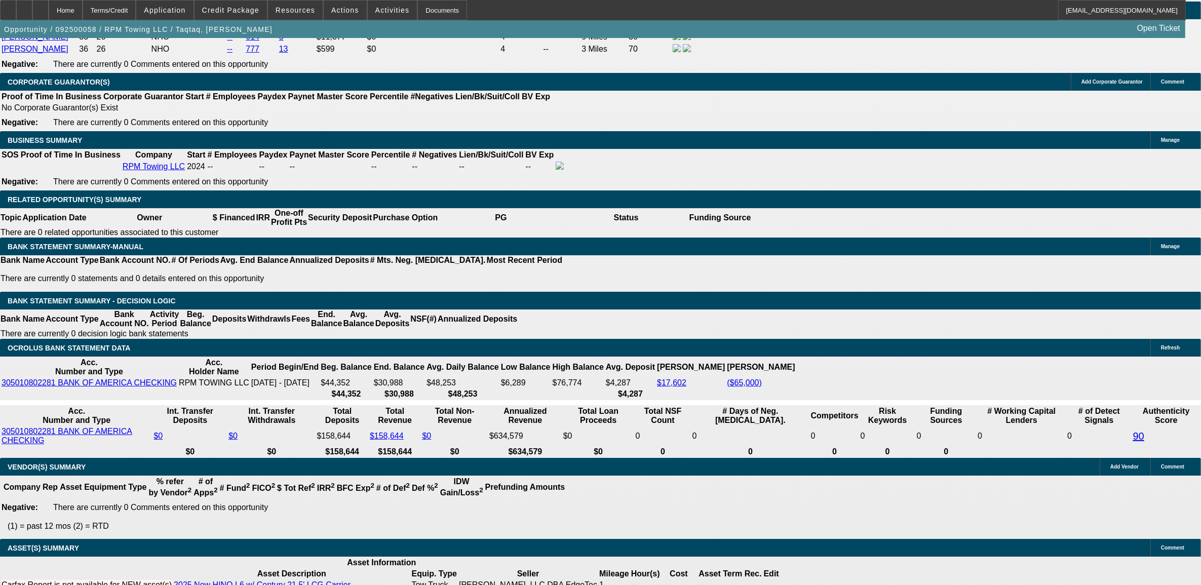
select select "2"
select select "6"
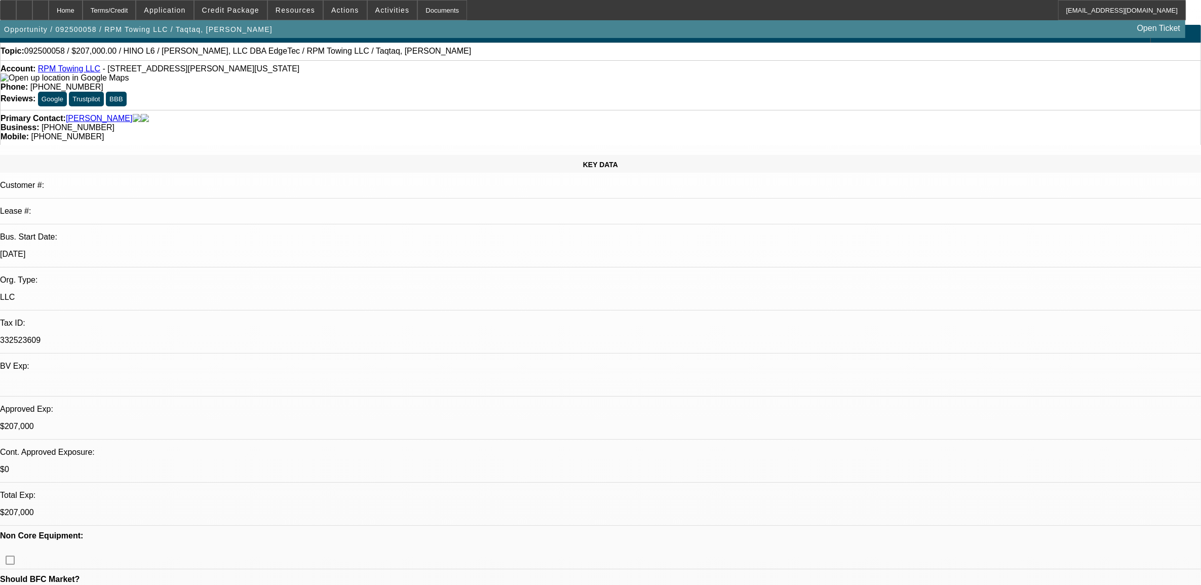
scroll to position [0, 0]
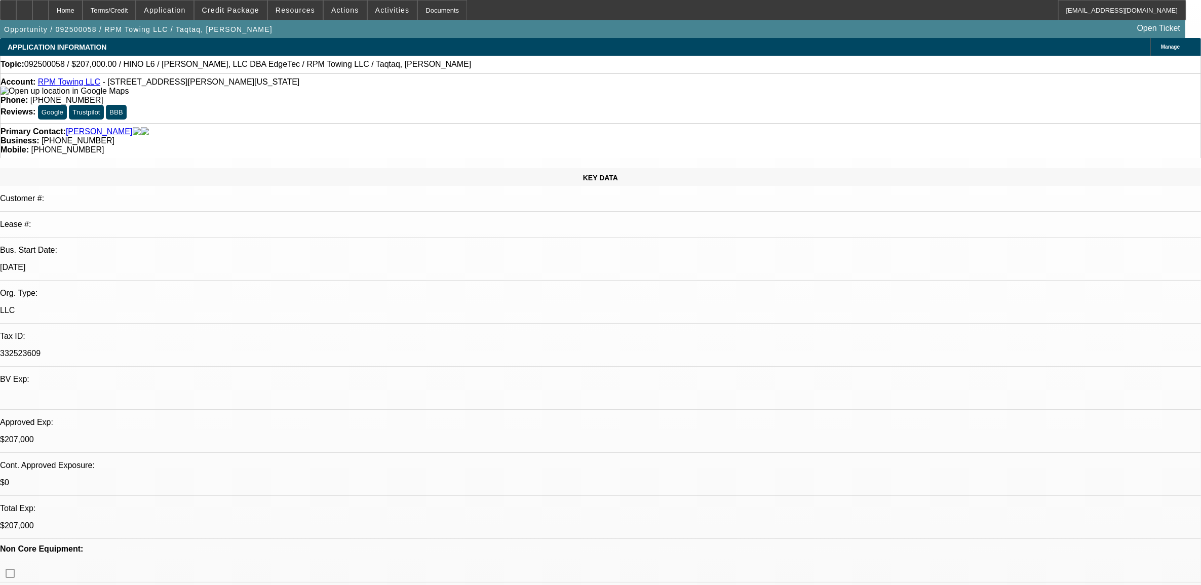
click at [21, 100] on div "Account: RPM Towing LLC - 3900 N Maney St, Oklahoma City, OK 73112 Phone: (405)…" at bounding box center [600, 98] width 1201 height 50
click at [18, 92] on img at bounding box center [65, 91] width 128 height 9
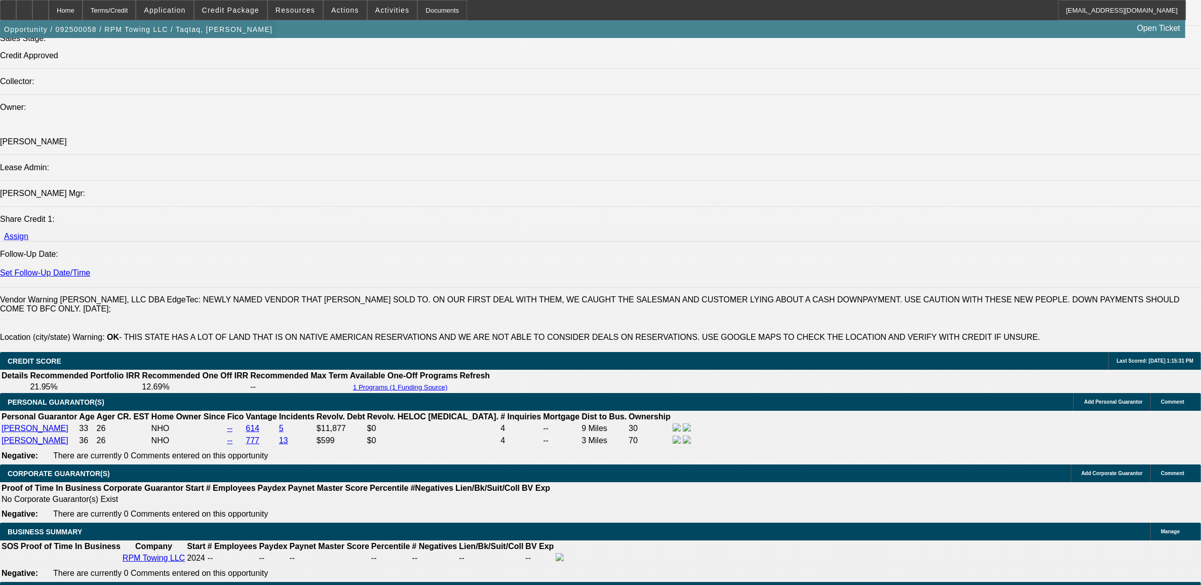
scroll to position [1077, 0]
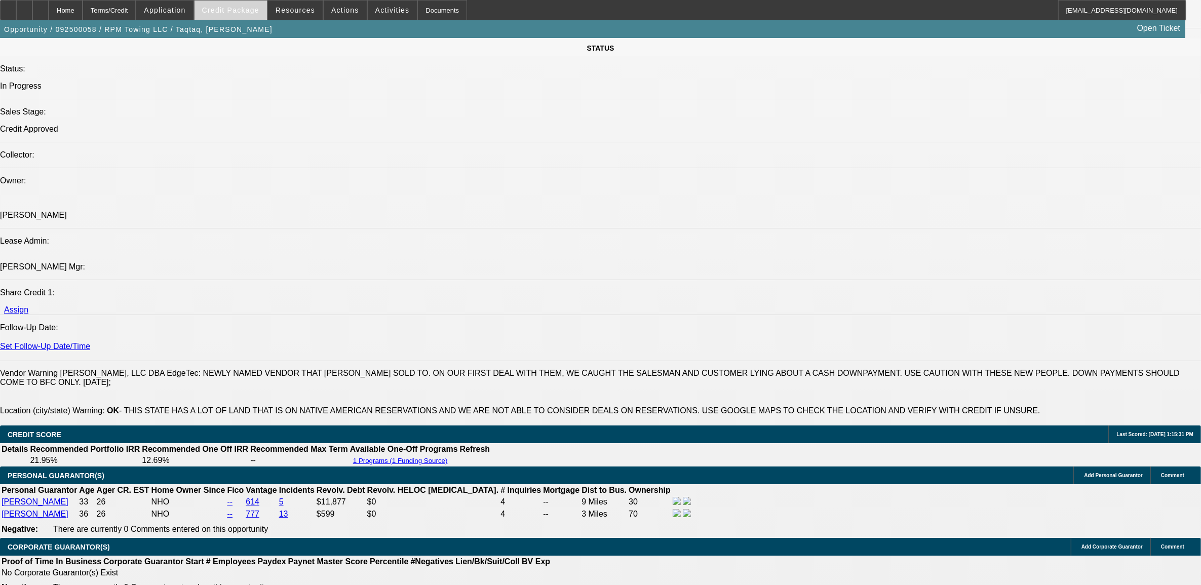
click at [221, 4] on span at bounding box center [231, 10] width 72 height 24
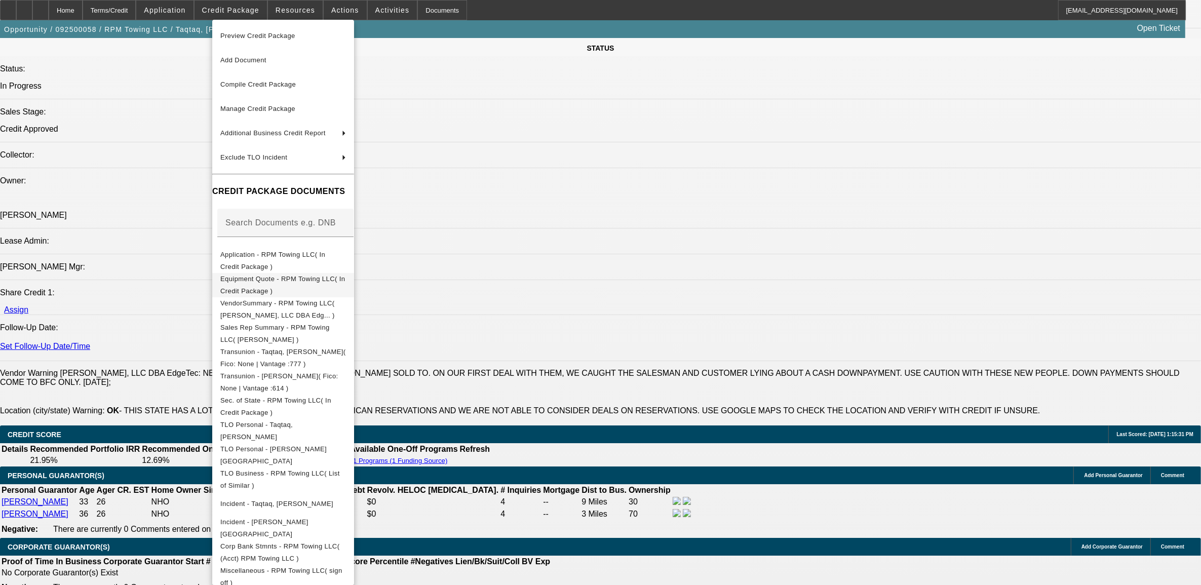
click at [266, 281] on span "Equipment Quote - RPM Towing LLC( In Credit Package )" at bounding box center [282, 285] width 125 height 20
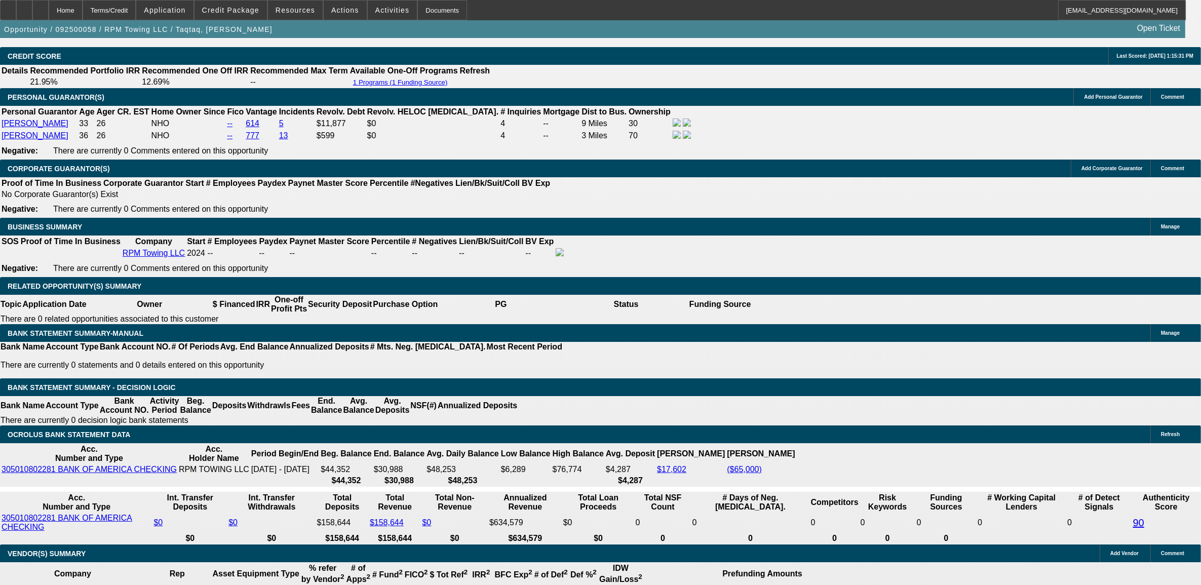
scroll to position [1456, 0]
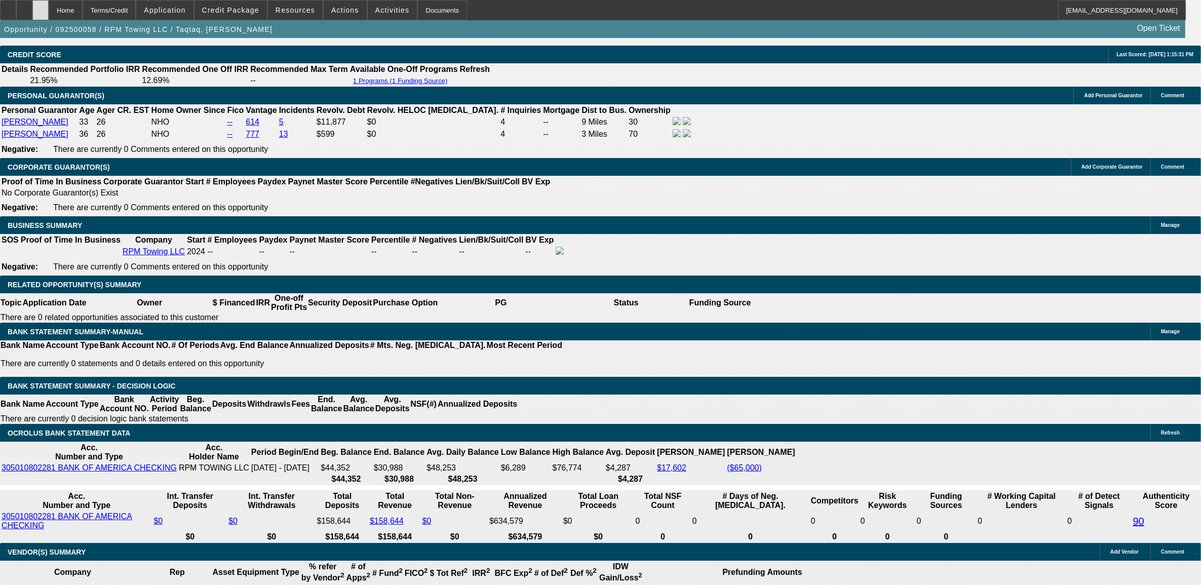
click at [41, 7] on icon at bounding box center [41, 7] width 0 height 0
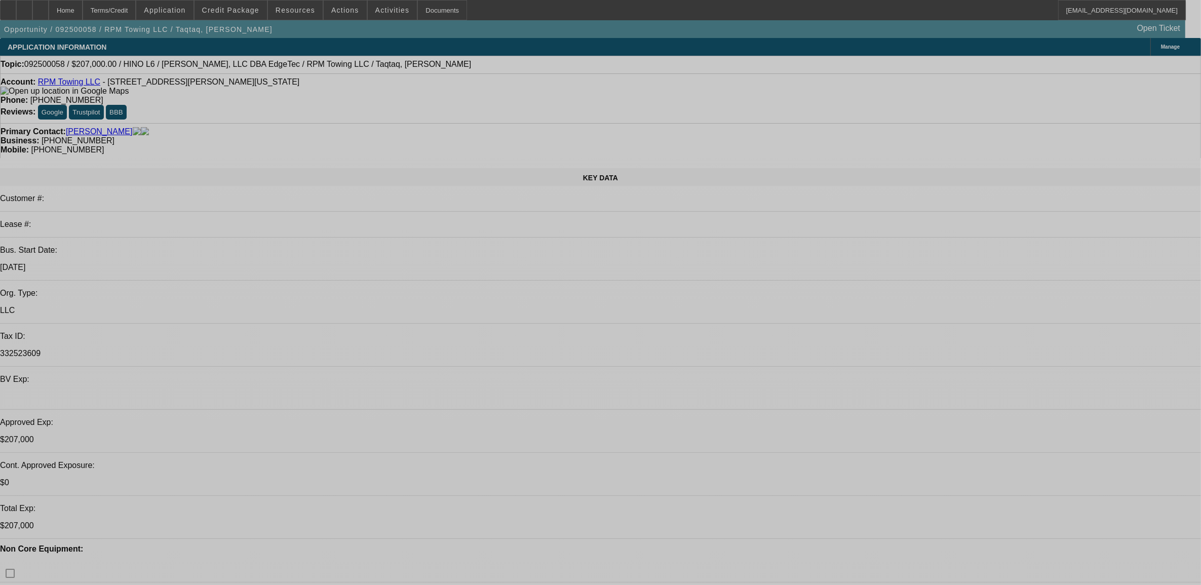
select select "0"
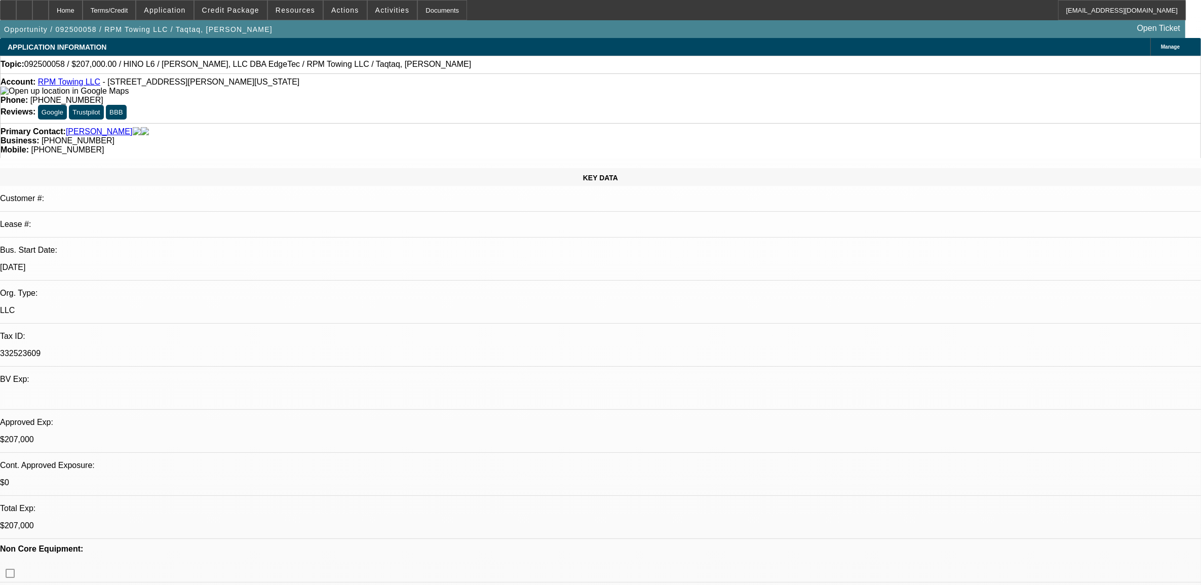
select select "2"
select select "0"
select select "2"
select select "0"
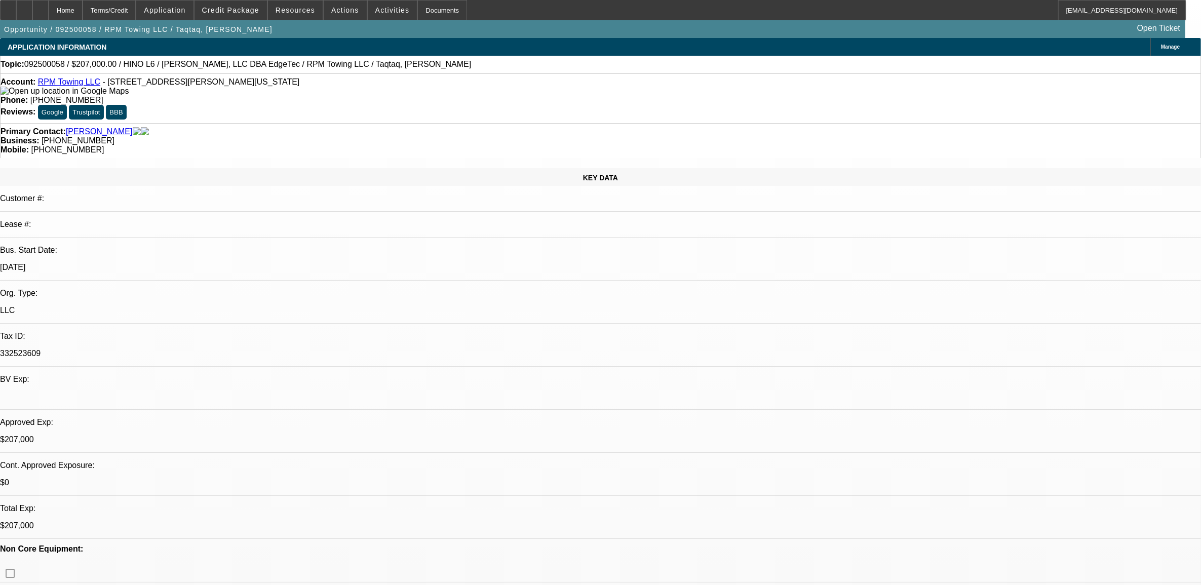
select select "0"
select select "2"
select select "0"
select select "0.15"
select select "2"
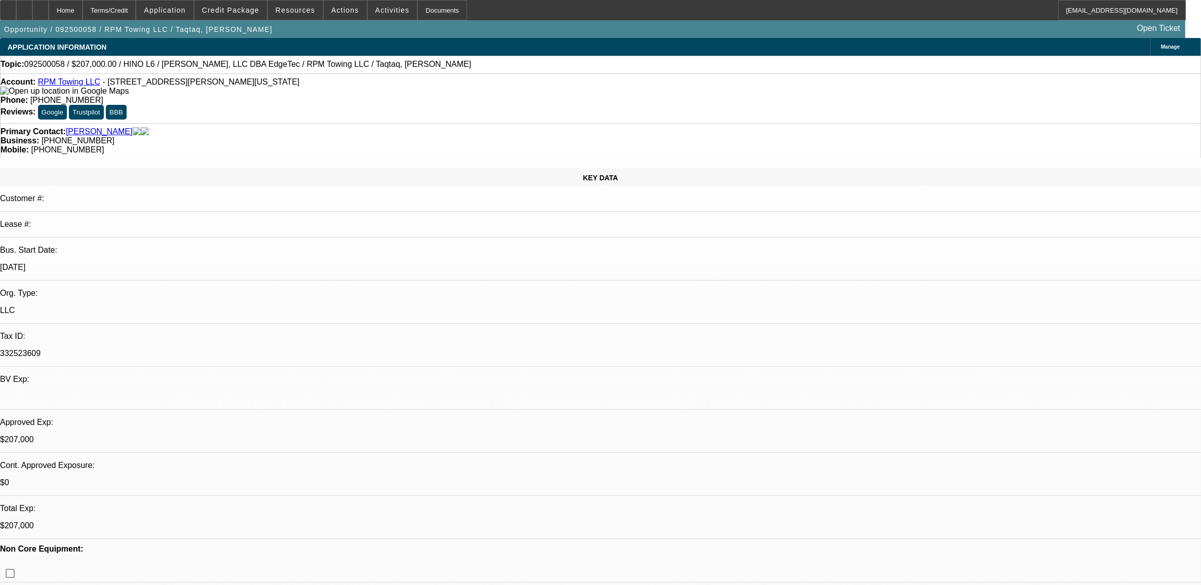
select select "0"
select select "1"
select select "2"
select select "6"
select select "1"
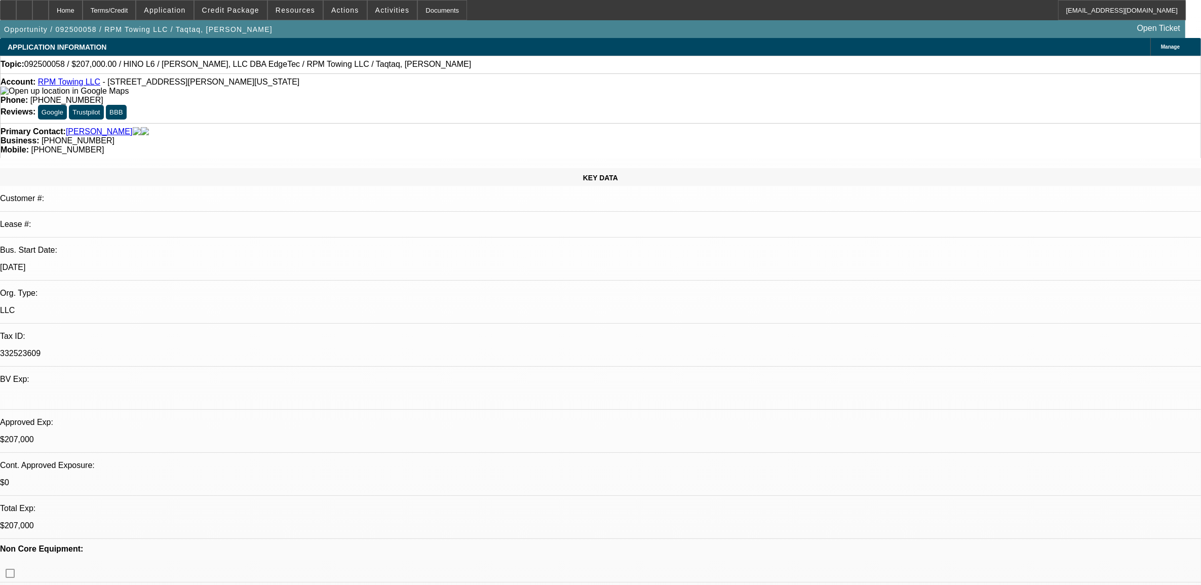
select select "2"
select select "6"
select select "1"
select select "2"
select select "6"
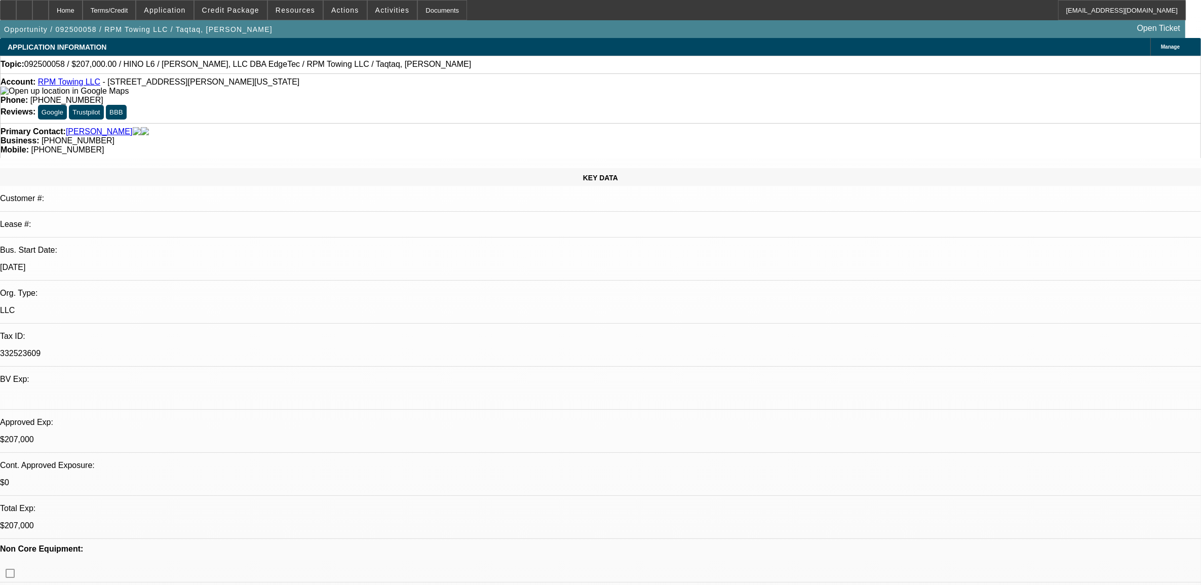
select select "1"
select select "2"
select select "6"
click at [240, 11] on span "Credit Package" at bounding box center [230, 10] width 57 height 8
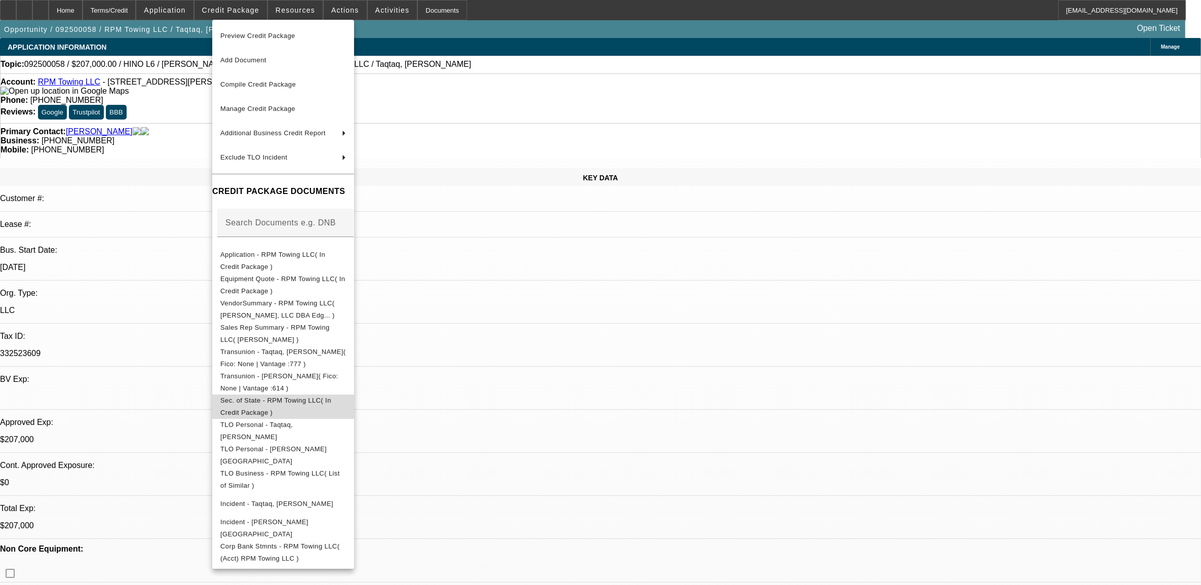
click at [288, 403] on span "Sec. of State - RPM Towing LLC( In Credit Package )" at bounding box center [275, 406] width 111 height 20
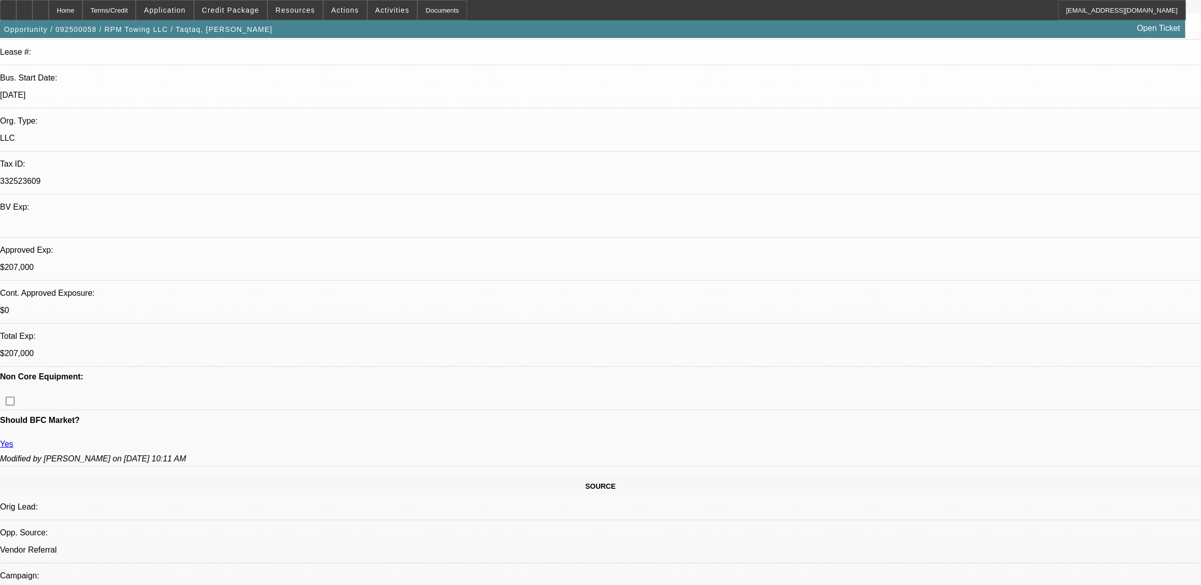
scroll to position [190, 0]
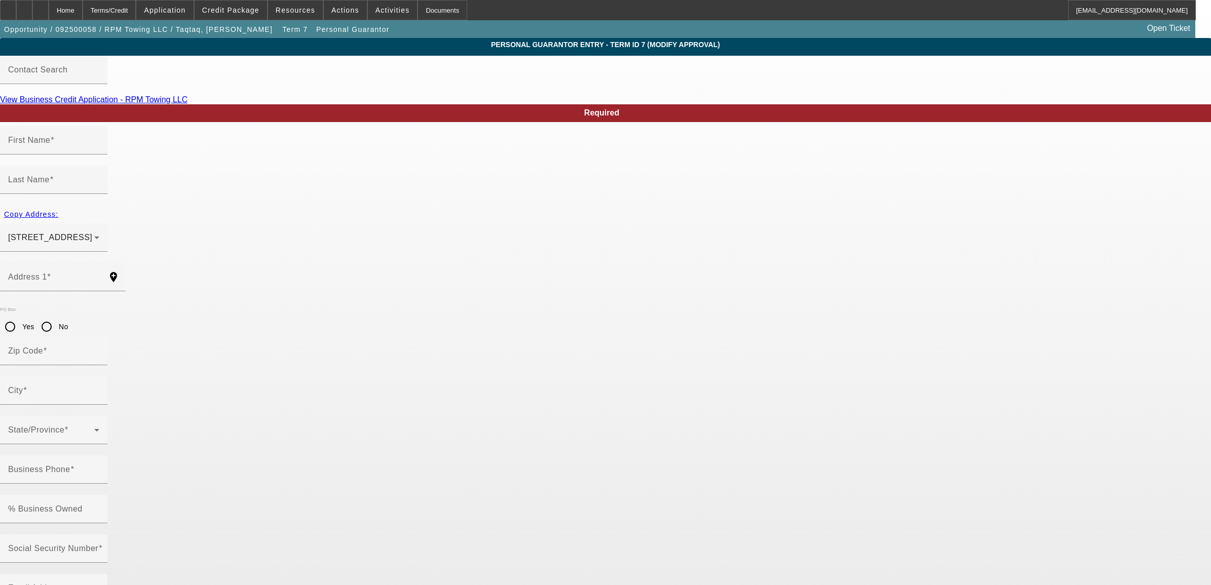
type input "Qusai"
type input "[PERSON_NAME]"
type input "[STREET_ADDRESS]"
radio input "true"
type input "73013"
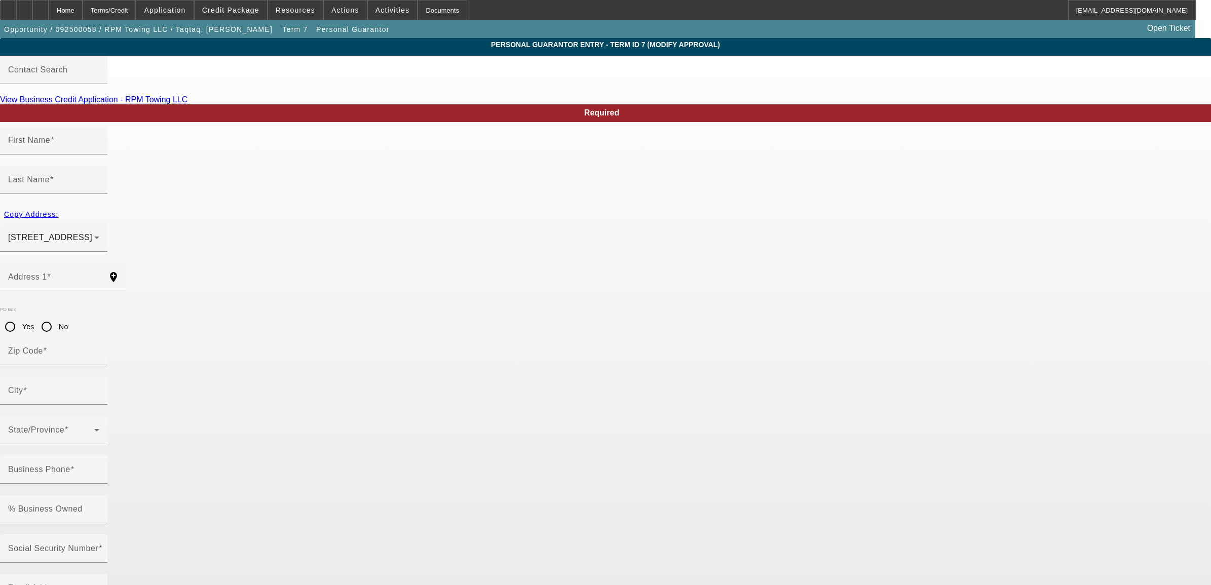
type input "[PERSON_NAME]"
type input "[PHONE_NUMBER]"
type input "30"
type input "282-79-9912"
type input "[PHONE_NUMBER]"
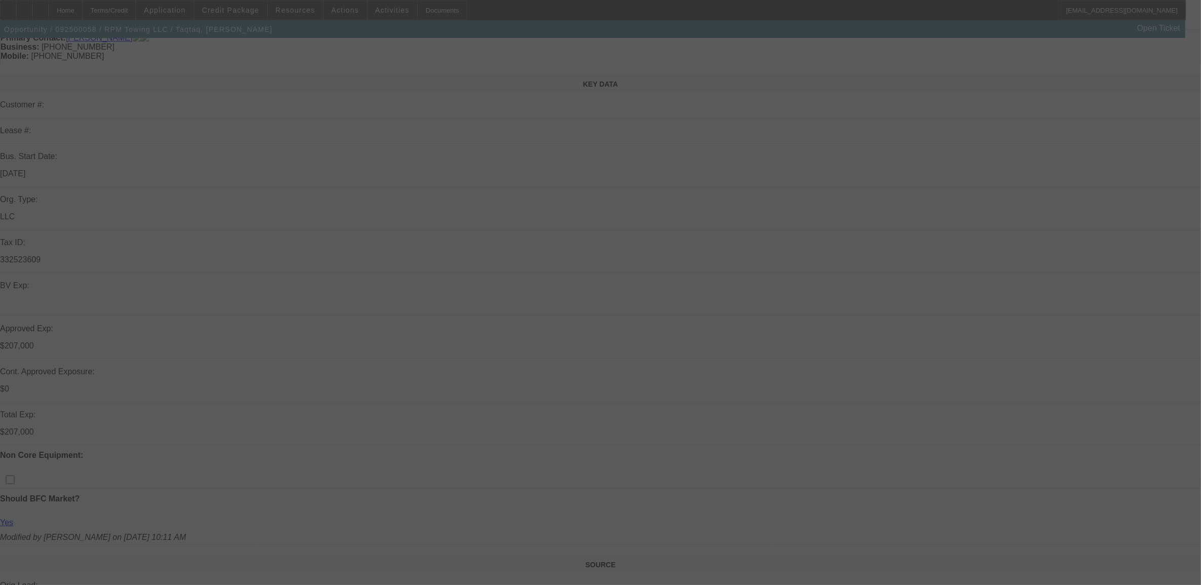
scroll to position [190, 0]
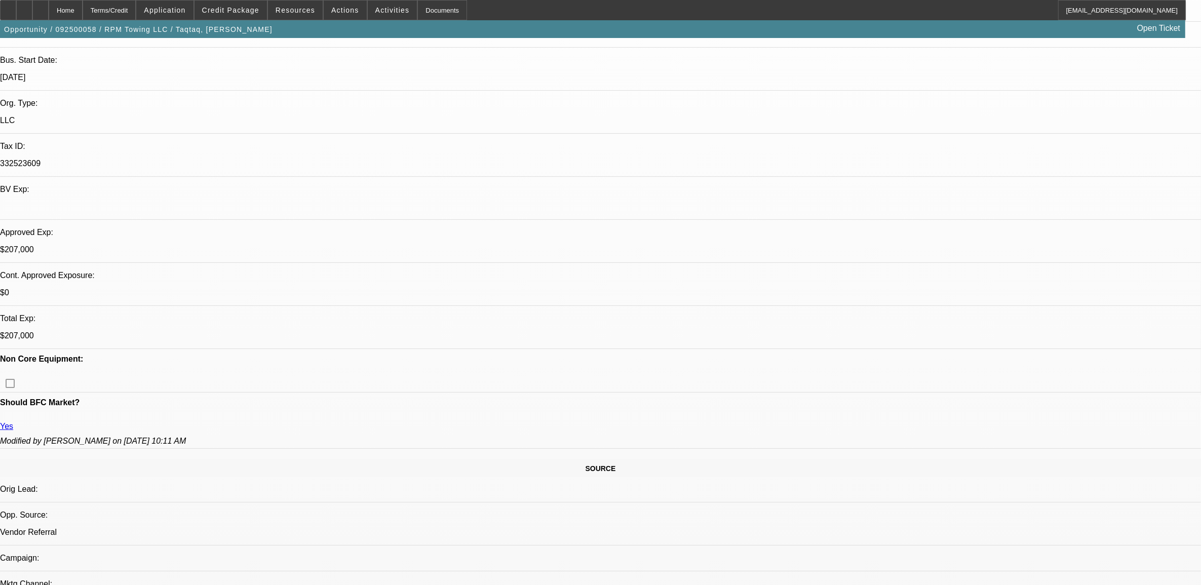
select select "0"
select select "2"
select select "0"
select select "6"
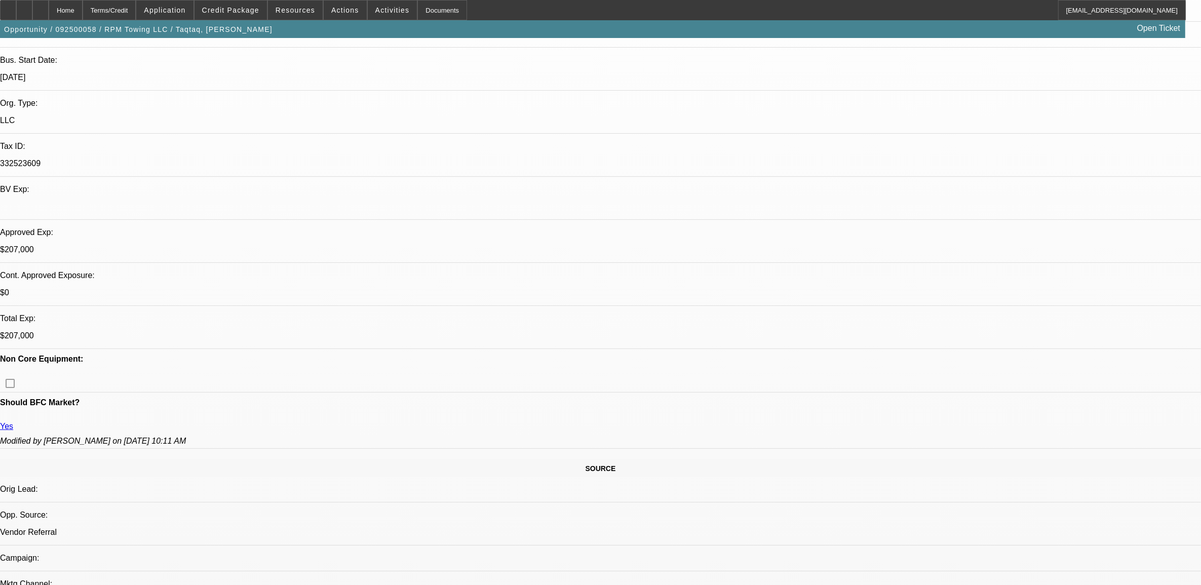
select select "0"
select select "2"
select select "0"
select select "6"
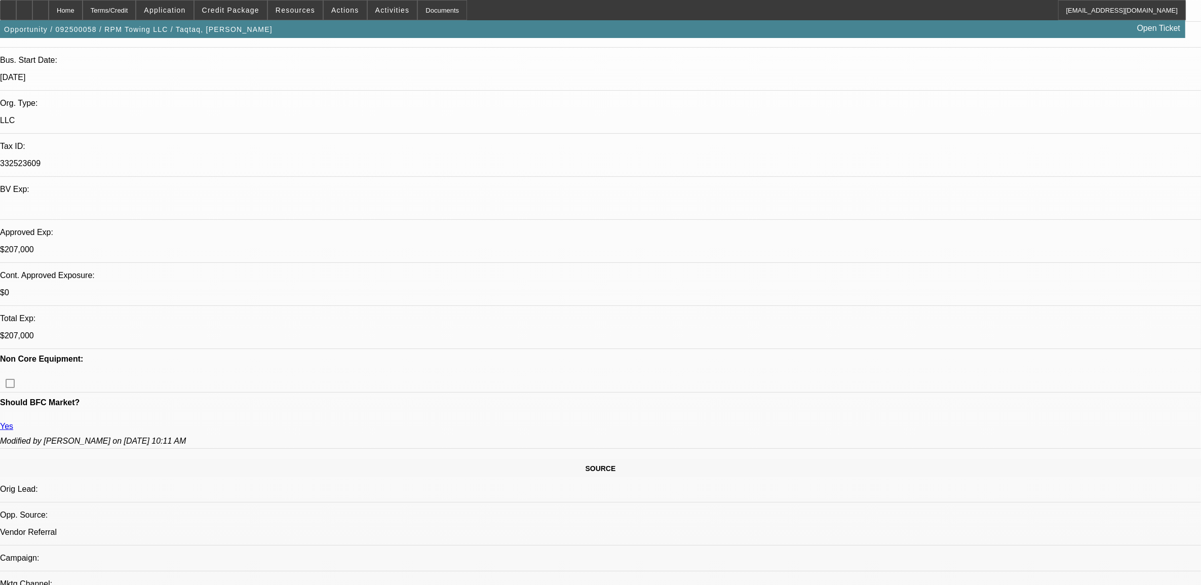
select select "0"
select select "2"
select select "0"
select select "6"
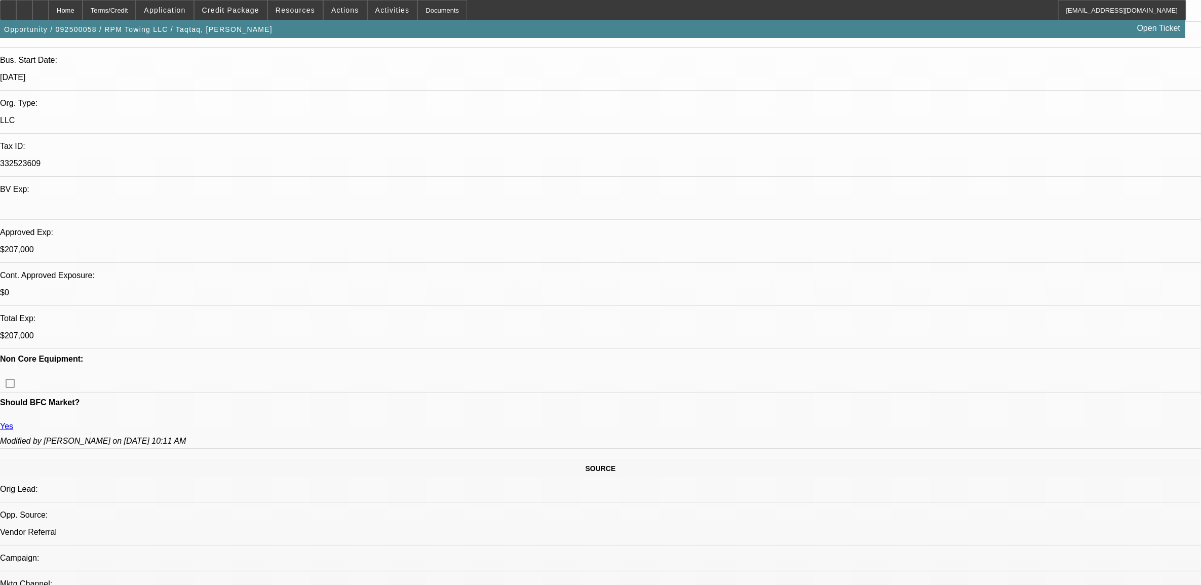
select select "0.15"
select select "2"
select select "0"
select select "6"
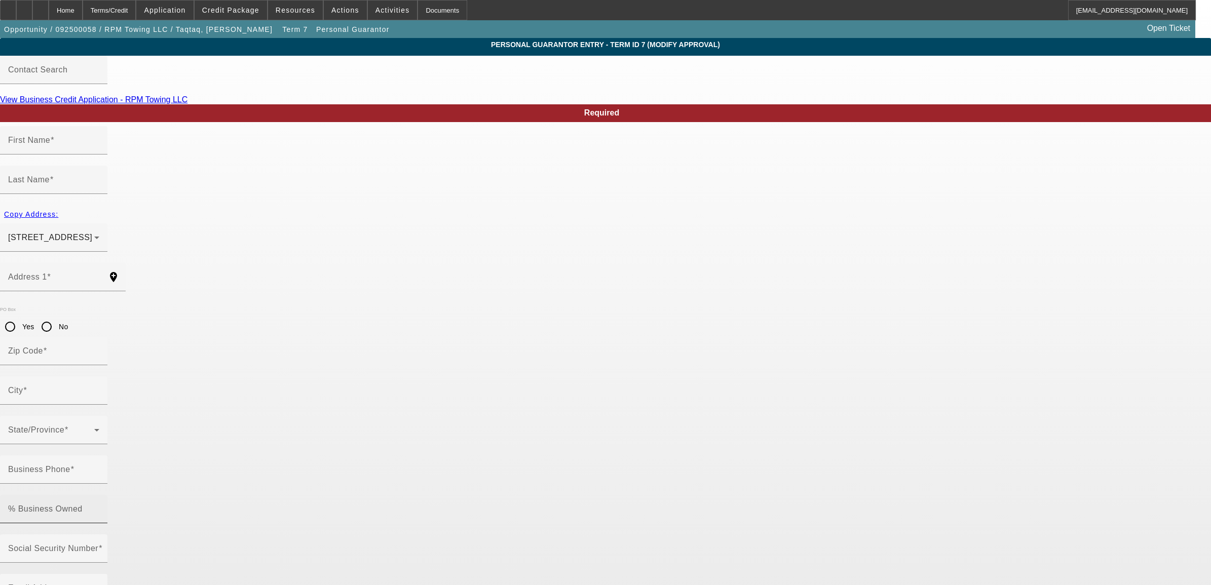
type input "[PERSON_NAME]"
type input "Taqtaq"
type input "[STREET_ADDRESS]"
radio input "true"
type input "73008"
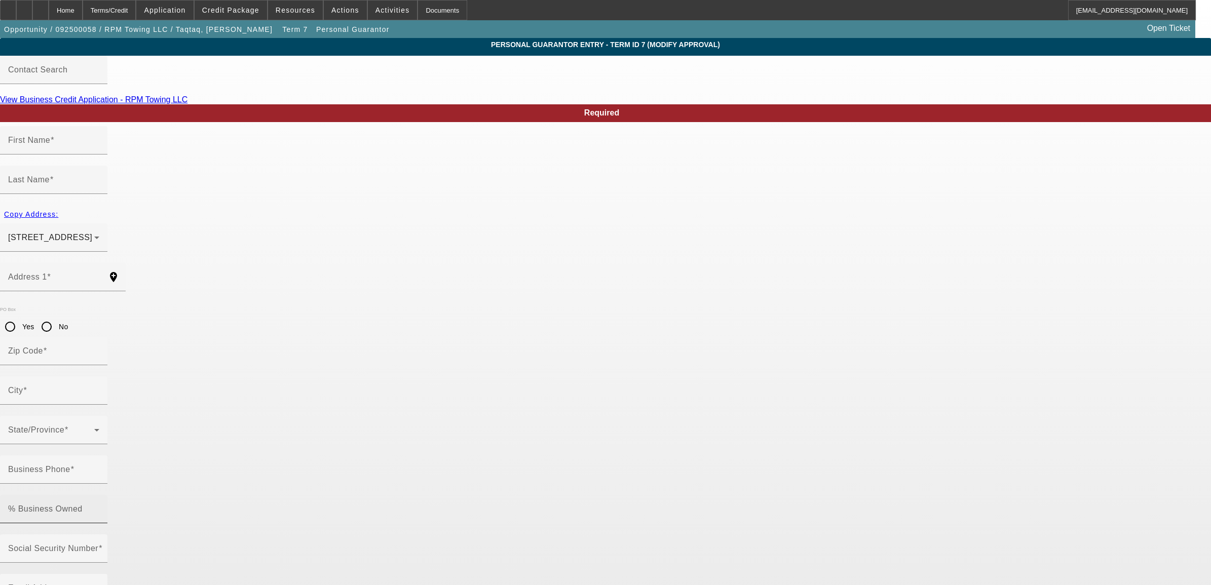
type input "[PERSON_NAME]"
type input "[PHONE_NUMBER]"
type input "70"
type input "710-81-8209"
type input "[EMAIL_ADDRESS][DOMAIN_NAME]"
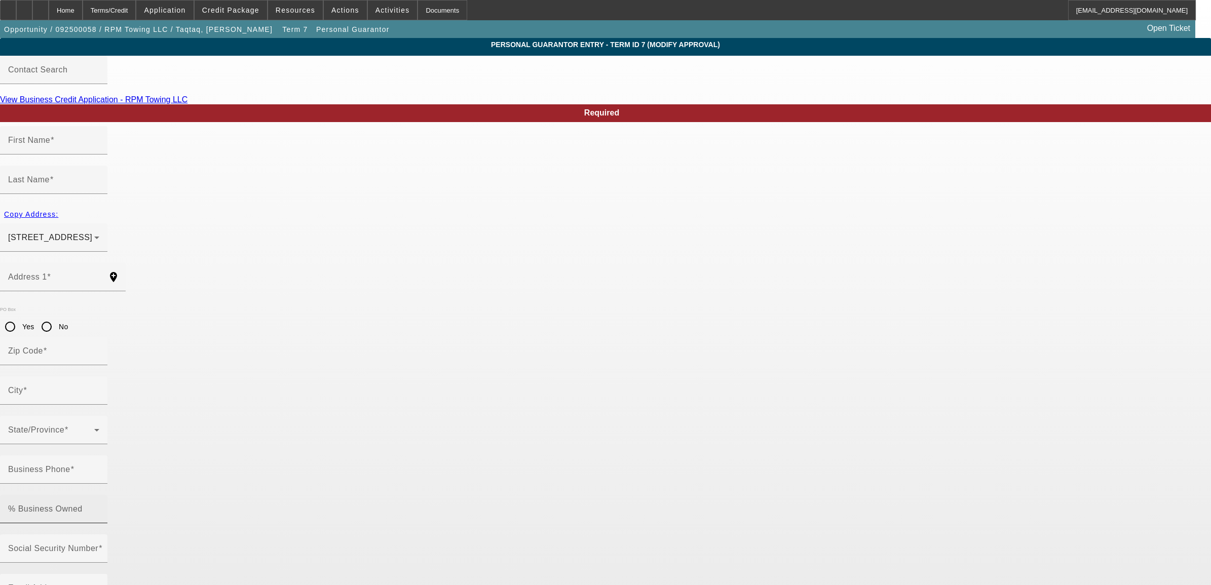
type input "[PHONE_NUMBER]"
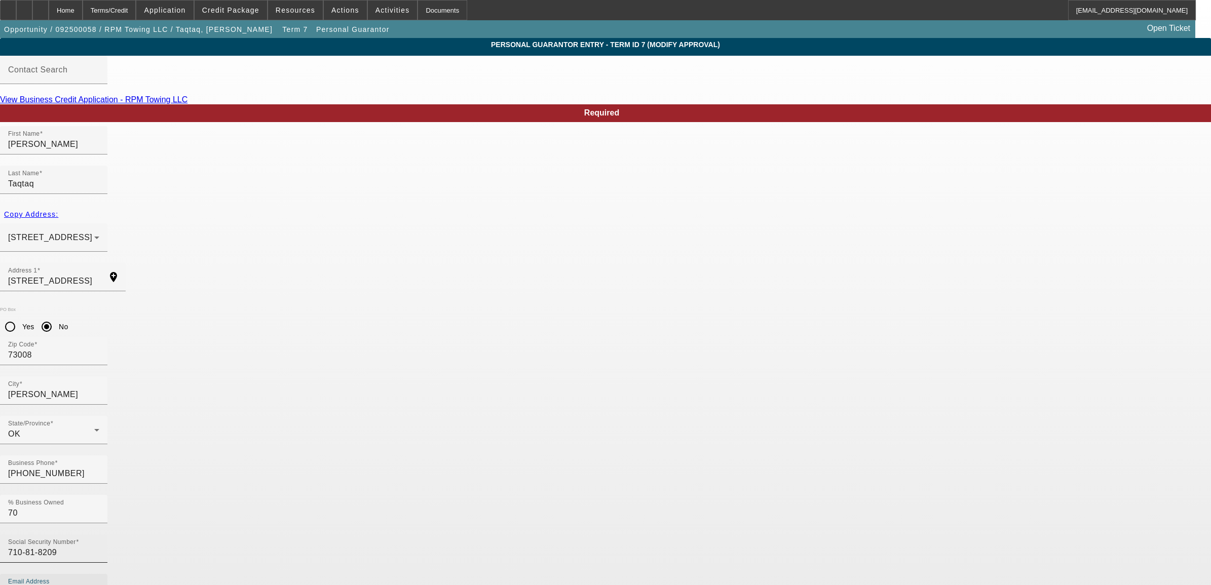
drag, startPoint x: 563, startPoint y: 404, endPoint x: 424, endPoint y: 385, distance: 140.1
click at [424, 534] on div "Social Security Number 710-81-8209 Email Address [EMAIL_ADDRESS][DOMAIN_NAME]" at bounding box center [605, 573] width 1211 height 79
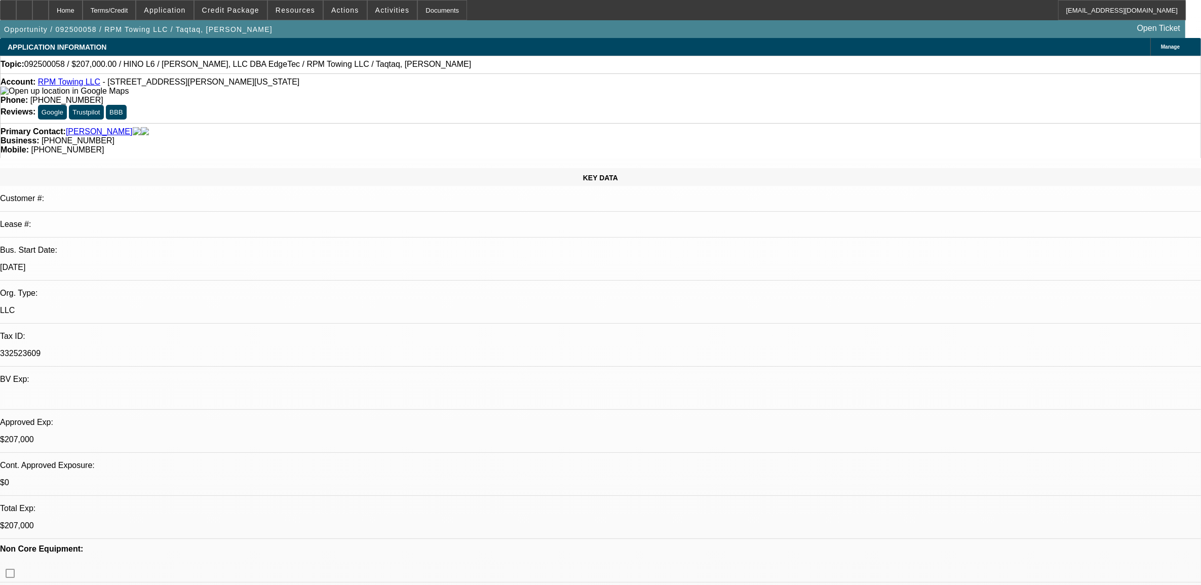
select select "0"
select select "2"
select select "0"
select select "6"
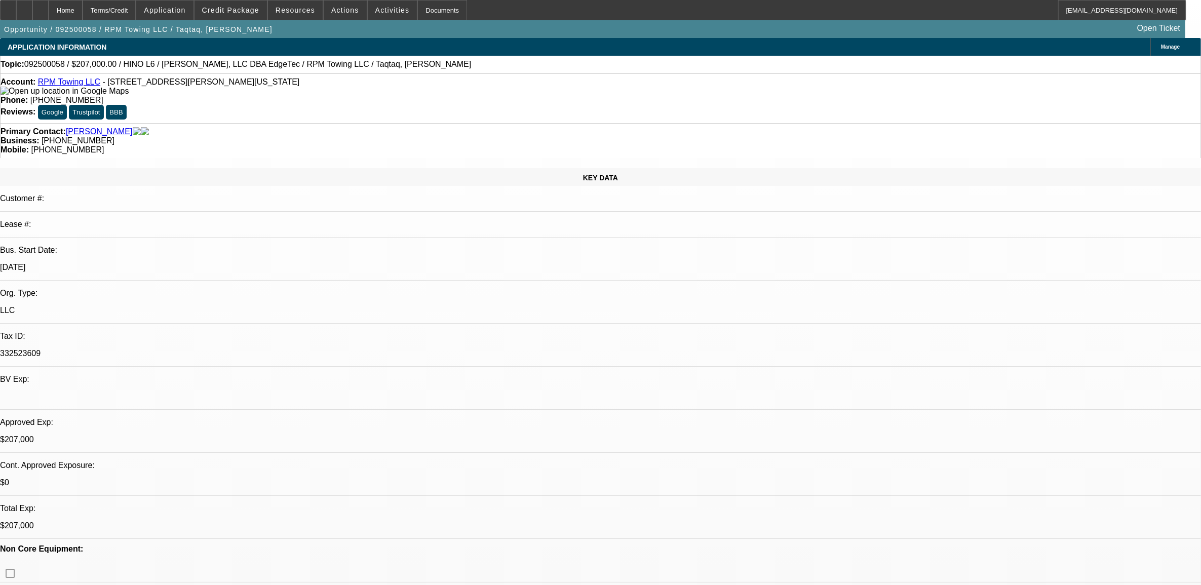
select select "0"
select select "2"
select select "0"
select select "6"
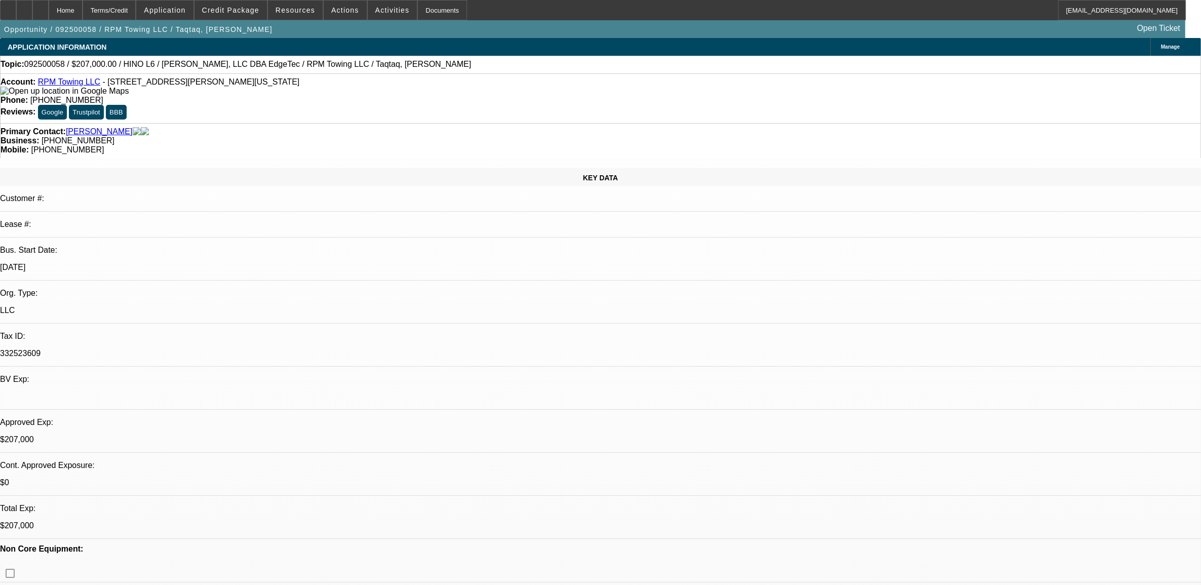
select select "0"
select select "2"
select select "0"
select select "6"
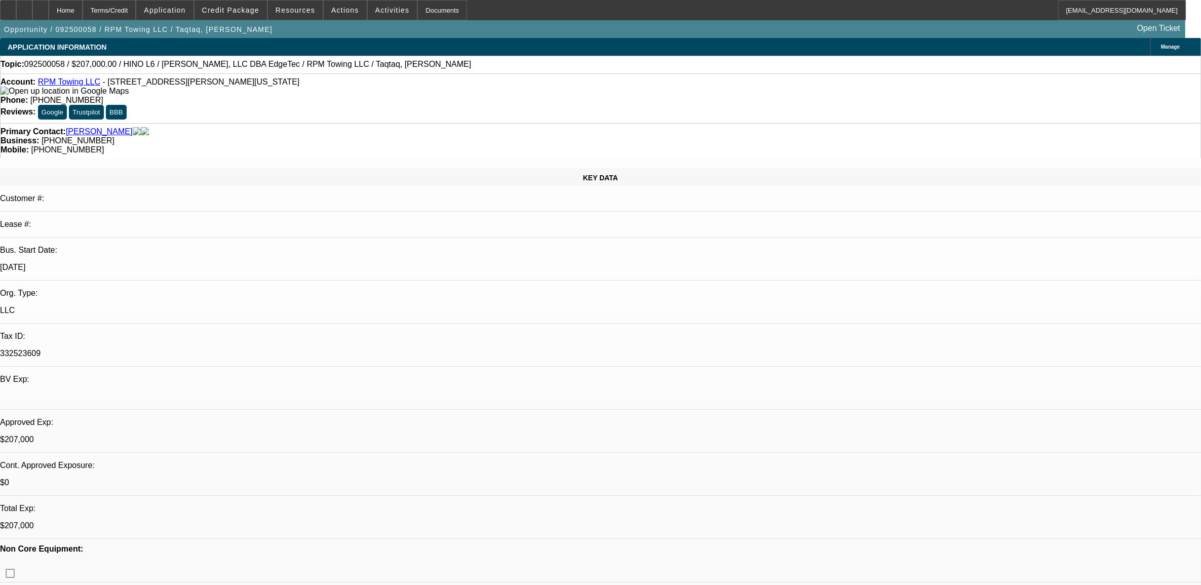
select select "0.15"
select select "2"
select select "0"
select select "6"
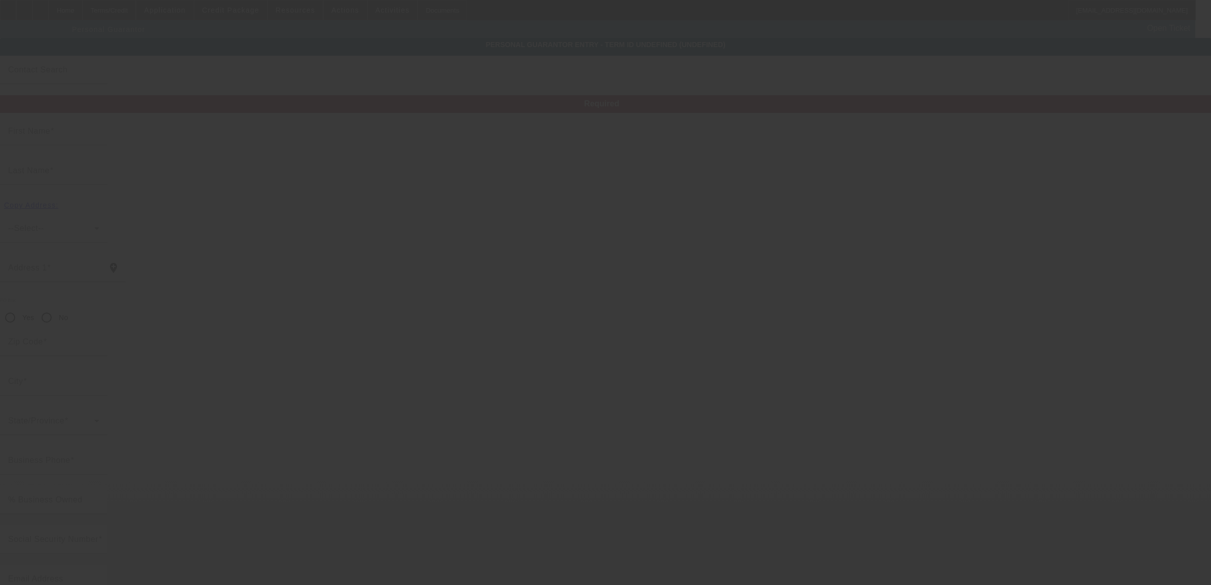
click at [773, 538] on div at bounding box center [605, 292] width 1211 height 585
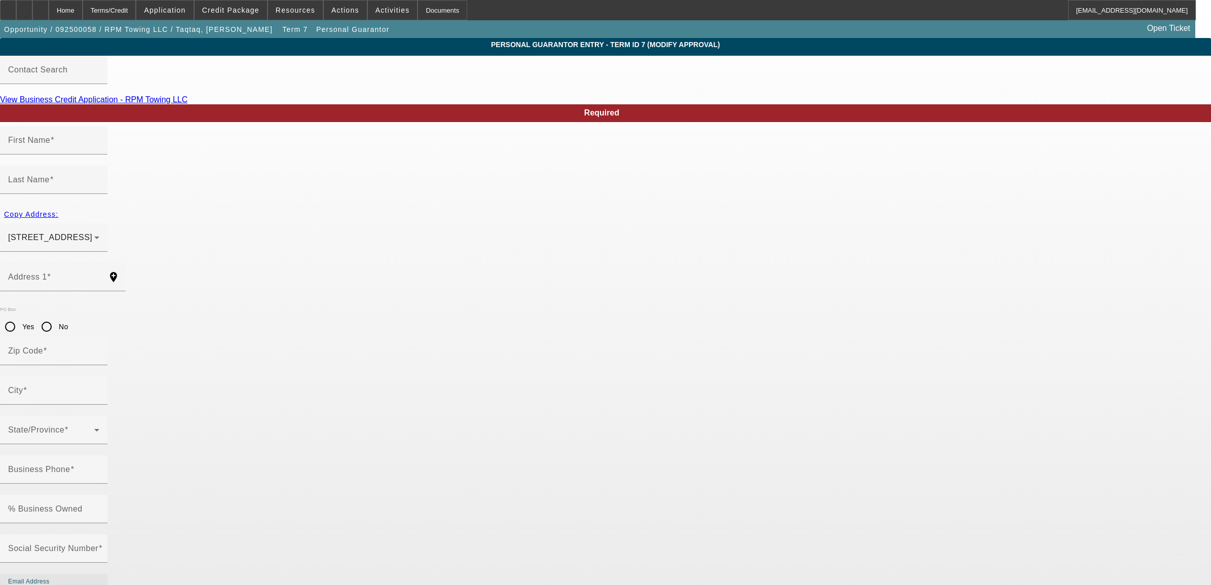
click at [99, 585] on input "Email Address" at bounding box center [53, 592] width 91 height 12
type input "Qusai"
type input "[PERSON_NAME]"
type input "[STREET_ADDRESS]"
radio input "true"
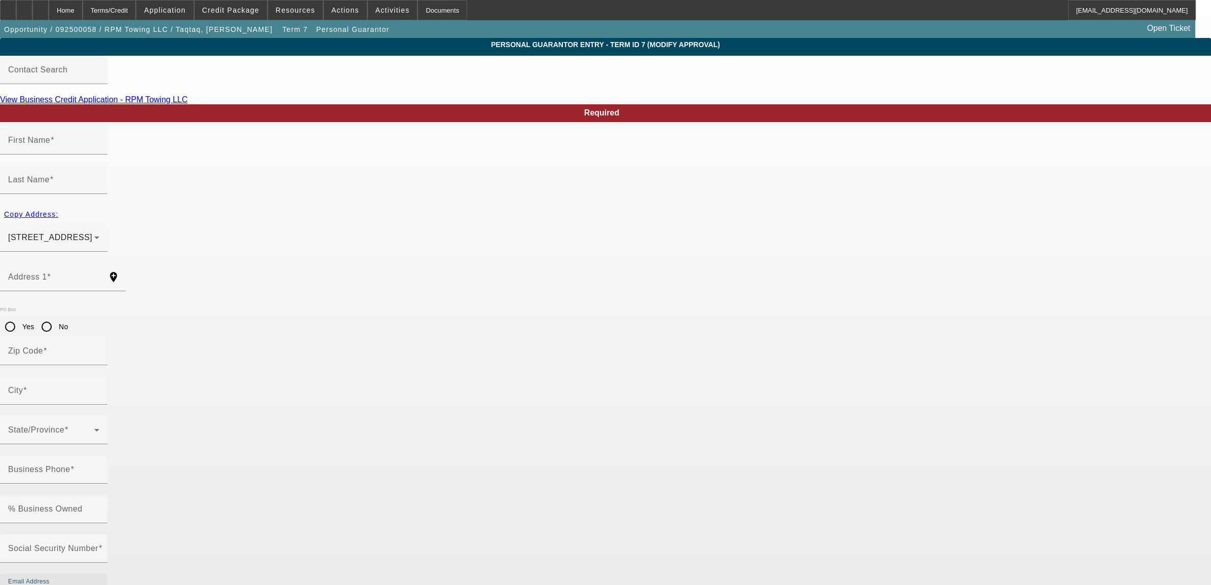
type input "73013"
type input "[PERSON_NAME]"
type input "[PHONE_NUMBER]"
type input "30"
type input "282-79-9912"
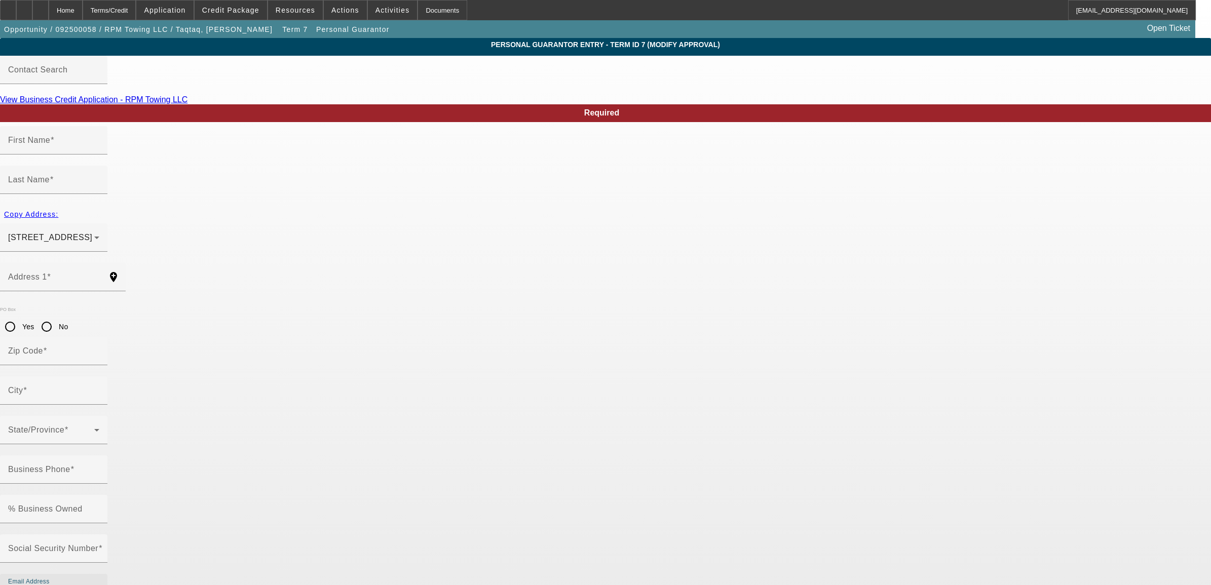
type input "[PHONE_NUMBER]"
paste input "[EMAIL_ADDRESS][DOMAIN_NAME]"
type input "[EMAIL_ADDRESS][DOMAIN_NAME]"
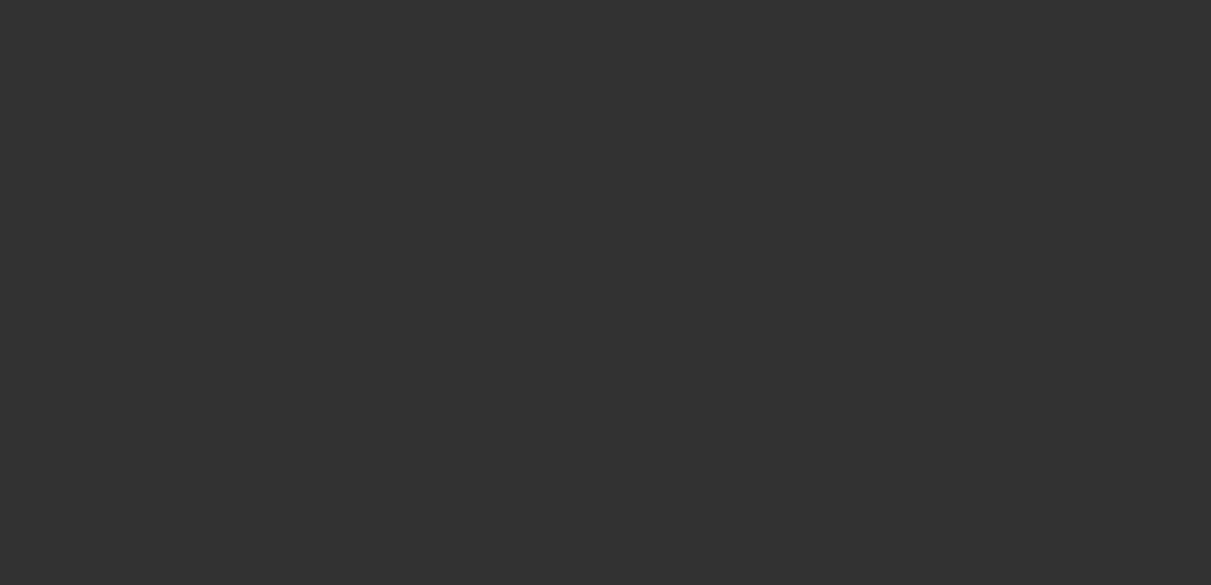
select select "0"
select select "2"
select select "0"
select select "6"
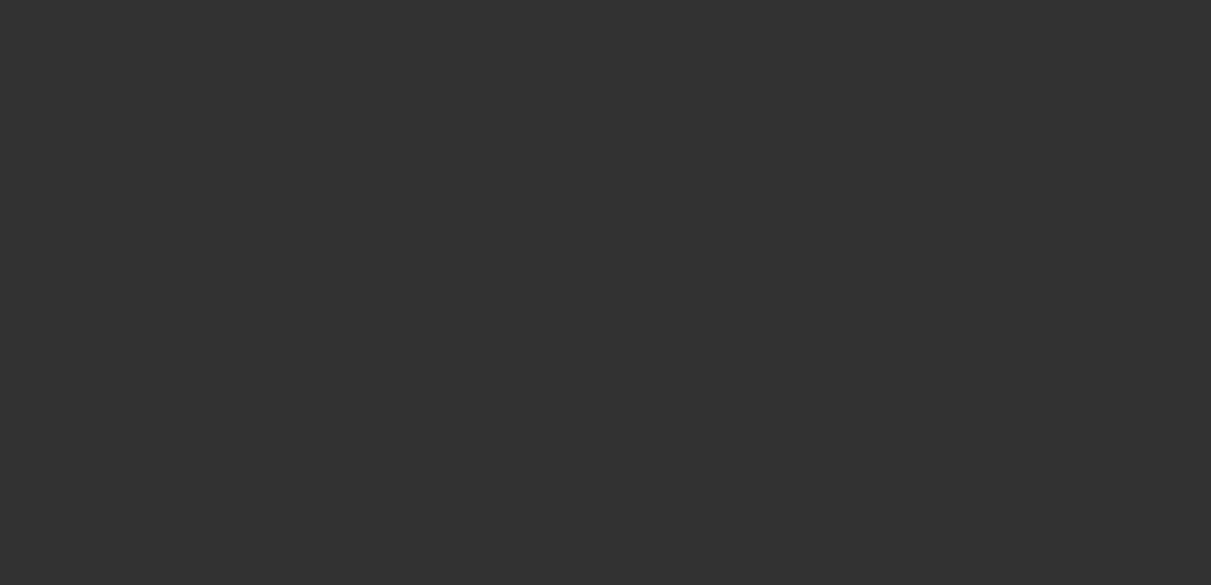
select select "0"
select select "2"
select select "0"
select select "6"
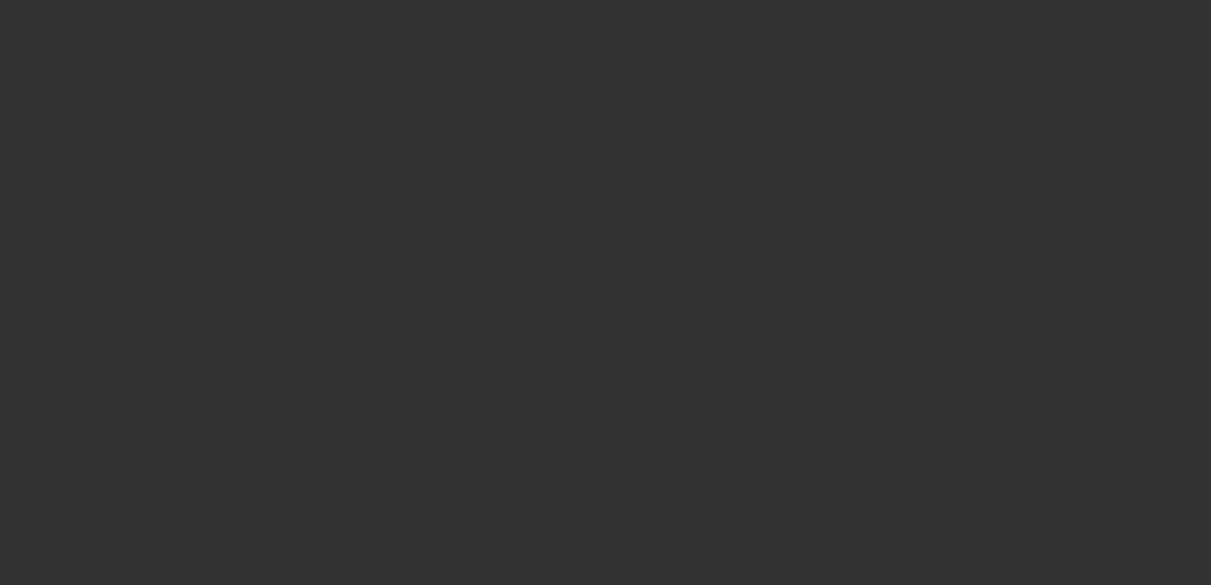
select select "0"
select select "2"
select select "0"
select select "6"
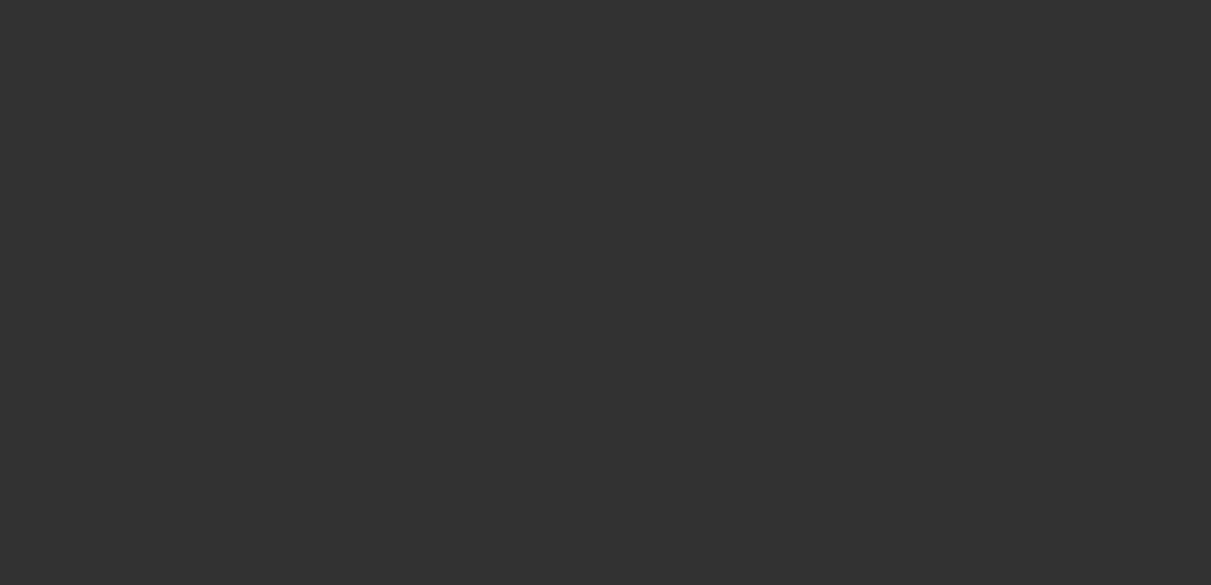
select select "0.15"
select select "2"
select select "0"
select select "6"
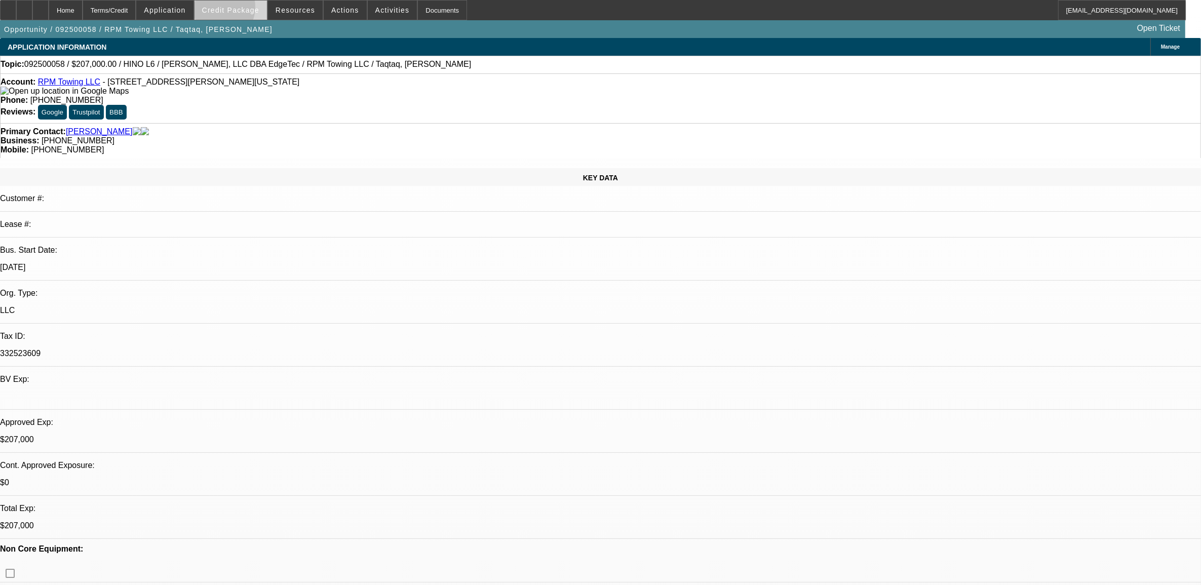
click at [231, 9] on span "Credit Package" at bounding box center [230, 10] width 57 height 8
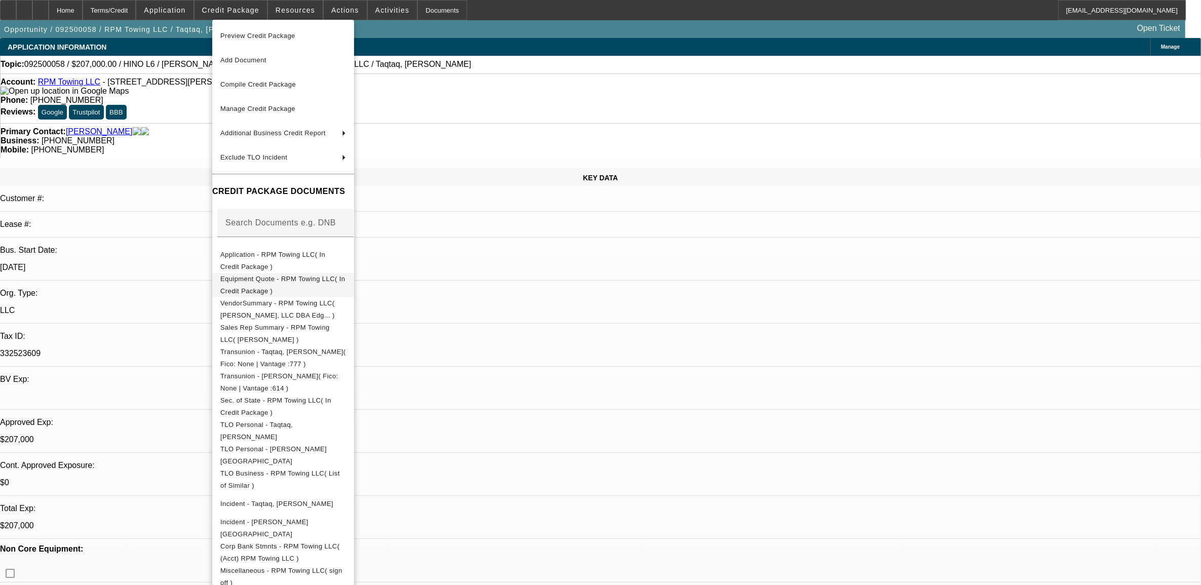
click at [282, 283] on span "Equipment Quote - RPM Towing LLC( In Credit Package )" at bounding box center [282, 285] width 125 height 20
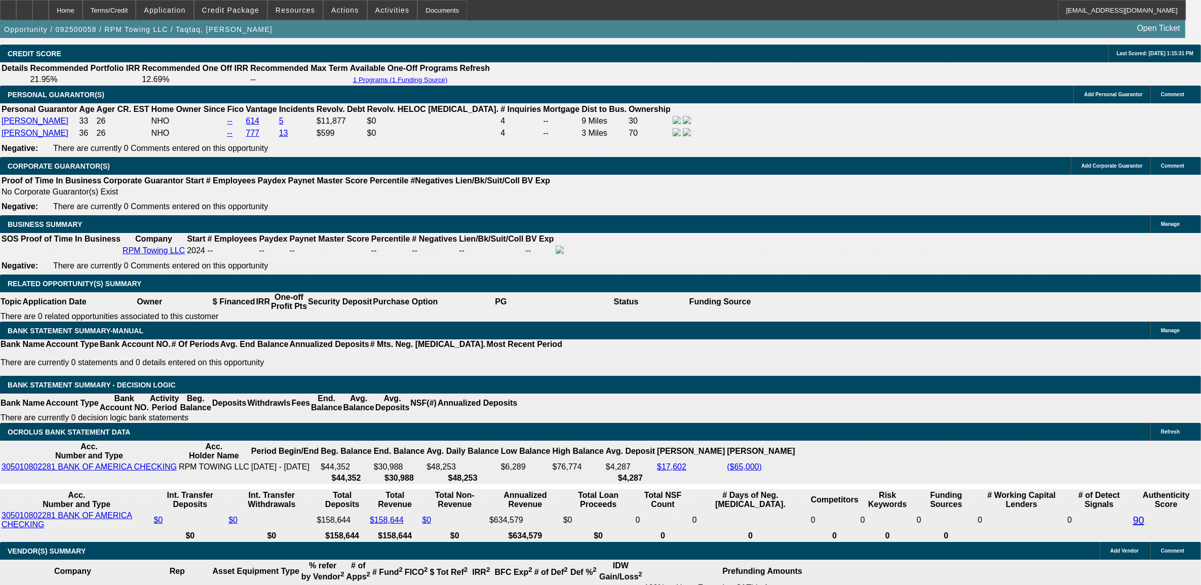
scroll to position [1520, 0]
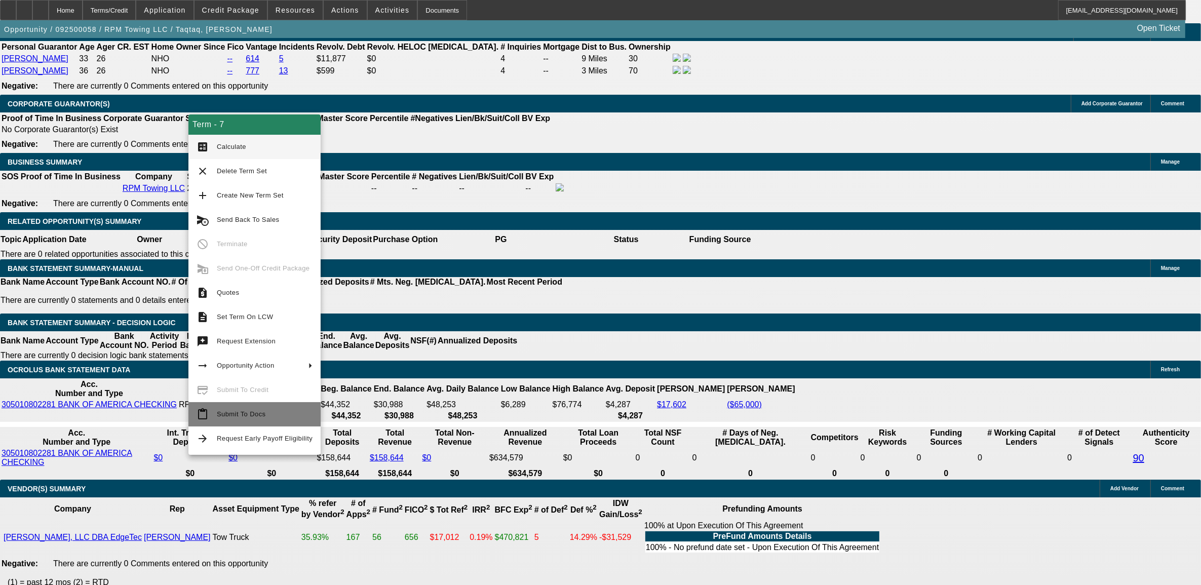
click at [224, 414] on span "Submit To Docs" at bounding box center [241, 414] width 49 height 8
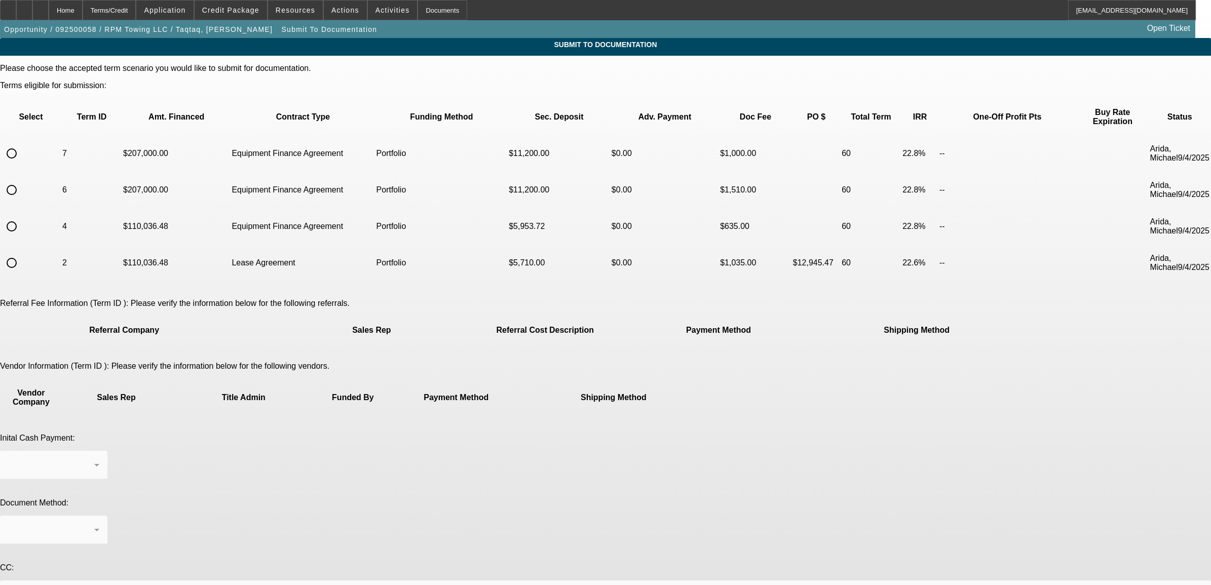
click at [107, 451] on mat-form-field at bounding box center [53, 471] width 107 height 40
click at [22, 143] on input "radio" at bounding box center [12, 153] width 20 height 20
radio input "true"
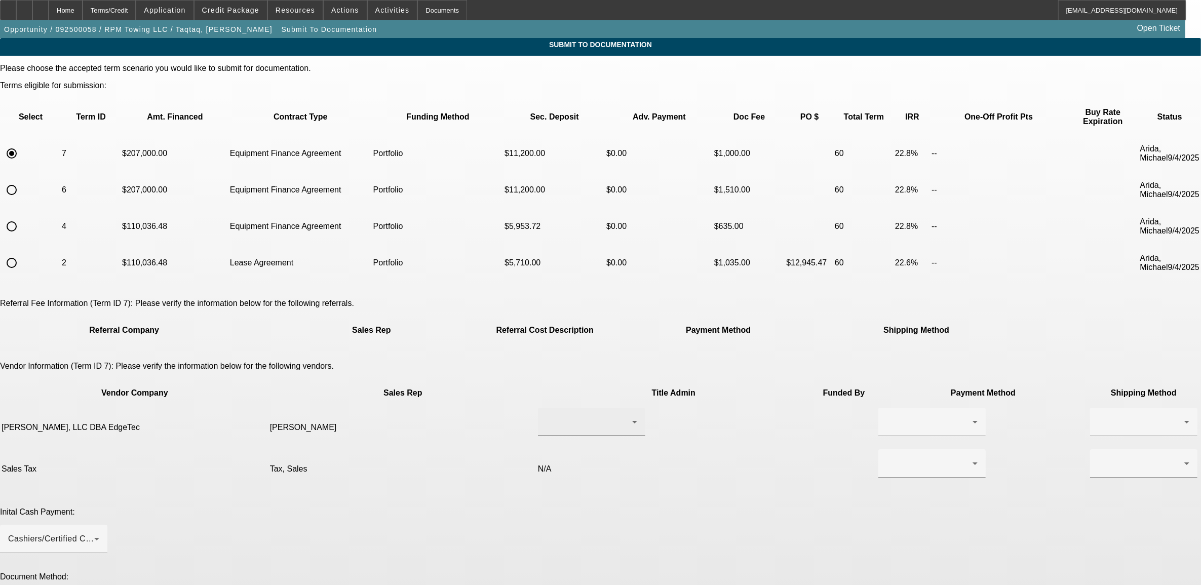
click at [550, 408] on div at bounding box center [591, 422] width 91 height 28
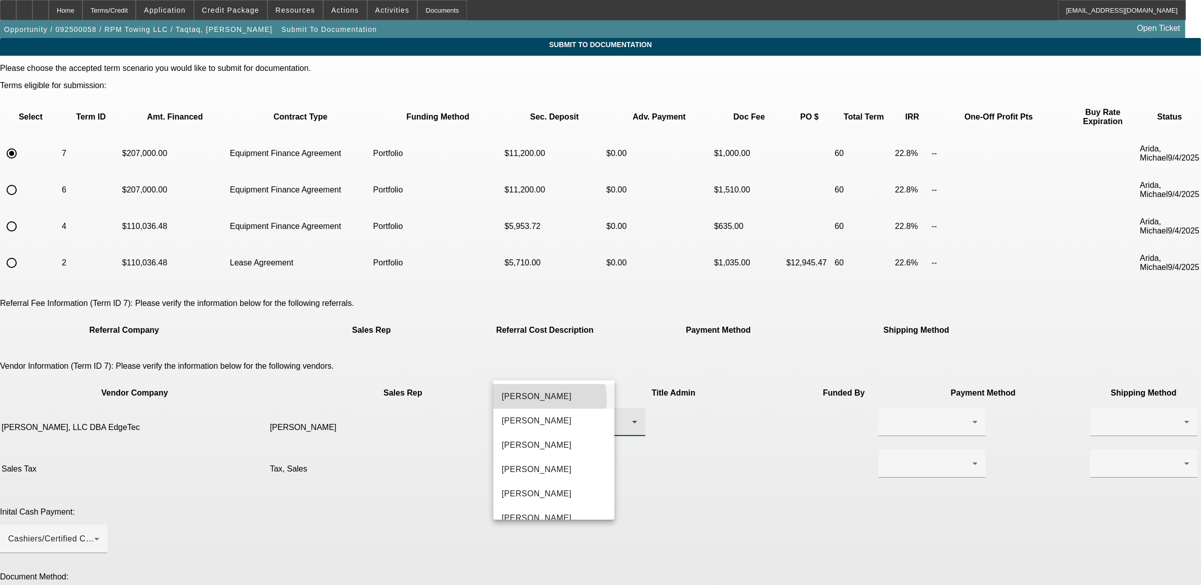
click at [542, 399] on span "Adams, Jennifer" at bounding box center [537, 397] width 70 height 12
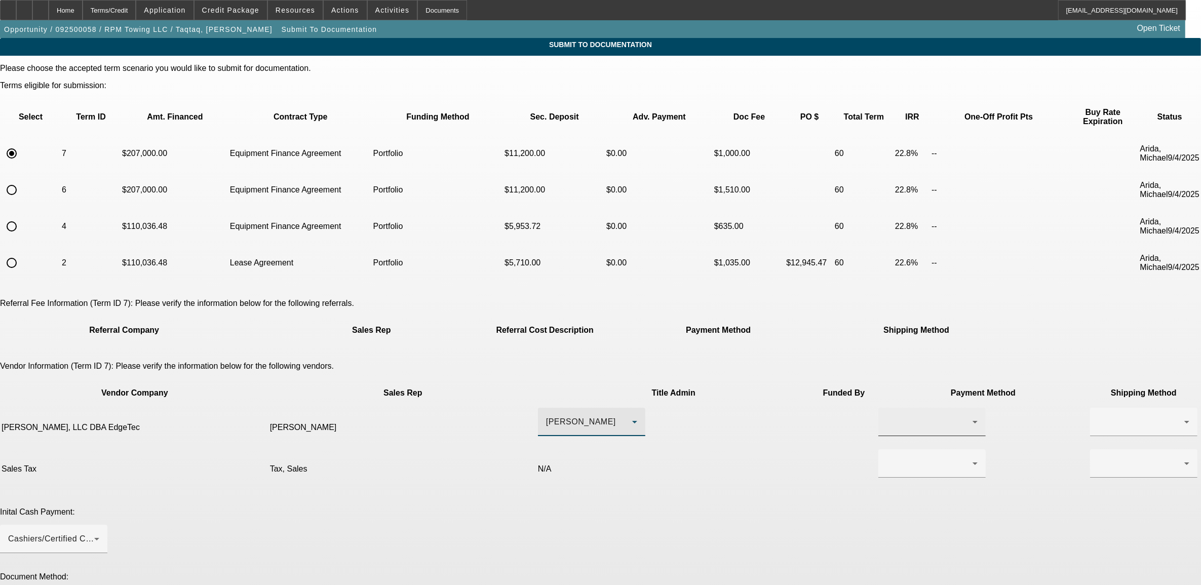
click at [887, 416] on div at bounding box center [930, 422] width 86 height 12
click at [680, 427] on span "Wire Transfer" at bounding box center [686, 421] width 52 height 12
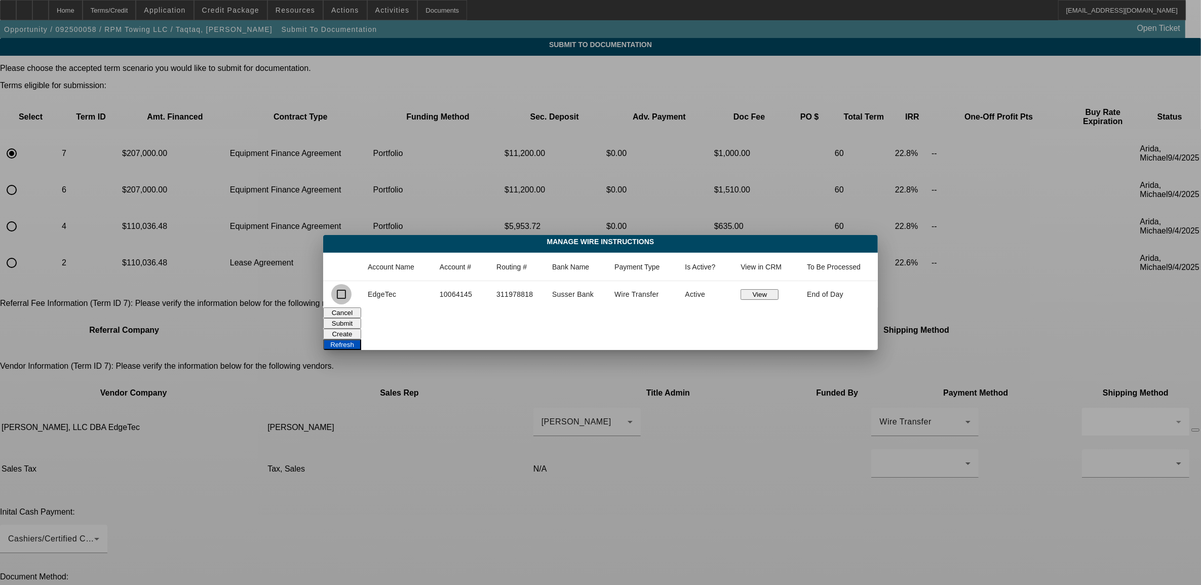
click at [340, 289] on input "checkbox" at bounding box center [341, 294] width 20 height 20
checkbox input "true"
click at [361, 319] on button "Submit" at bounding box center [342, 323] width 38 height 11
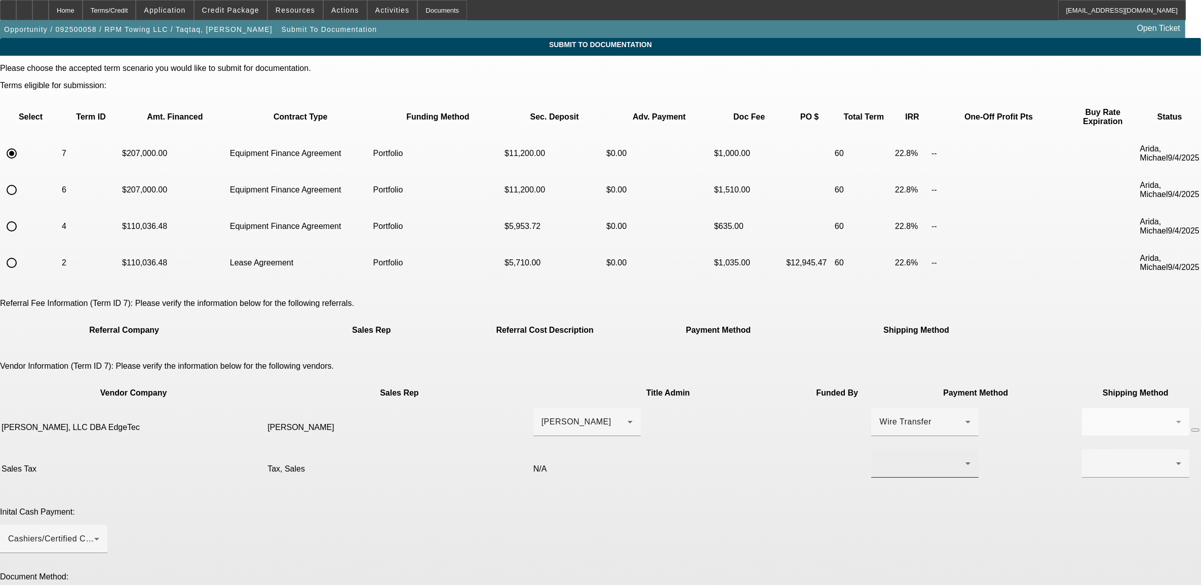
click at [879, 449] on div at bounding box center [924, 463] width 91 height 28
click at [662, 447] on span "Check" at bounding box center [659, 442] width 24 height 12
click at [94, 533] on div "Cashiers/Certified Check" at bounding box center [51, 539] width 86 height 12
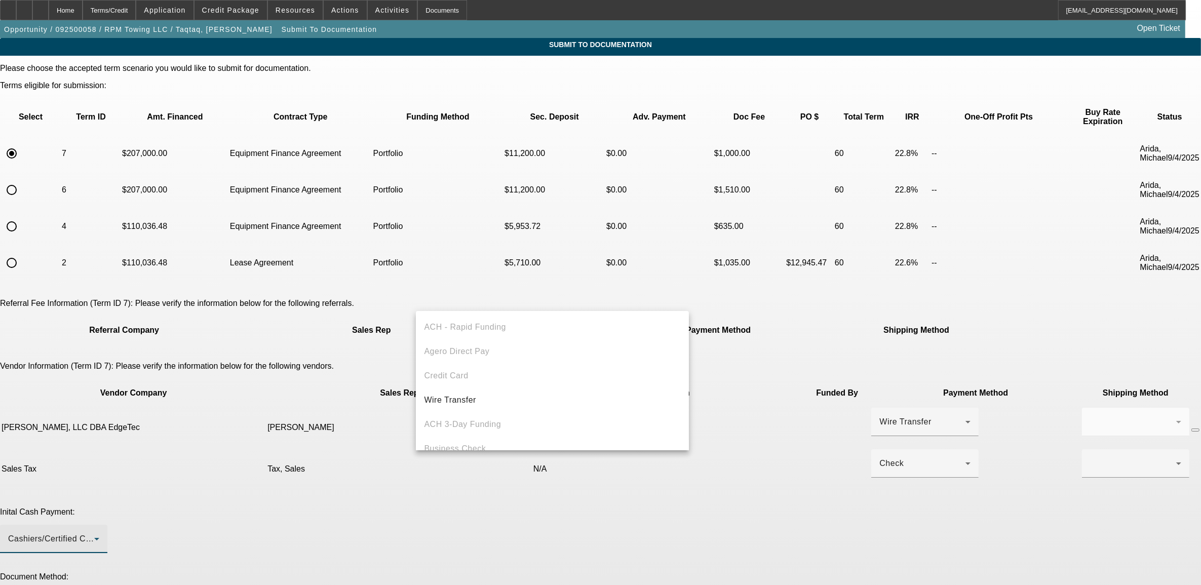
scroll to position [34, 0]
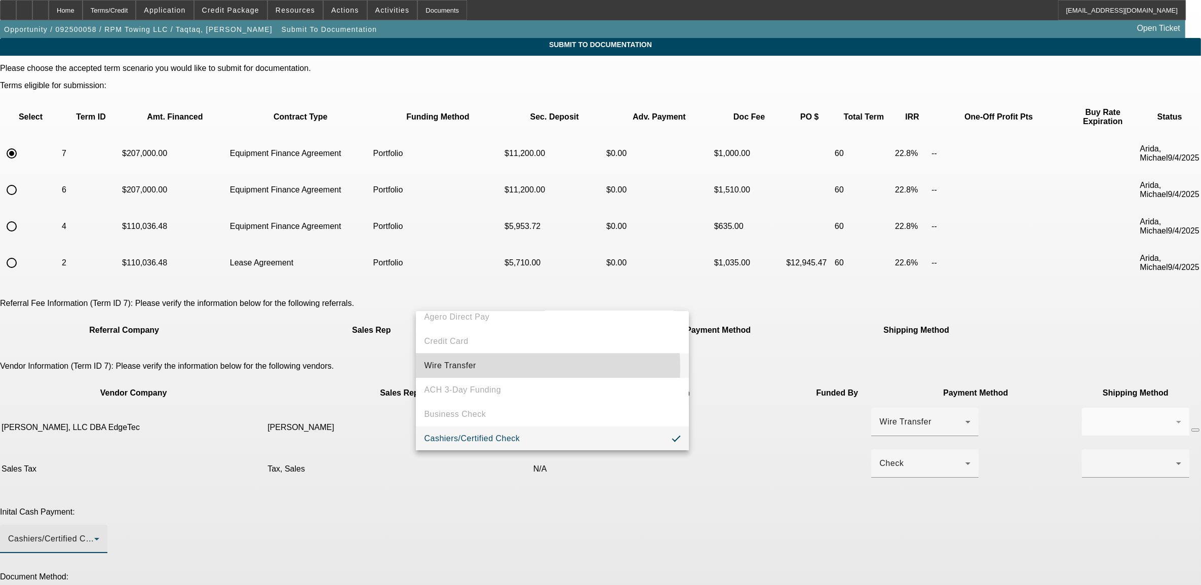
click at [465, 368] on span "Wire Transfer" at bounding box center [450, 366] width 52 height 12
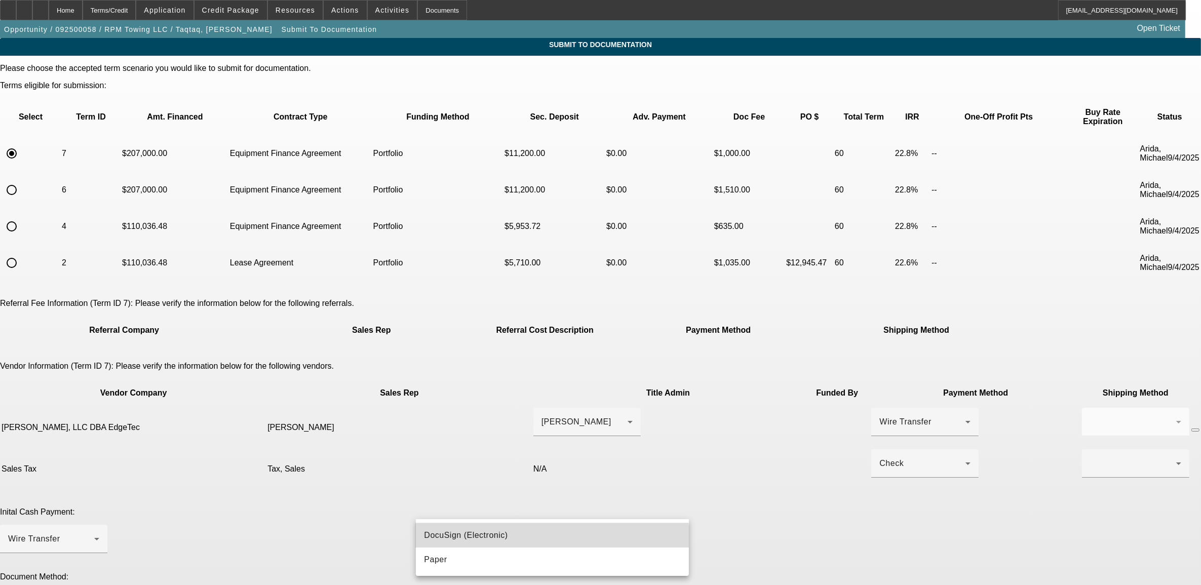
click at [489, 539] on span "DocuSign (Electronic)" at bounding box center [466, 535] width 84 height 12
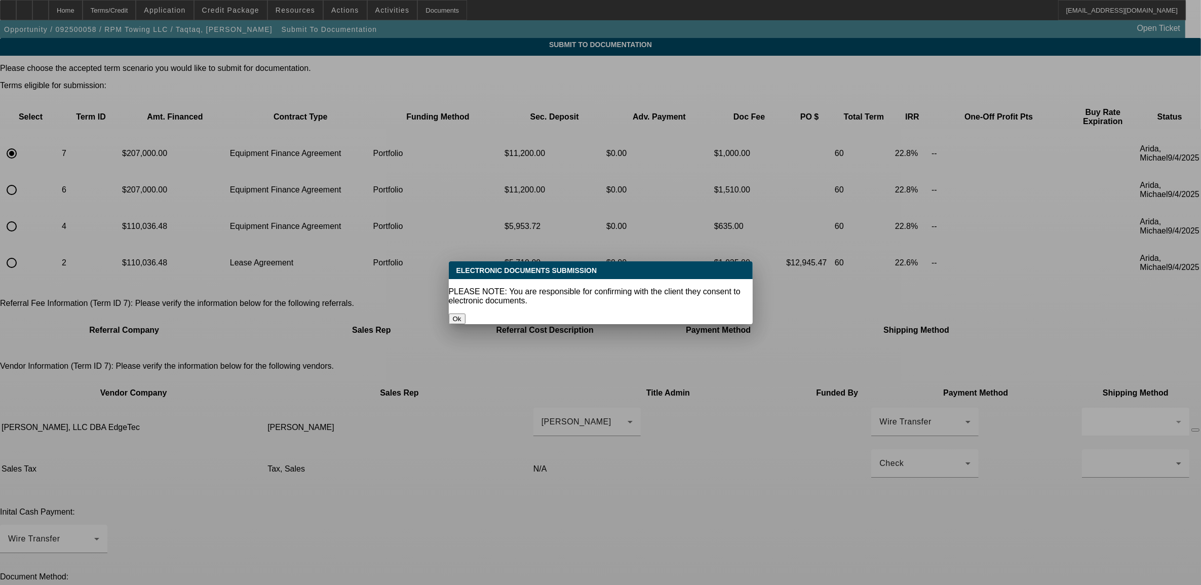
click at [466, 314] on button "Ok" at bounding box center [457, 319] width 17 height 11
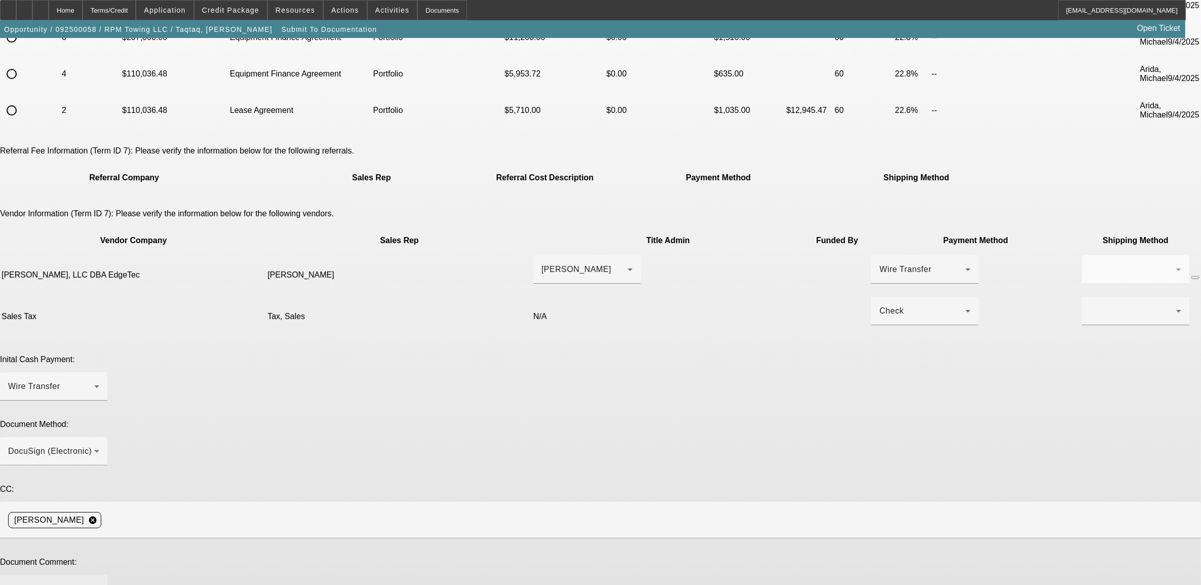
scroll to position [159, 0]
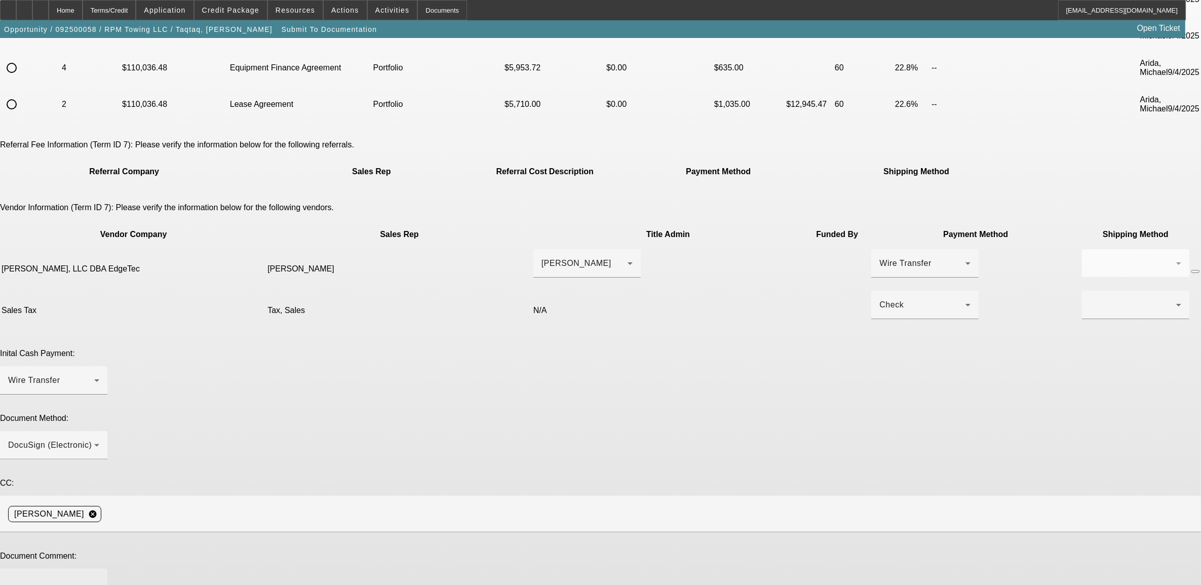
click at [99, 577] on textarea at bounding box center [53, 589] width 91 height 24
paste textarea "9100 Ambassador Row, Dallas, Tx 75247"
type textarea "***new customer *** E POA *** EArly payoff approved *** PLEASE ORDER GPS ASAP -…"
type textarea "price of trucks went up but customer is covering the different (Michael okayed …"
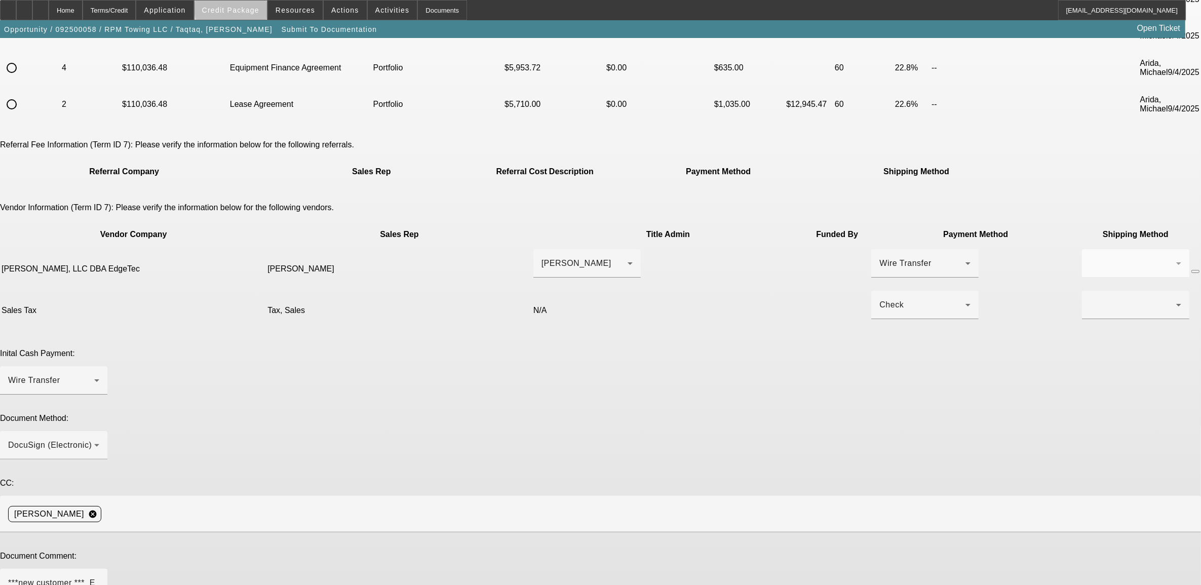
click at [251, 7] on span "Credit Package" at bounding box center [230, 10] width 57 height 8
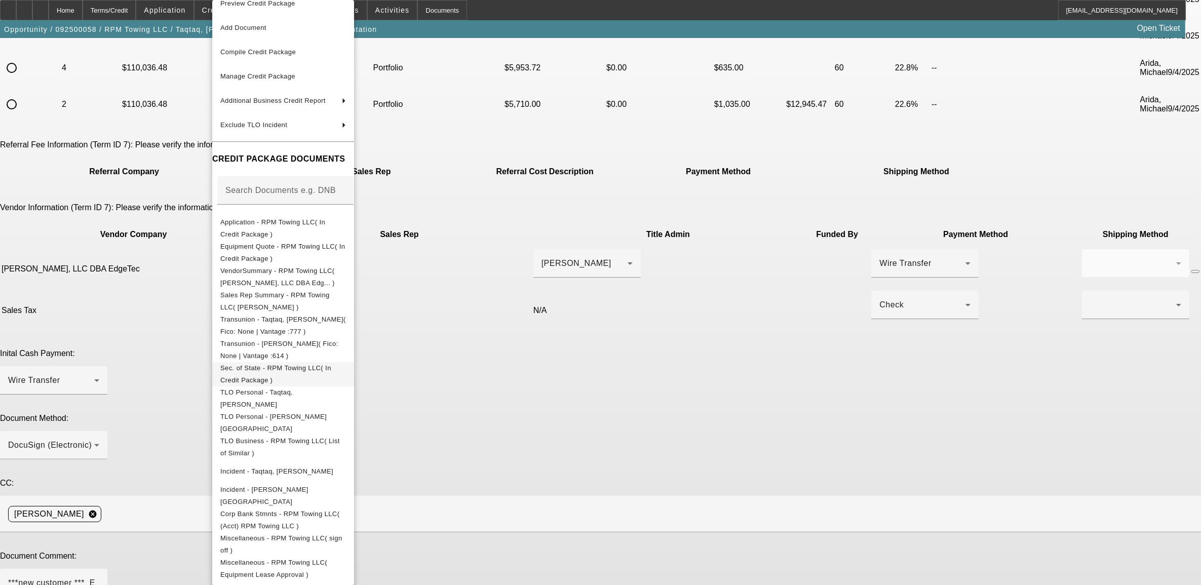
scroll to position [18, 0]
drag, startPoint x: 160, startPoint y: 323, endPoint x: 171, endPoint y: 330, distance: 13.6
click at [163, 323] on div at bounding box center [600, 292] width 1201 height 585
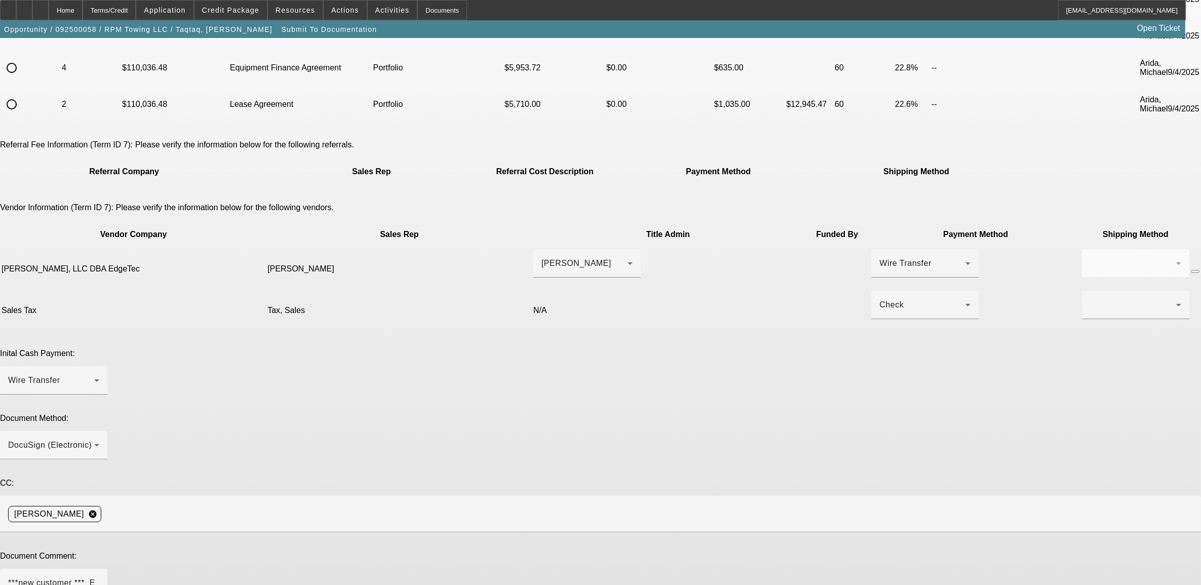
click at [1090, 299] on div at bounding box center [1133, 305] width 86 height 12
click at [787, 303] on mat-option "Fed Ex" at bounding box center [805, 308] width 107 height 24
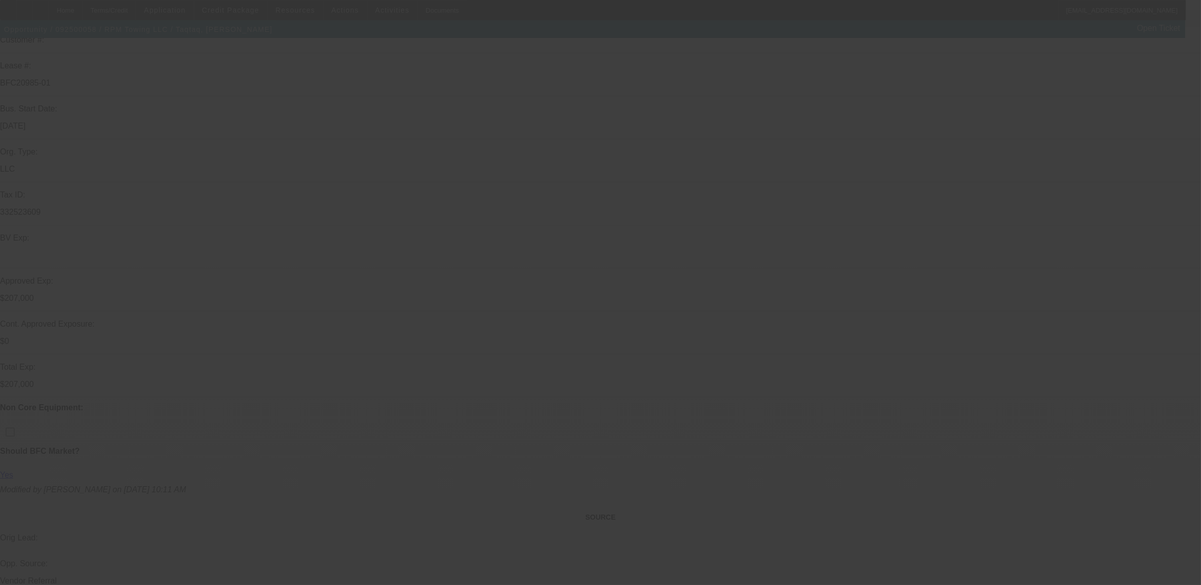
select select "0"
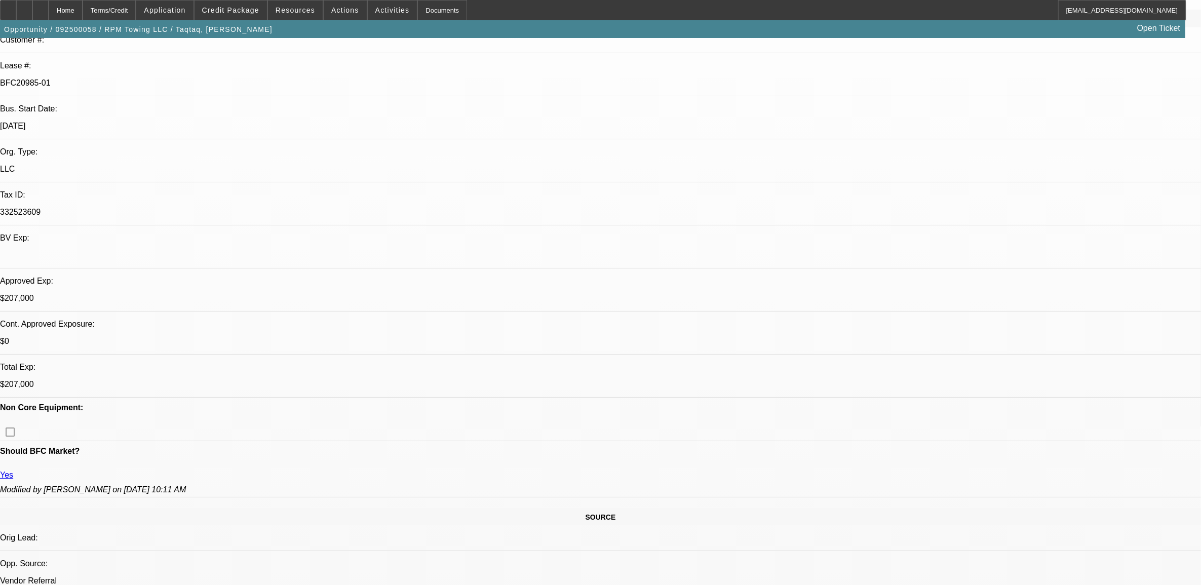
select select "2"
select select "0"
select select "6"
select select "0"
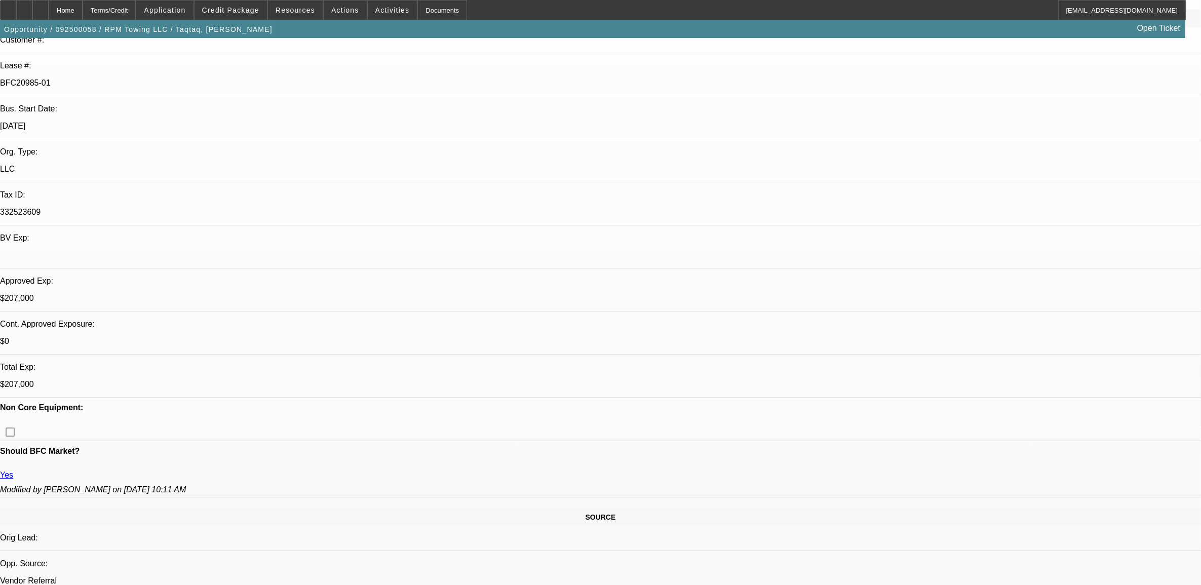
select select "2"
select select "0"
select select "6"
select select "0"
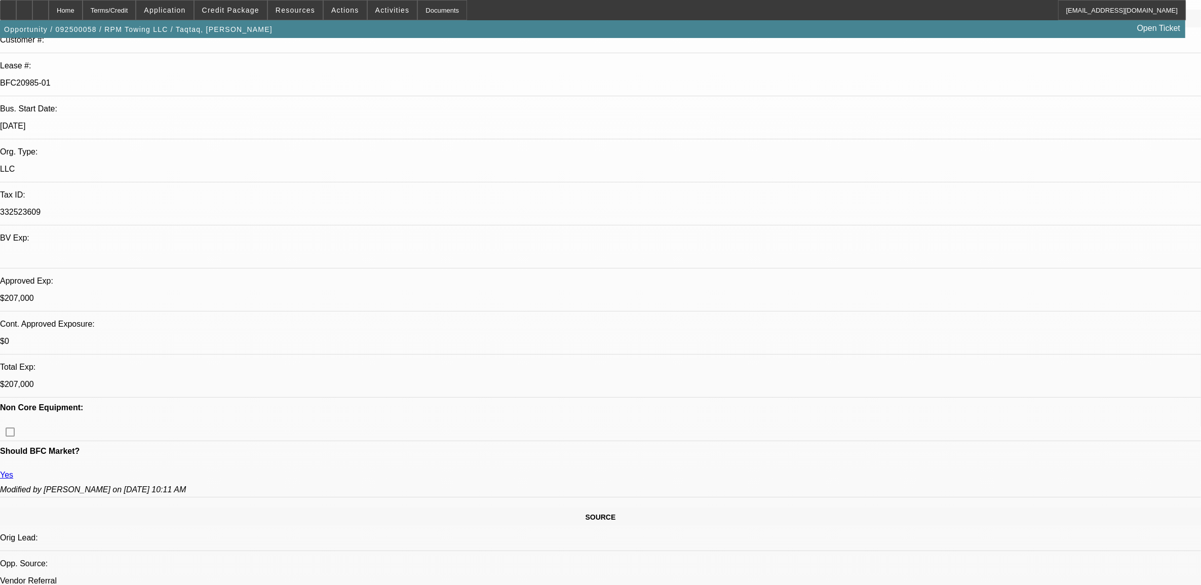
select select "2"
select select "0"
select select "6"
select select "0.15"
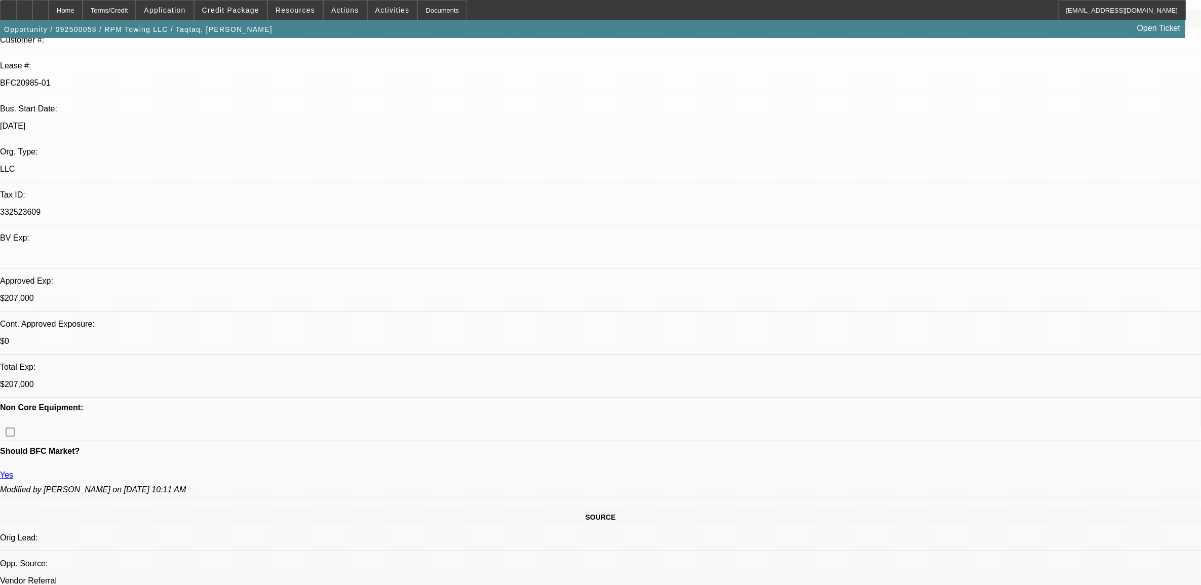
select select "2"
select select "0"
select select "6"
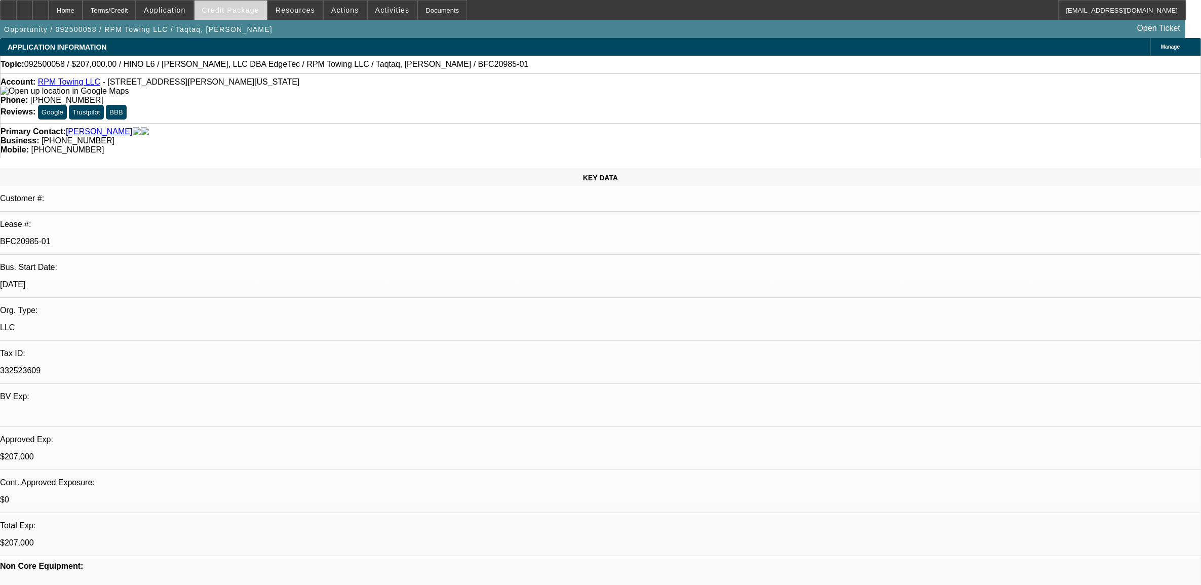
click at [219, 10] on button "Credit Package" at bounding box center [231, 10] width 72 height 19
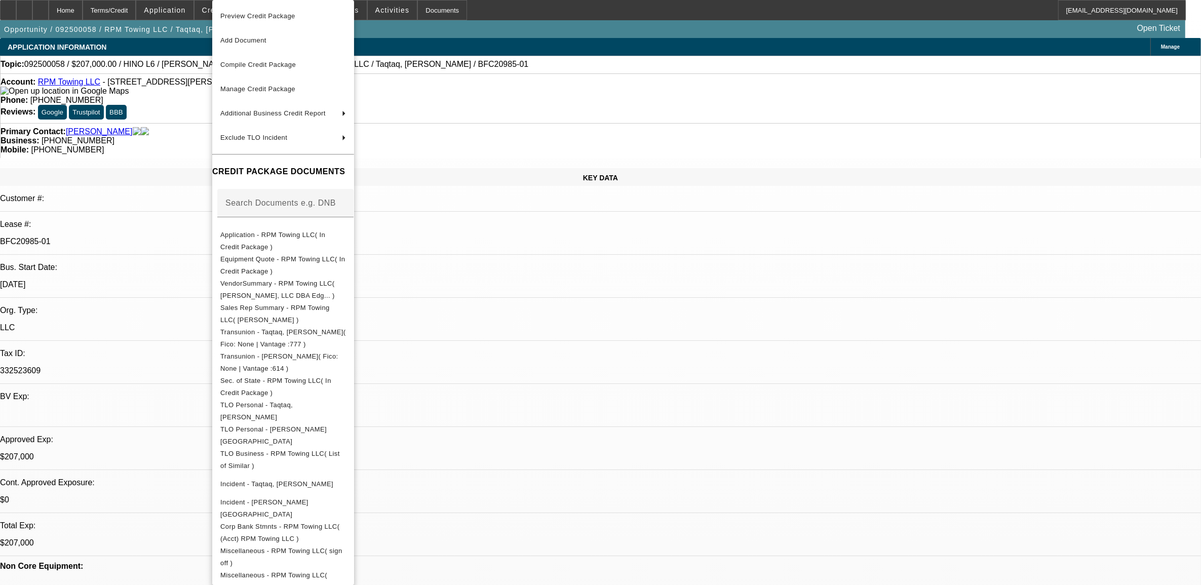
click at [507, 264] on div at bounding box center [600, 292] width 1201 height 585
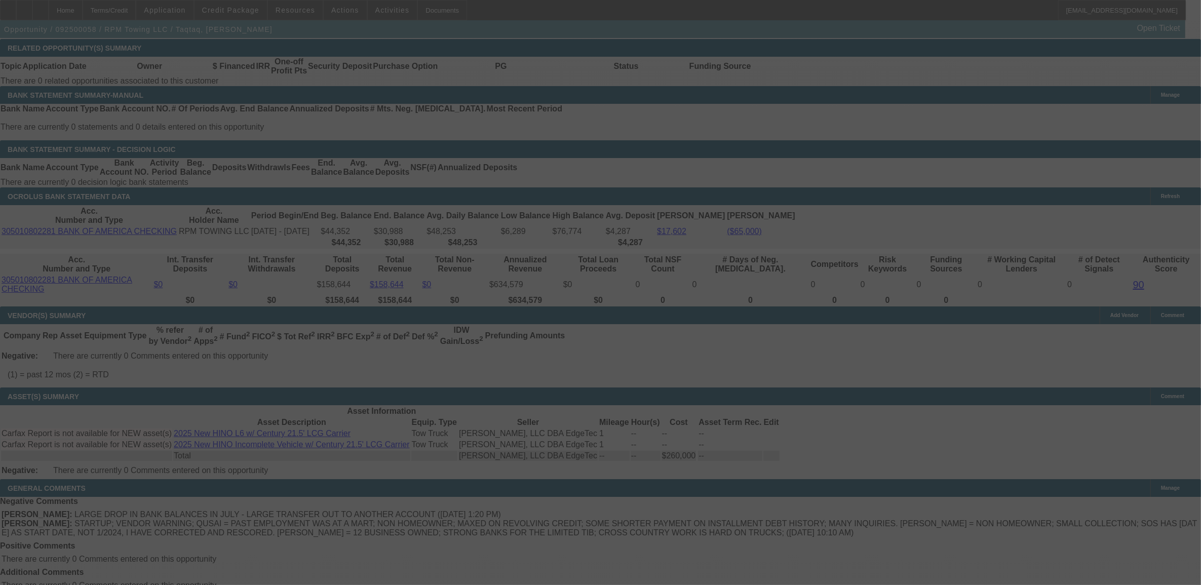
scroll to position [1725, 0]
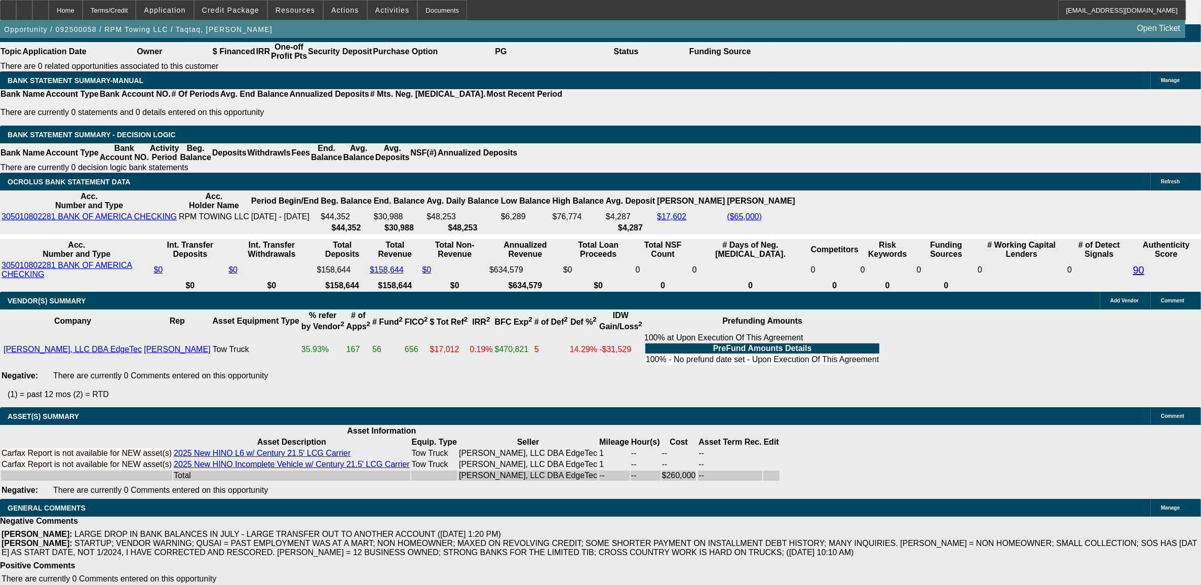
select select "0"
select select "2"
select select "0"
select select "2"
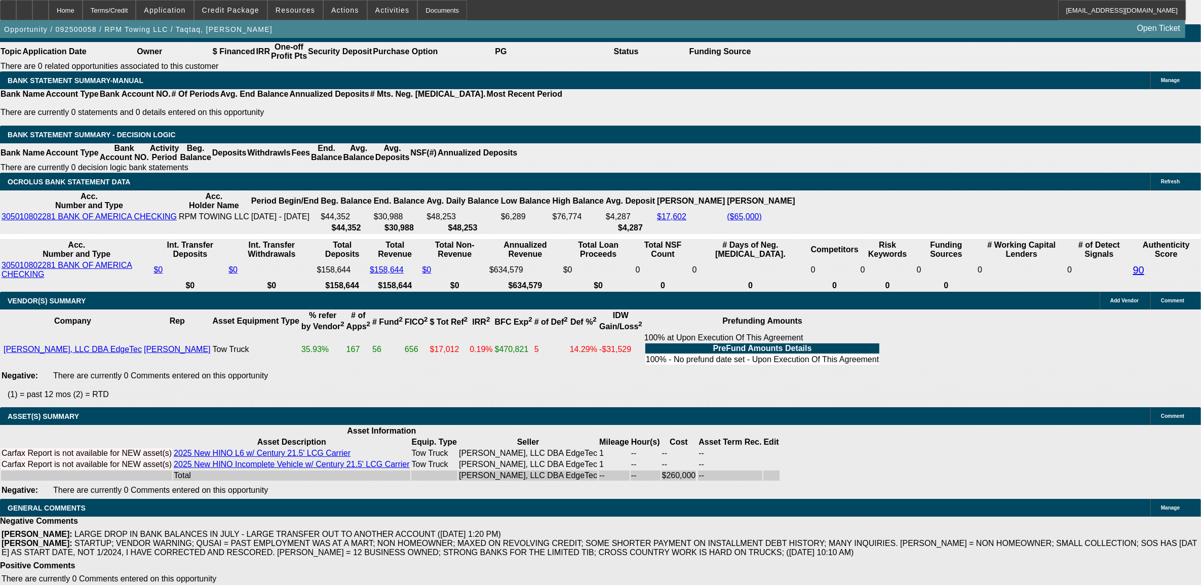
select select "0"
select select "2"
select select "0"
select select "0.15"
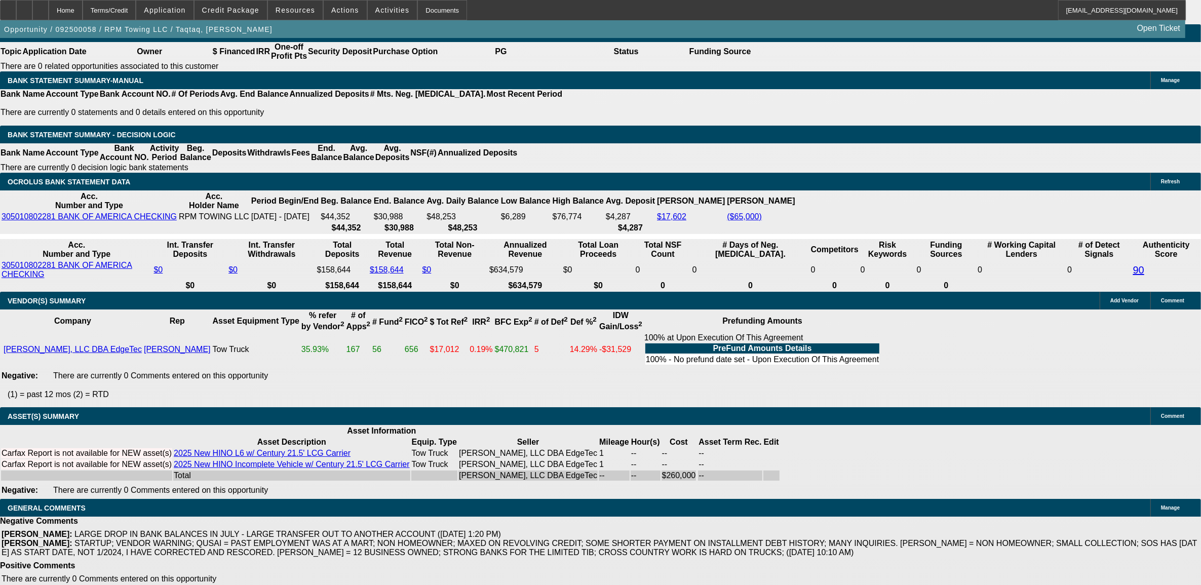
select select "2"
select select "0"
select select "1"
select select "2"
select select "6"
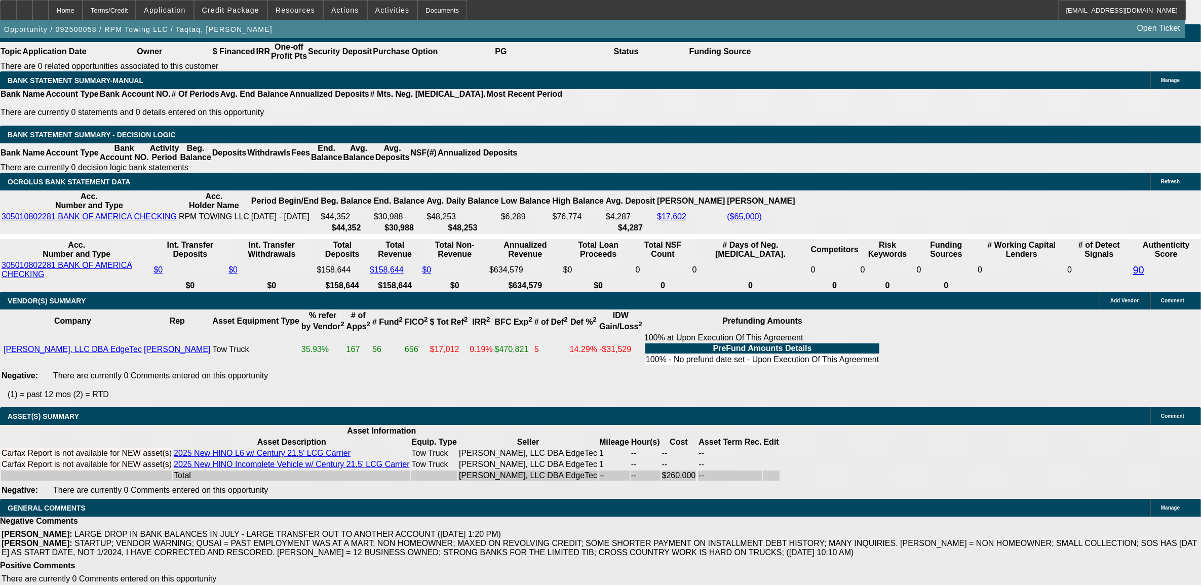
select select "1"
select select "2"
select select "6"
select select "1"
select select "2"
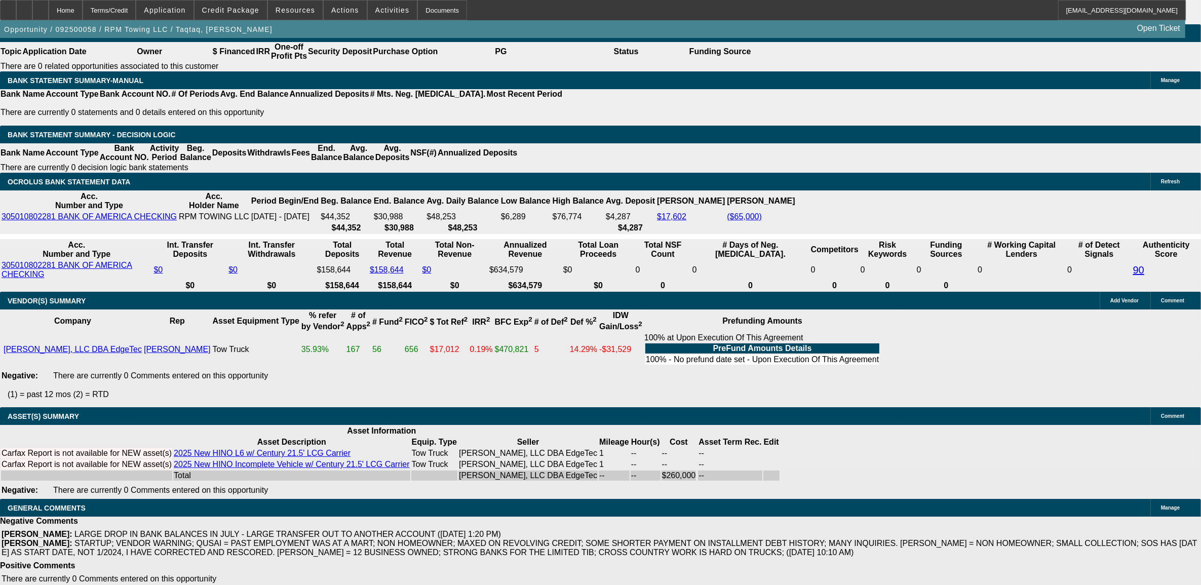
select select "6"
select select "1"
select select "2"
select select "6"
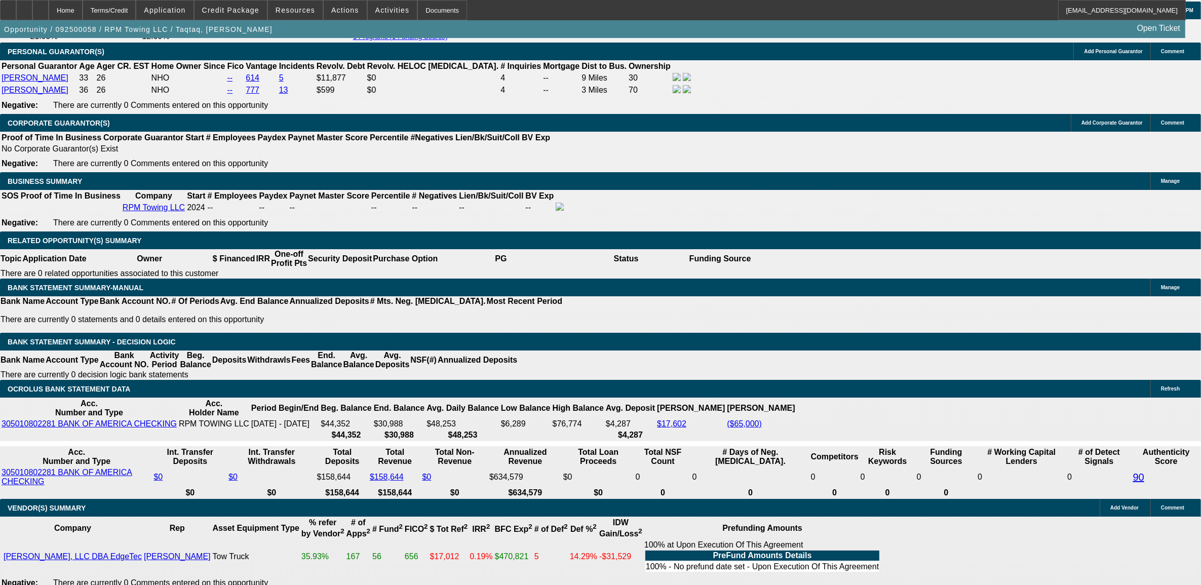
scroll to position [1505, 0]
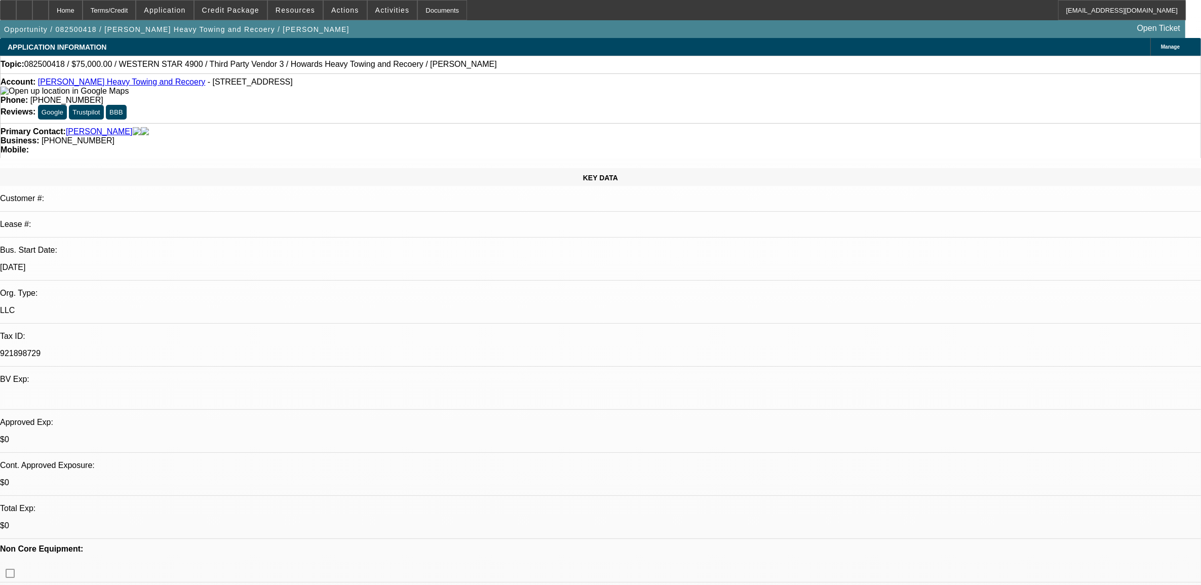
select select "0"
select select "0.1"
select select "0"
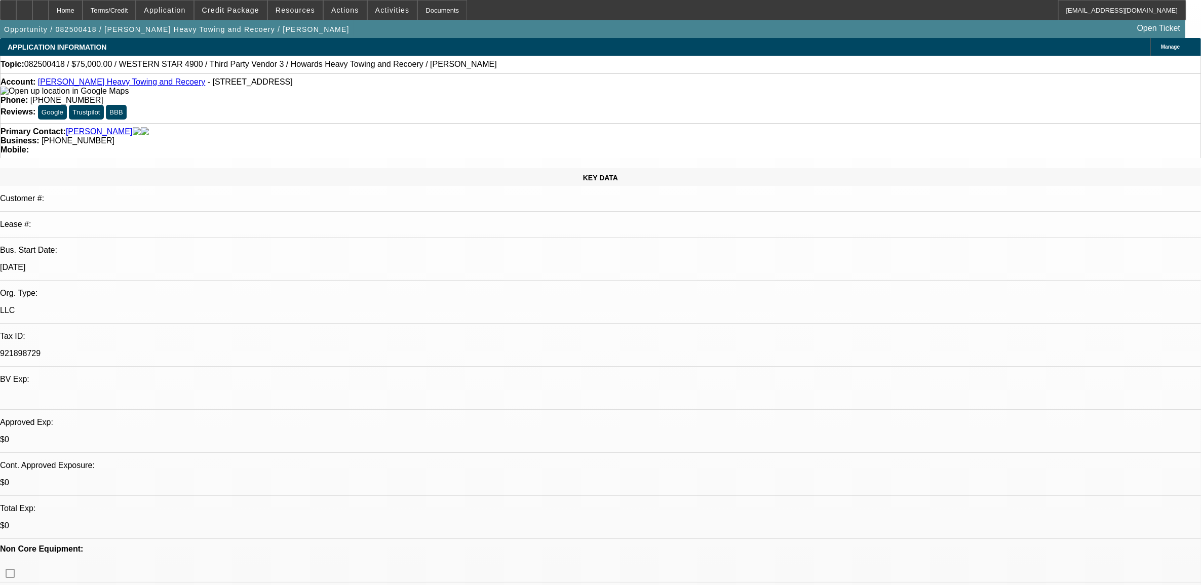
select select "0.1"
select select "0"
select select "0.1"
select select "0"
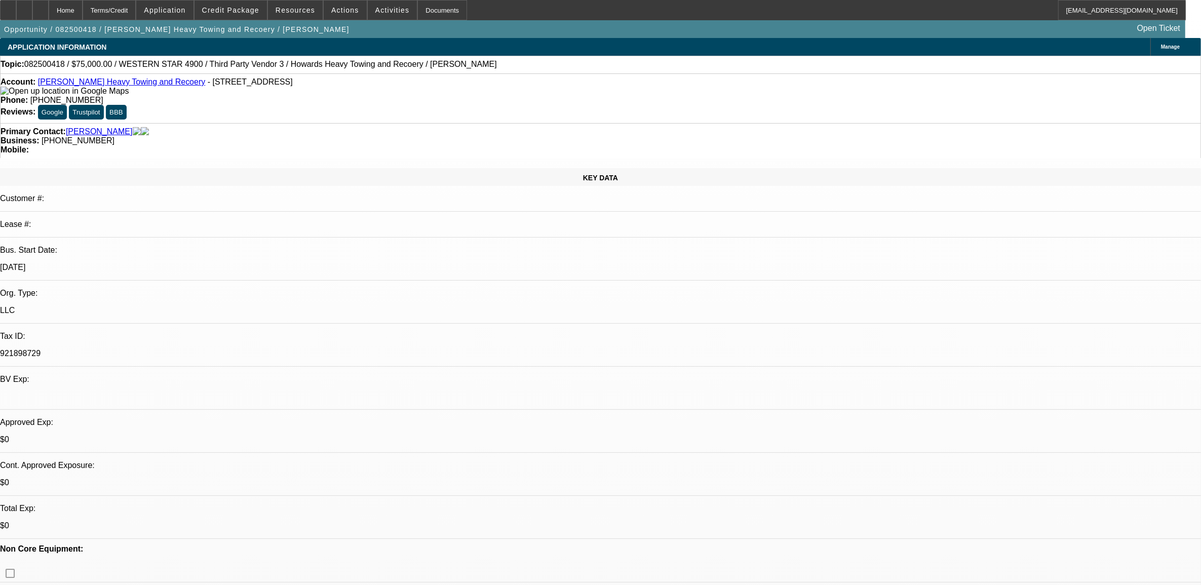
select select "0"
select select "0.1"
select select "1"
select select "2"
select select "4"
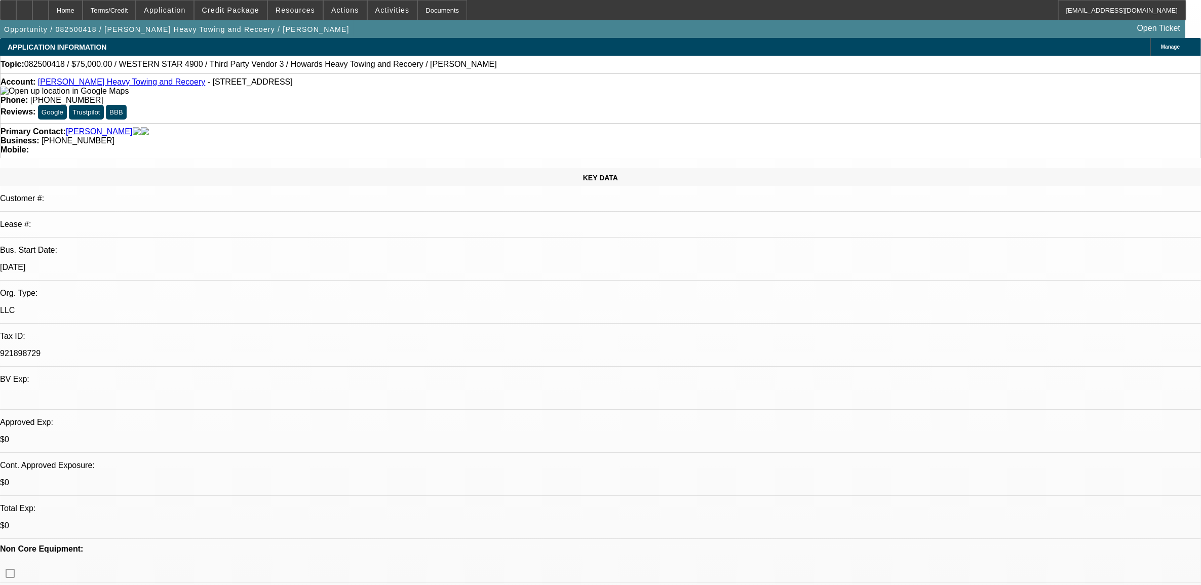
select select "1"
select select "2"
select select "4"
select select "1"
select select "2"
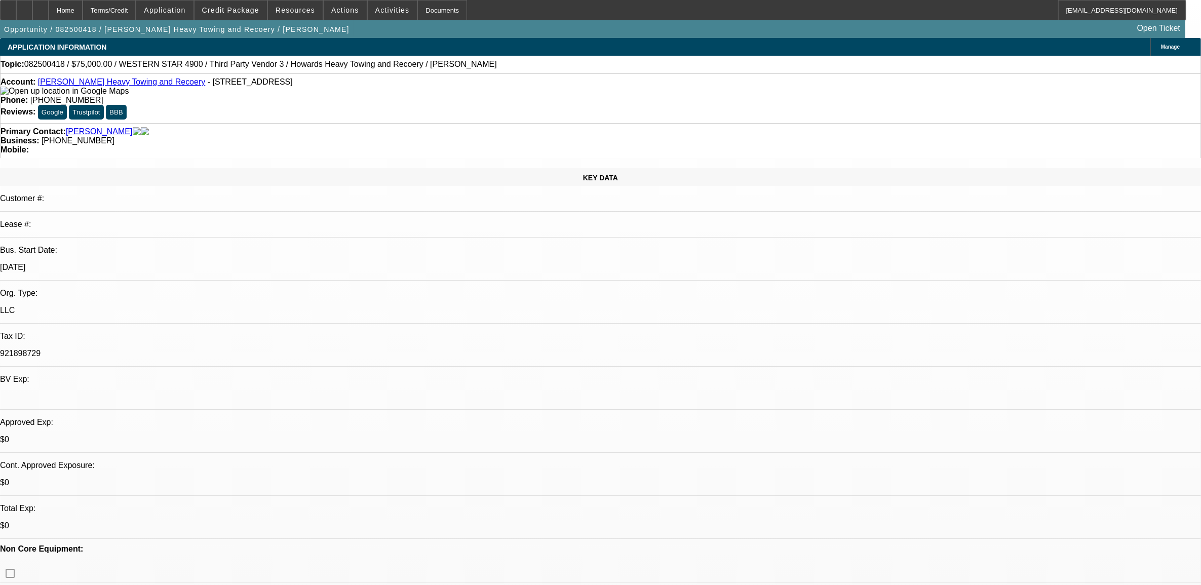
select select "4"
select select "1"
select select "2"
select select "4"
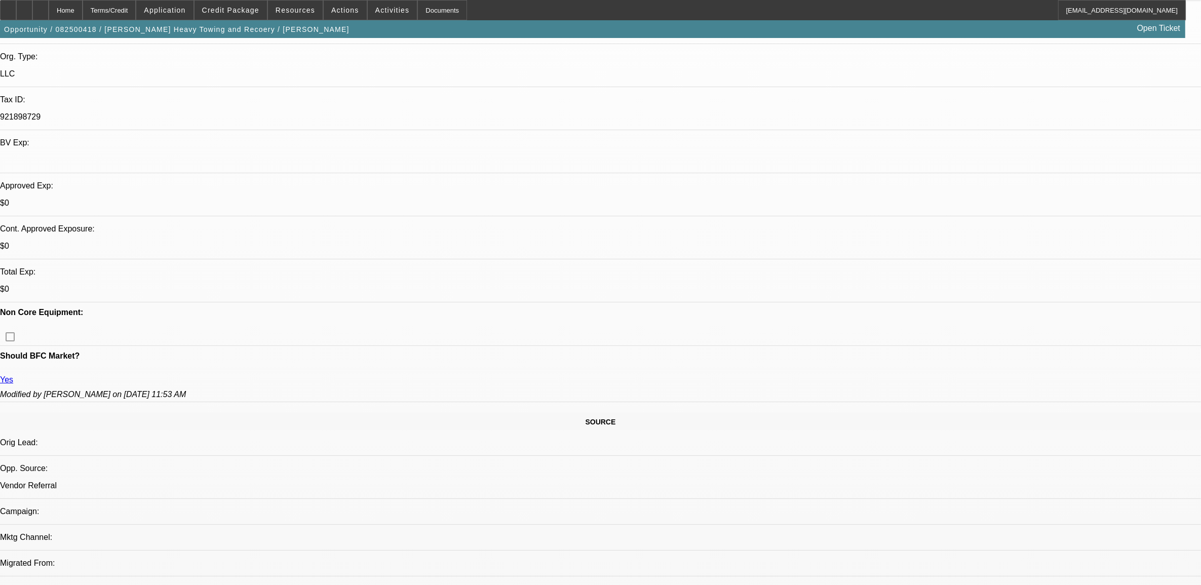
scroll to position [63, 0]
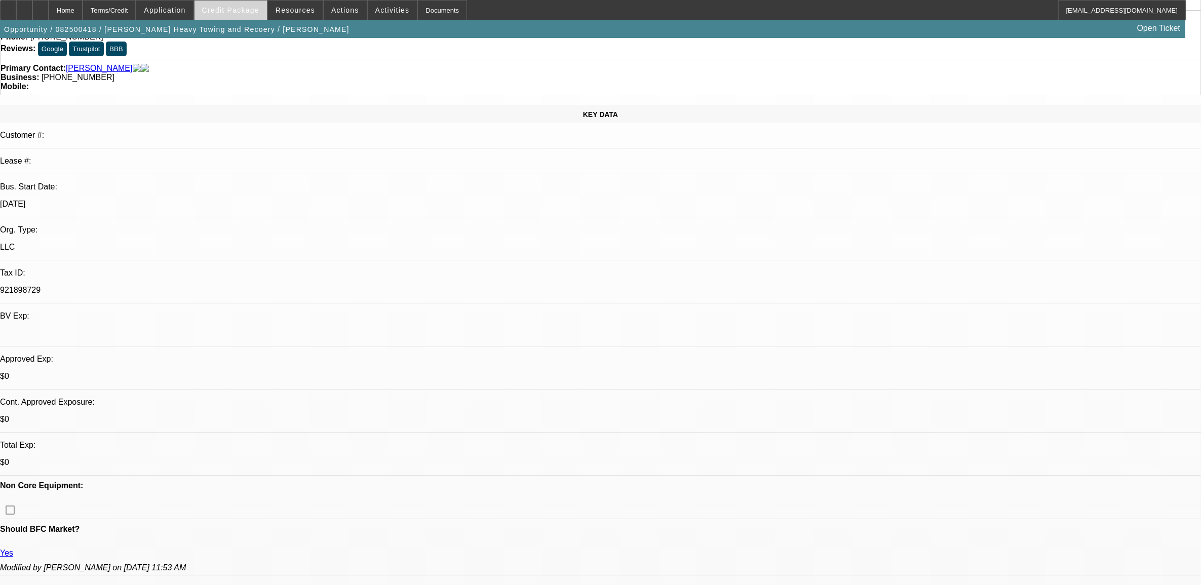
click at [244, 11] on span "Credit Package" at bounding box center [230, 10] width 57 height 8
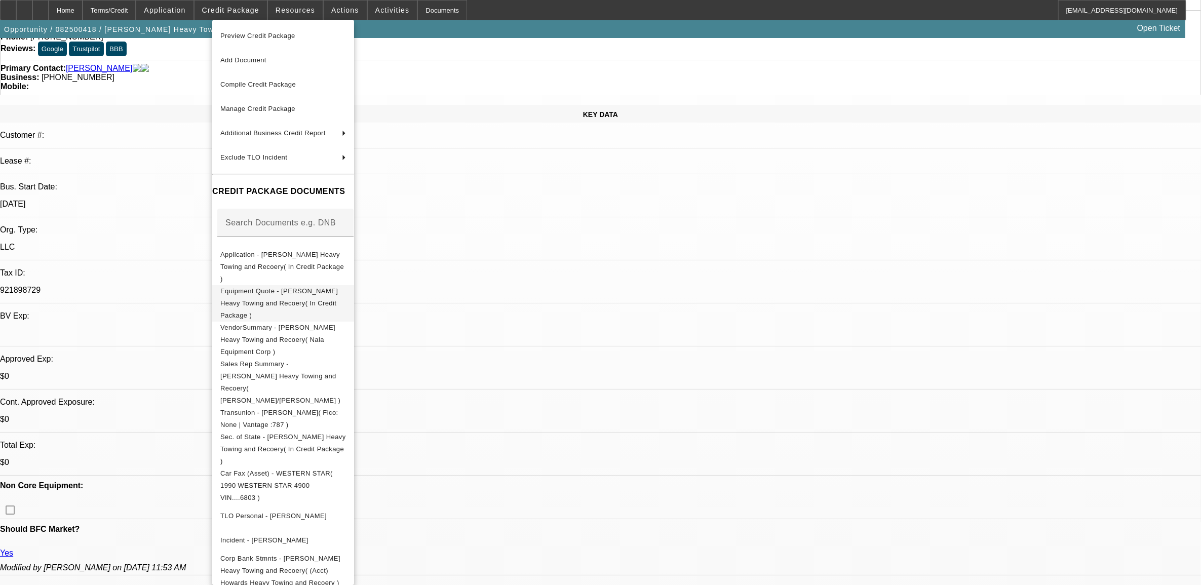
click at [267, 287] on span "Equipment Quote - [PERSON_NAME] Heavy Towing and Recoery( In Credit Package )" at bounding box center [279, 303] width 118 height 32
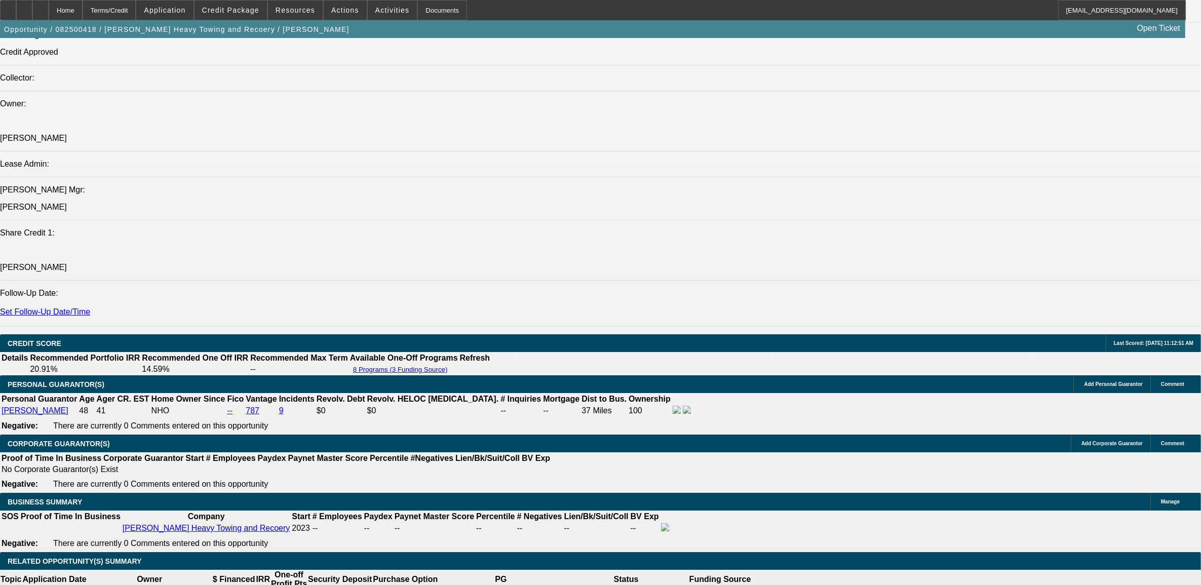
scroll to position [1330, 0]
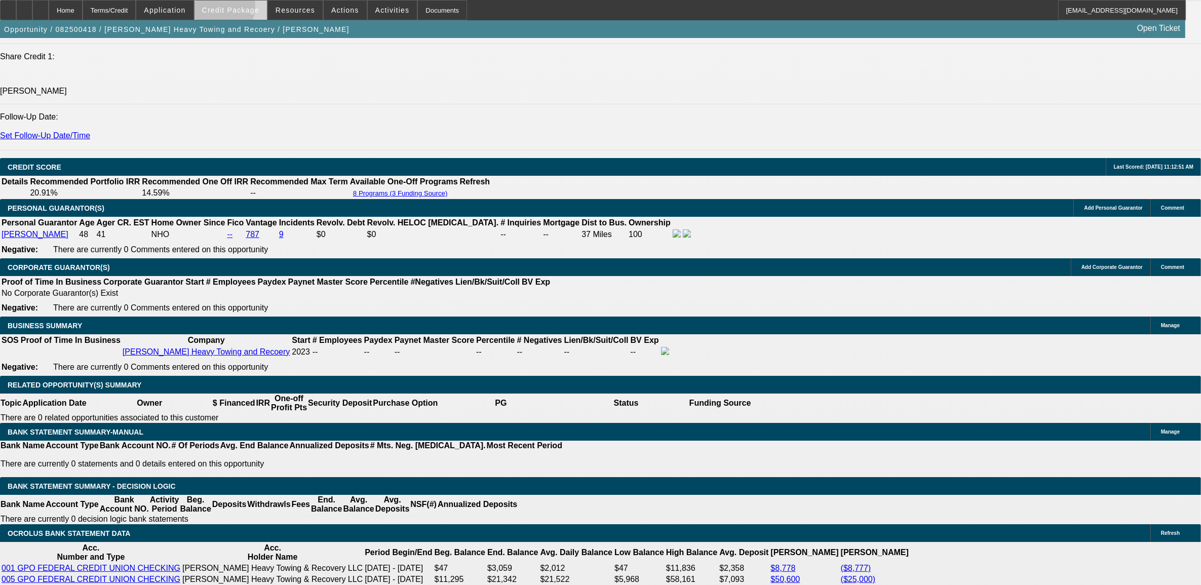
click at [235, 8] on span "Credit Package" at bounding box center [230, 10] width 57 height 8
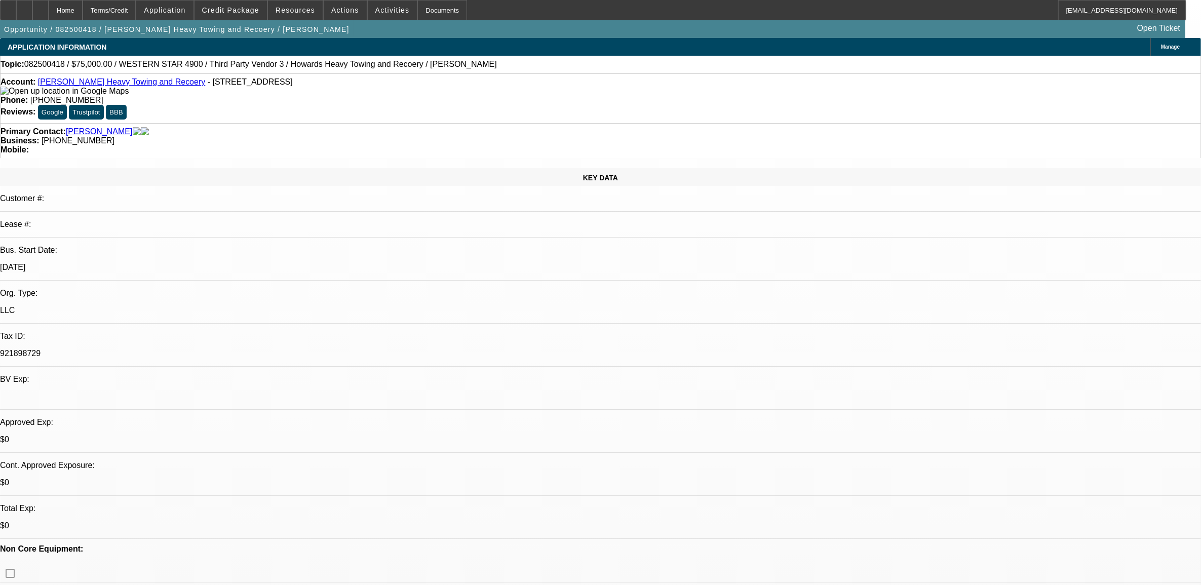
select select "0"
select select "0.1"
select select "0"
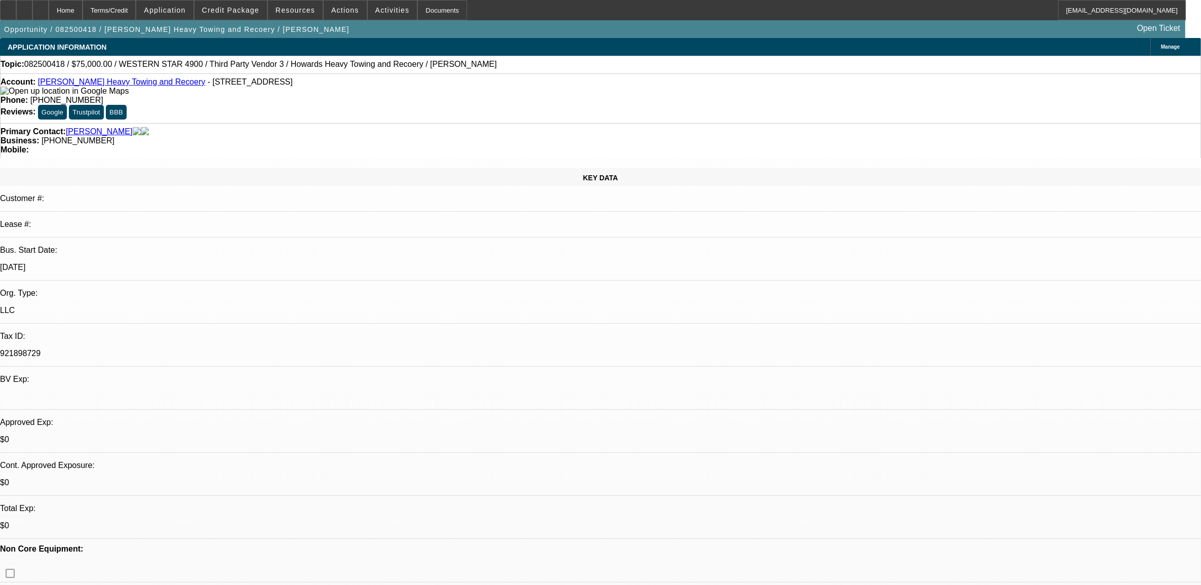
select select "0.1"
select select "0"
select select "0.1"
select select "0"
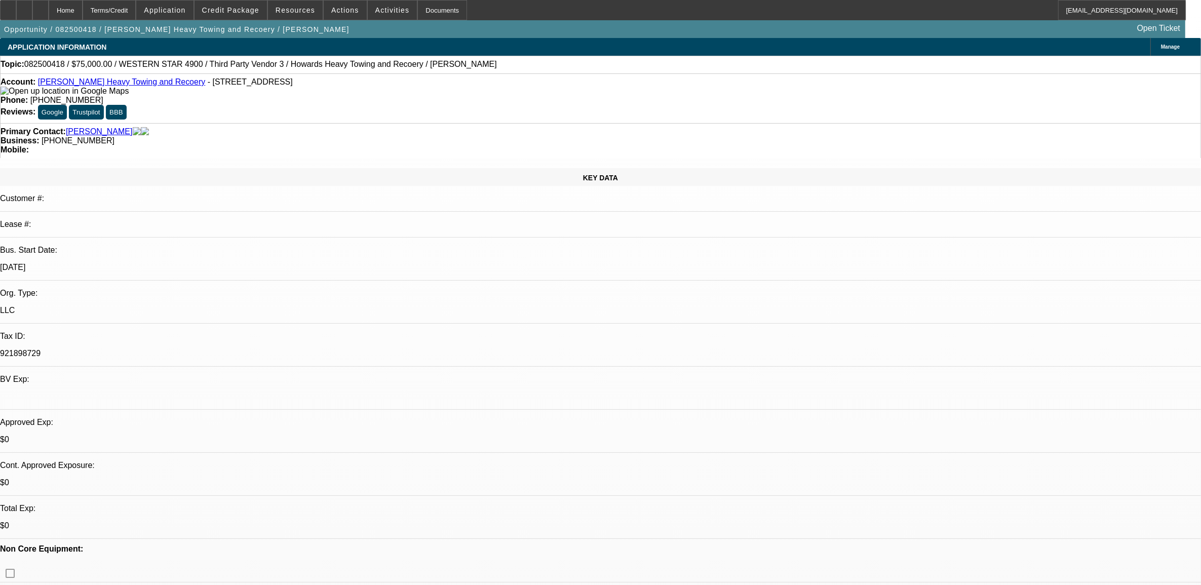
select select "0"
select select "0.1"
select select "1"
select select "2"
select select "4"
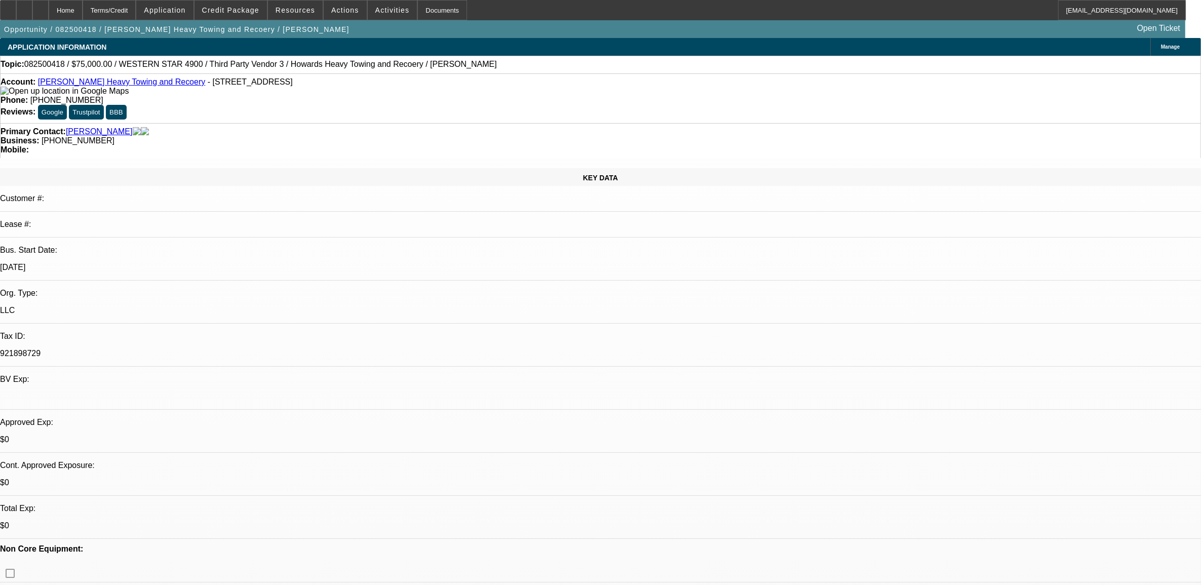
select select "1"
select select "2"
select select "4"
select select "1"
select select "2"
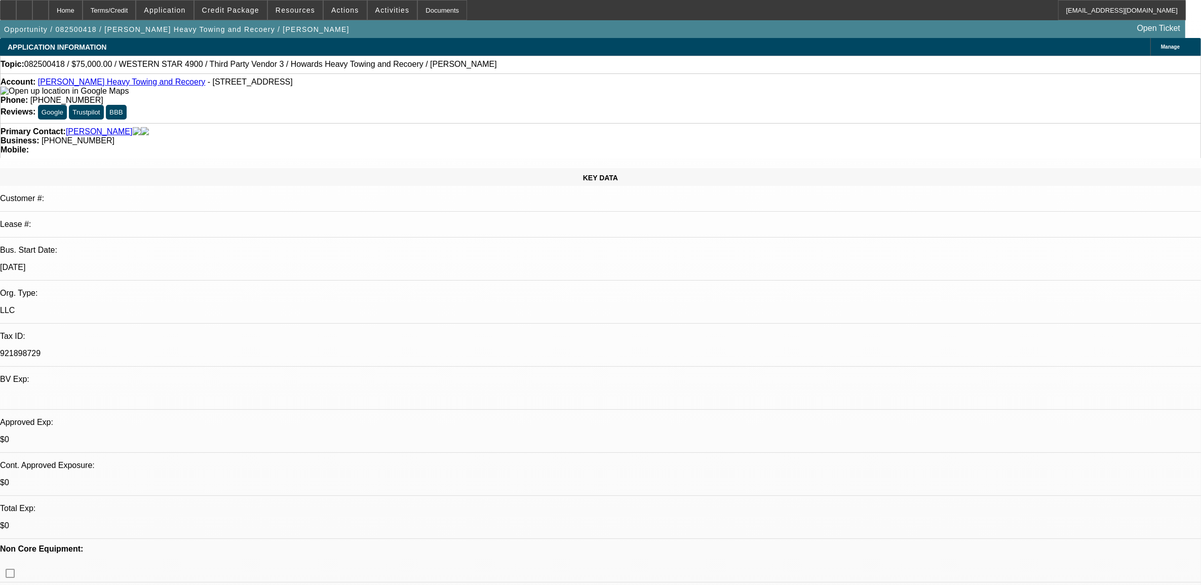
select select "4"
select select "1"
select select "2"
select select "4"
click at [235, 12] on span "Credit Package" at bounding box center [230, 10] width 57 height 8
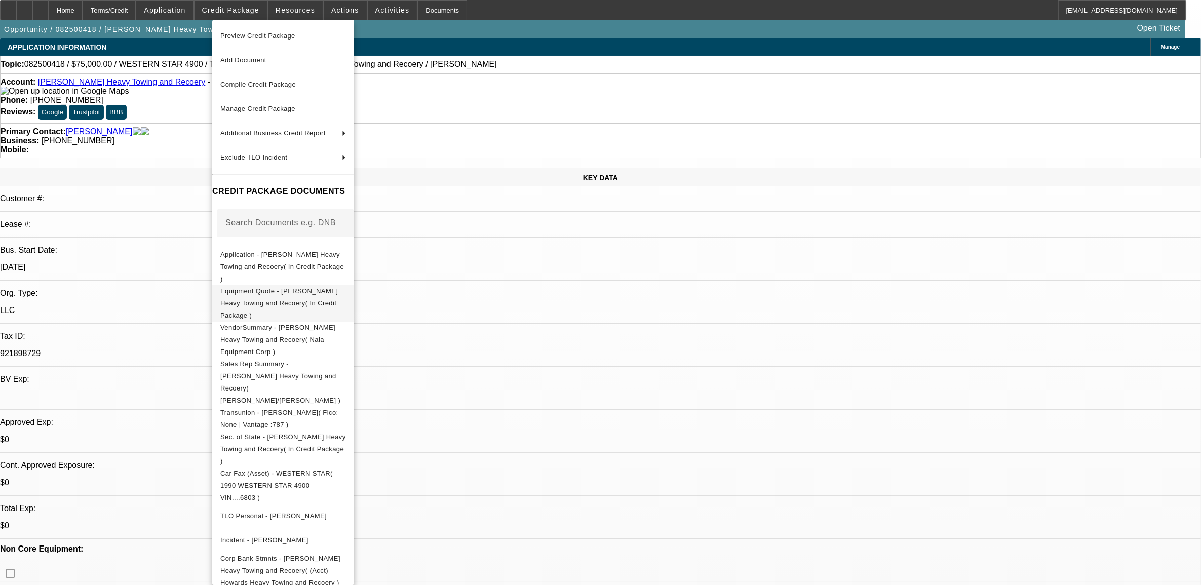
click at [293, 285] on span "Equipment Quote - [PERSON_NAME] Heavy Towing and Recoery( In Credit Package )" at bounding box center [283, 303] width 126 height 36
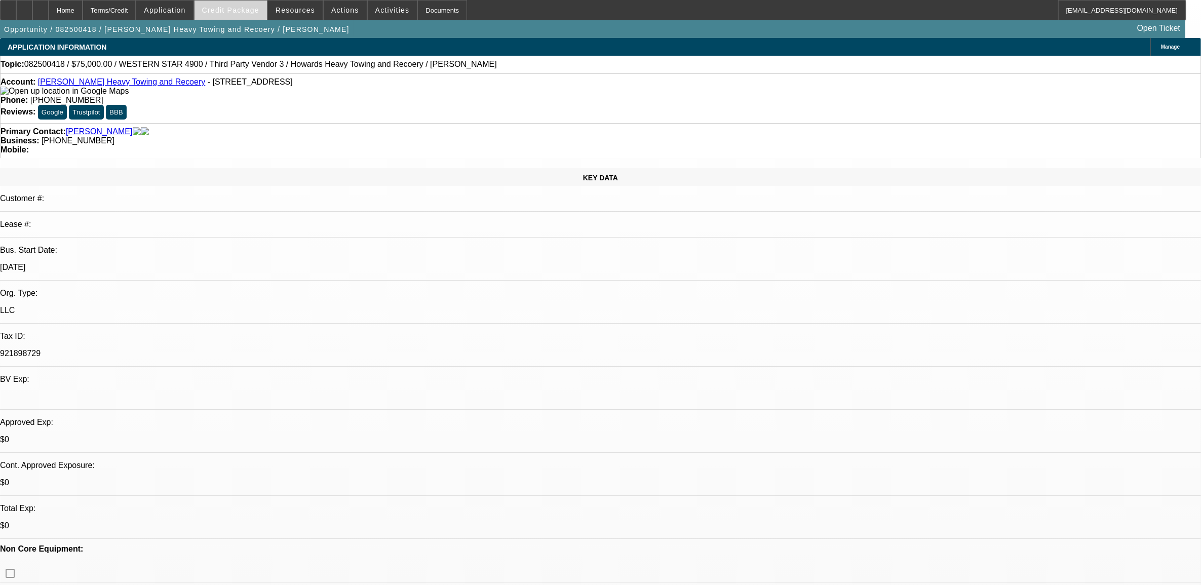
click at [242, 6] on button "Credit Package" at bounding box center [231, 10] width 72 height 19
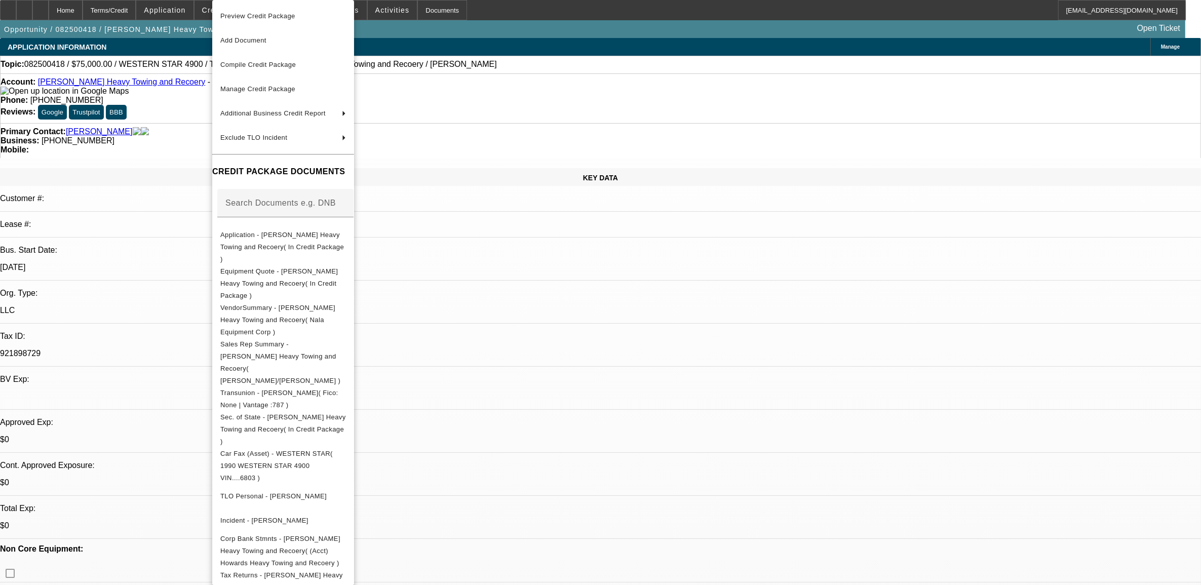
click at [569, 105] on div at bounding box center [600, 292] width 1201 height 585
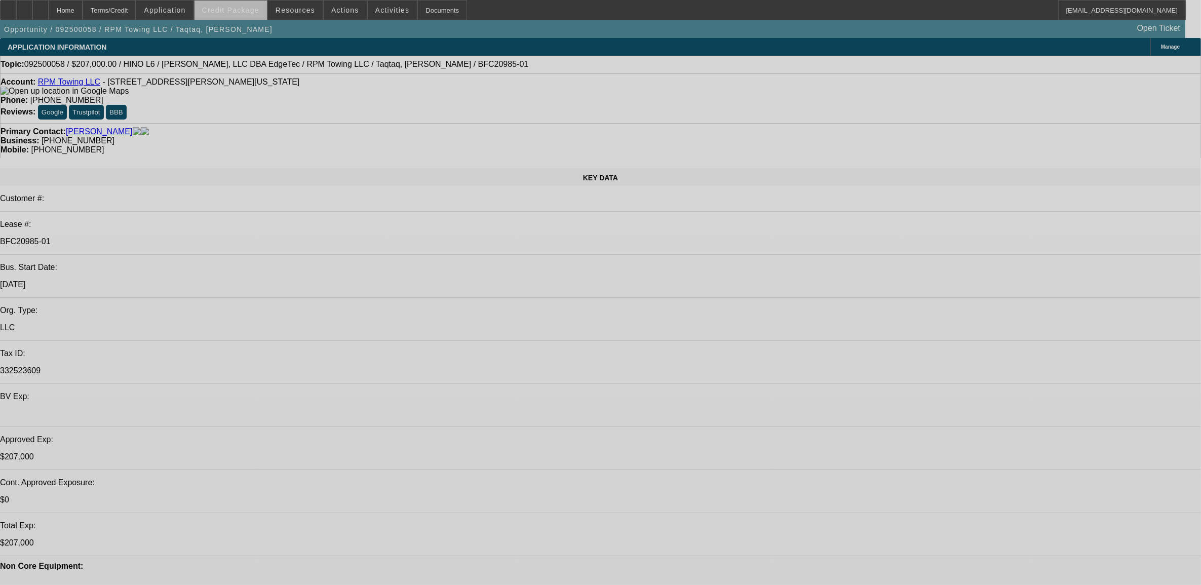
select select "0"
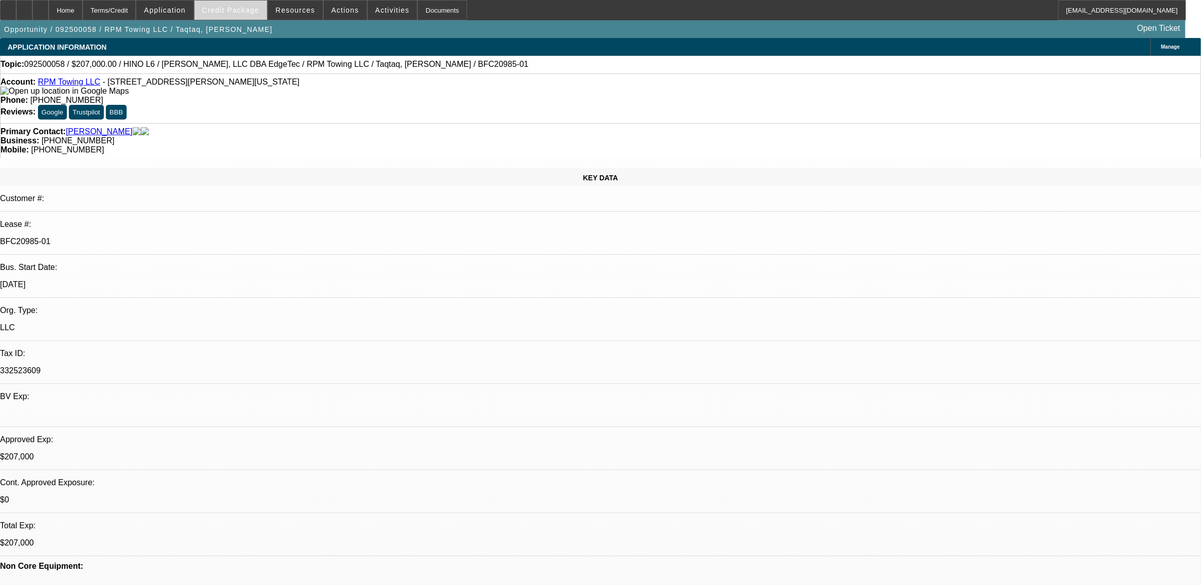
select select "2"
select select "0"
select select "2"
select select "0"
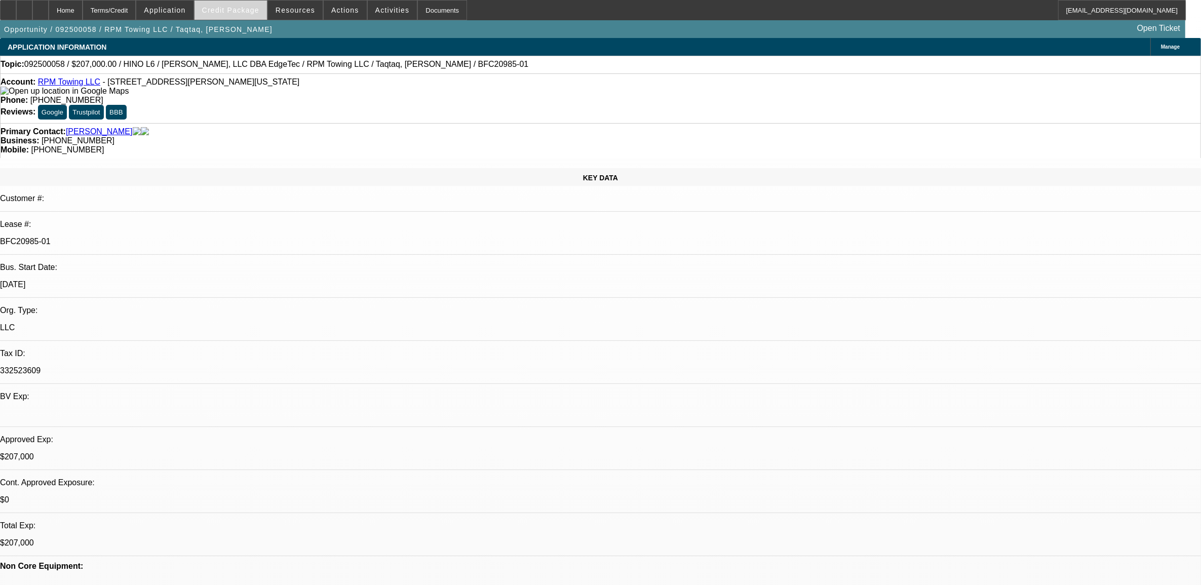
select select "0"
select select "2"
select select "0"
select select "0.15"
select select "2"
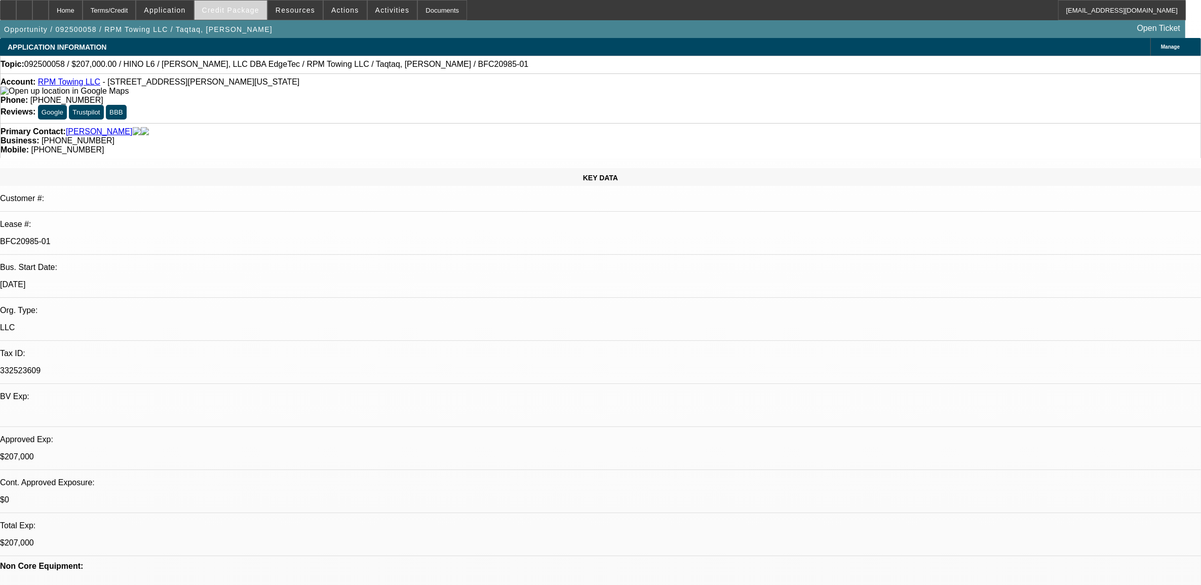
select select "0"
select select "1"
select select "2"
select select "6"
select select "1"
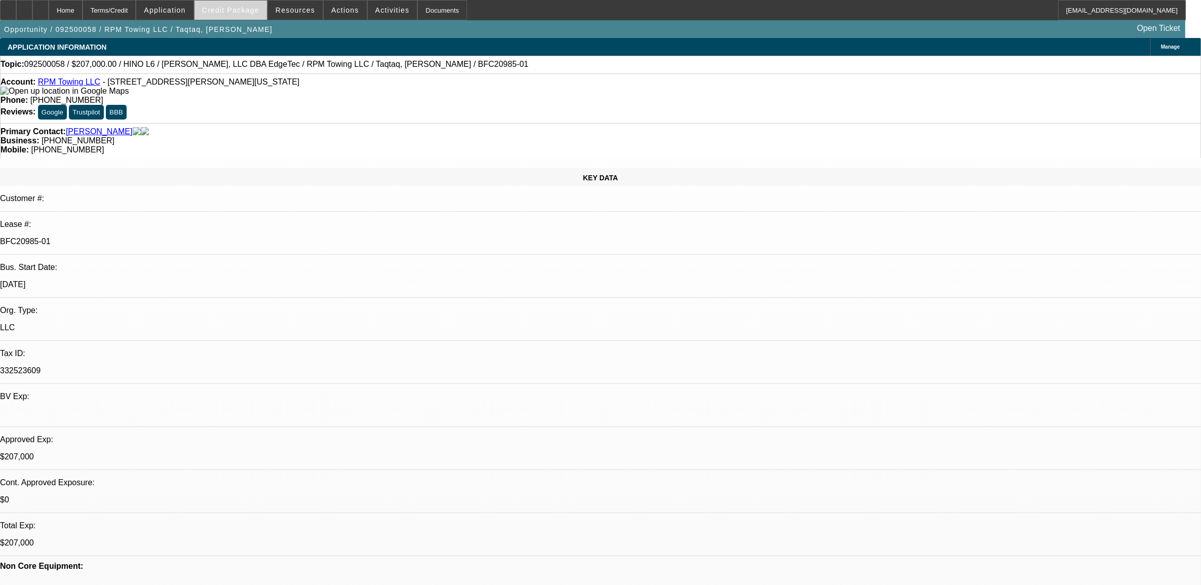
select select "2"
select select "6"
select select "1"
select select "2"
select select "6"
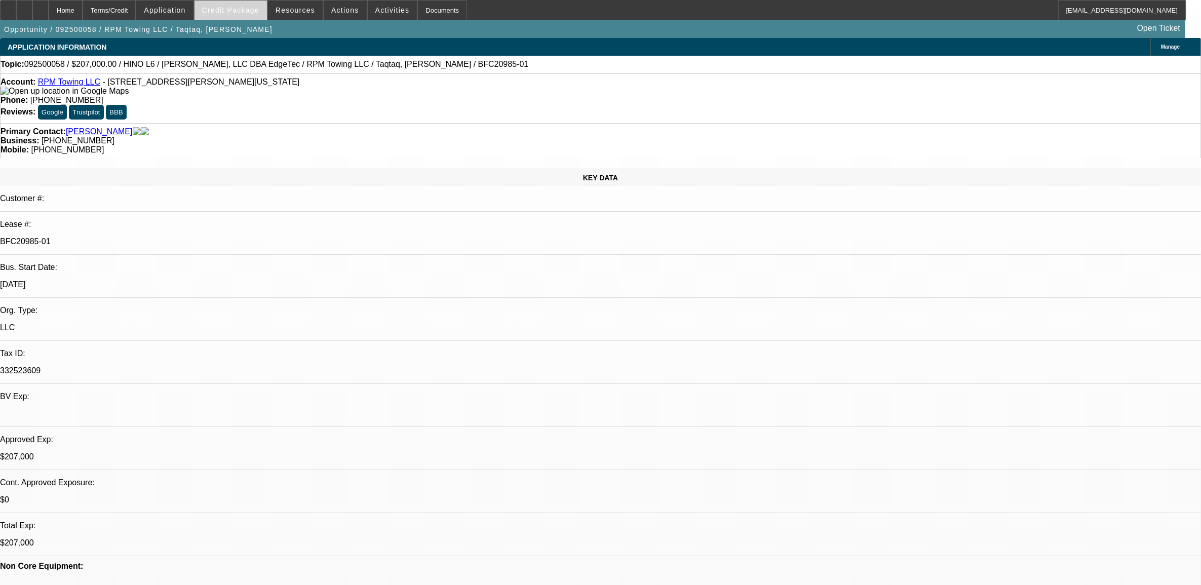
select select "1"
select select "2"
select select "6"
click at [249, 9] on span "Credit Package" at bounding box center [230, 10] width 57 height 8
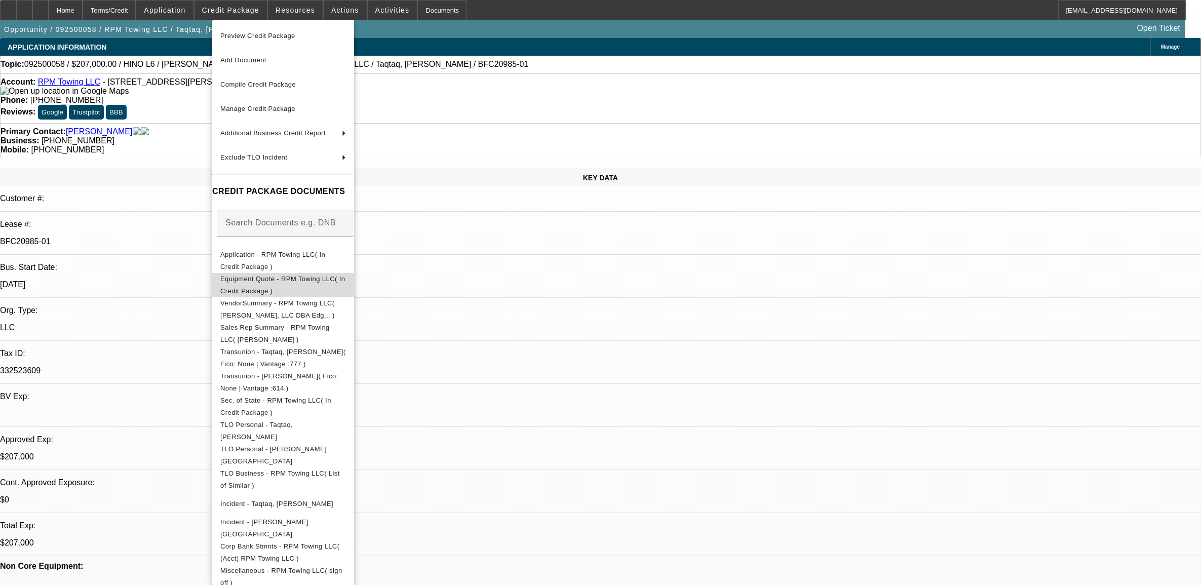
click at [264, 283] on span "Equipment Quote - RPM Towing LLC( In Credit Package )" at bounding box center [282, 285] width 125 height 20
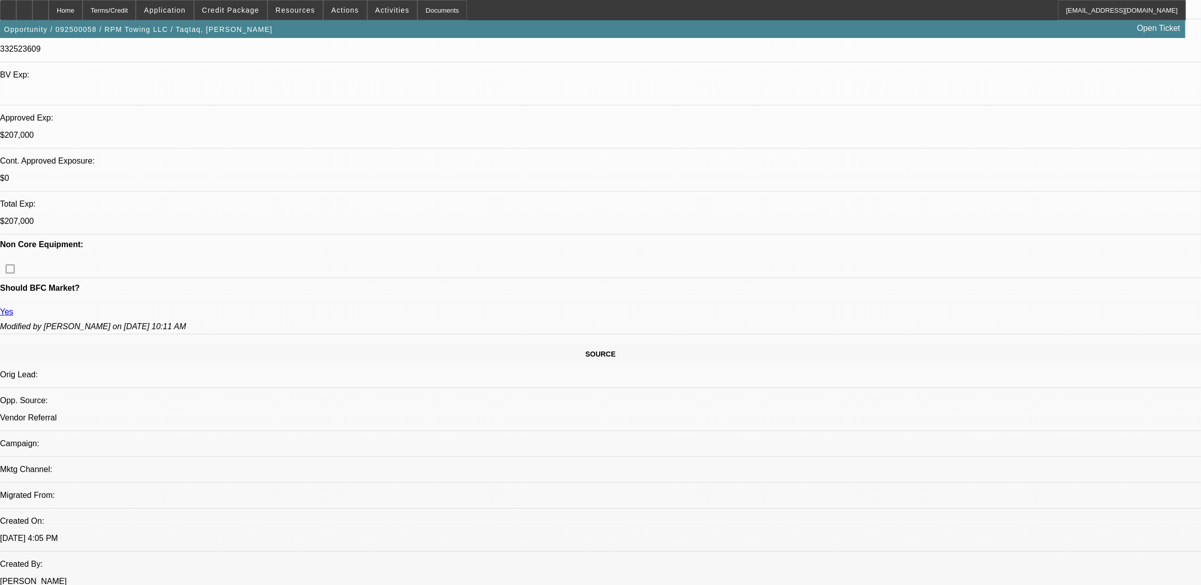
scroll to position [317, 0]
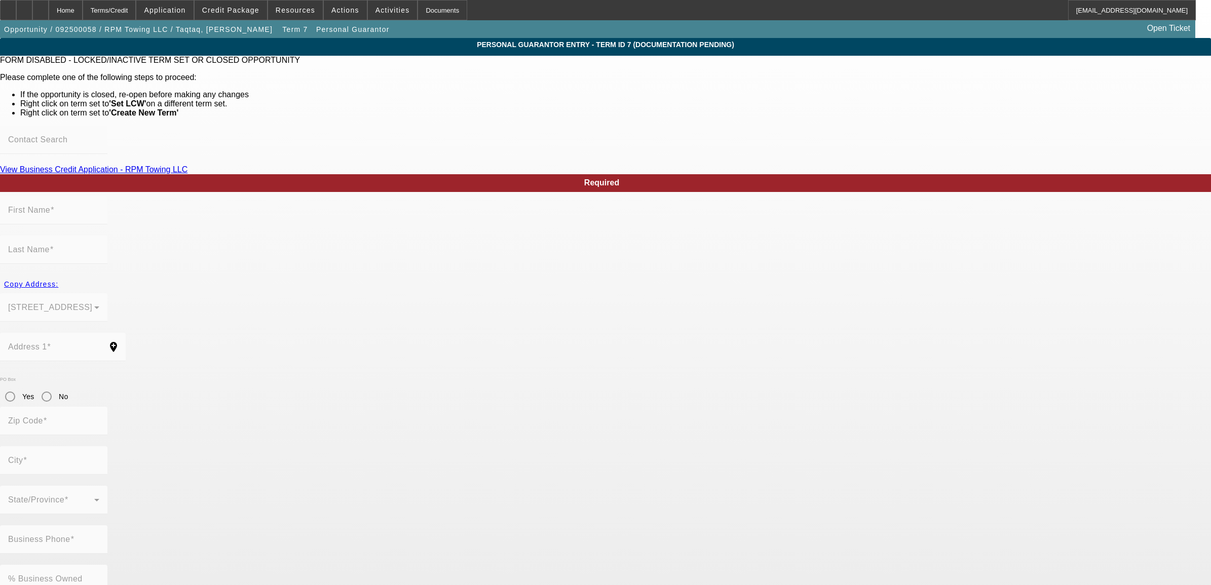
type input "Qusai"
type input "[PERSON_NAME]"
type input "[STREET_ADDRESS]"
radio input "true"
type input "73013"
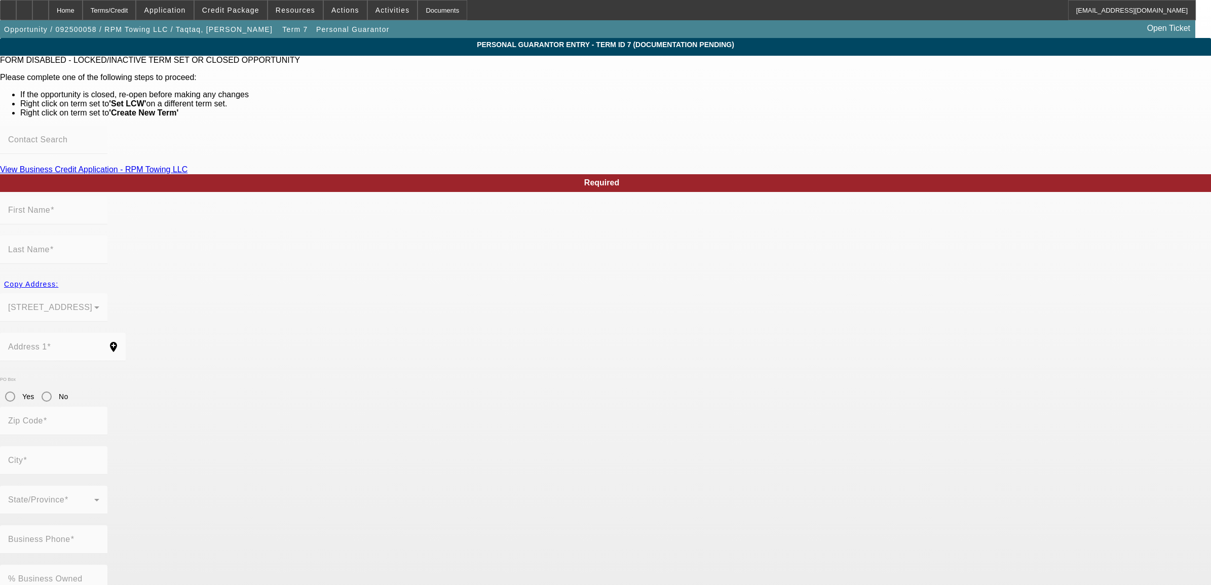
type input "[PERSON_NAME]"
type input "[PHONE_NUMBER]"
type input "30"
type input "282-79-9912"
type input "[EMAIL_ADDRESS][DOMAIN_NAME]"
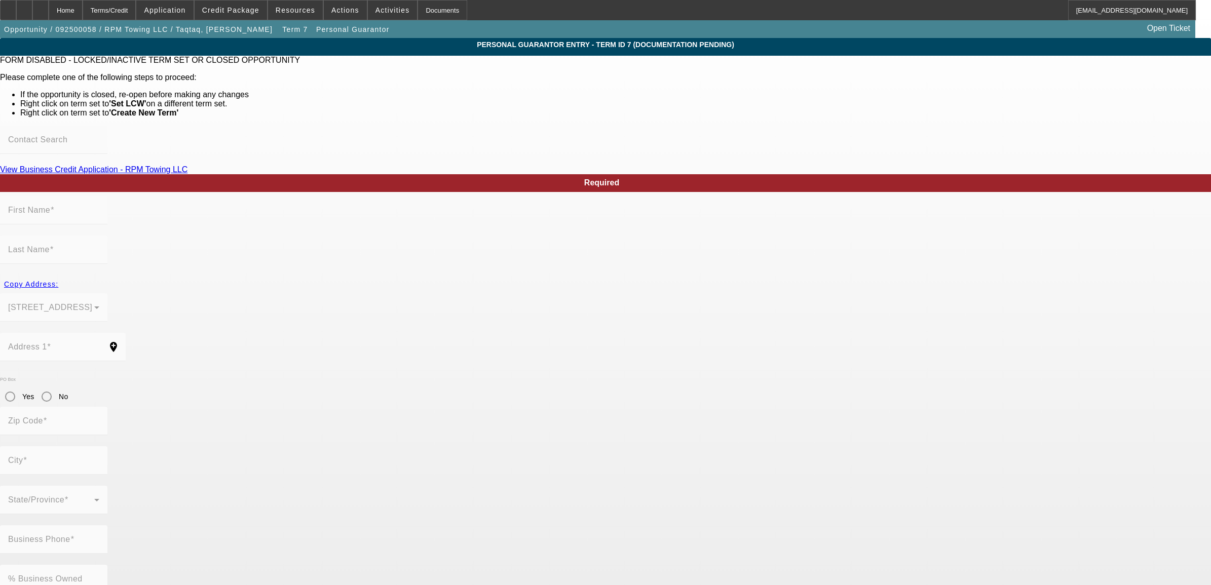
type input "[PHONE_NUMBER]"
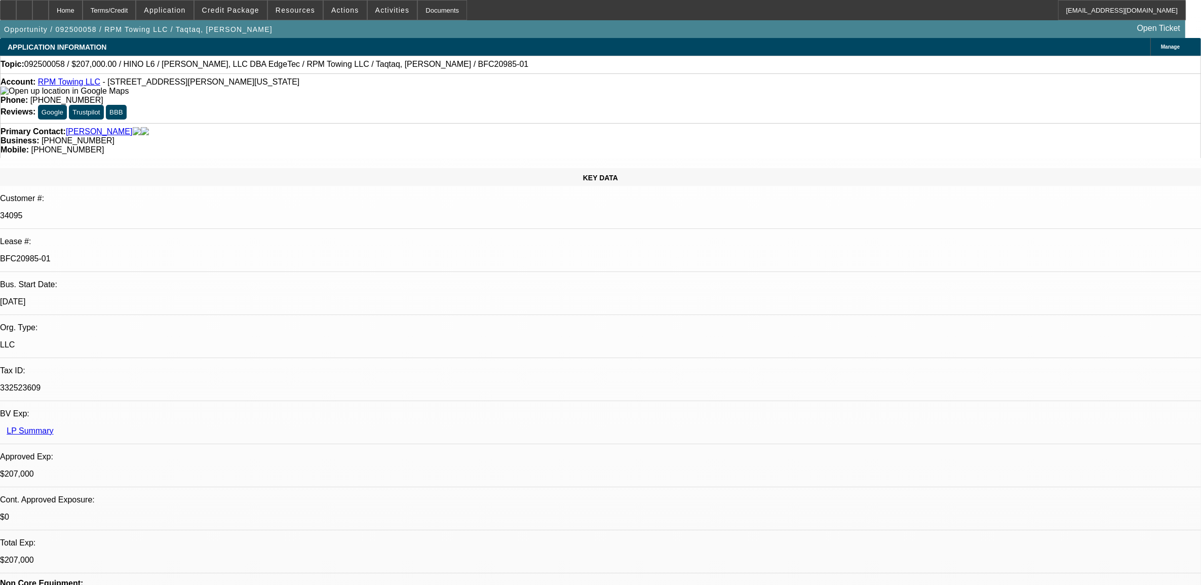
select select "0"
select select "2"
select select "0"
select select "6"
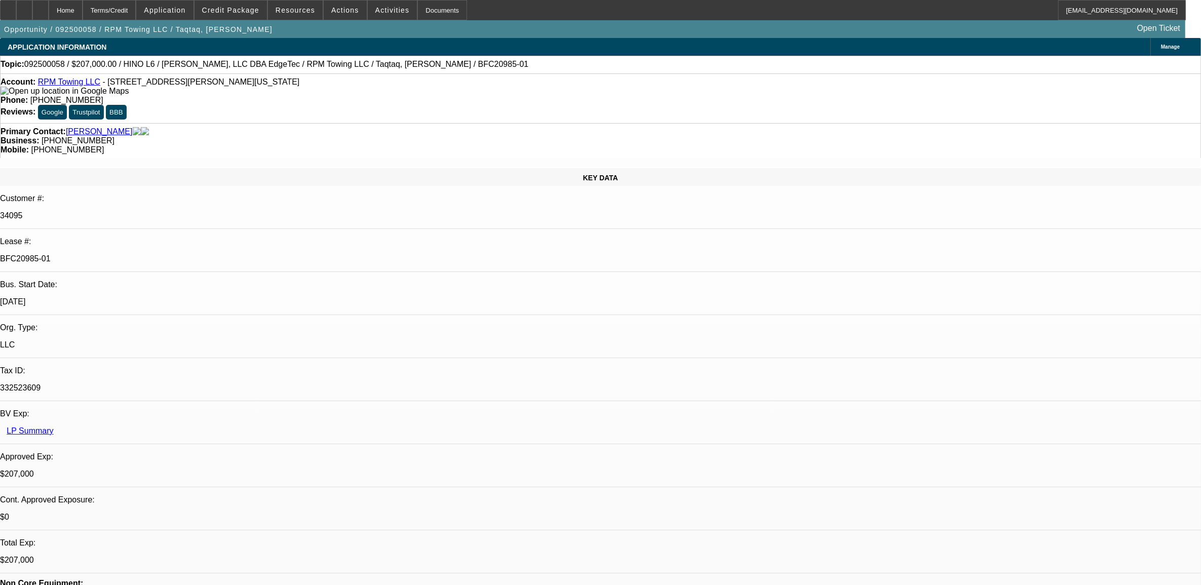
select select "0"
select select "2"
select select "0"
select select "6"
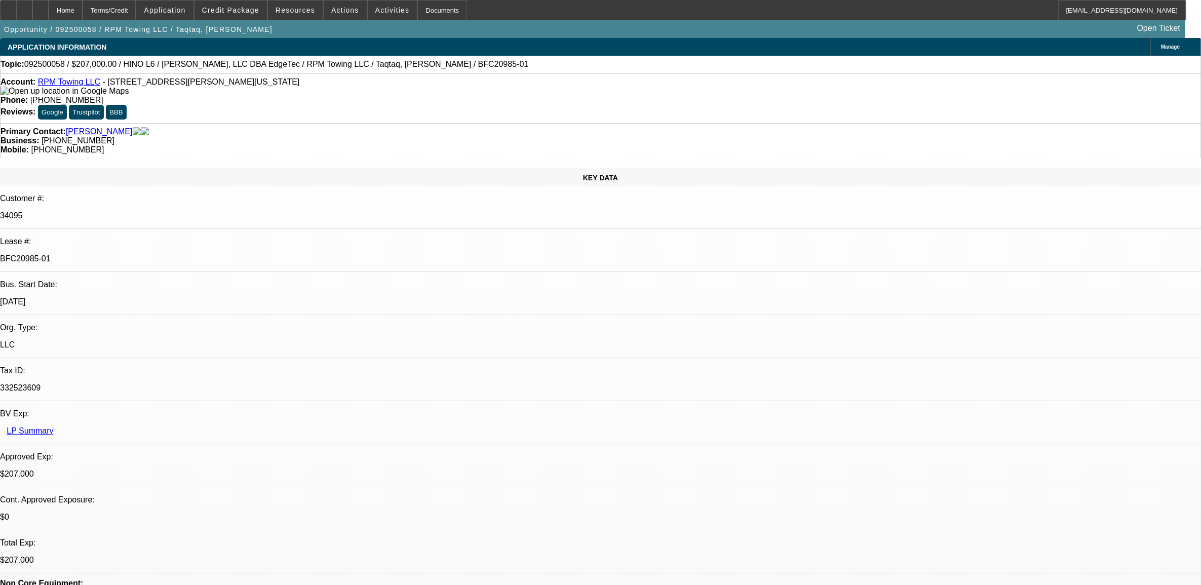
select select "0"
select select "2"
select select "0"
select select "6"
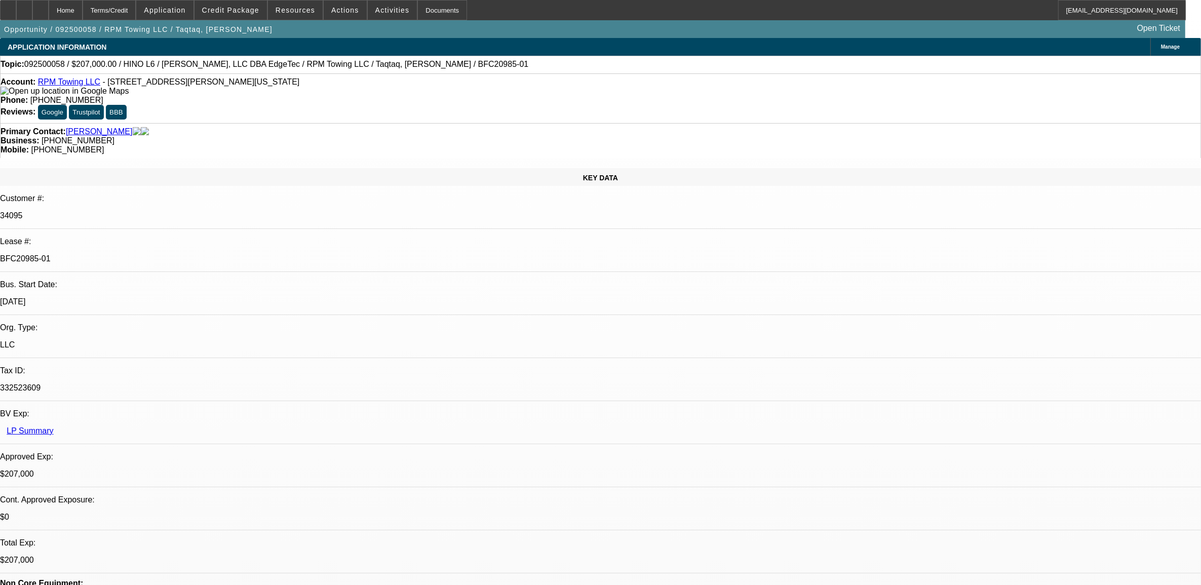
select select "0.15"
select select "2"
select select "0"
select select "6"
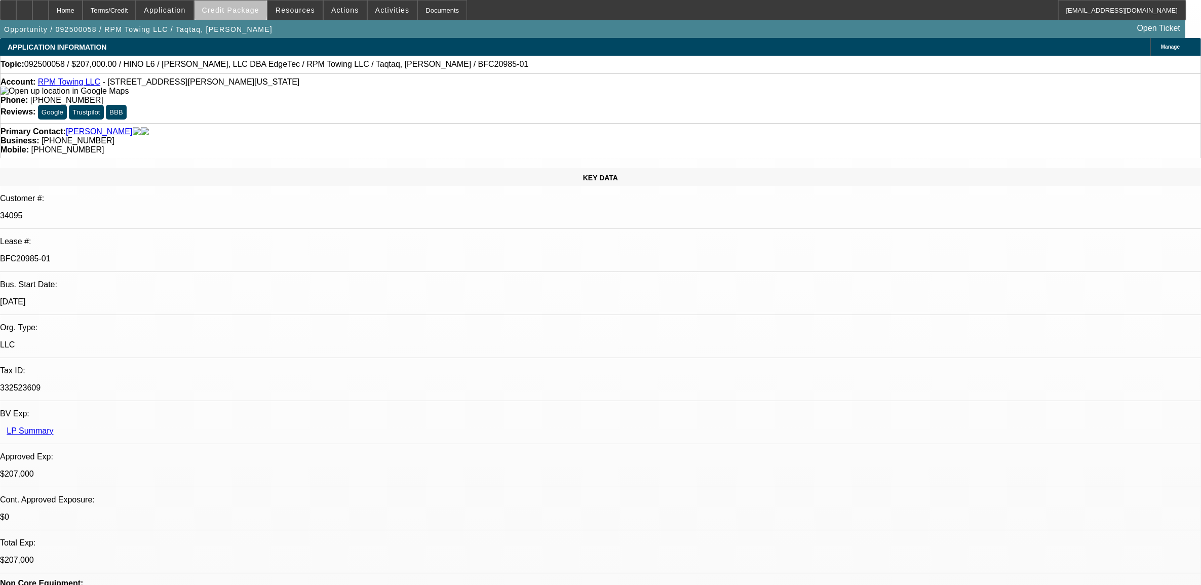
click at [248, 12] on span "Credit Package" at bounding box center [230, 10] width 57 height 8
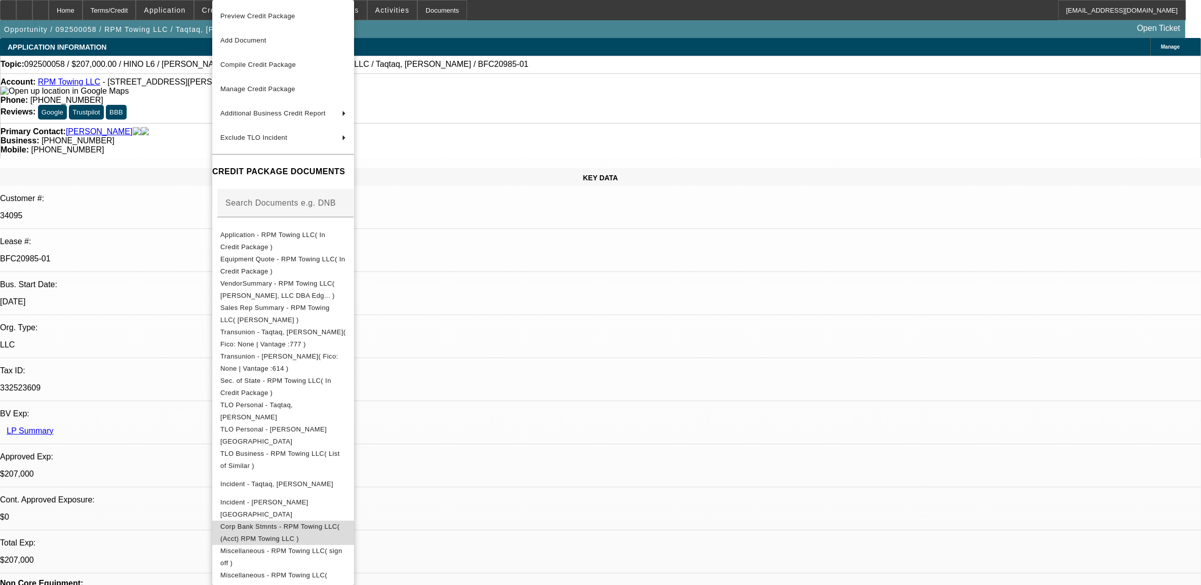
click at [251, 532] on span "Corp Bank Stmnts - RPM Towing LLC( (Acct) RPM Towing LLC )" at bounding box center [279, 533] width 119 height 20
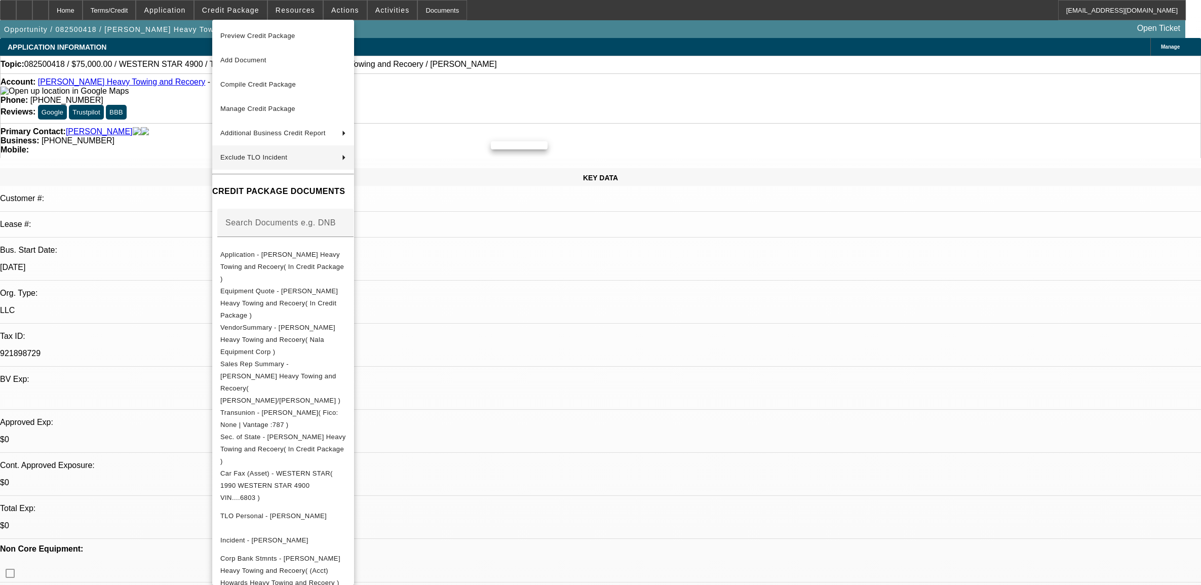
select select "0"
select select "2"
select select "0.1"
select select "4"
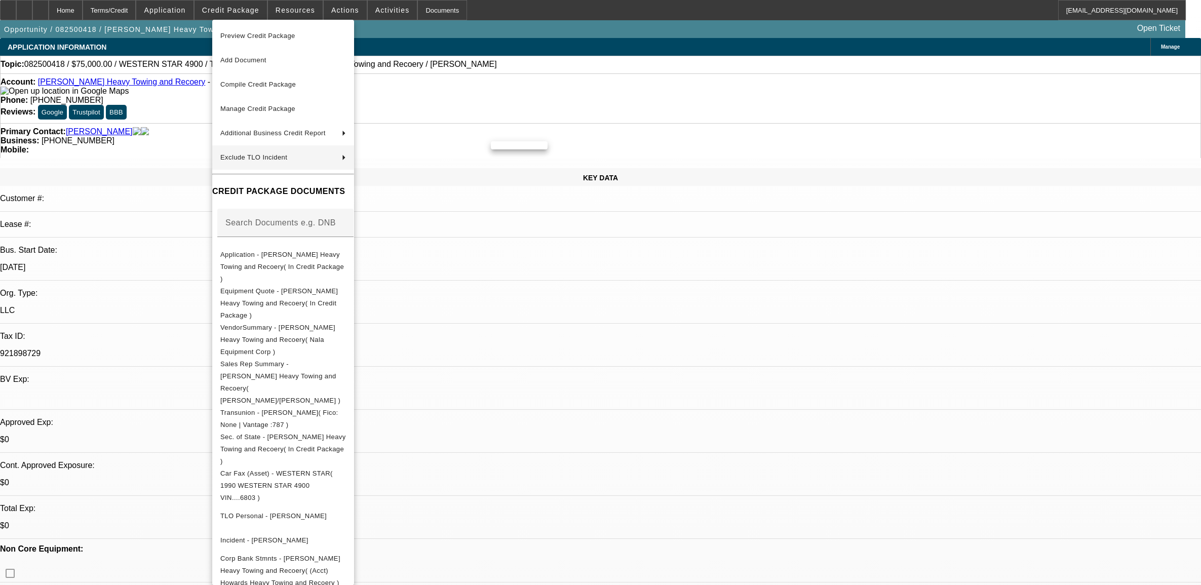
select select "0"
select select "2"
select select "0.1"
select select "4"
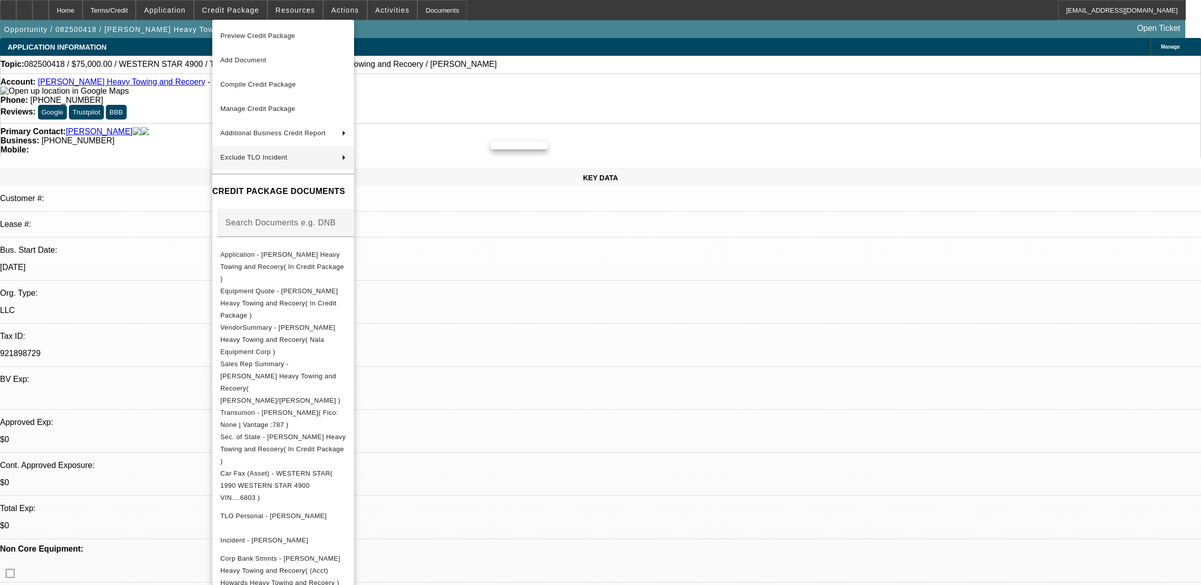
select select "0"
select select "2"
select select "0.1"
select select "4"
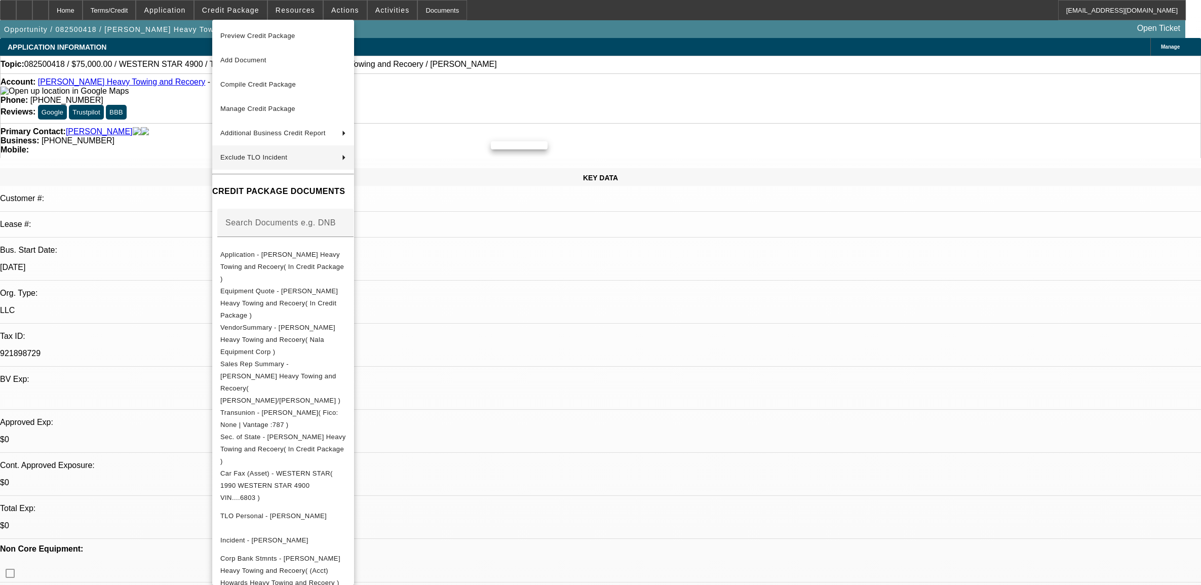
select select "0"
select select "2"
select select "0.1"
select select "4"
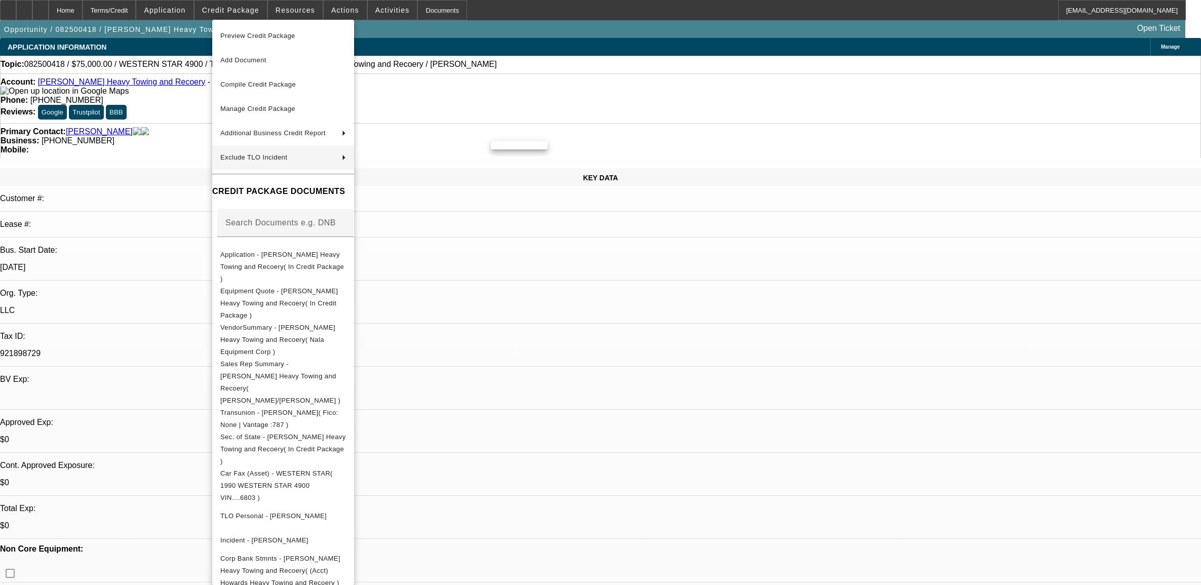
scroll to position [1330, 0]
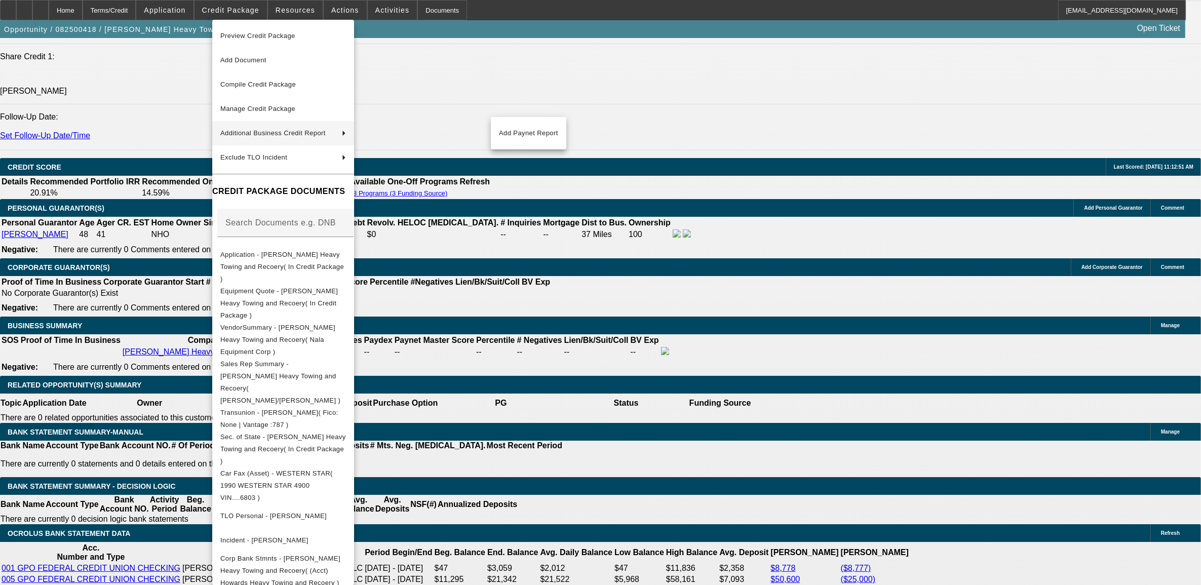
click at [569, 95] on div at bounding box center [600, 292] width 1201 height 585
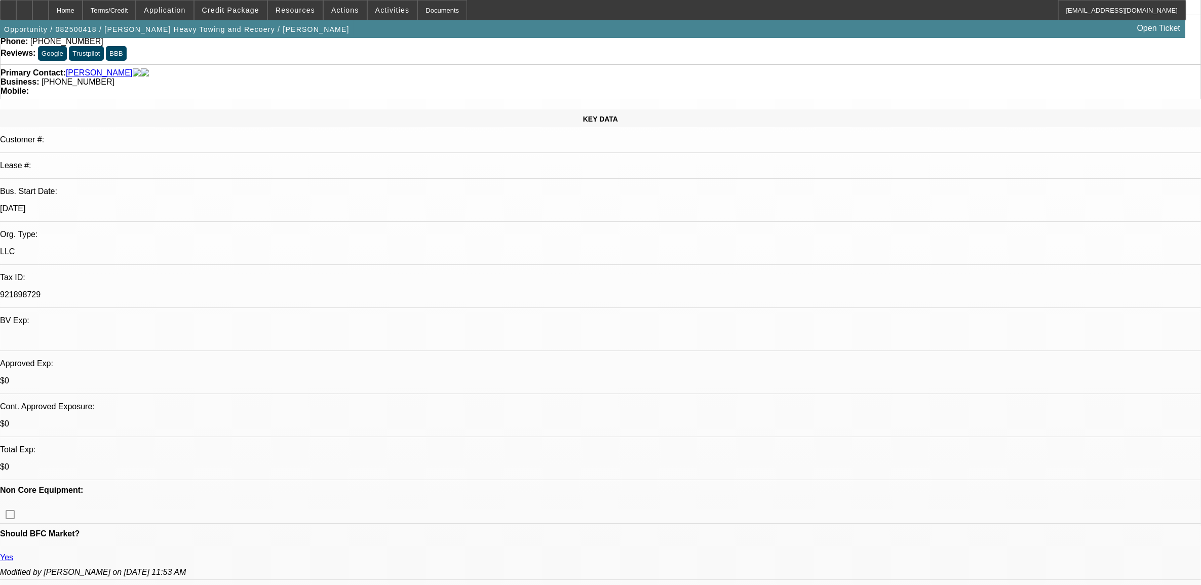
scroll to position [0, 0]
